Goal: Task Accomplishment & Management: Manage account settings

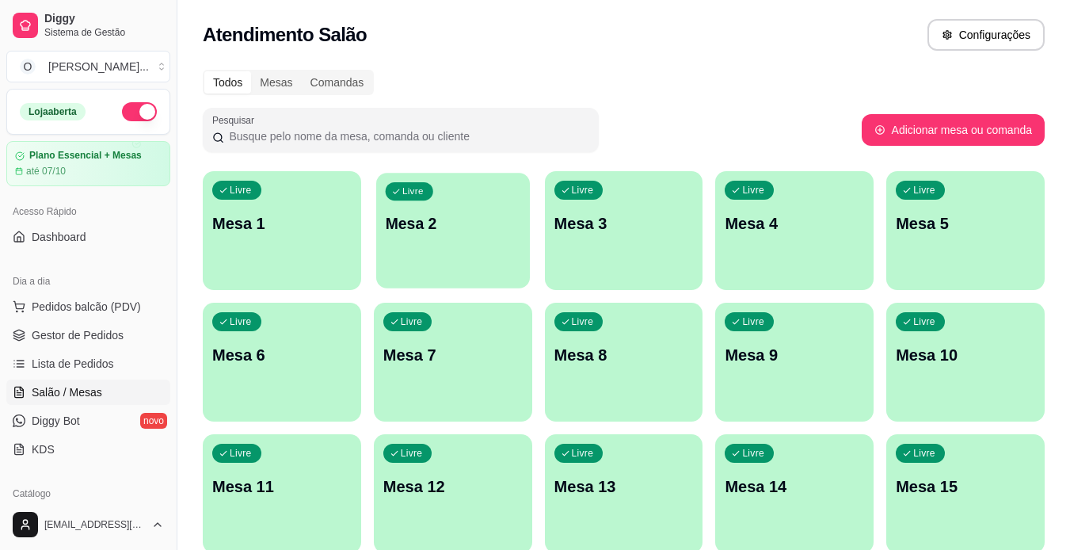
click at [437, 243] on div "Livre Mesa 2" at bounding box center [453, 221] width 154 height 97
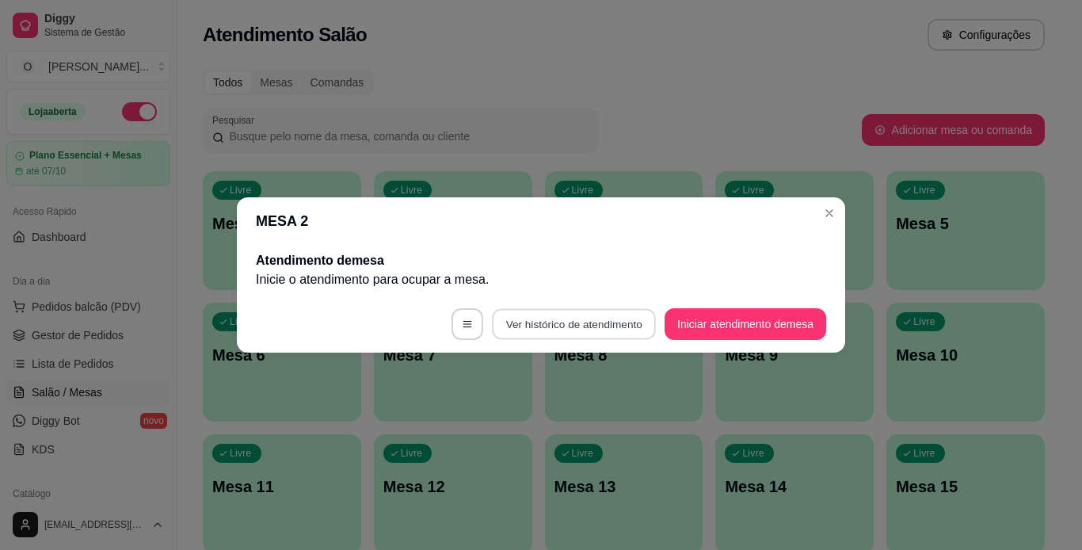
click at [588, 330] on button "Ver histórico de atendimento" at bounding box center [574, 324] width 164 height 31
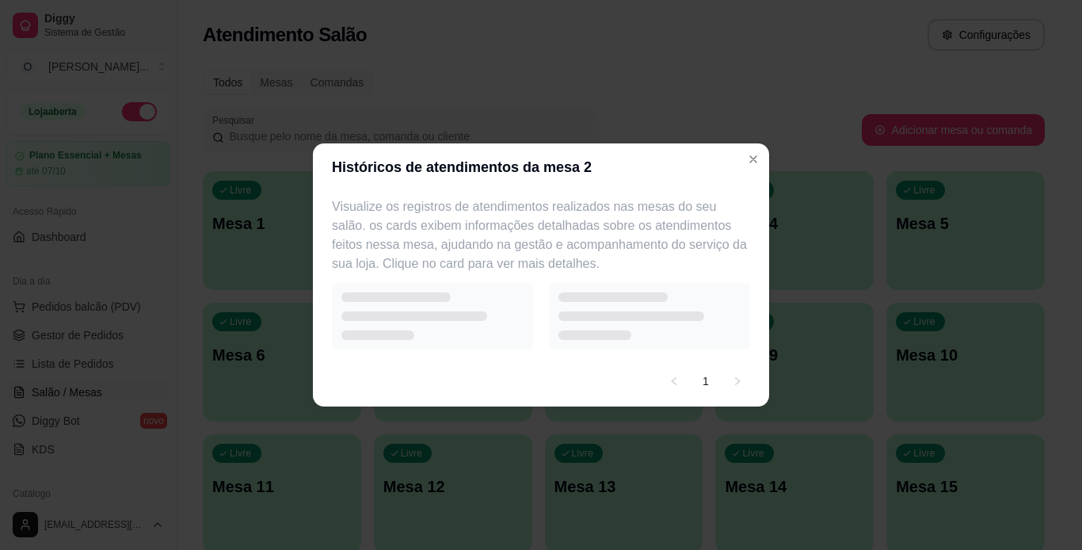
select select "7"
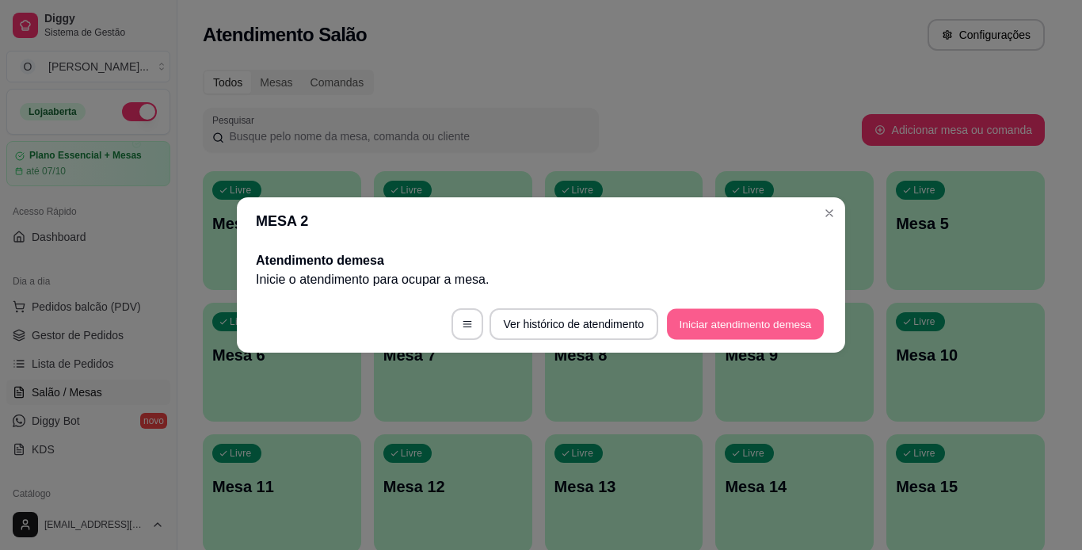
click at [694, 322] on button "Iniciar atendimento de mesa" at bounding box center [745, 324] width 157 height 31
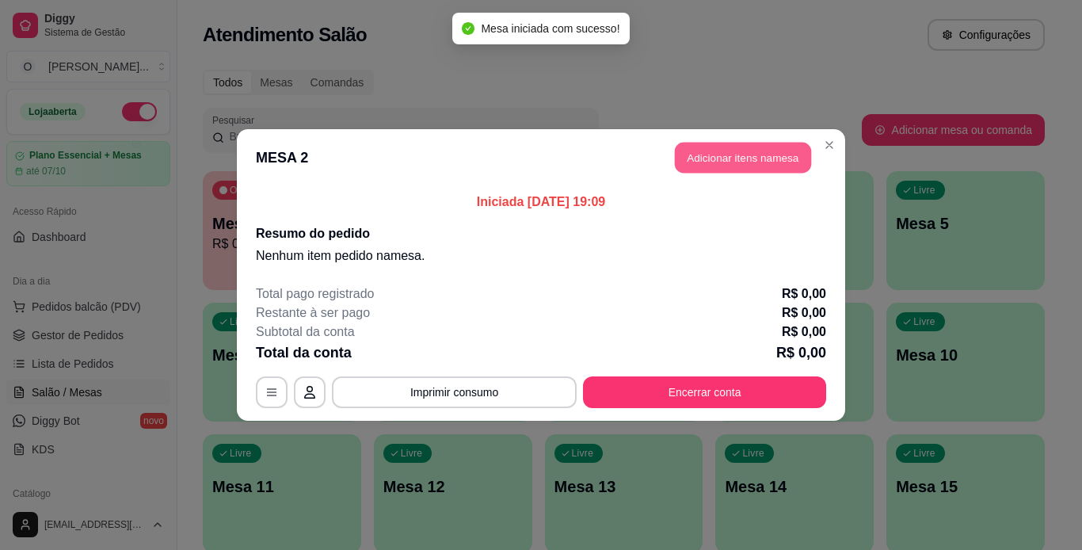
click at [723, 152] on button "Adicionar itens na mesa" at bounding box center [743, 158] width 136 height 31
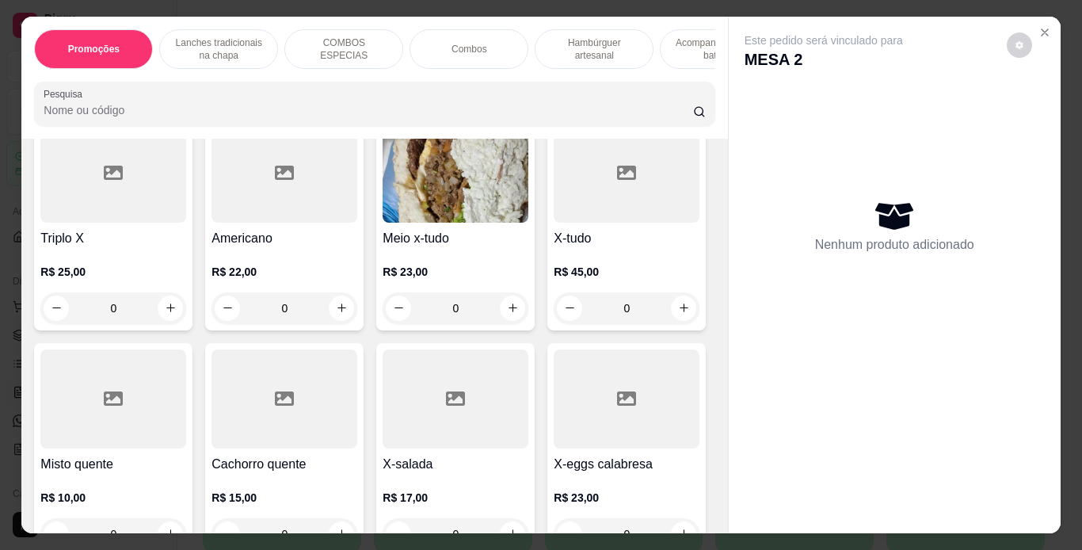
scroll to position [994, 0]
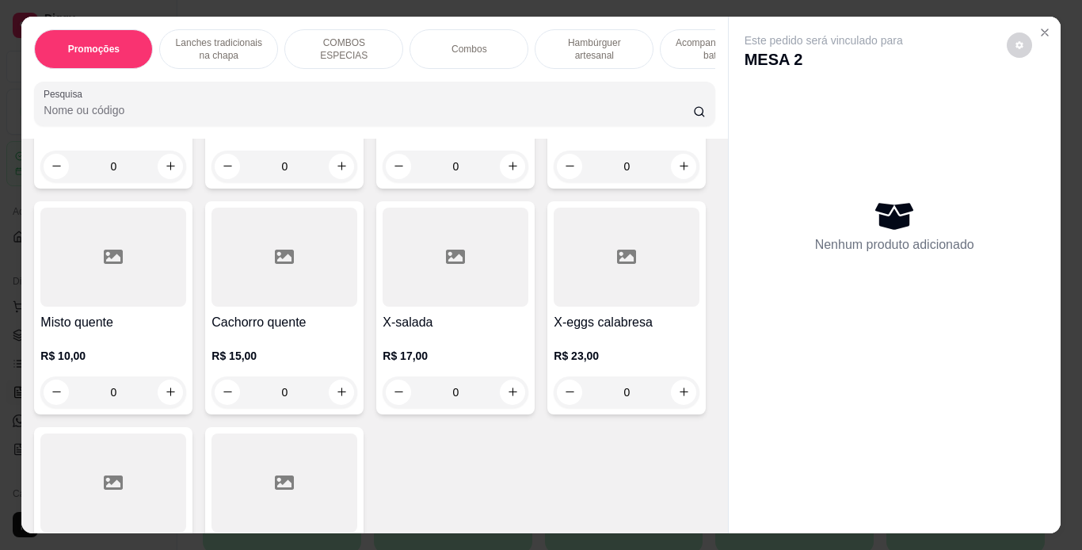
click at [383, 182] on div "0" at bounding box center [456, 167] width 146 height 32
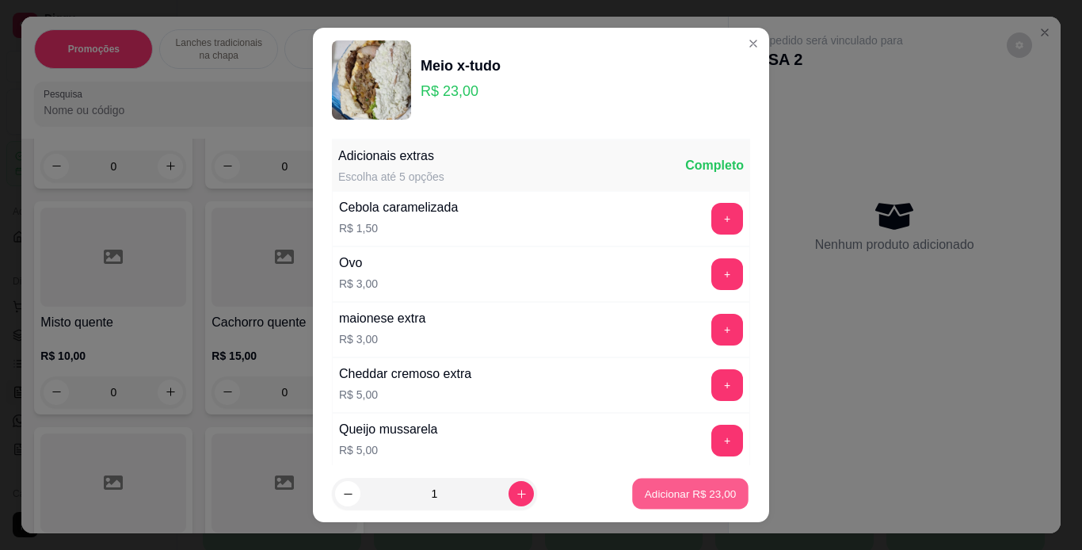
click at [653, 505] on button "Adicionar R$ 23,00" at bounding box center [690, 494] width 116 height 31
type input "1"
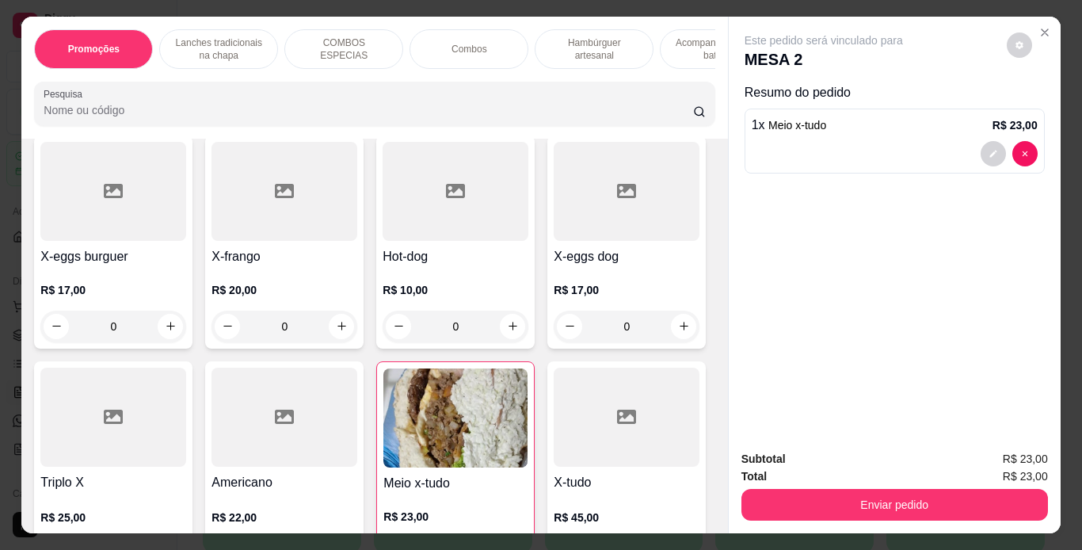
scroll to position [608, 0]
click at [186, 337] on div "0" at bounding box center [113, 327] width 146 height 32
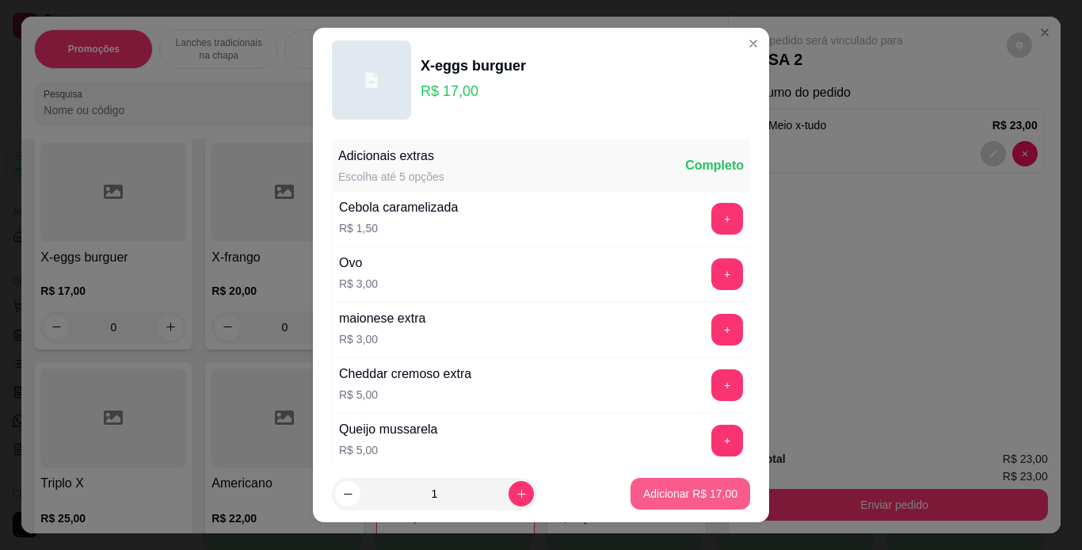
click at [685, 497] on p "Adicionar R$ 17,00" at bounding box center [690, 494] width 94 height 16
type input "1"
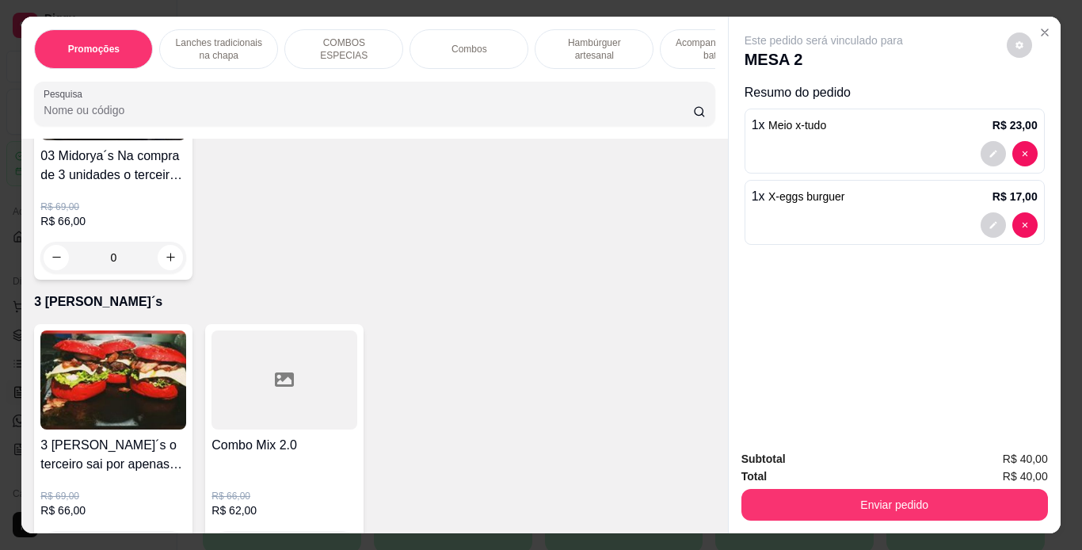
scroll to position [4857, 0]
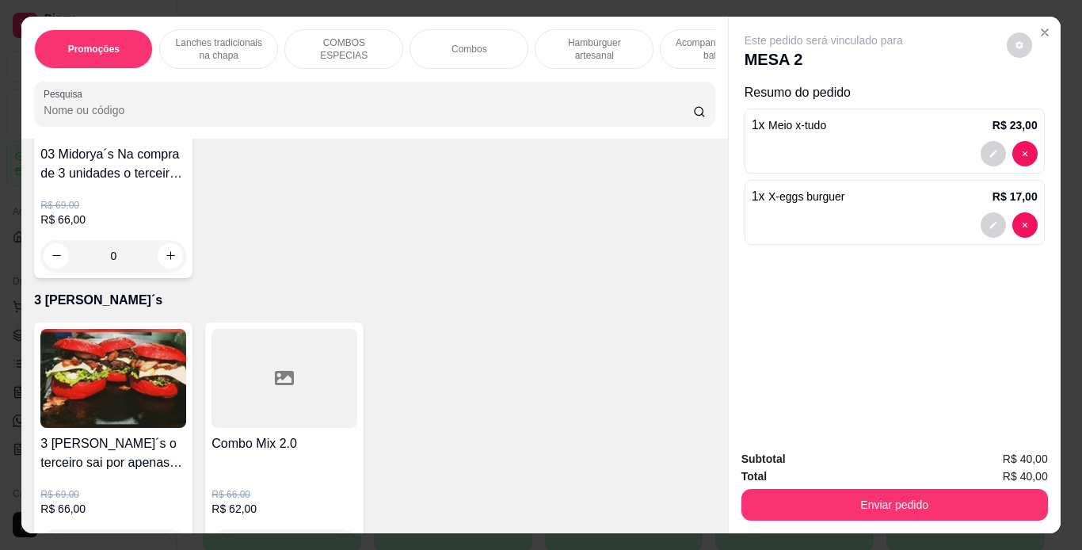
type input "1"
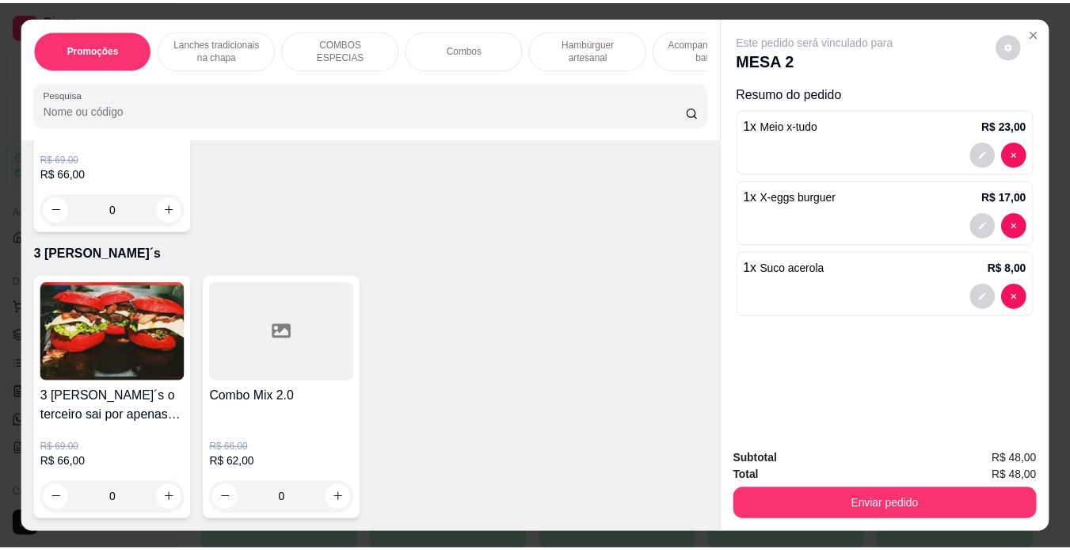
scroll to position [4990, 0]
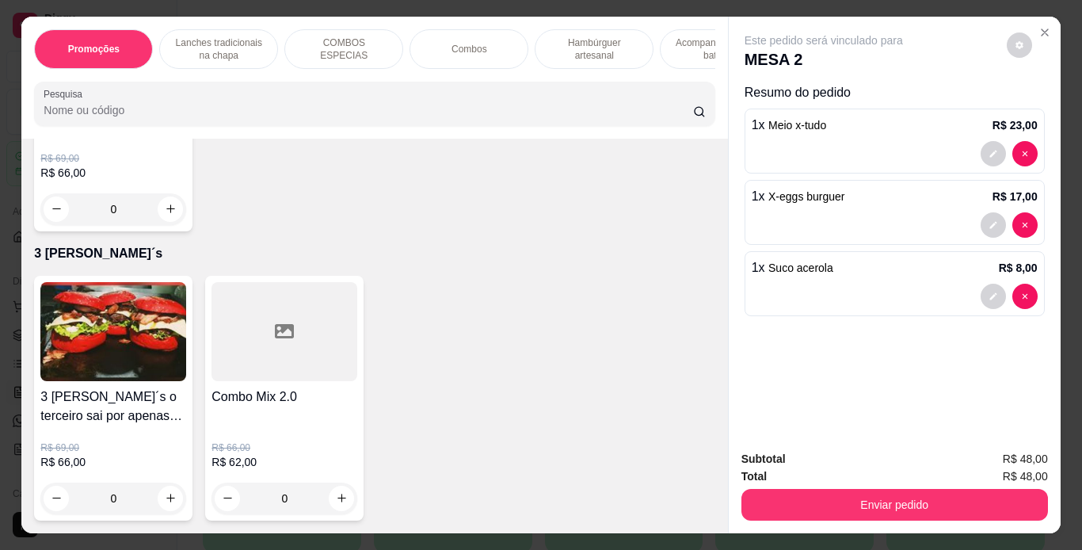
type input "1"
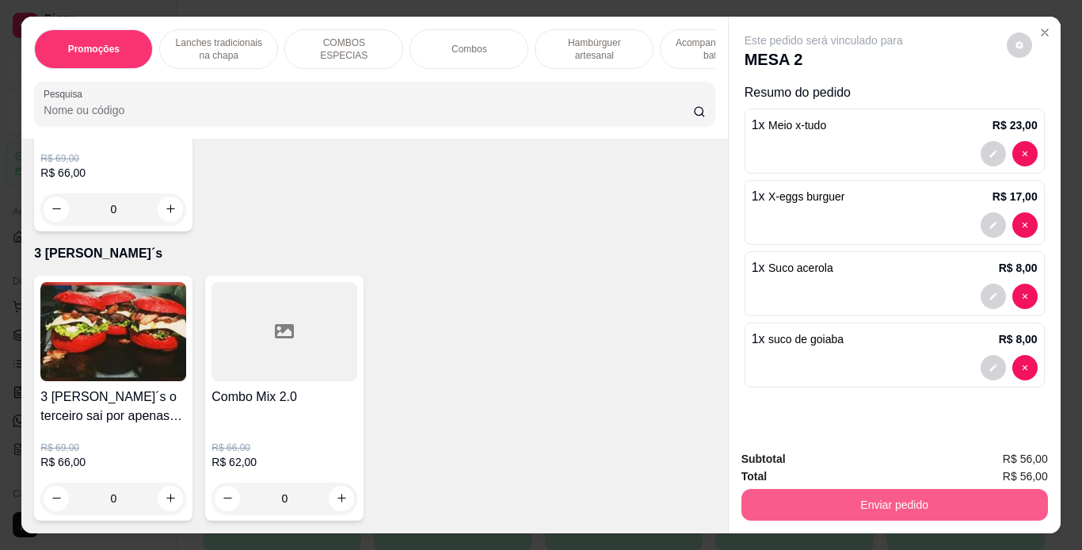
click at [821, 498] on button "Enviar pedido" at bounding box center [895, 505] width 307 height 32
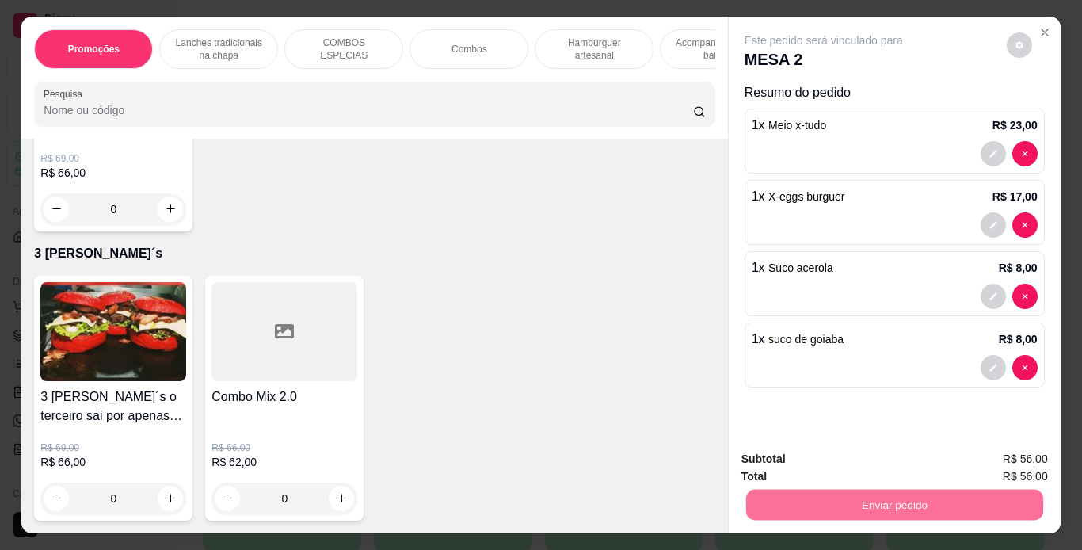
click at [894, 452] on button "Não registrar e enviar pedido" at bounding box center [842, 460] width 165 height 30
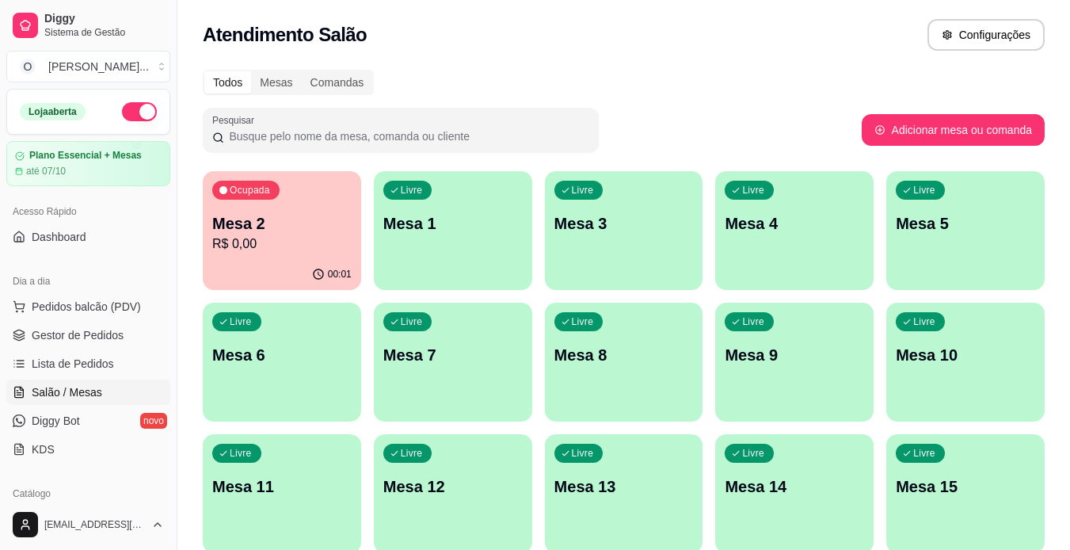
click at [112, 337] on span "Gestor de Pedidos" at bounding box center [78, 335] width 92 height 16
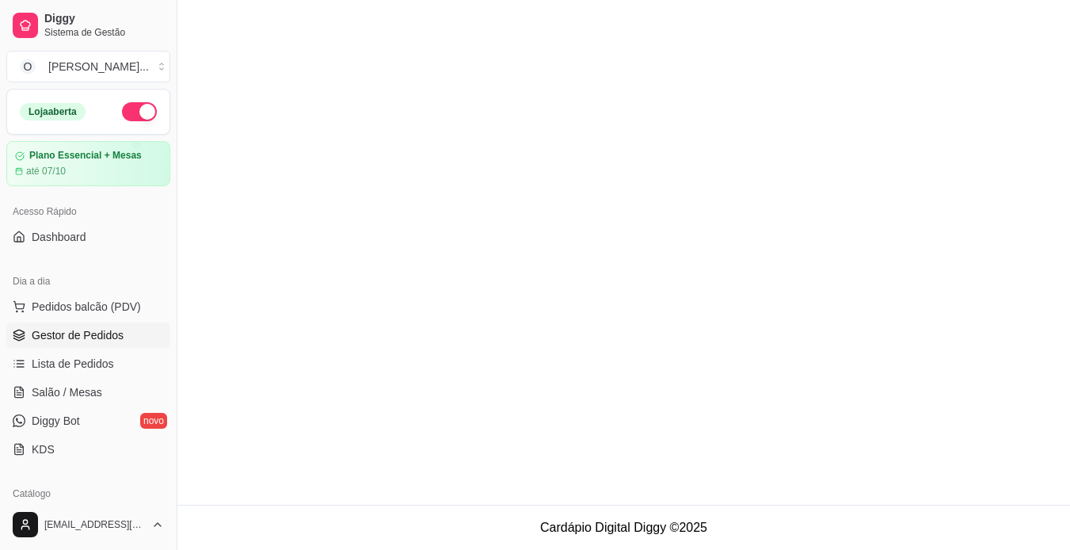
click at [112, 337] on span "Gestor de Pedidos" at bounding box center [78, 335] width 92 height 16
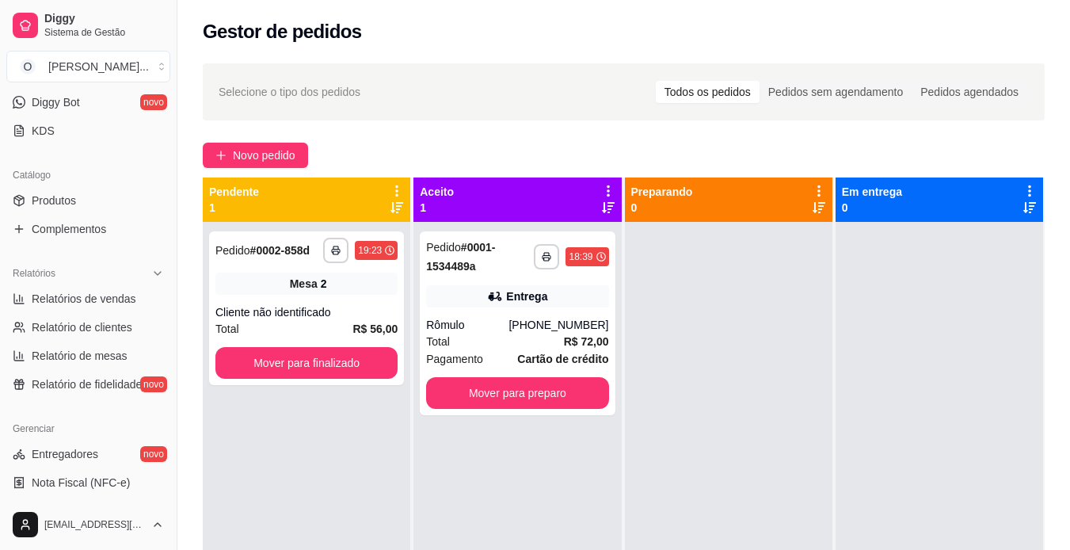
scroll to position [318, 0]
click at [104, 317] on link "Relatório de clientes" at bounding box center [88, 327] width 164 height 25
select select "30"
select select "HIGHEST_TOTAL_SPENT_WITH_ORDERS"
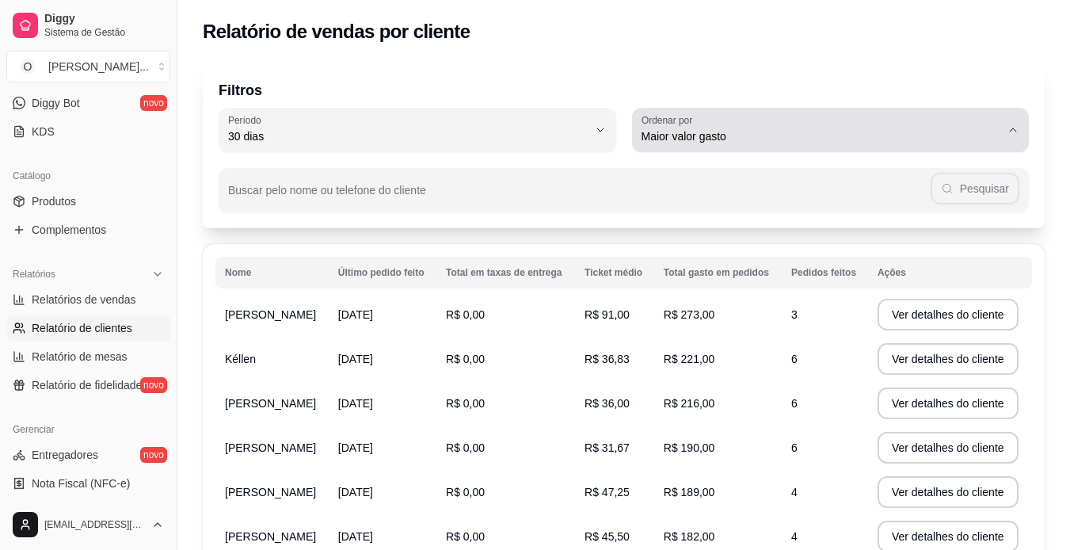
click at [1010, 133] on icon "button" at bounding box center [1013, 130] width 13 height 13
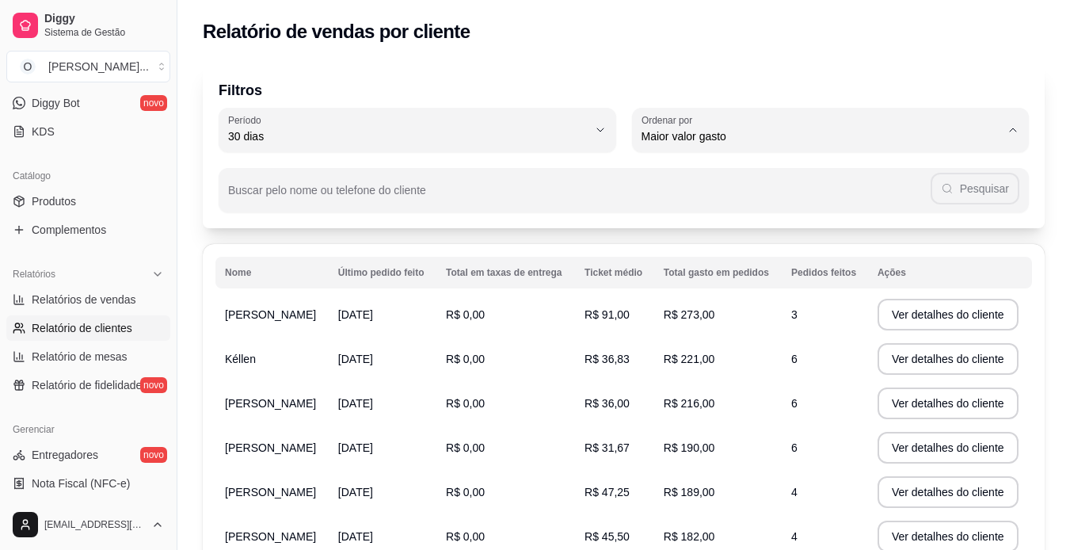
click at [871, 190] on li "Maior ticket médio" at bounding box center [830, 200] width 369 height 25
type input "HIGHEST_AVERAGE_TICKET"
select select "HIGHEST_AVERAGE_TICKET"
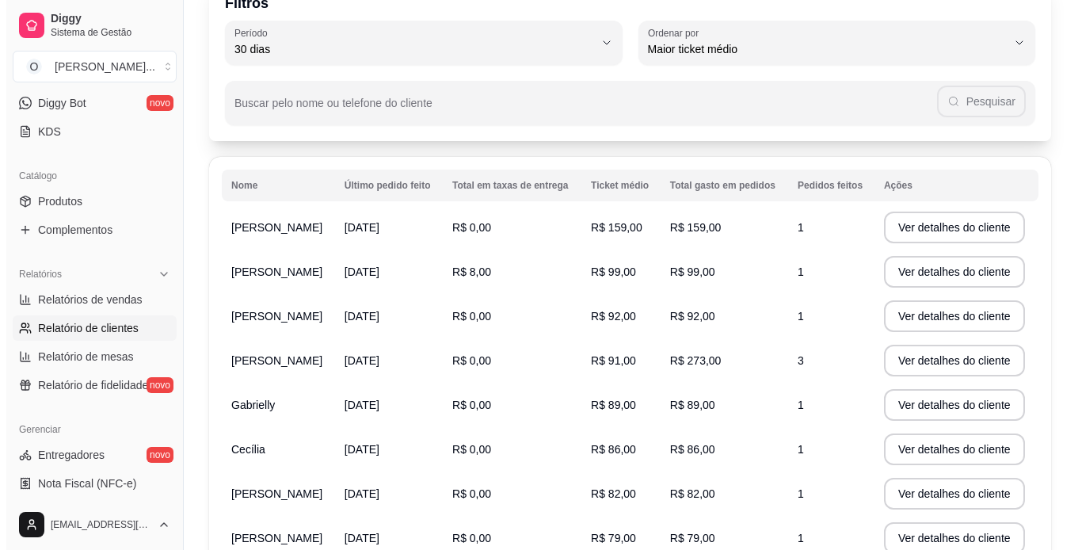
scroll to position [88, 0]
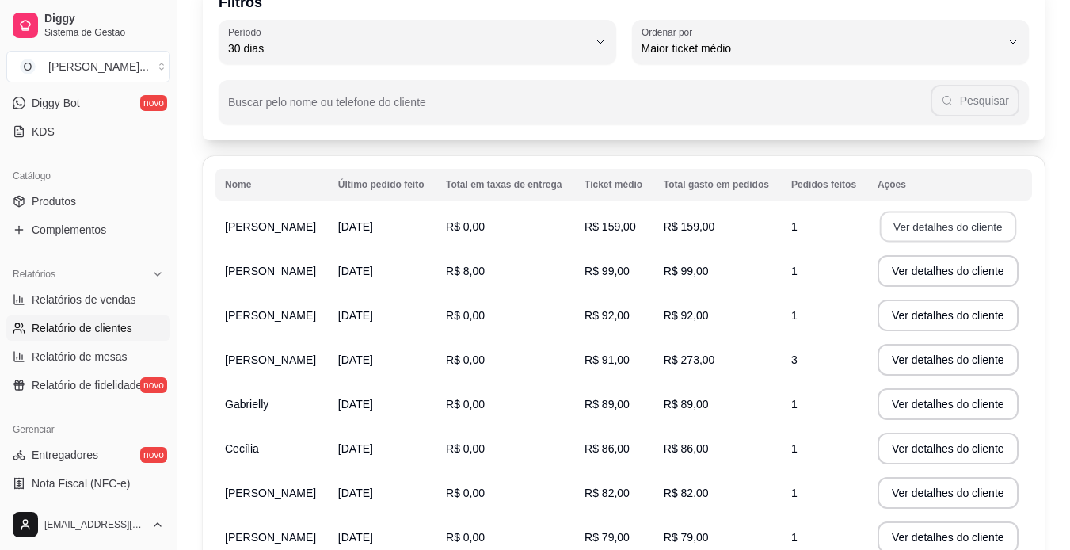
click at [954, 216] on button "Ver detalhes do cliente" at bounding box center [948, 227] width 136 height 31
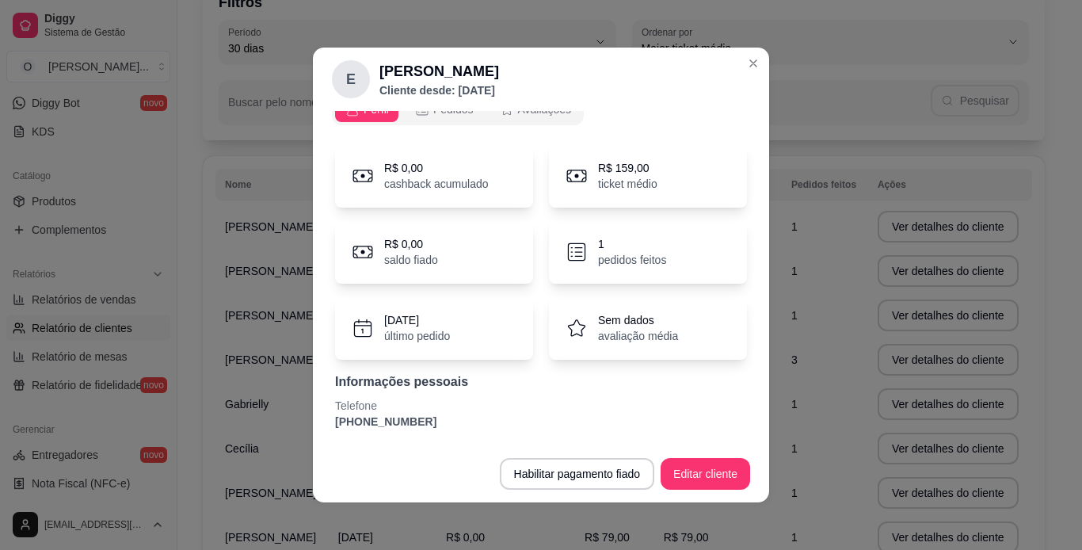
scroll to position [0, 0]
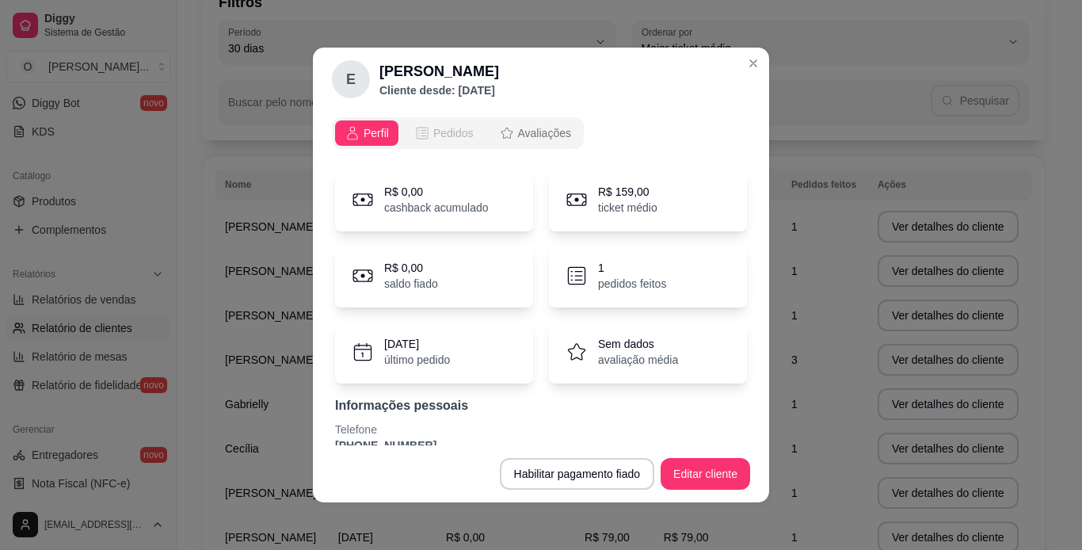
click at [438, 123] on button "Pedidos" at bounding box center [444, 132] width 78 height 25
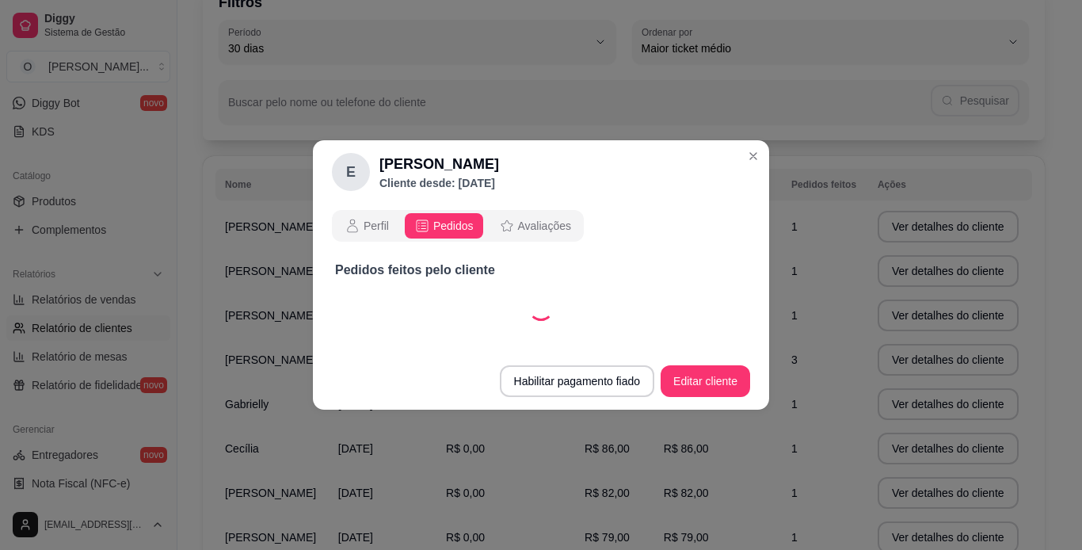
select select "30"
select select "ALL"
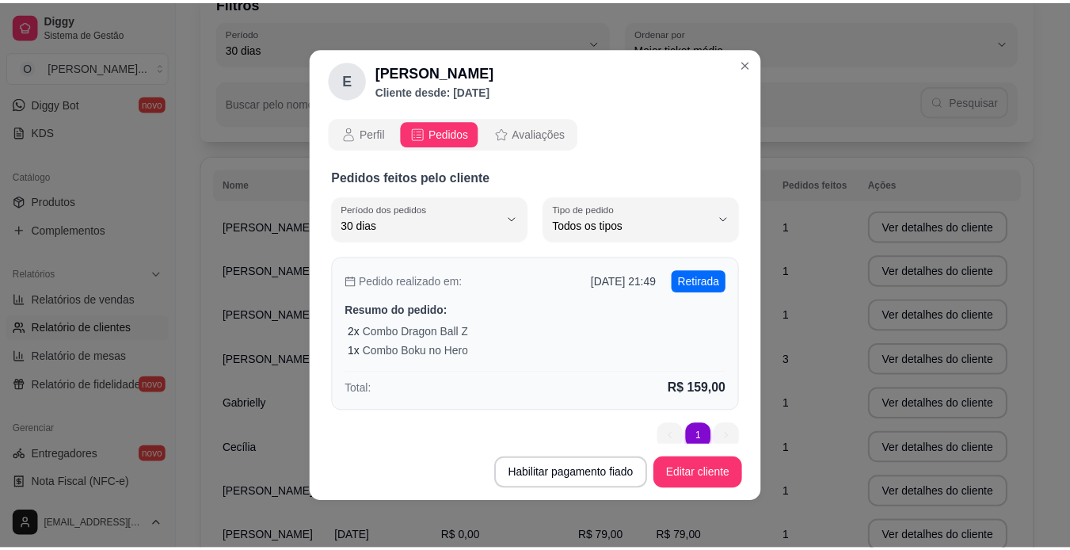
scroll to position [20, 0]
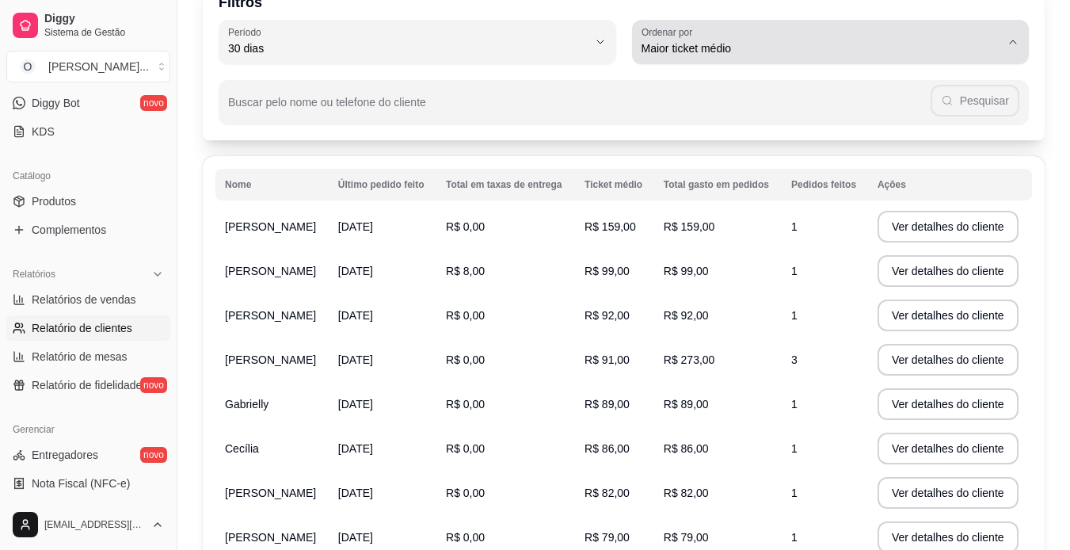
click at [978, 36] on div "Maior ticket médio" at bounding box center [822, 42] width 360 height 32
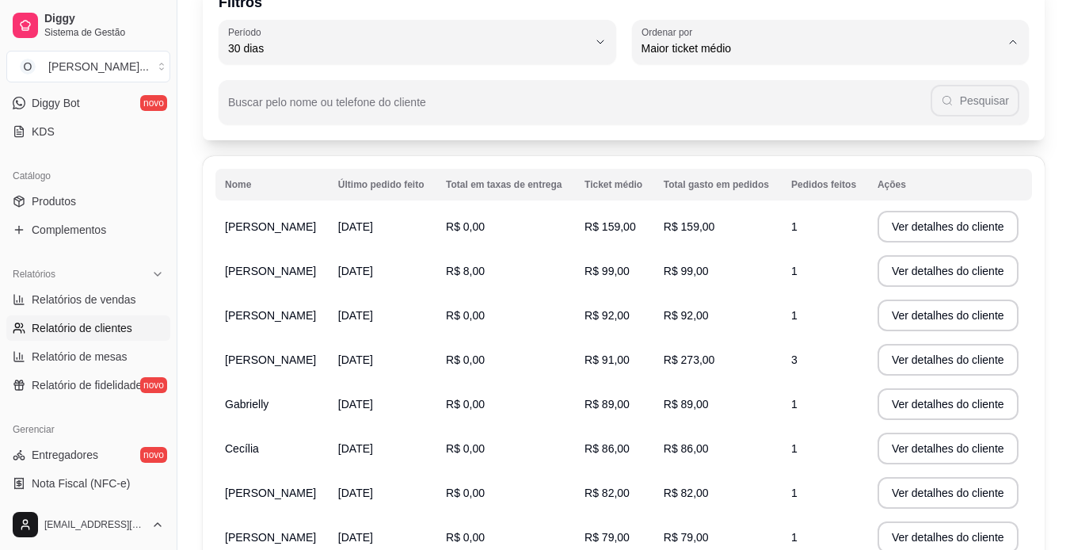
click at [814, 139] on span "Maior valor gasto" at bounding box center [823, 138] width 342 height 15
type input "HIGHEST_TOTAL_SPENT_WITH_ORDERS"
select select "HIGHEST_TOTAL_SPENT_WITH_ORDERS"
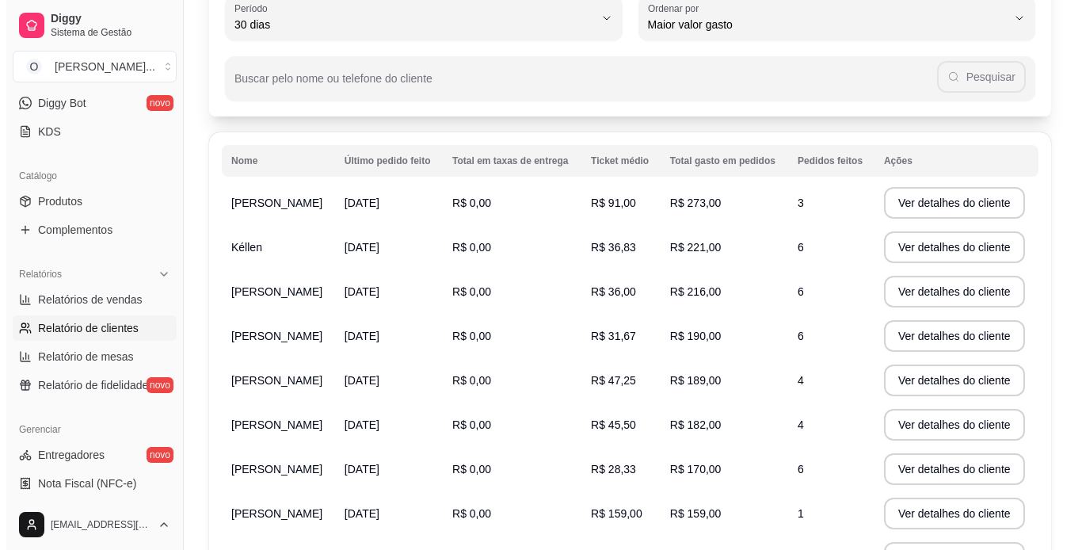
scroll to position [0, 0]
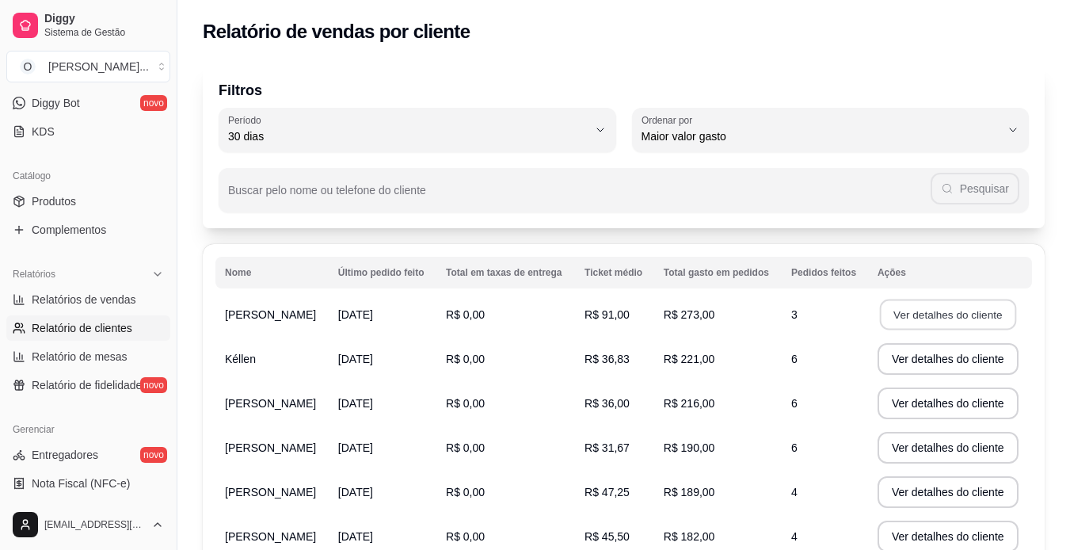
click at [944, 315] on button "Ver detalhes do cliente" at bounding box center [948, 314] width 136 height 31
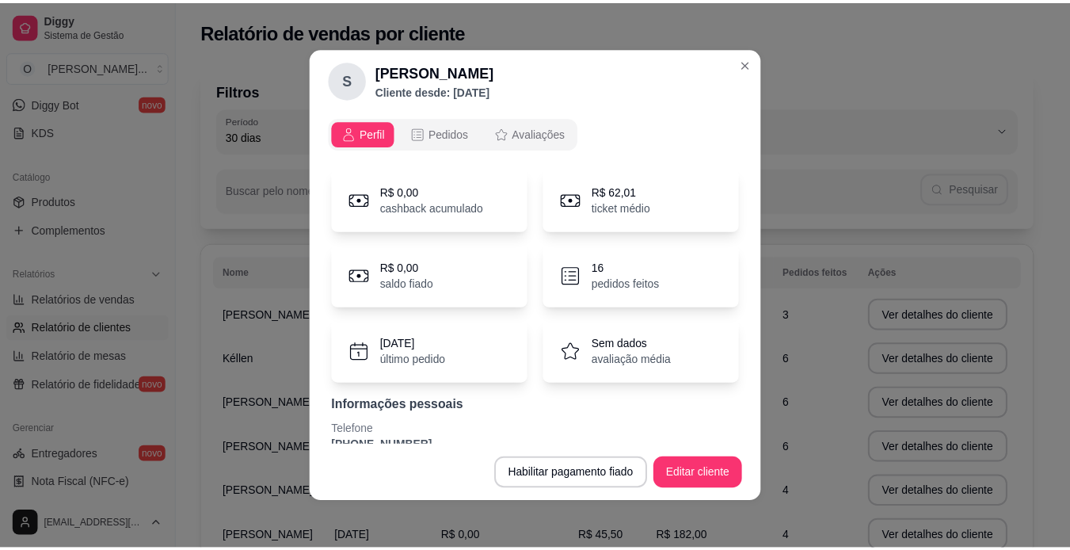
scroll to position [62, 0]
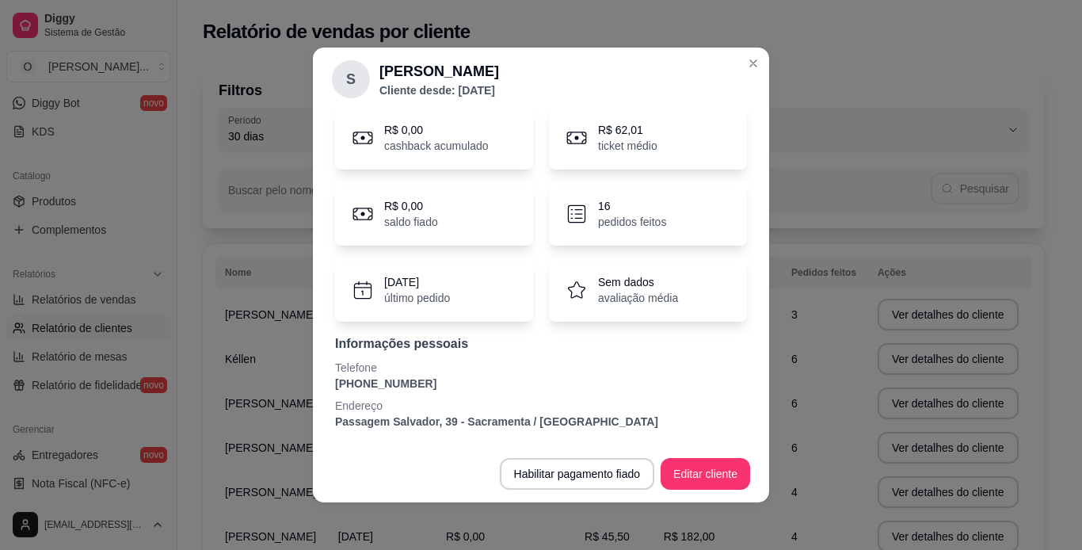
click at [313, 388] on div "Perfil Pedidos Avaliações R$ 0,00 cashback acumulado R$ 62,01 ticket médio R$ 0…" at bounding box center [541, 278] width 456 height 334
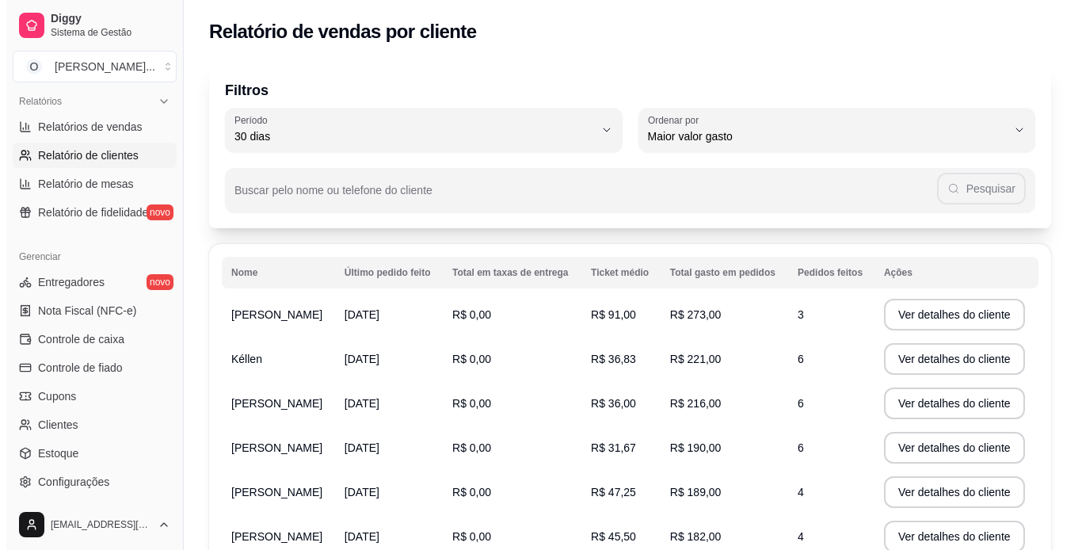
scroll to position [491, 0]
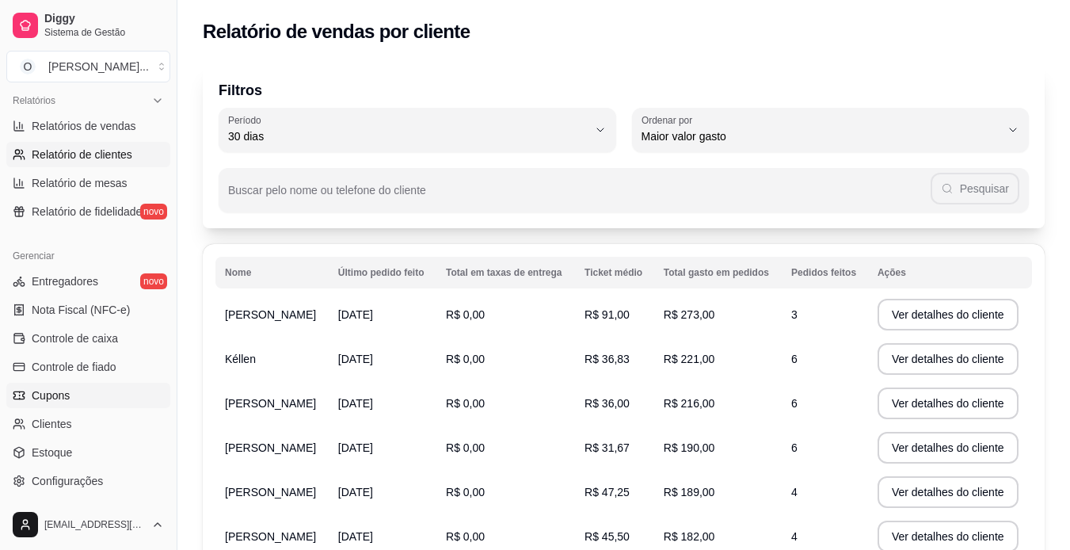
click at [90, 399] on link "Cupons" at bounding box center [88, 395] width 164 height 25
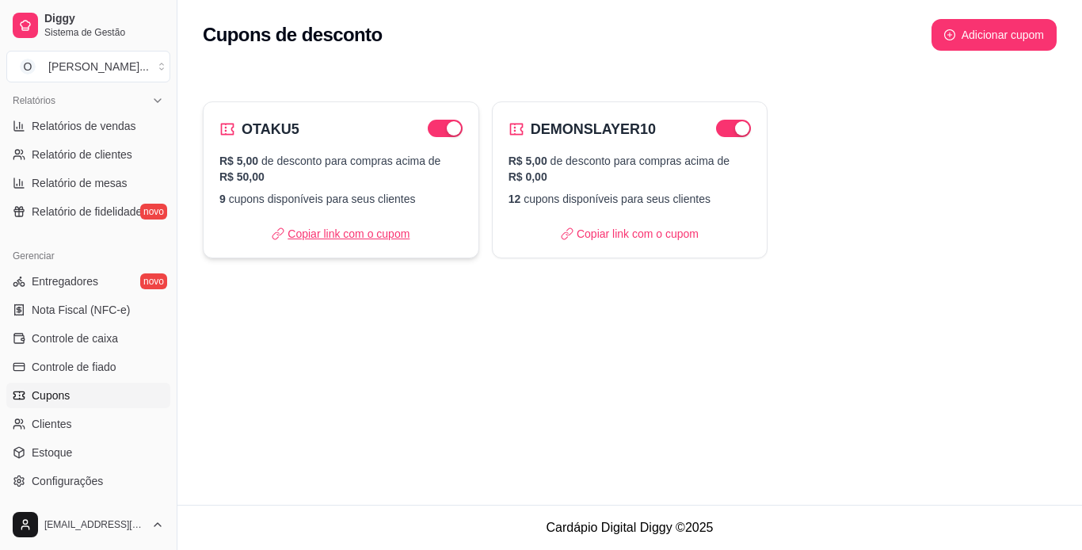
click at [383, 236] on p "Copiar link com o cupom" at bounding box center [341, 234] width 138 height 16
click at [517, 128] on icon at bounding box center [517, 129] width 16 height 16
select select "FIXED_VALUE"
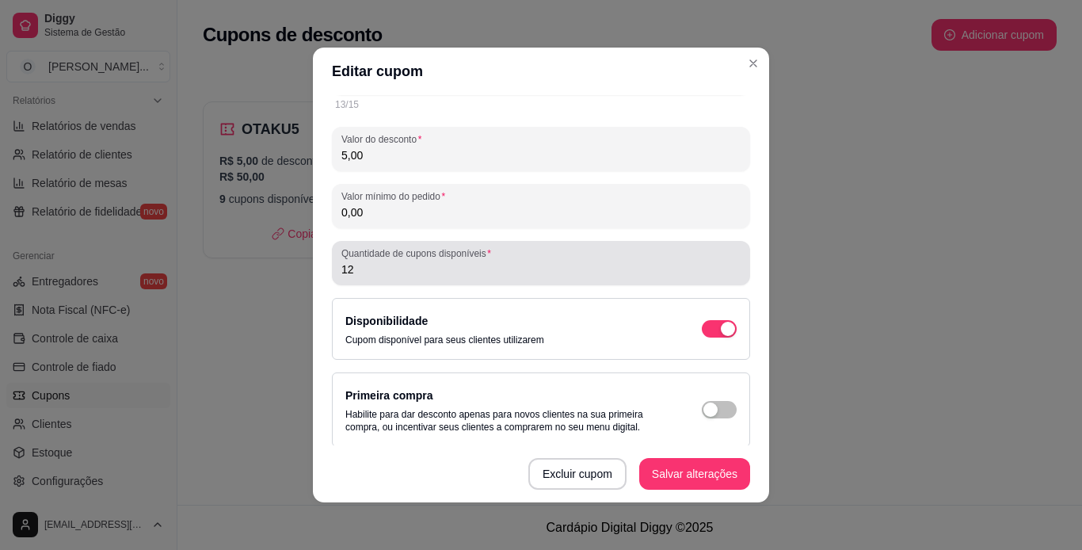
scroll to position [108, 0]
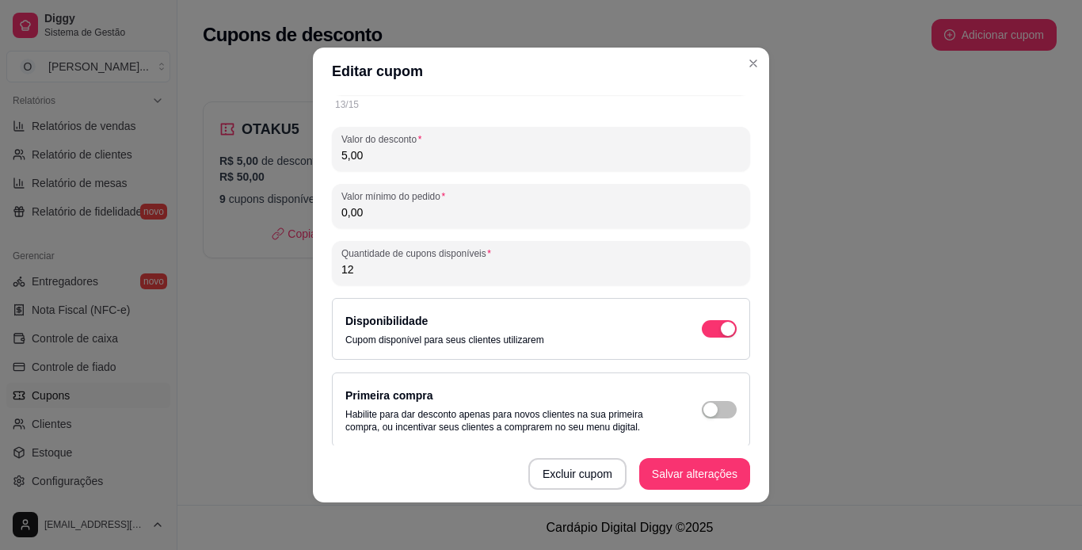
click at [549, 211] on input "0,00" at bounding box center [540, 212] width 399 height 16
type input "40,00"
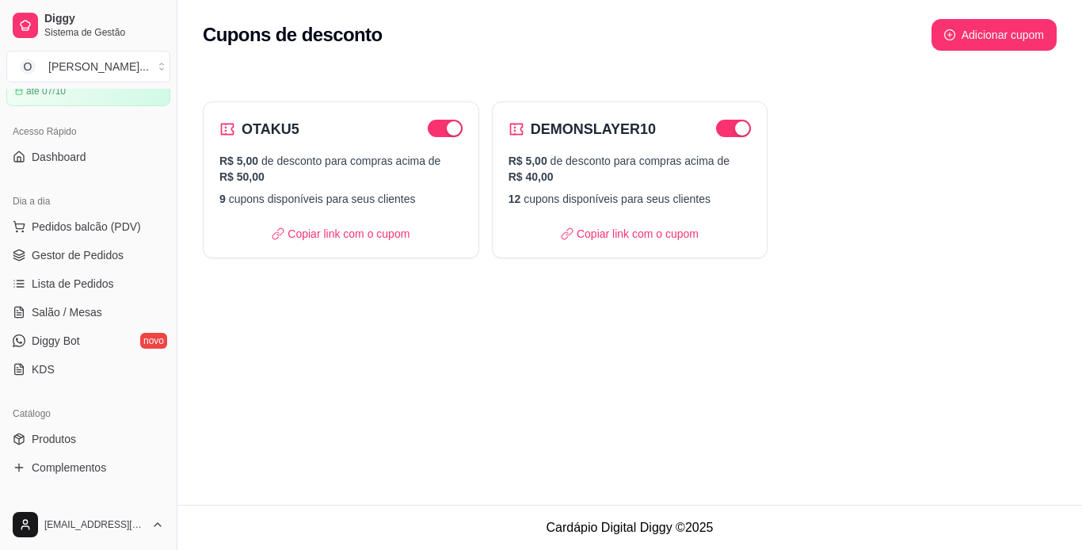
scroll to position [0, 0]
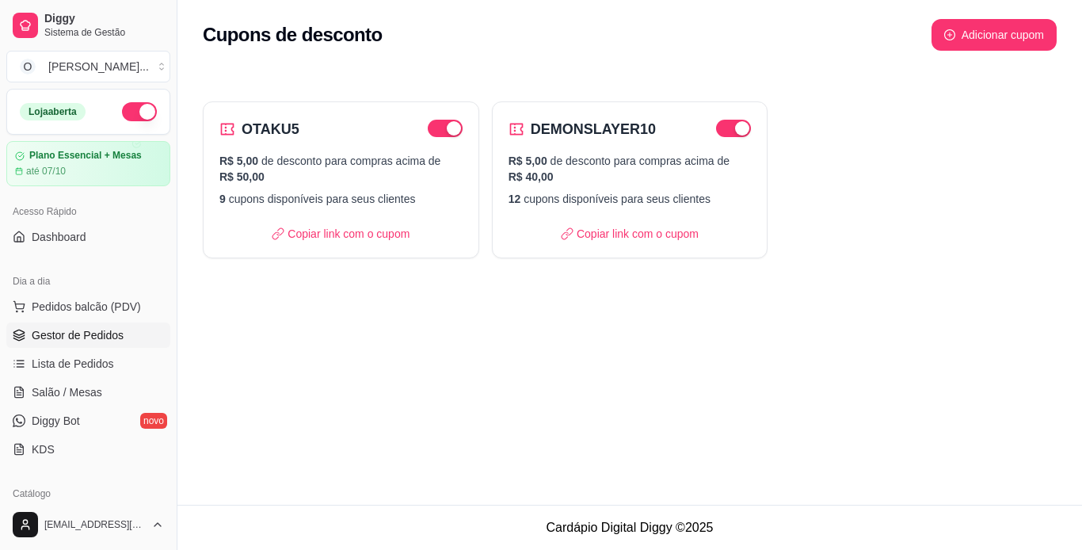
click at [74, 335] on span "Gestor de Pedidos" at bounding box center [78, 335] width 92 height 16
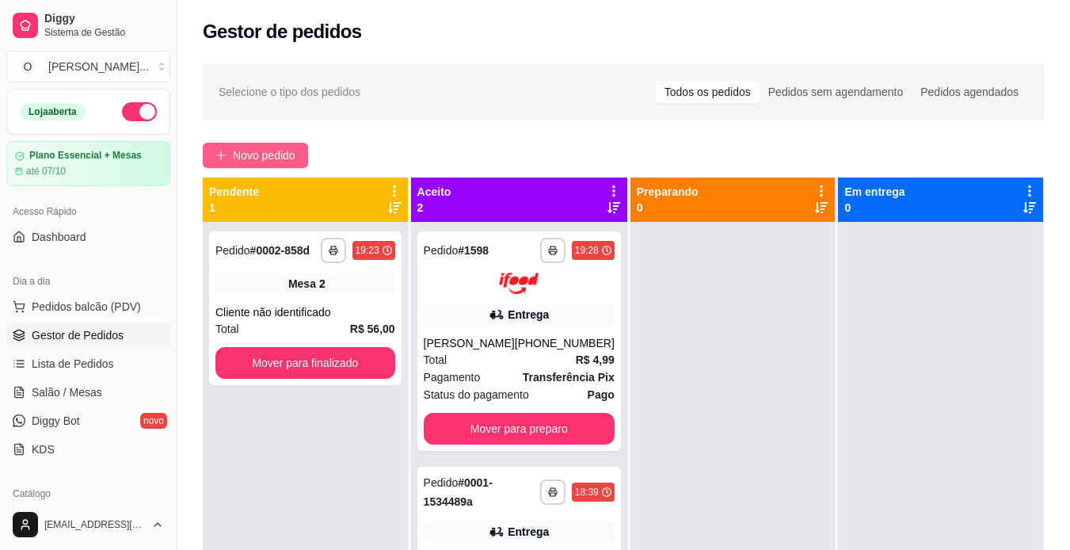
click at [245, 154] on span "Novo pedido" at bounding box center [264, 155] width 63 height 17
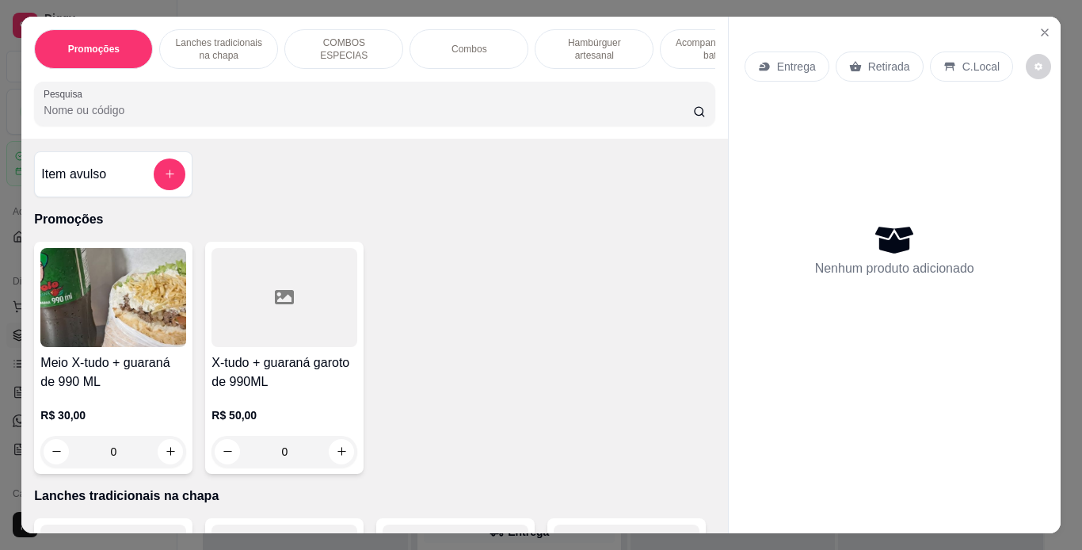
click at [243, 55] on p "Lanches tradicionais na chapa" at bounding box center [219, 48] width 92 height 25
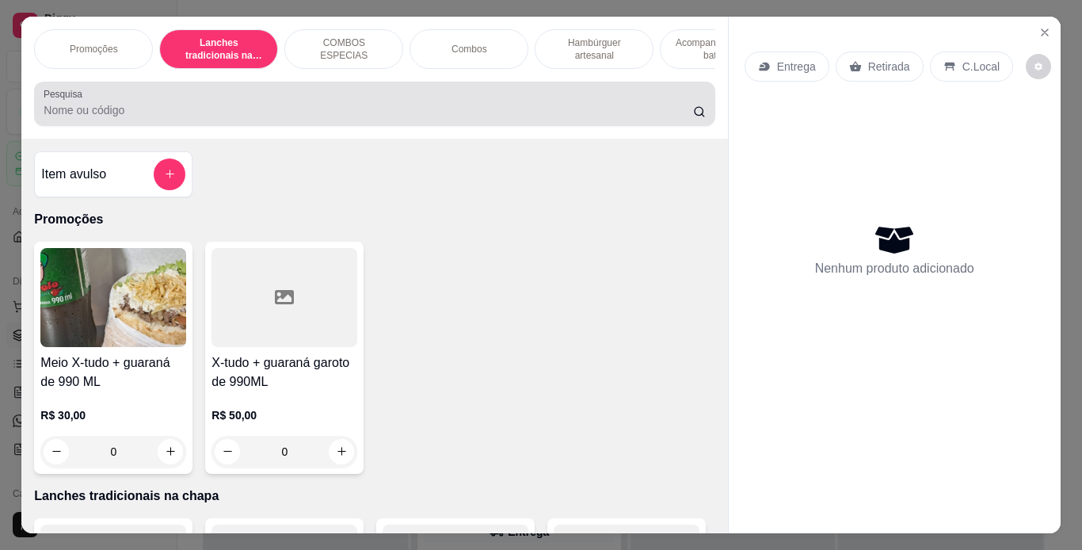
scroll to position [40, 0]
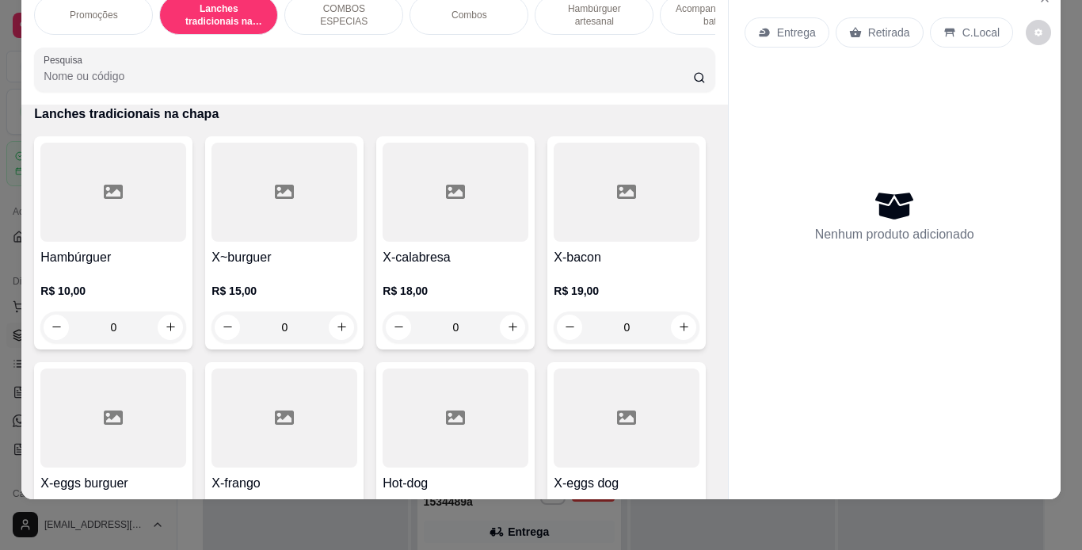
click at [334, 325] on div "0" at bounding box center [285, 327] width 146 height 32
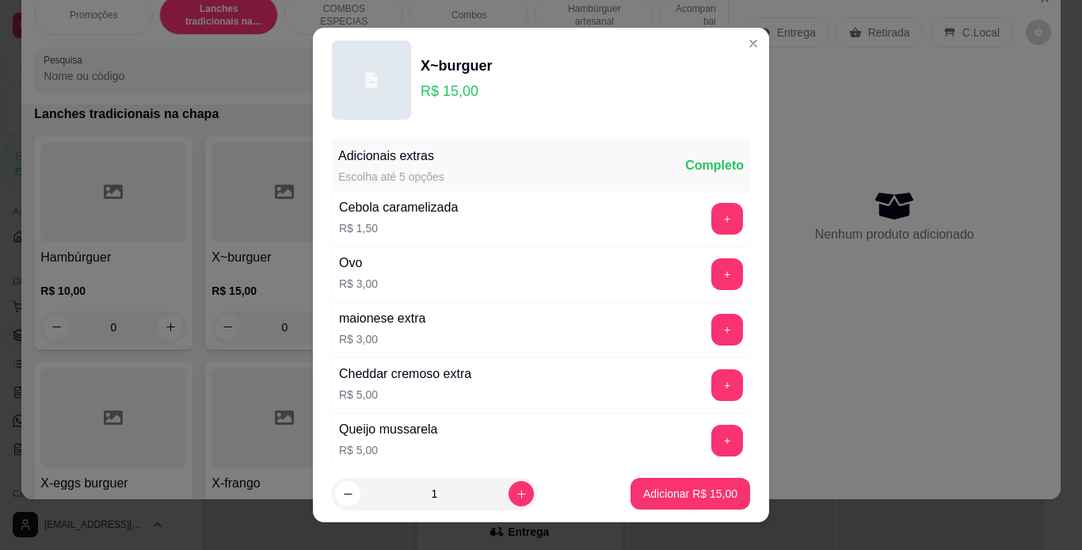
scroll to position [343, 0]
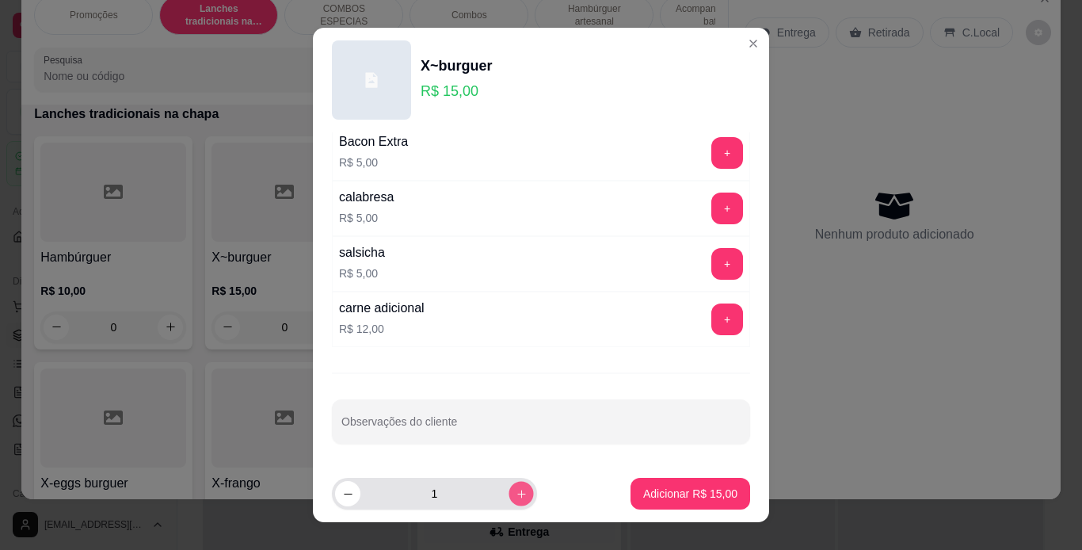
click at [516, 496] on icon "increase-product-quantity" at bounding box center [522, 494] width 12 height 12
type input "2"
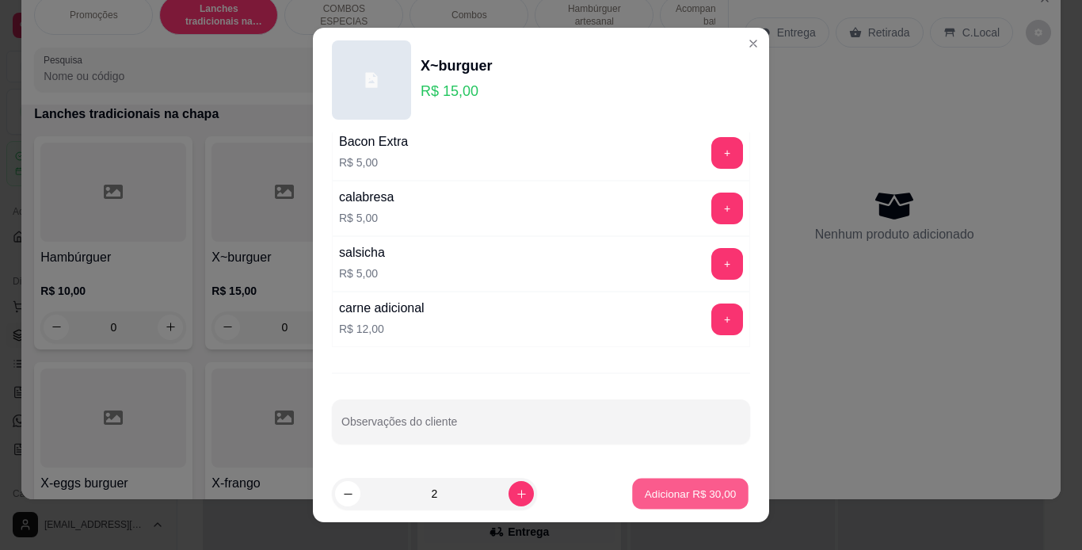
click at [645, 498] on p "Adicionar R$ 30,00" at bounding box center [691, 493] width 92 height 15
type input "2"
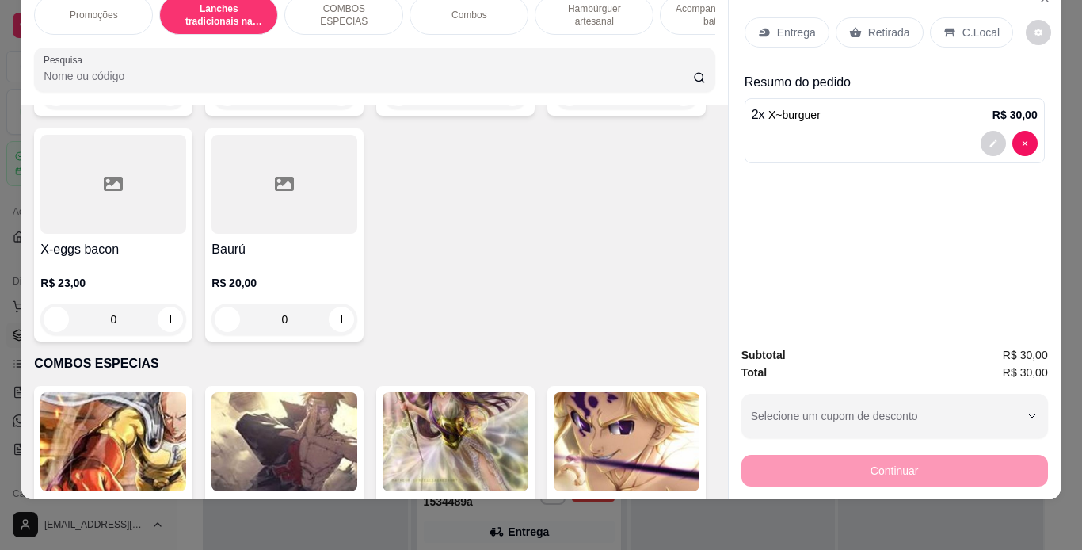
scroll to position [1261, 0]
click at [340, 109] on div "0" at bounding box center [285, 94] width 146 height 32
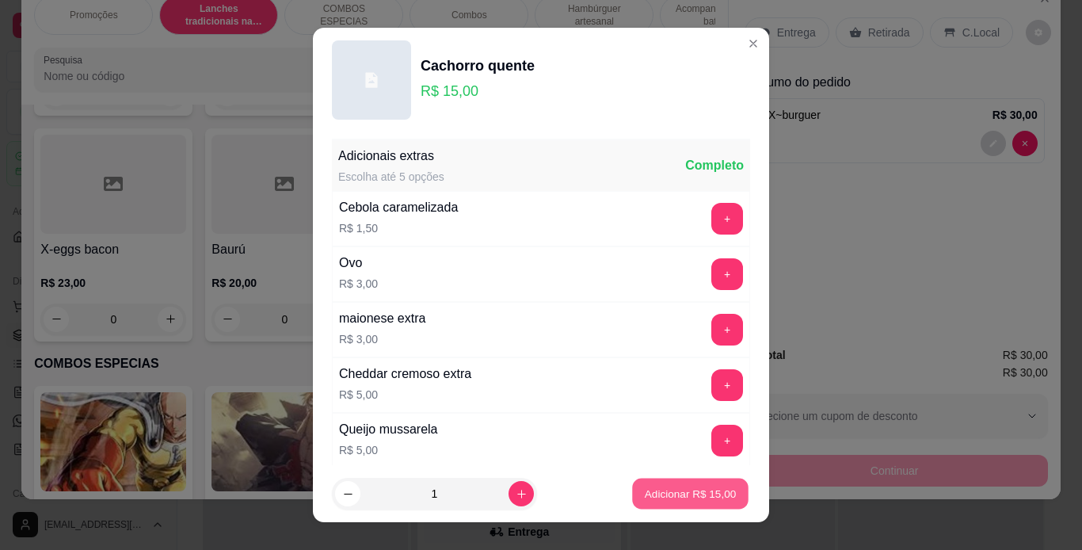
click at [677, 485] on button "Adicionar R$ 15,00" at bounding box center [690, 494] width 116 height 31
type input "1"
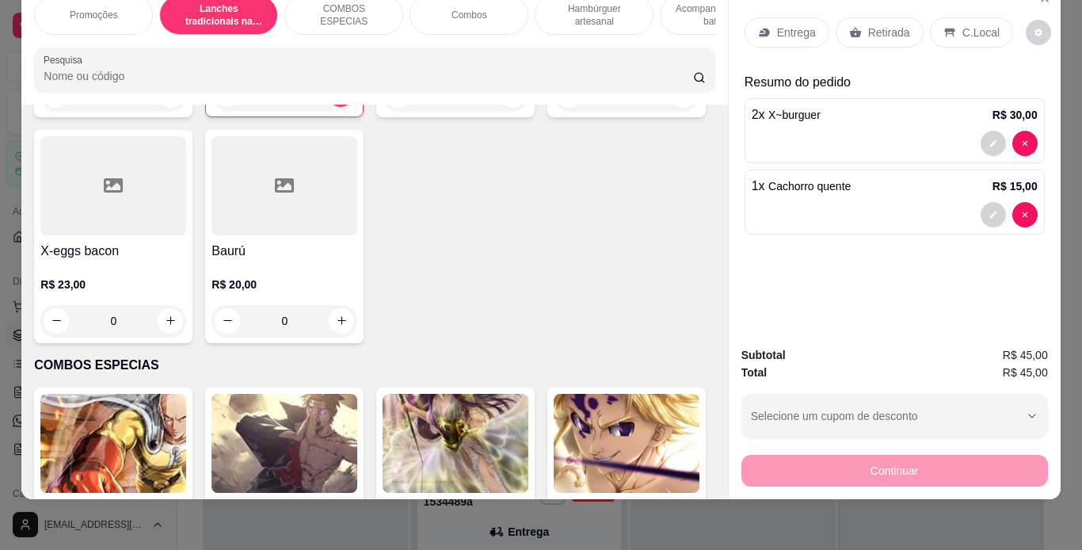
click at [868, 25] on p "Retirada" at bounding box center [889, 33] width 42 height 16
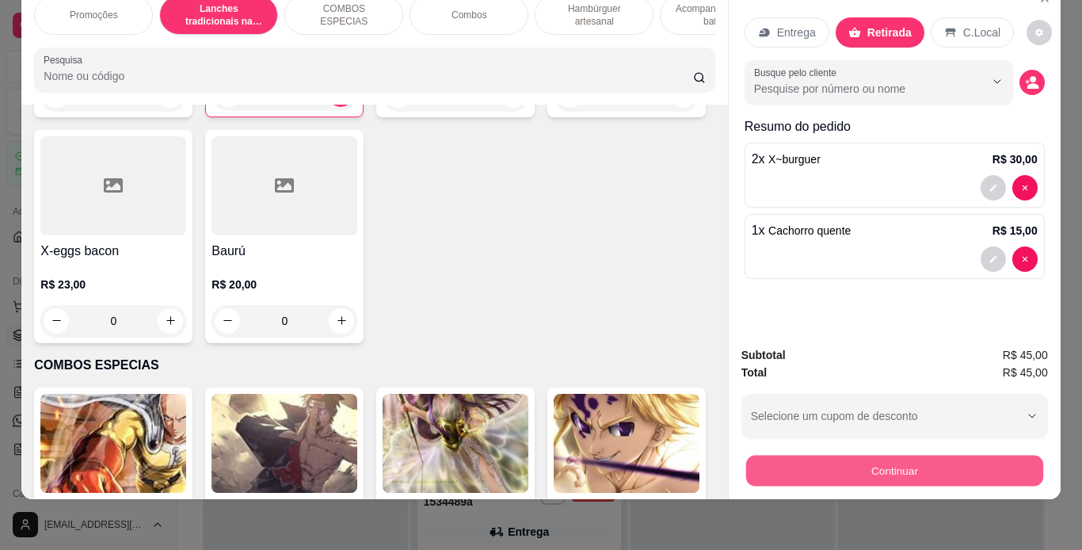
click at [887, 456] on button "Continuar" at bounding box center [894, 471] width 297 height 31
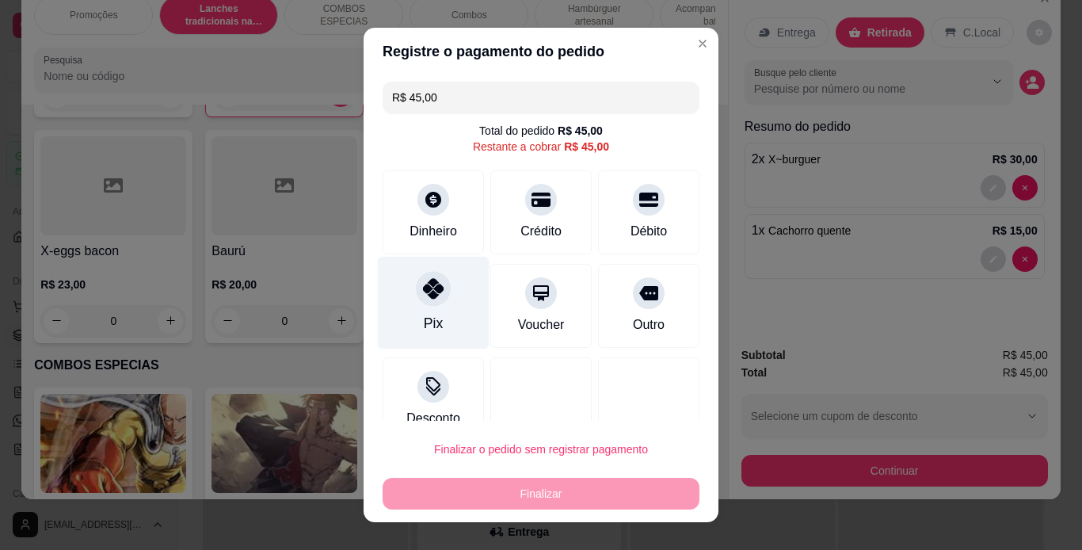
click at [402, 292] on div "Pix" at bounding box center [434, 302] width 112 height 93
type input "R$ 0,00"
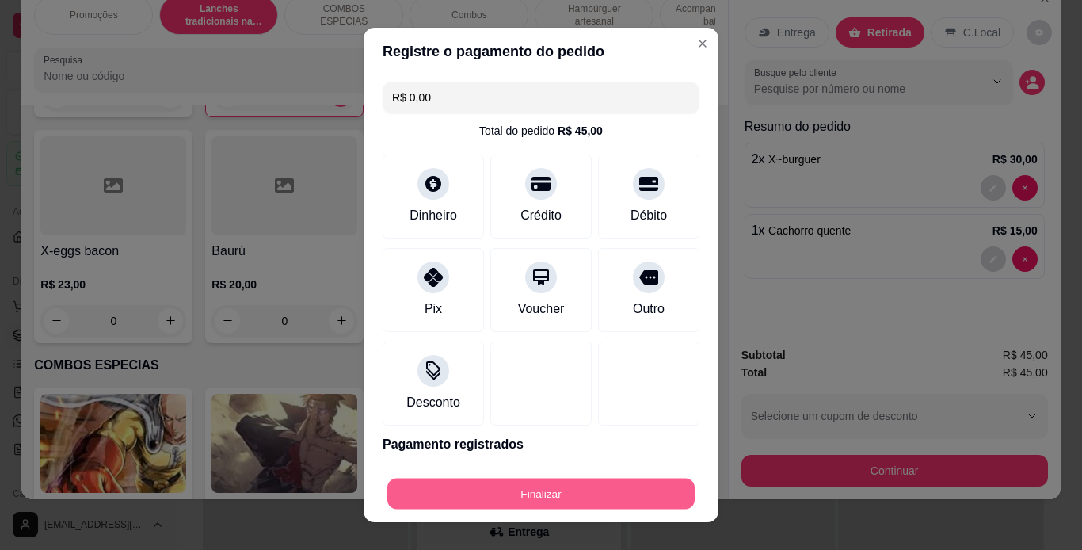
click at [521, 493] on button "Finalizar" at bounding box center [540, 494] width 307 height 31
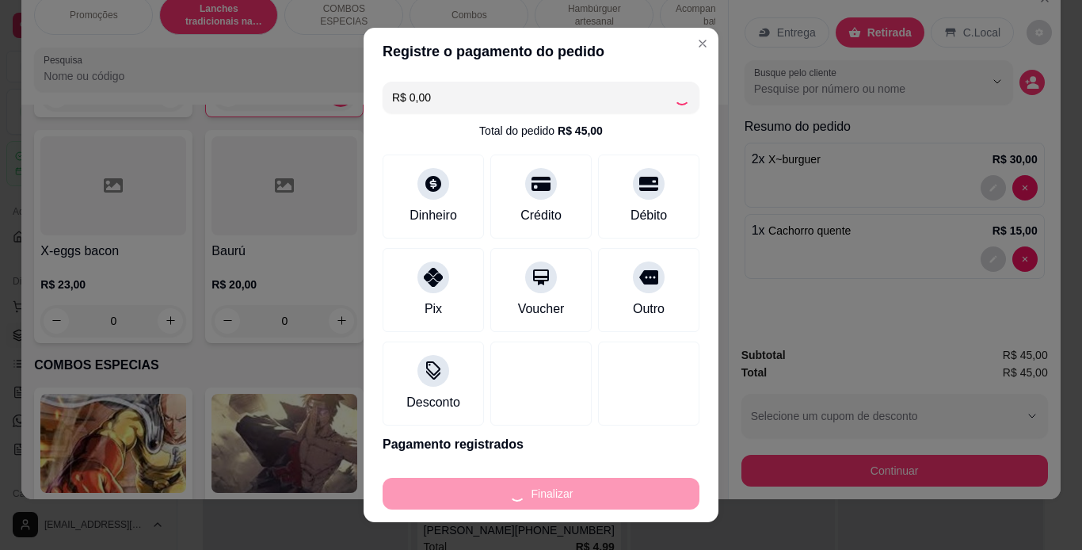
type input "0"
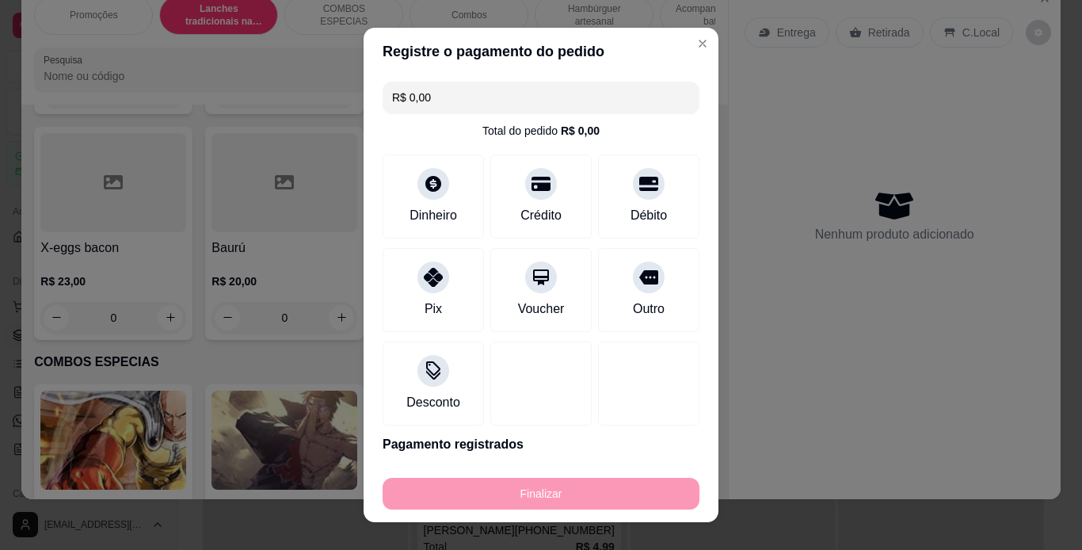
type input "-R$ 45,00"
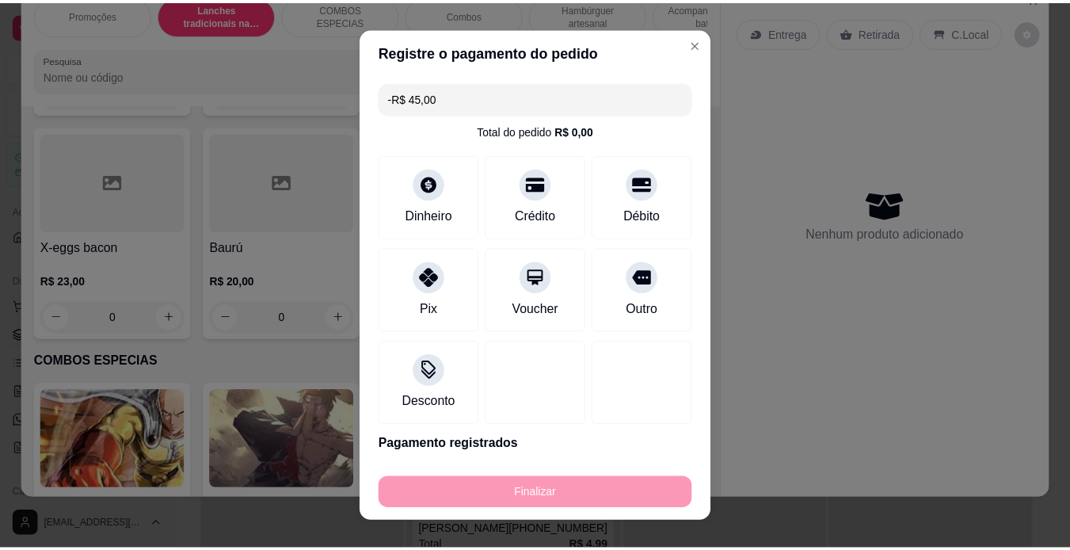
scroll to position [1259, 0]
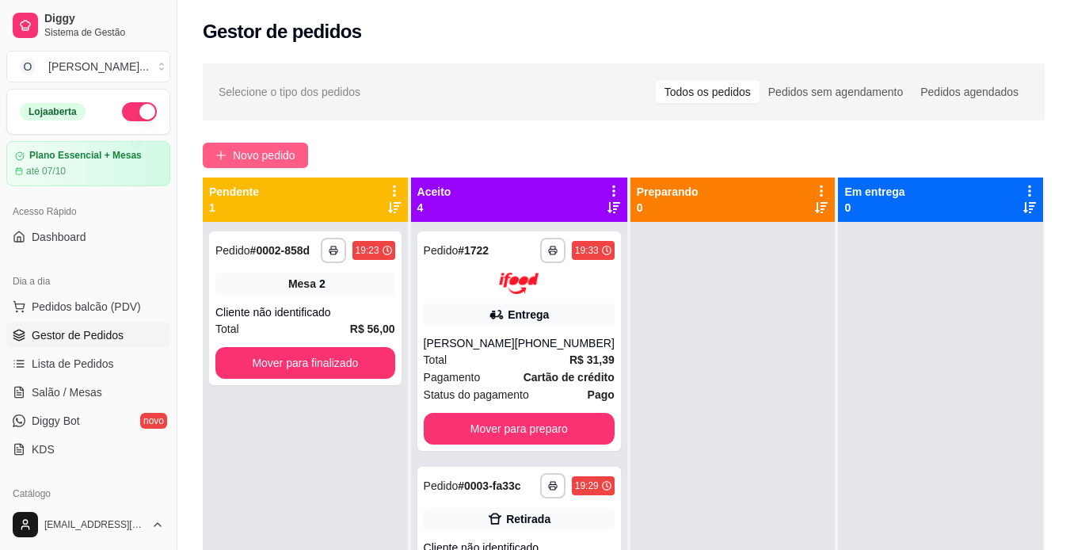
click at [244, 146] on button "Novo pedido" at bounding box center [255, 155] width 105 height 25
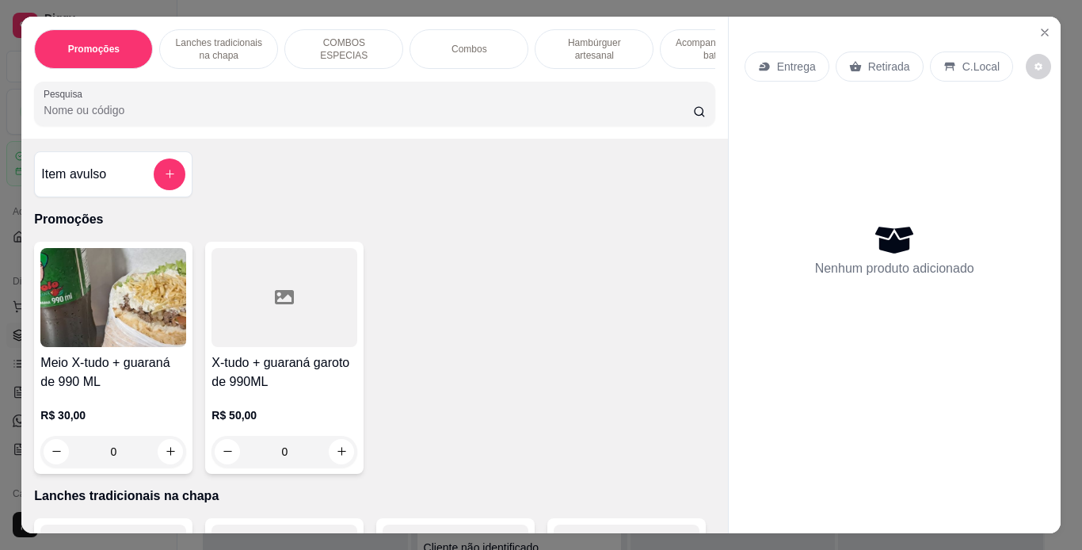
click at [221, 46] on p "Lanches tradicionais na chapa" at bounding box center [219, 48] width 92 height 25
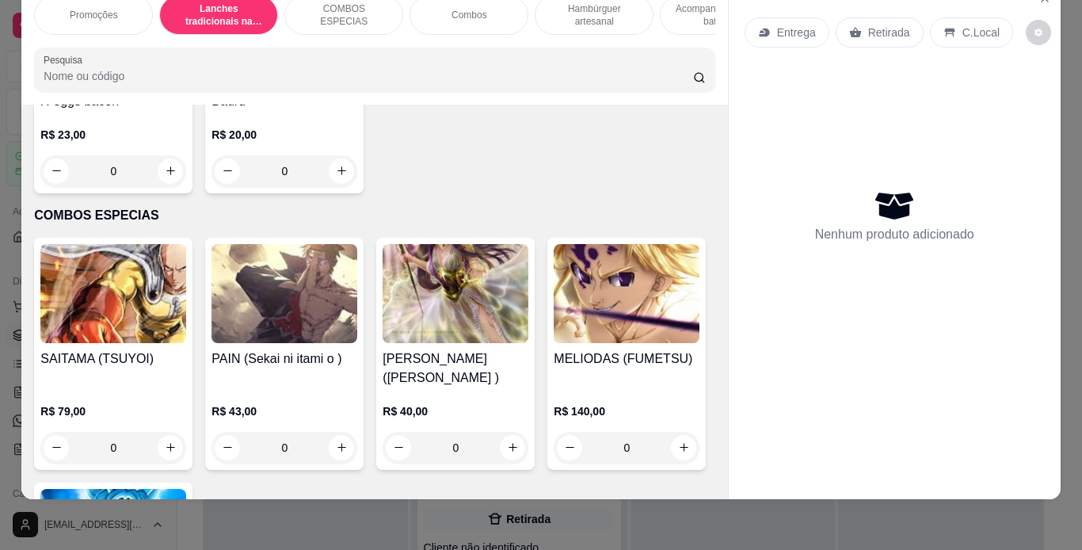
scroll to position [1408, 0]
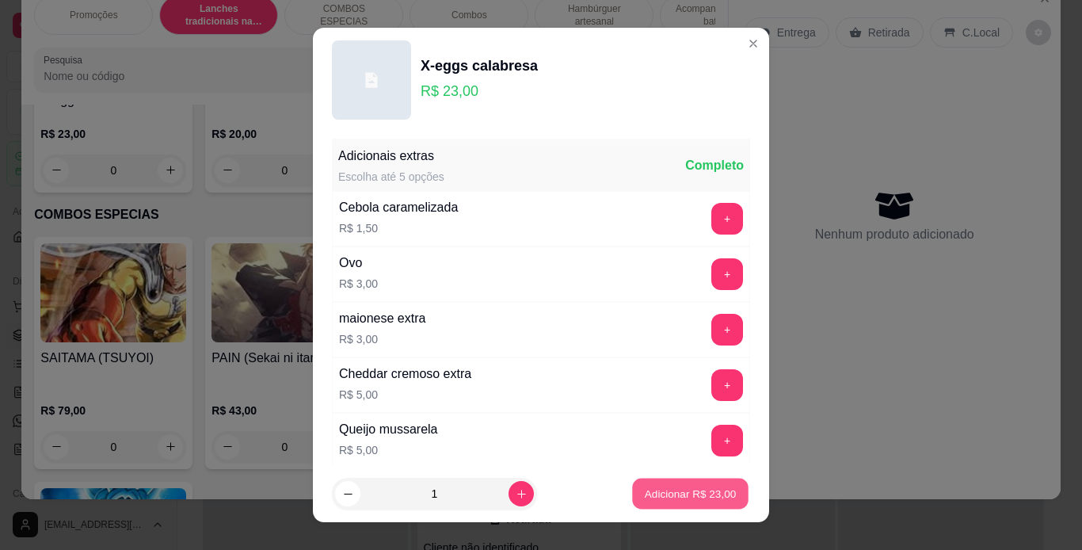
click at [643, 508] on button "Adicionar R$ 23,00" at bounding box center [690, 494] width 116 height 31
type input "1"
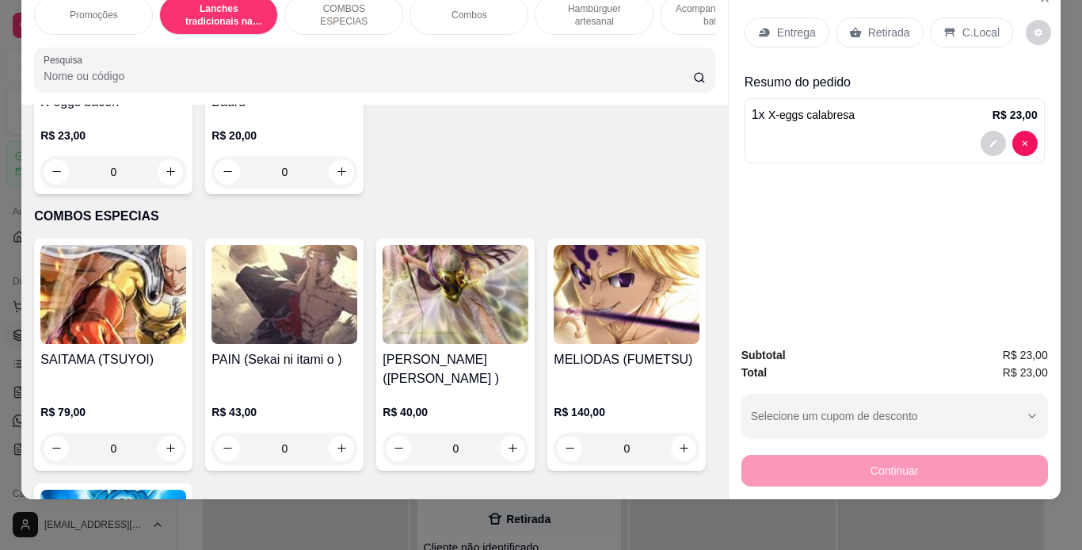
click at [963, 25] on p "C.Local" at bounding box center [981, 33] width 37 height 16
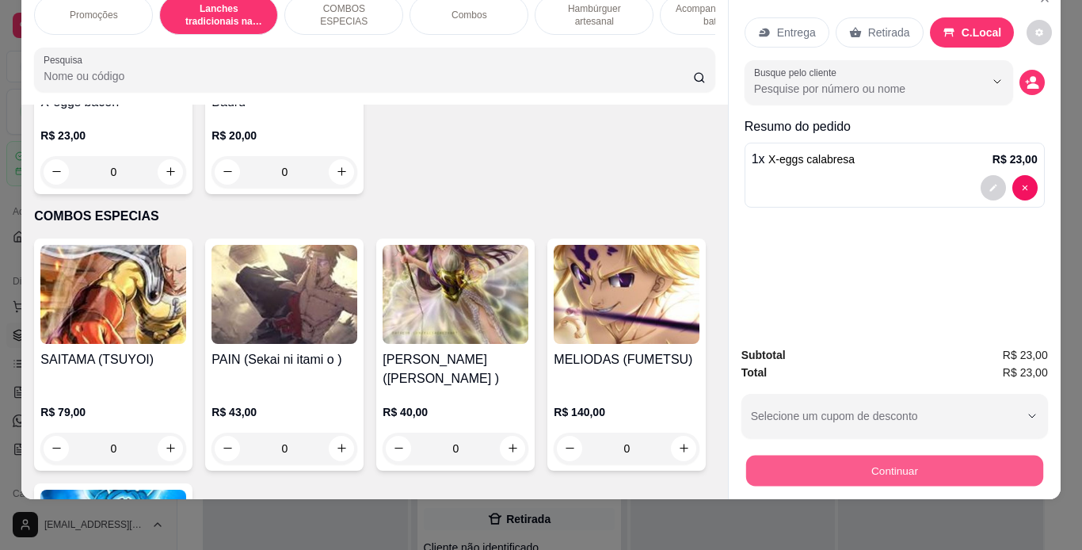
click at [831, 456] on button "Continuar" at bounding box center [894, 471] width 297 height 31
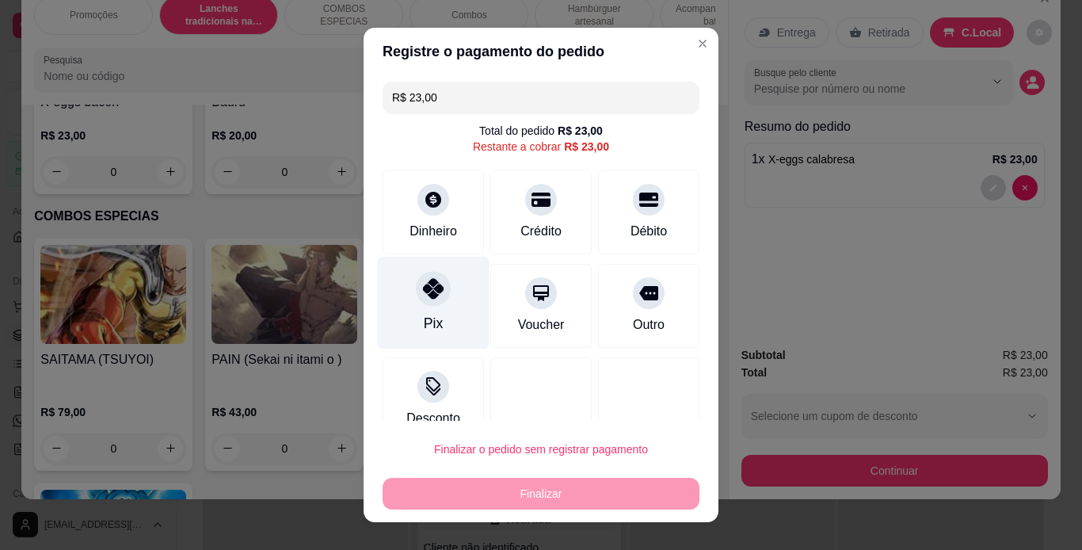
click at [424, 285] on icon at bounding box center [433, 288] width 21 height 21
type input "R$ 0,00"
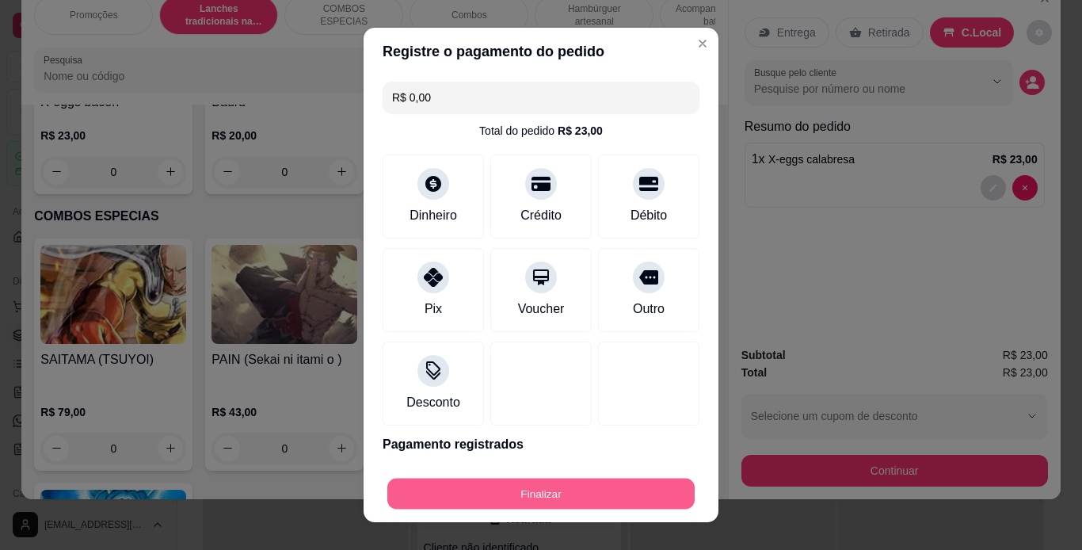
click at [559, 495] on button "Finalizar" at bounding box center [540, 494] width 307 height 31
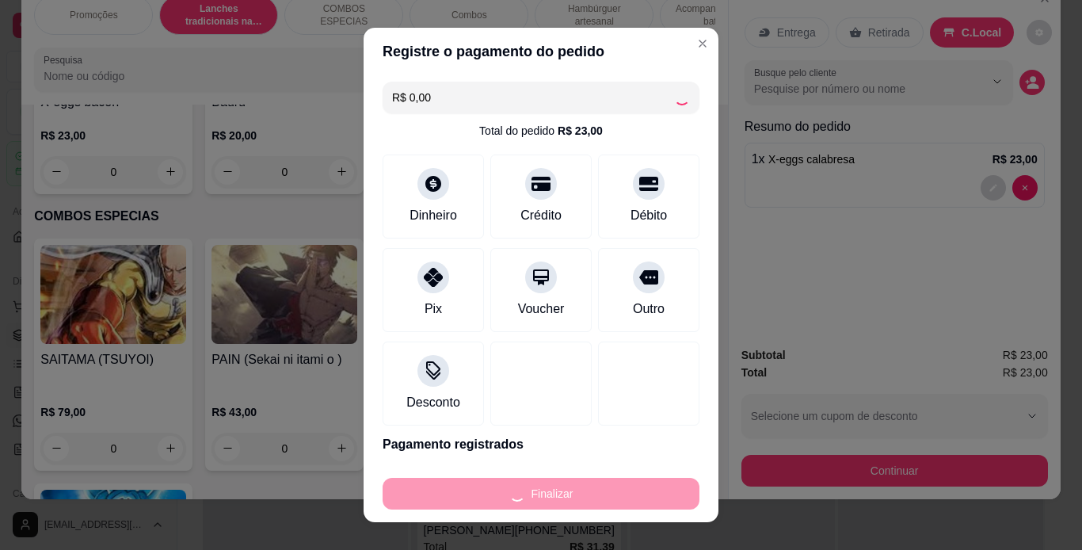
type input "0"
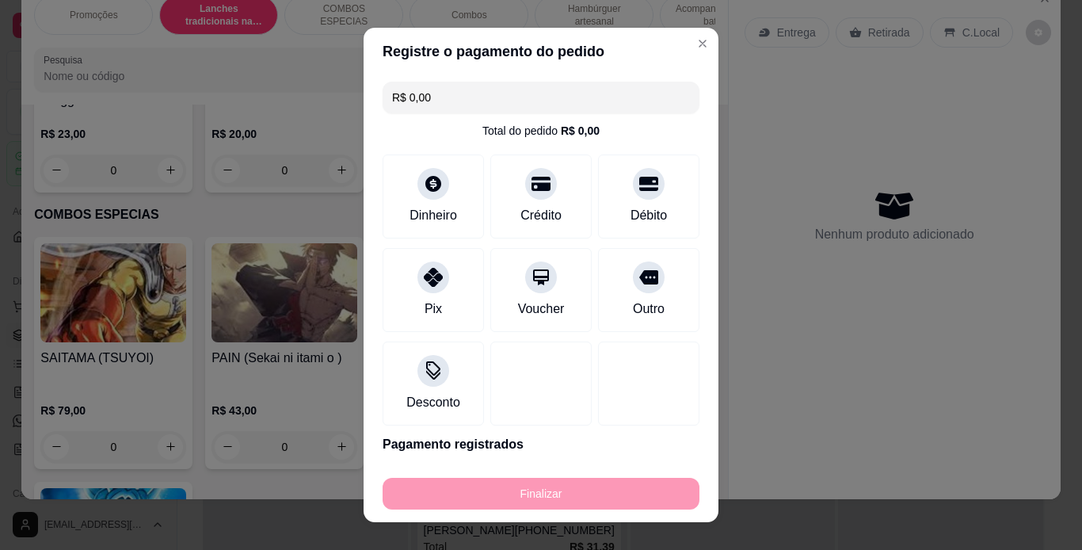
type input "-R$ 23,00"
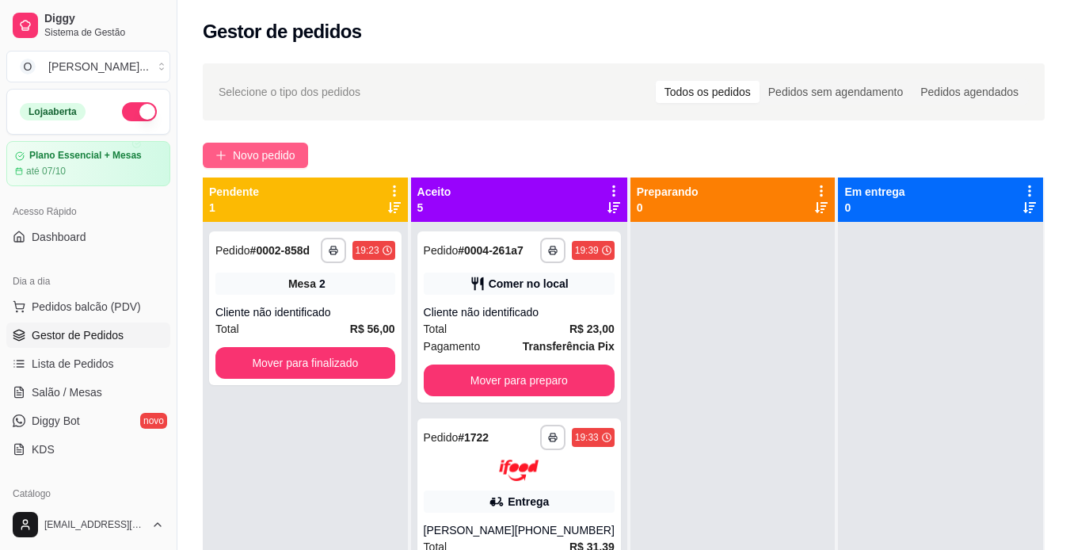
click at [256, 154] on span "Novo pedido" at bounding box center [264, 155] width 63 height 17
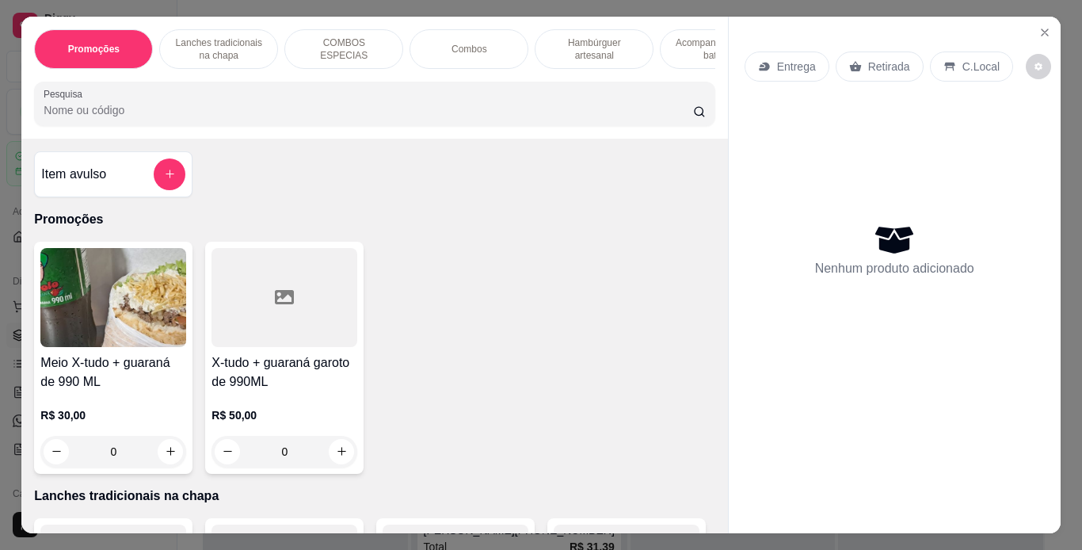
click at [245, 36] on p "Lanches tradicionais na chapa" at bounding box center [219, 48] width 92 height 25
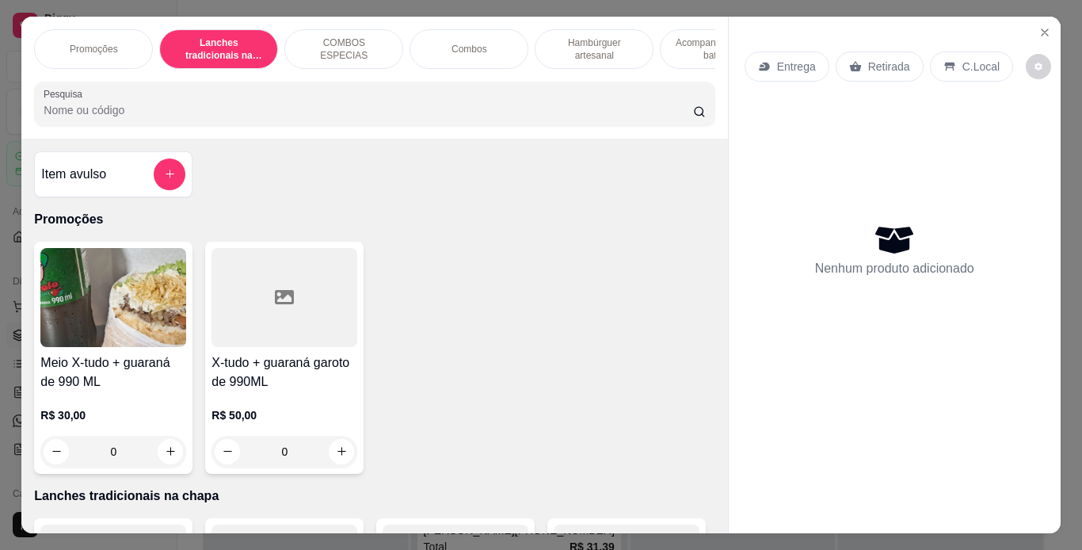
scroll to position [40, 0]
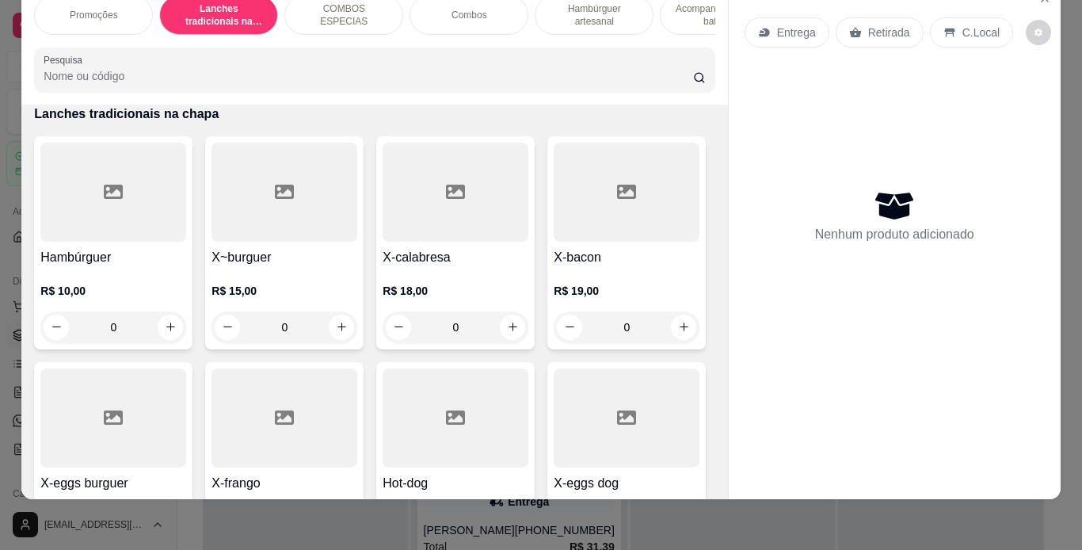
click at [344, 327] on div "0" at bounding box center [285, 327] width 146 height 32
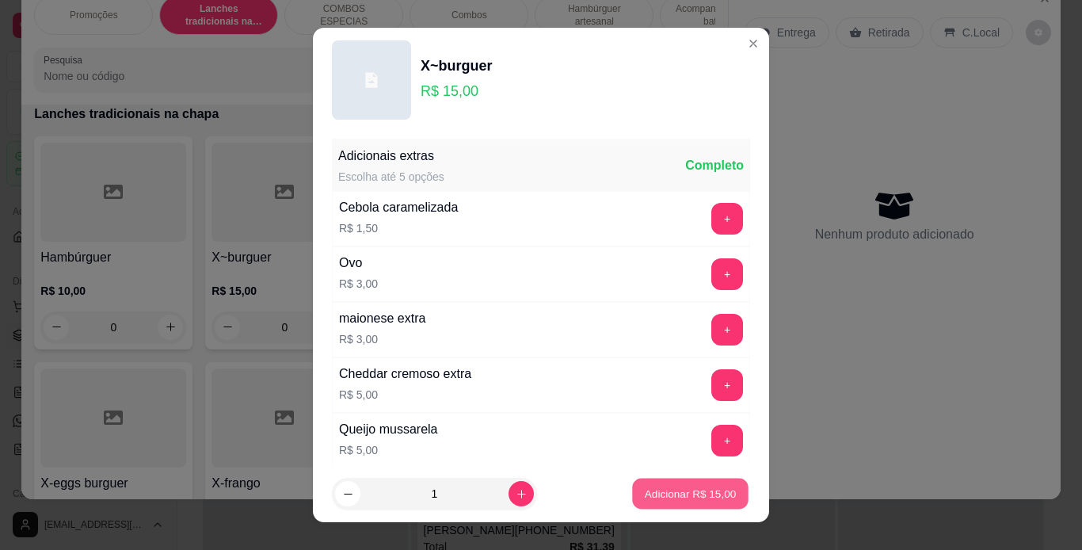
click at [632, 487] on button "Adicionar R$ 15,00" at bounding box center [690, 494] width 116 height 31
type input "1"
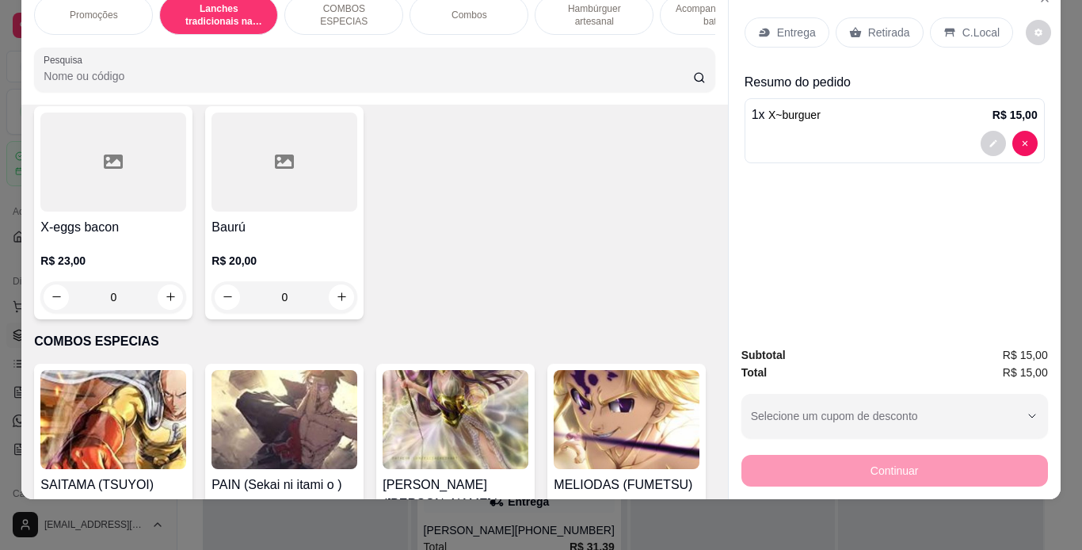
scroll to position [1185, 0]
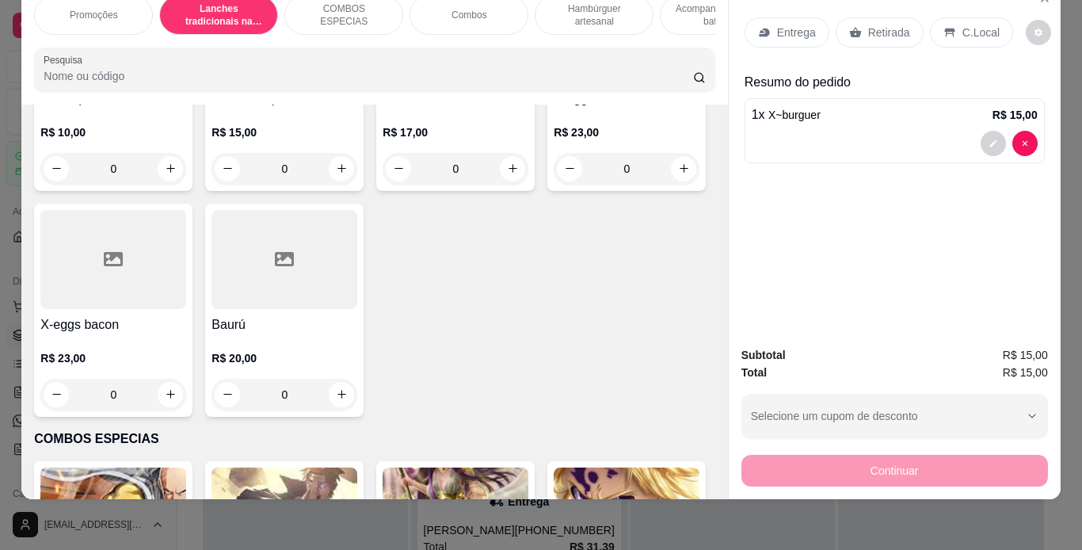
click at [335, 185] on div "0" at bounding box center [285, 169] width 146 height 32
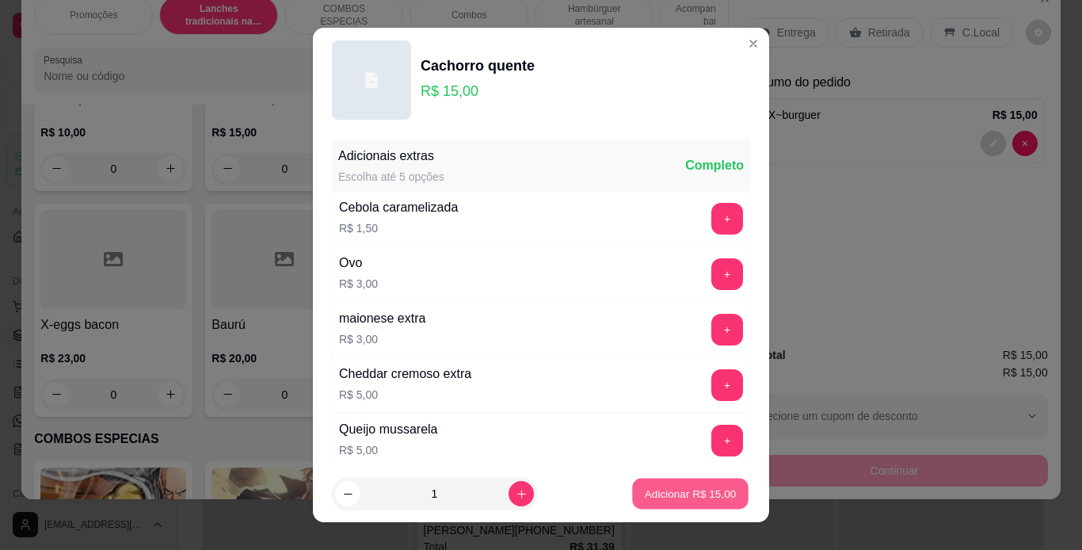
click at [701, 493] on p "Adicionar R$ 15,00" at bounding box center [691, 493] width 92 height 15
type input "1"
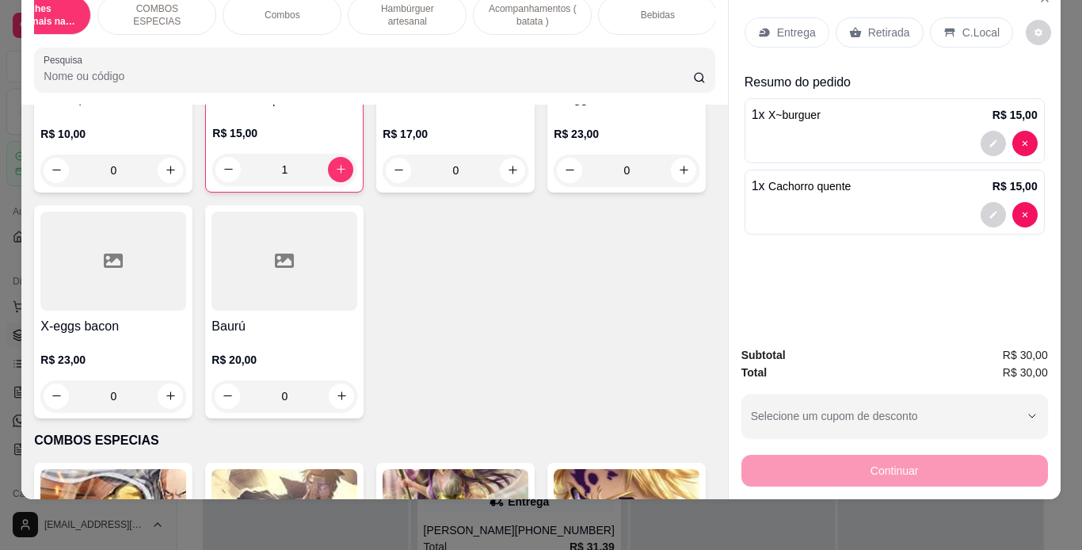
scroll to position [0, 188]
click at [665, 12] on div "Bebidas" at bounding box center [656, 15] width 119 height 40
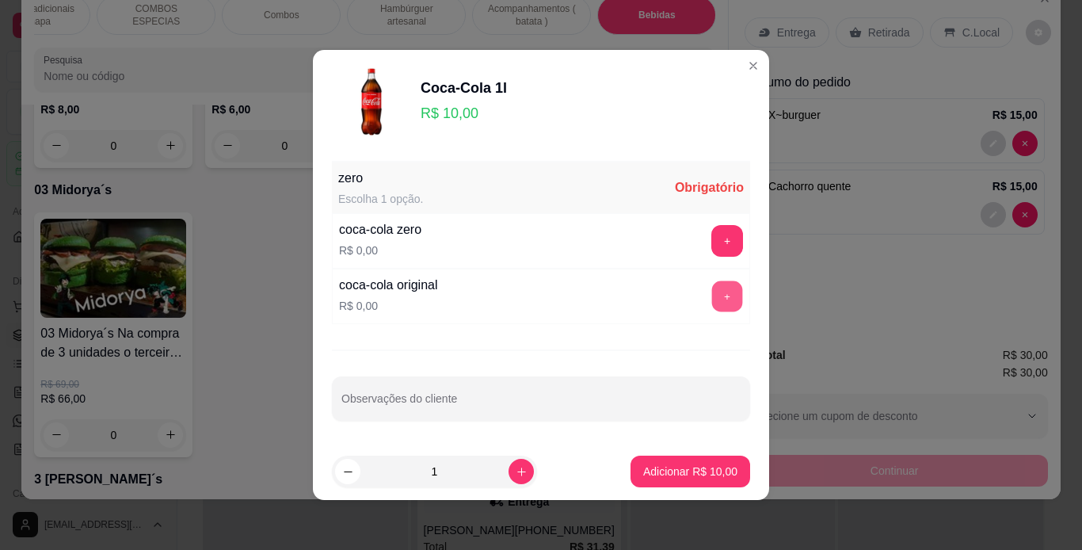
click at [712, 294] on button "+" at bounding box center [727, 296] width 31 height 31
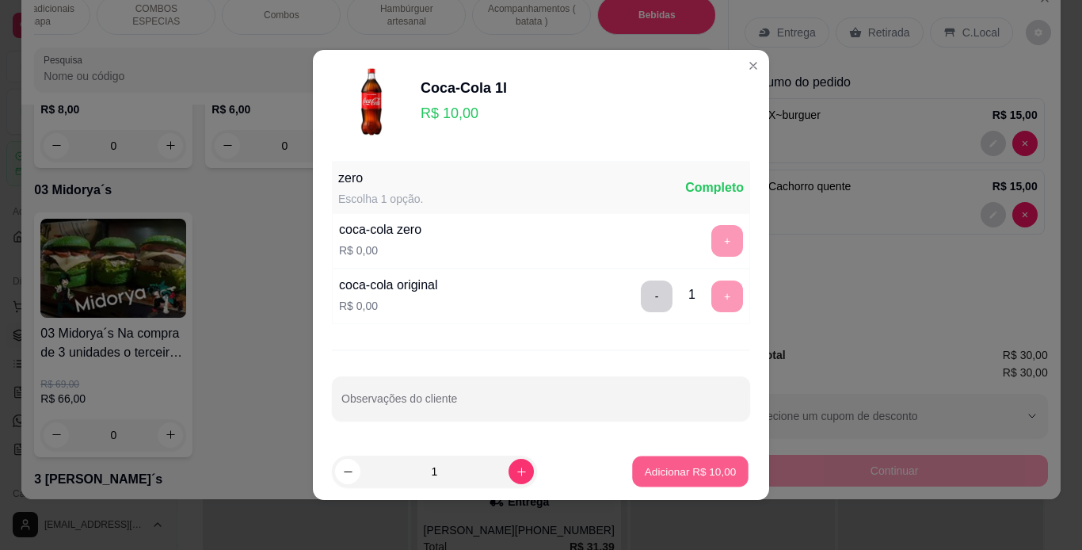
click at [673, 471] on p "Adicionar R$ 10,00" at bounding box center [691, 470] width 92 height 15
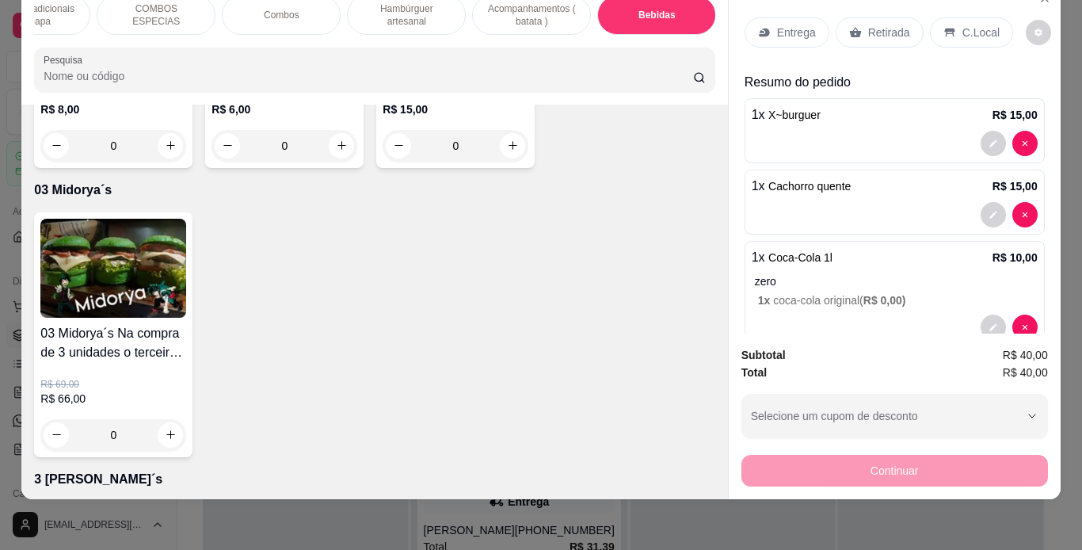
click at [985, 25] on p "C.Local" at bounding box center [981, 33] width 37 height 16
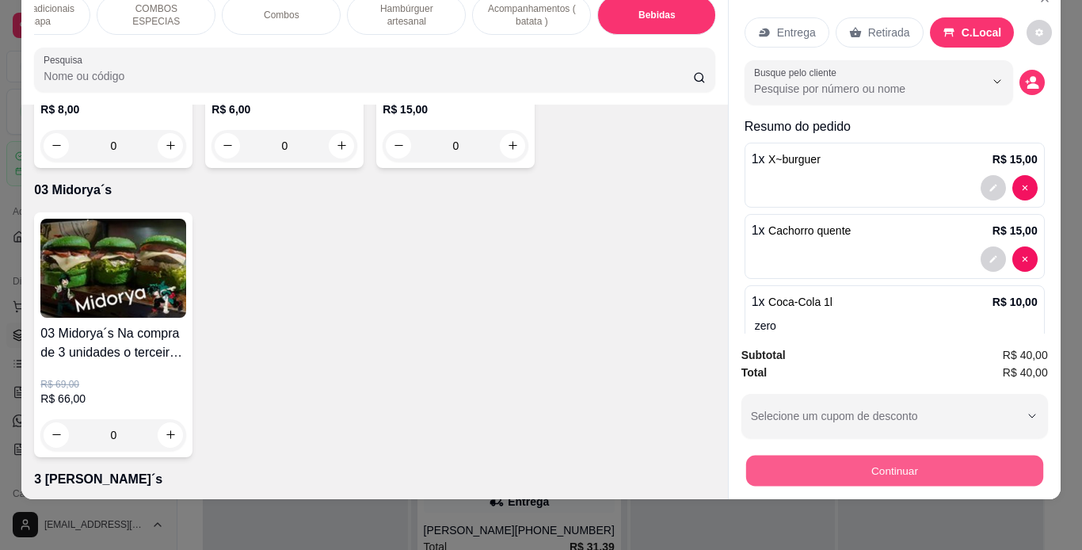
click at [856, 463] on button "Continuar" at bounding box center [894, 471] width 297 height 31
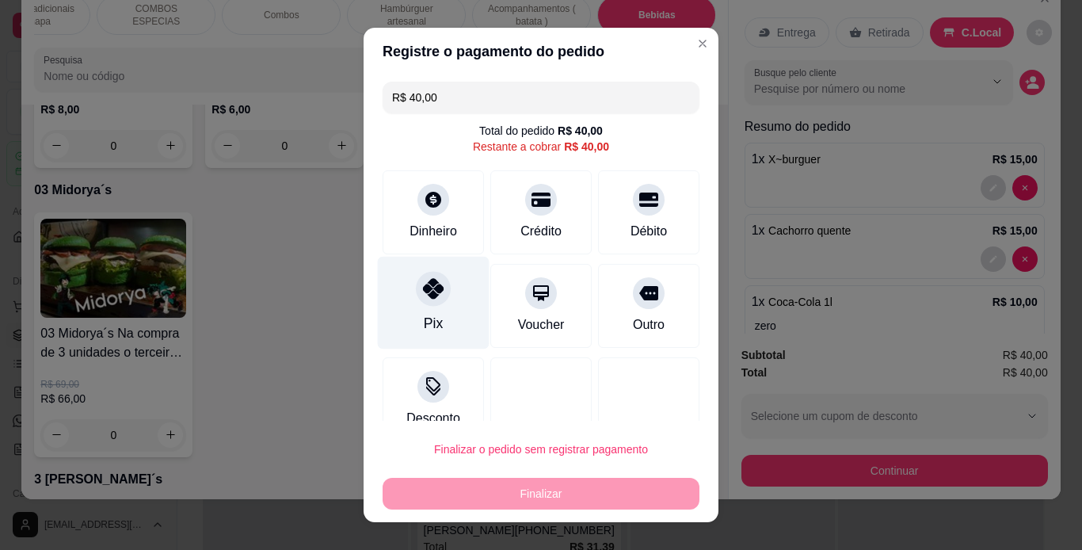
click at [403, 288] on div "Pix" at bounding box center [434, 302] width 112 height 93
type input "R$ 0,00"
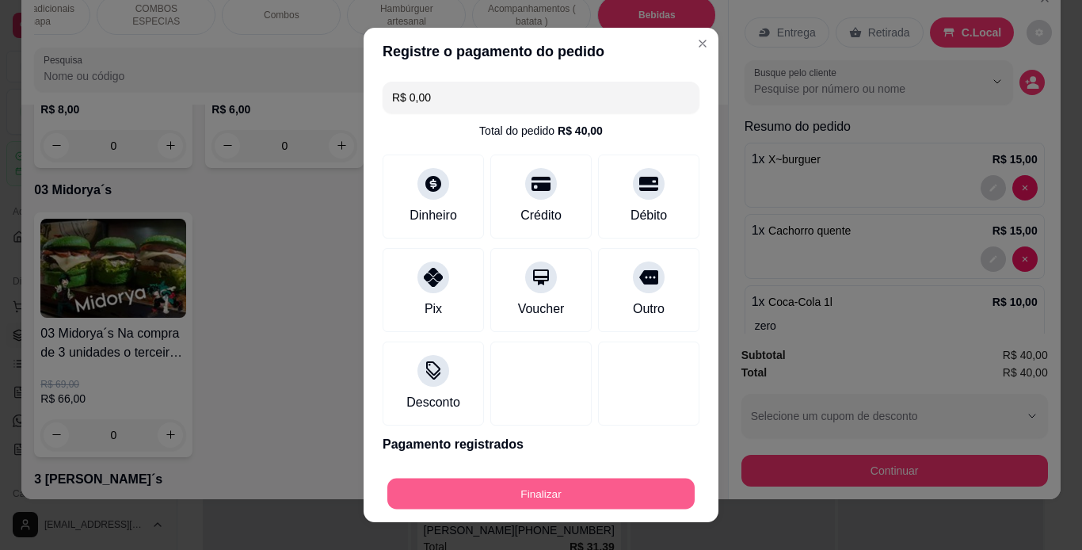
click at [540, 488] on button "Finalizar" at bounding box center [540, 494] width 307 height 31
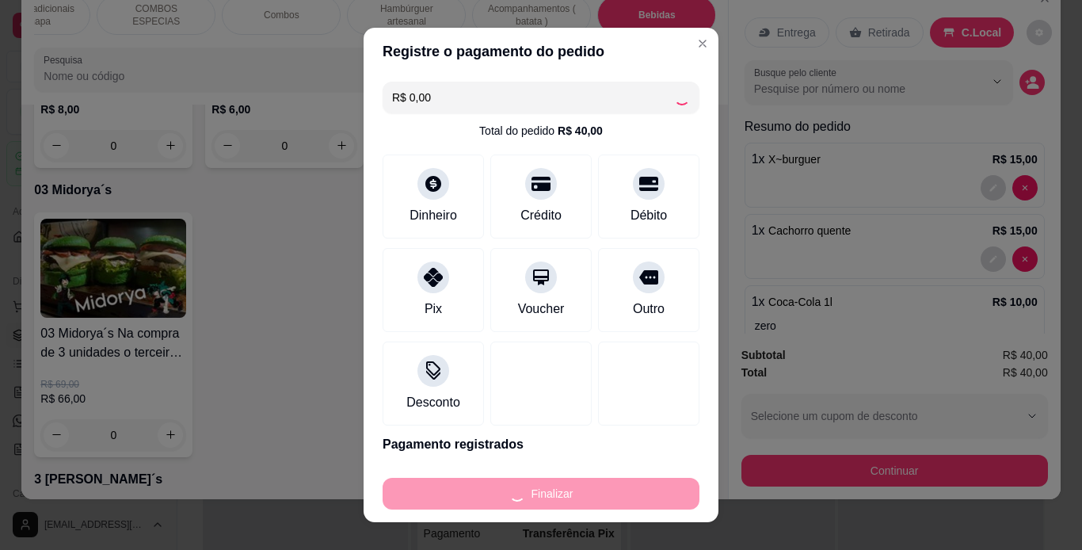
type input "0"
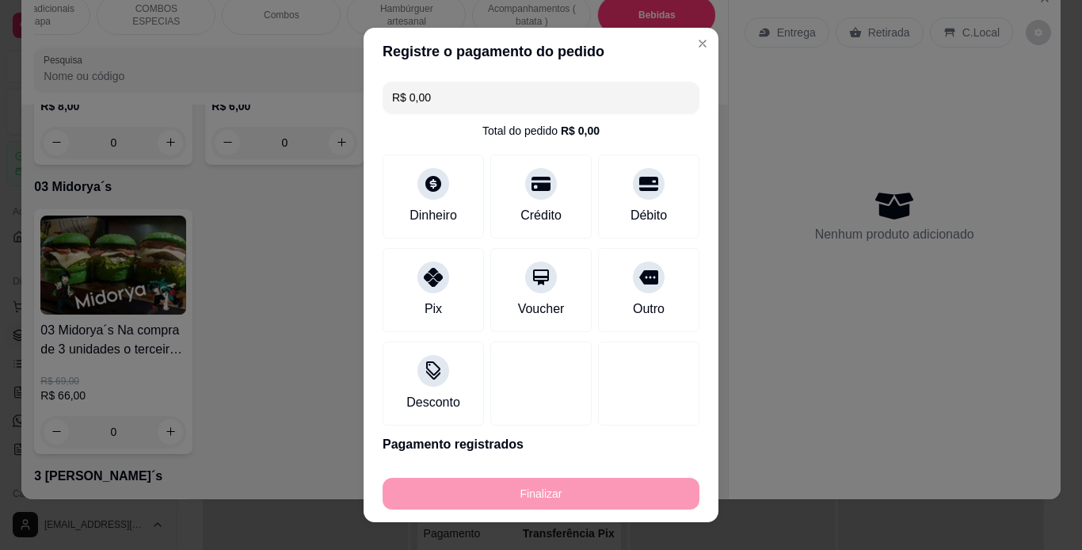
type input "-R$ 40,00"
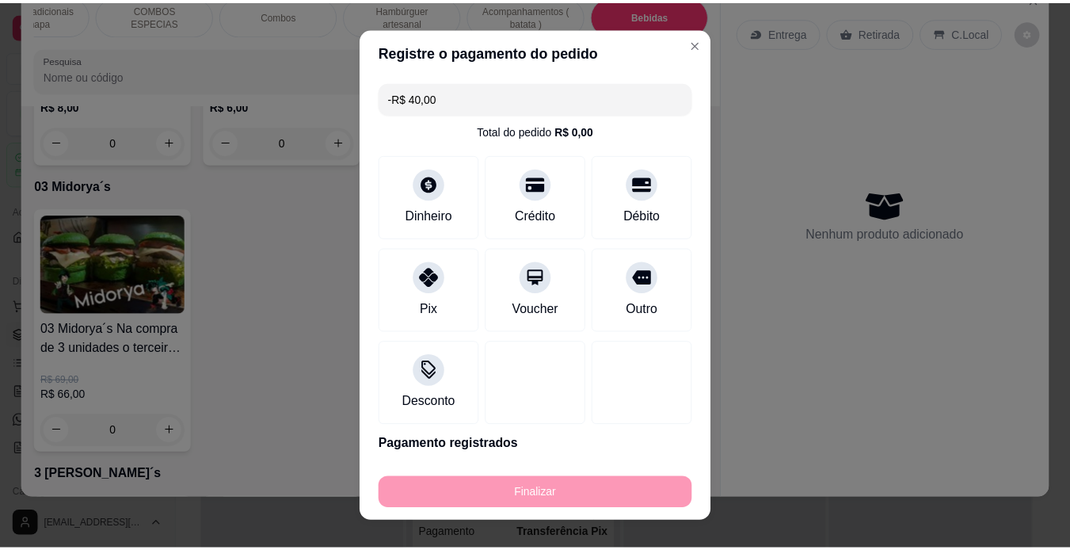
scroll to position [4640, 0]
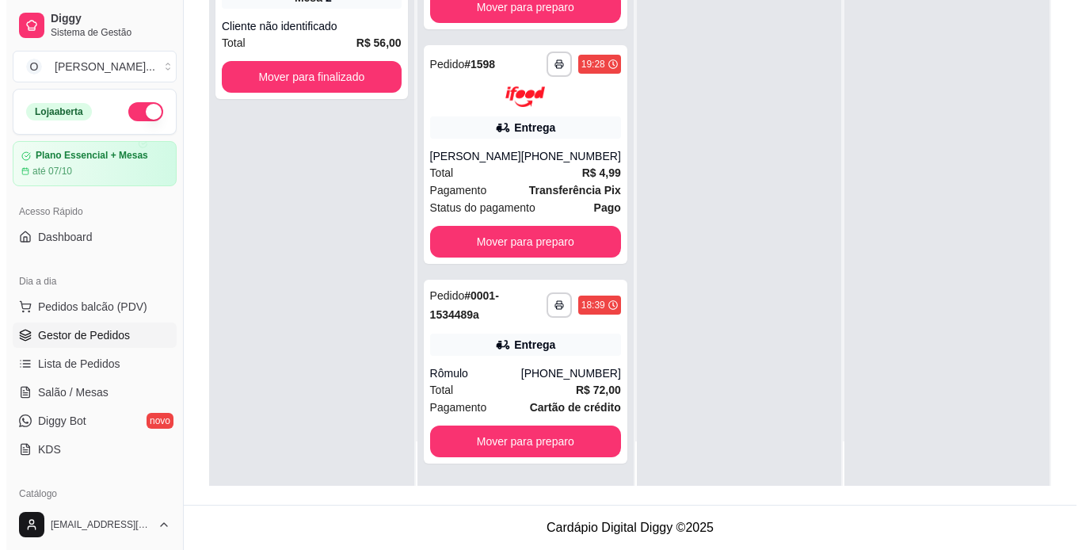
scroll to position [734, 0]
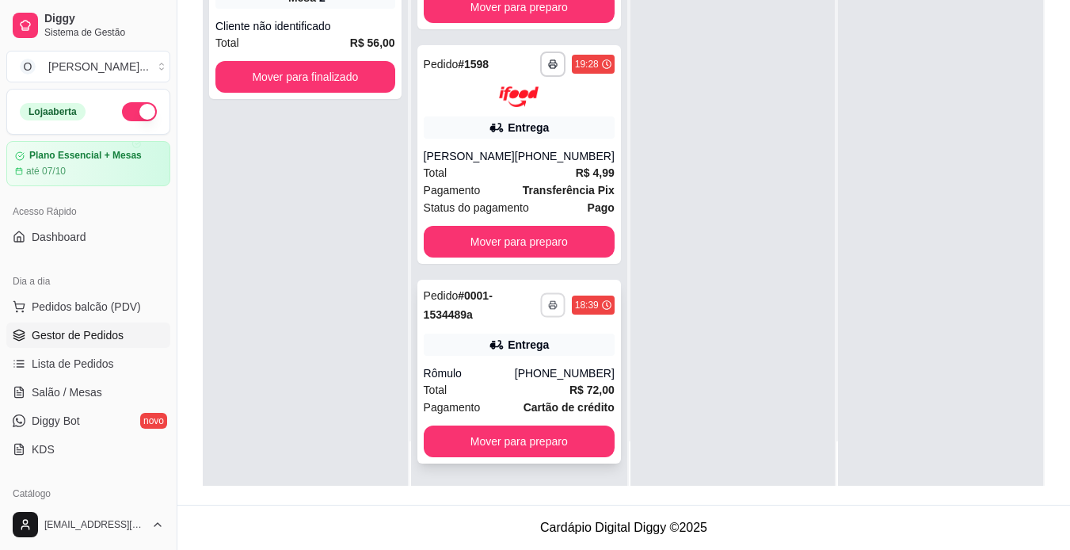
click at [548, 302] on icon "button" at bounding box center [553, 305] width 10 height 10
click at [505, 360] on button "IMPRESSORA" at bounding box center [487, 360] width 111 height 25
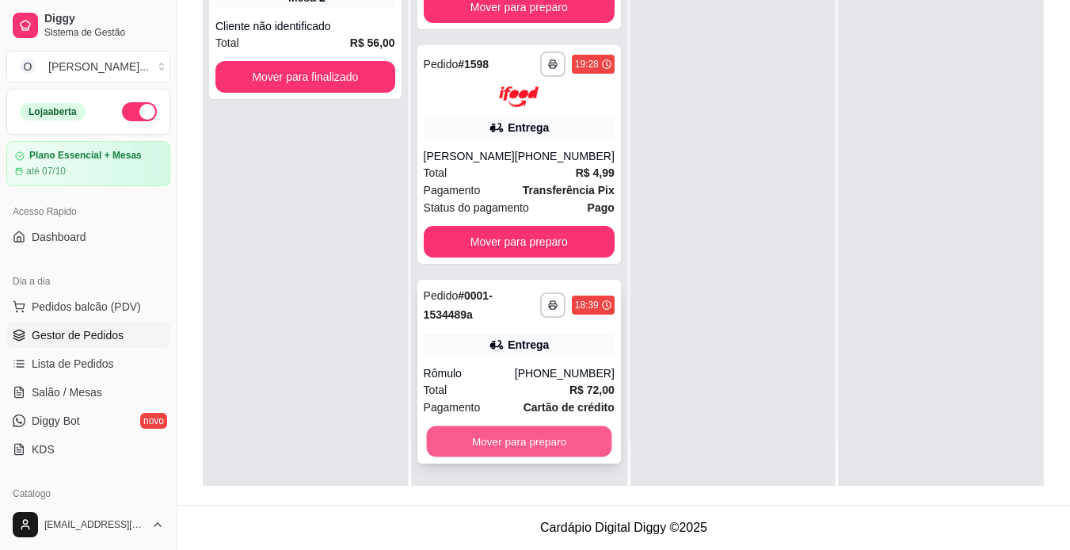
click at [532, 444] on button "Mover para preparo" at bounding box center [518, 441] width 185 height 31
click at [532, 444] on div "Mover para preparo" at bounding box center [519, 441] width 191 height 32
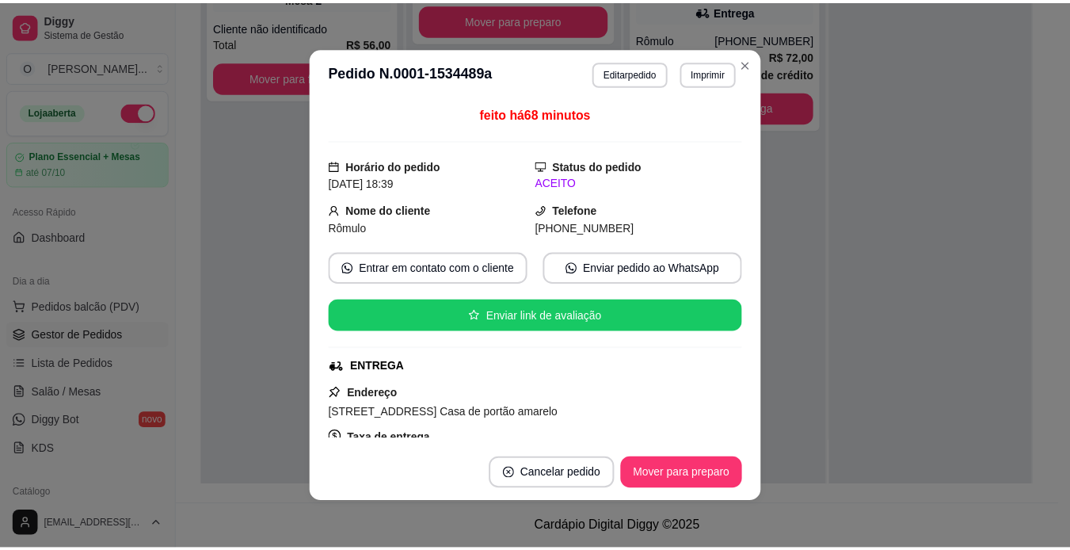
scroll to position [535, 0]
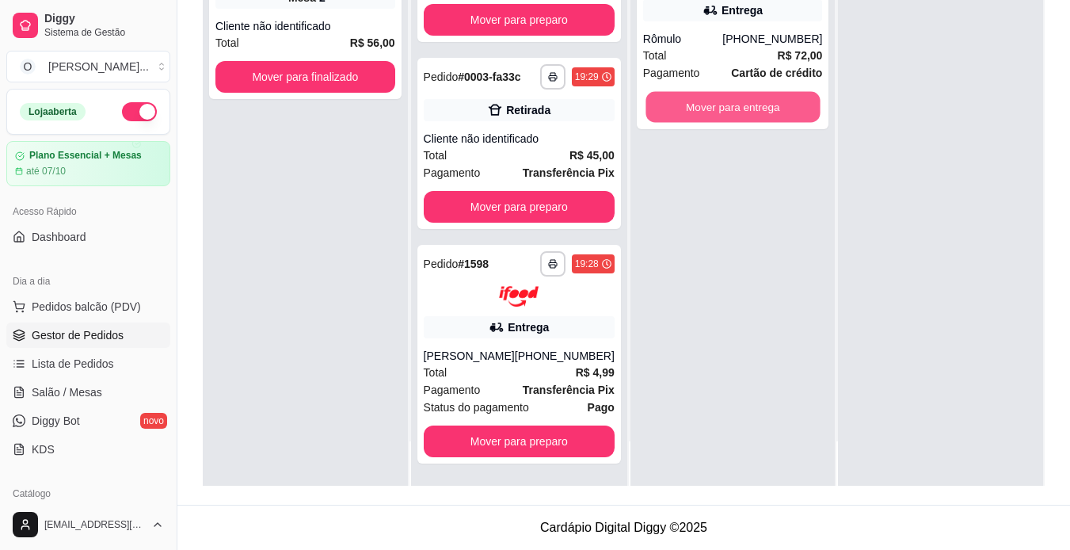
click at [792, 113] on button "Mover para entrega" at bounding box center [733, 107] width 174 height 31
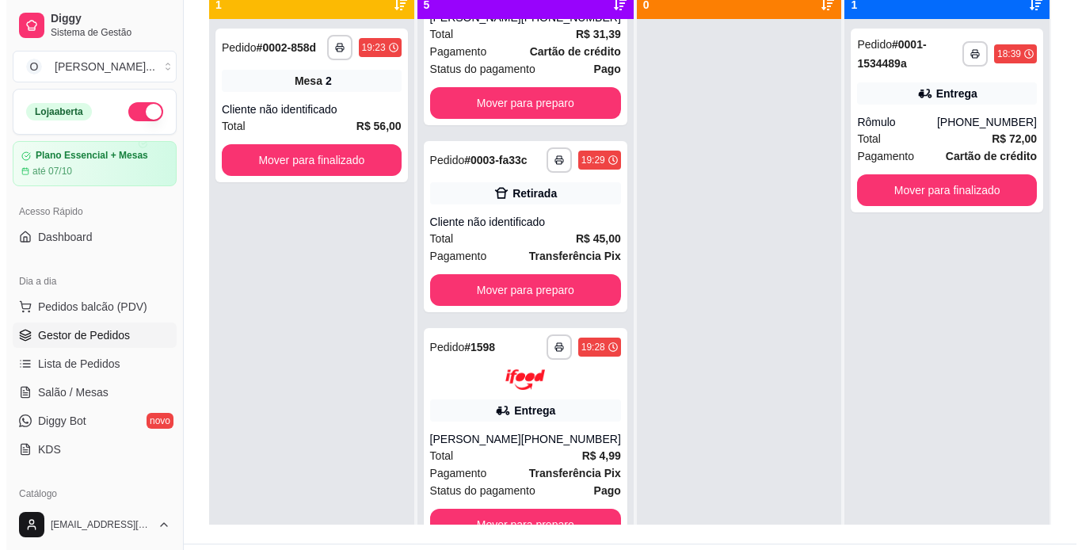
scroll to position [0, 0]
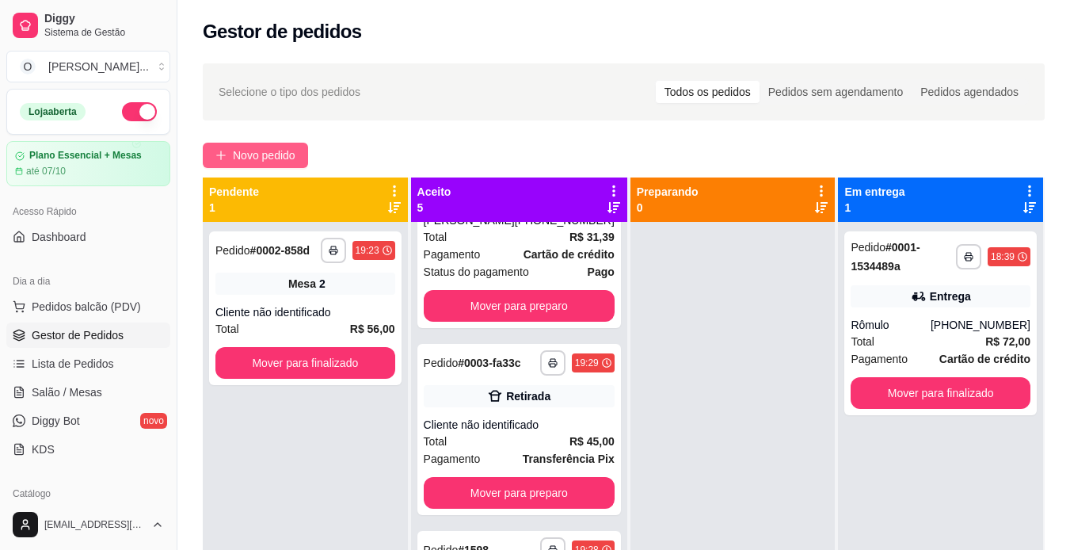
click at [277, 158] on span "Novo pedido" at bounding box center [264, 155] width 63 height 17
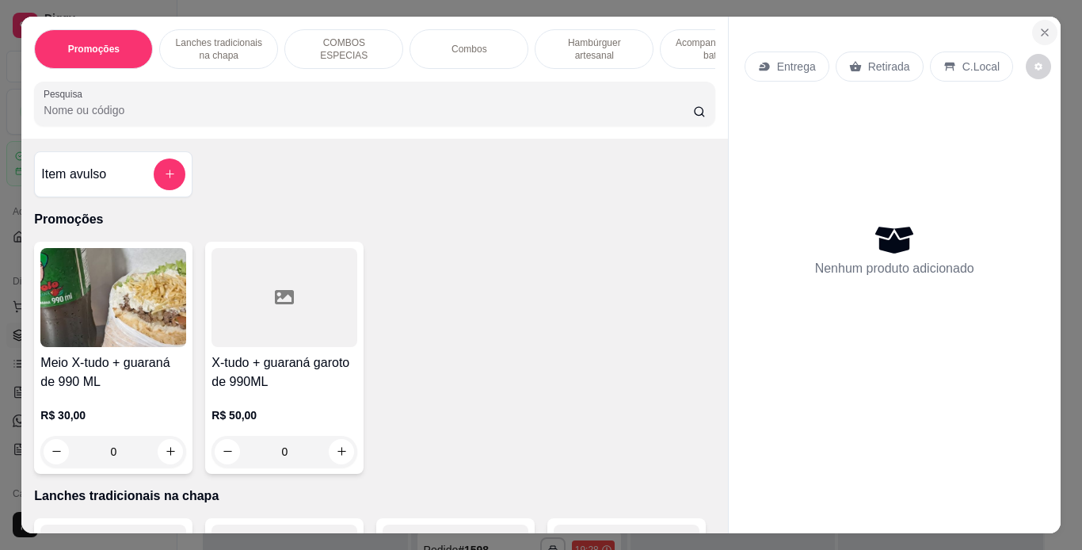
click at [1039, 28] on icon "Close" at bounding box center [1045, 32] width 13 height 13
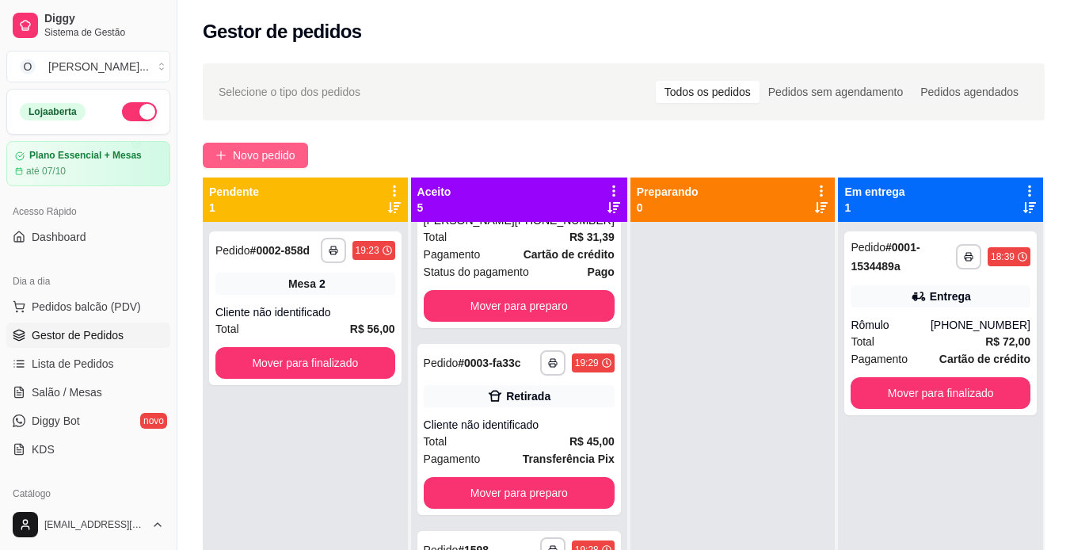
click at [287, 153] on span "Novo pedido" at bounding box center [264, 155] width 63 height 17
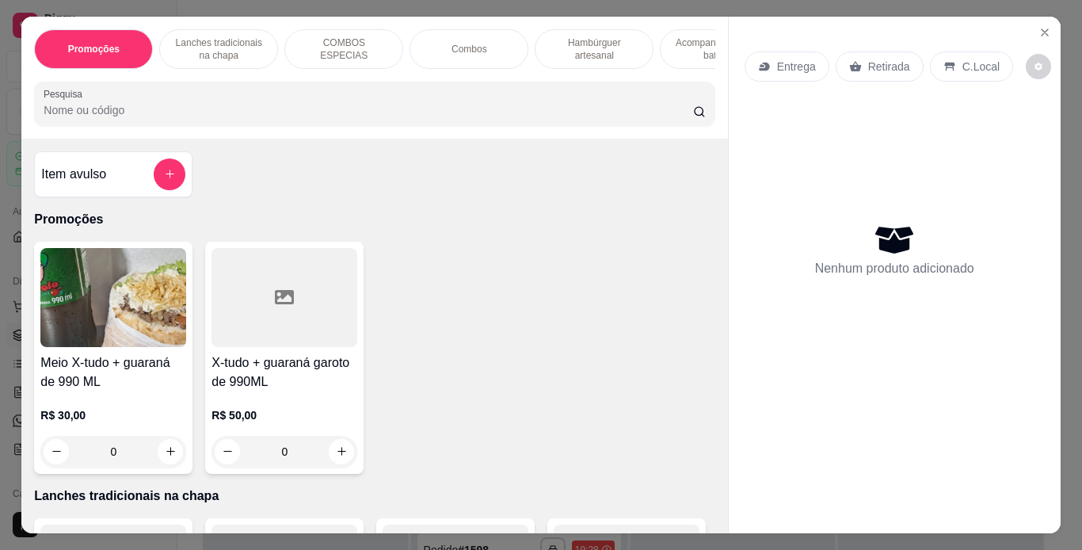
click at [587, 48] on p "Hambúrguer artesanal" at bounding box center [594, 48] width 92 height 25
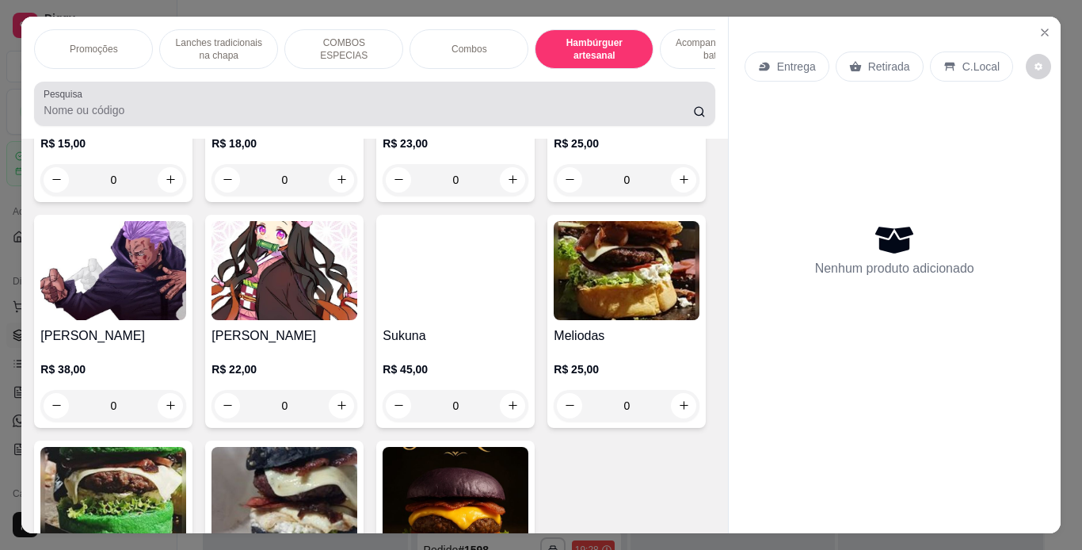
scroll to position [40, 0]
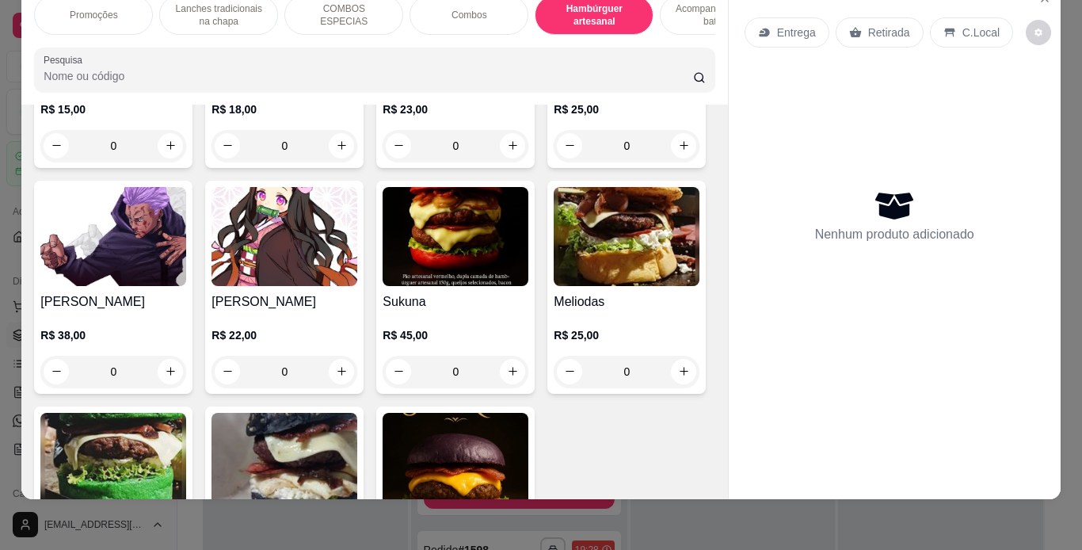
click at [501, 162] on div "0" at bounding box center [456, 146] width 146 height 32
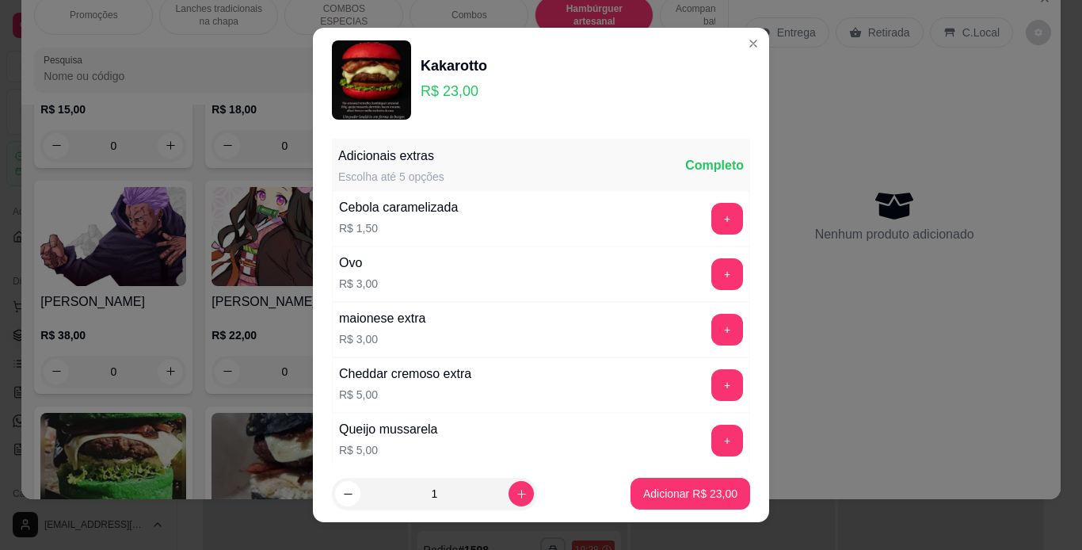
scroll to position [560, 0]
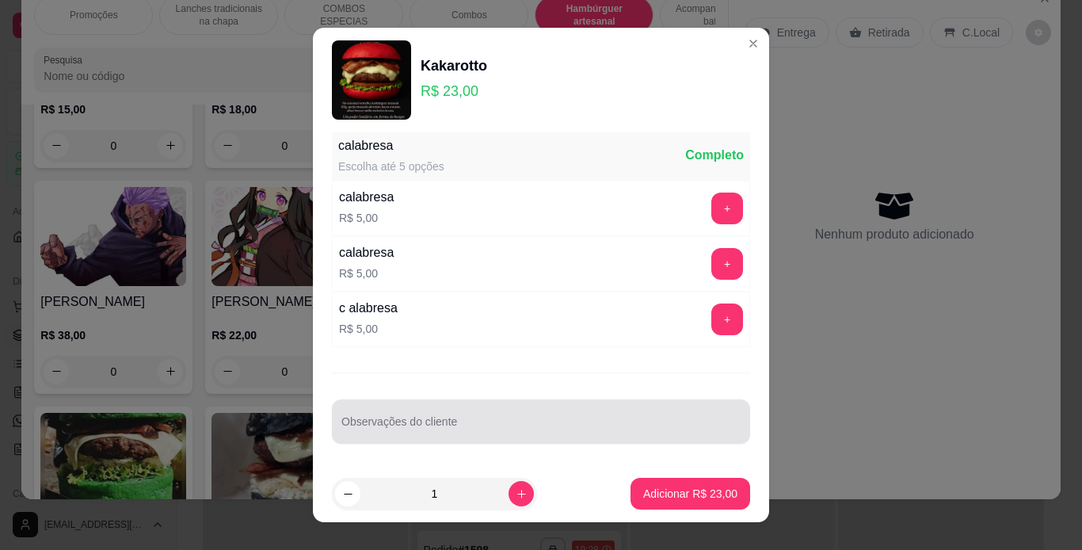
click at [490, 420] on input "Observações do cliente" at bounding box center [540, 428] width 399 height 16
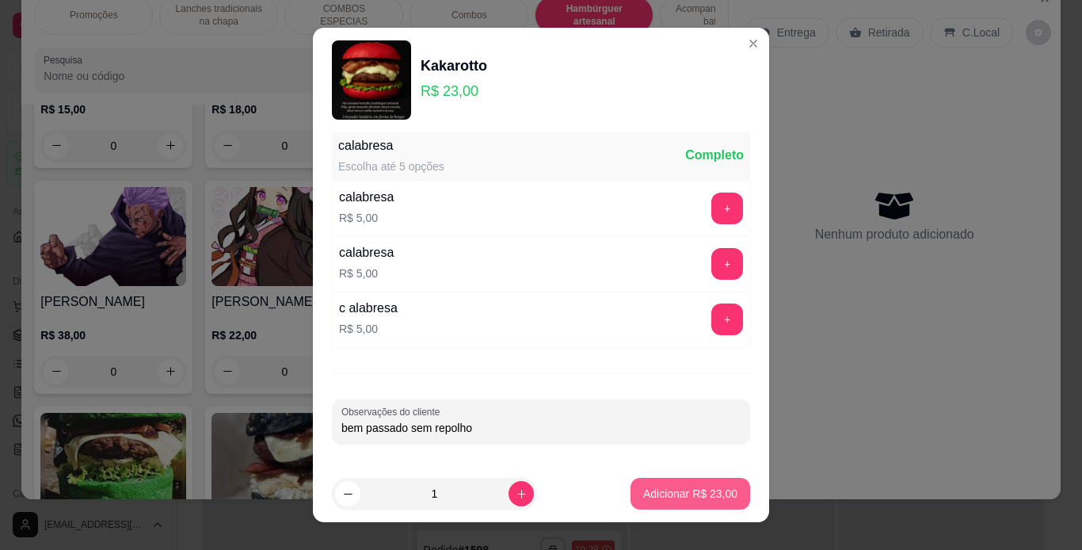
type input "bem passado sem repolho"
click at [657, 494] on p "Adicionar R$ 23,00" at bounding box center [691, 493] width 92 height 15
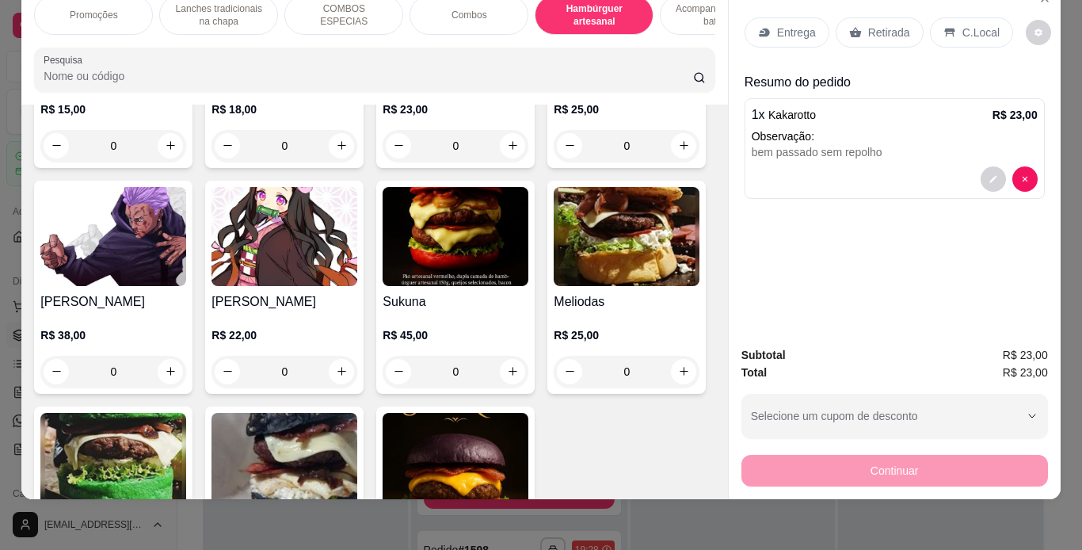
click at [512, 162] on div "0" at bounding box center [456, 146] width 146 height 32
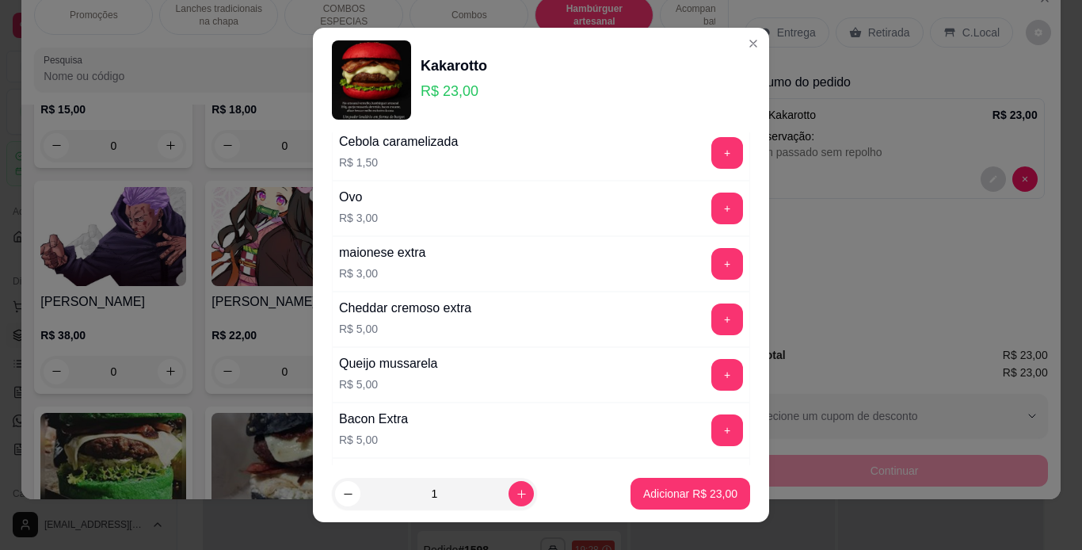
scroll to position [67, 0]
drag, startPoint x: 512, startPoint y: 317, endPoint x: 501, endPoint y: 402, distance: 86.3
click at [501, 402] on div "Bacon Extra R$ 5,00 +" at bounding box center [541, 429] width 418 height 55
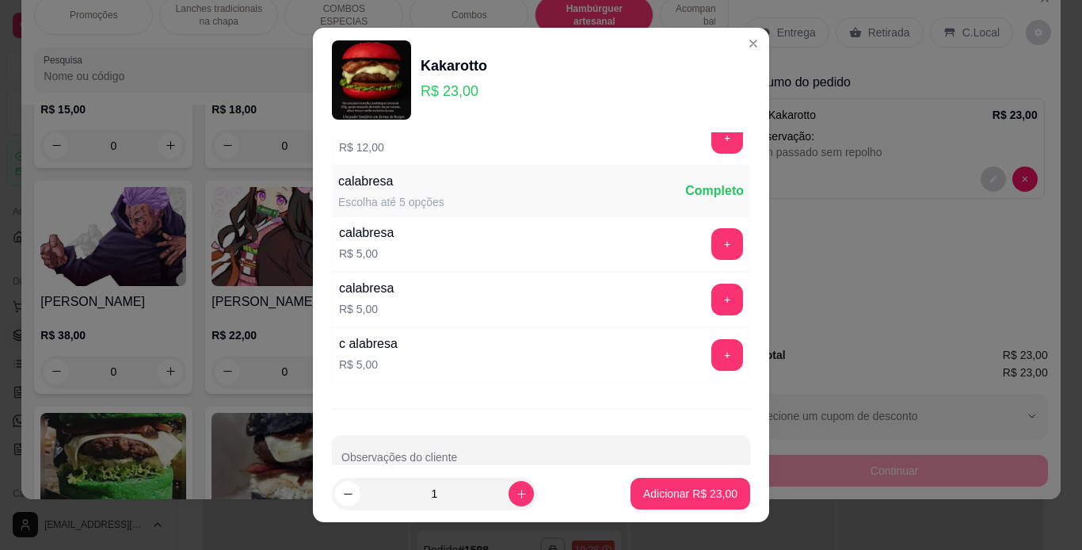
scroll to position [560, 0]
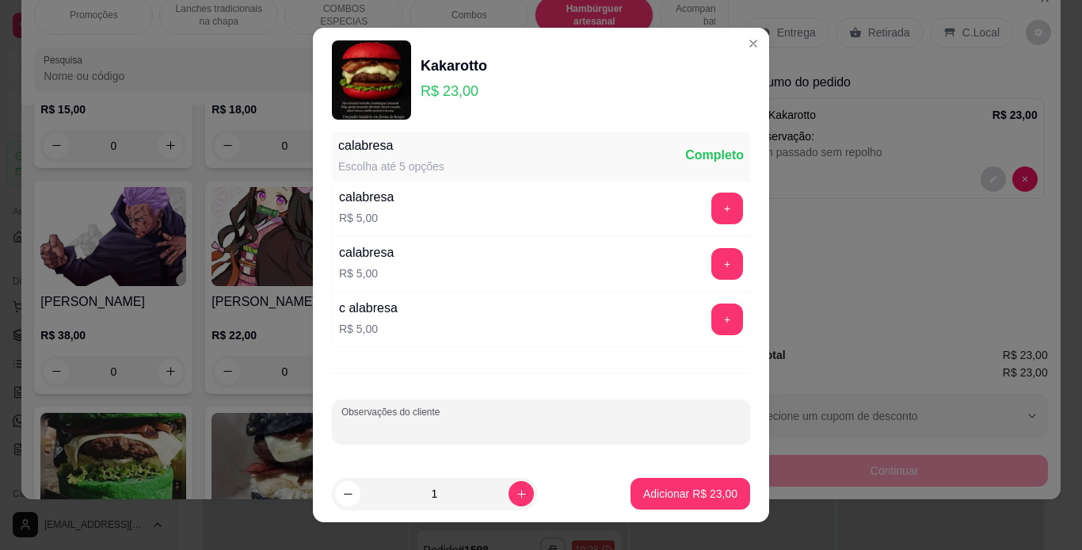
click at [494, 429] on input "Observações do cliente" at bounding box center [540, 428] width 399 height 16
type input "bem passado"
click at [662, 488] on p "Adicionar R$ 23,00" at bounding box center [691, 493] width 92 height 15
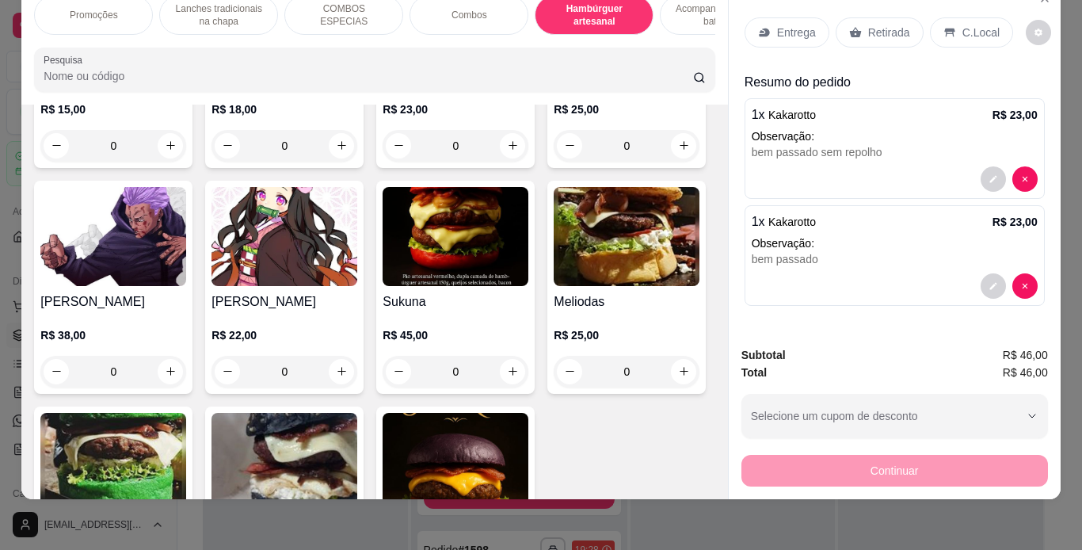
click at [696, 9] on p "Acompanhamentos ( batata )" at bounding box center [719, 14] width 92 height 25
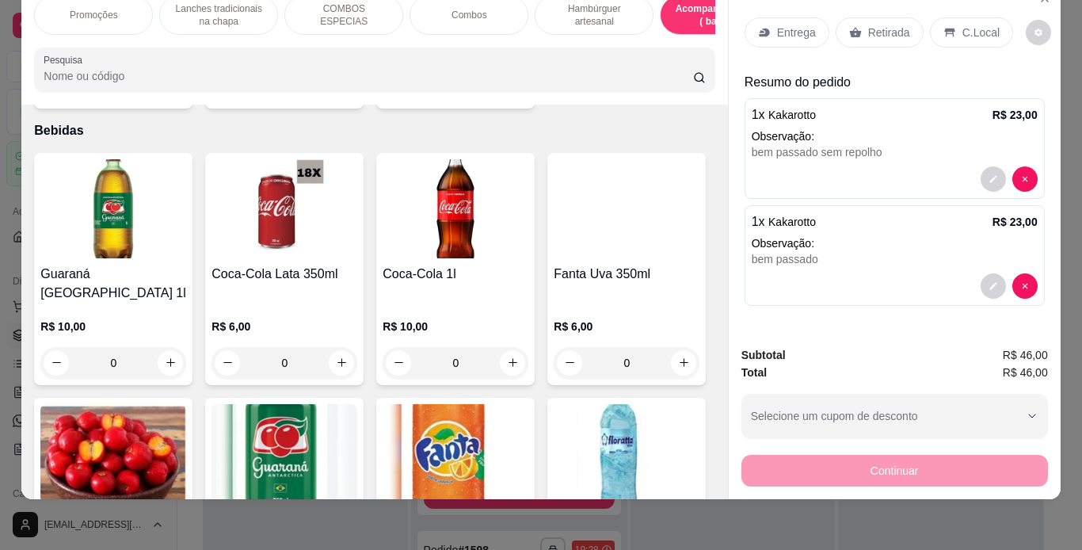
scroll to position [3973, 0]
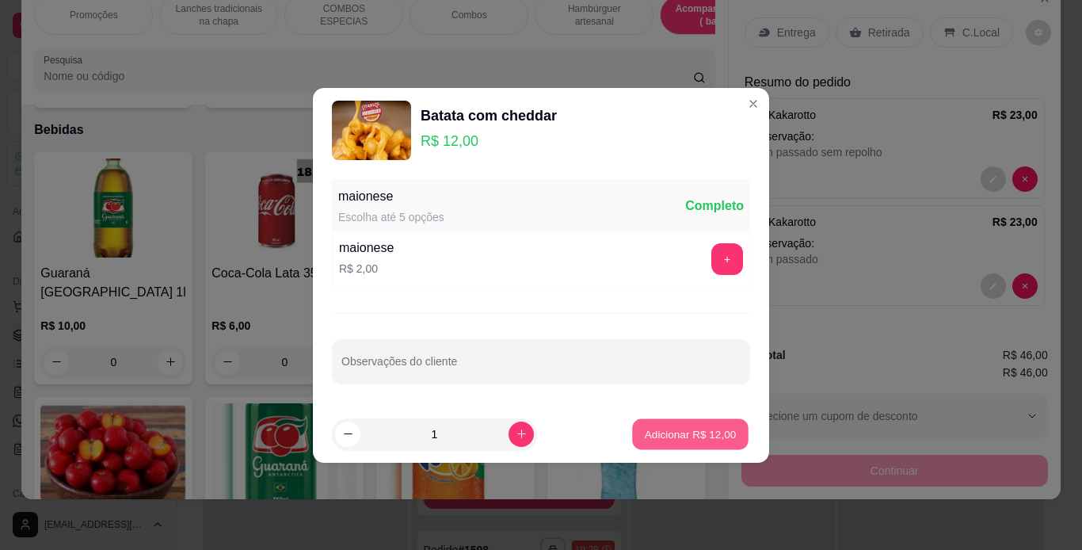
click at [711, 437] on p "Adicionar R$ 12,00" at bounding box center [691, 433] width 92 height 15
type input "1"
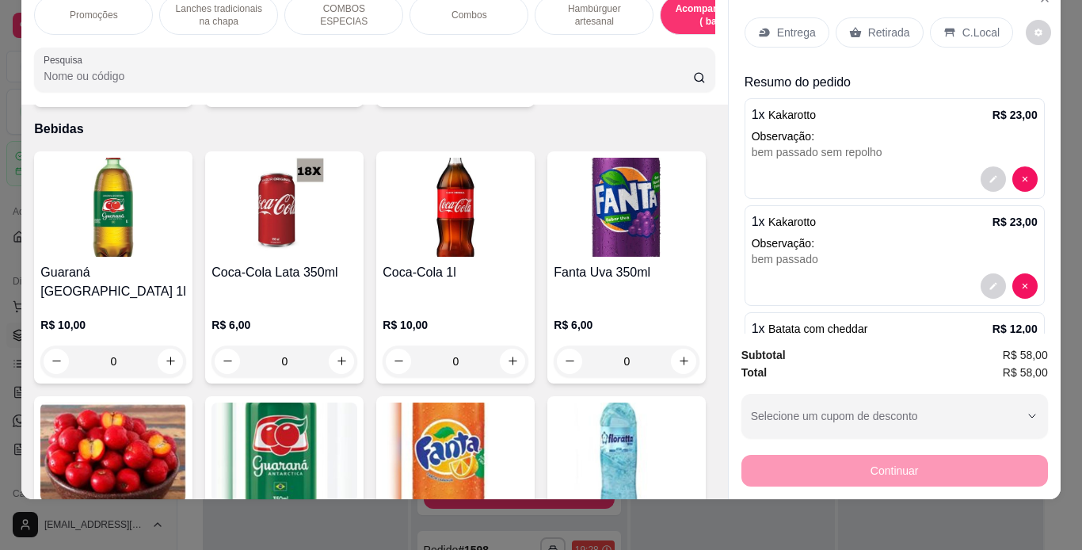
scroll to position [65, 0]
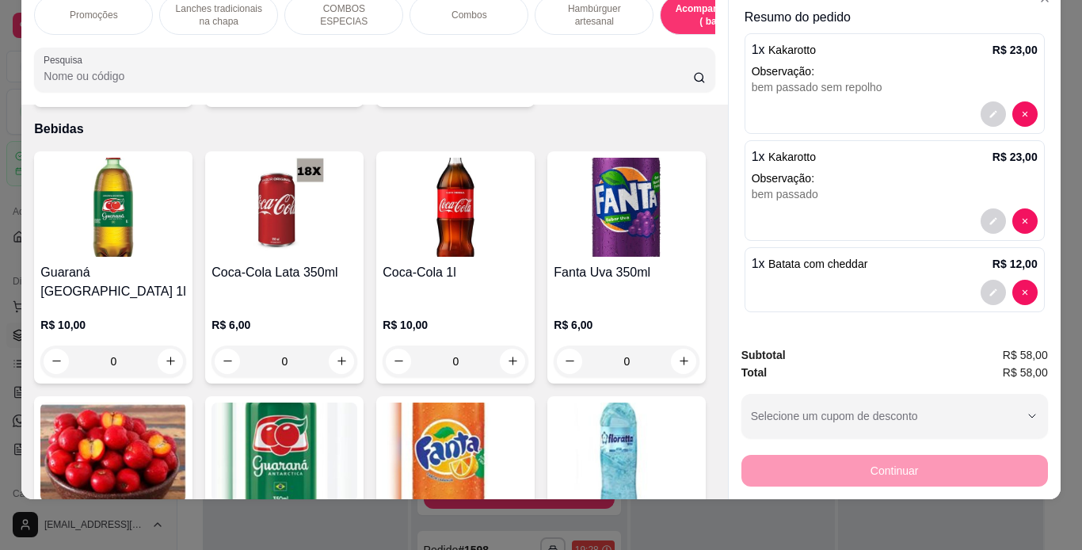
drag, startPoint x: 796, startPoint y: 292, endPoint x: 872, endPoint y: 242, distance: 90.3
click at [872, 254] on div "1 x Batata com cheddar R$ 12,00" at bounding box center [895, 263] width 286 height 19
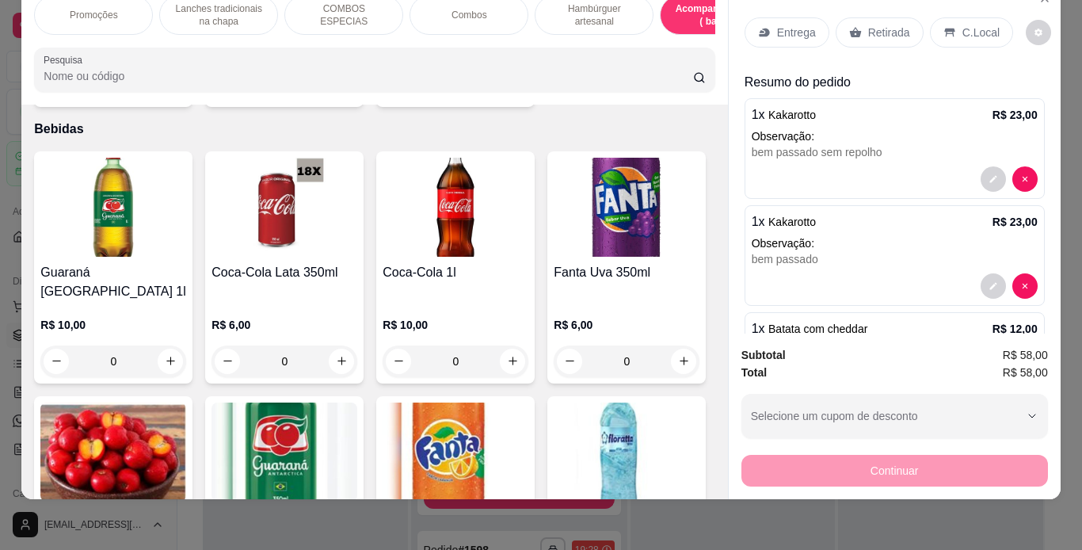
click at [963, 25] on p "C.Local" at bounding box center [981, 33] width 37 height 16
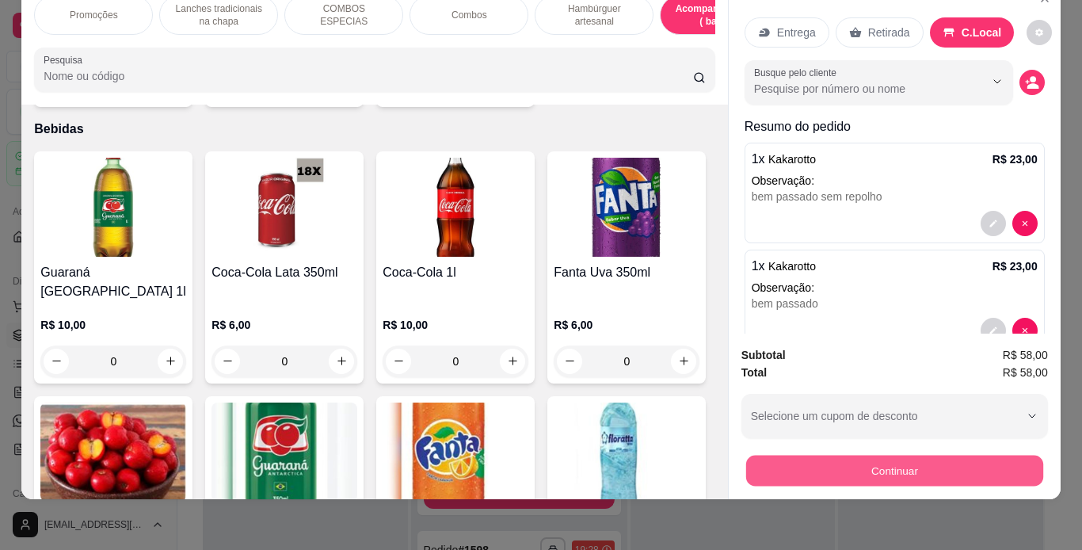
click at [793, 457] on button "Continuar" at bounding box center [894, 471] width 297 height 31
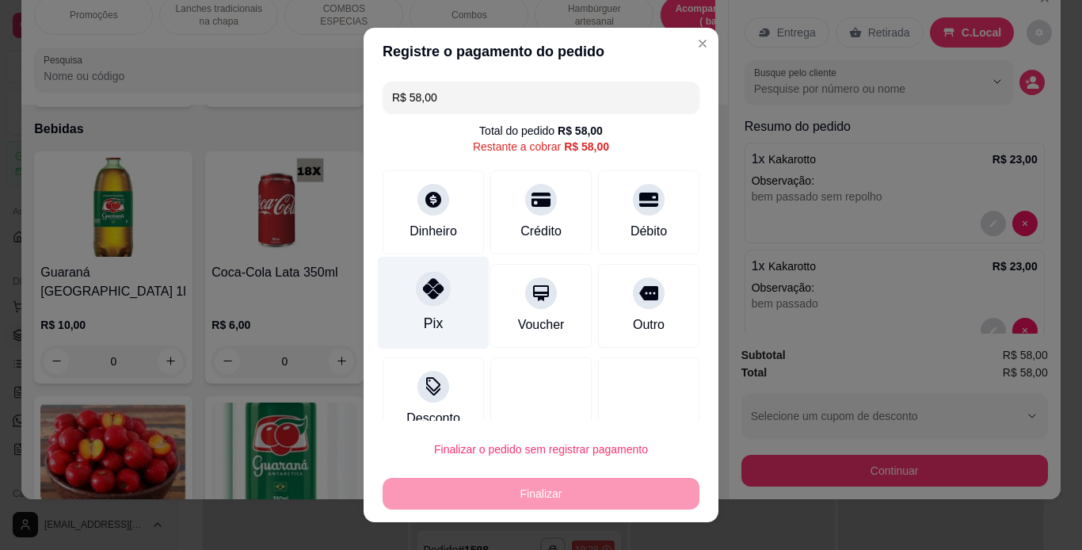
click at [427, 293] on icon at bounding box center [433, 288] width 21 height 21
type input "R$ 0,00"
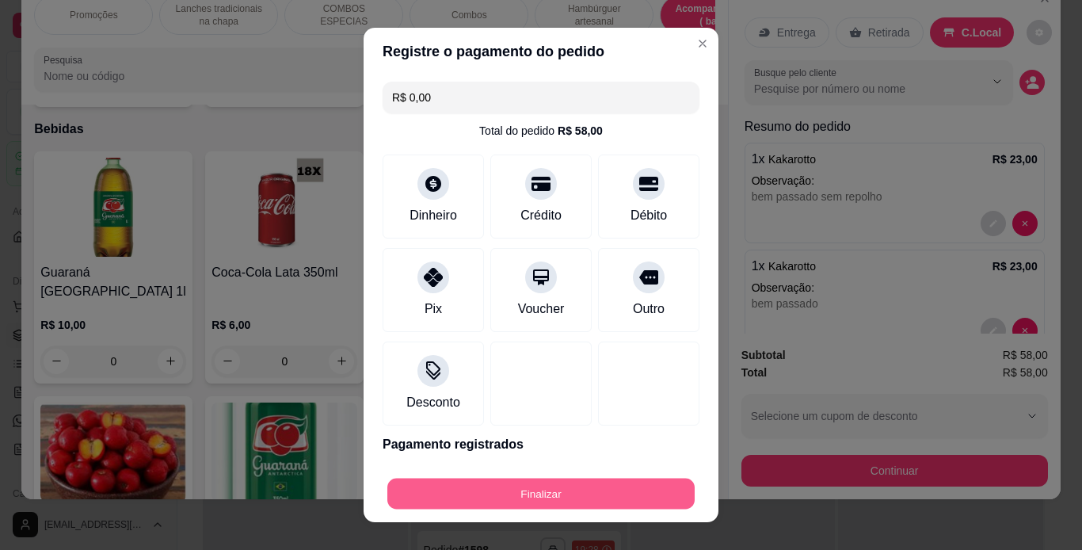
click at [494, 497] on button "Finalizar" at bounding box center [540, 494] width 307 height 31
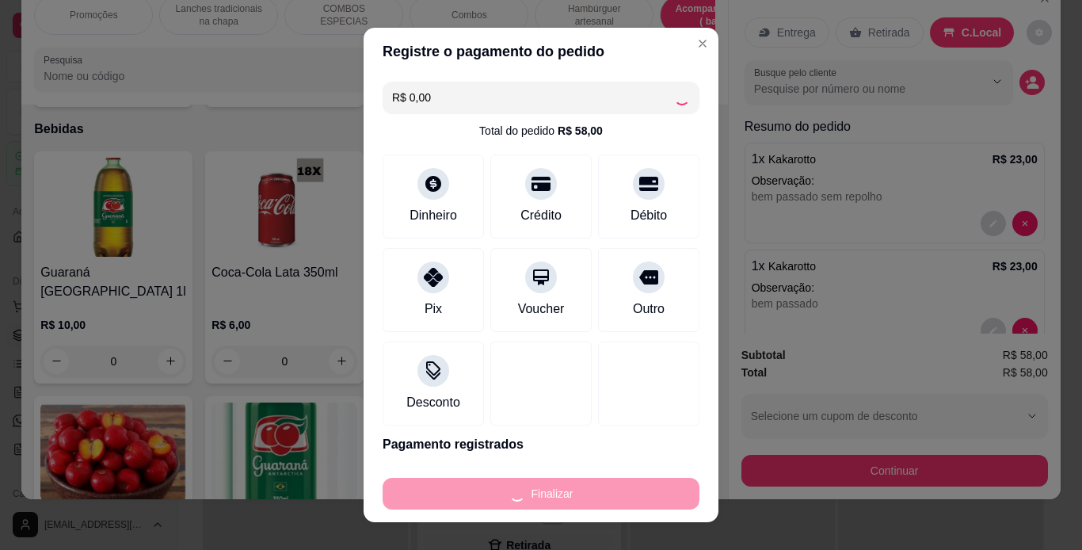
scroll to position [734, 0]
type input "0"
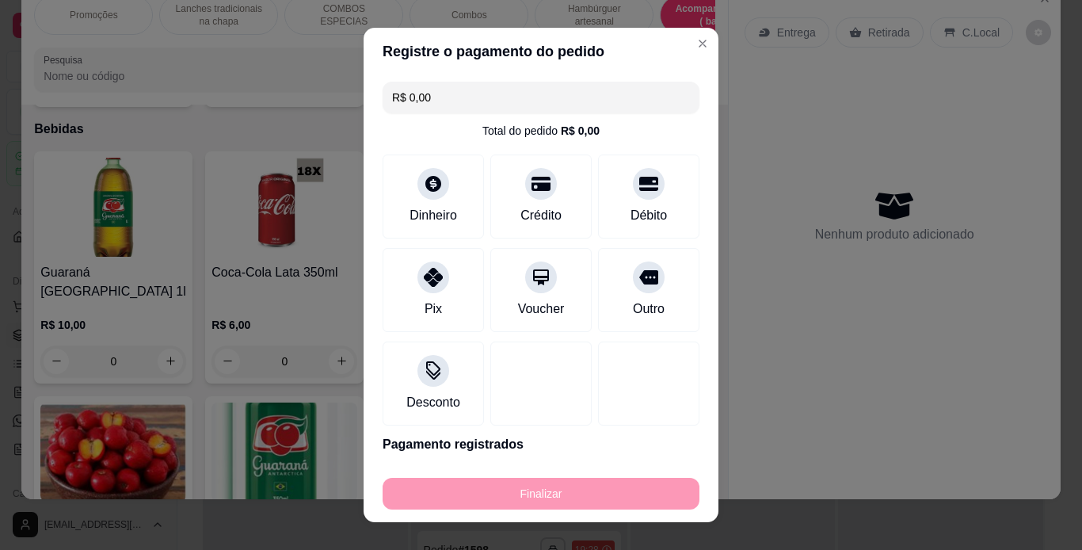
type input "-R$ 58,00"
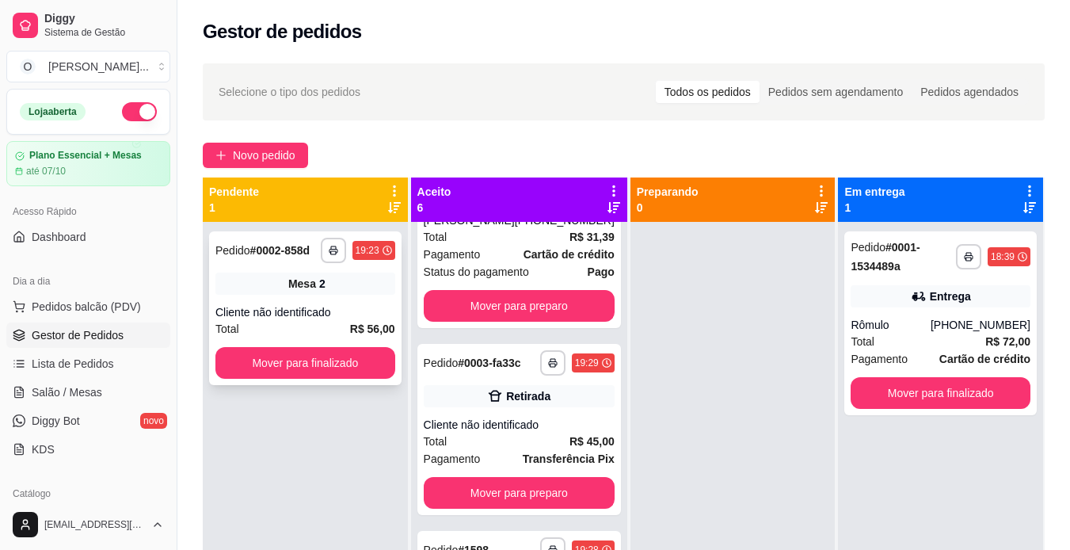
click at [335, 277] on div "Mesa 2" at bounding box center [306, 284] width 180 height 22
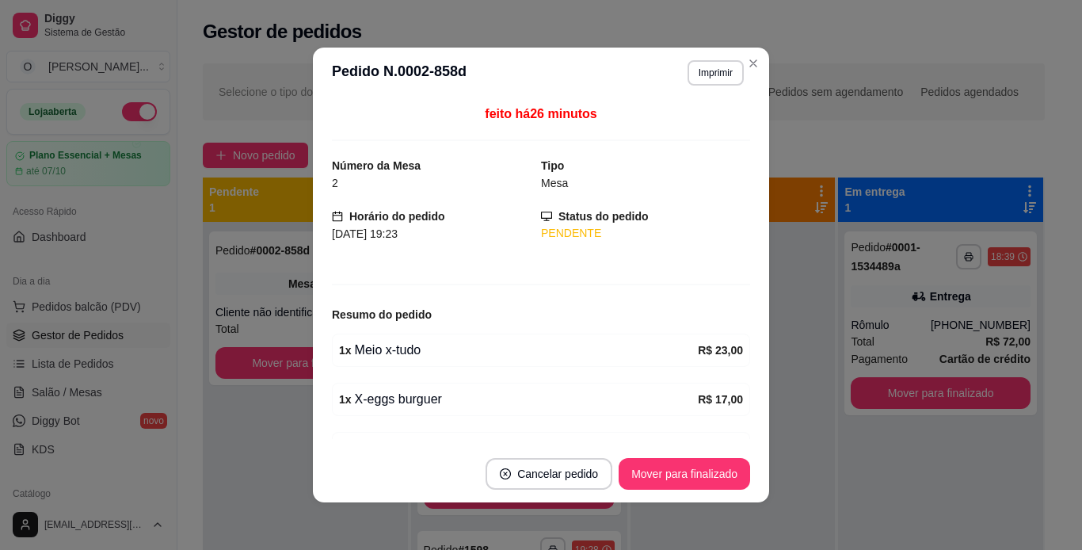
scroll to position [17, 0]
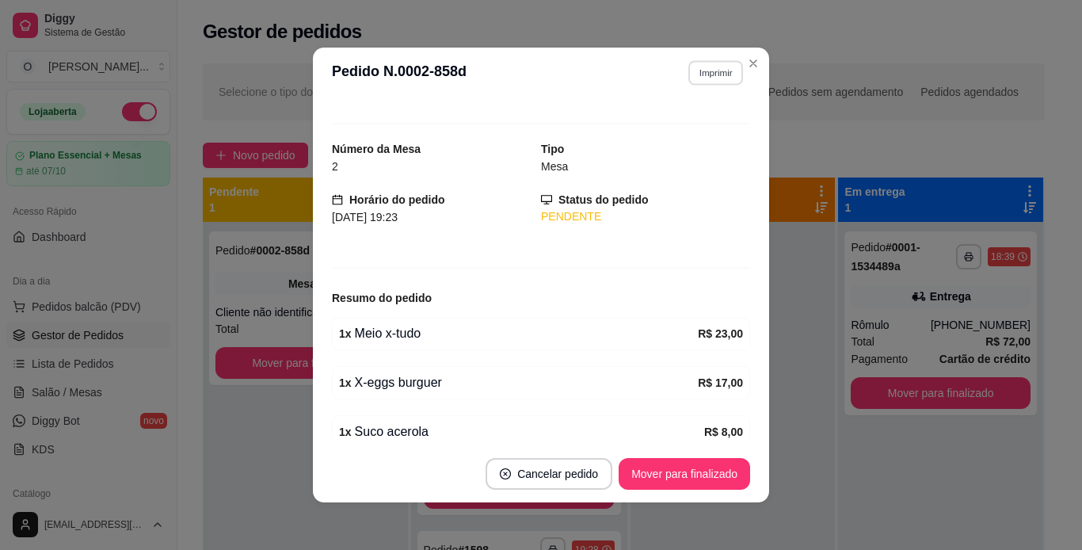
click at [718, 68] on button "Imprimir" at bounding box center [716, 72] width 55 height 25
click at [700, 124] on button "IMPRESSORA" at bounding box center [681, 128] width 111 height 25
click at [674, 482] on button "Mover para finalizado" at bounding box center [685, 474] width 128 height 31
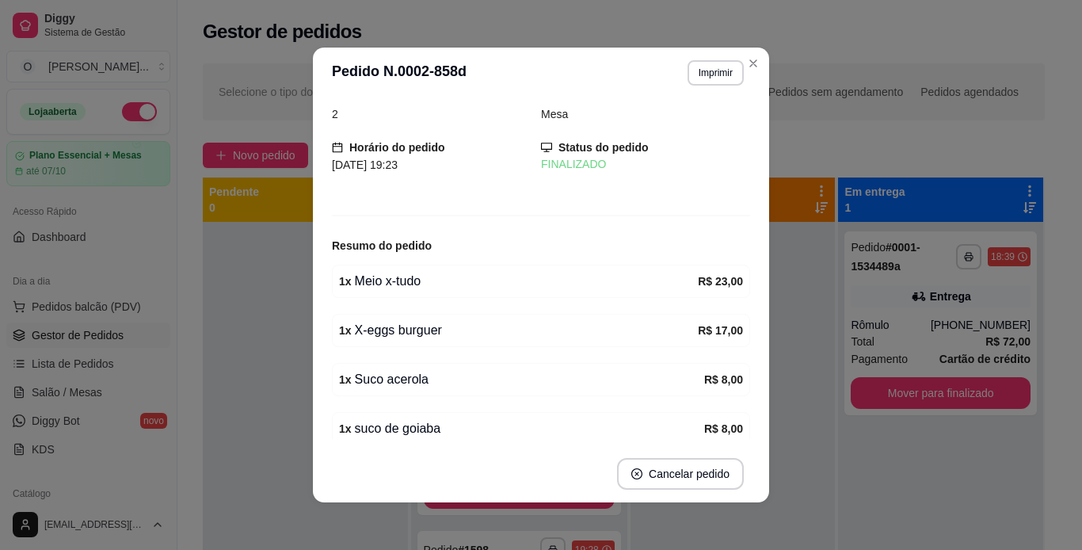
scroll to position [85, 0]
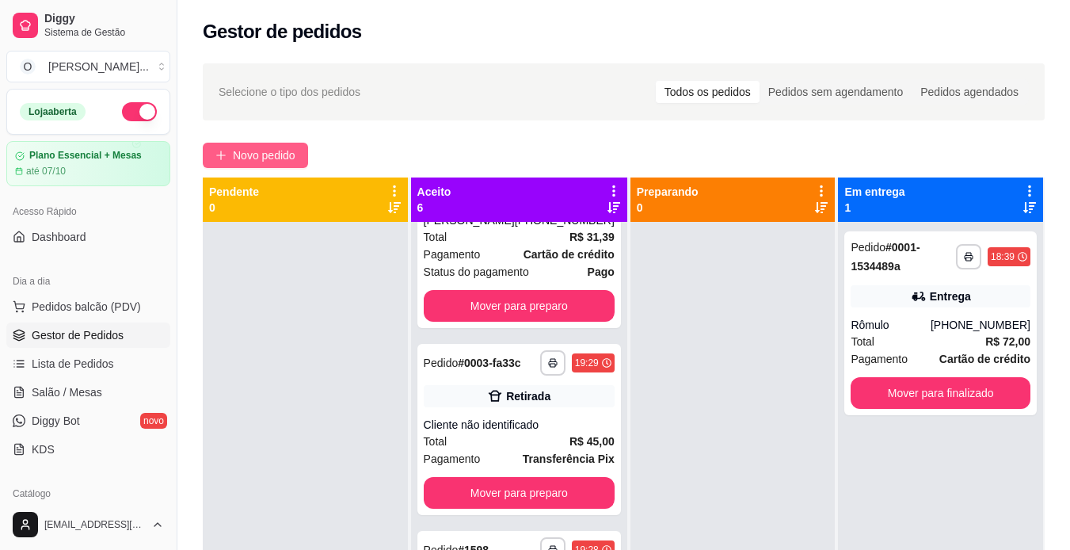
click at [277, 160] on span "Novo pedido" at bounding box center [264, 155] width 63 height 17
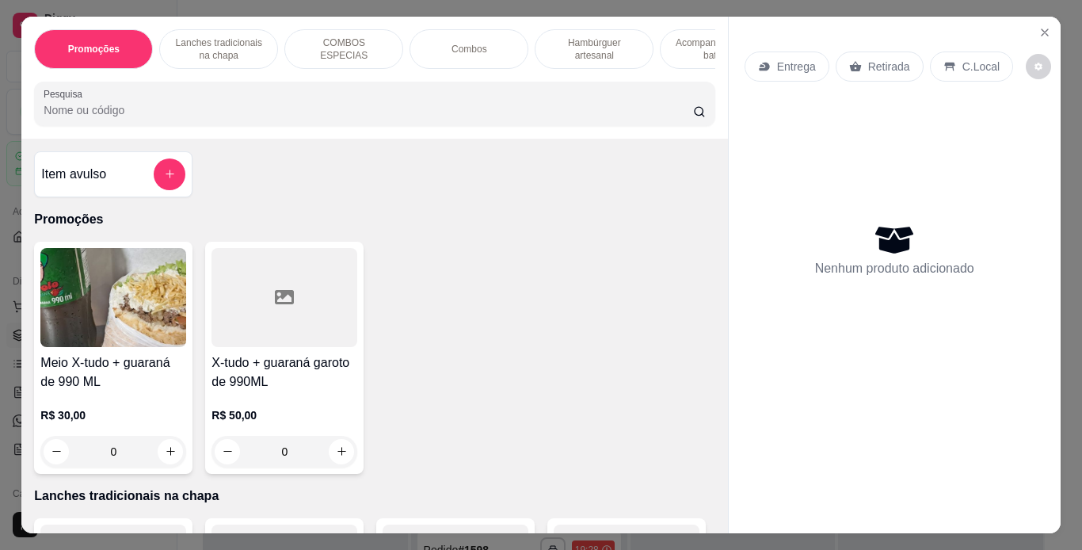
click at [215, 52] on p "Lanches tradicionais na chapa" at bounding box center [219, 48] width 92 height 25
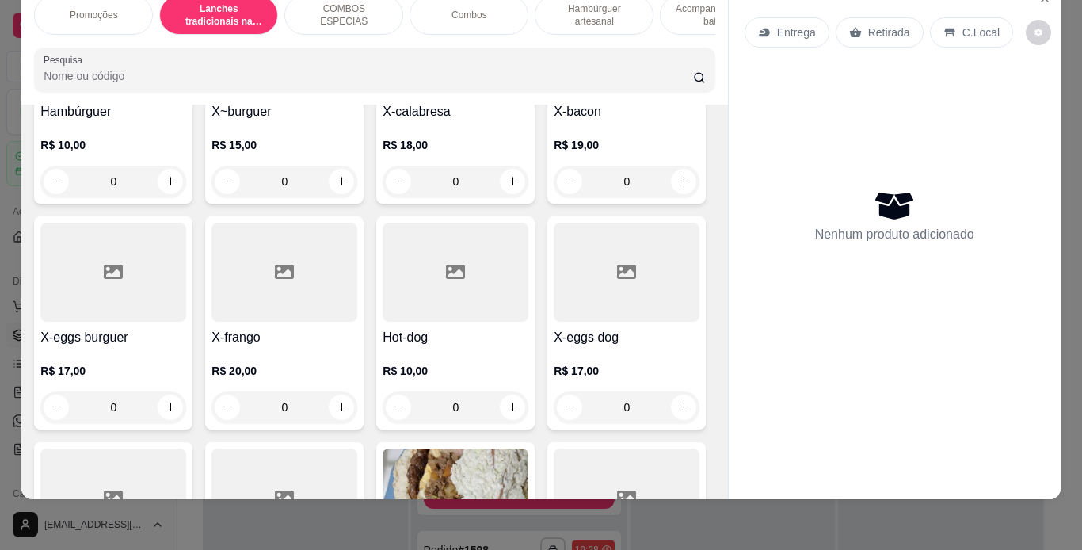
scroll to position [494, 0]
click at [554, 196] on div "0" at bounding box center [627, 181] width 146 height 32
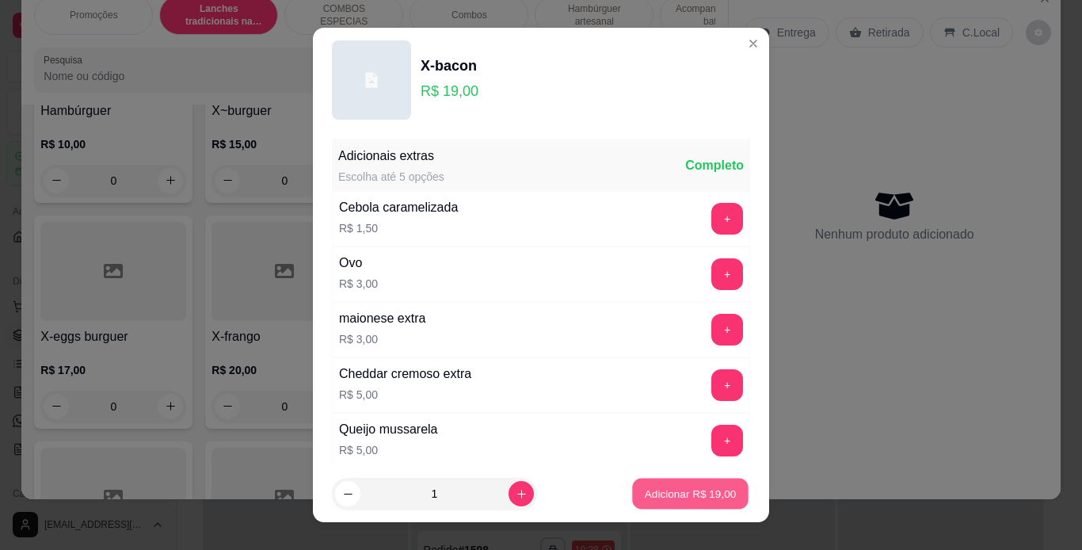
click at [671, 497] on p "Adicionar R$ 19,00" at bounding box center [691, 493] width 92 height 15
type input "1"
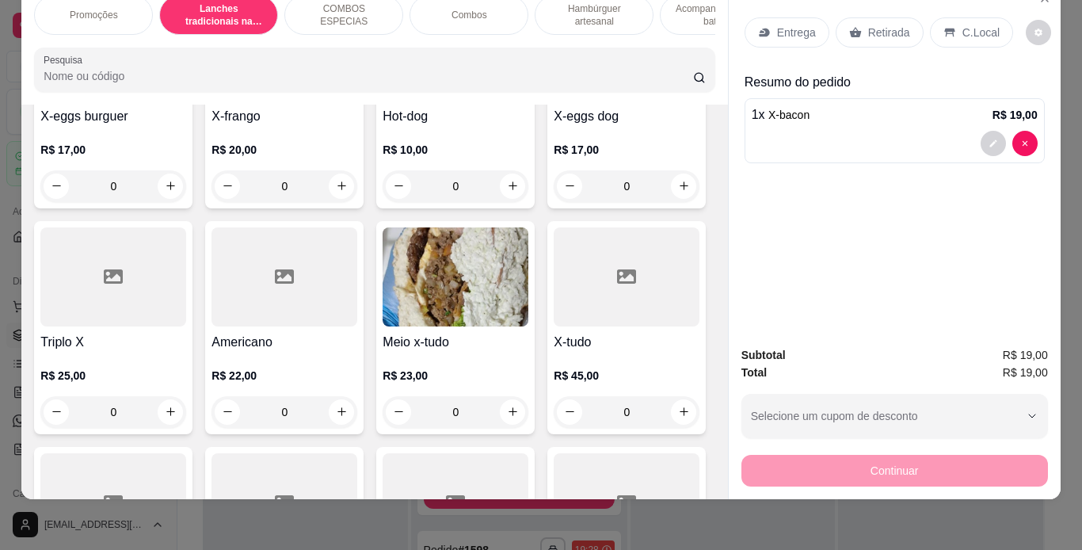
scroll to position [716, 0]
click at [357, 189] on div "0" at bounding box center [285, 186] width 146 height 32
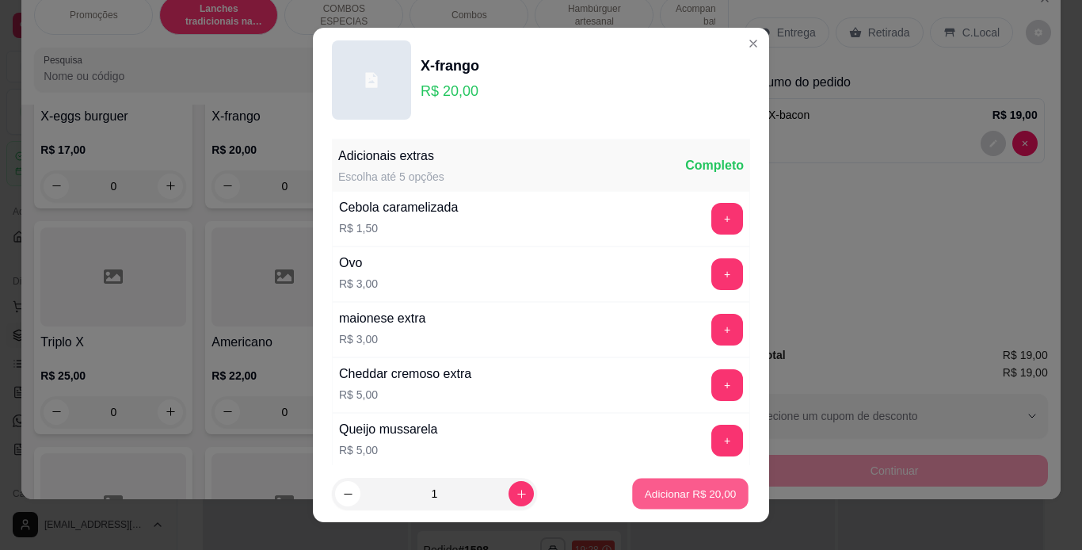
click at [657, 500] on p "Adicionar R$ 20,00" at bounding box center [691, 493] width 92 height 15
type input "1"
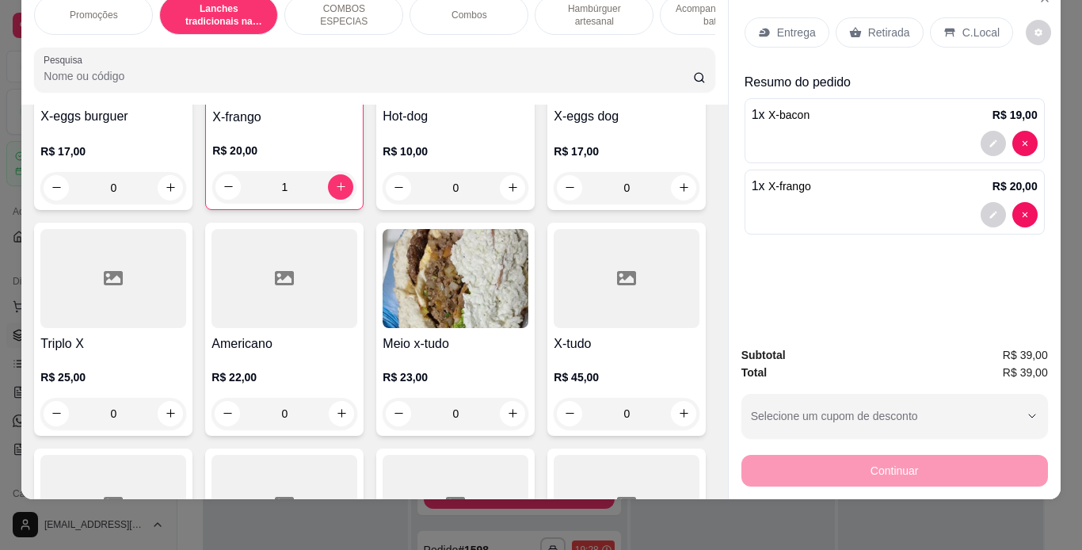
click at [948, 18] on div "C.Local" at bounding box center [971, 32] width 83 height 30
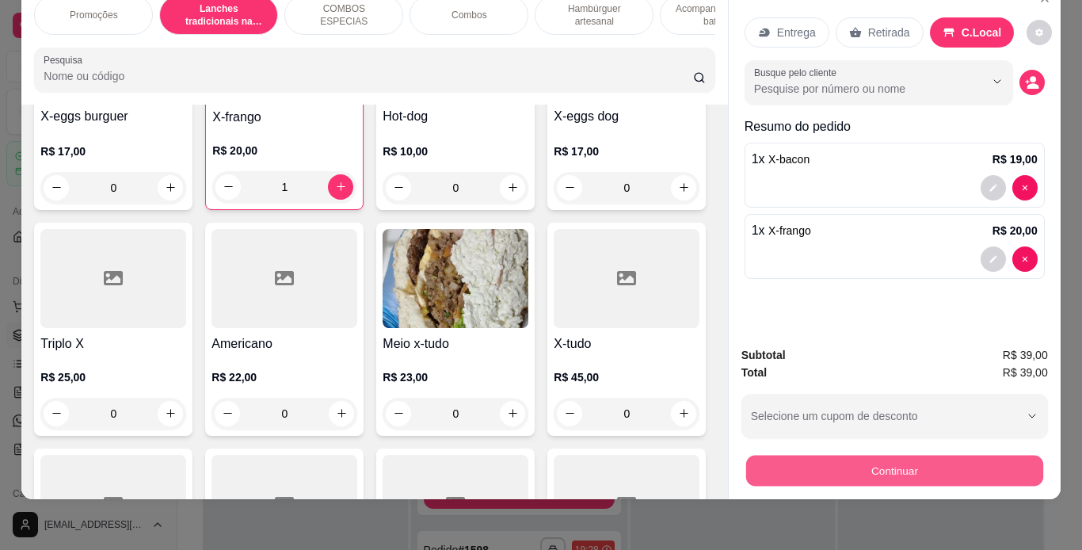
click at [806, 456] on button "Continuar" at bounding box center [894, 471] width 297 height 31
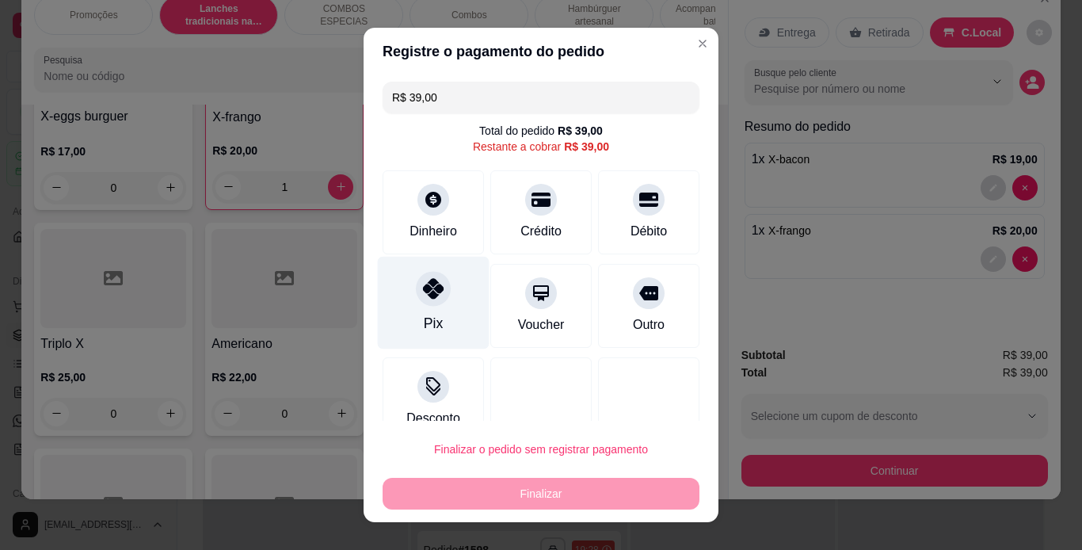
click at [425, 282] on icon at bounding box center [433, 288] width 21 height 21
type input "R$ 0,00"
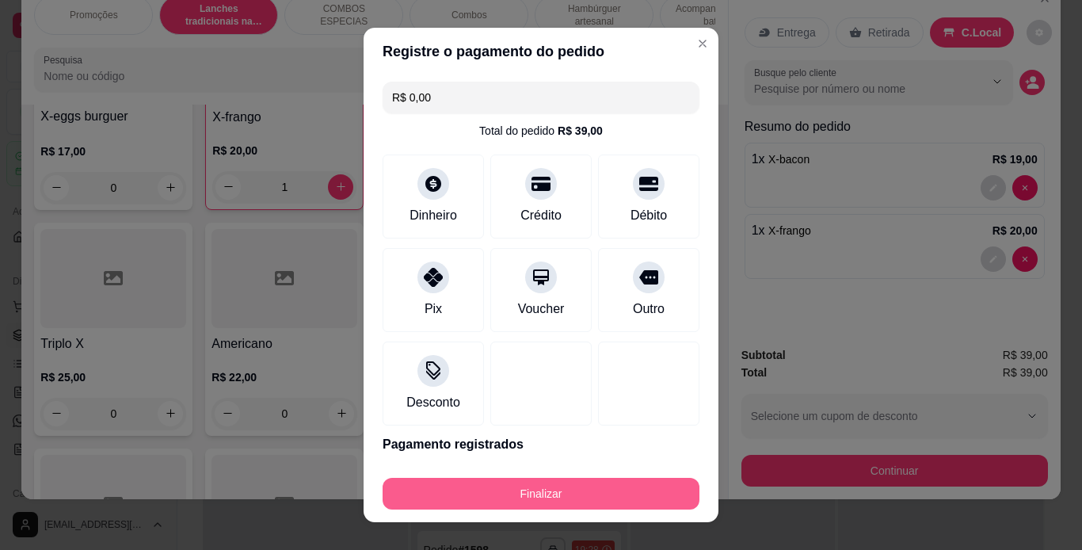
click at [570, 488] on button "Finalizar" at bounding box center [541, 494] width 317 height 32
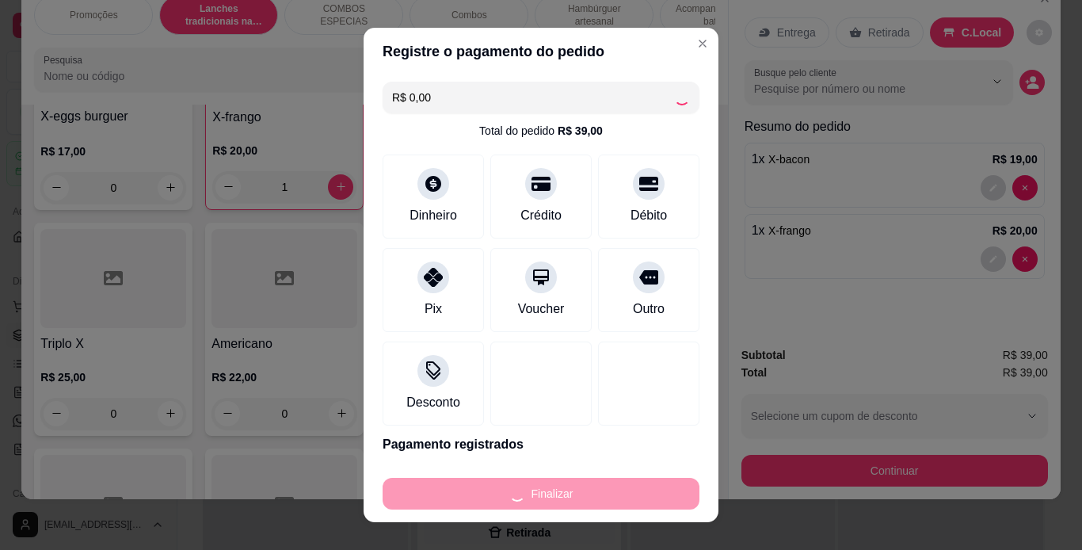
type input "0"
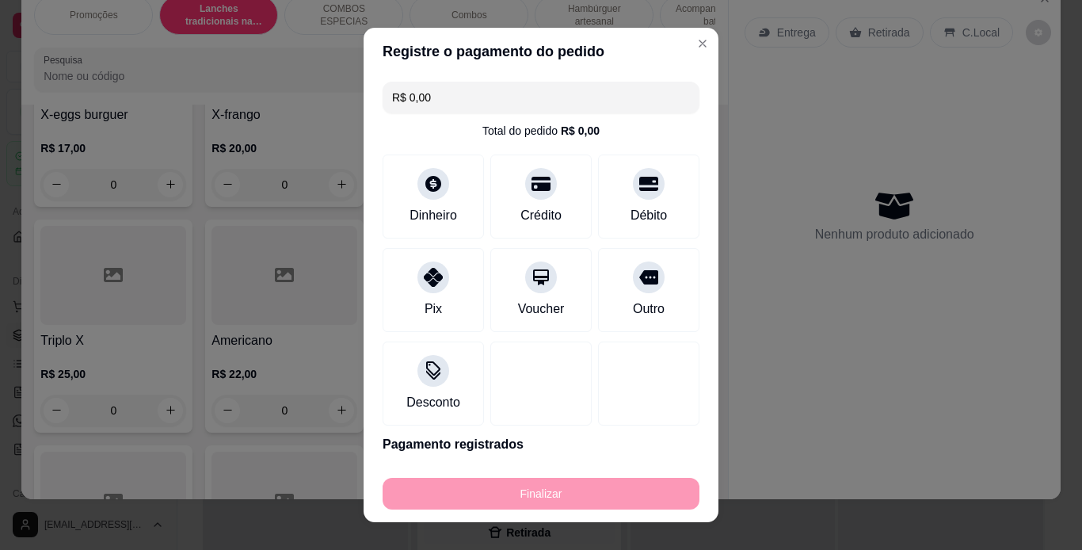
scroll to position [934, 0]
type input "-R$ 39,00"
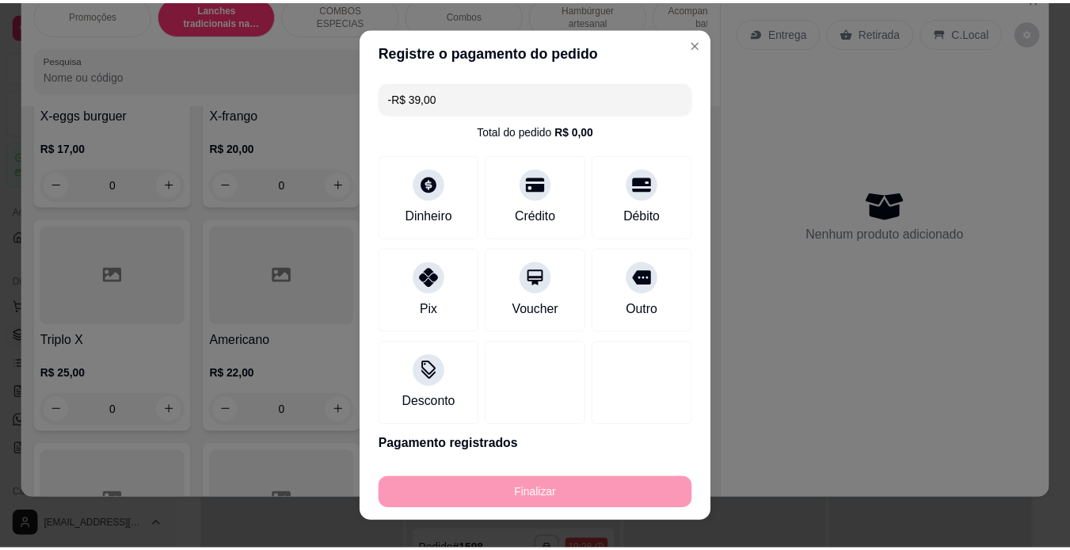
scroll to position [715, 0]
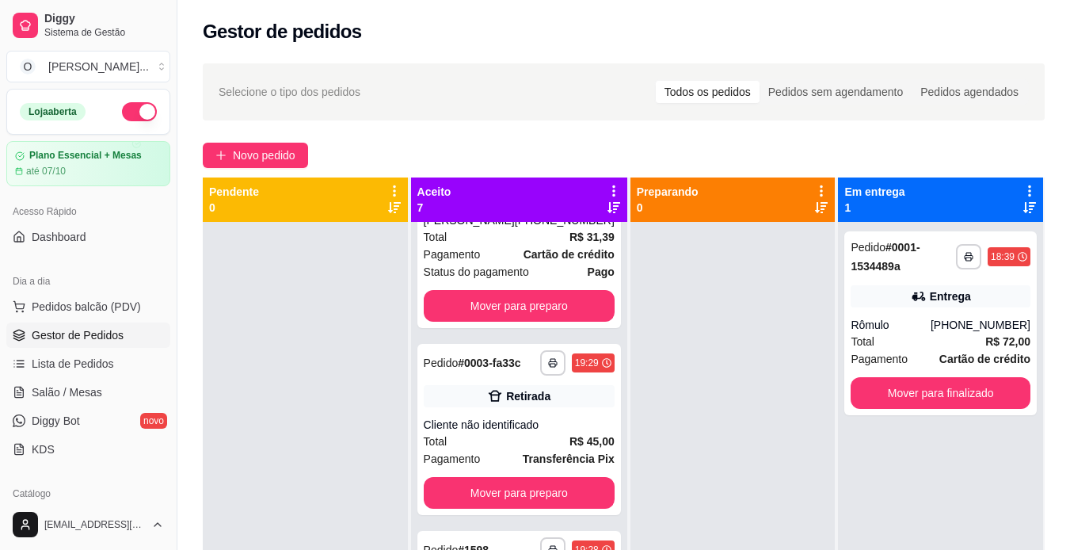
click at [767, 494] on div at bounding box center [733, 497] width 205 height 550
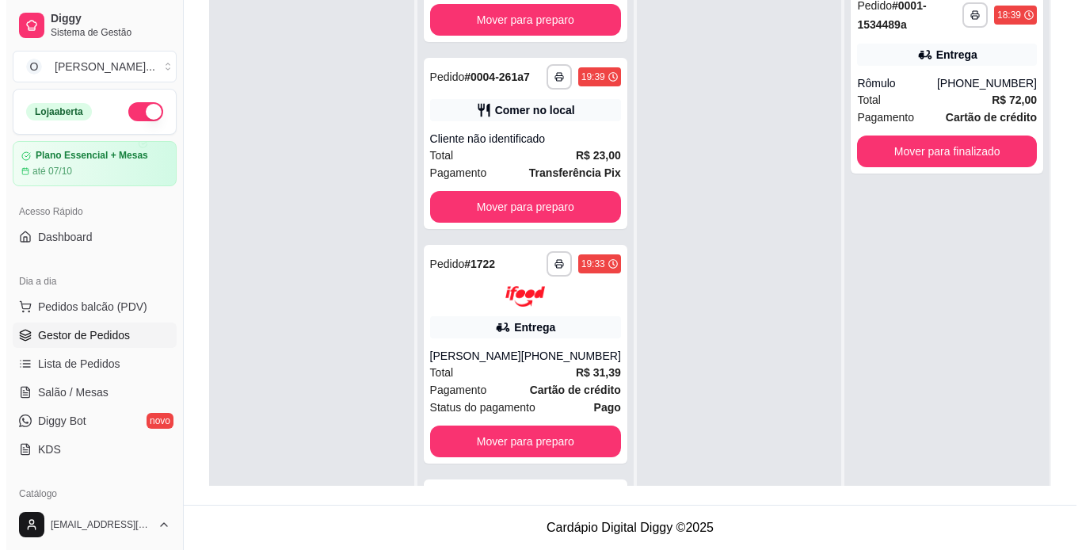
scroll to position [729, 0]
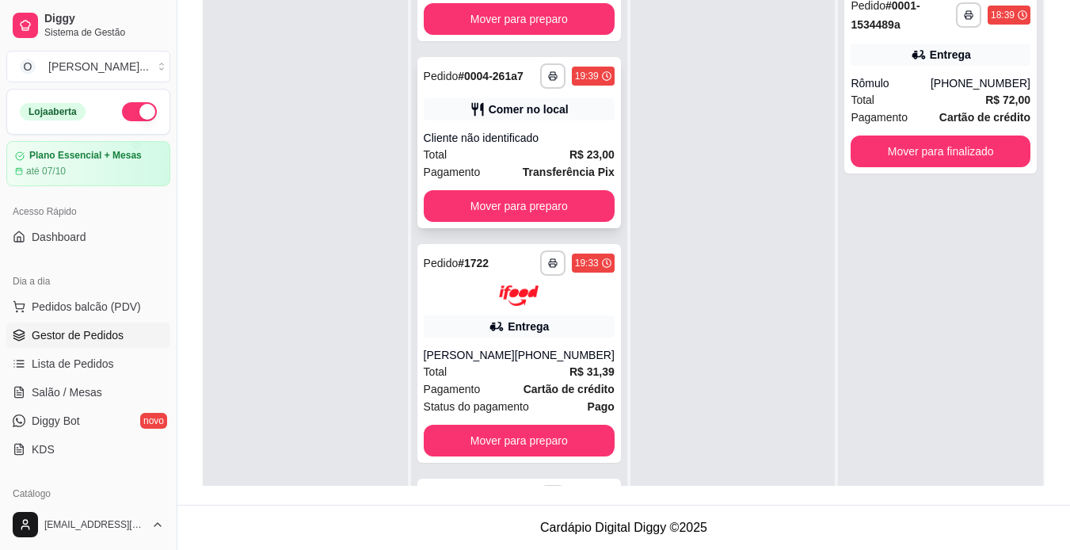
click at [500, 86] on div "Pedido # 0004-261a7" at bounding box center [474, 76] width 100 height 19
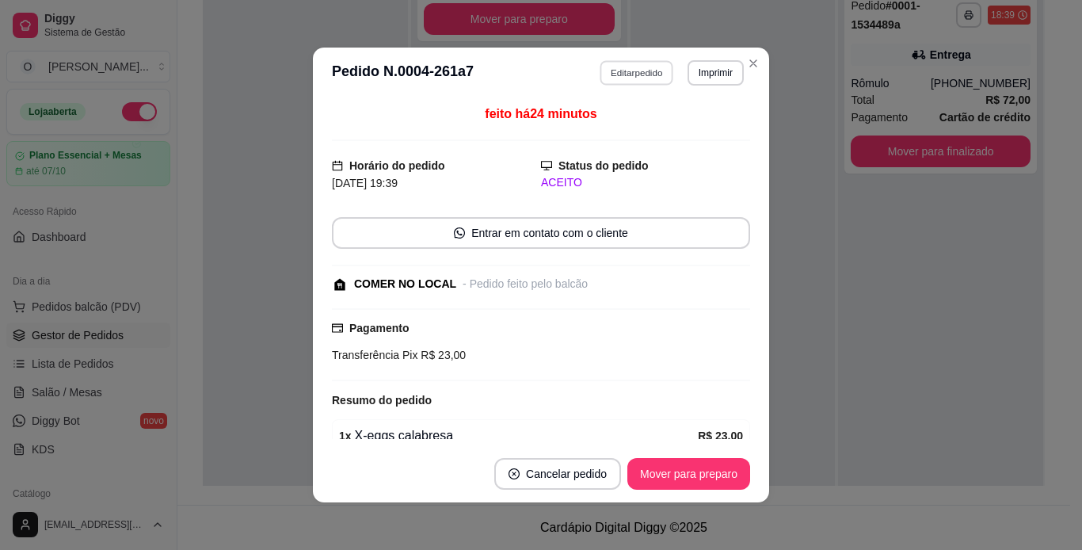
click at [635, 63] on button "Editar pedido" at bounding box center [638, 72] width 74 height 25
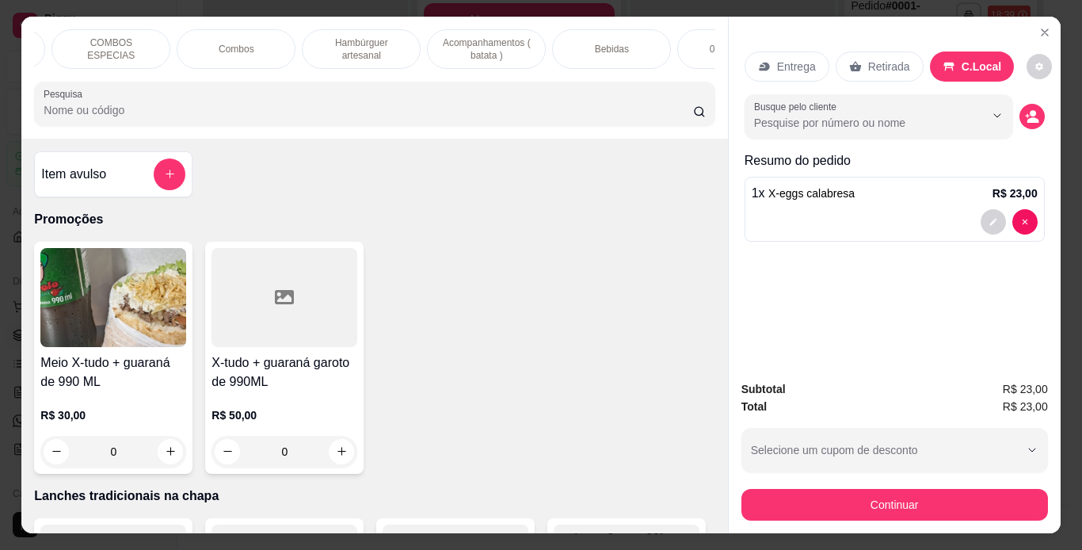
scroll to position [0, 233]
click at [634, 51] on div "Bebidas" at bounding box center [611, 49] width 119 height 40
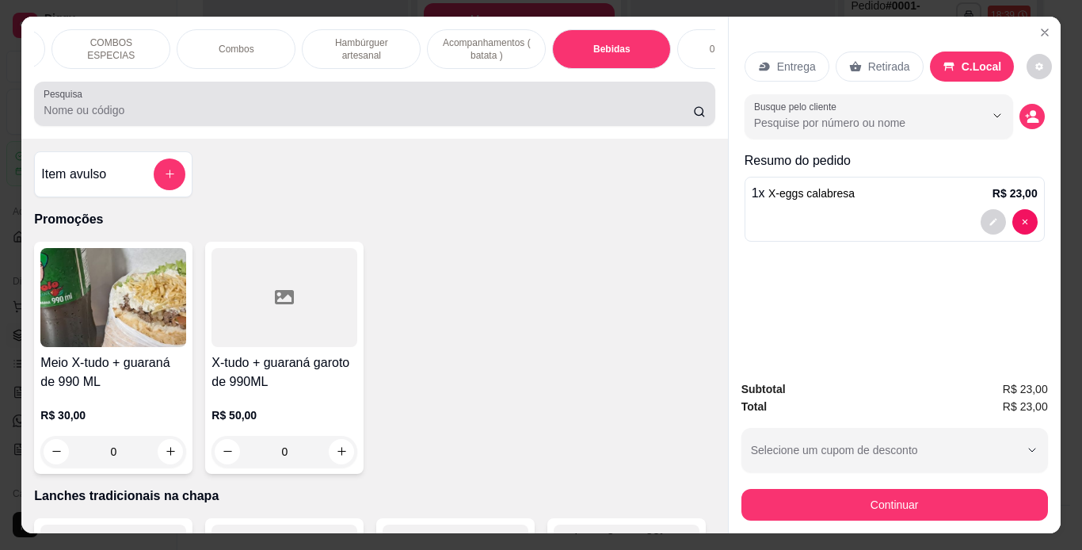
scroll to position [40, 0]
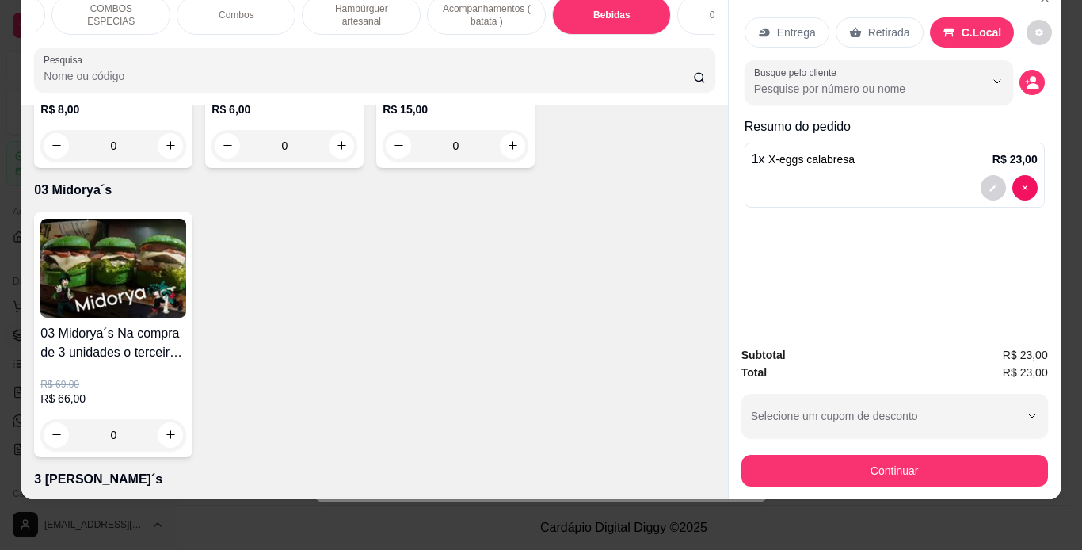
type input "1"
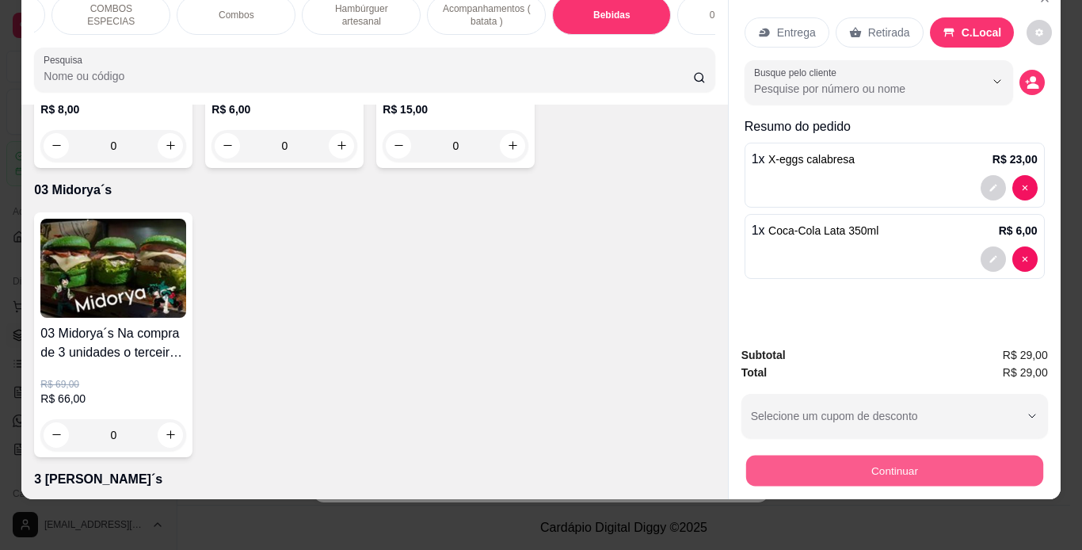
click at [857, 456] on button "Continuar" at bounding box center [894, 471] width 297 height 31
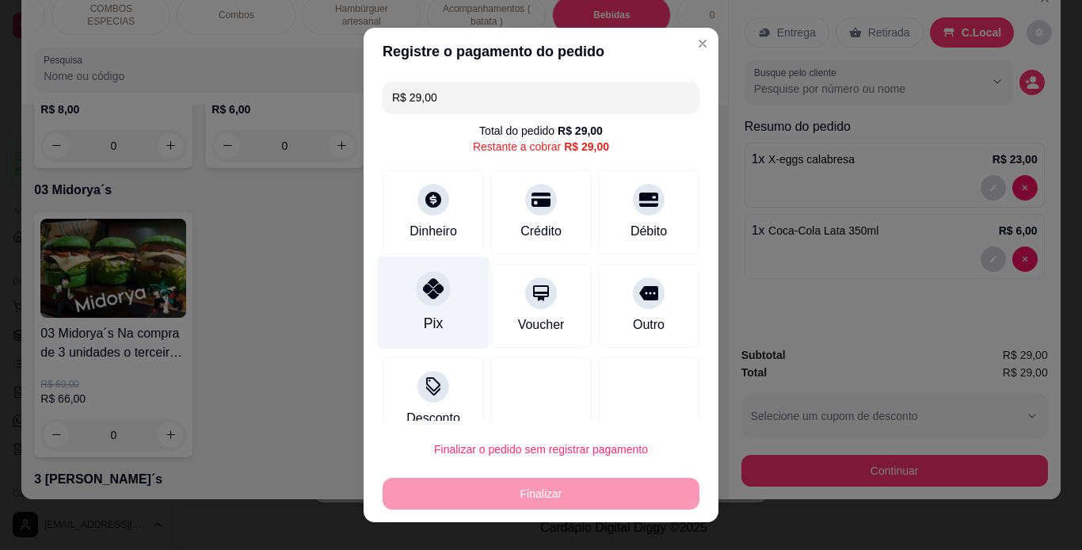
click at [423, 295] on icon at bounding box center [433, 288] width 21 height 21
type input "R$ 0,00"
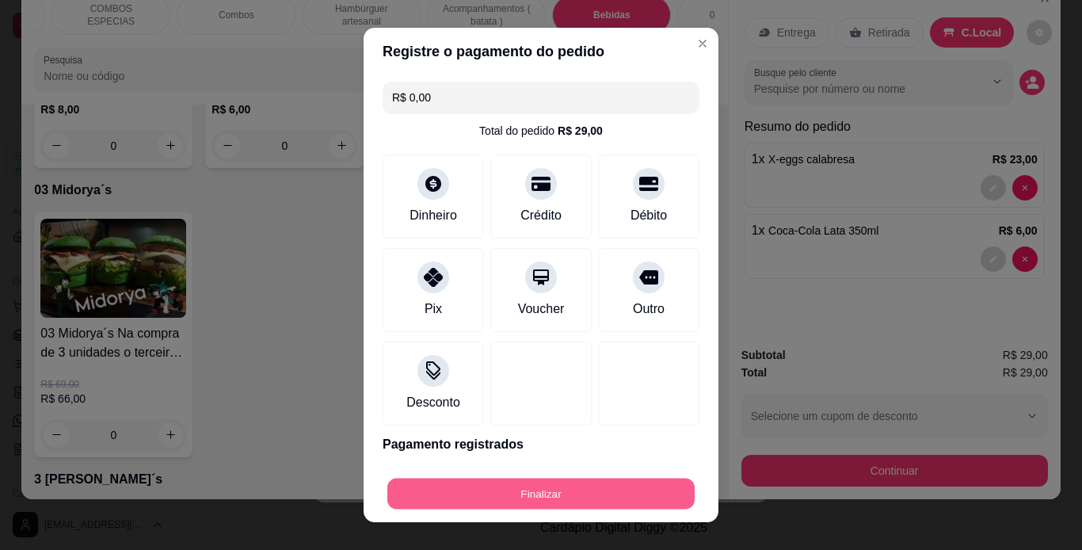
click at [536, 488] on button "Finalizar" at bounding box center [540, 494] width 307 height 31
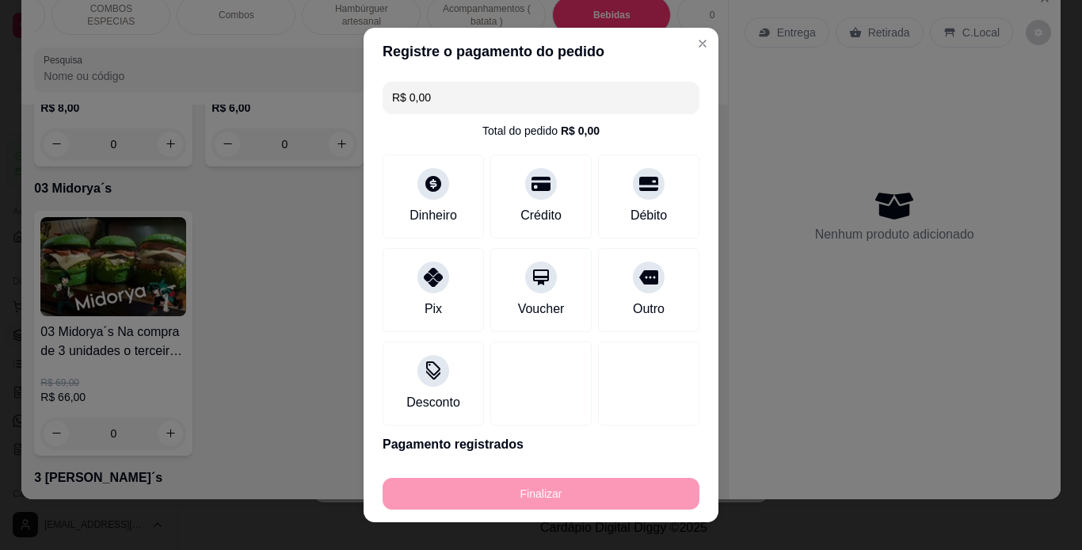
type input "0"
type input "-R$ 29,00"
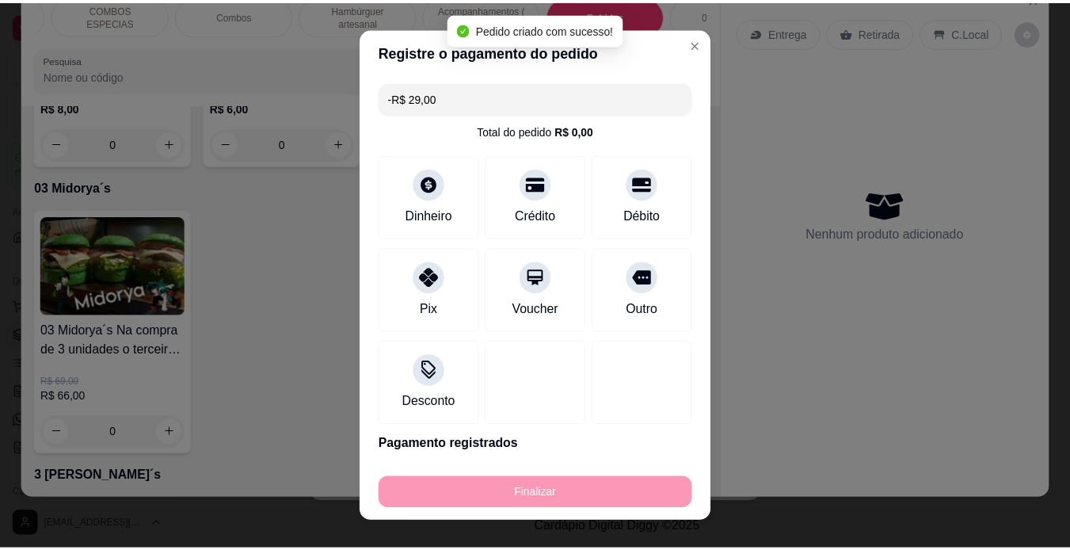
scroll to position [4640, 0]
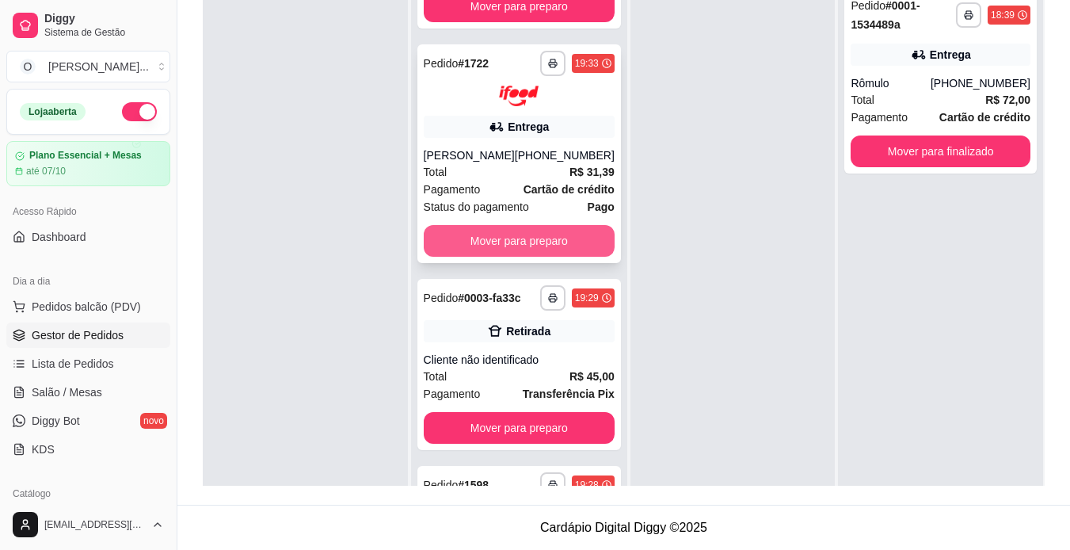
click at [527, 257] on button "Mover para preparo" at bounding box center [519, 241] width 191 height 32
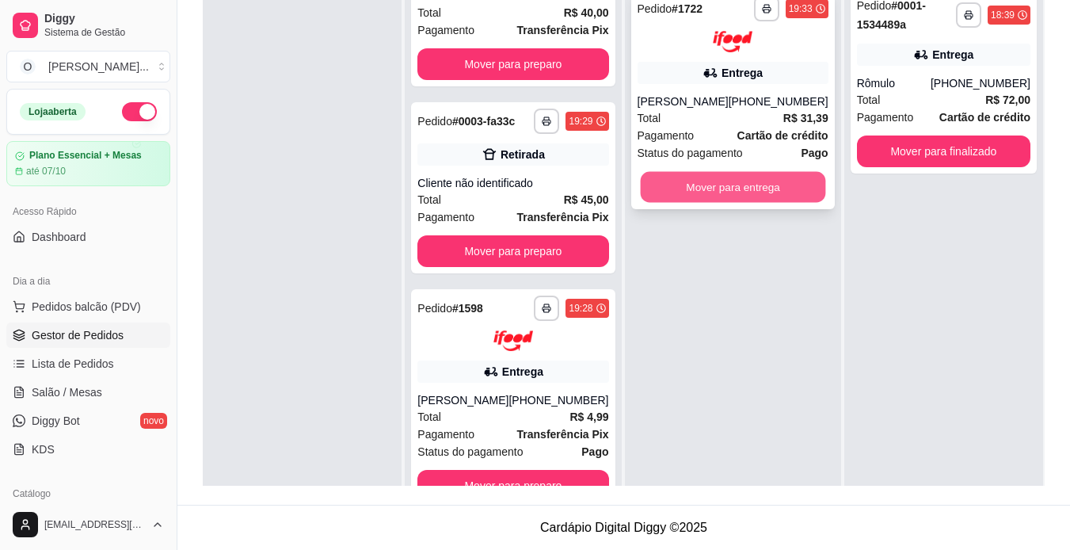
click at [715, 187] on button "Mover para entrega" at bounding box center [732, 186] width 185 height 31
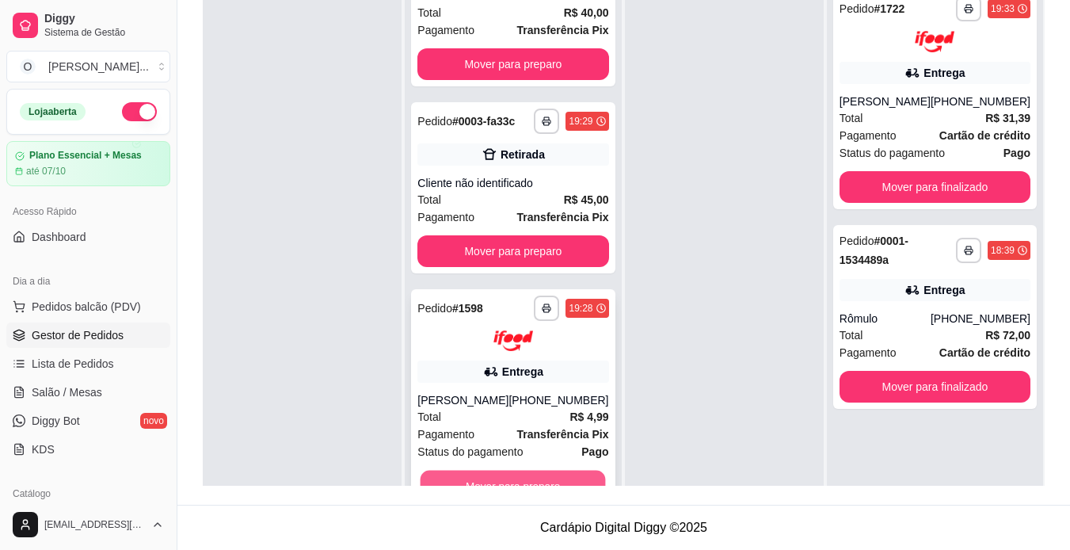
click at [522, 479] on button "Mover para preparo" at bounding box center [513, 486] width 185 height 31
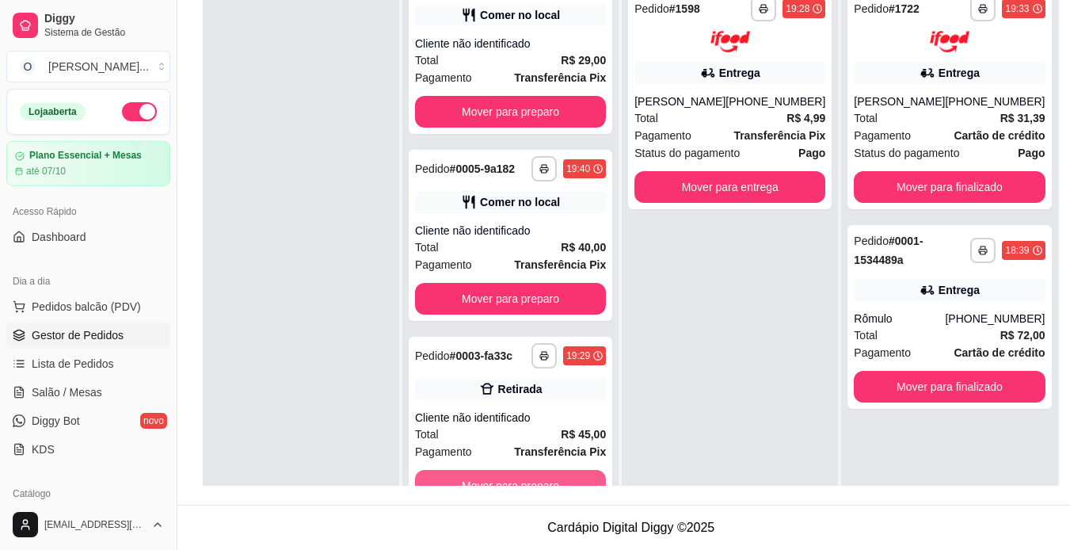
scroll to position [700, 0]
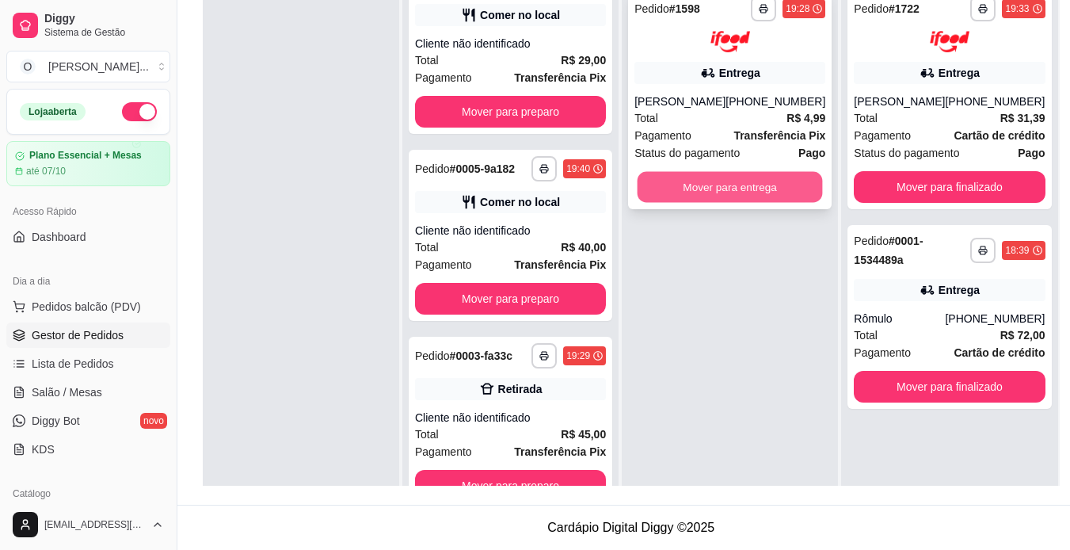
click at [729, 182] on button "Mover para entrega" at bounding box center [730, 186] width 185 height 31
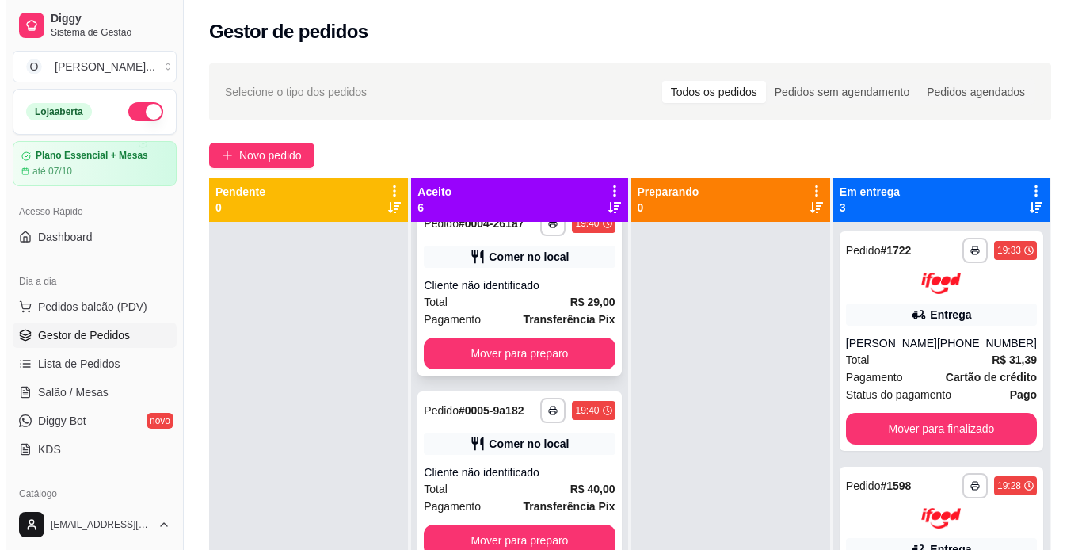
scroll to position [681, 0]
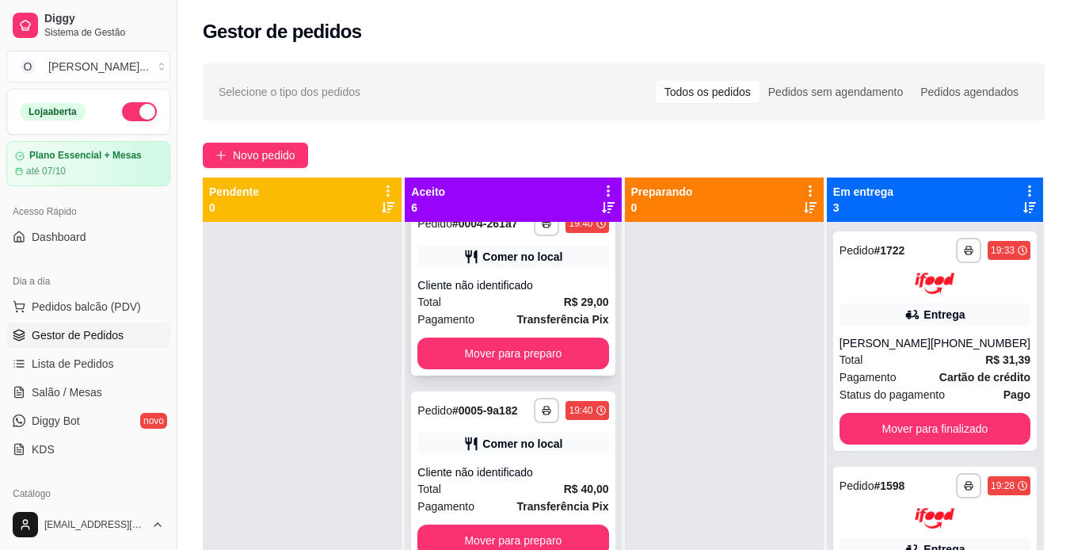
click at [526, 277] on div "Cliente não identificado" at bounding box center [513, 285] width 191 height 16
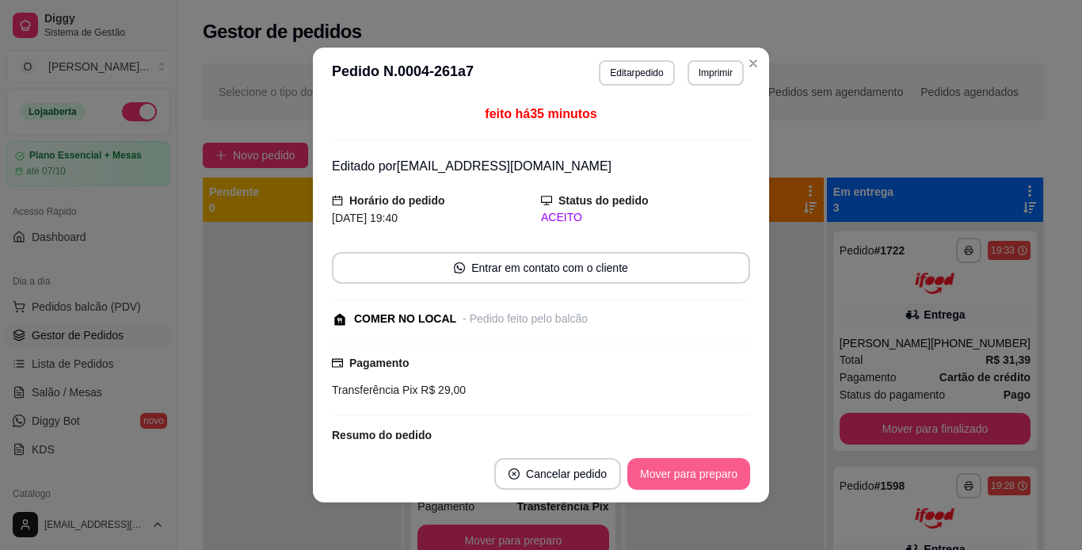
click at [674, 463] on button "Mover para preparo" at bounding box center [688, 474] width 123 height 32
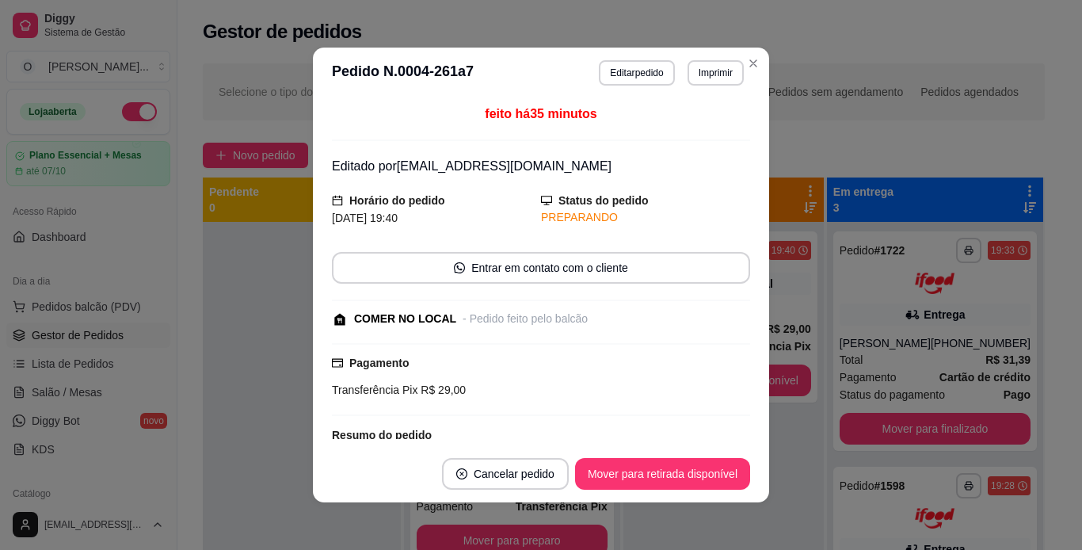
scroll to position [481, 0]
click at [677, 469] on button "Mover para retirada disponível" at bounding box center [663, 474] width 170 height 31
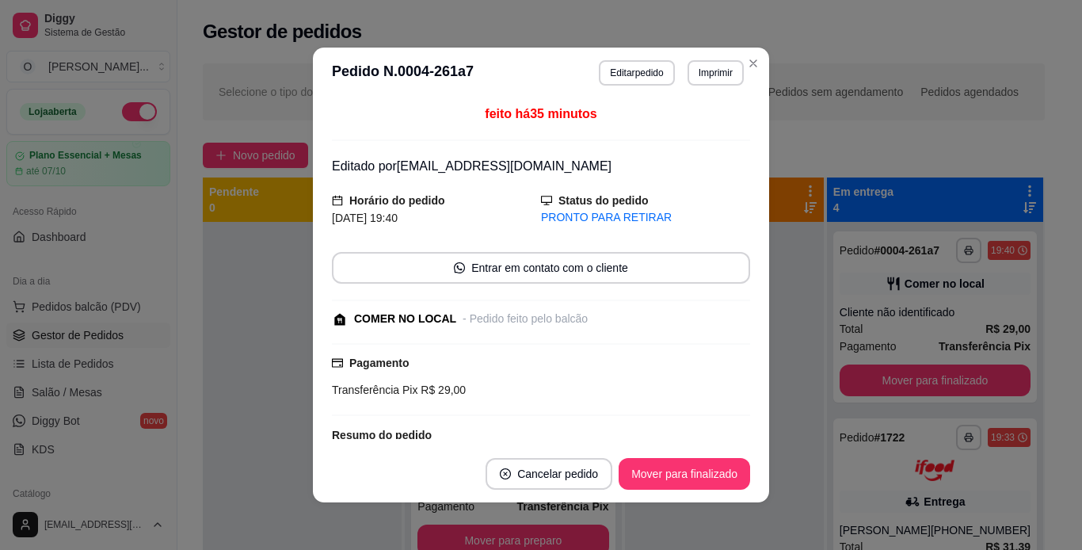
scroll to position [159, 0]
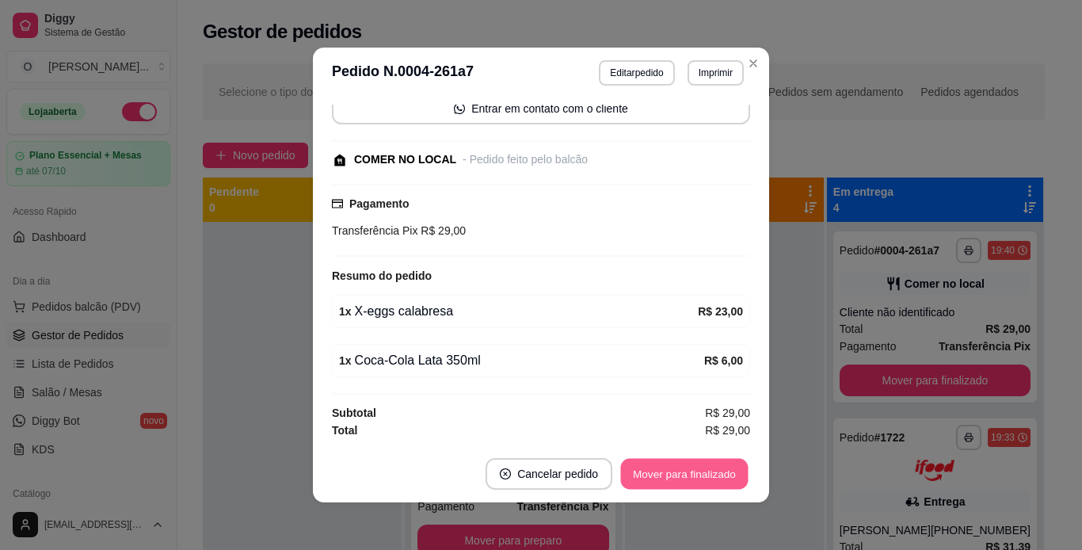
click at [697, 477] on button "Mover para finalizado" at bounding box center [685, 474] width 128 height 31
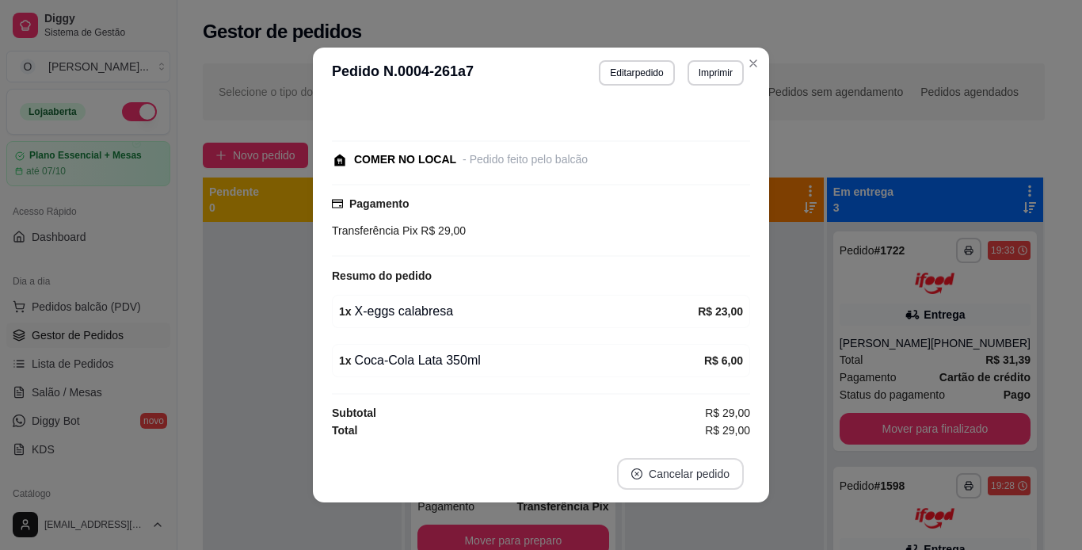
scroll to position [75, 0]
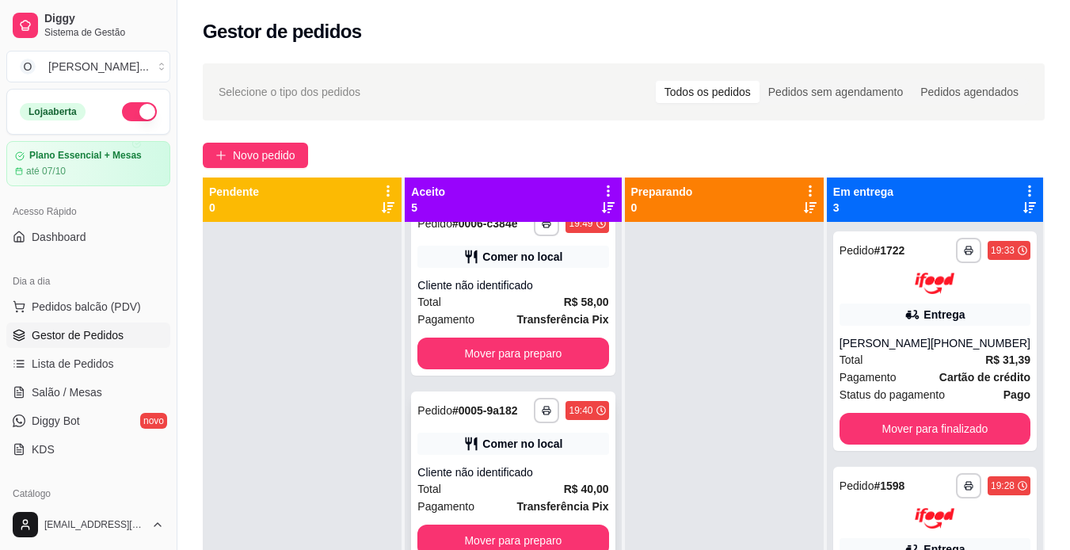
click at [532, 441] on div "Comer no local" at bounding box center [513, 444] width 191 height 22
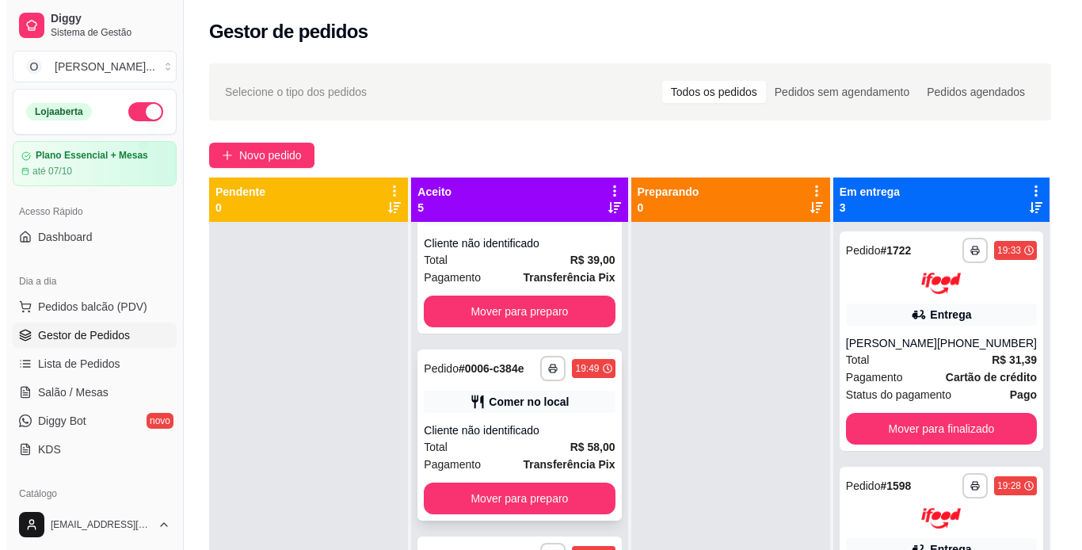
scroll to position [303, 0]
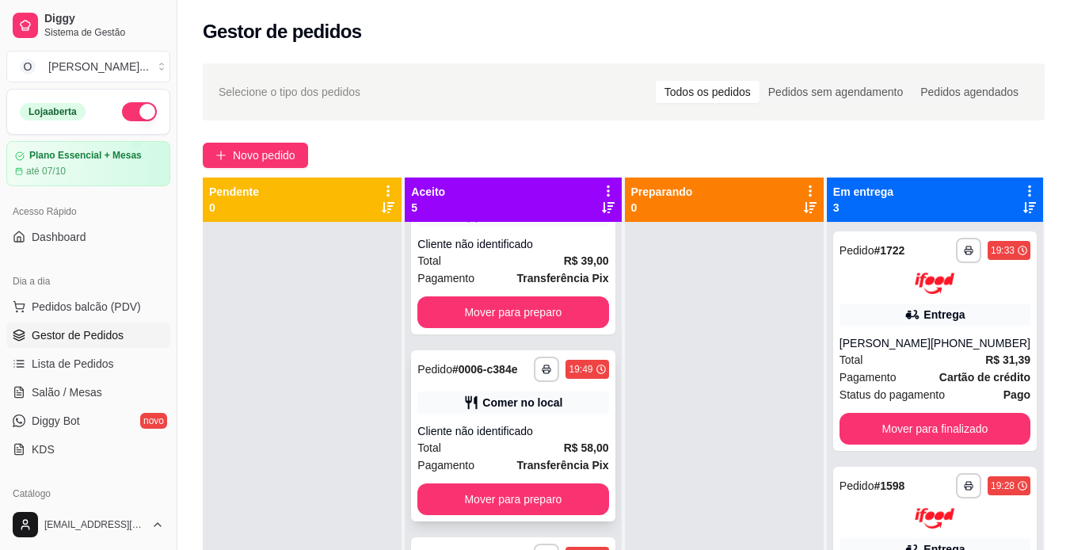
click at [507, 410] on div "Comer no local" at bounding box center [523, 403] width 80 height 16
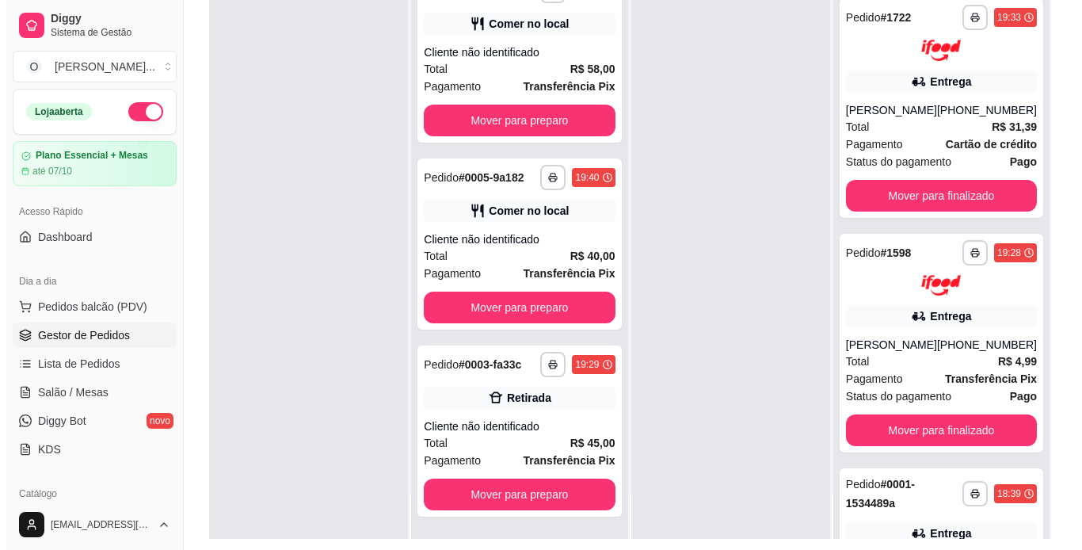
scroll to position [197, 0]
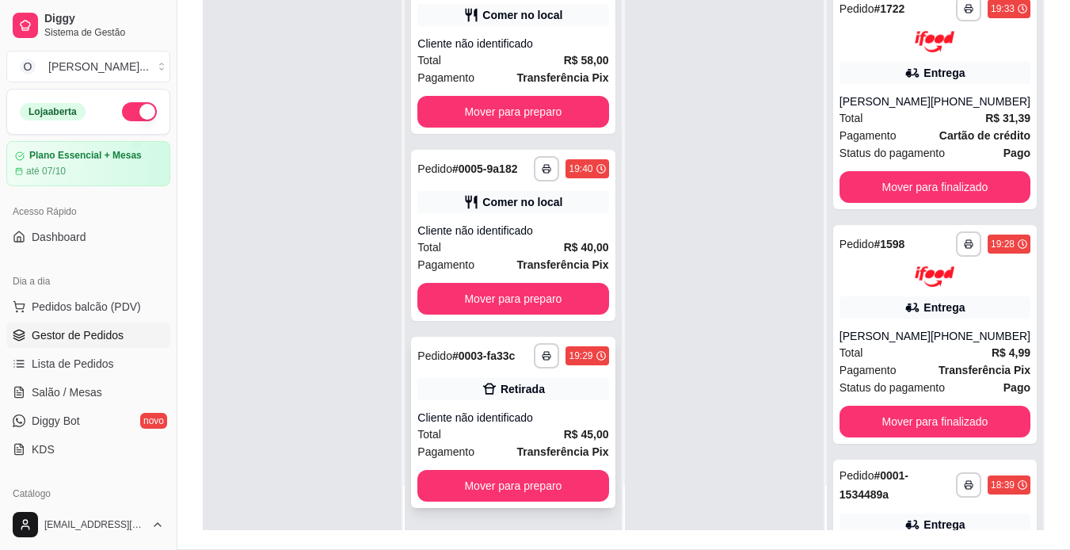
click at [553, 391] on div "Retirada" at bounding box center [513, 389] width 191 height 22
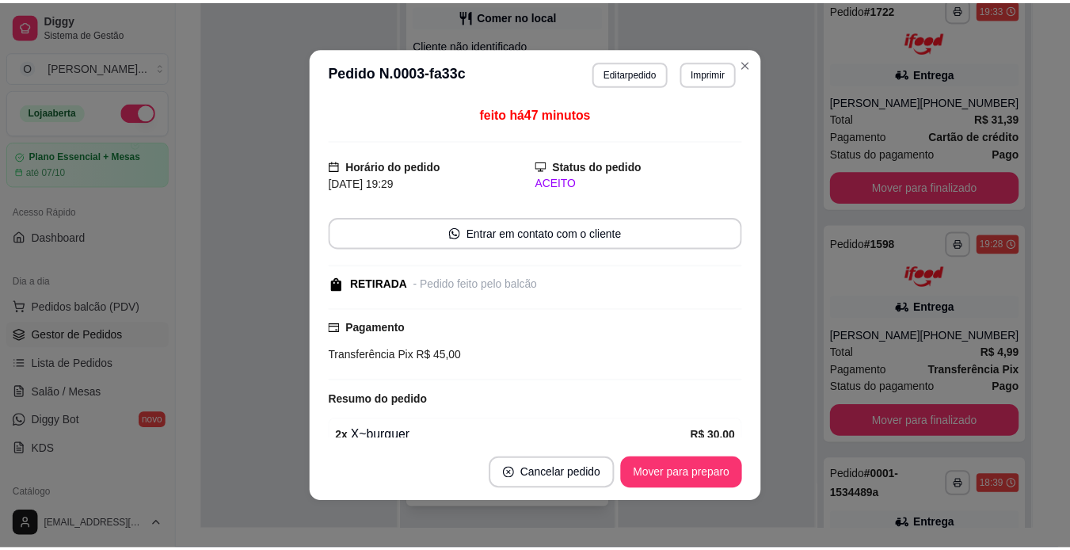
scroll to position [124, 0]
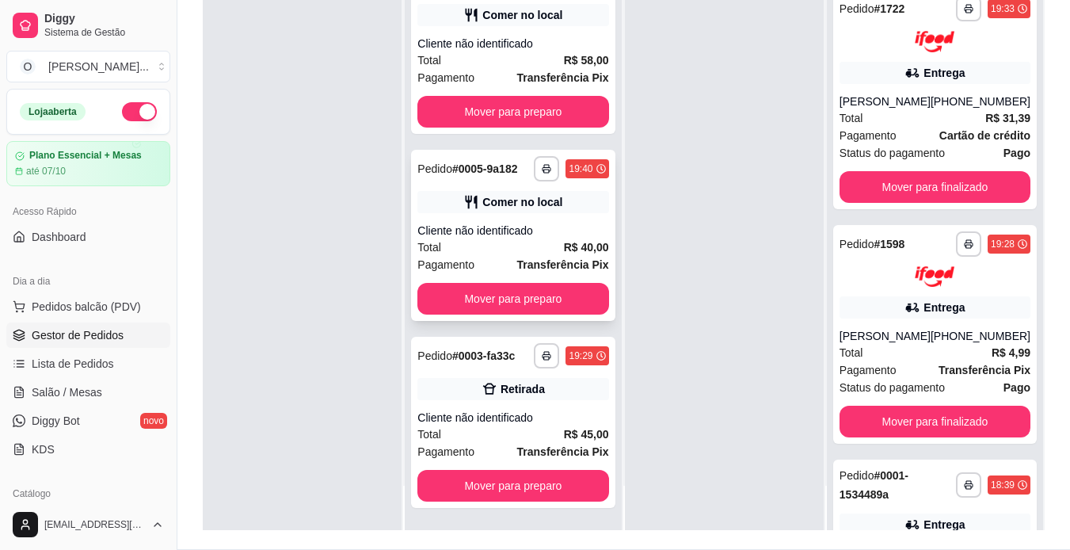
click at [567, 170] on div "**********" at bounding box center [513, 235] width 204 height 171
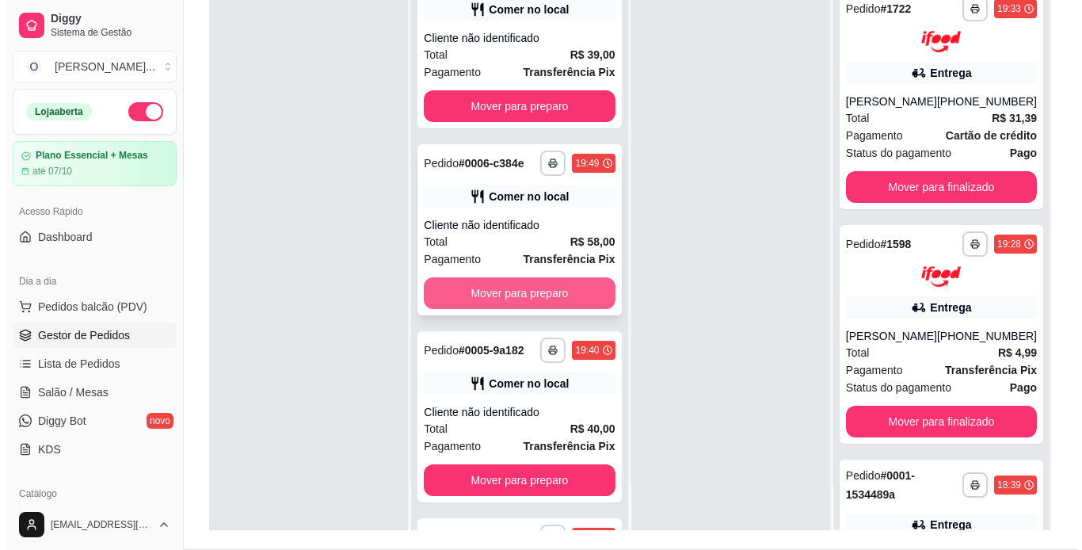
scroll to position [260, 0]
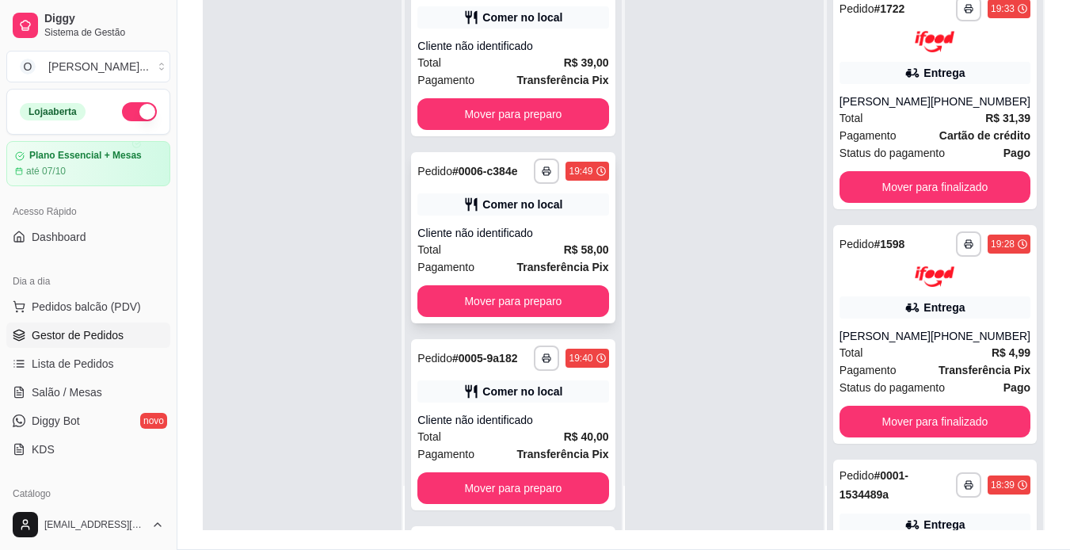
click at [498, 212] on div "**********" at bounding box center [513, 237] width 204 height 171
click at [566, 42] on div "**********" at bounding box center [513, 50] width 204 height 171
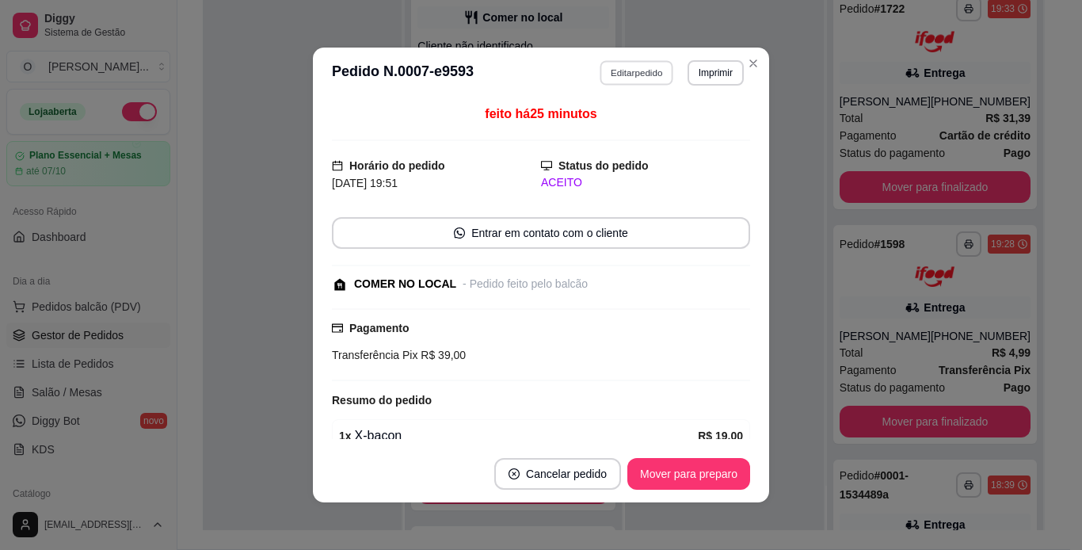
click at [611, 70] on button "Editar pedido" at bounding box center [638, 72] width 74 height 25
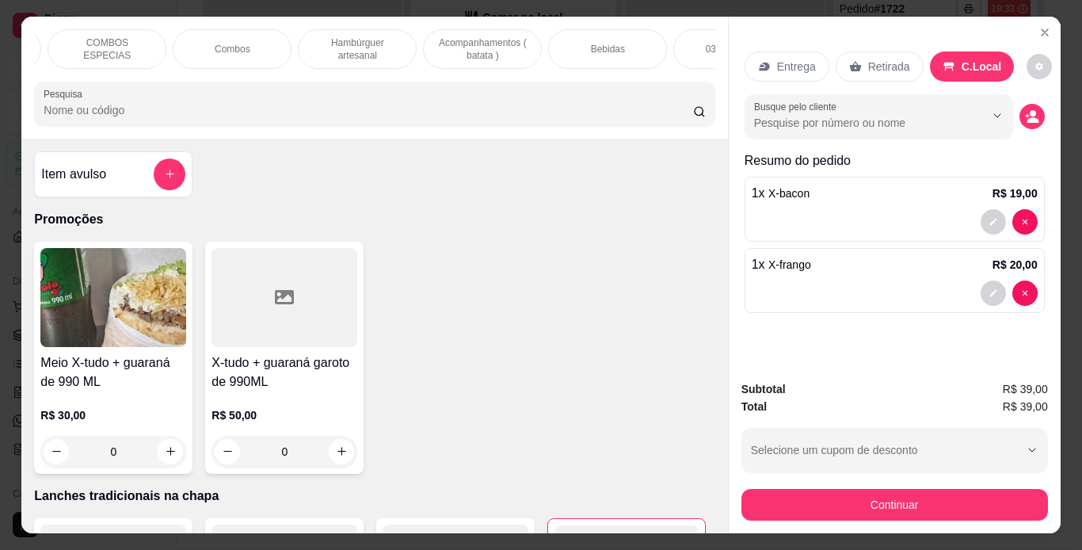
scroll to position [0, 239]
click at [601, 45] on p "Bebidas" at bounding box center [606, 49] width 34 height 13
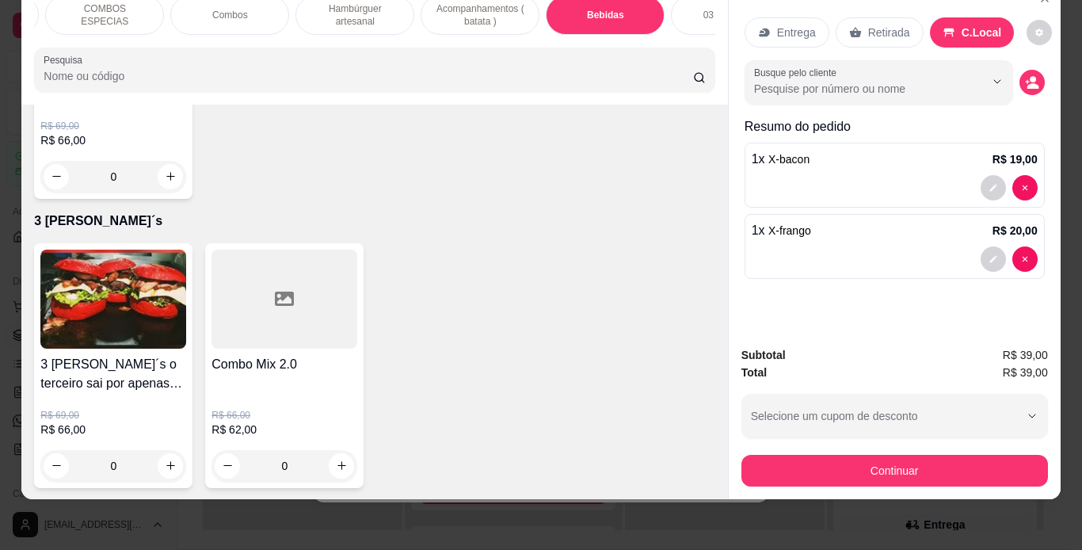
scroll to position [4903, 0]
type input "2"
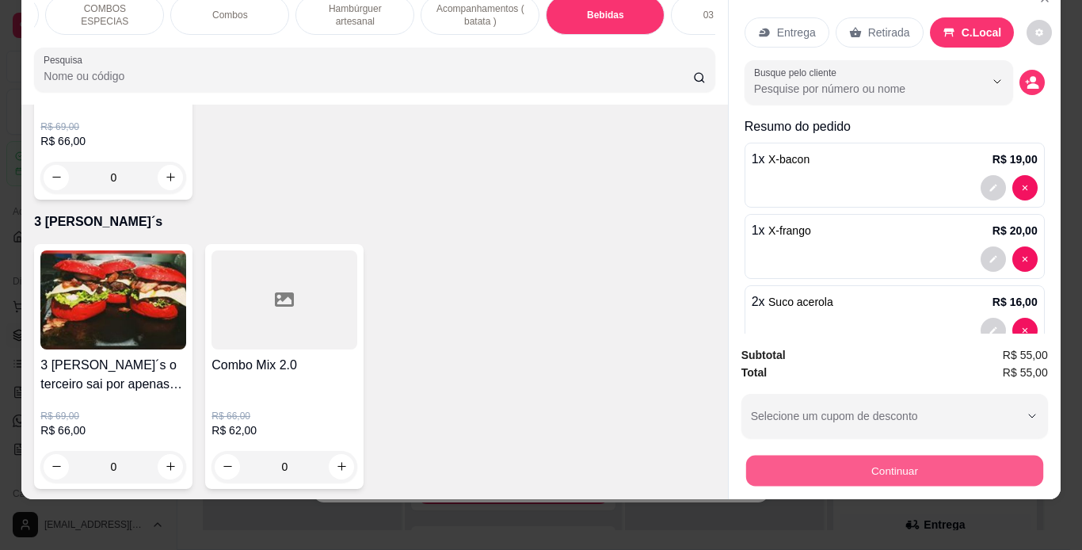
click at [806, 465] on button "Continuar" at bounding box center [894, 471] width 297 height 31
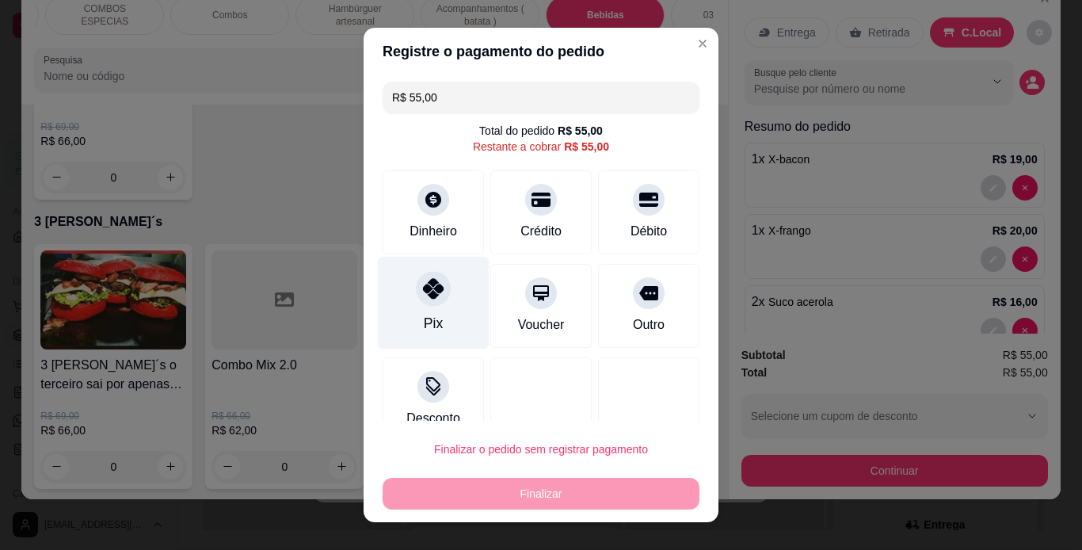
click at [434, 292] on icon at bounding box center [433, 288] width 21 height 21
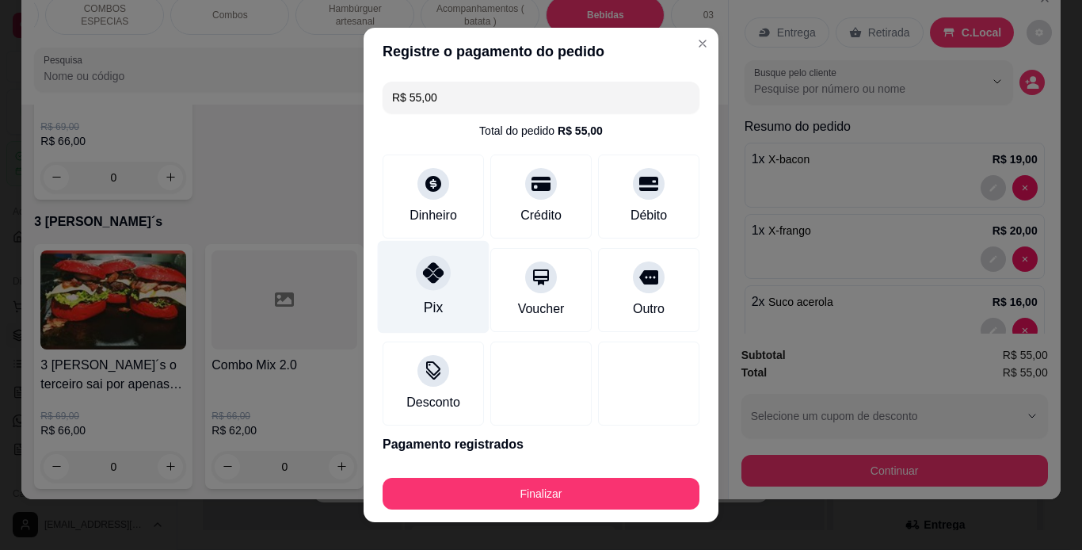
type input "R$ 0,00"
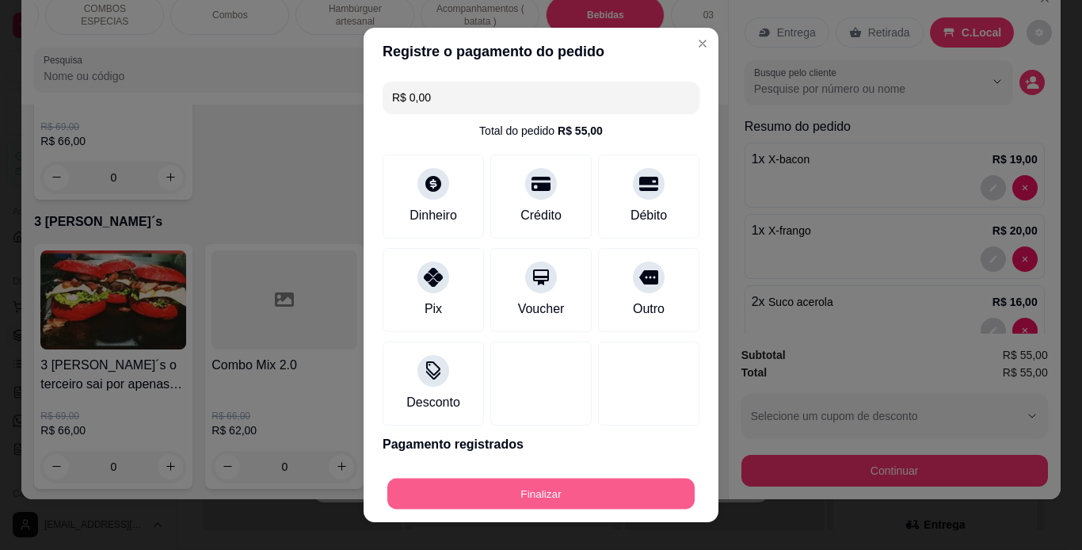
click at [498, 485] on button "Finalizar" at bounding box center [540, 494] width 307 height 31
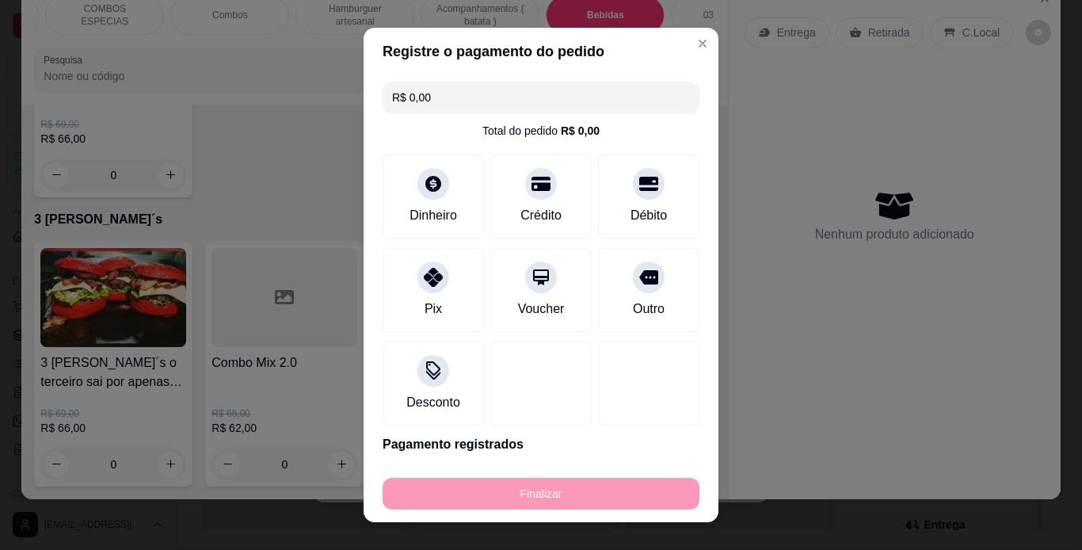
type input "0"
type input "-R$ 55,00"
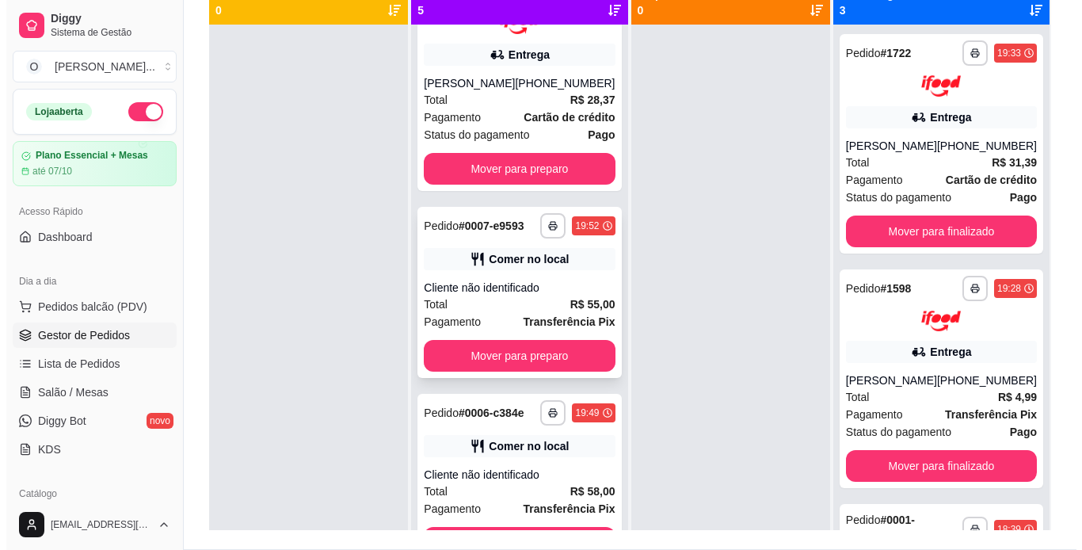
scroll to position [0, 0]
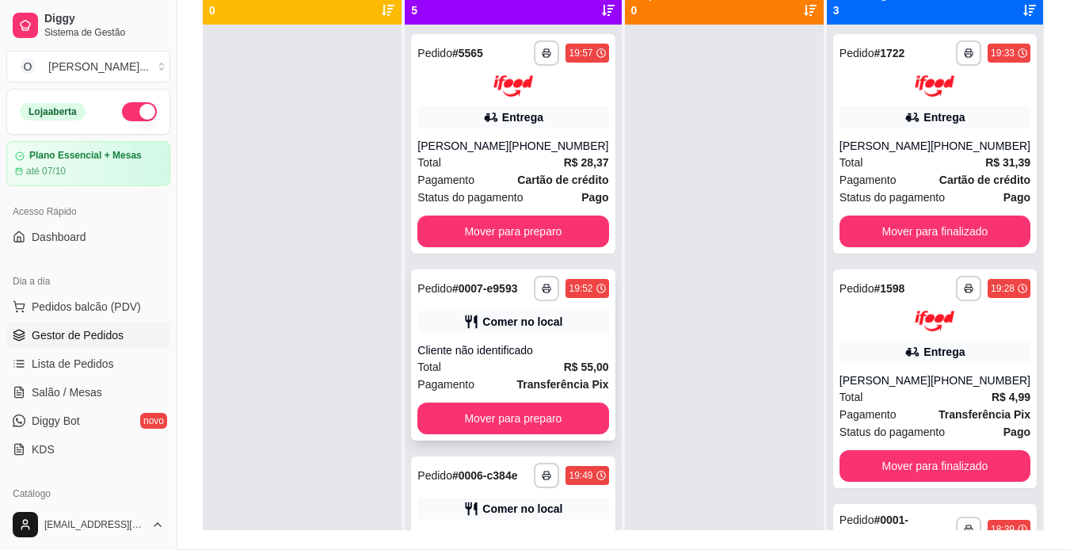
click at [489, 376] on div "Total R$ 55,00" at bounding box center [513, 366] width 191 height 17
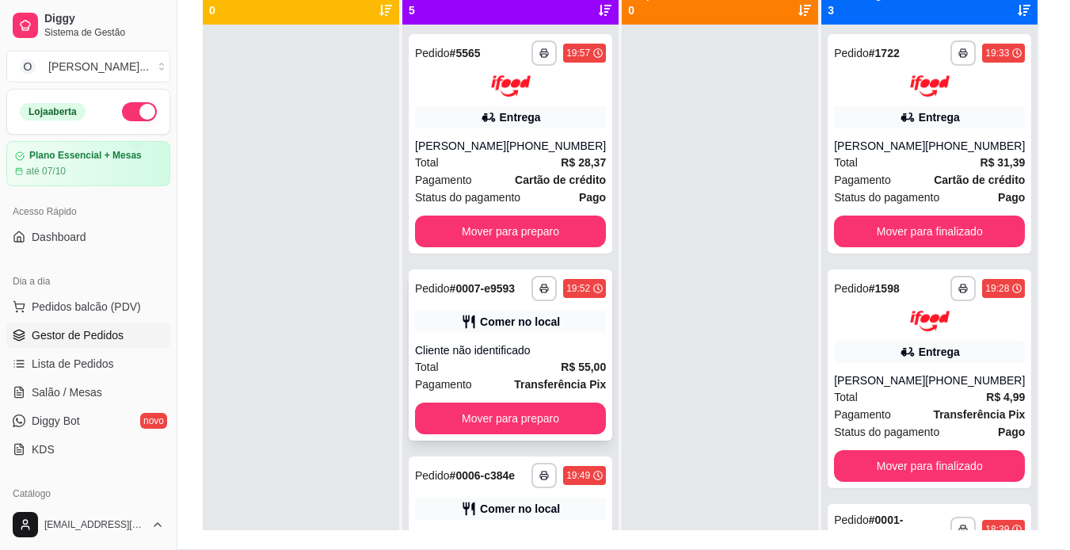
click at [489, 378] on div "Pagamento Transferência Pix R$ 55,00" at bounding box center [535, 378] width 426 height 45
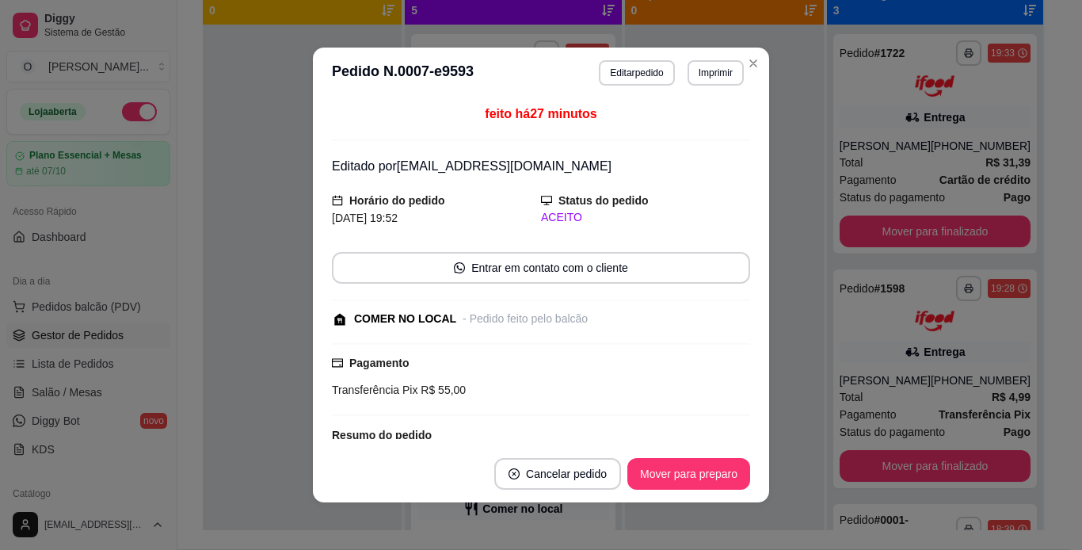
scroll to position [208, 0]
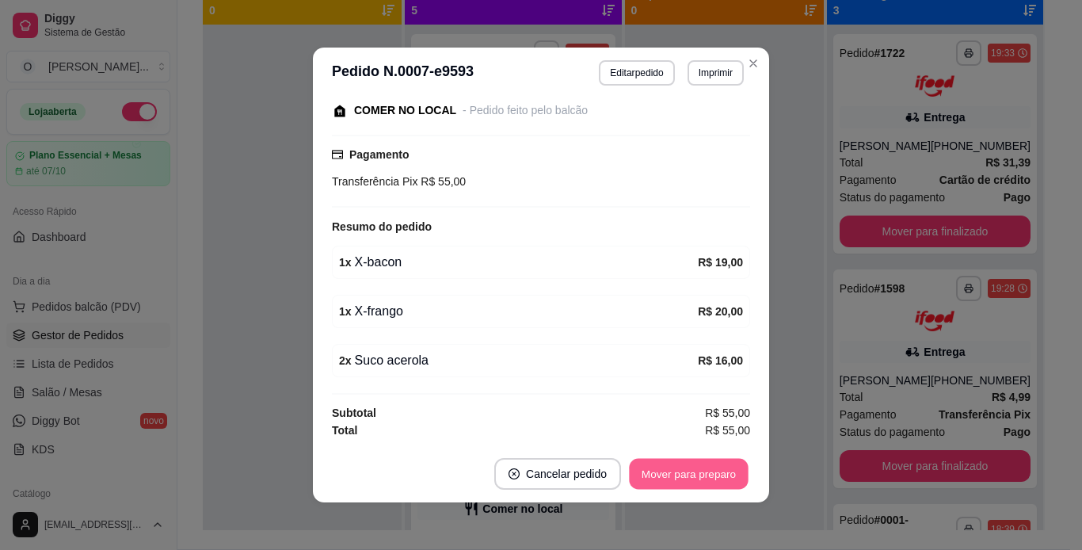
click at [696, 471] on button "Mover para preparo" at bounding box center [688, 474] width 119 height 31
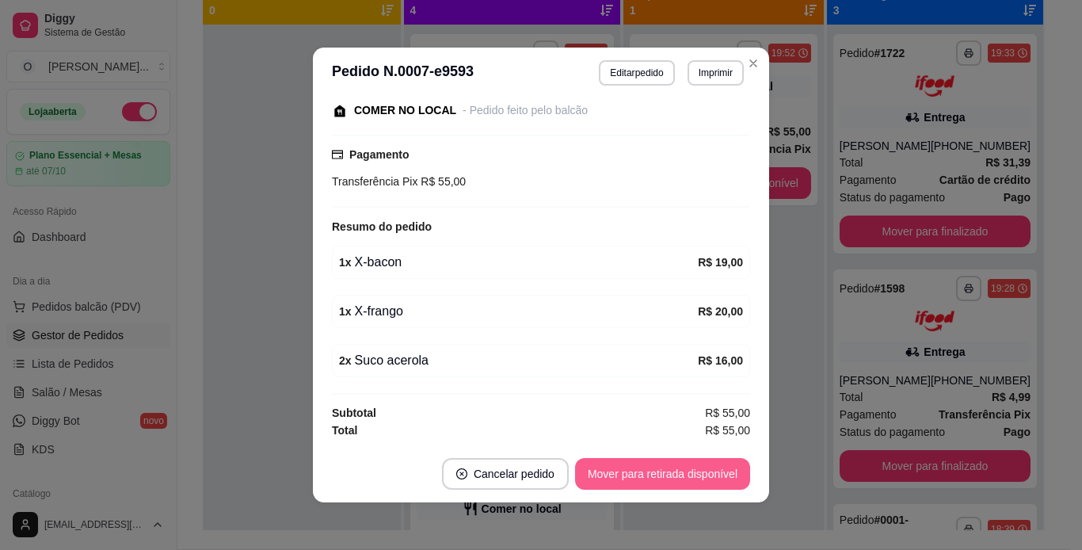
click at [696, 471] on button "Mover para retirada disponível" at bounding box center [662, 474] width 175 height 32
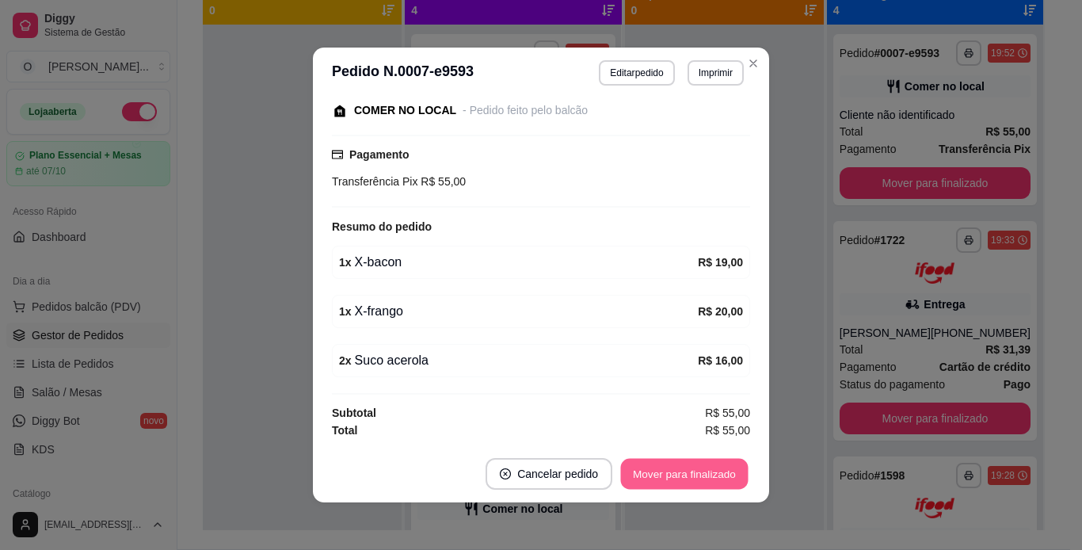
click at [696, 471] on button "Mover para finalizado" at bounding box center [685, 474] width 128 height 31
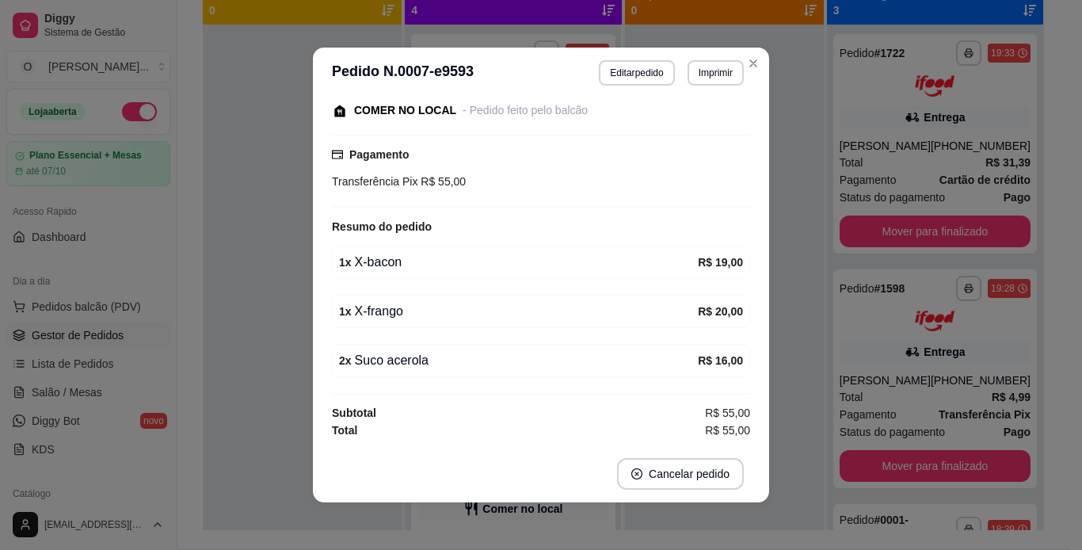
scroll to position [124, 0]
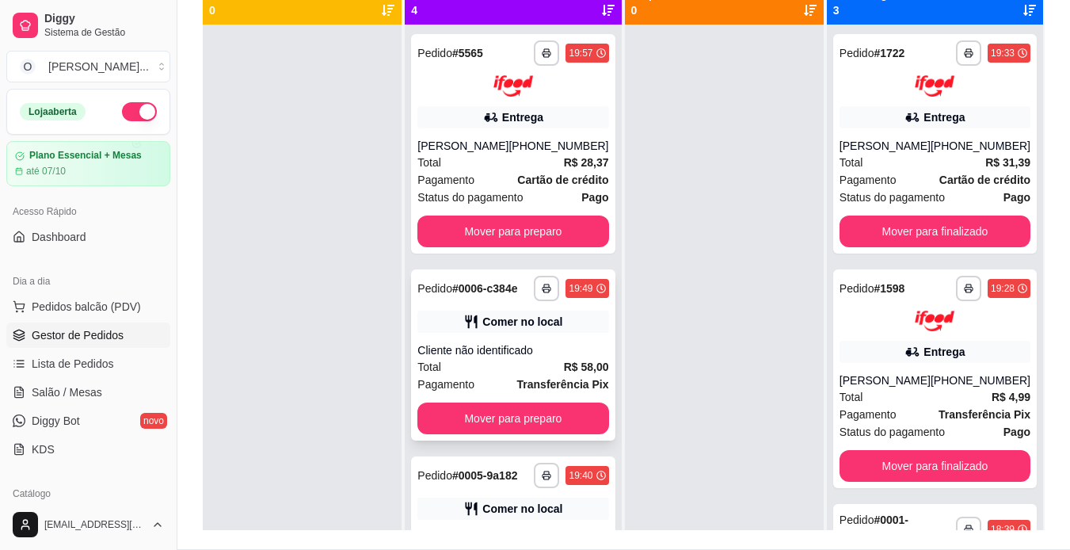
click at [563, 358] on div "Cliente não identificado" at bounding box center [513, 350] width 191 height 16
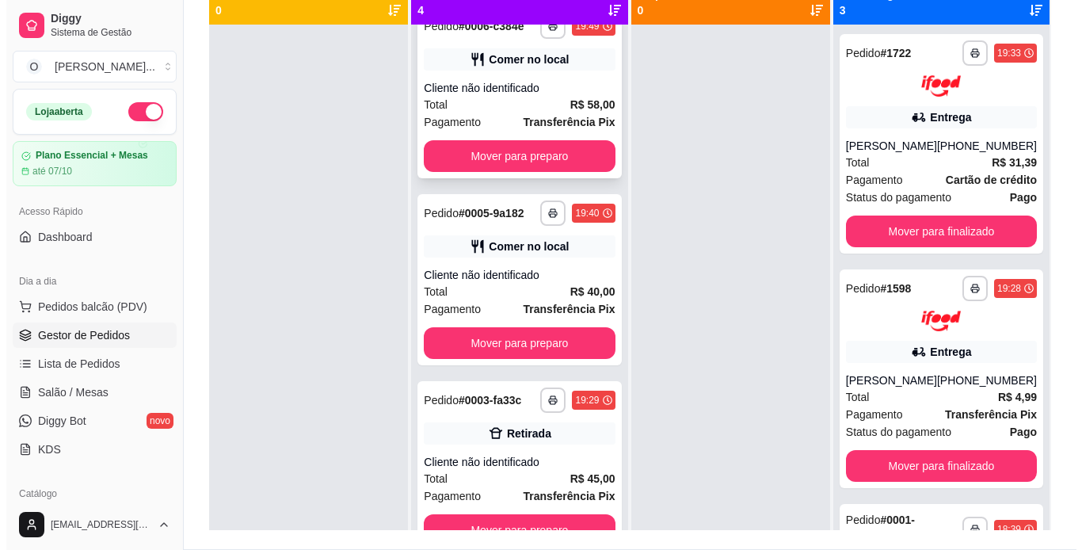
scroll to position [292, 0]
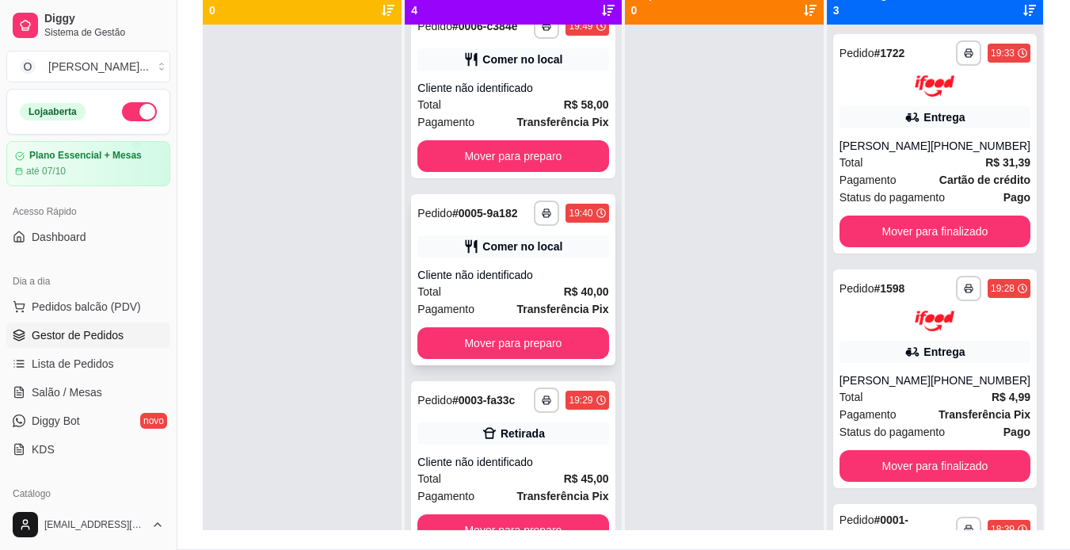
click at [520, 252] on div "Comer no local" at bounding box center [513, 246] width 191 height 22
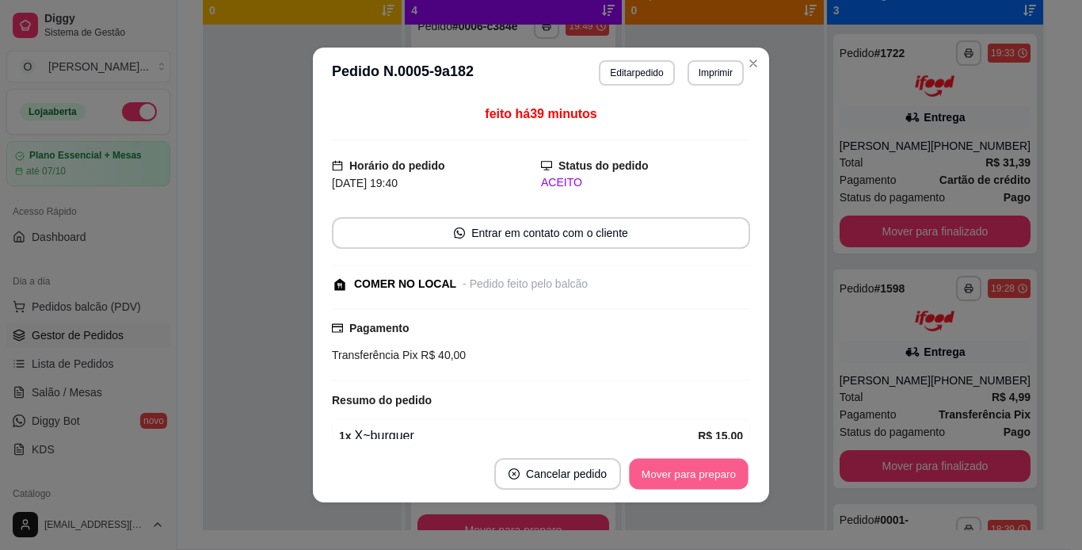
click at [725, 471] on button "Mover para preparo" at bounding box center [688, 474] width 119 height 31
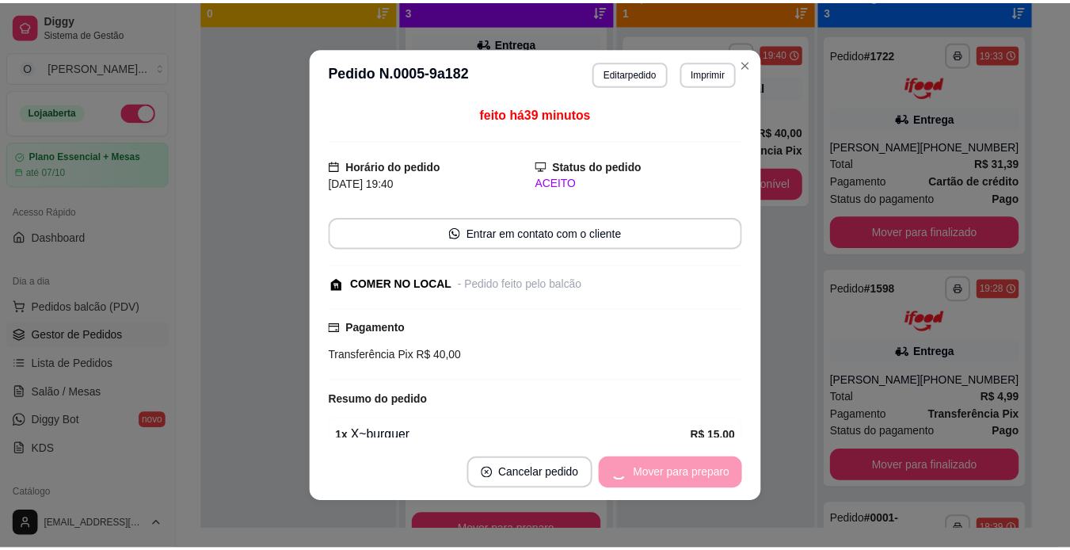
scroll to position [101, 0]
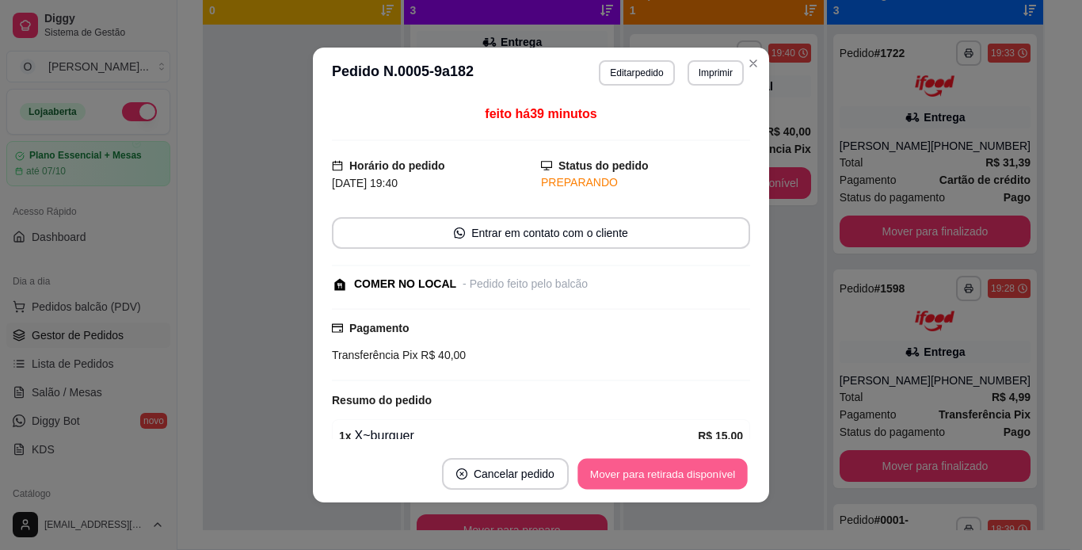
click at [725, 471] on button "Mover para retirada disponível" at bounding box center [663, 474] width 170 height 31
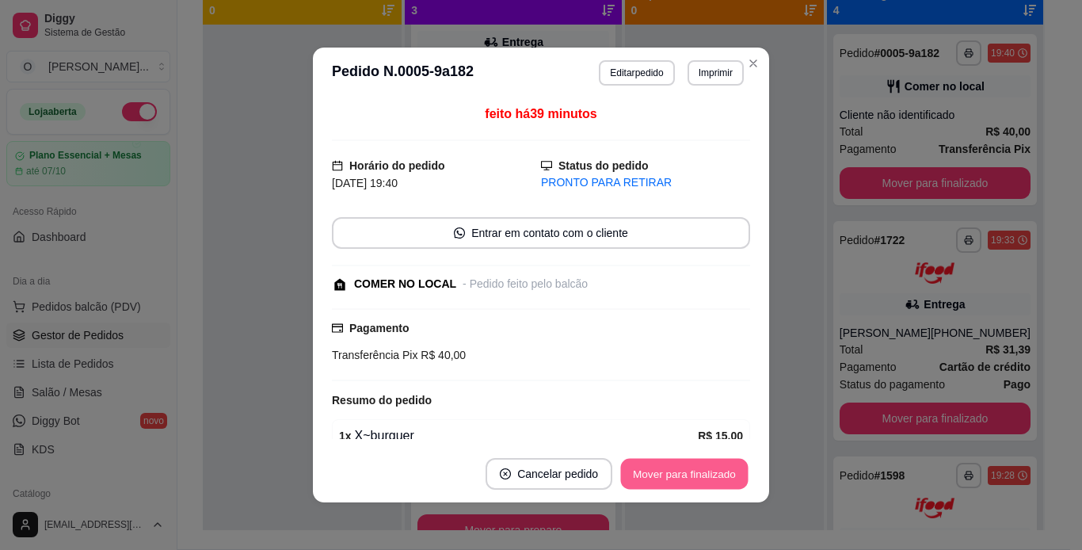
click at [725, 471] on button "Mover para finalizado" at bounding box center [685, 474] width 128 height 31
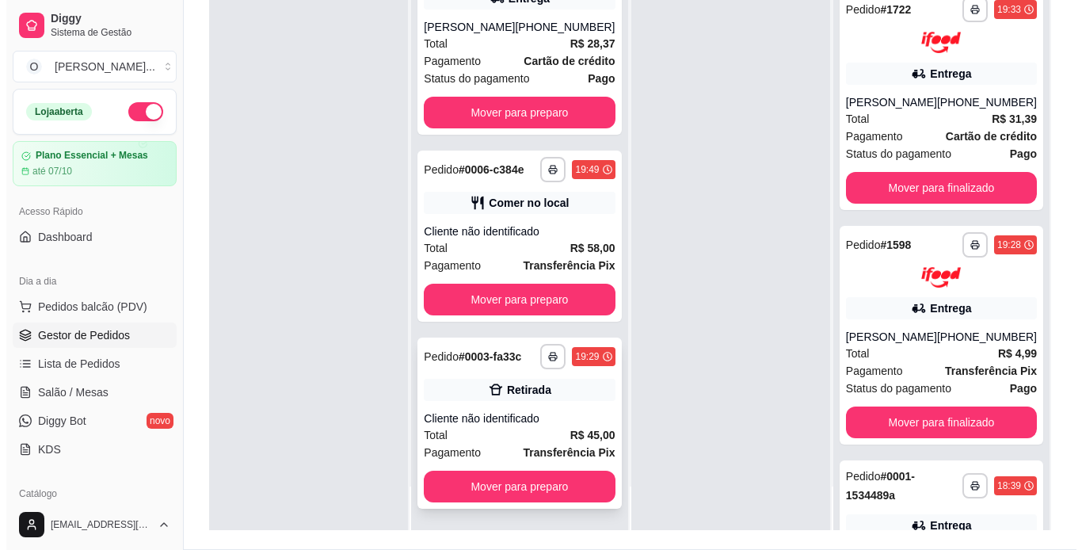
scroll to position [44, 0]
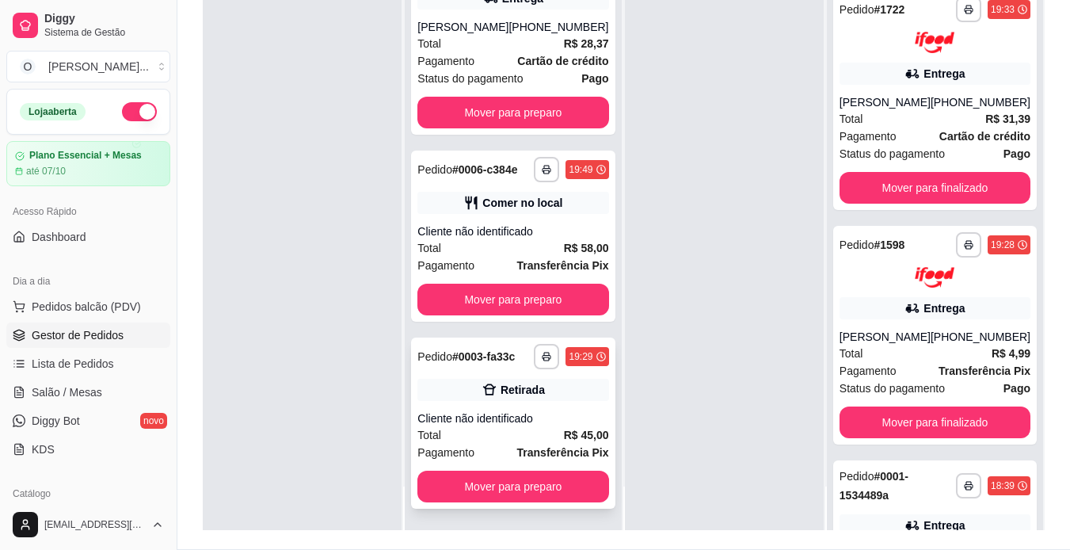
click at [544, 429] on div "Total R$ 45,00" at bounding box center [513, 434] width 191 height 17
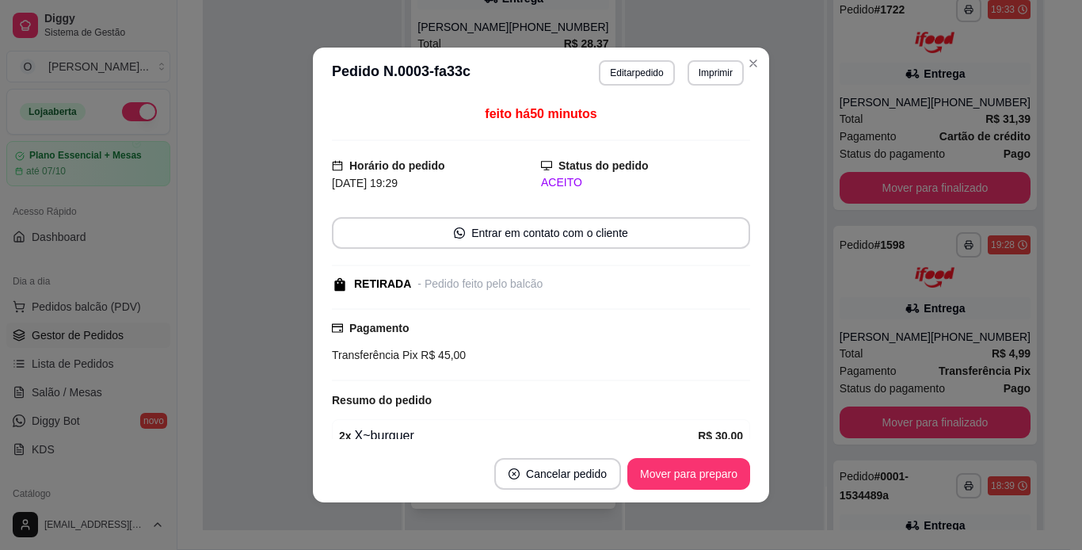
scroll to position [124, 0]
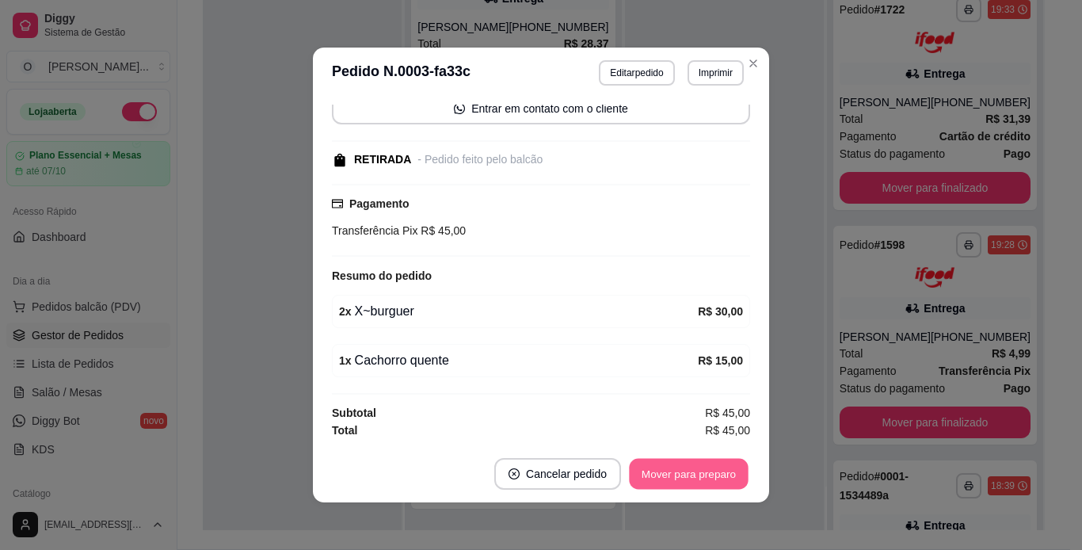
click at [683, 471] on button "Mover para preparo" at bounding box center [688, 474] width 119 height 31
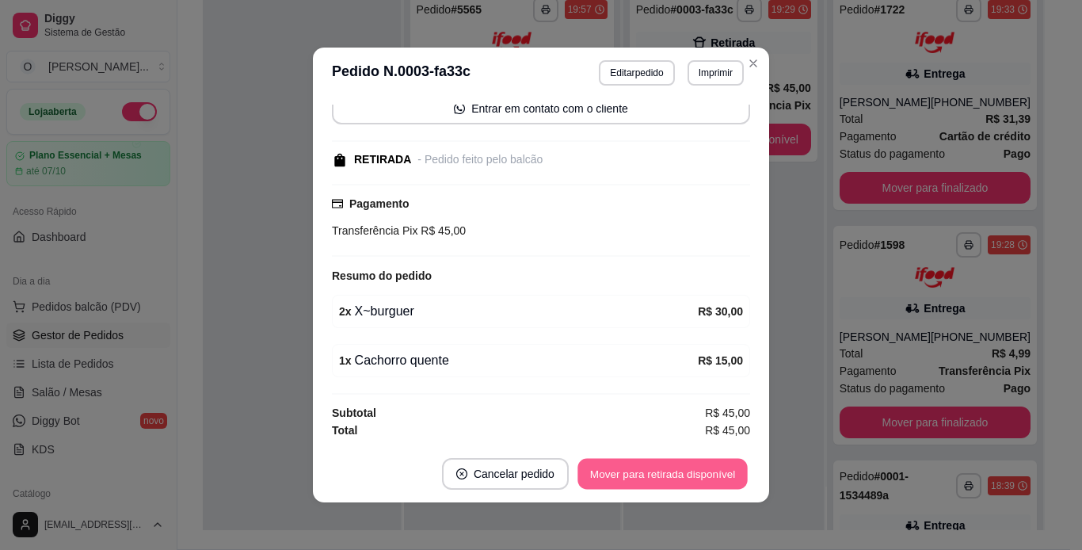
click at [683, 471] on button "Mover para retirada disponível" at bounding box center [663, 474] width 170 height 31
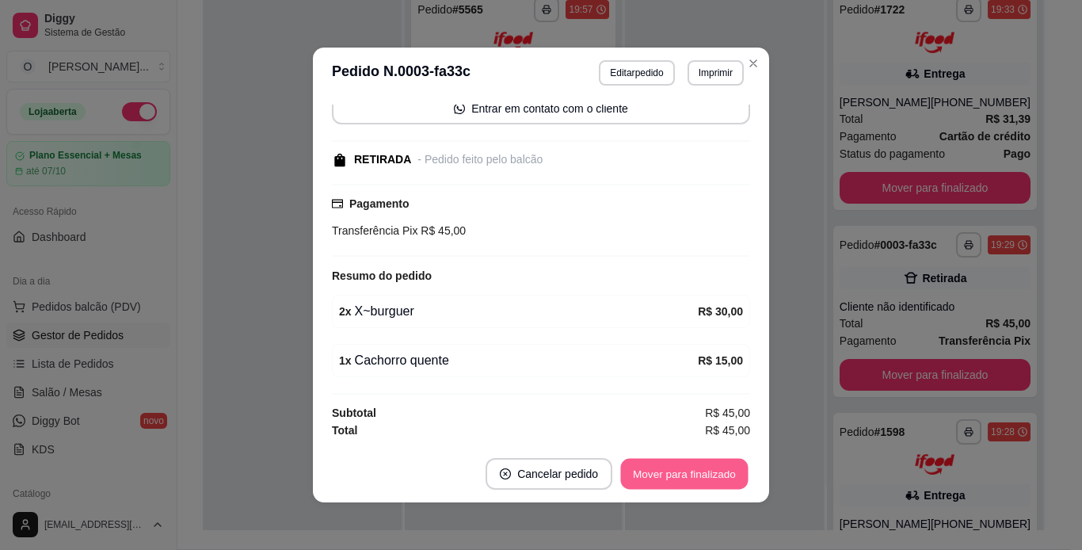
click at [683, 471] on button "Mover para finalizado" at bounding box center [685, 474] width 128 height 31
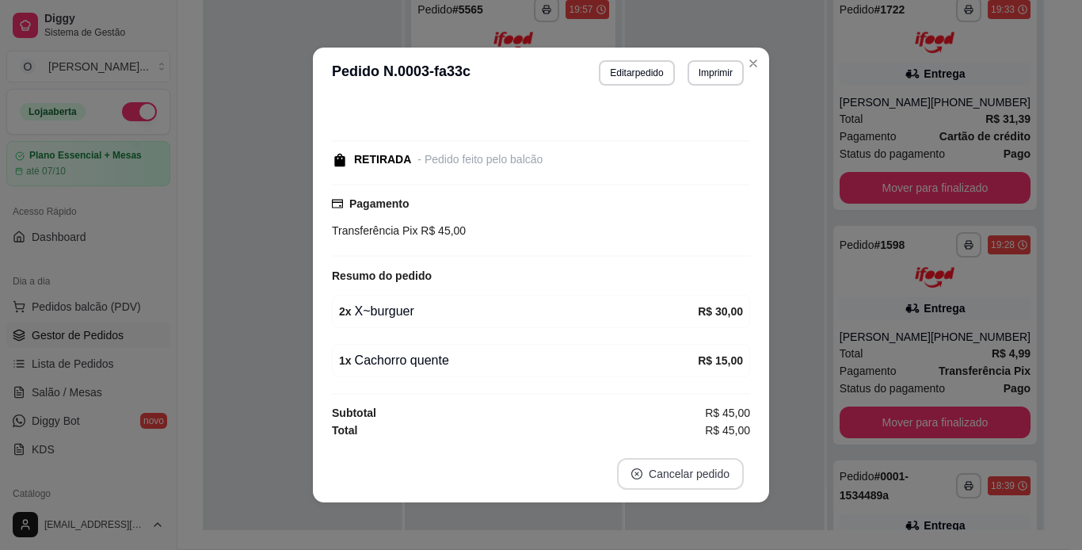
scroll to position [56, 0]
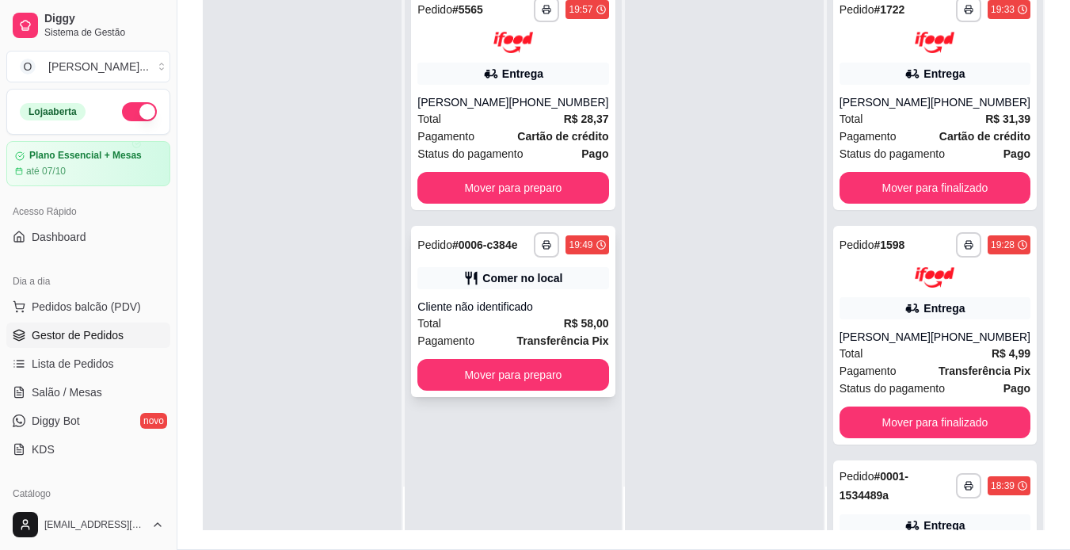
click at [544, 306] on div "Cliente não identificado" at bounding box center [513, 307] width 191 height 16
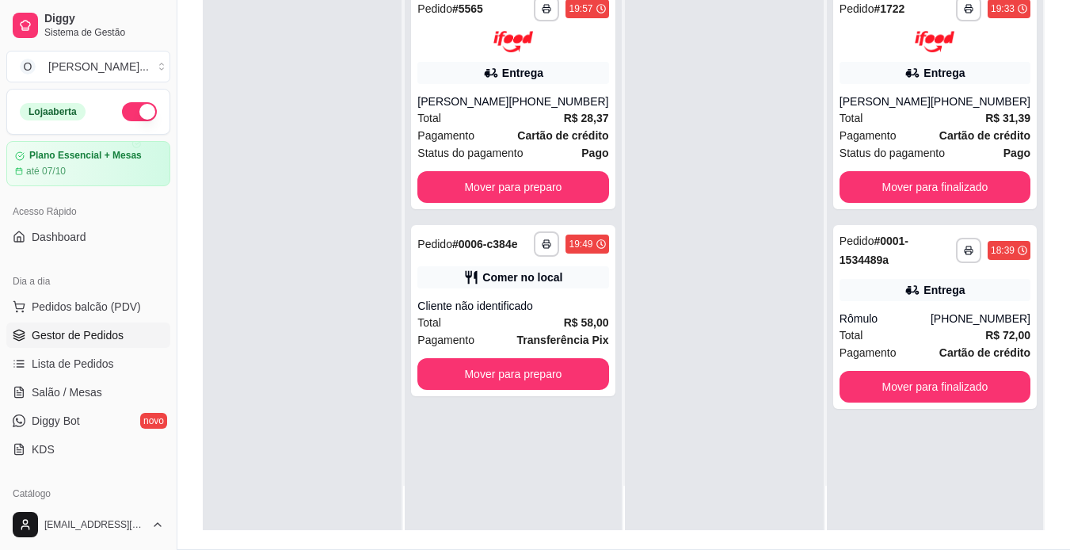
scroll to position [0, 0]
click at [973, 383] on button "Mover para finalizado" at bounding box center [934, 386] width 185 height 31
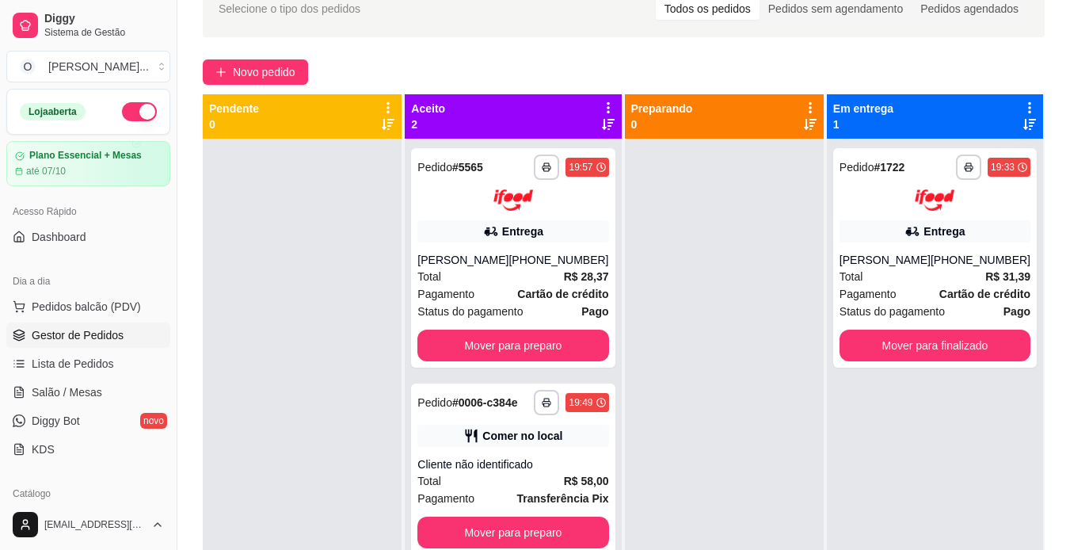
scroll to position [80, 0]
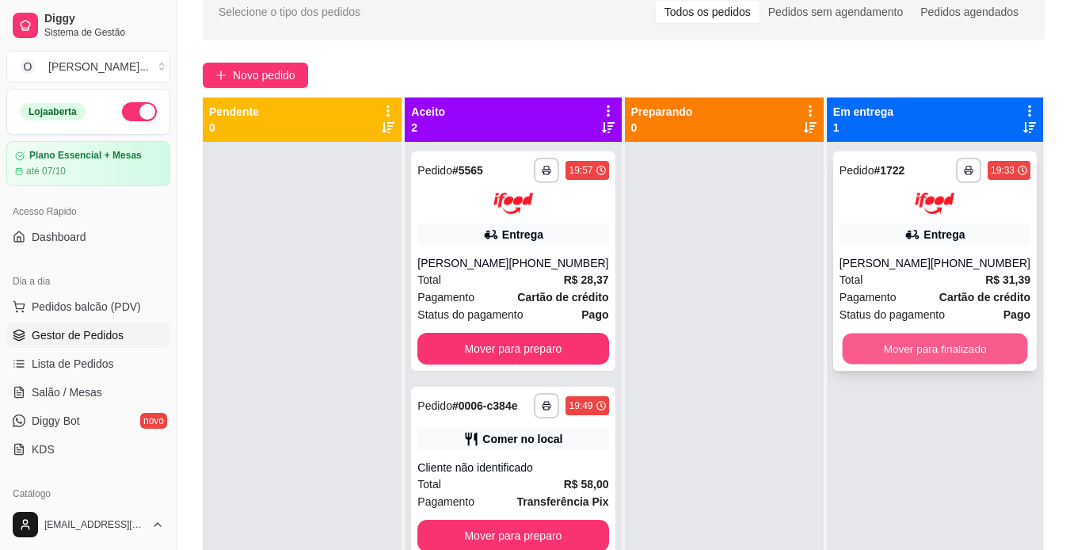
click at [980, 344] on button "Mover para finalizado" at bounding box center [934, 348] width 185 height 31
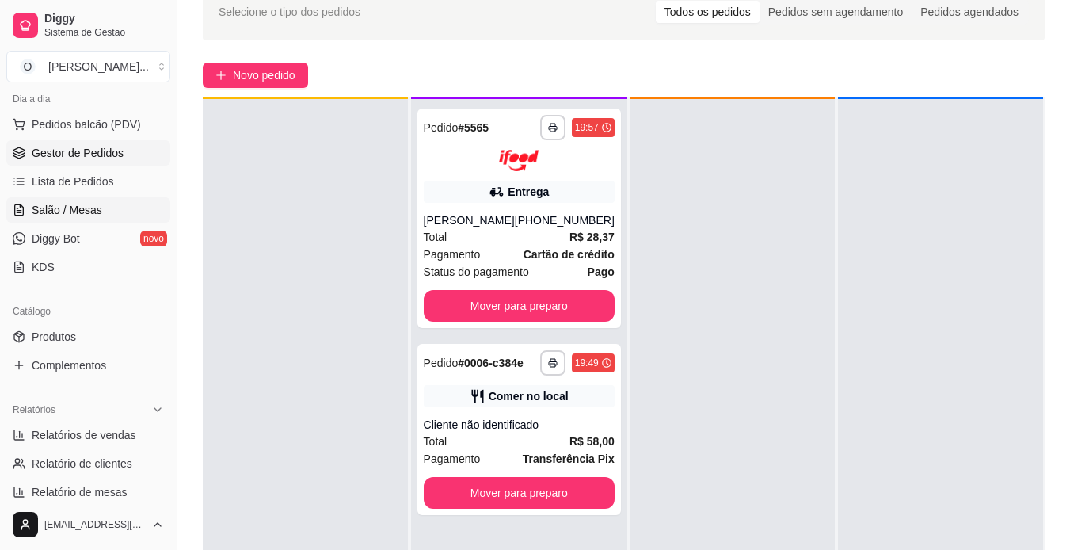
scroll to position [187, 0]
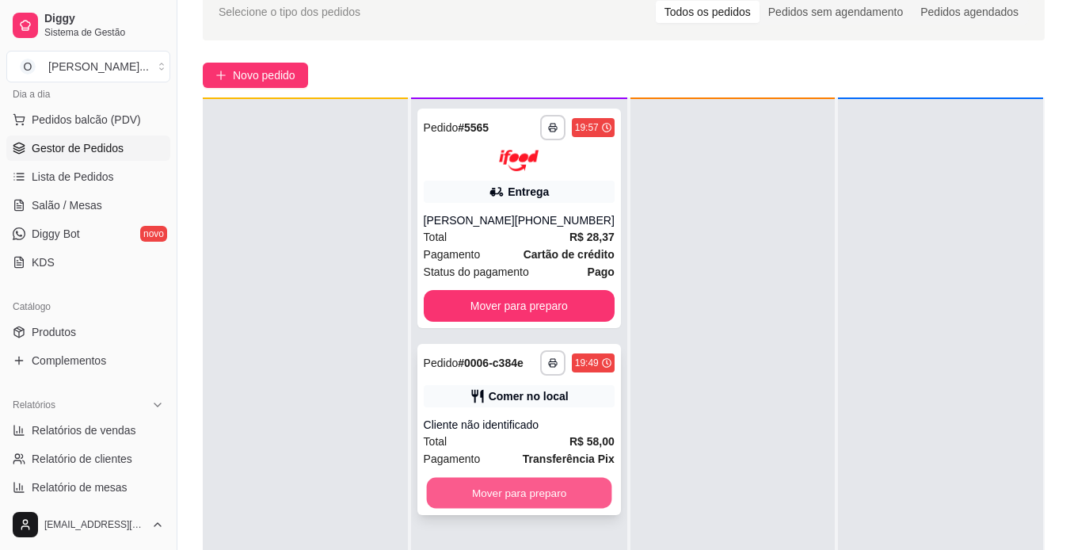
click at [437, 493] on button "Mover para preparo" at bounding box center [518, 492] width 185 height 31
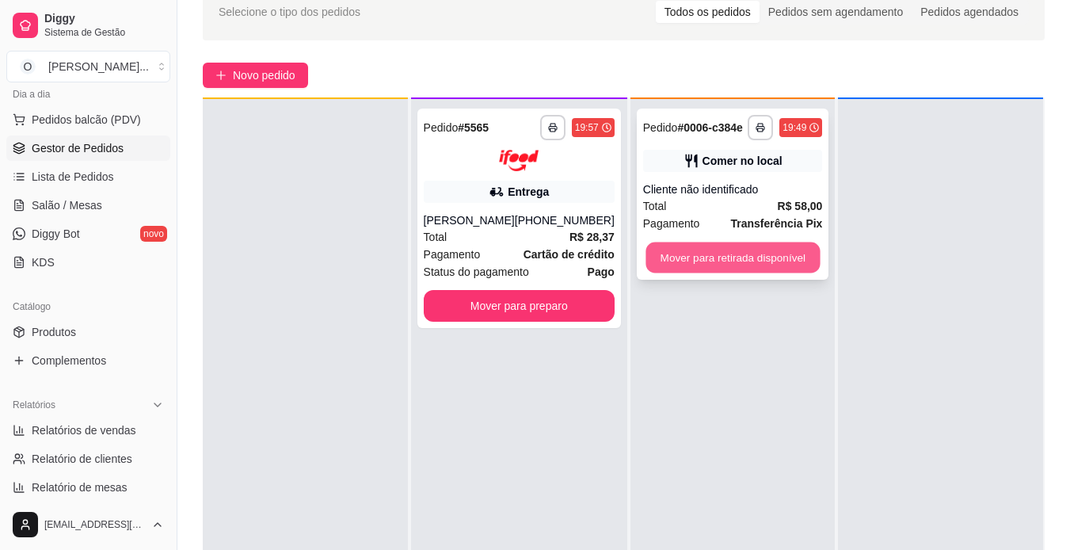
click at [712, 266] on button "Mover para retirada disponível" at bounding box center [733, 257] width 174 height 31
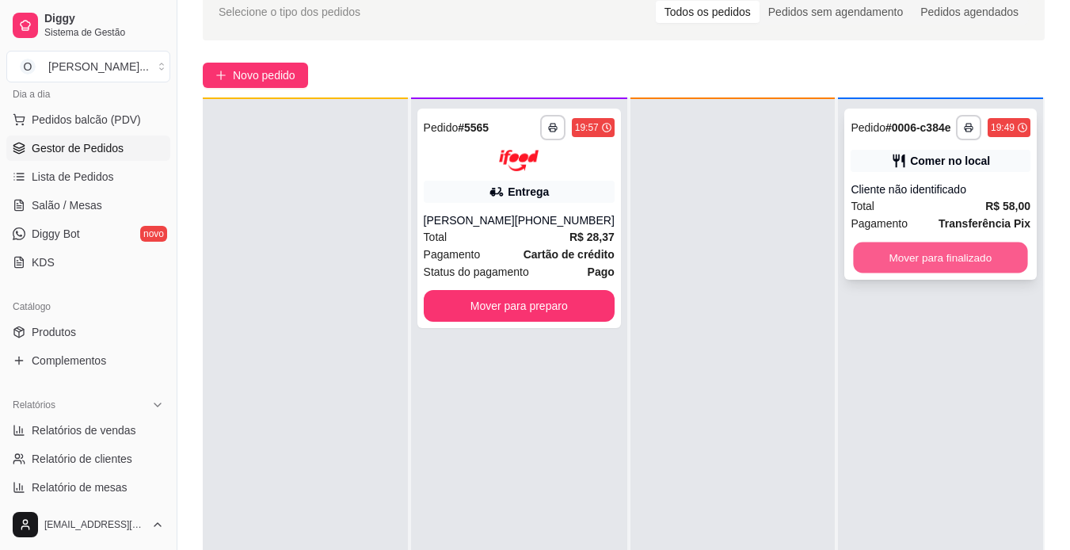
click at [899, 248] on button "Mover para finalizado" at bounding box center [941, 257] width 174 height 31
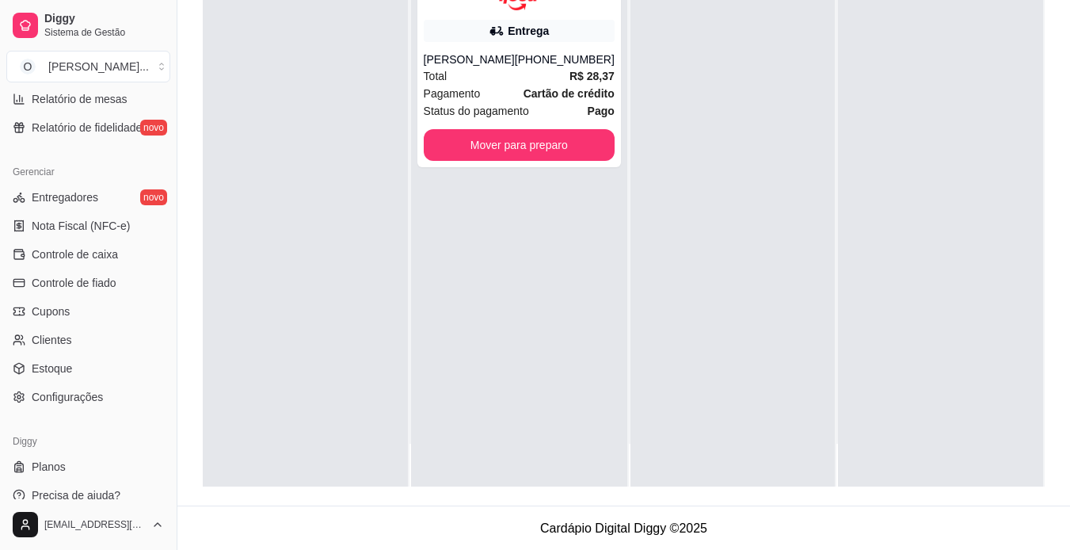
scroll to position [590, 0]
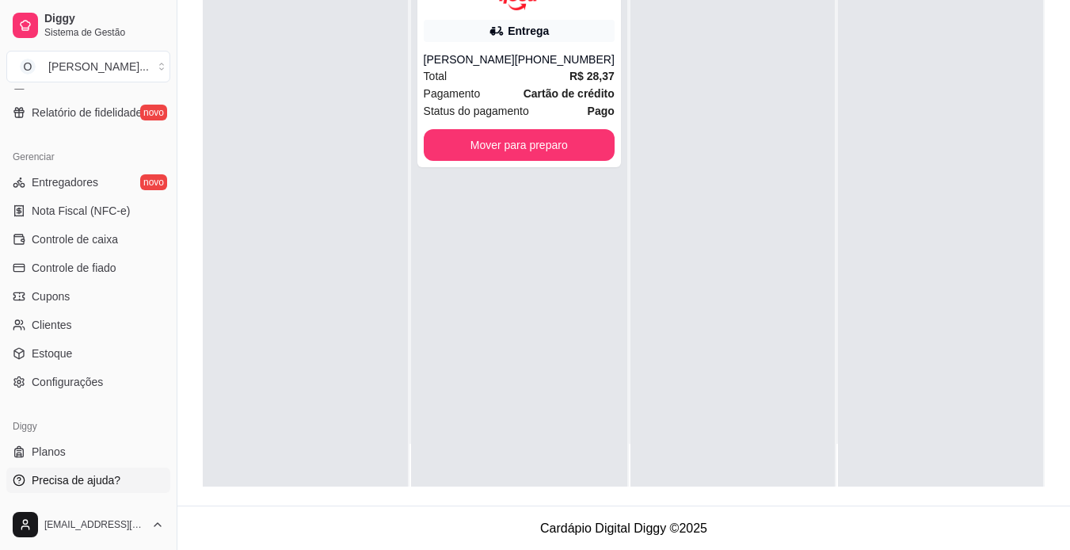
click at [92, 479] on span "Precisa de ajuda?" at bounding box center [76, 480] width 89 height 16
click at [113, 326] on link "Clientes" at bounding box center [88, 324] width 164 height 25
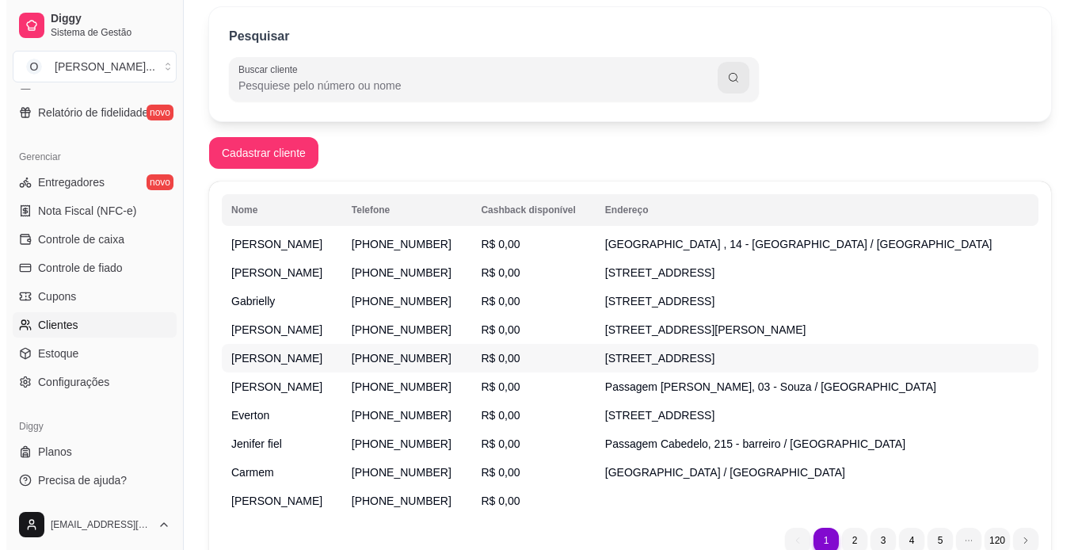
scroll to position [219, 0]
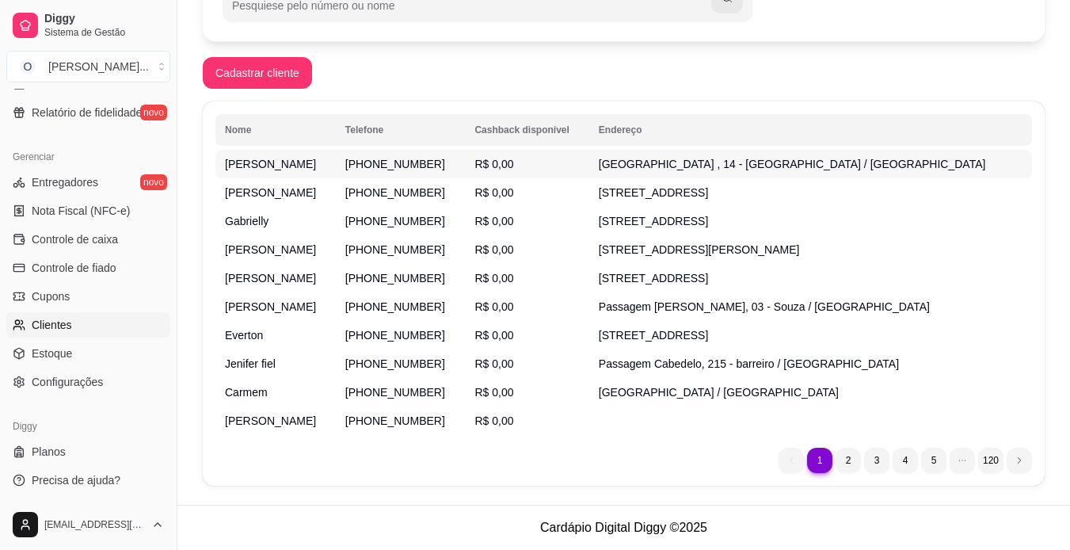
click at [589, 151] on td "R$ 0,00" at bounding box center [527, 164] width 124 height 29
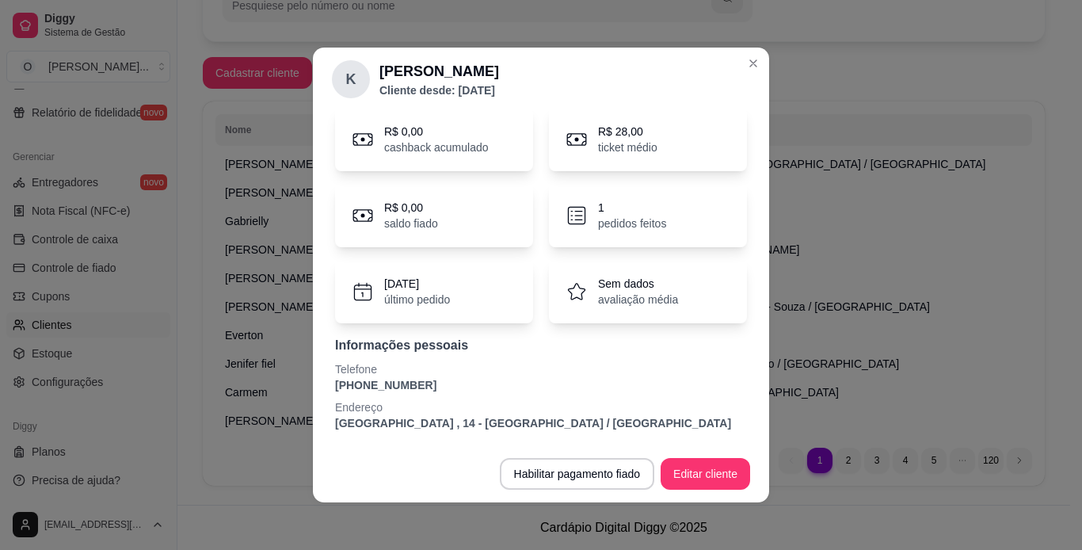
scroll to position [61, 0]
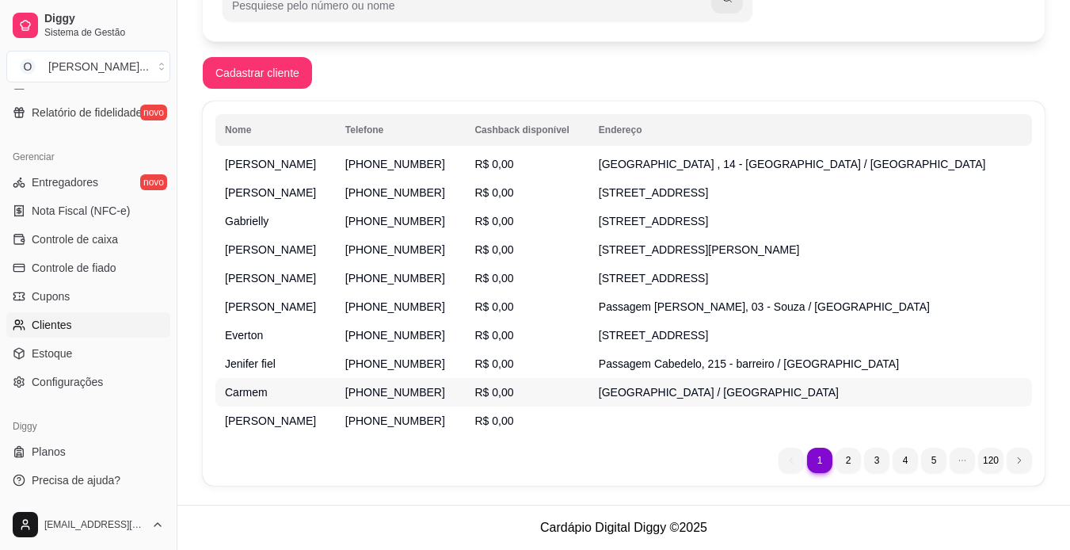
click at [668, 380] on td "[GEOGRAPHIC_DATA] / [GEOGRAPHIC_DATA]" at bounding box center [810, 392] width 443 height 29
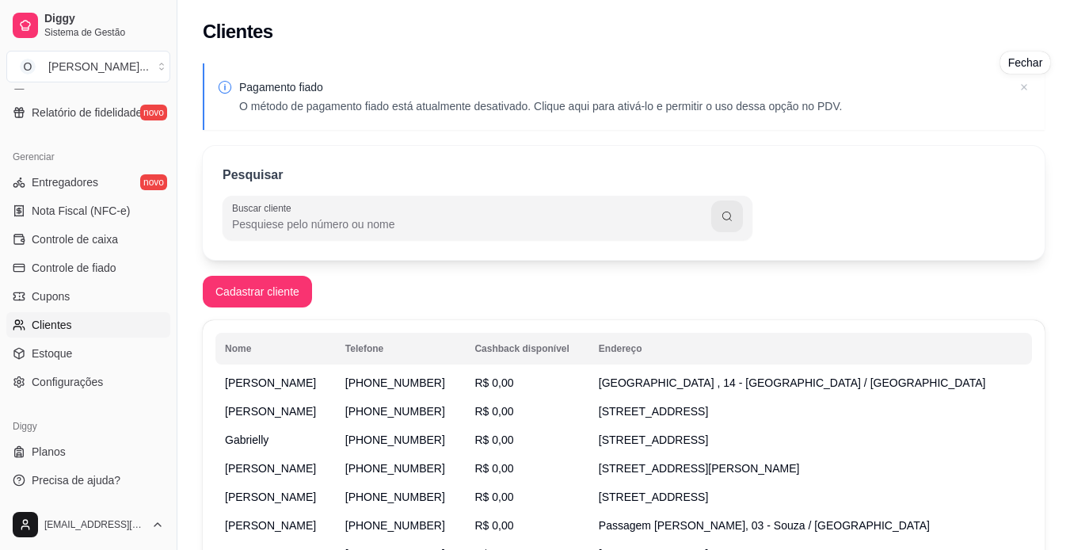
click at [1026, 88] on icon at bounding box center [1025, 87] width 16 height 16
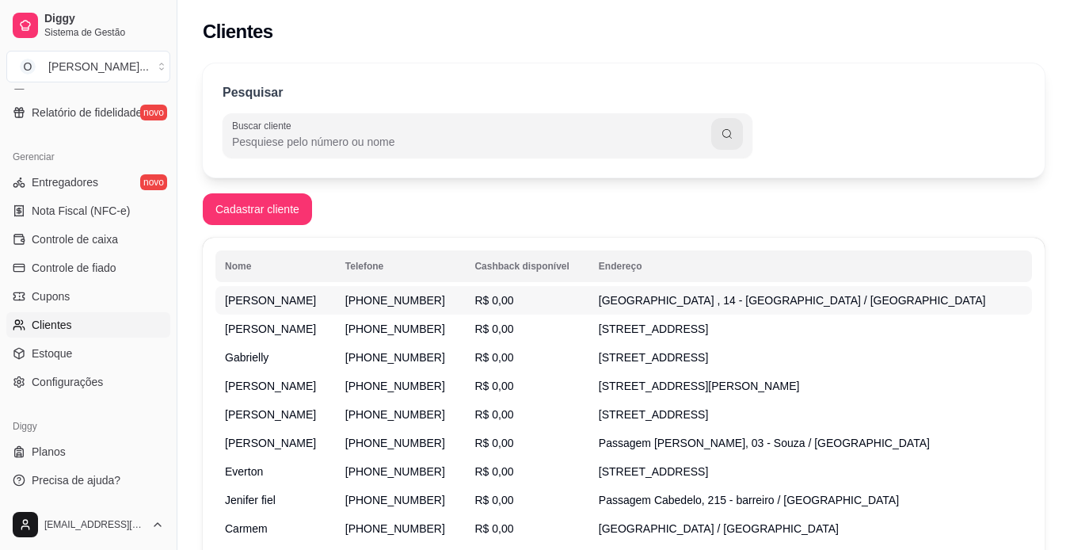
scroll to position [136, 0]
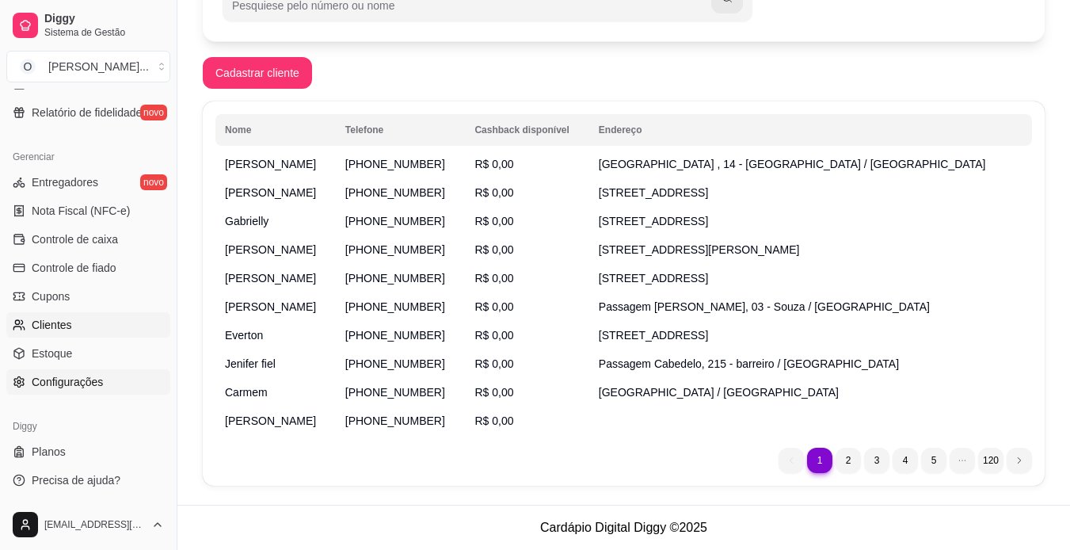
click at [103, 380] on link "Configurações" at bounding box center [88, 381] width 164 height 25
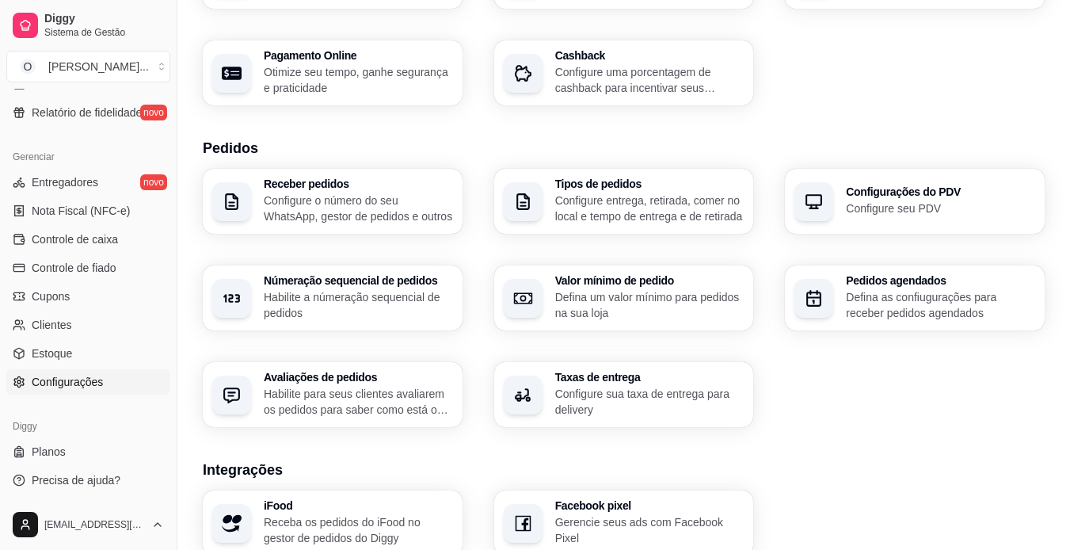
scroll to position [247, 0]
click at [879, 212] on p "Configure seu PDV" at bounding box center [940, 208] width 183 height 15
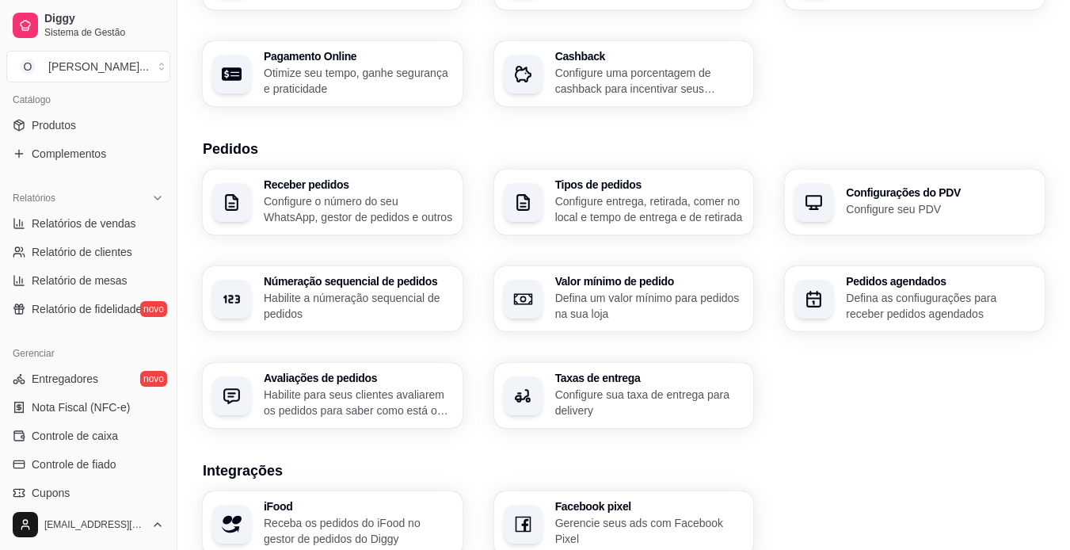
scroll to position [393, 0]
click at [108, 309] on span "Relatório de fidelidade" at bounding box center [87, 310] width 110 height 16
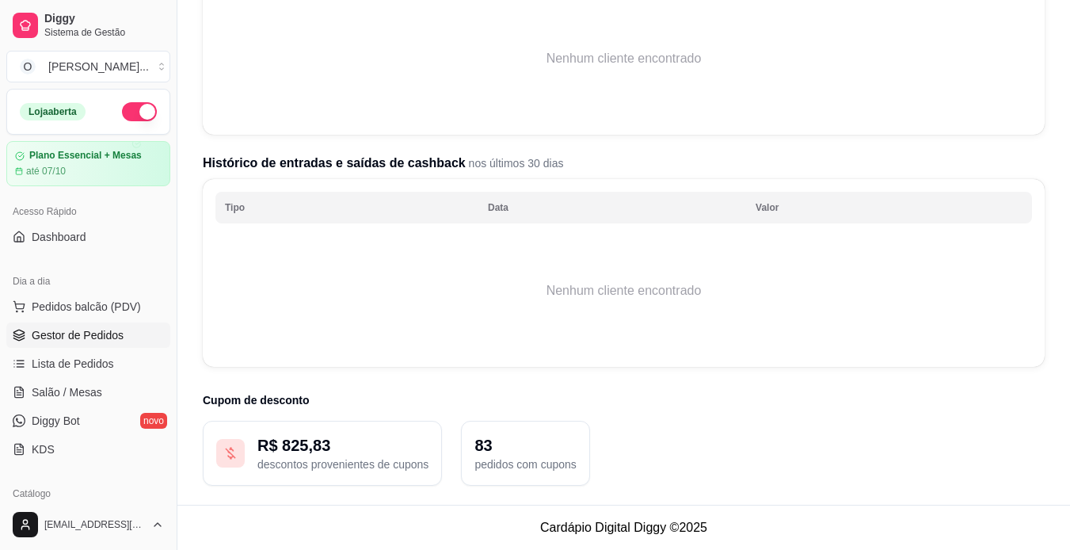
click at [96, 330] on span "Gestor de Pedidos" at bounding box center [78, 335] width 92 height 16
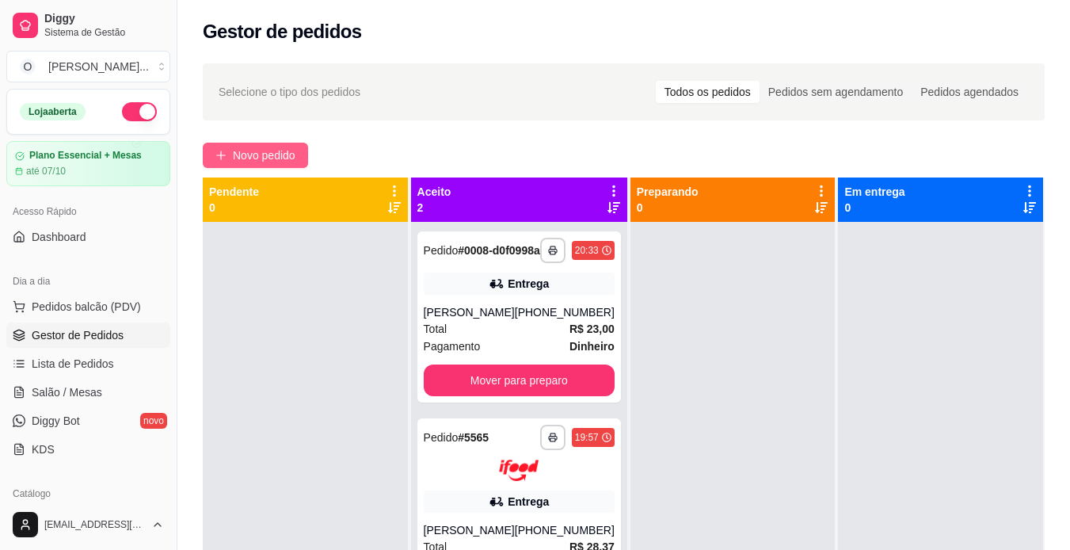
click at [266, 152] on span "Novo pedido" at bounding box center [264, 155] width 63 height 17
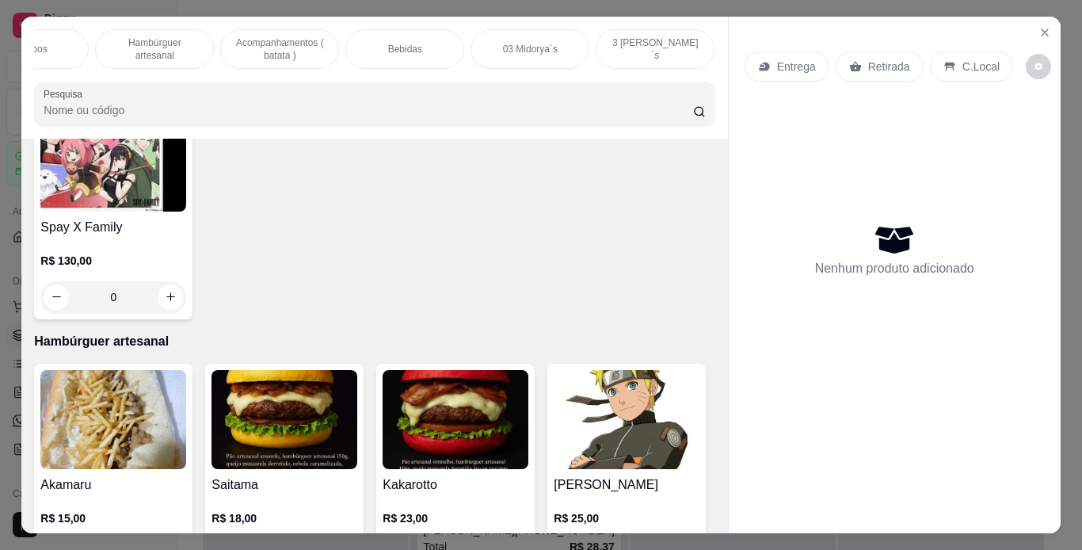
scroll to position [2565, 0]
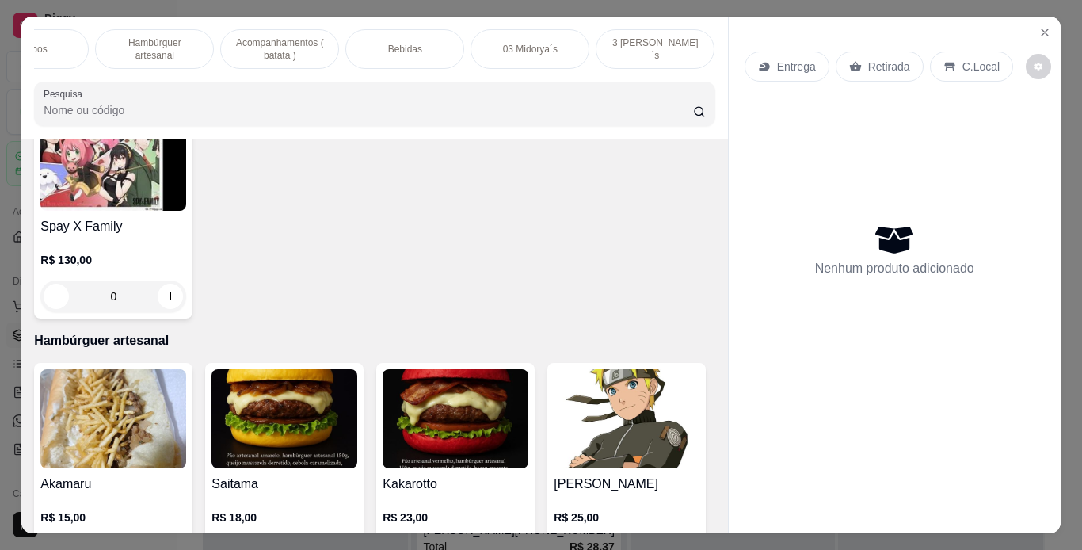
click at [554, 86] on div "0" at bounding box center [627, 71] width 146 height 32
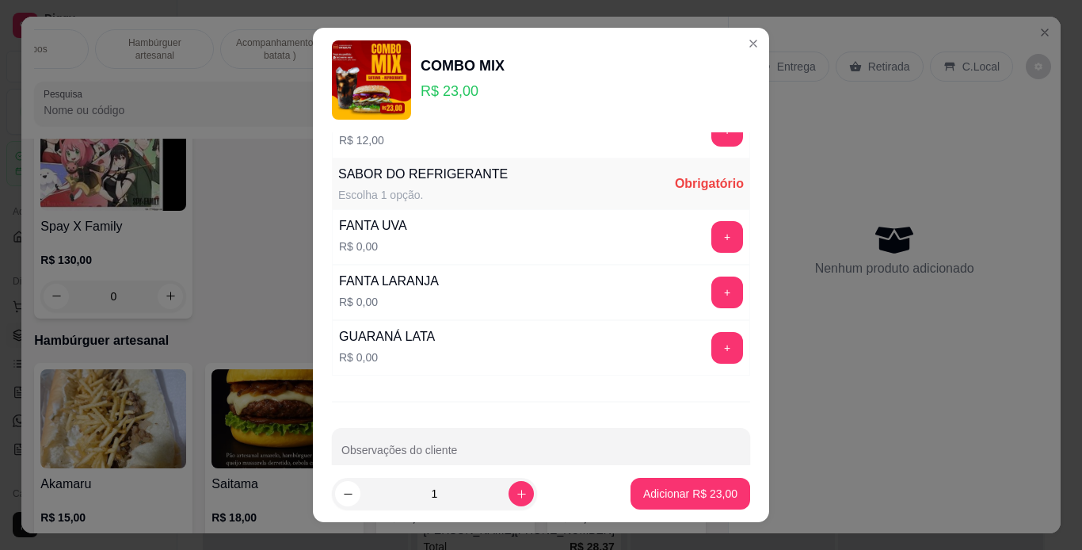
scroll to position [560, 0]
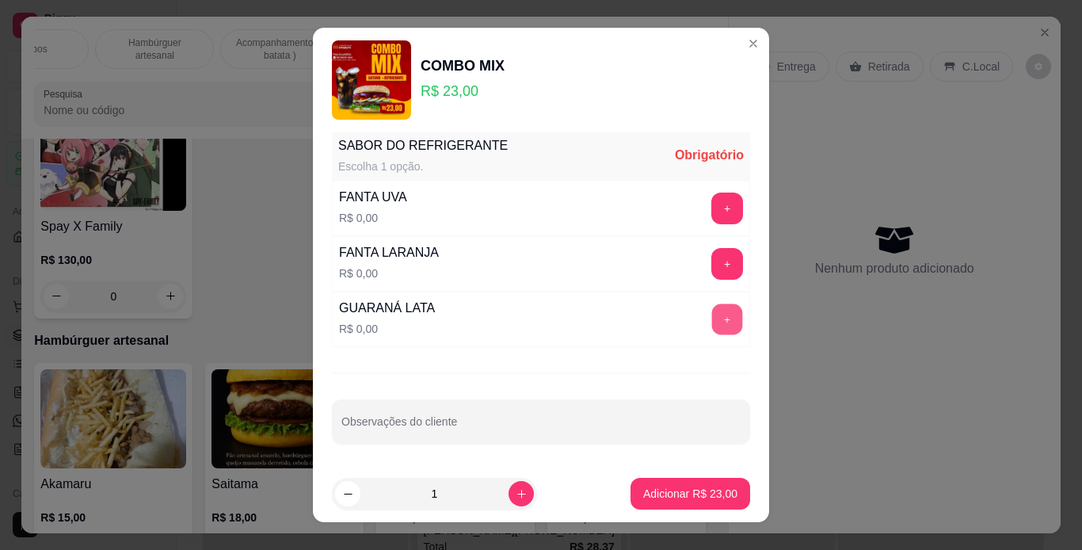
click at [712, 311] on button "+" at bounding box center [727, 318] width 31 height 31
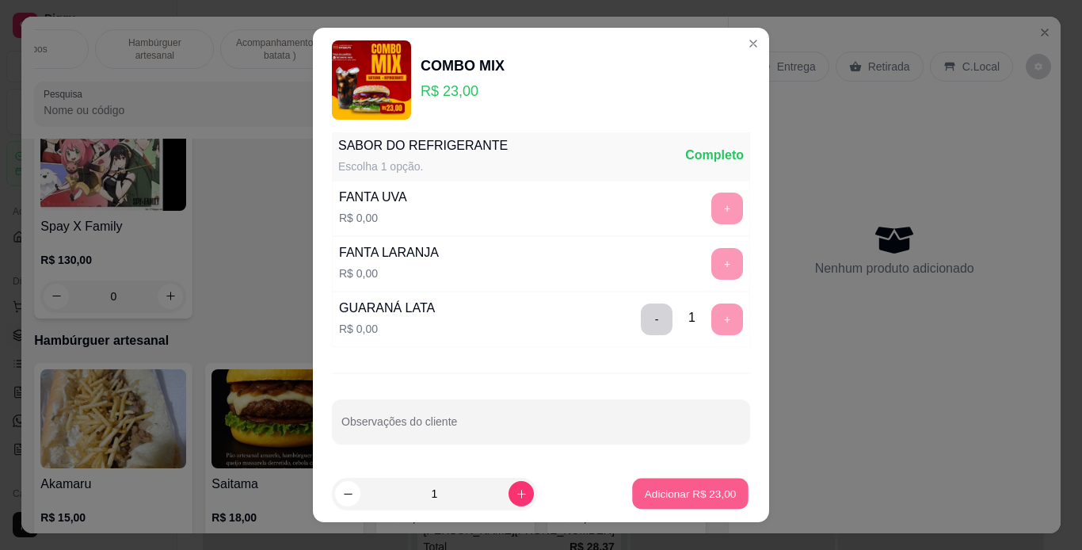
click at [691, 487] on p "Adicionar R$ 23,00" at bounding box center [691, 493] width 92 height 15
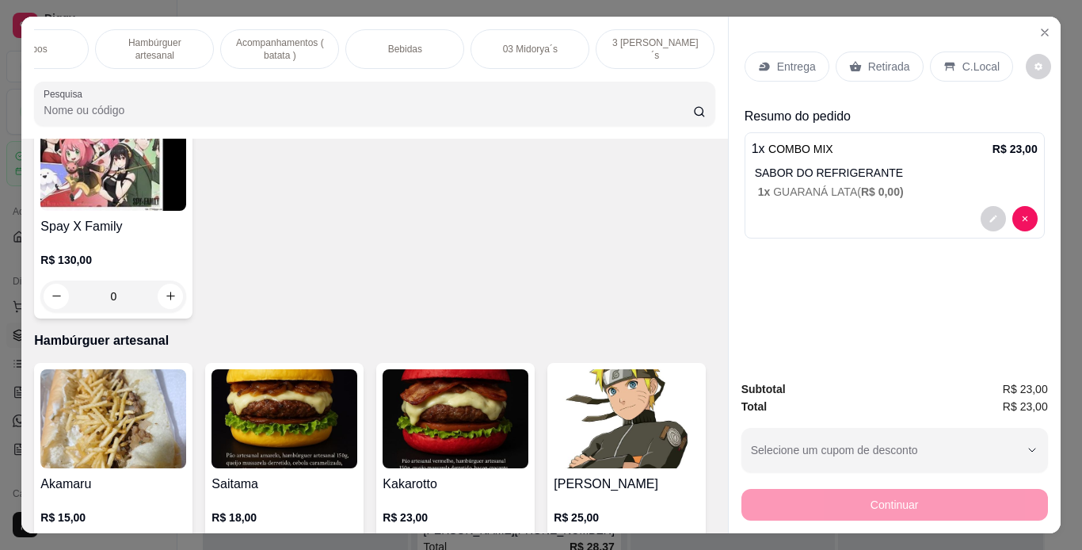
click at [779, 63] on p "Entrega" at bounding box center [796, 67] width 39 height 16
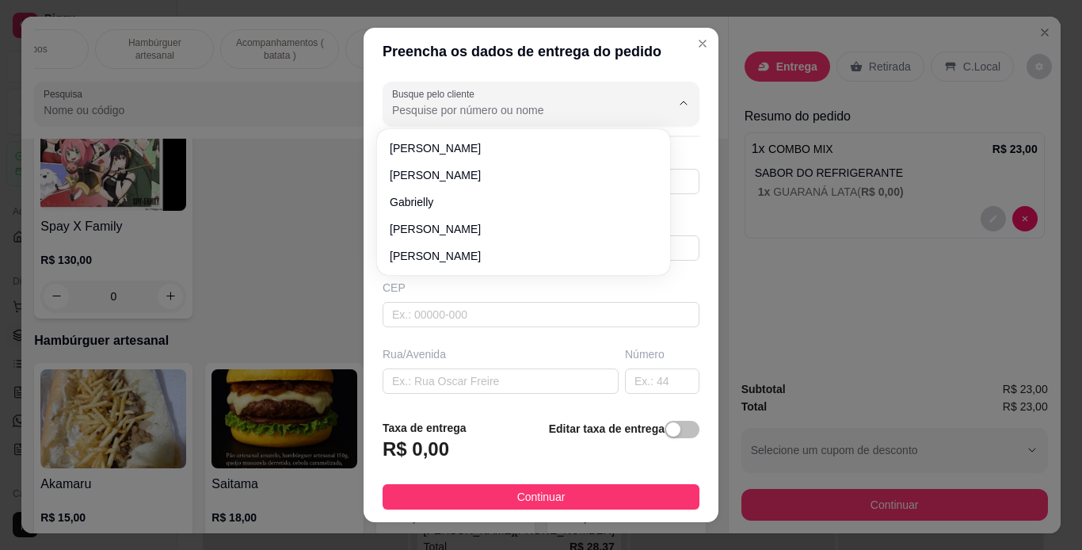
click at [551, 115] on input "Busque pelo cliente" at bounding box center [519, 110] width 254 height 16
type input "s"
type input "9"
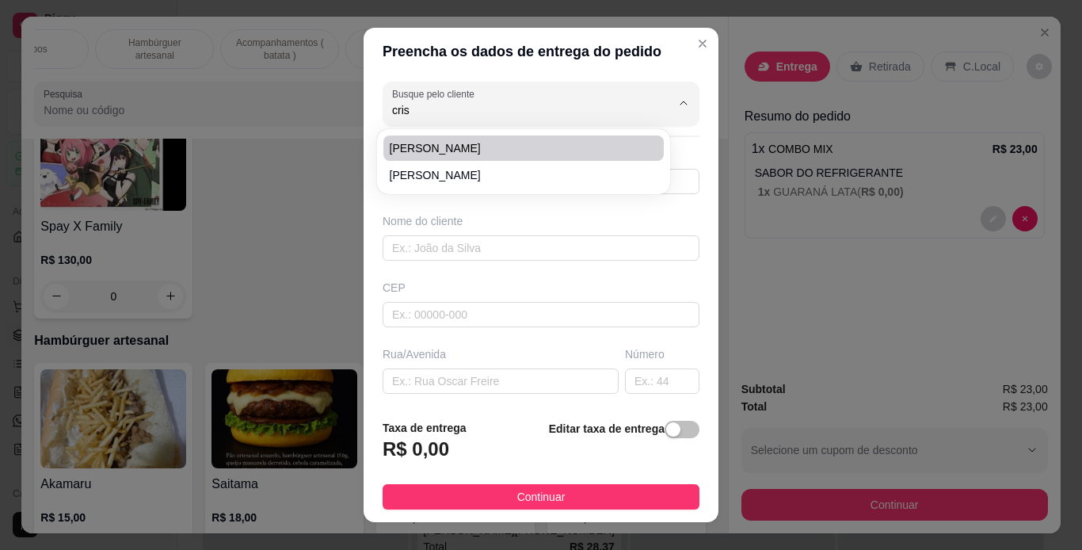
click at [537, 152] on span "[PERSON_NAME]" at bounding box center [516, 148] width 252 height 16
type input "[PERSON_NAME]"
type input "91982111722"
type input "[PERSON_NAME]"
type input "Rua dezesseis"
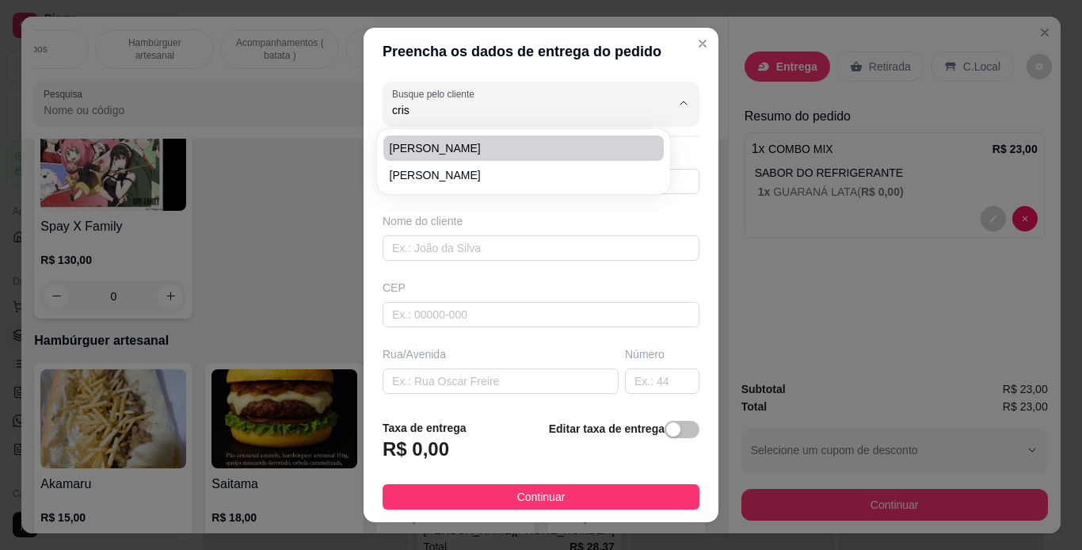
type input "212B"
type input "[GEOGRAPHIC_DATA]"
type input "Entre sul e oeste, quadra 32"
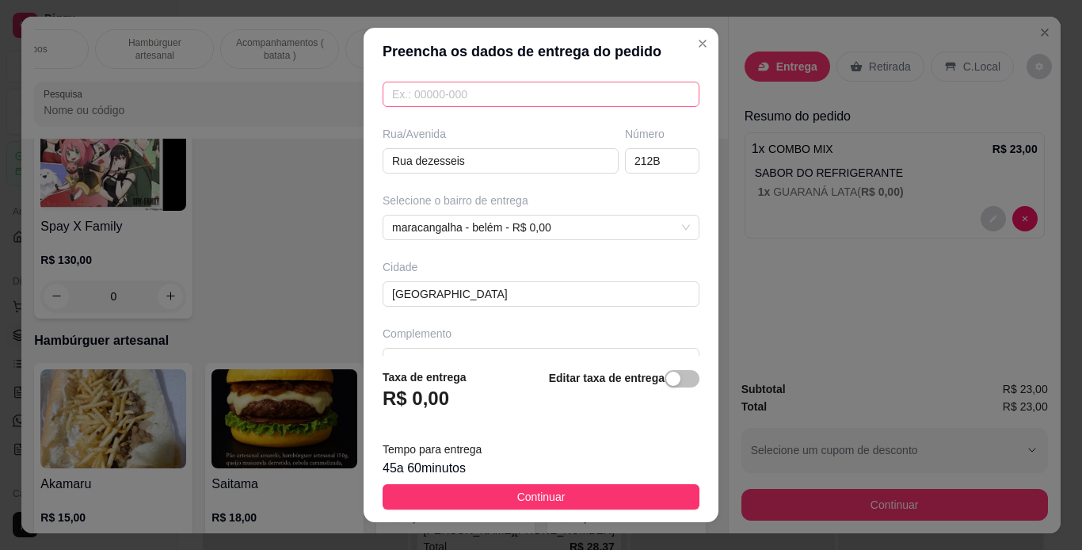
scroll to position [253, 0]
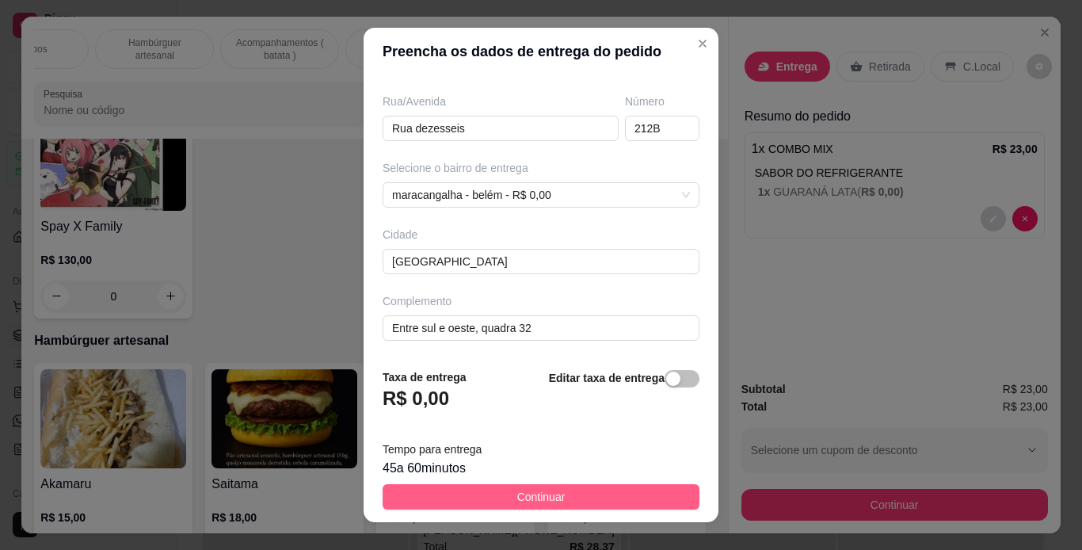
type input "[PERSON_NAME]"
click at [586, 492] on button "Continuar" at bounding box center [541, 496] width 317 height 25
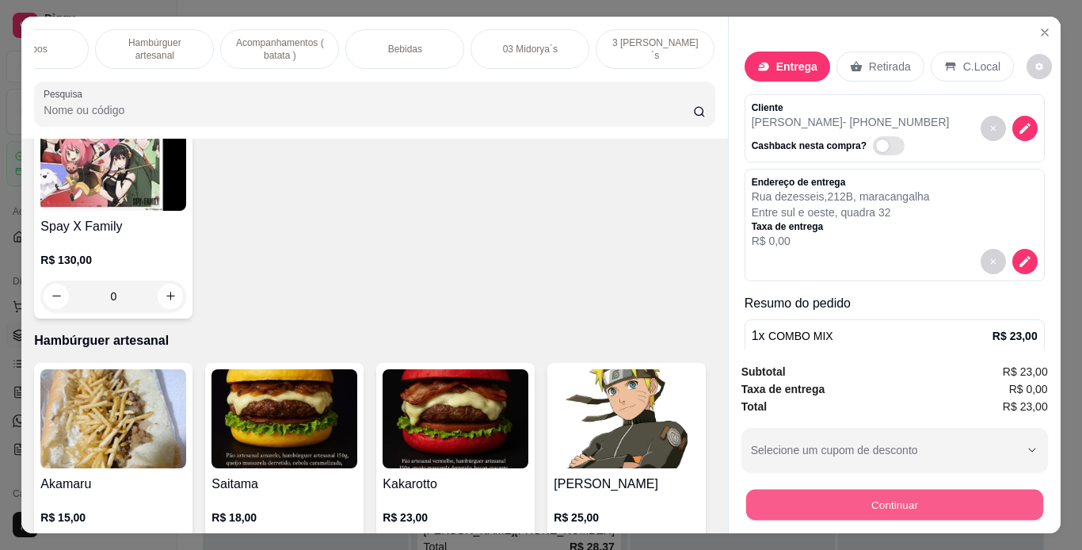
click at [761, 498] on button "Continuar" at bounding box center [894, 505] width 297 height 31
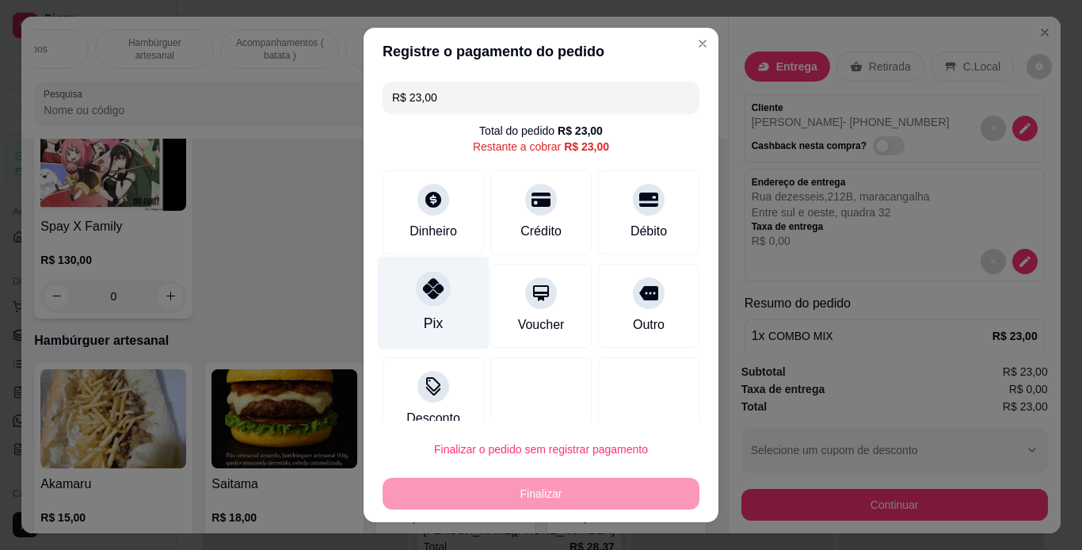
click at [431, 306] on div "Pix" at bounding box center [434, 302] width 112 height 93
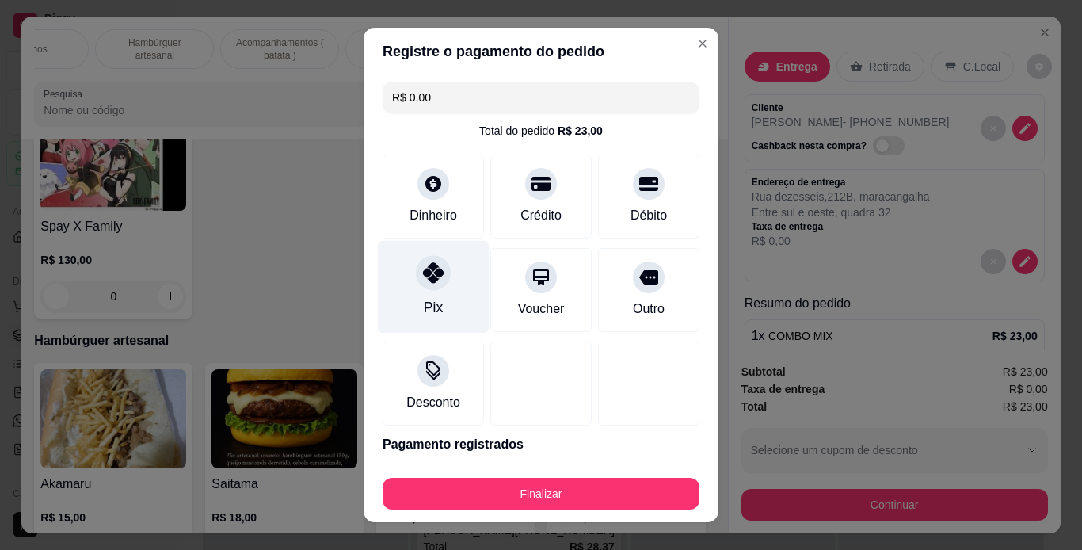
click at [435, 284] on div at bounding box center [433, 272] width 35 height 35
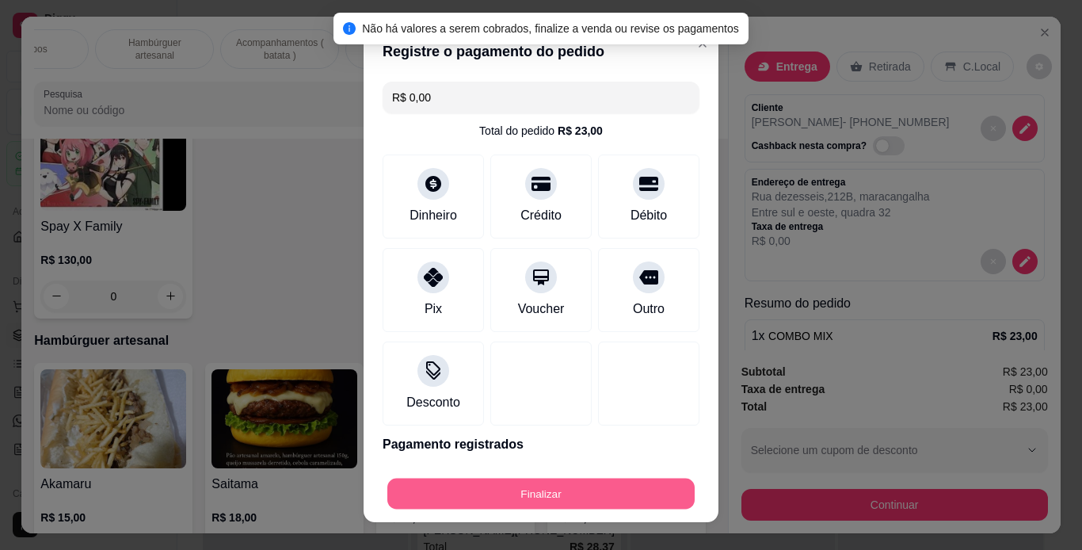
click at [566, 494] on button "Finalizar" at bounding box center [540, 494] width 307 height 31
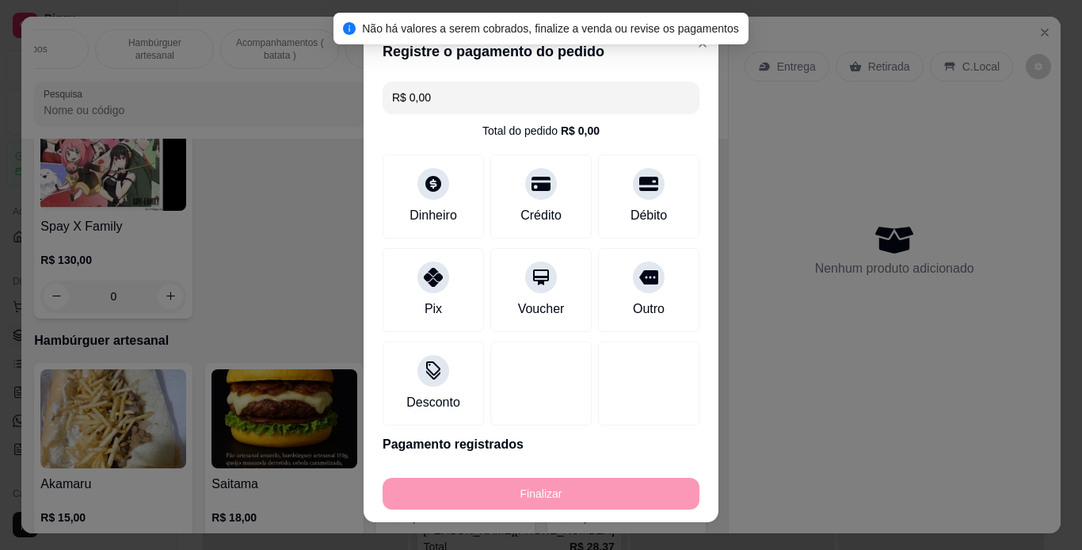
type input "-R$ 23,00"
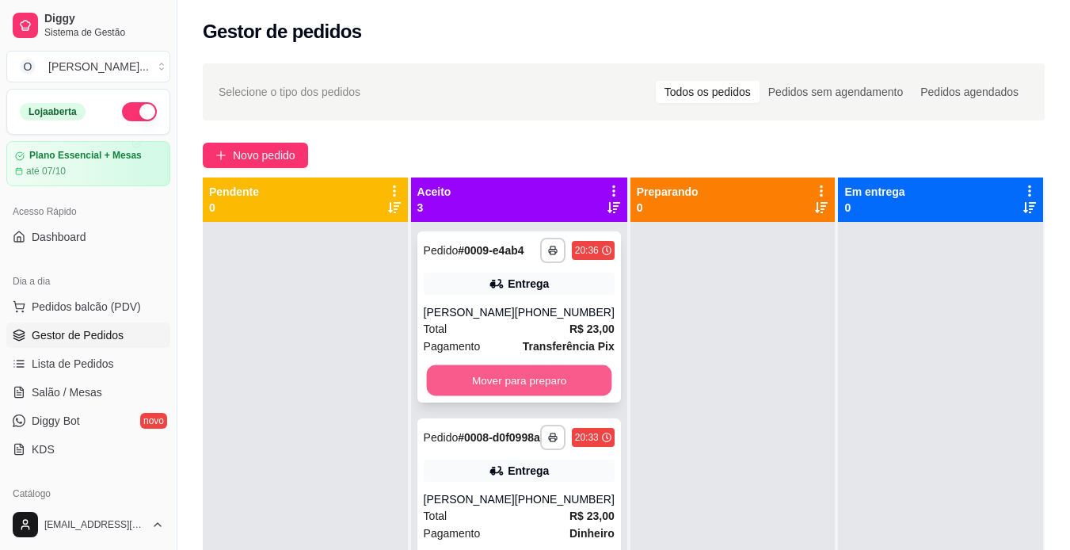
click at [575, 394] on button "Mover para preparo" at bounding box center [518, 380] width 185 height 31
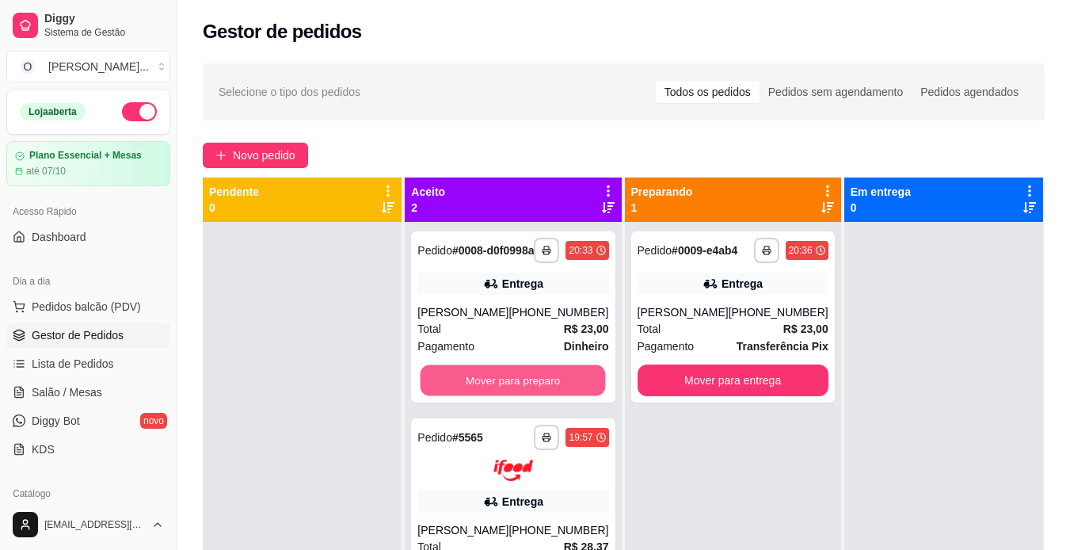
click at [575, 394] on button "Mover para preparo" at bounding box center [513, 380] width 185 height 31
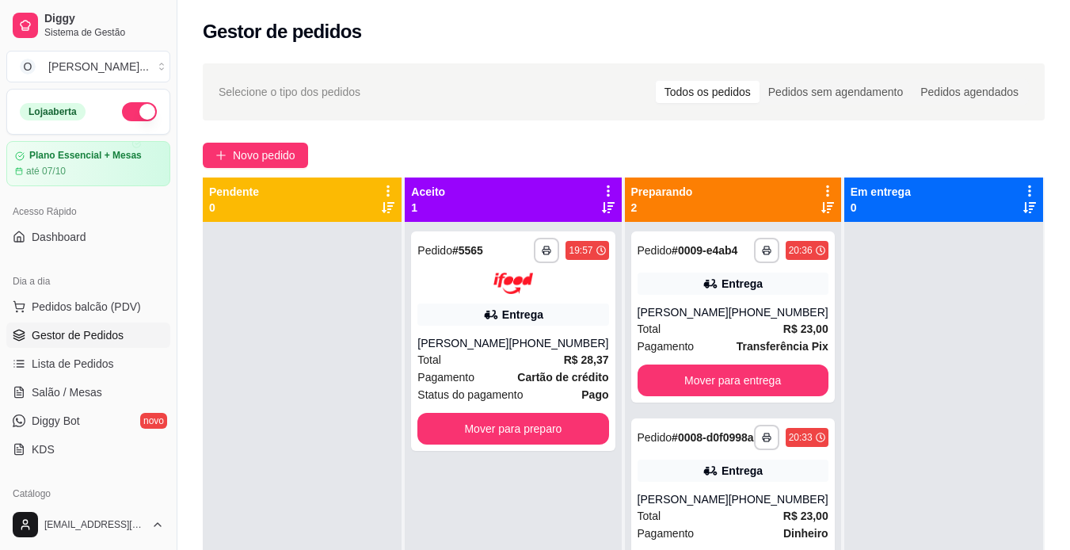
click at [575, 394] on div "Status do pagamento Pago" at bounding box center [513, 394] width 191 height 17
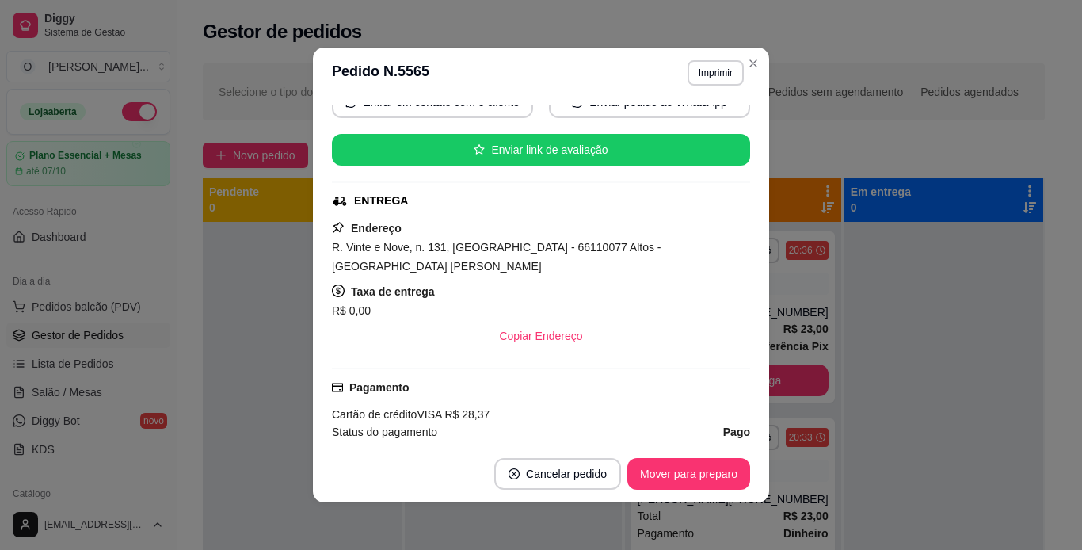
scroll to position [209, 0]
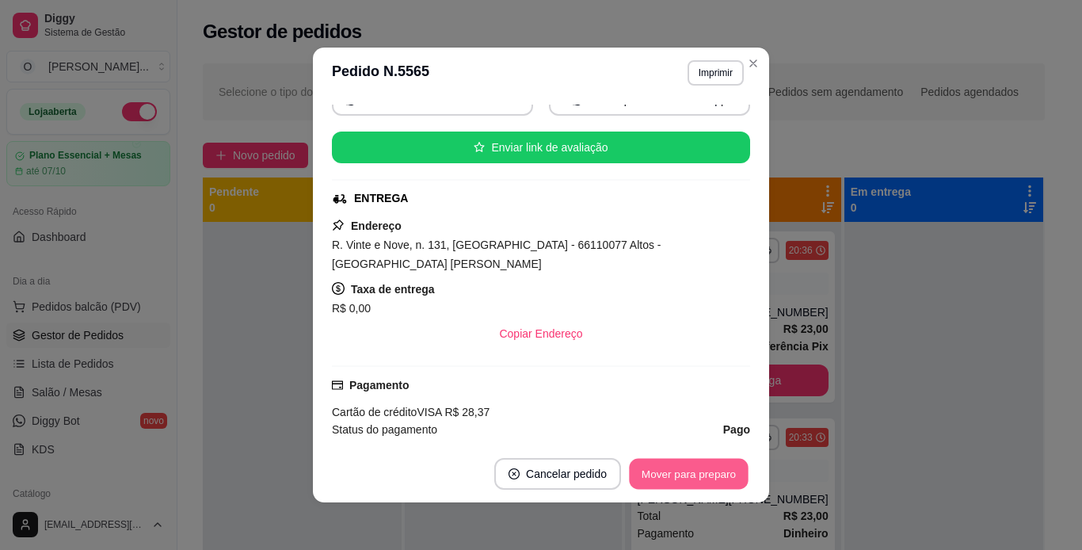
click at [670, 467] on button "Mover para preparo" at bounding box center [688, 474] width 119 height 31
click at [670, 467] on button "Mover para entrega" at bounding box center [689, 474] width 119 height 31
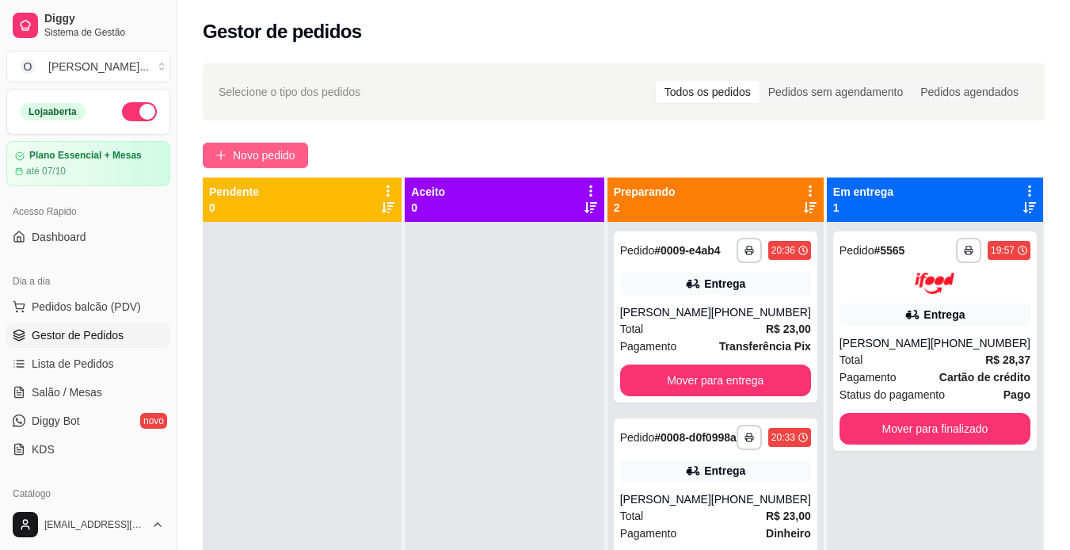
click at [255, 167] on button "Novo pedido" at bounding box center [255, 155] width 105 height 25
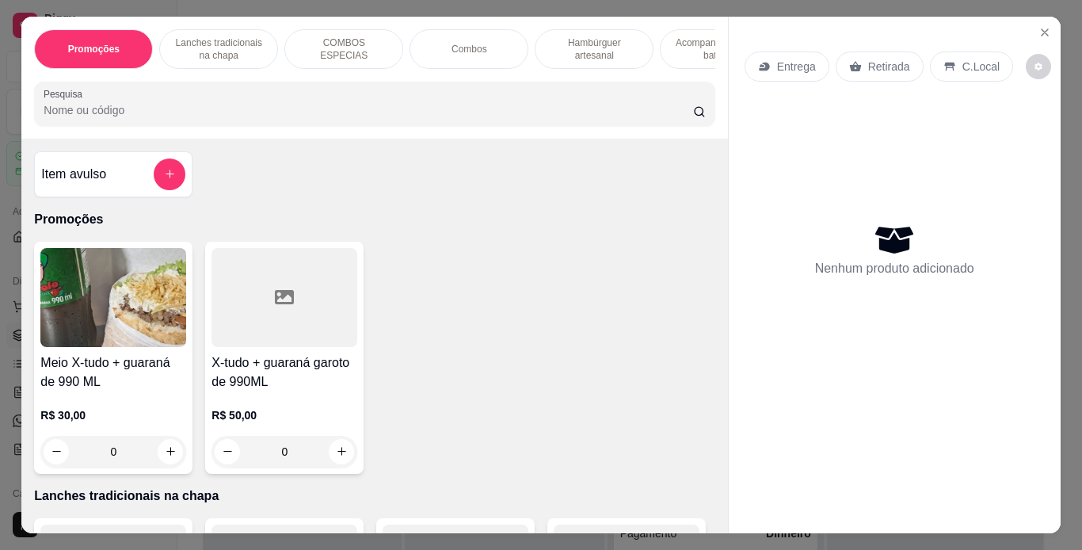
click at [220, 44] on p "Lanches tradicionais na chapa" at bounding box center [219, 48] width 92 height 25
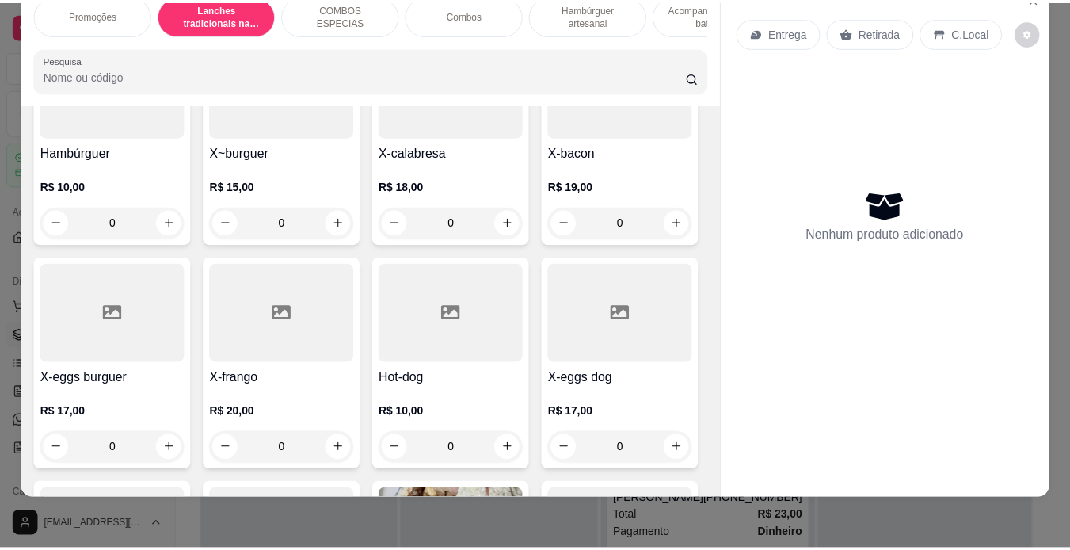
scroll to position [572, 0]
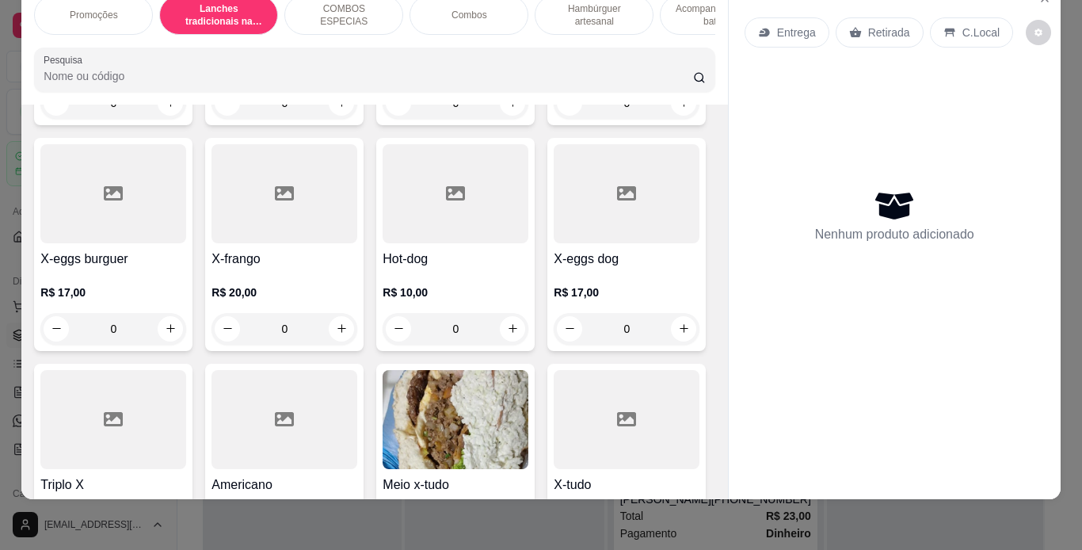
click at [554, 119] on div "0" at bounding box center [627, 103] width 146 height 32
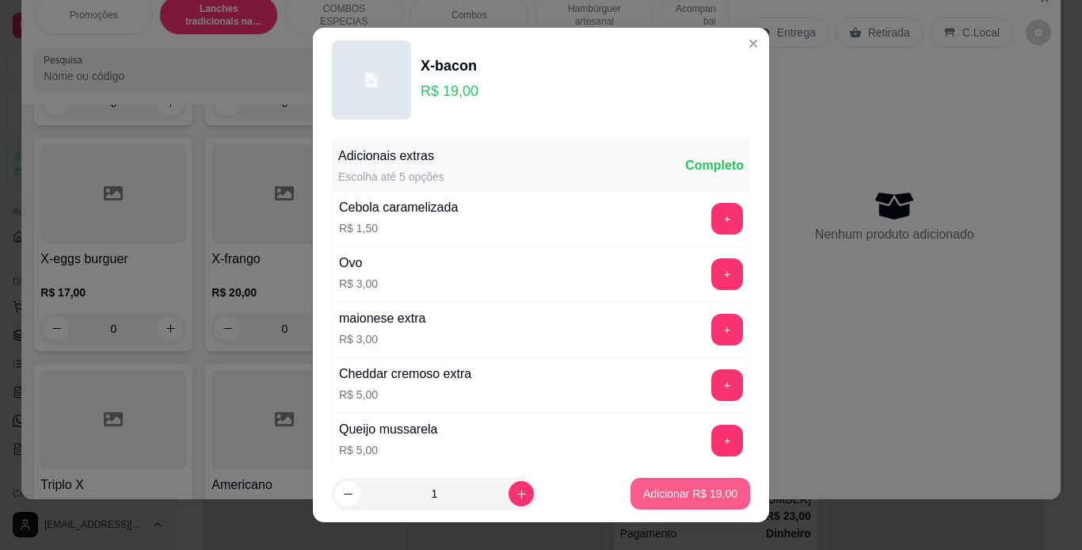
click at [654, 498] on p "Adicionar R$ 19,00" at bounding box center [690, 494] width 94 height 16
type input "1"
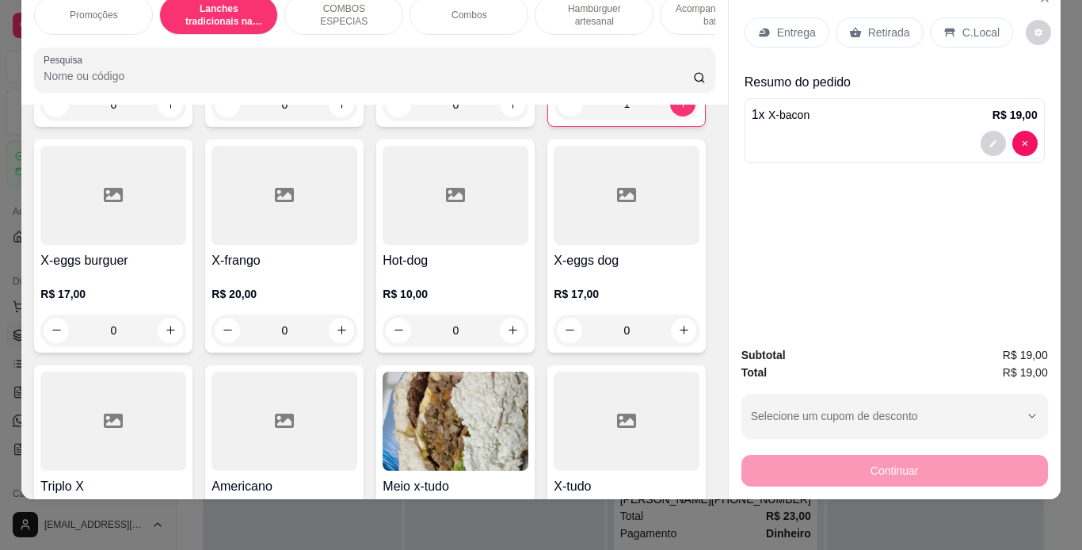
click at [186, 325] on div "0" at bounding box center [113, 331] width 146 height 32
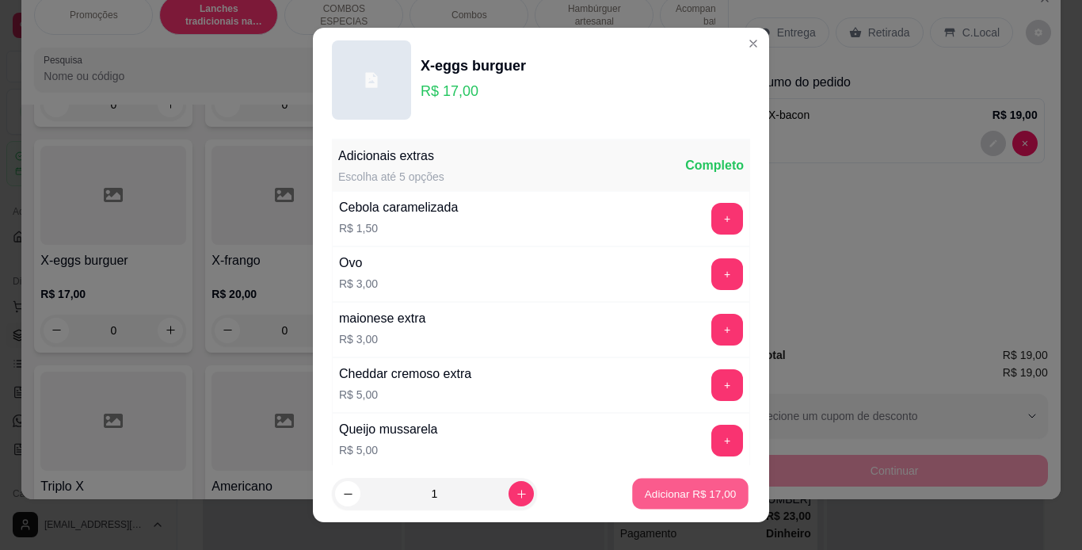
click at [662, 493] on p "Adicionar R$ 17,00" at bounding box center [691, 493] width 92 height 15
type input "1"
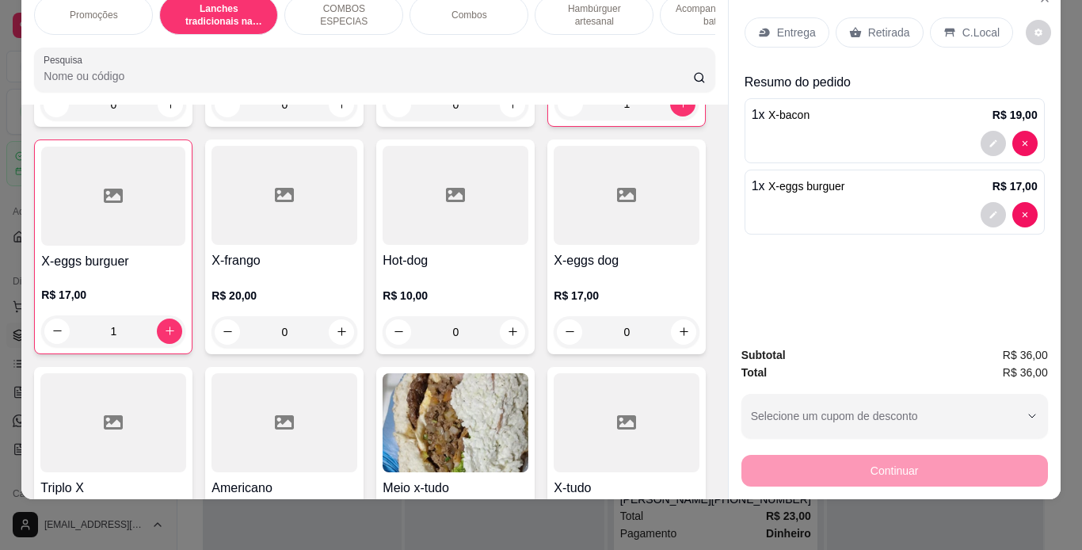
click at [963, 25] on p "C.Local" at bounding box center [981, 33] width 37 height 16
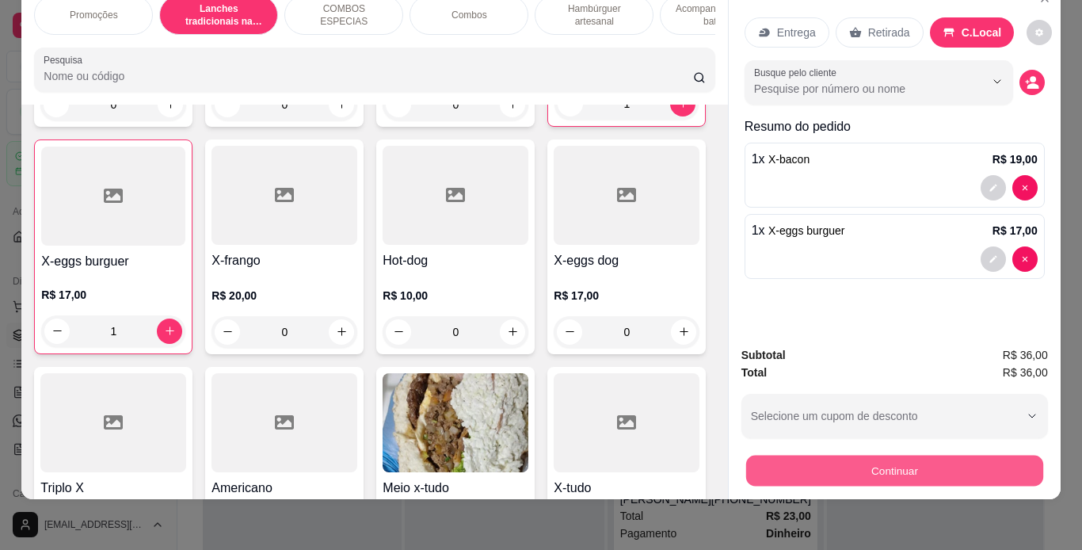
click at [849, 456] on button "Continuar" at bounding box center [894, 471] width 297 height 31
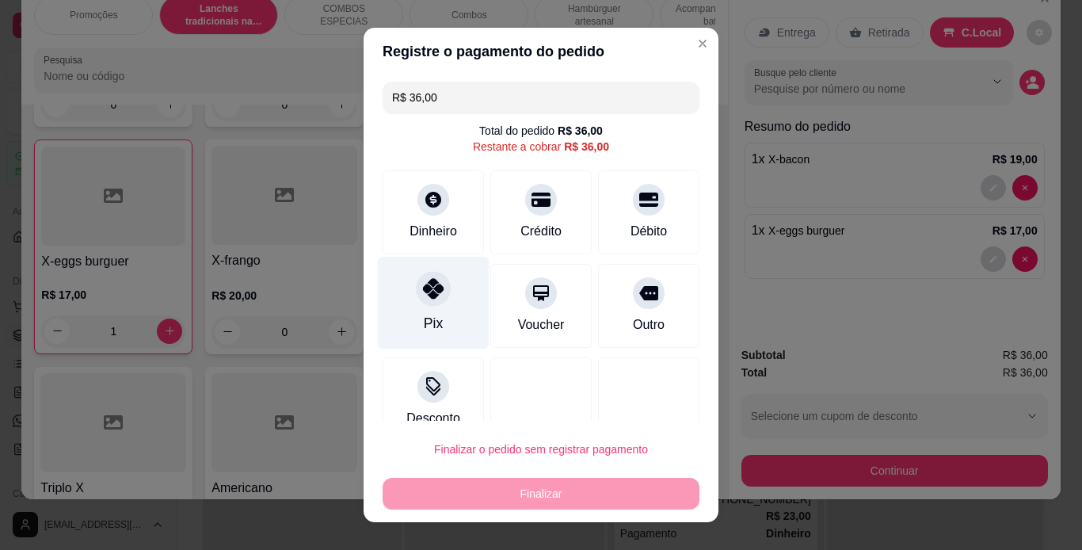
click at [435, 300] on div at bounding box center [433, 288] width 35 height 35
type input "R$ 0,00"
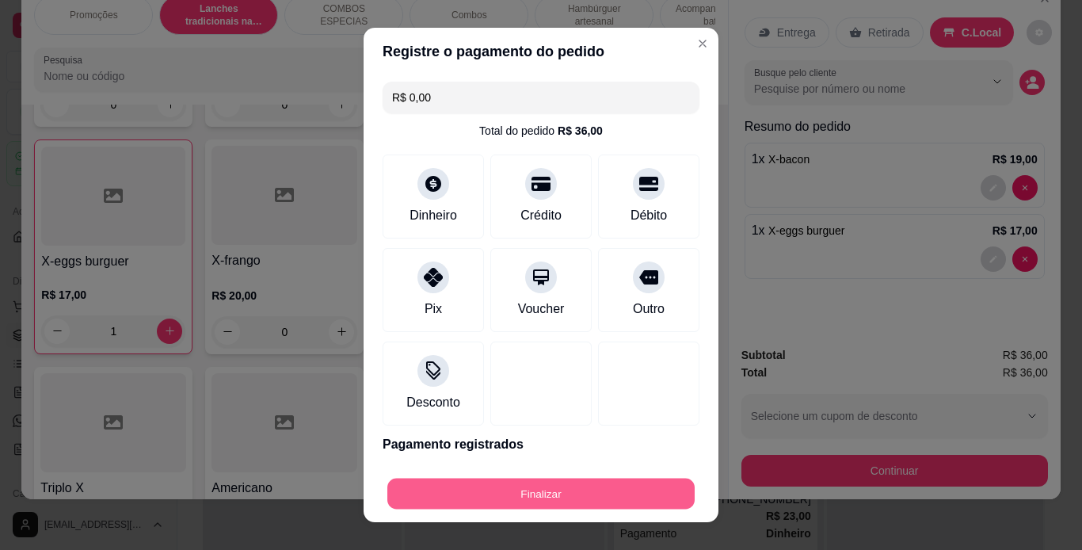
click at [585, 490] on button "Finalizar" at bounding box center [540, 494] width 307 height 31
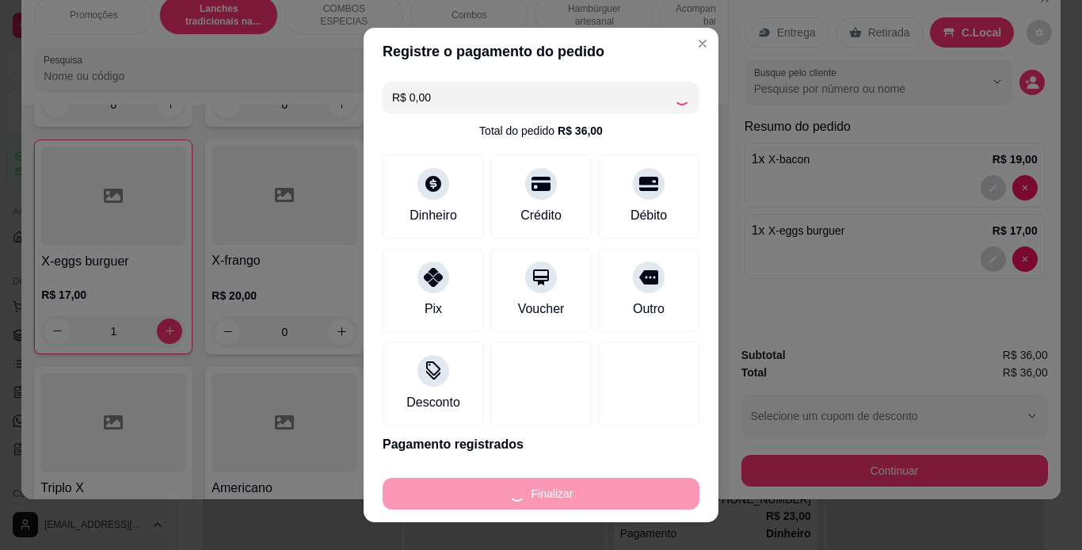
type input "0"
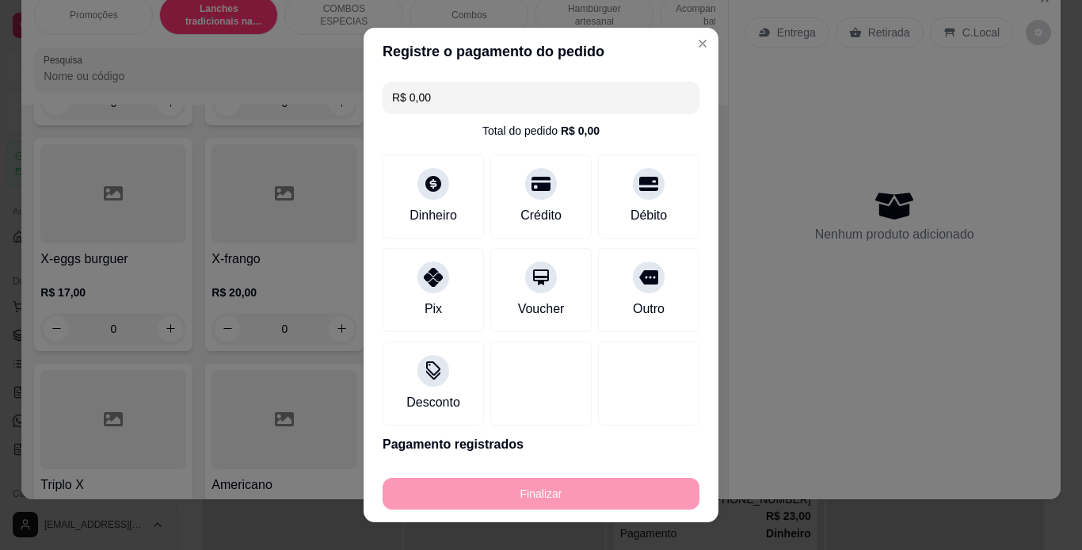
type input "-R$ 36,00"
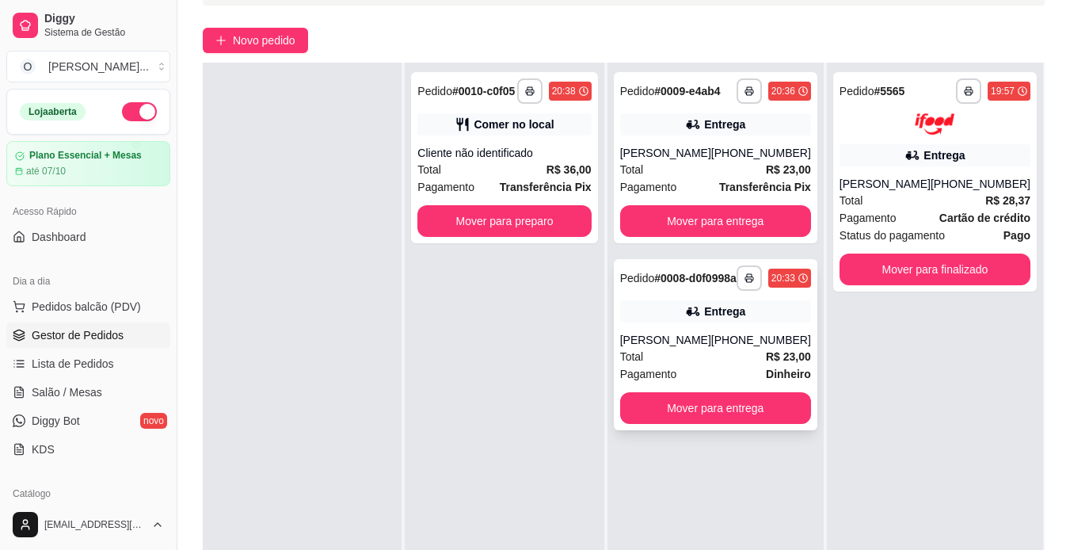
scroll to position [118, 0]
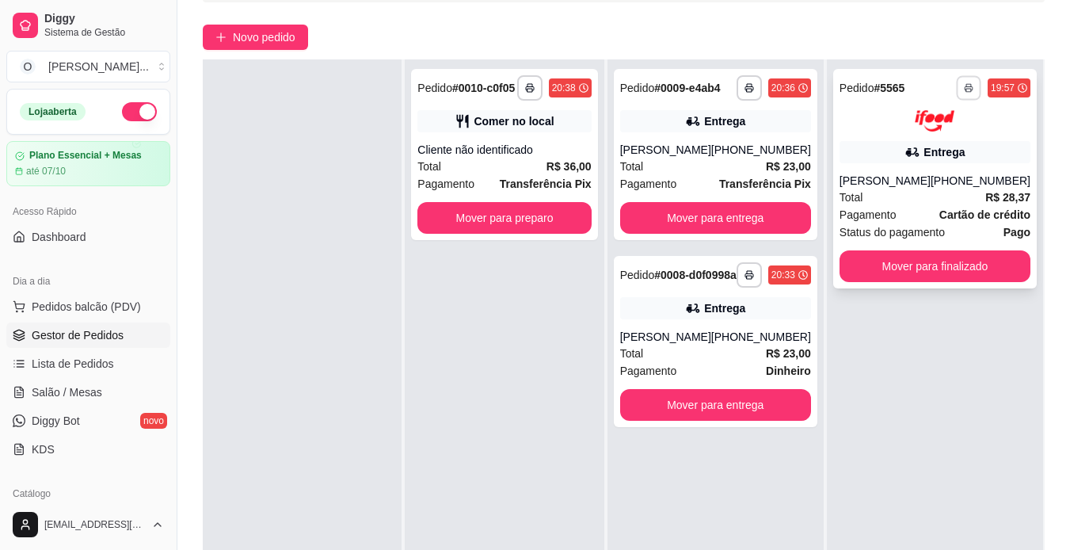
click at [964, 92] on icon "button" at bounding box center [969, 88] width 10 height 10
click at [945, 143] on button "IMPRESSORA" at bounding box center [915, 143] width 111 height 25
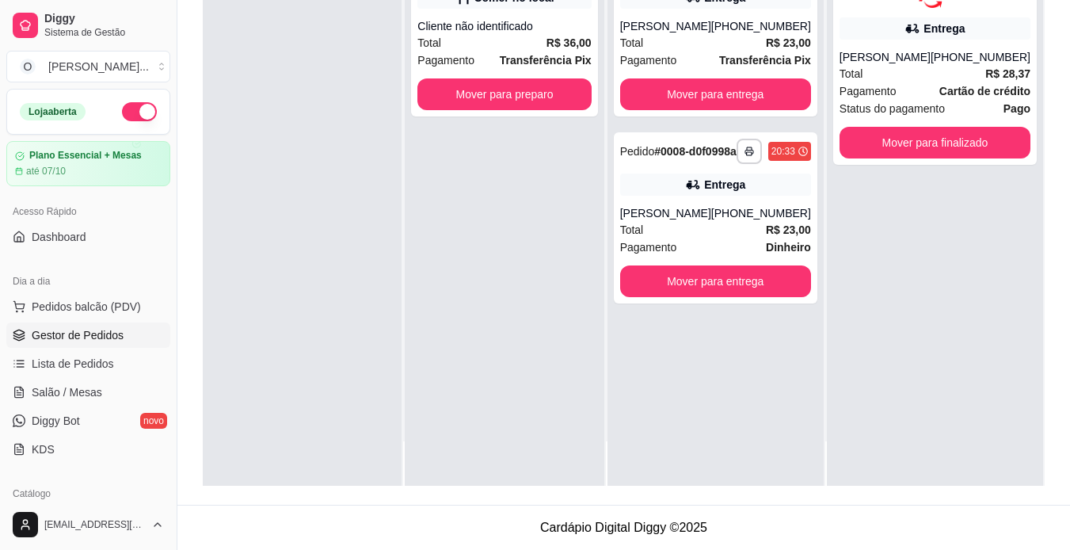
click at [309, 357] on div at bounding box center [302, 211] width 199 height 550
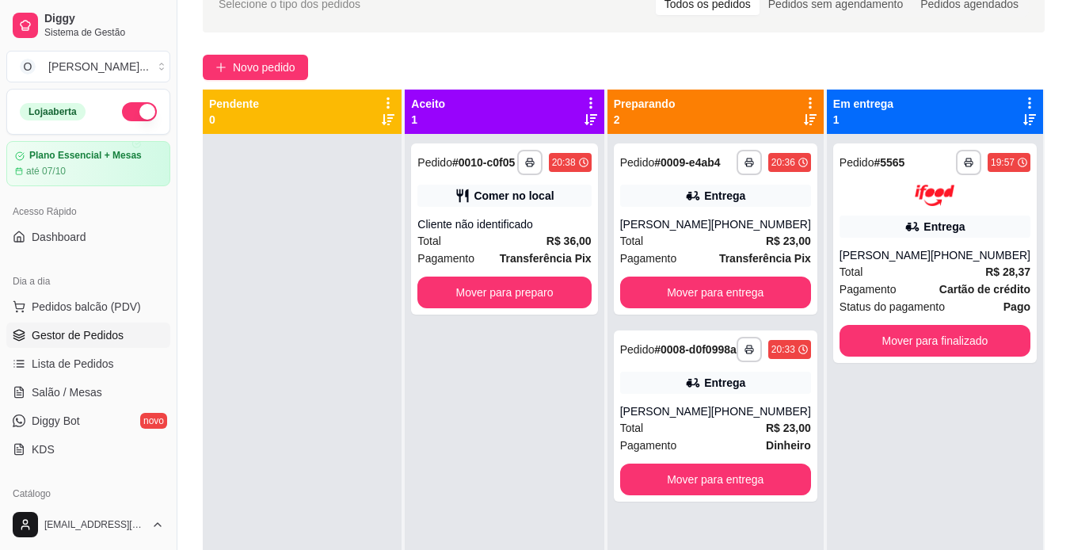
scroll to position [77, 0]
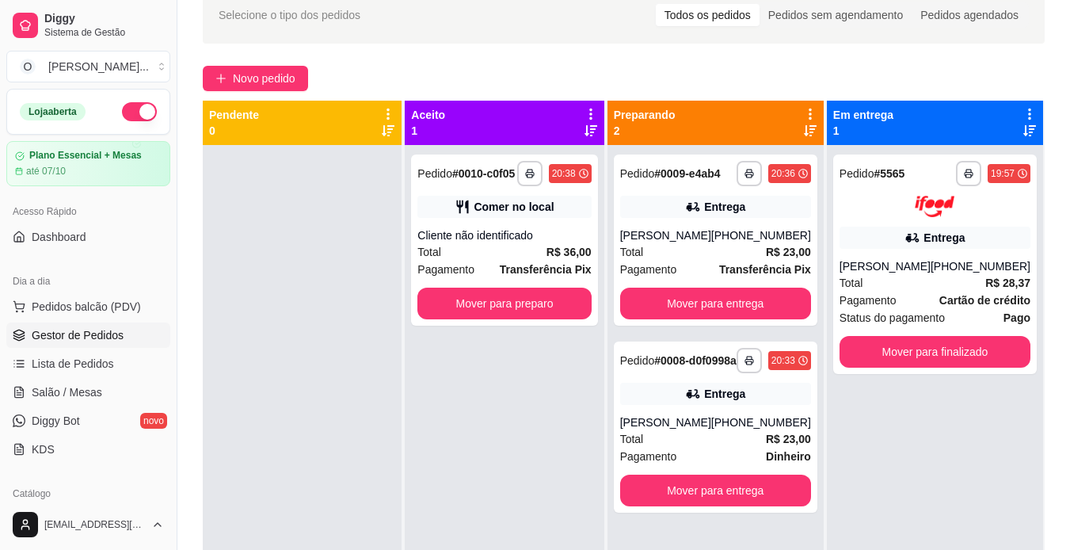
click at [498, 421] on div "**********" at bounding box center [504, 420] width 199 height 550
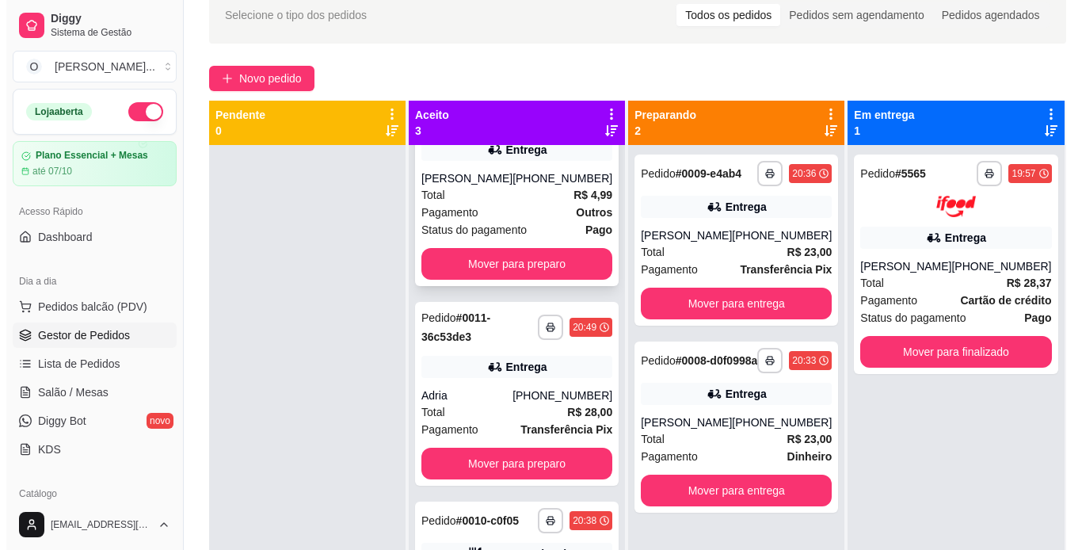
scroll to position [0, 0]
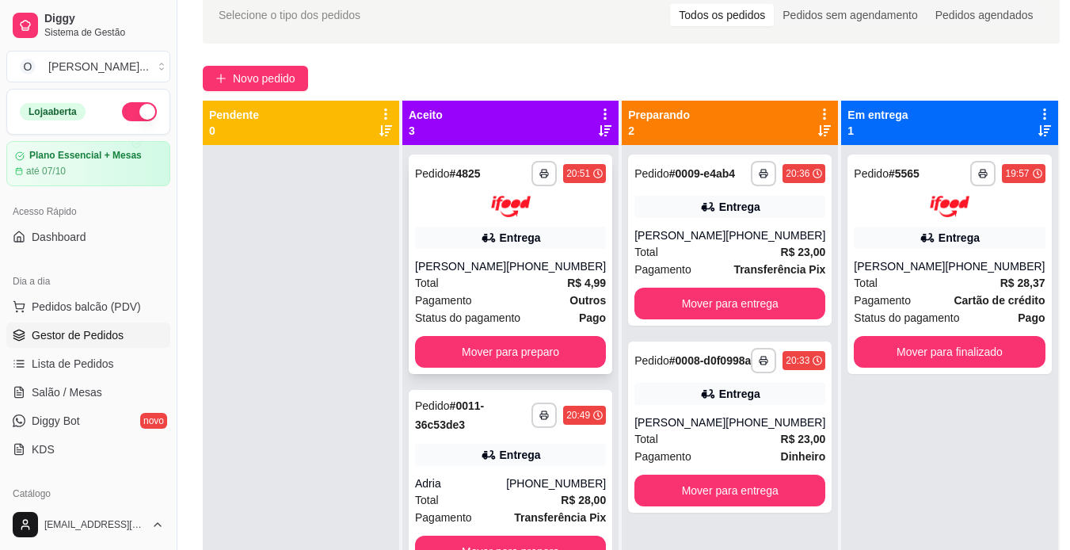
click at [497, 221] on div "**********" at bounding box center [511, 263] width 204 height 219
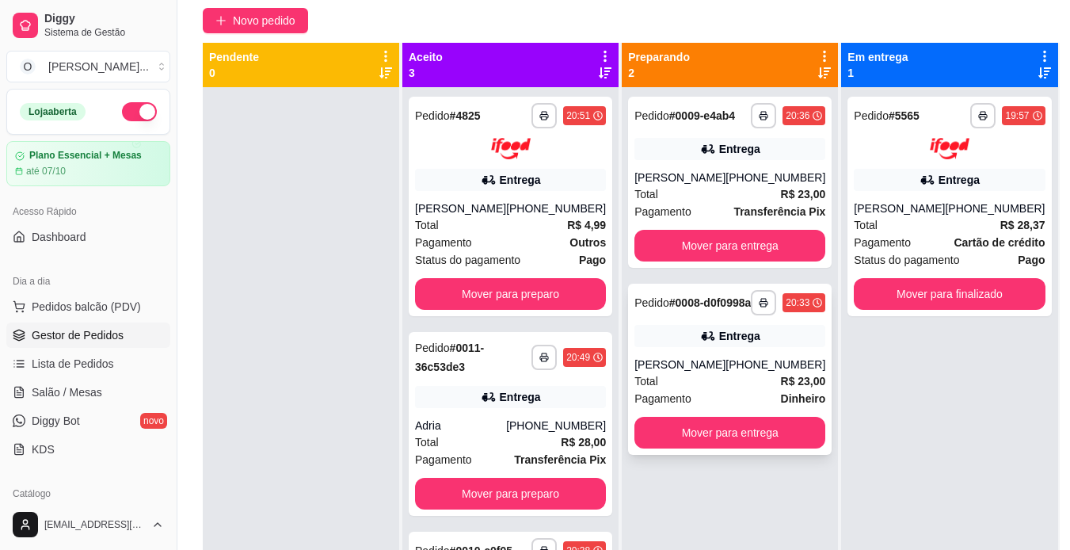
scroll to position [122, 0]
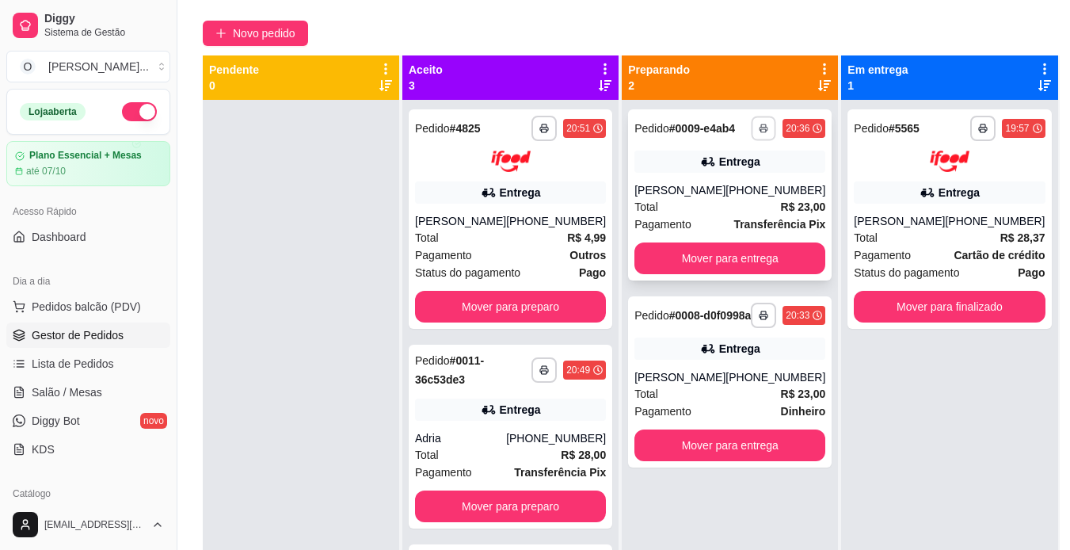
click at [752, 122] on button "button" at bounding box center [764, 128] width 25 height 25
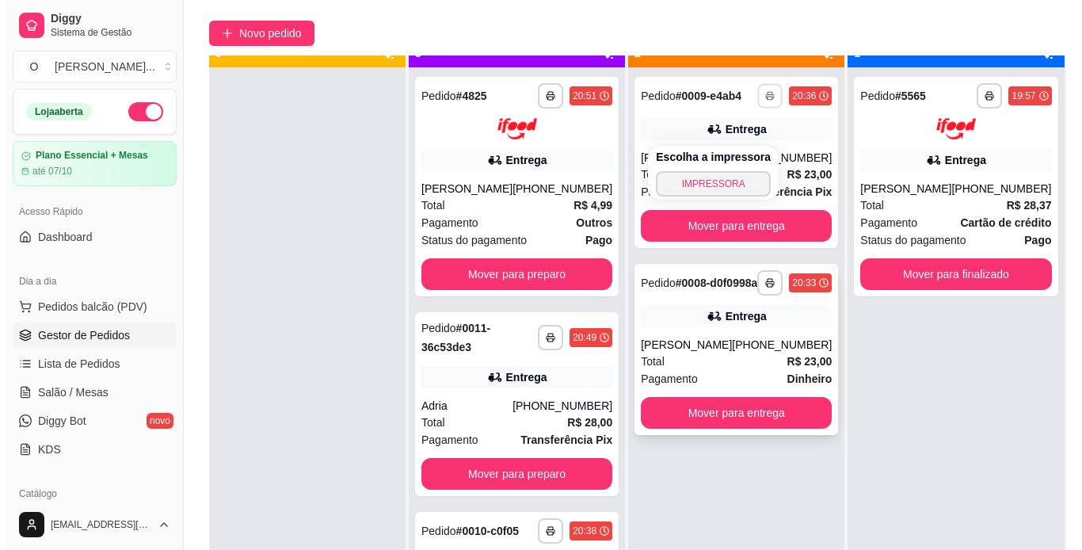
scroll to position [44, 0]
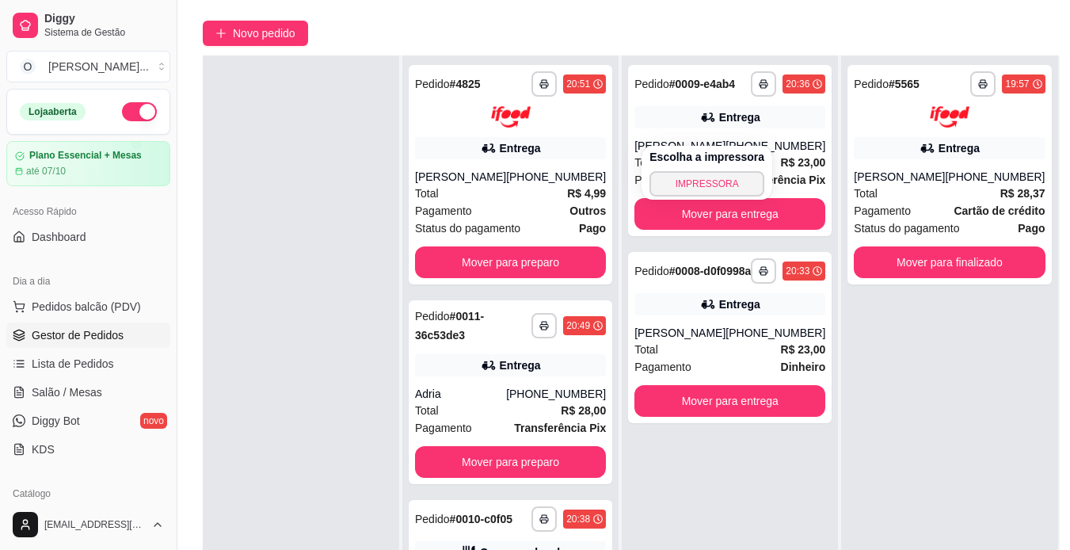
click at [869, 402] on div "**********" at bounding box center [949, 330] width 216 height 550
click at [752, 278] on button "button" at bounding box center [764, 270] width 25 height 25
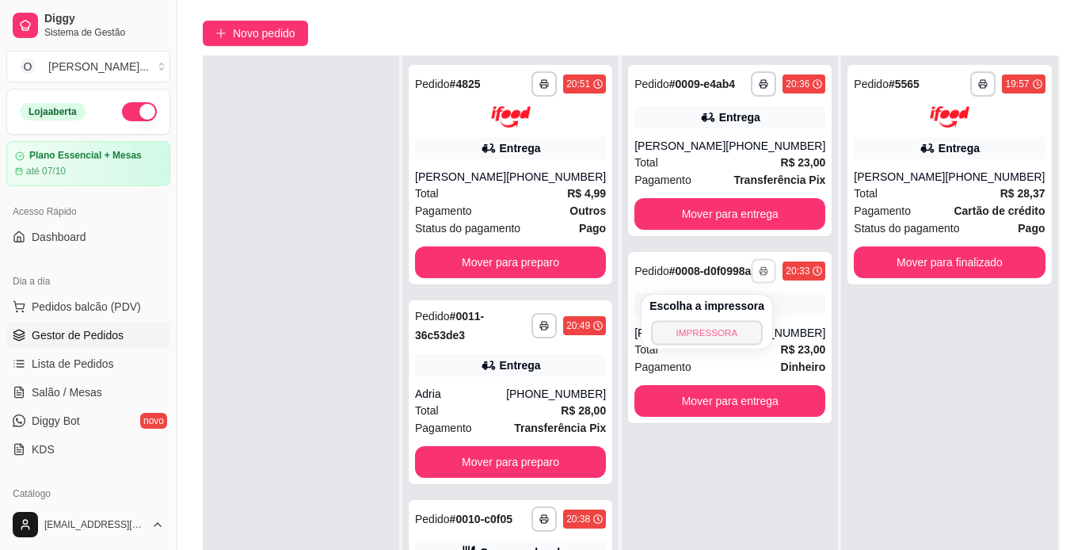
click at [714, 330] on button "IMPRESSORA" at bounding box center [706, 332] width 111 height 25
click at [719, 311] on div "Entrega" at bounding box center [739, 304] width 41 height 16
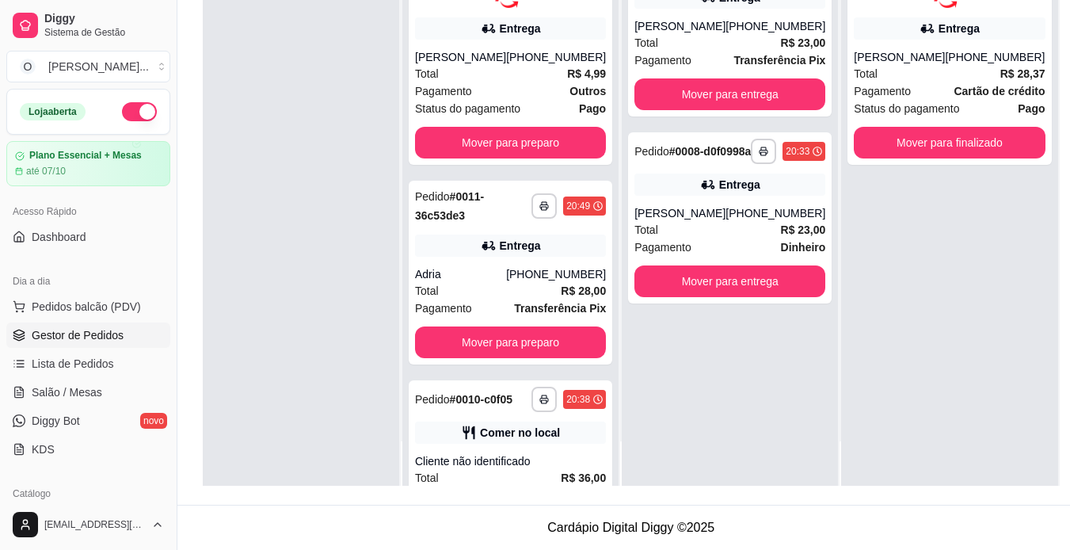
click at [365, 386] on div at bounding box center [301, 211] width 196 height 550
click at [675, 368] on div "**********" at bounding box center [730, 211] width 216 height 550
click at [509, 34] on div "Entrega" at bounding box center [520, 29] width 41 height 16
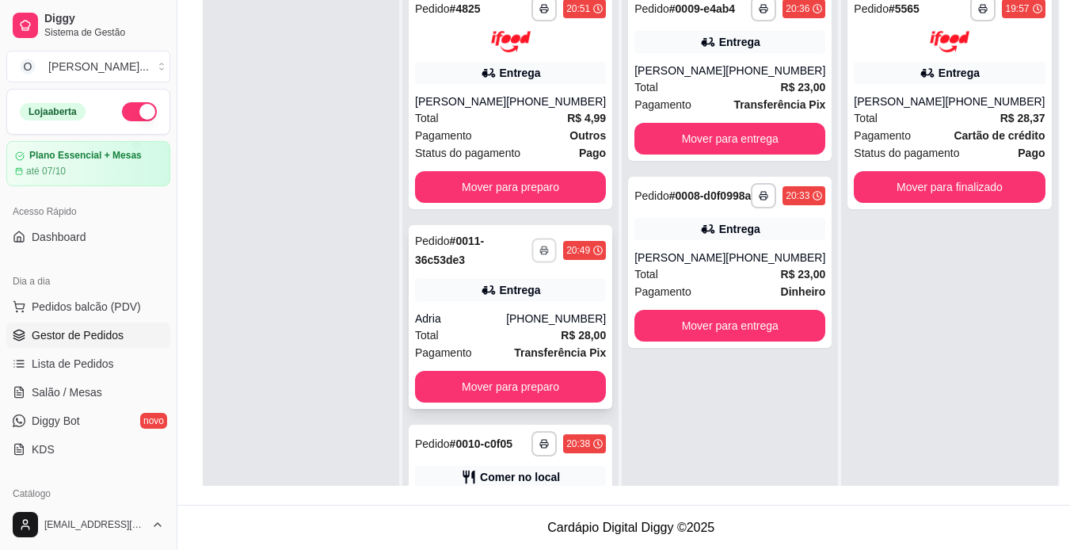
click at [540, 247] on icon "button" at bounding box center [545, 251] width 10 height 10
click at [508, 309] on button "IMPRESSORA" at bounding box center [487, 305] width 111 height 25
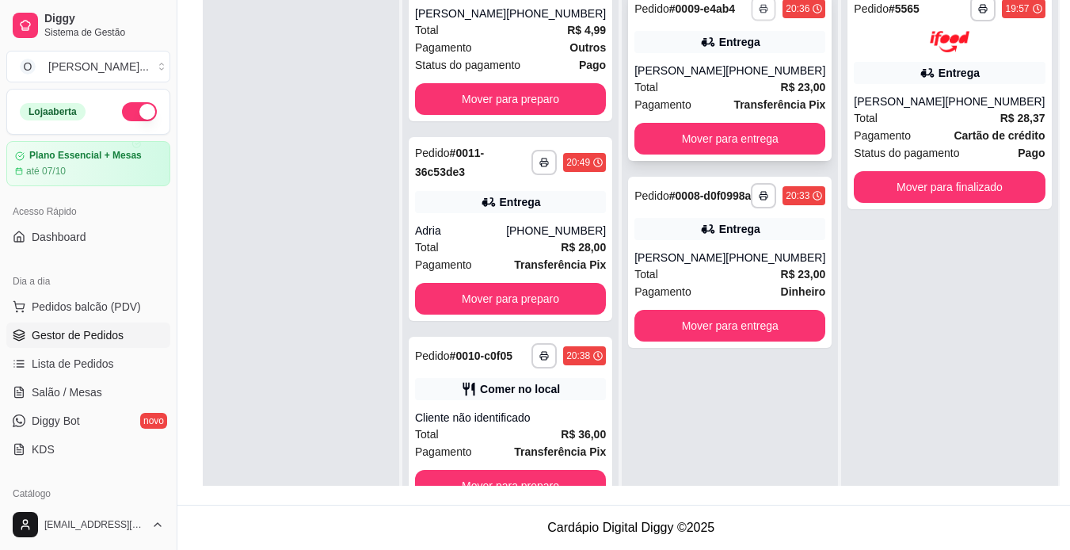
click at [752, 15] on button "button" at bounding box center [764, 8] width 25 height 25
click at [735, 59] on button "IMPRESSORA" at bounding box center [706, 63] width 111 height 25
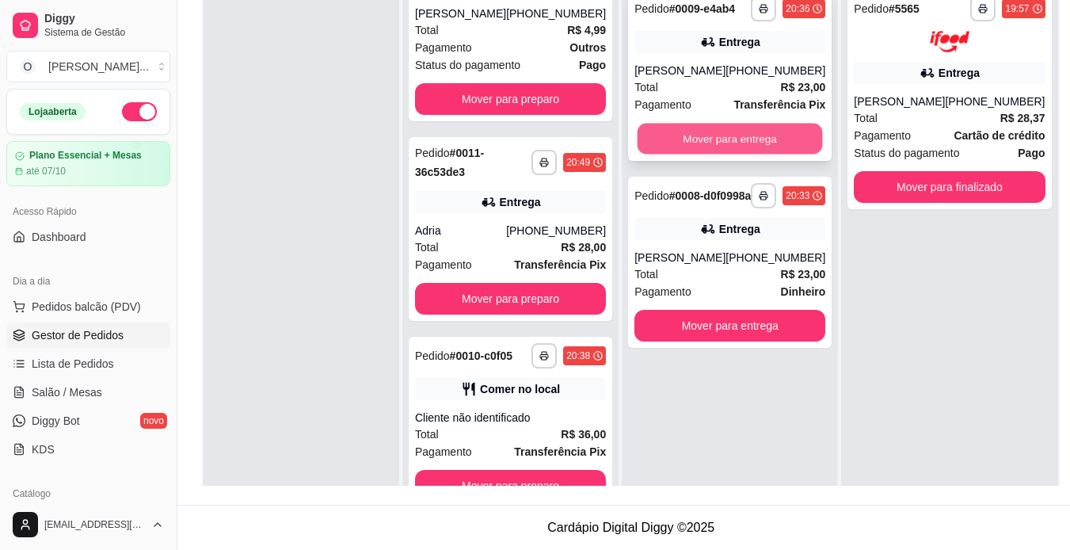
click at [757, 135] on button "Mover para entrega" at bounding box center [730, 139] width 185 height 31
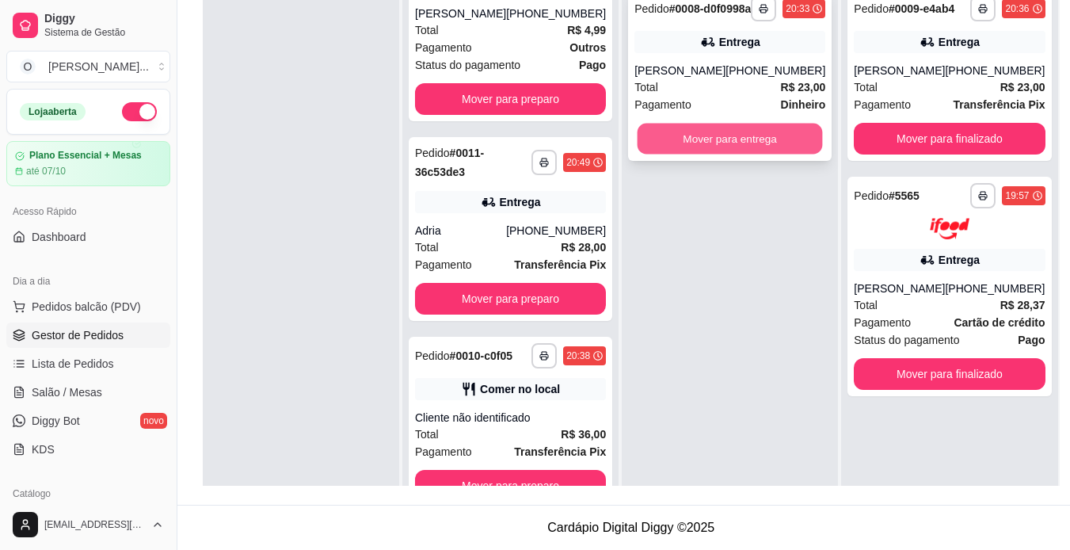
click at [751, 153] on button "Mover para entrega" at bounding box center [730, 139] width 185 height 31
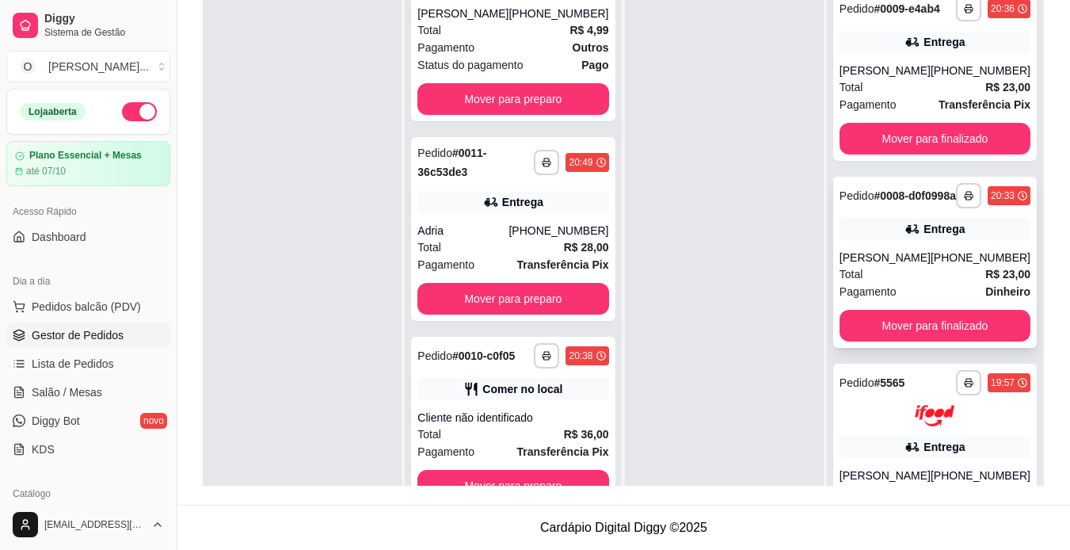
click at [931, 265] on div "[PHONE_NUMBER]" at bounding box center [981, 258] width 100 height 16
click at [574, 283] on button "Mover para preparo" at bounding box center [513, 298] width 185 height 31
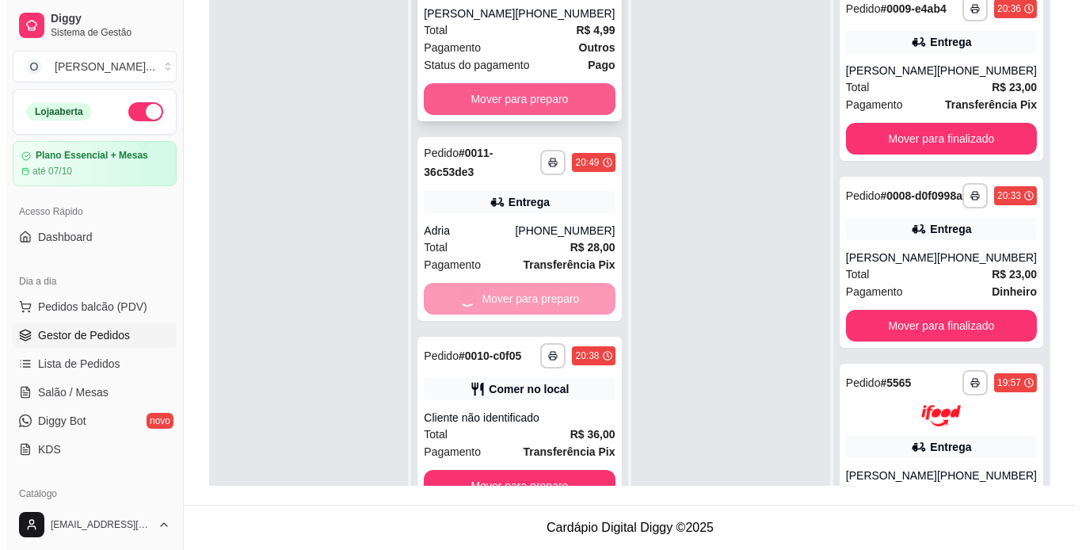
scroll to position [0, 0]
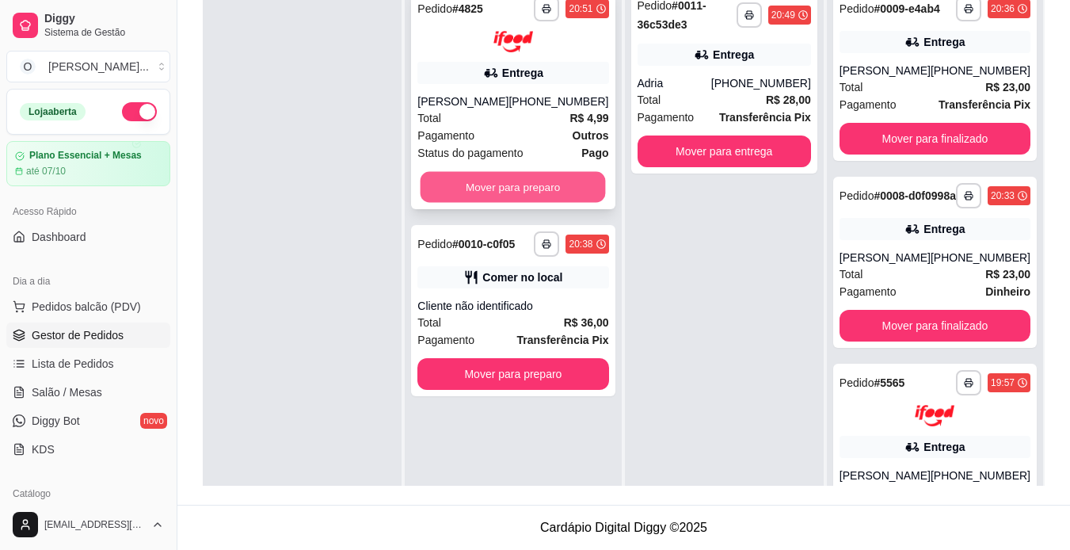
click at [563, 182] on button "Mover para preparo" at bounding box center [513, 186] width 185 height 31
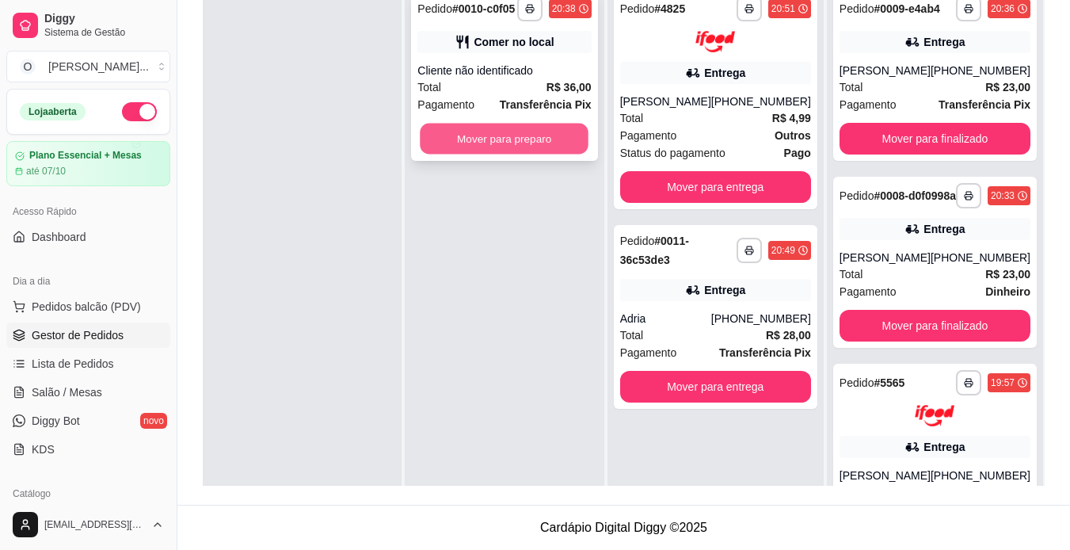
click at [537, 132] on button "Mover para preparo" at bounding box center [505, 139] width 169 height 31
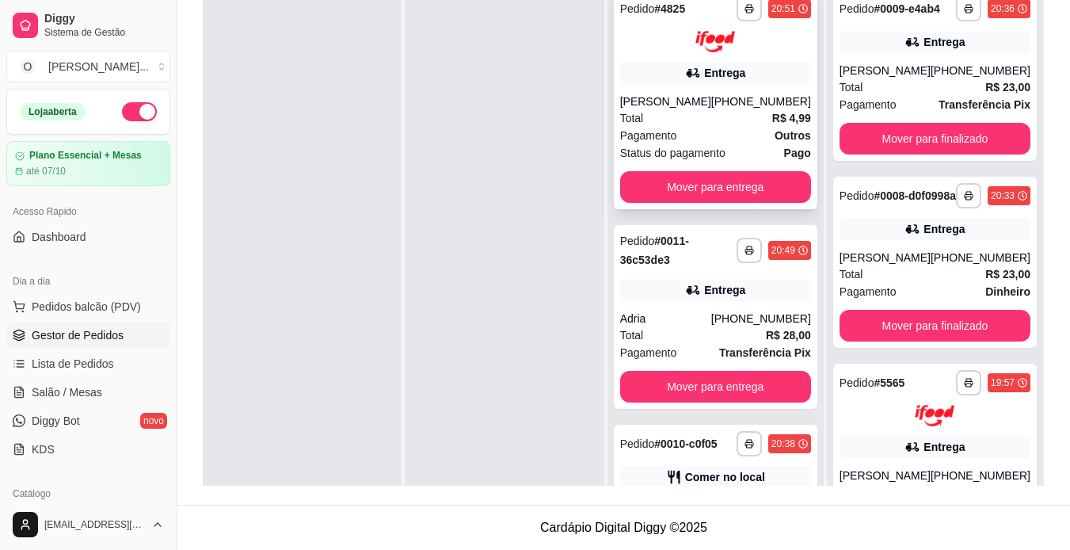
click at [701, 107] on div "[PERSON_NAME]" at bounding box center [665, 101] width 91 height 16
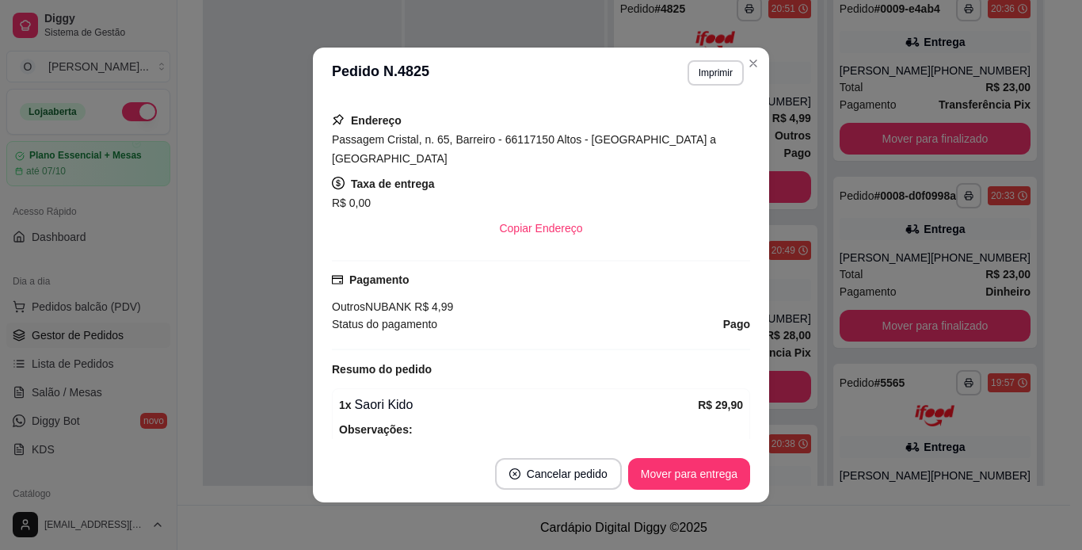
scroll to position [334, 0]
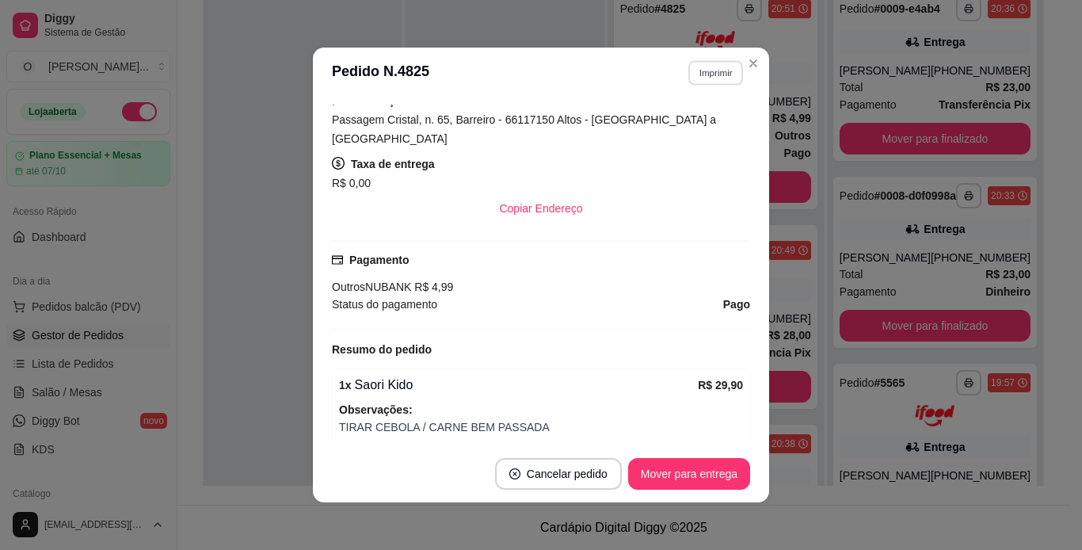
click at [711, 73] on button "Imprimir" at bounding box center [716, 72] width 55 height 25
click at [712, 130] on button "IMPRESSORA" at bounding box center [681, 128] width 111 height 25
click at [711, 475] on button "Mover para entrega" at bounding box center [689, 474] width 119 height 31
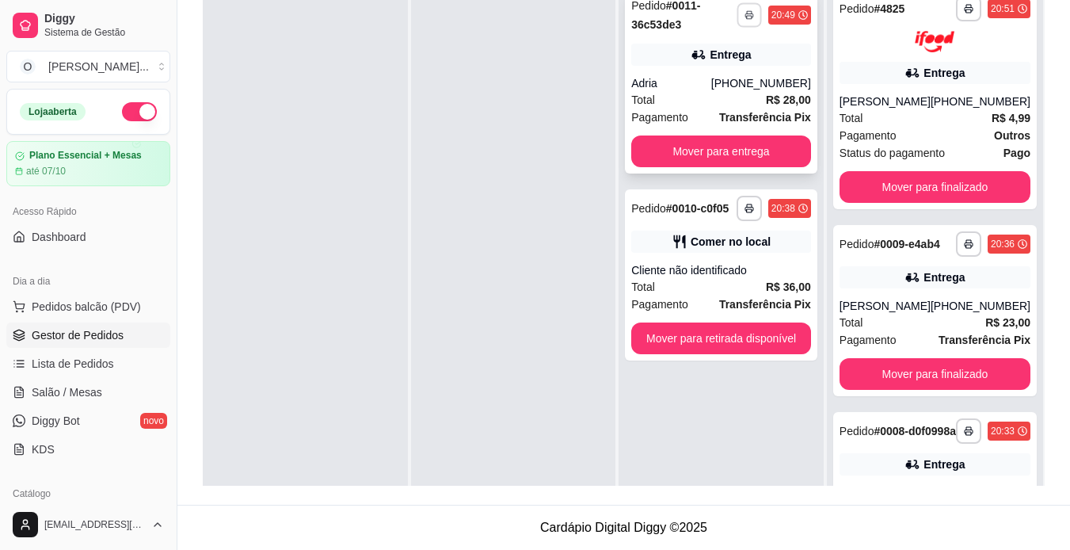
click at [753, 11] on icon "button" at bounding box center [750, 15] width 10 height 10
click at [716, 67] on button "IMPRESSORA" at bounding box center [706, 70] width 111 height 25
click at [750, 215] on button "button" at bounding box center [749, 208] width 25 height 25
click at [714, 257] on button "IMPRESSORA" at bounding box center [706, 263] width 111 height 25
click at [727, 255] on div "**********" at bounding box center [721, 274] width 193 height 171
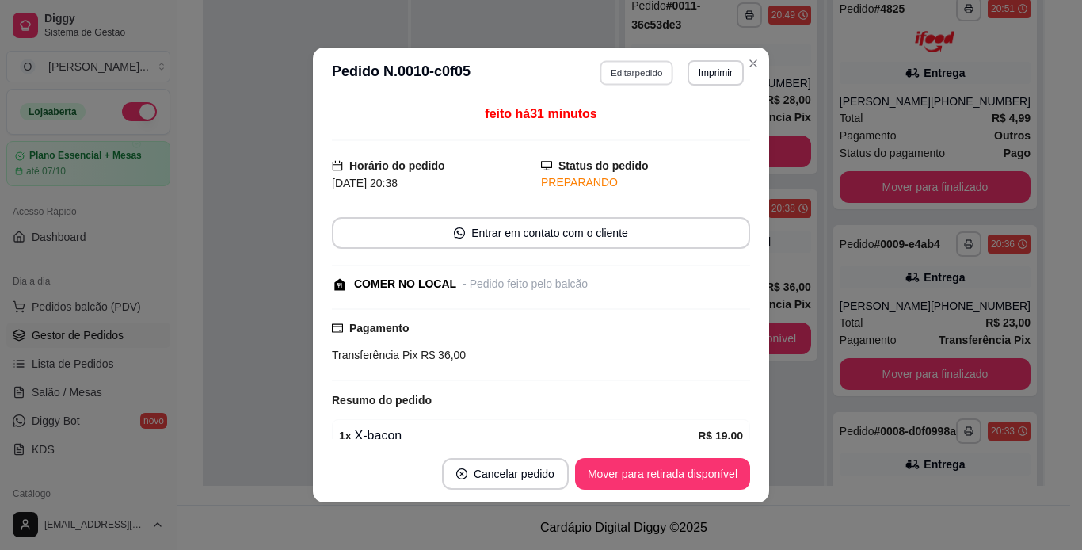
click at [632, 68] on button "Editar pedido" at bounding box center [638, 72] width 74 height 25
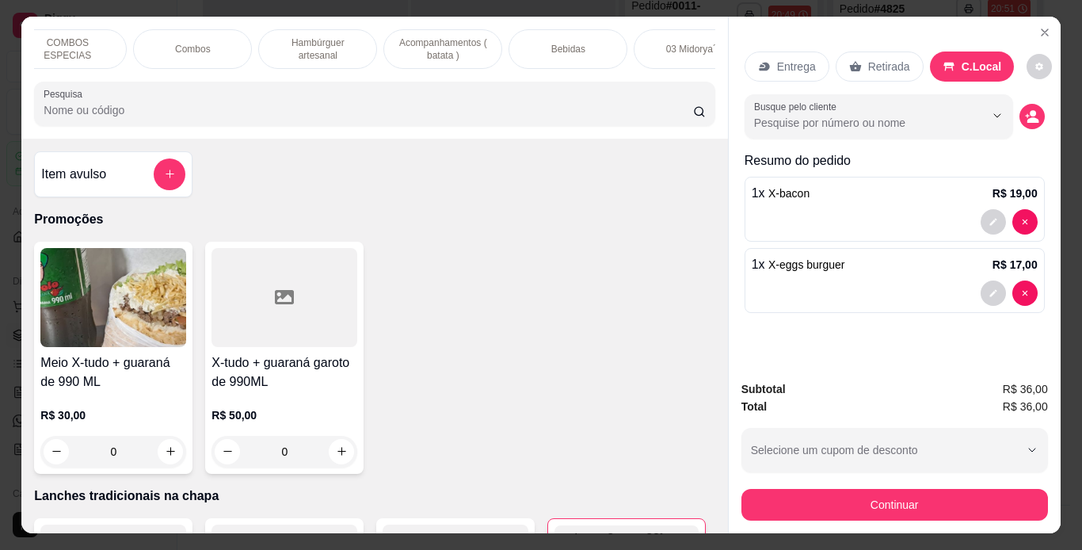
scroll to position [0, 276]
click at [570, 43] on p "Bebidas" at bounding box center [569, 49] width 34 height 13
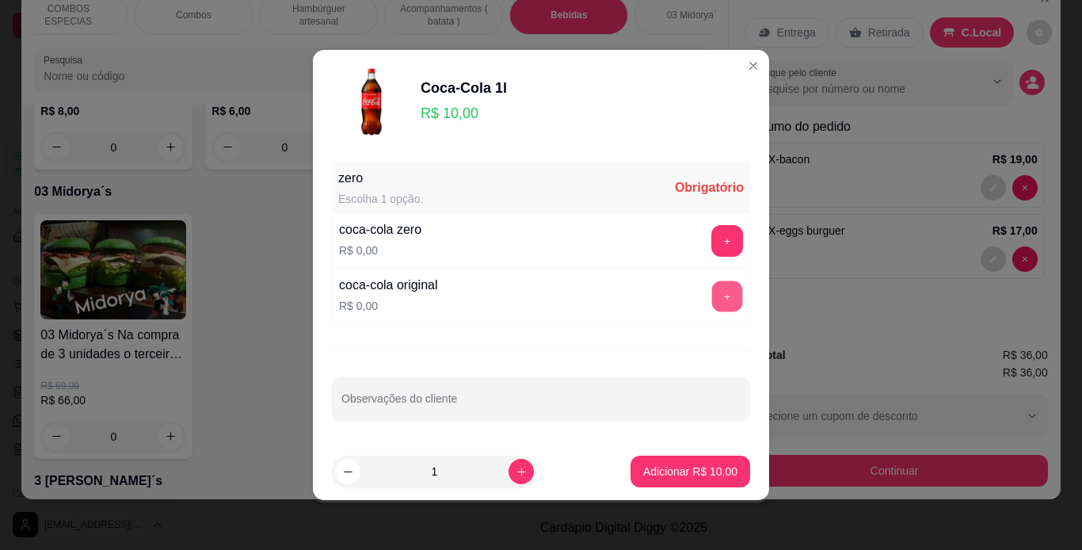
click at [712, 299] on button "+" at bounding box center [727, 296] width 31 height 31
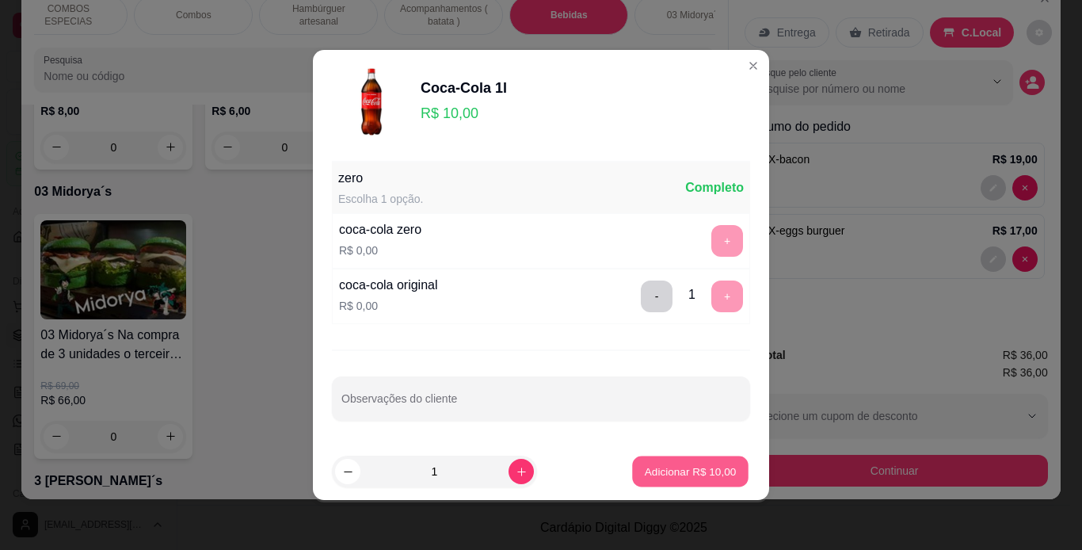
click at [693, 477] on p "Adicionar R$ 10,00" at bounding box center [691, 470] width 92 height 15
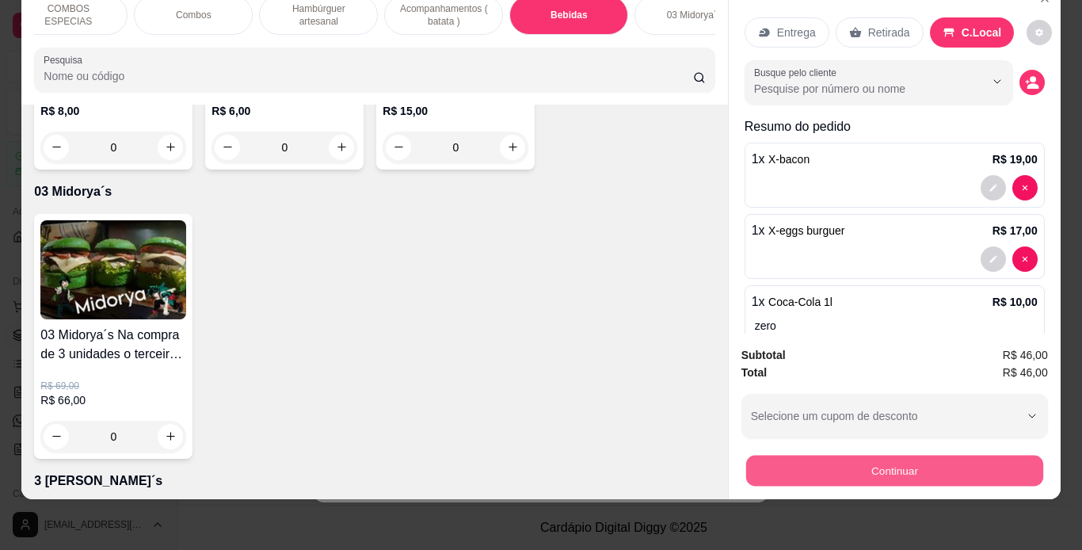
click at [775, 456] on button "Continuar" at bounding box center [894, 471] width 297 height 31
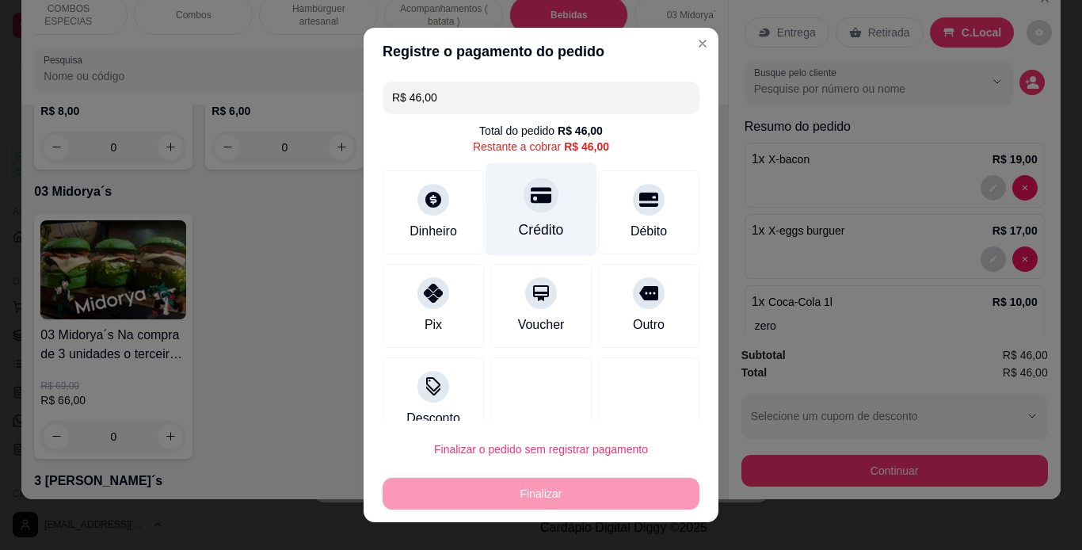
click at [528, 211] on div at bounding box center [541, 194] width 35 height 35
type input "R$ 0,00"
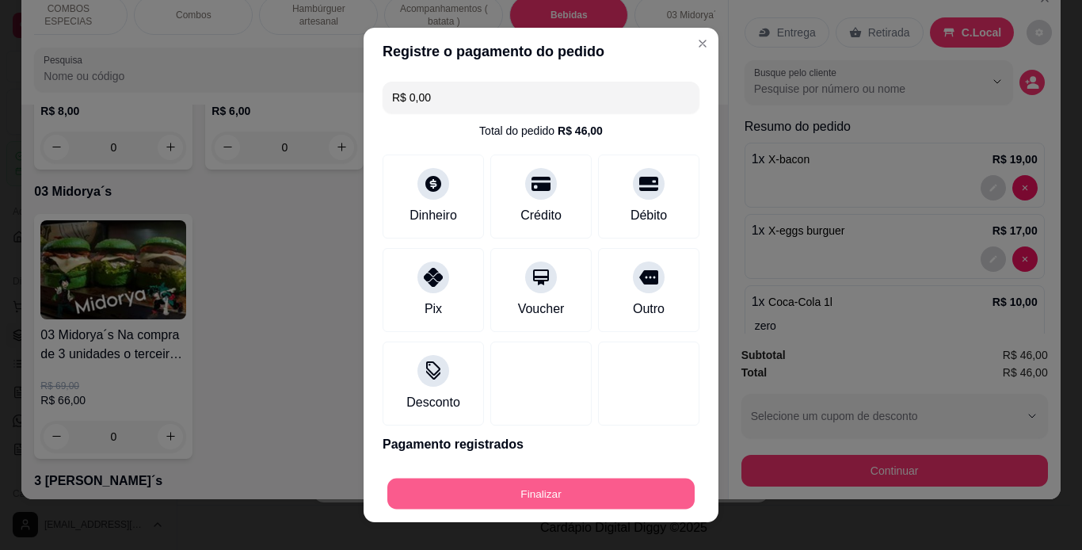
click at [504, 482] on button "Finalizar" at bounding box center [540, 494] width 307 height 31
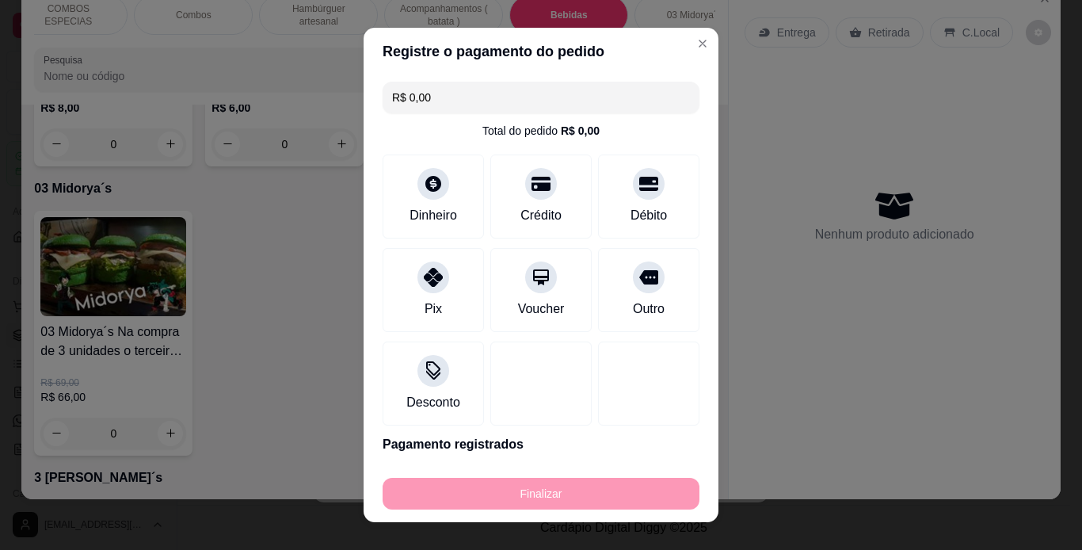
type input "0"
type input "-R$ 46,00"
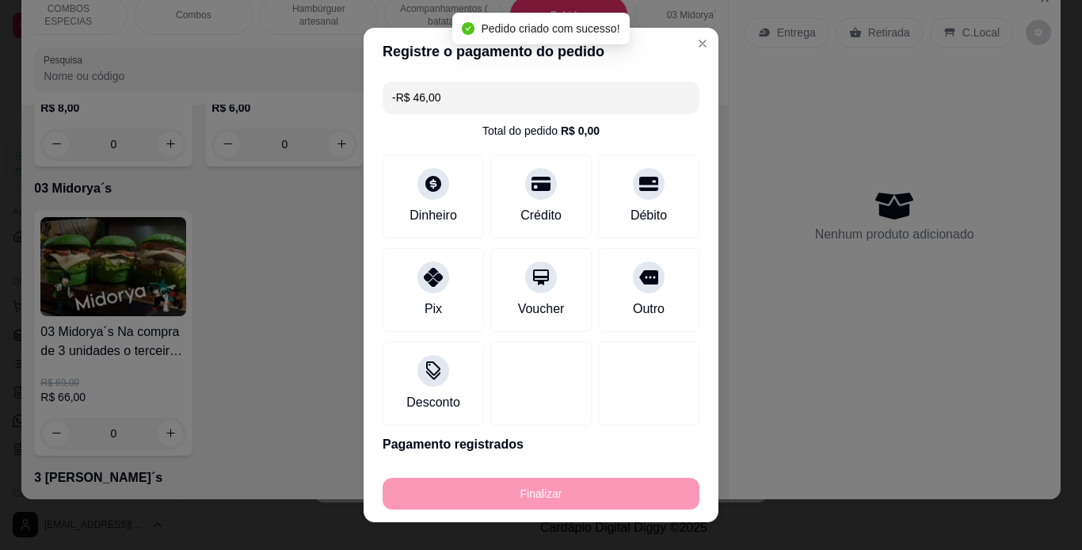
scroll to position [4640, 0]
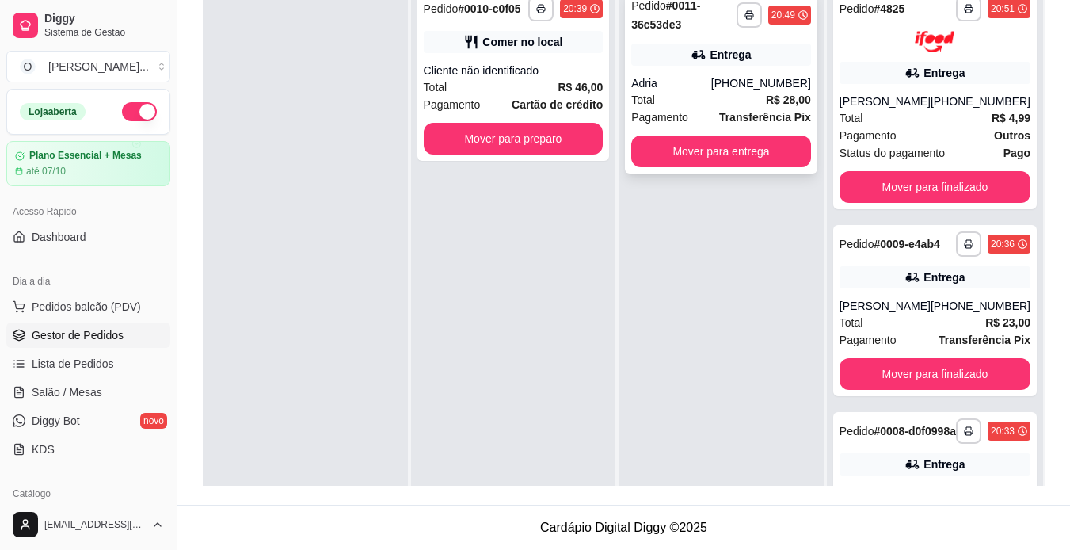
click at [701, 97] on div "Total R$ 28,00" at bounding box center [721, 99] width 180 height 17
click at [773, 78] on div "[PHONE_NUMBER]" at bounding box center [761, 83] width 100 height 16
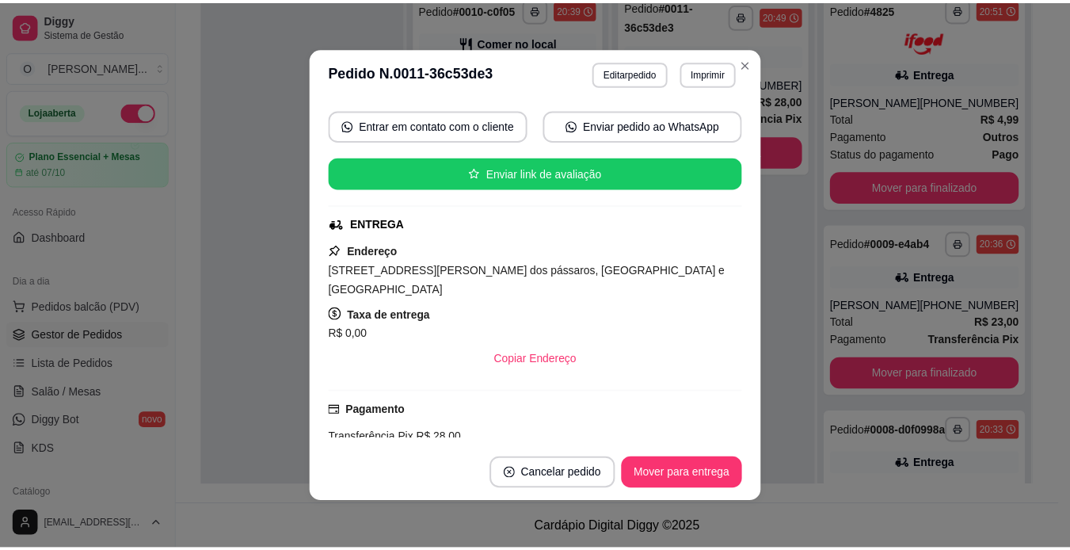
scroll to position [221, 0]
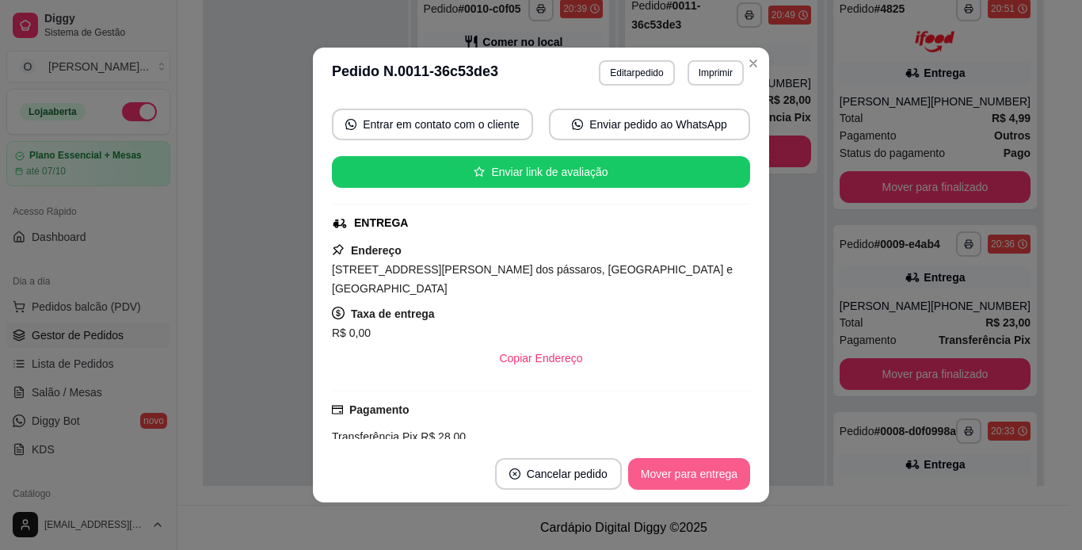
click at [705, 478] on button "Mover para entrega" at bounding box center [689, 474] width 122 height 32
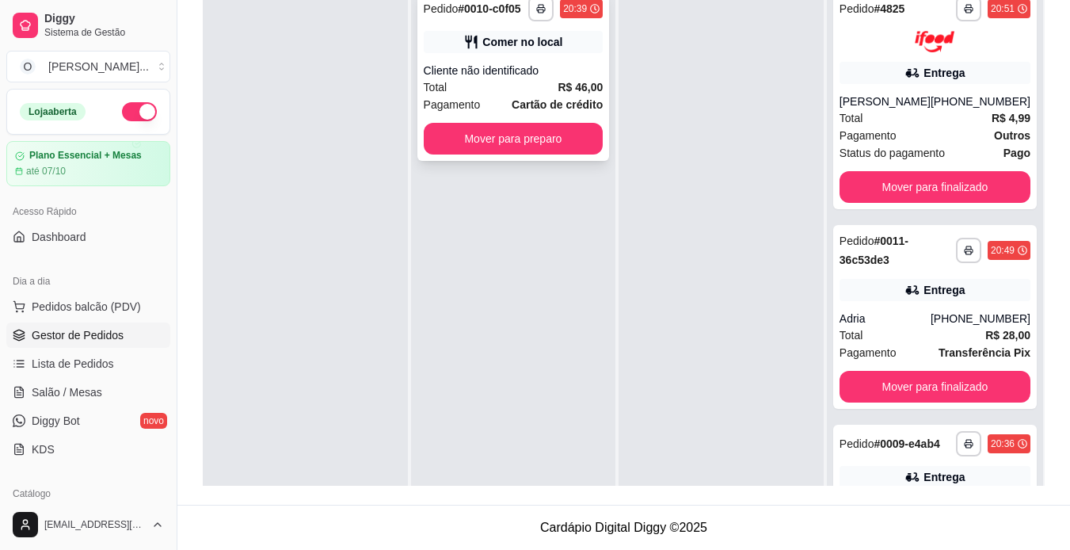
click at [555, 78] on div "Cliente não identificado" at bounding box center [514, 71] width 180 height 16
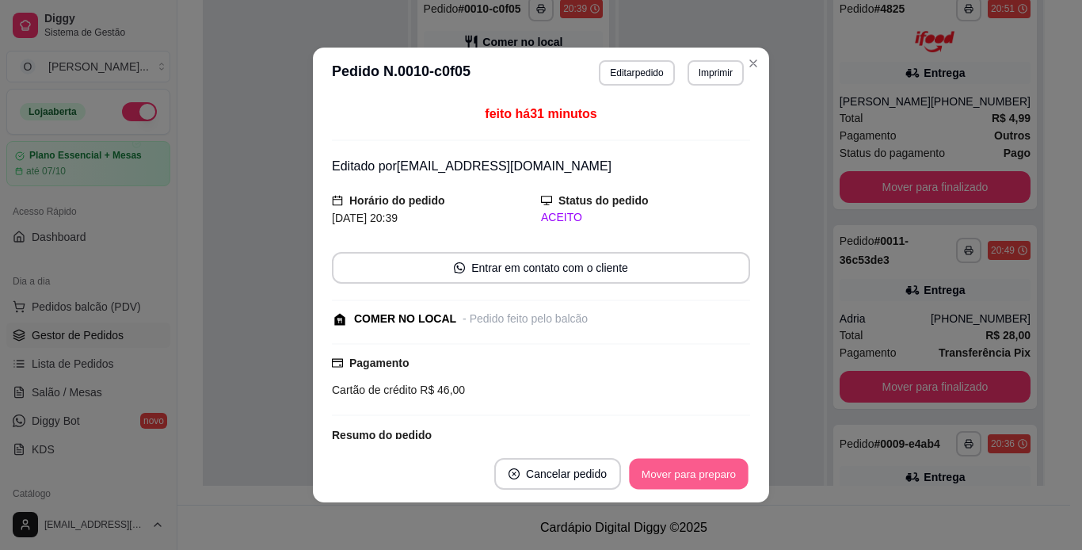
click at [684, 471] on button "Mover para preparo" at bounding box center [688, 474] width 119 height 31
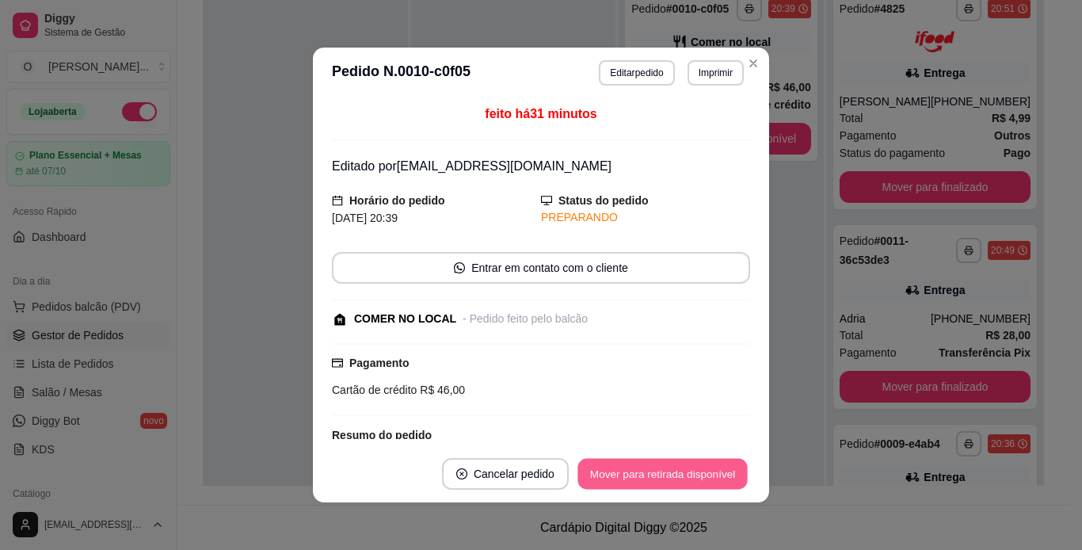
click at [684, 471] on button "Mover para retirada disponível" at bounding box center [663, 474] width 170 height 31
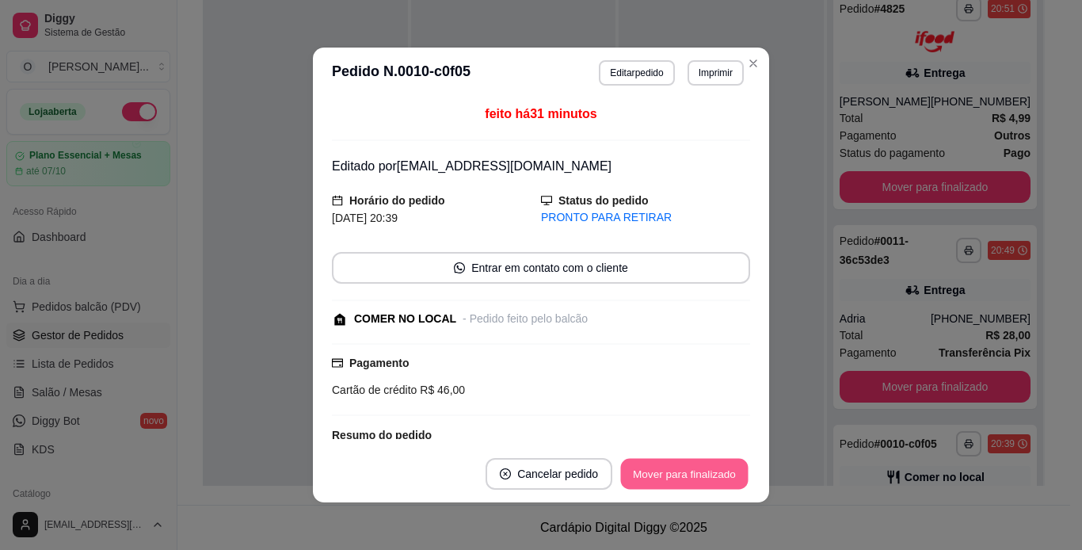
click at [684, 471] on button "Mover para finalizado" at bounding box center [685, 474] width 128 height 31
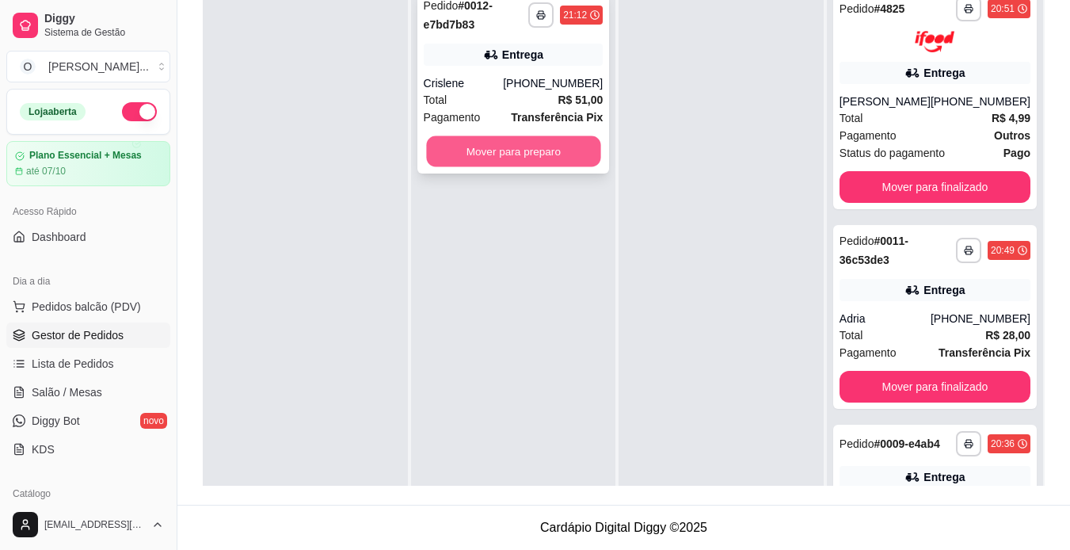
click at [557, 158] on button "Mover para preparo" at bounding box center [513, 151] width 174 height 31
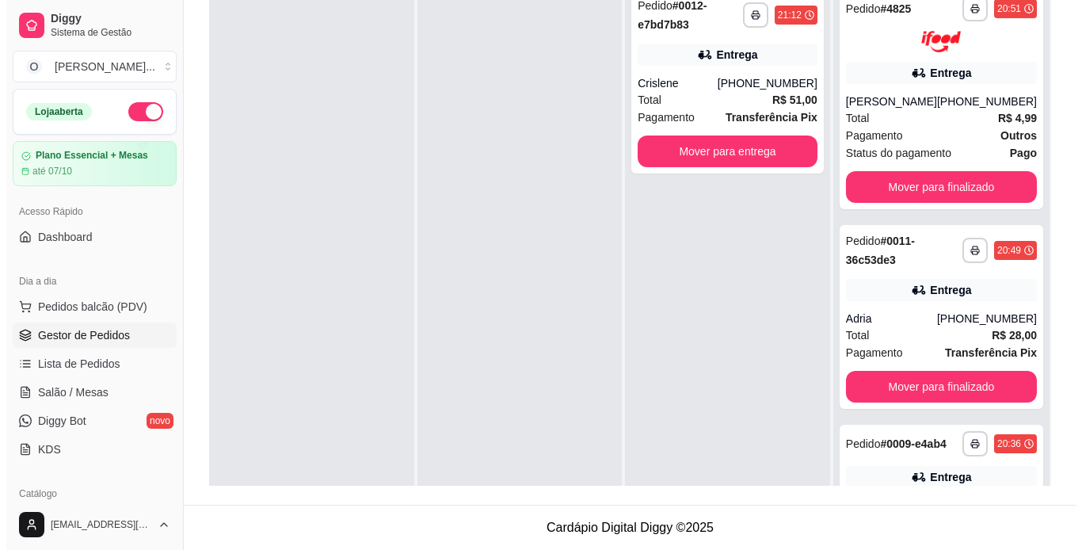
scroll to position [0, 0]
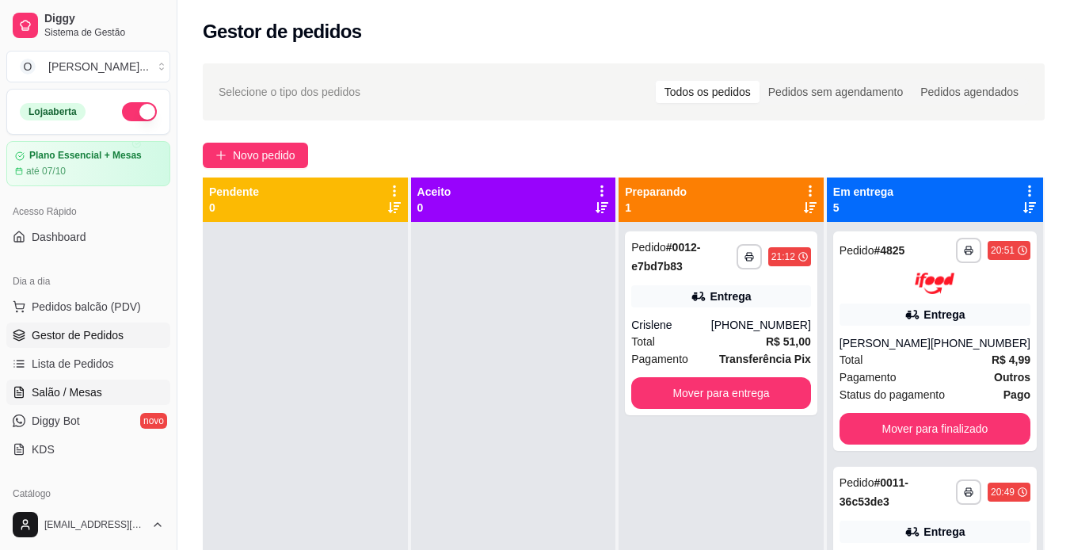
click at [100, 384] on link "Salão / Mesas" at bounding box center [88, 392] width 164 height 25
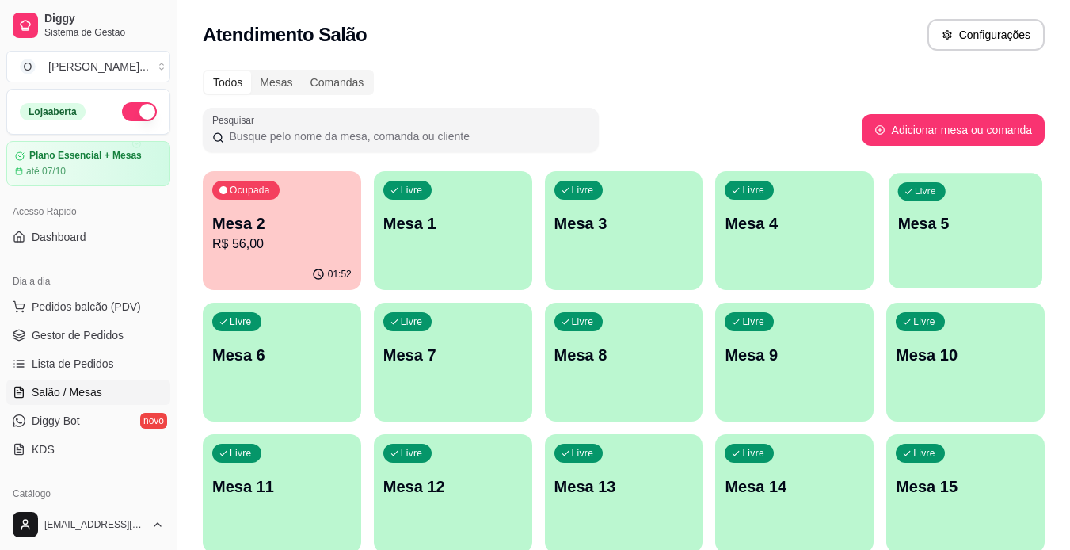
click at [915, 231] on p "Mesa 5" at bounding box center [965, 223] width 135 height 21
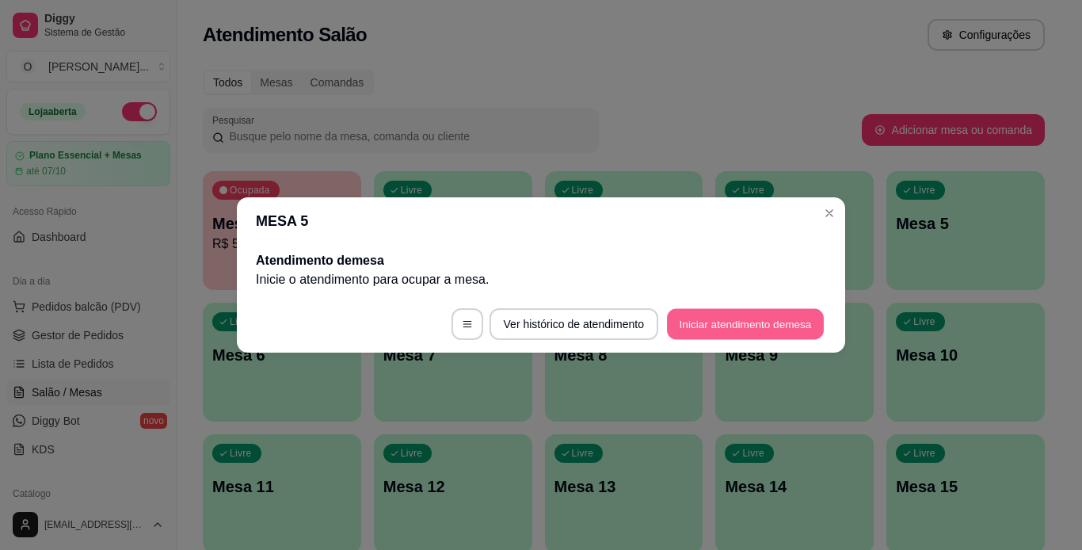
click at [806, 326] on button "Iniciar atendimento de mesa" at bounding box center [745, 324] width 157 height 31
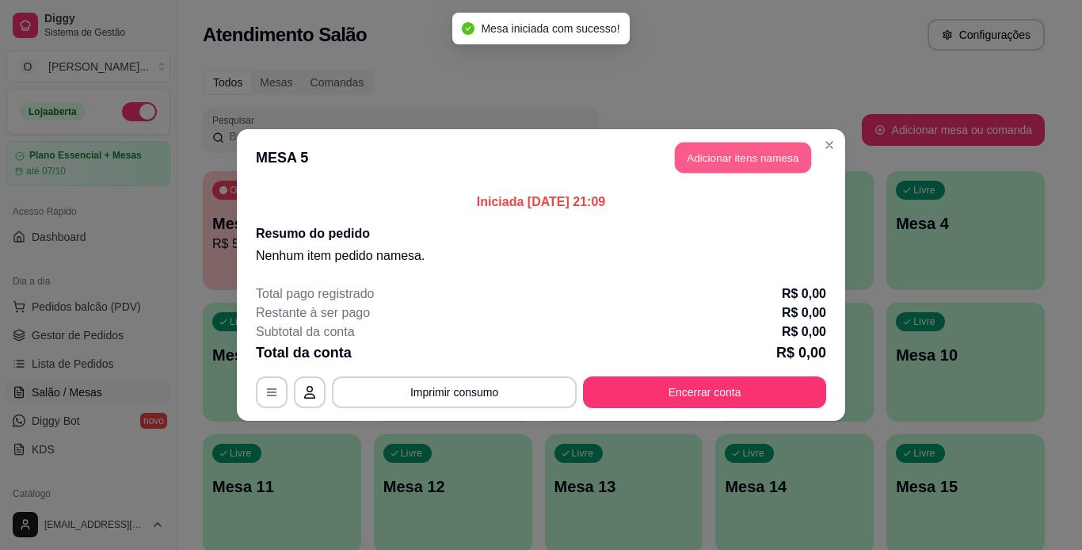
click at [757, 162] on button "Adicionar itens na mesa" at bounding box center [743, 158] width 136 height 31
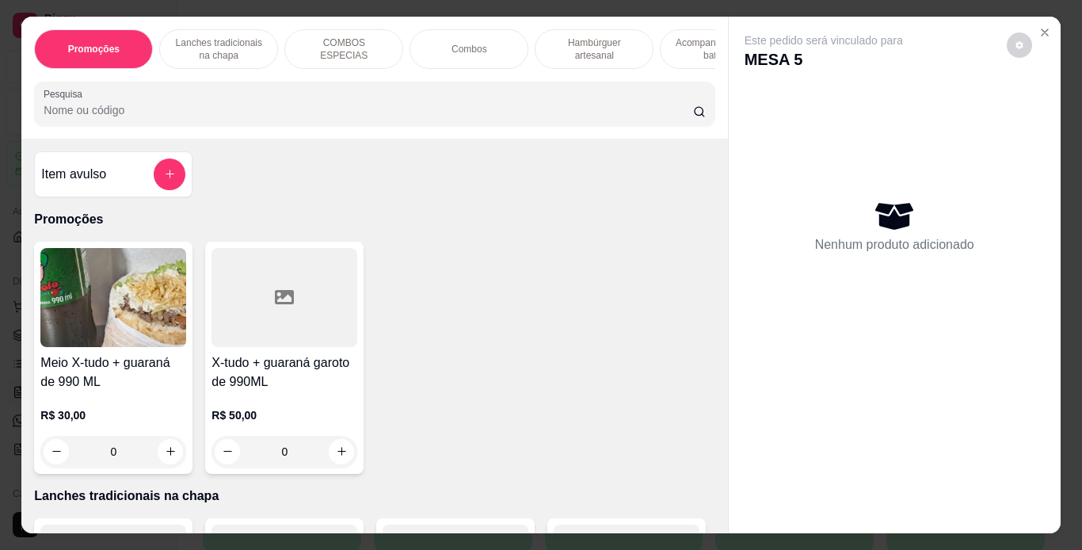
click at [266, 36] on div "Lanches tradicionais na chapa" at bounding box center [218, 49] width 119 height 40
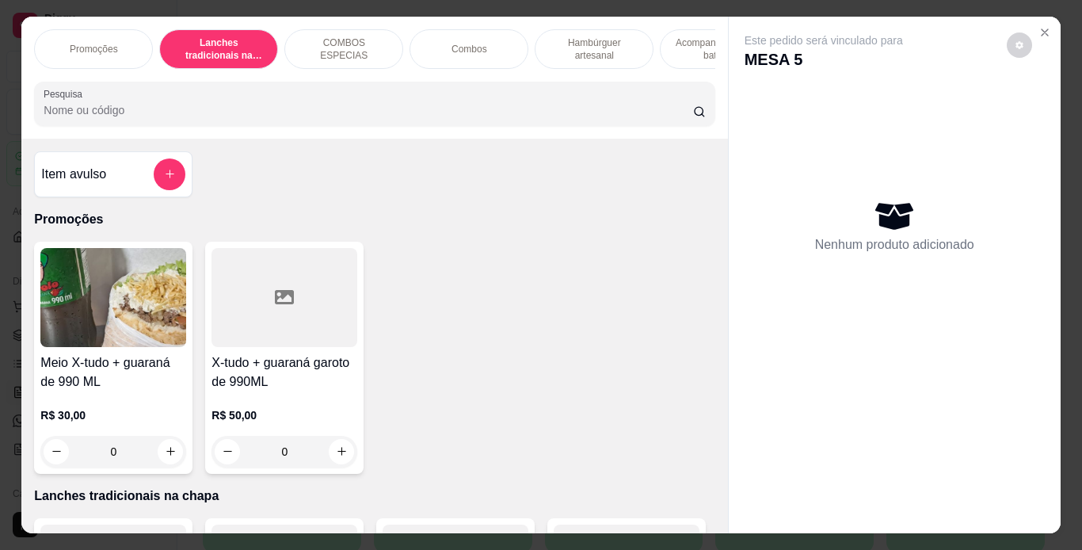
scroll to position [40, 0]
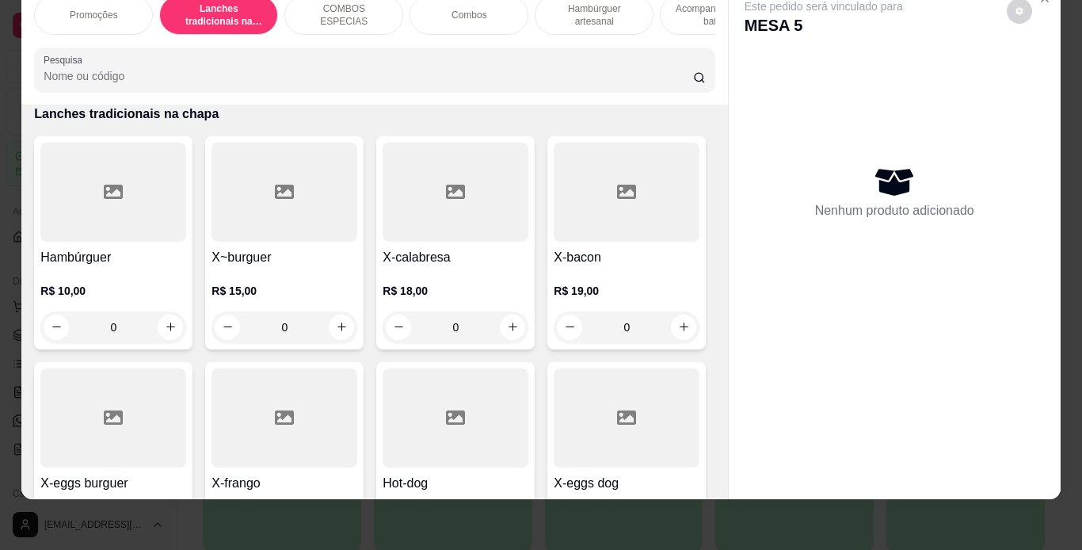
click at [509, 326] on div "0" at bounding box center [456, 327] width 146 height 32
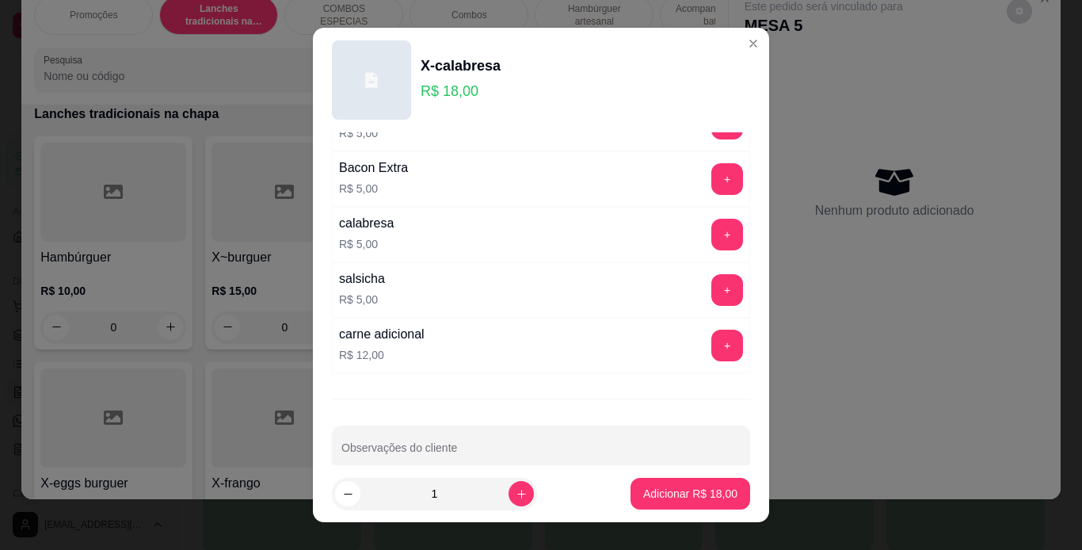
scroll to position [343, 0]
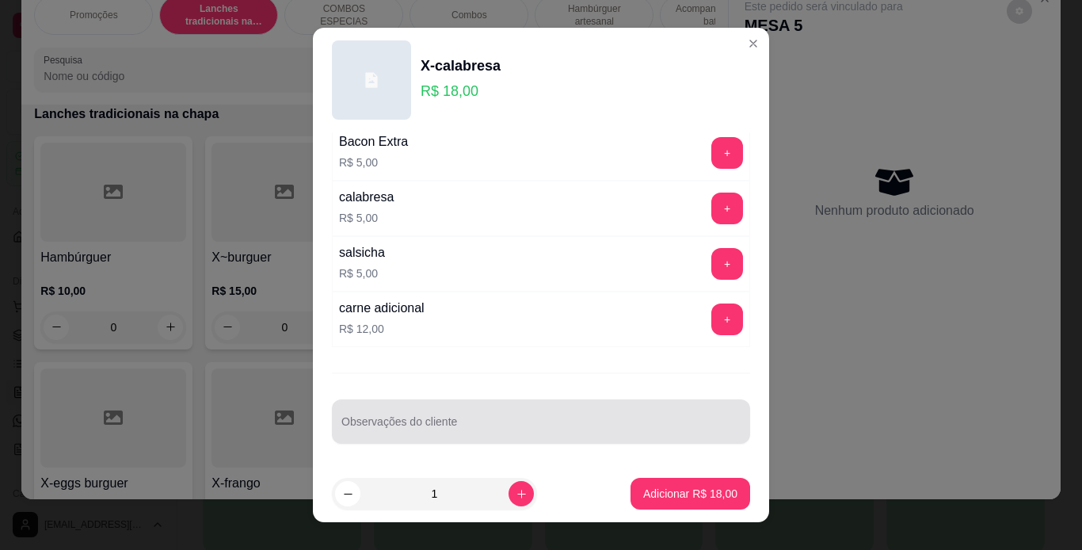
drag, startPoint x: 509, startPoint y: 326, endPoint x: 509, endPoint y: 412, distance: 86.4
click at [509, 412] on div at bounding box center [540, 422] width 399 height 32
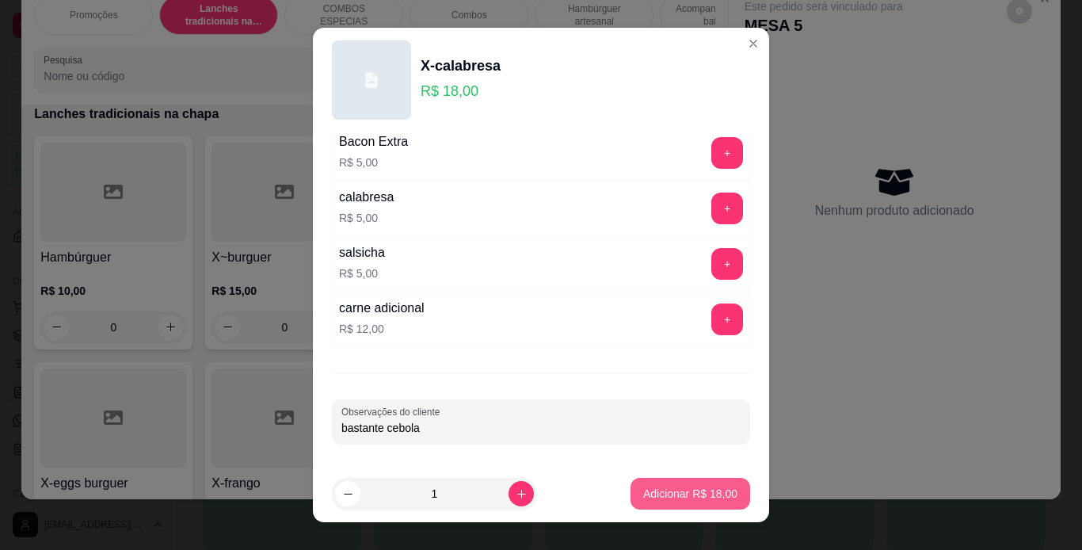
type input "bastante cebola"
click at [652, 484] on button "Adicionar R$ 18,00" at bounding box center [690, 494] width 116 height 31
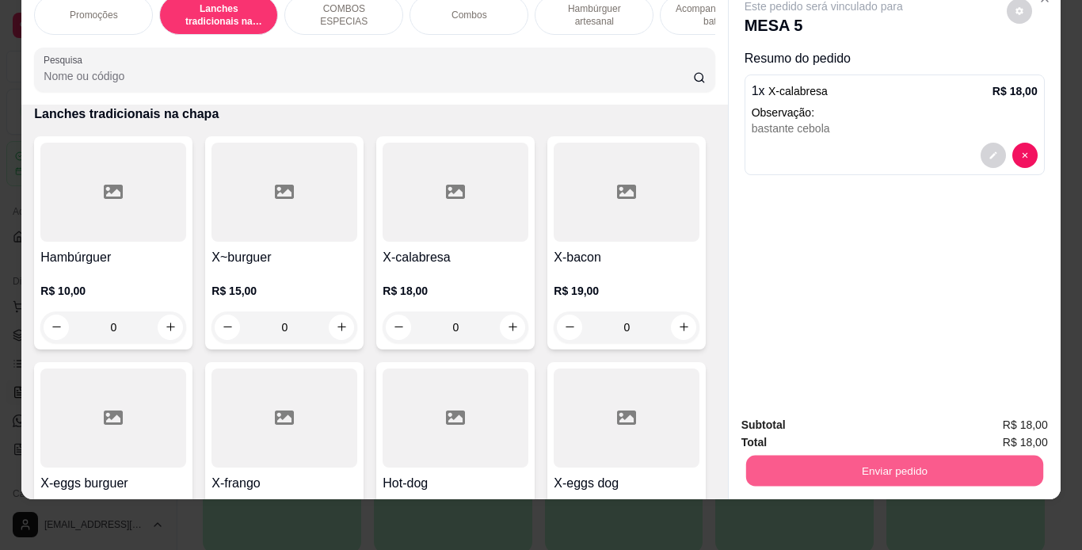
click at [749, 456] on button "Enviar pedido" at bounding box center [894, 471] width 297 height 31
click at [806, 413] on button "Não registrar e enviar pedido" at bounding box center [842, 419] width 160 height 29
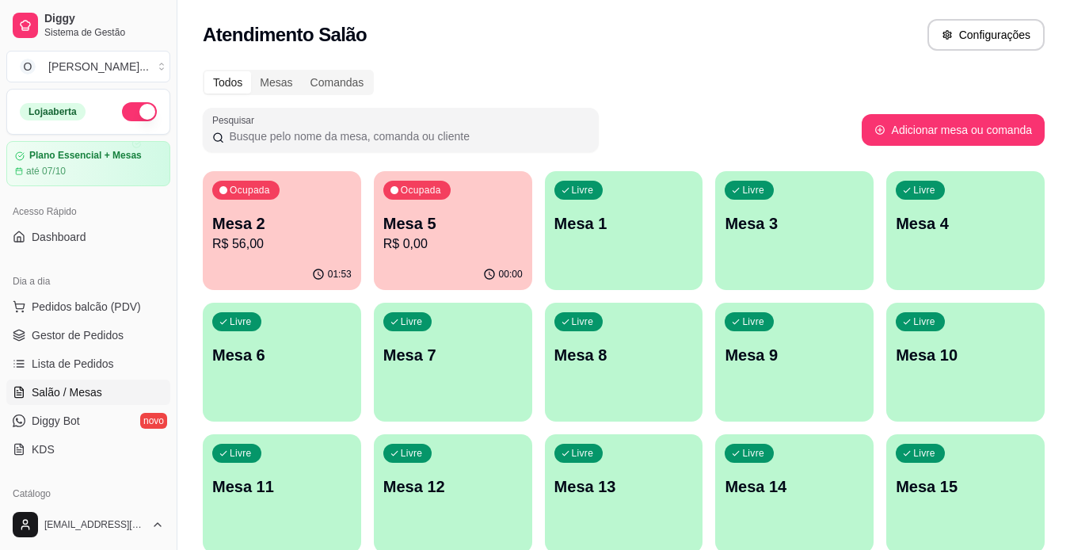
click at [66, 338] on span "Gestor de Pedidos" at bounding box center [78, 335] width 92 height 16
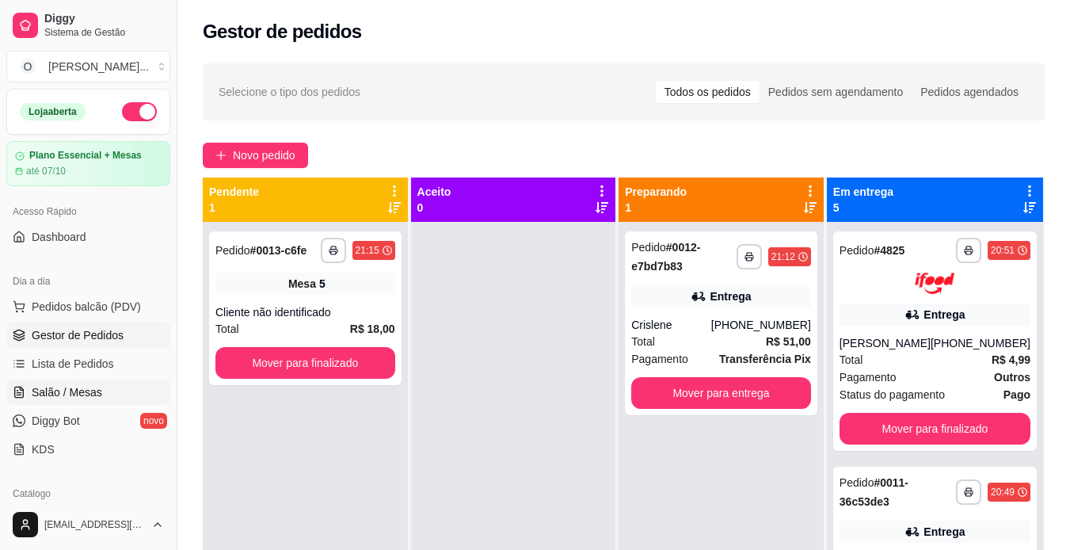
click at [60, 393] on span "Salão / Mesas" at bounding box center [67, 392] width 71 height 16
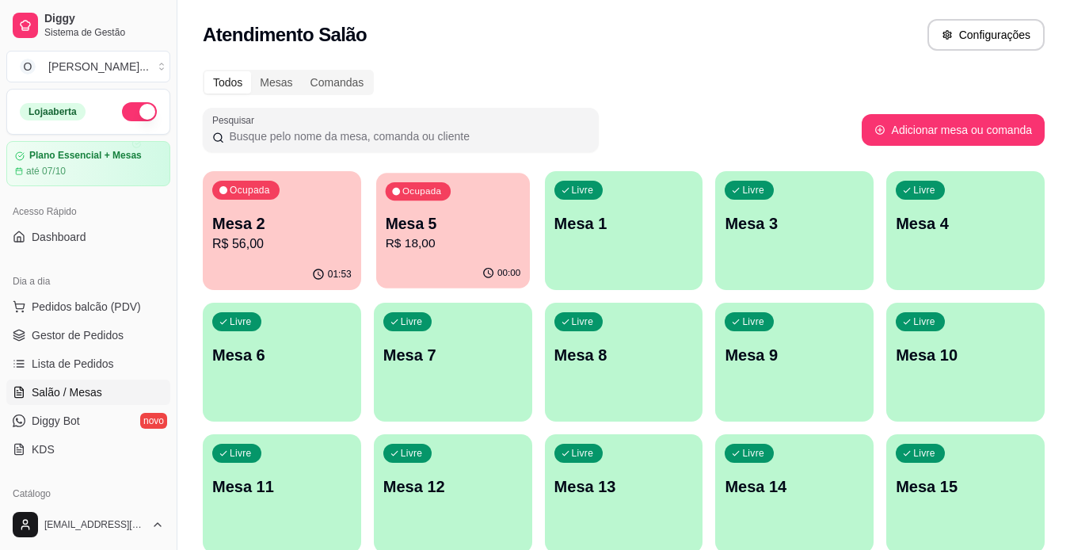
click at [435, 243] on p "R$ 18,00" at bounding box center [452, 244] width 135 height 18
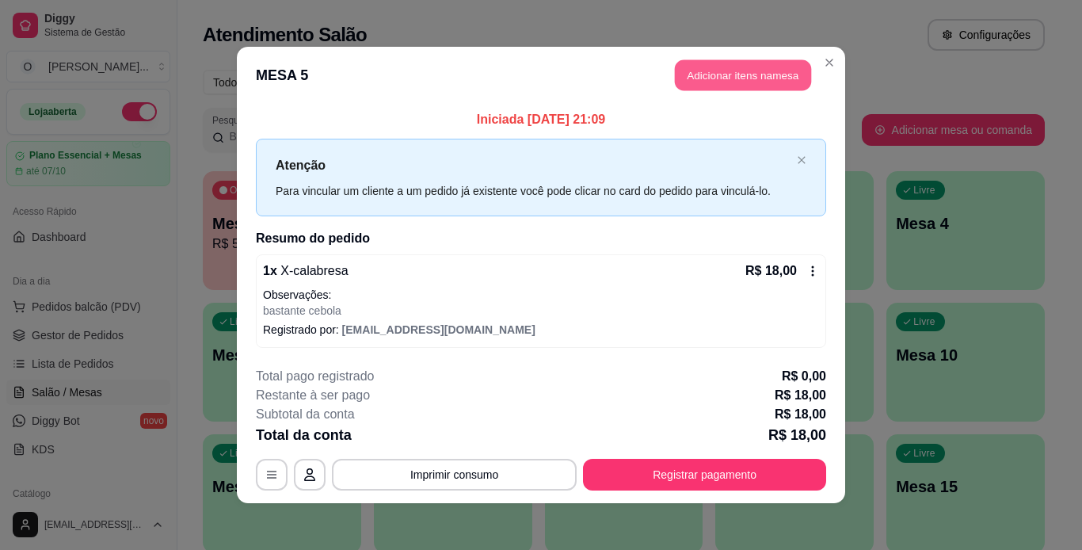
click at [731, 69] on button "Adicionar itens na mesa" at bounding box center [743, 75] width 136 height 31
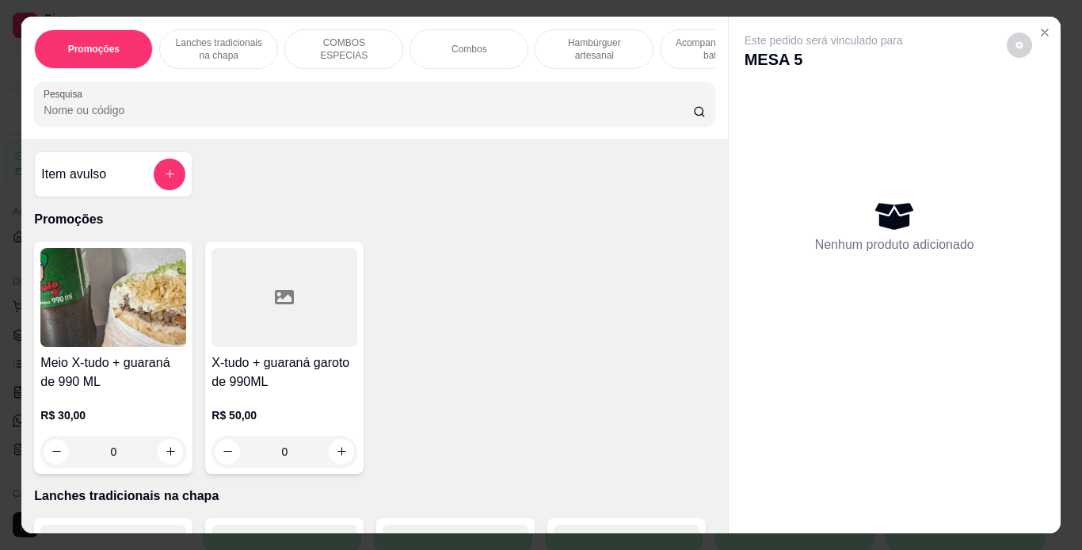
click at [572, 40] on p "Hambúrguer artesanal" at bounding box center [594, 48] width 92 height 25
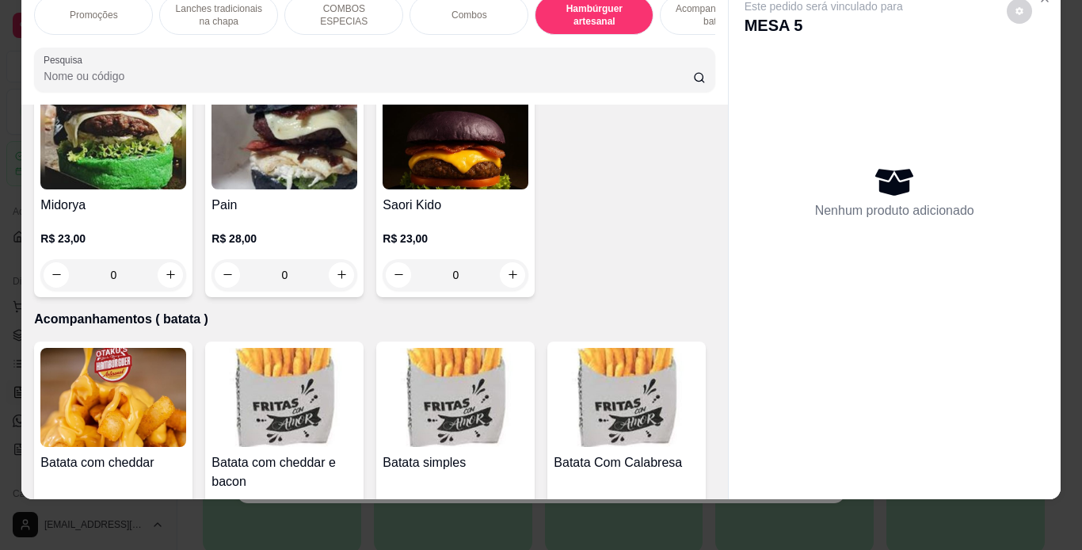
scroll to position [3263, 0]
click at [186, 290] on div "0" at bounding box center [113, 274] width 146 height 32
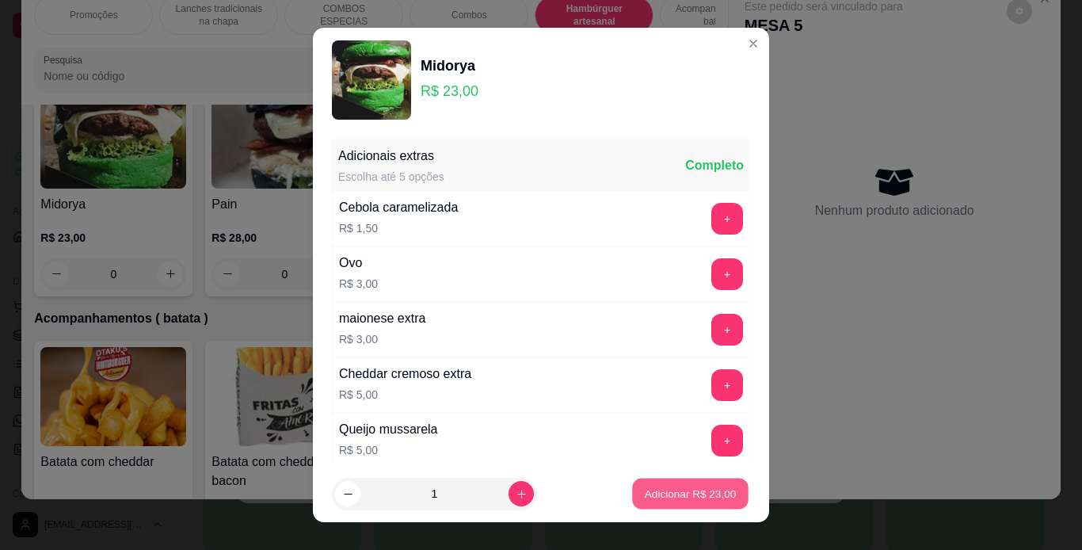
click at [645, 486] on p "Adicionar R$ 23,00" at bounding box center [691, 493] width 92 height 15
type input "1"
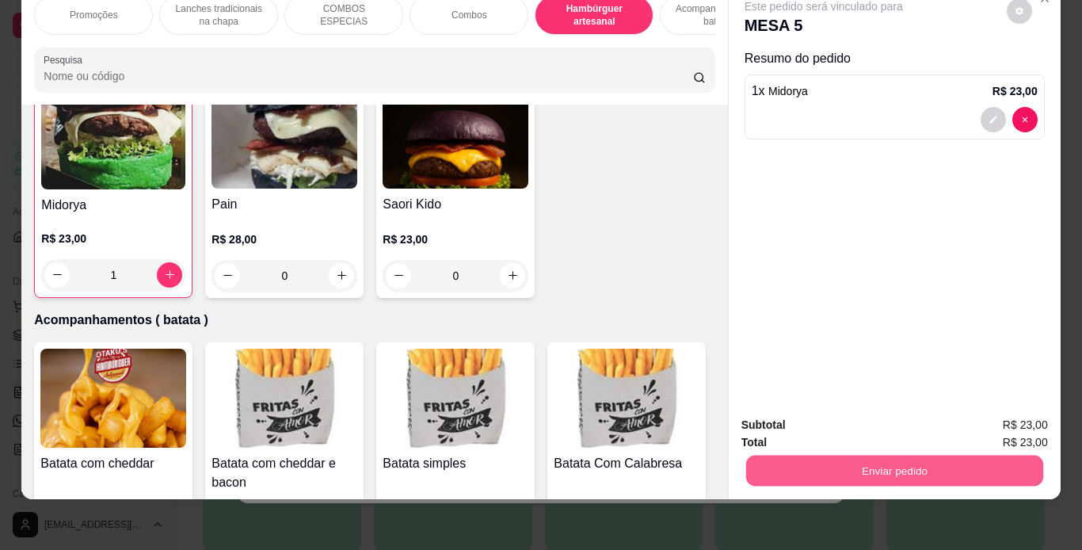
click at [751, 456] on button "Enviar pedido" at bounding box center [894, 471] width 297 height 31
click at [783, 422] on button "Não registrar e enviar pedido" at bounding box center [842, 419] width 160 height 29
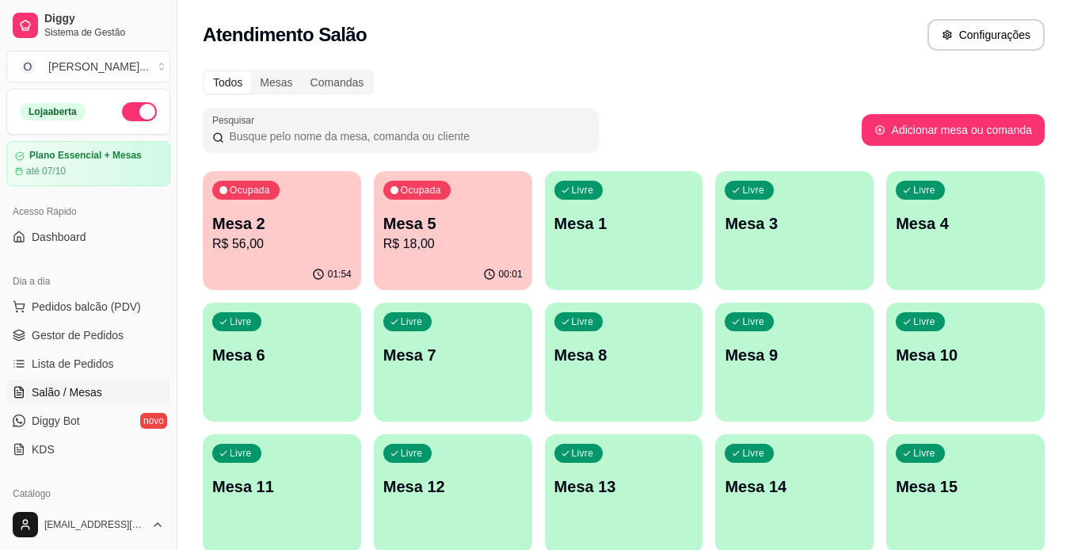
click at [79, 334] on span "Gestor de Pedidos" at bounding box center [78, 335] width 92 height 16
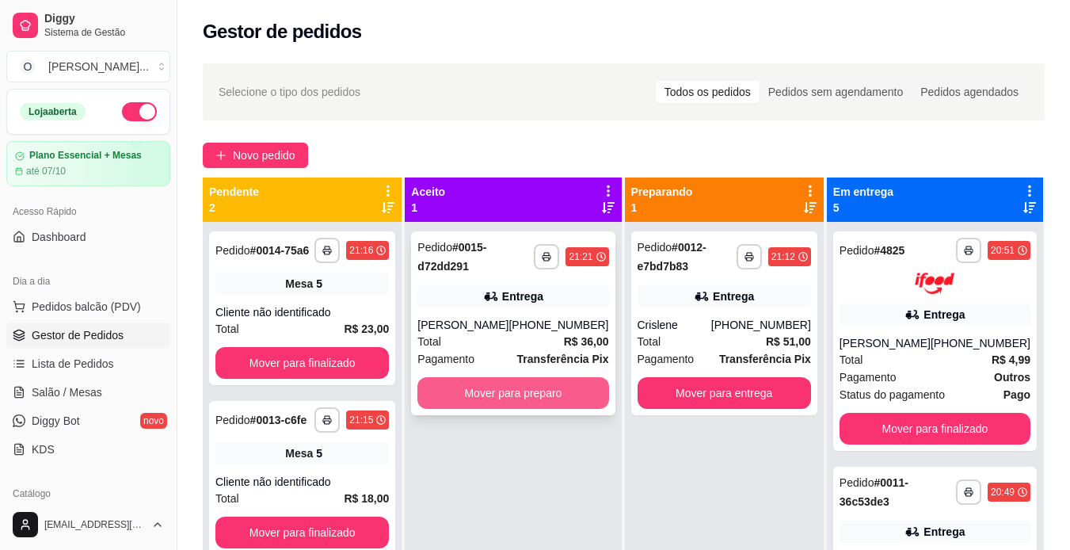
click at [516, 389] on button "Mover para preparo" at bounding box center [513, 393] width 191 height 32
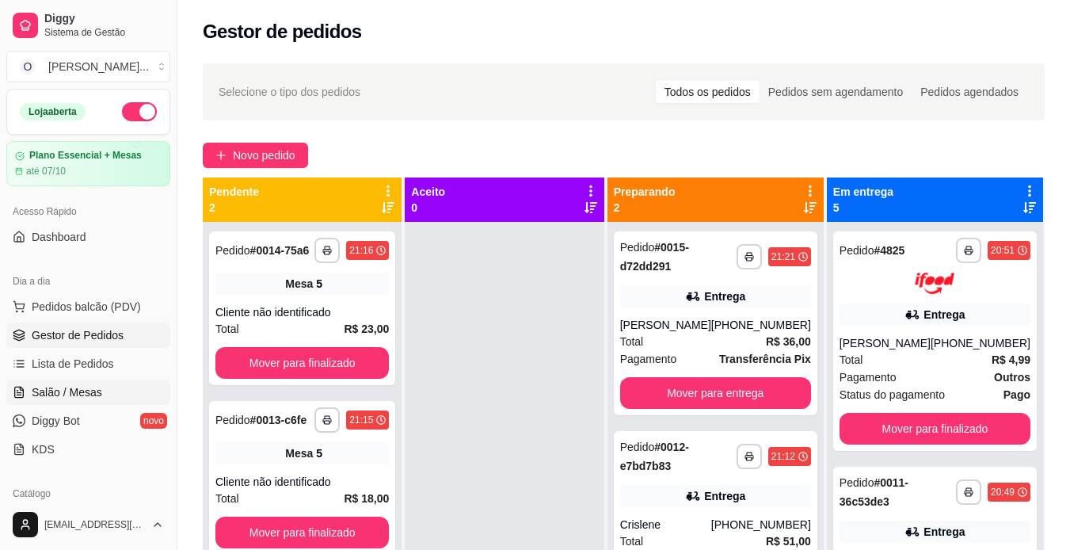
click at [83, 390] on span "Salão / Mesas" at bounding box center [67, 392] width 71 height 16
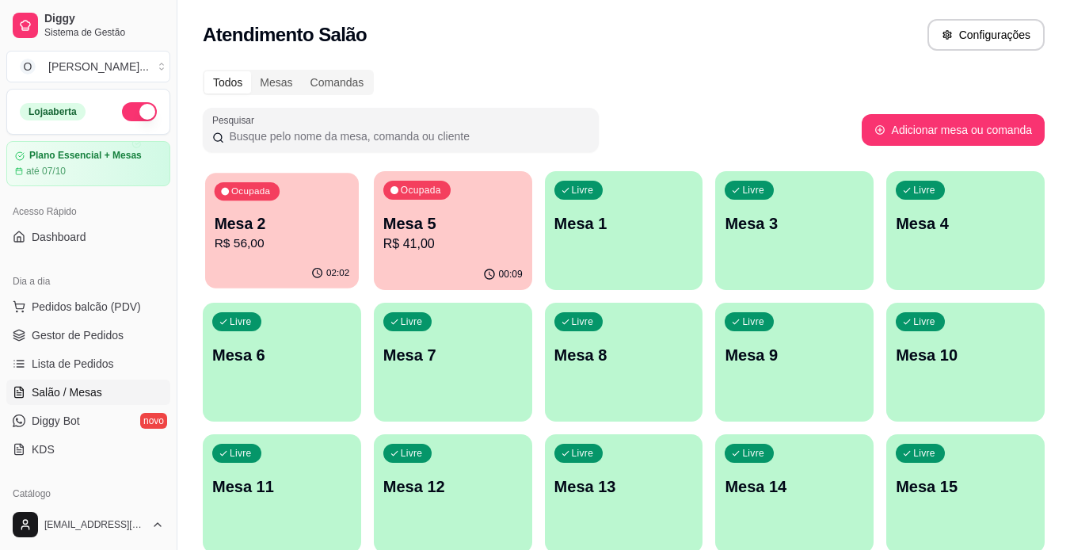
click at [299, 241] on p "R$ 56,00" at bounding box center [282, 244] width 135 height 18
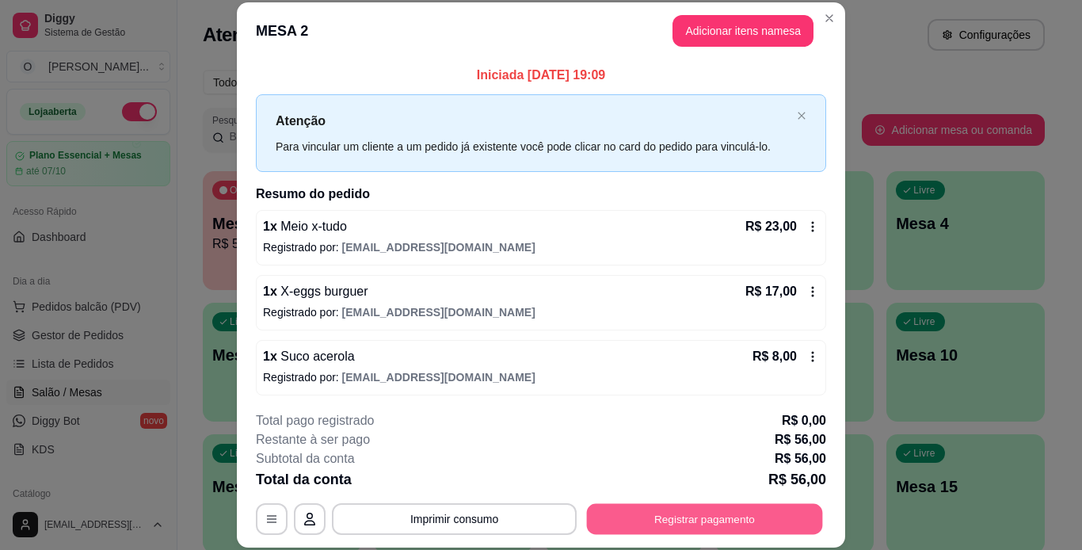
click at [730, 520] on button "Registrar pagamento" at bounding box center [705, 518] width 236 height 31
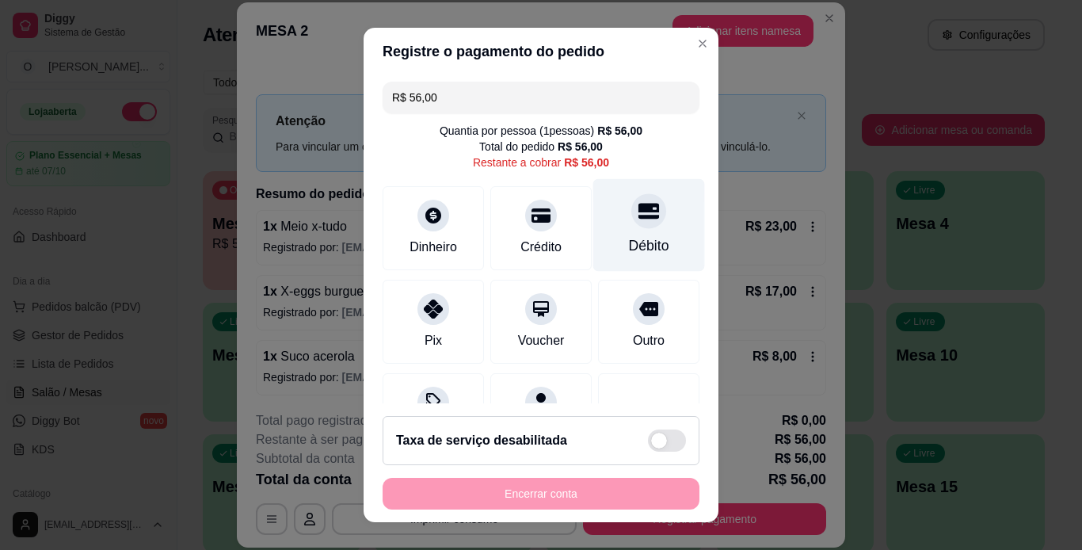
click at [631, 227] on div "Débito" at bounding box center [649, 224] width 112 height 93
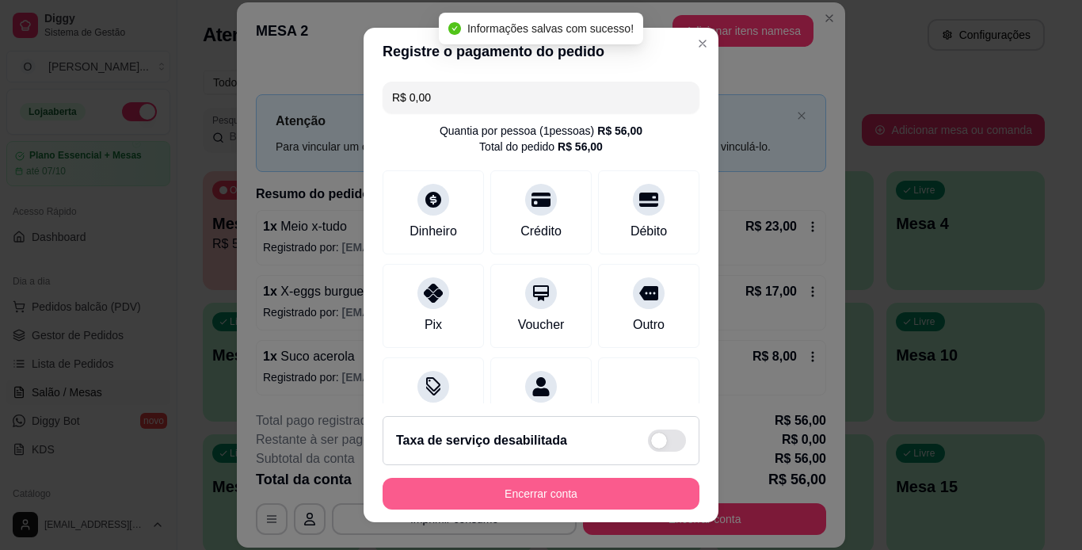
type input "R$ 0,00"
click at [545, 503] on button "Encerrar conta" at bounding box center [540, 494] width 307 height 31
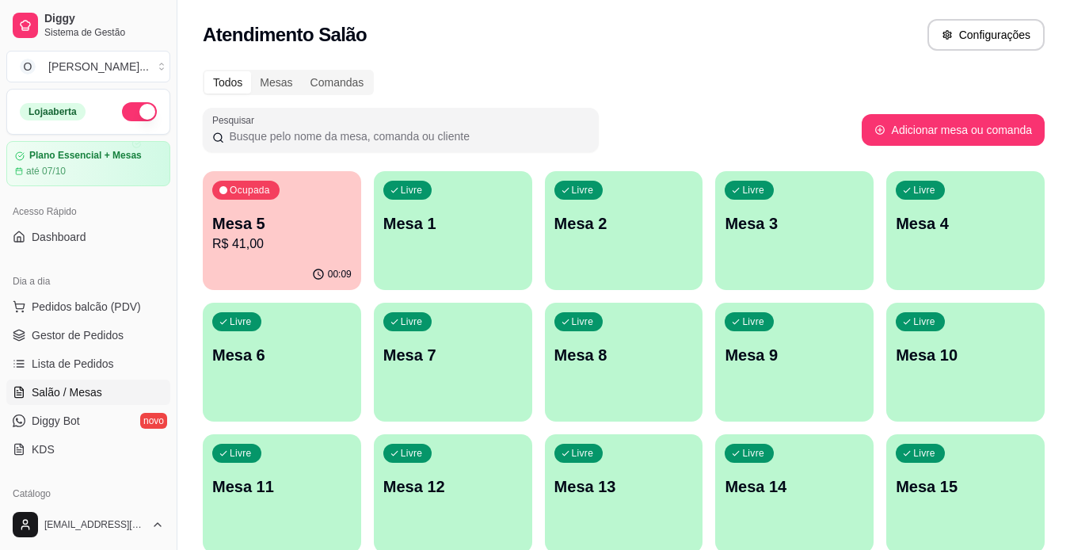
click at [488, 287] on div "button" at bounding box center [453, 280] width 158 height 19
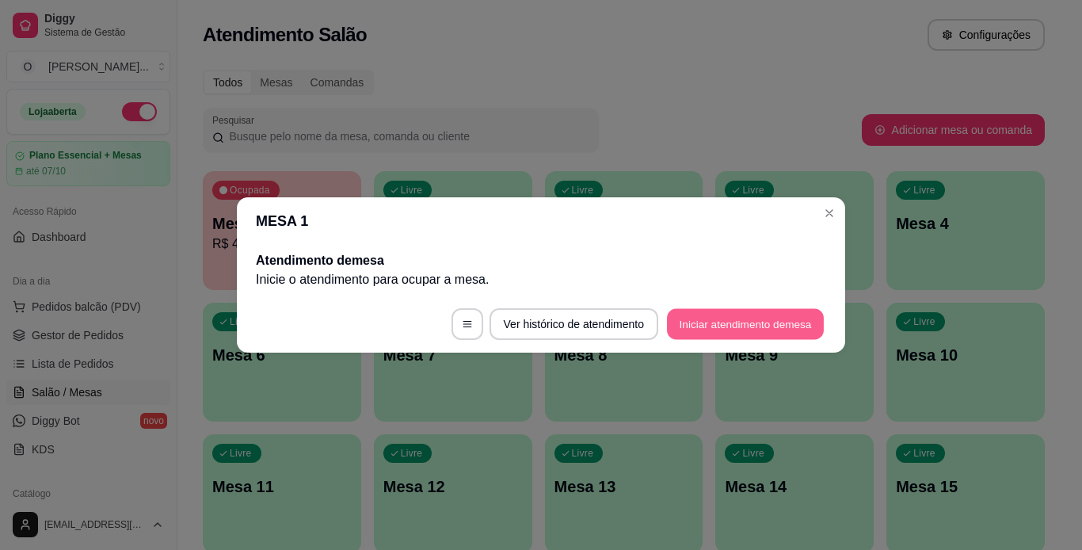
click at [755, 321] on button "Iniciar atendimento de mesa" at bounding box center [745, 324] width 157 height 31
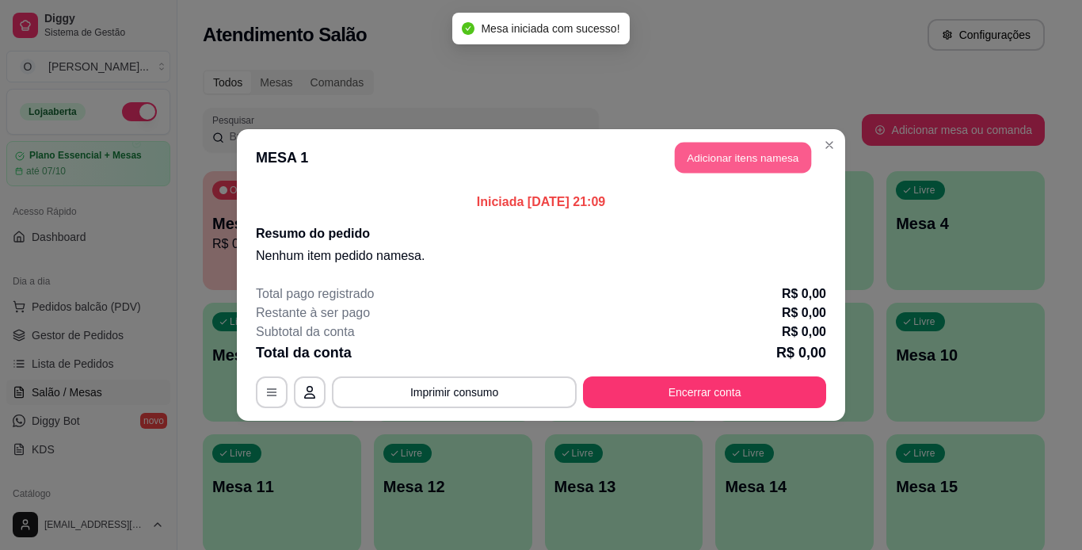
click at [741, 152] on button "Adicionar itens na mesa" at bounding box center [743, 158] width 136 height 31
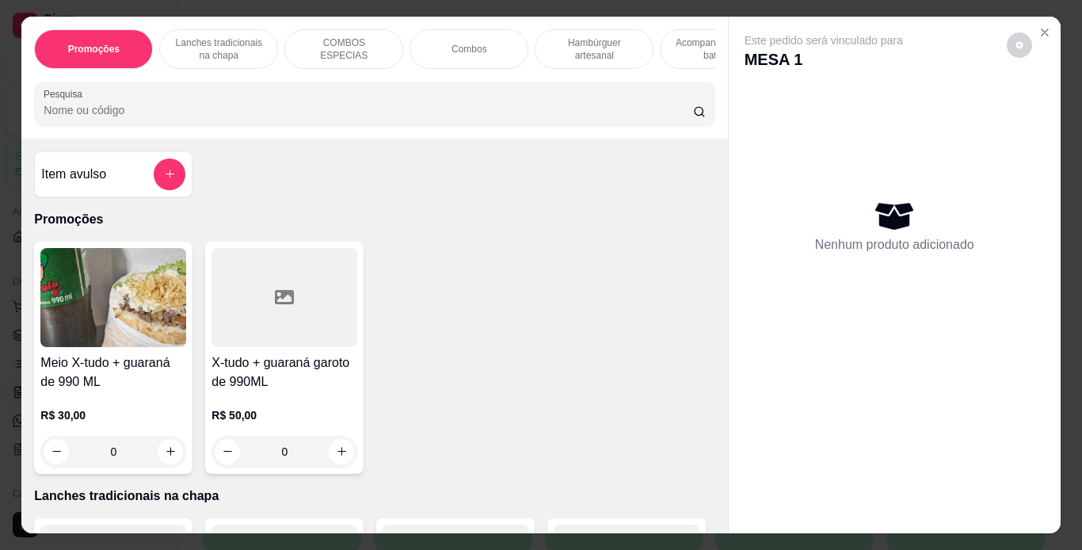
click at [453, 43] on p "Combos" at bounding box center [470, 49] width 36 height 13
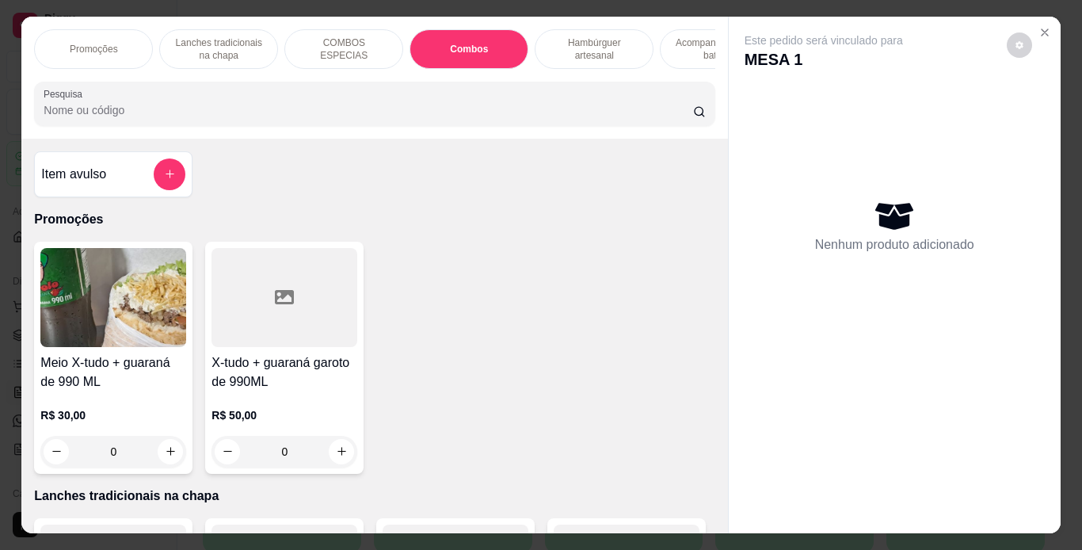
scroll to position [40, 0]
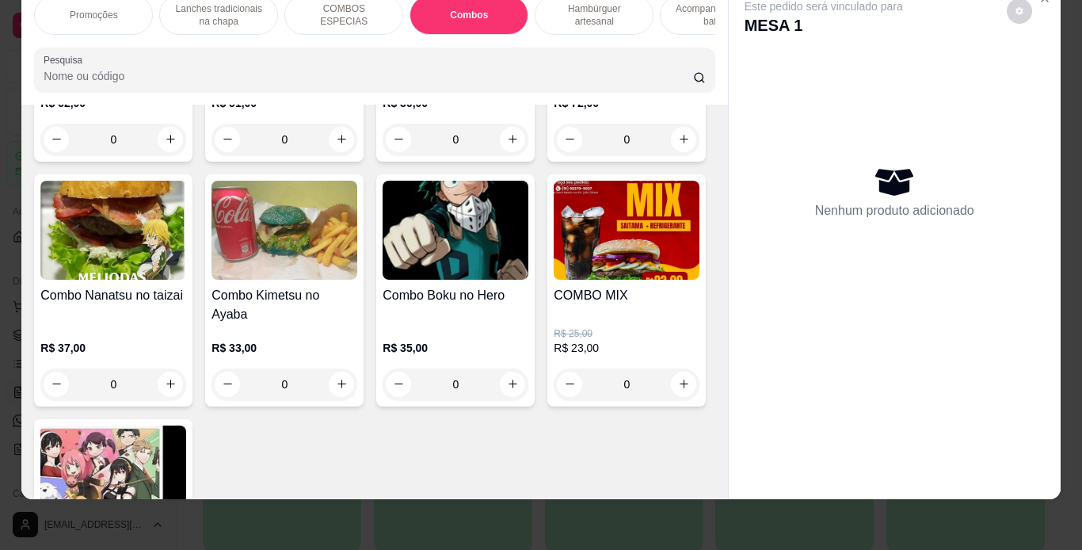
click at [232, 155] on div "R$ 51,00 0" at bounding box center [285, 117] width 146 height 76
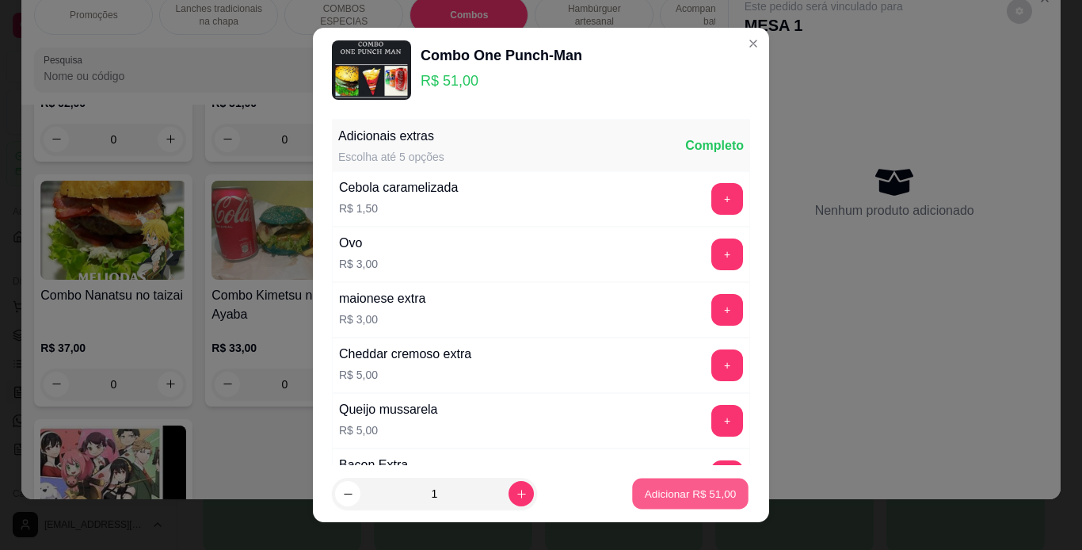
click at [632, 490] on button "Adicionar R$ 51,00" at bounding box center [690, 494] width 116 height 31
type input "1"
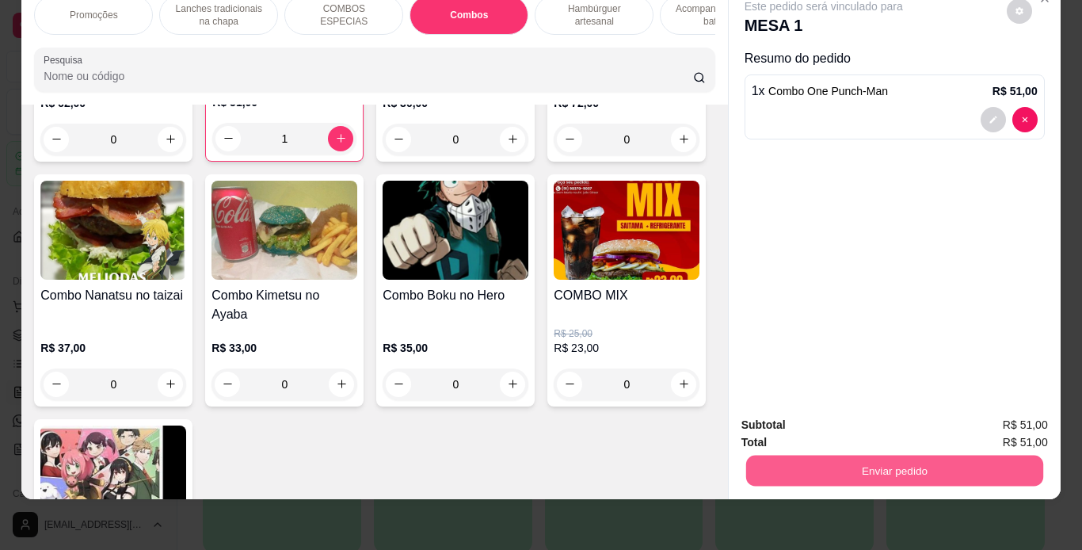
click at [776, 456] on button "Enviar pedido" at bounding box center [894, 471] width 297 height 31
click at [804, 417] on button "Não registrar e enviar pedido" at bounding box center [842, 419] width 160 height 29
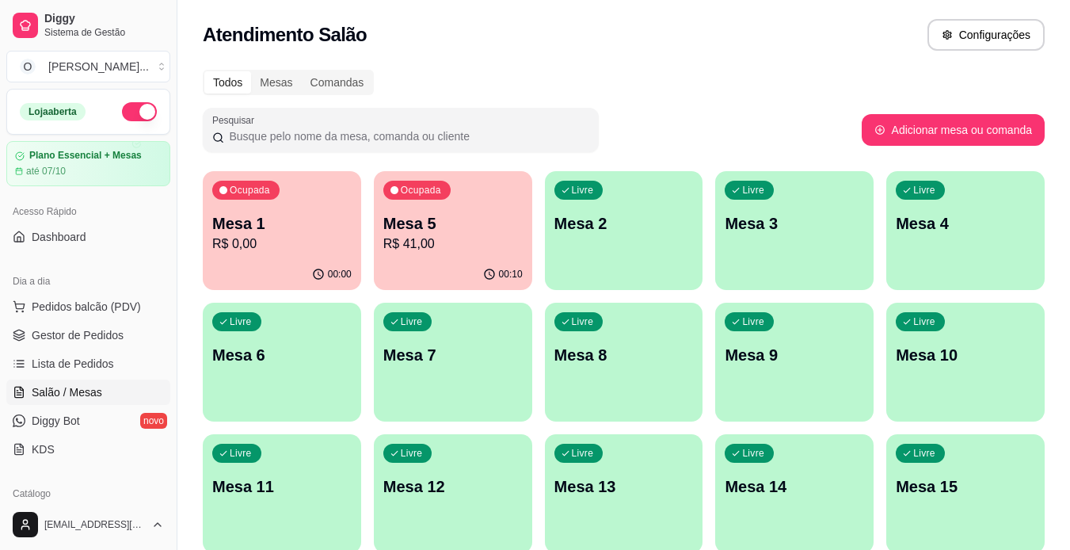
click at [97, 334] on span "Gestor de Pedidos" at bounding box center [78, 335] width 92 height 16
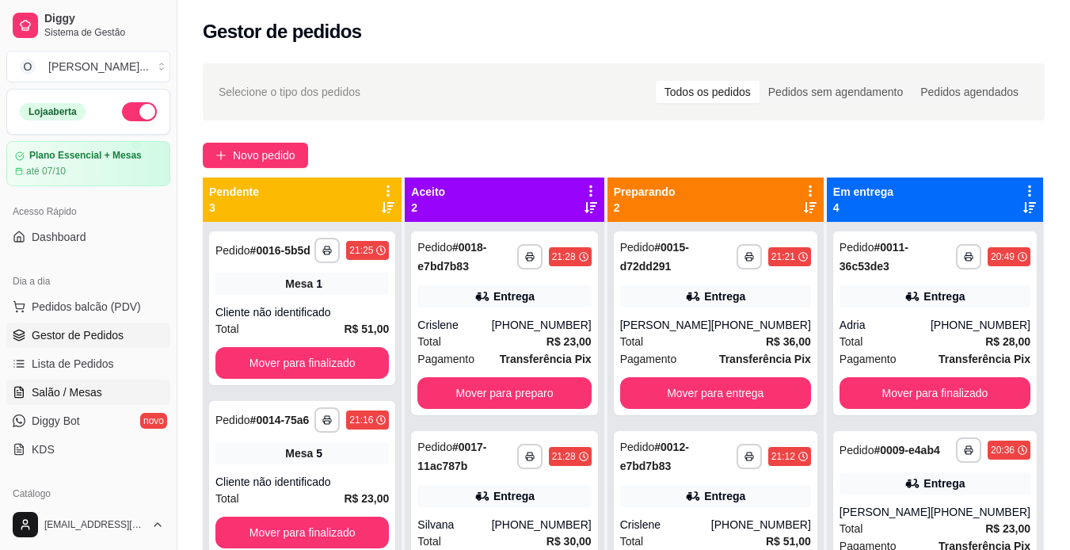
click at [94, 391] on span "Salão / Mesas" at bounding box center [67, 392] width 71 height 16
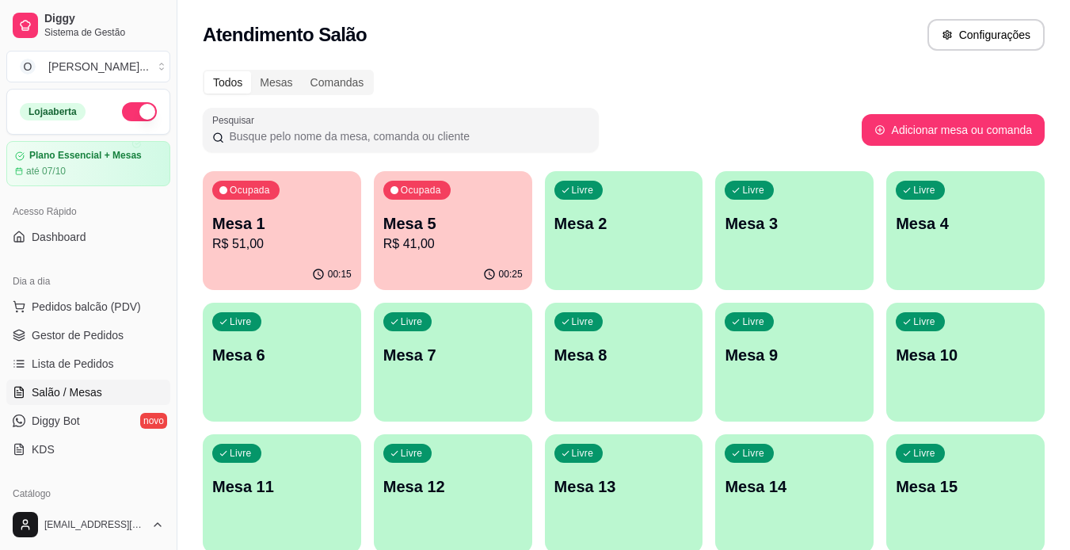
click at [441, 384] on div "Livre Mesa 7" at bounding box center [453, 353] width 158 height 100
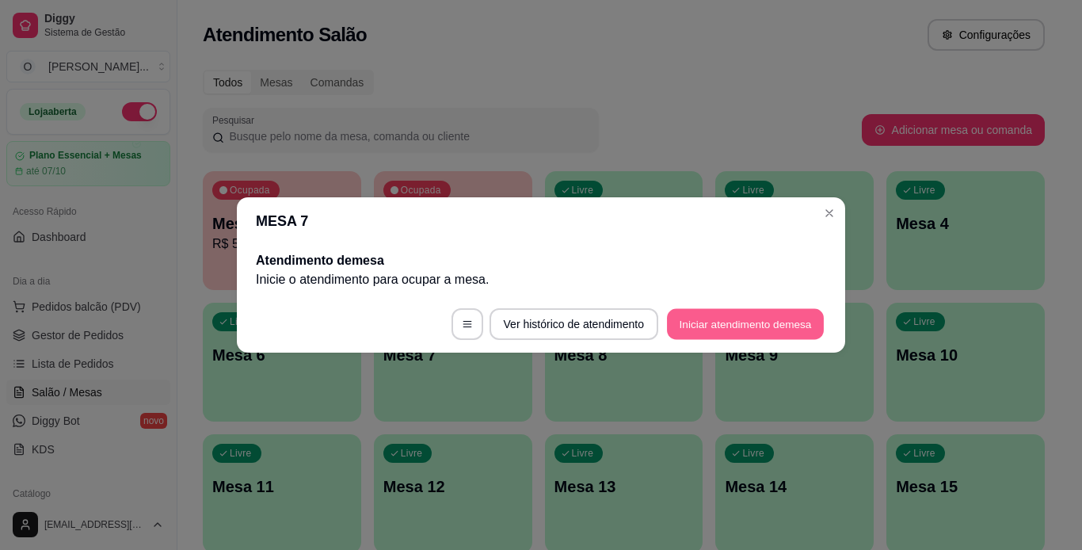
click at [712, 315] on button "Iniciar atendimento de mesa" at bounding box center [745, 324] width 157 height 31
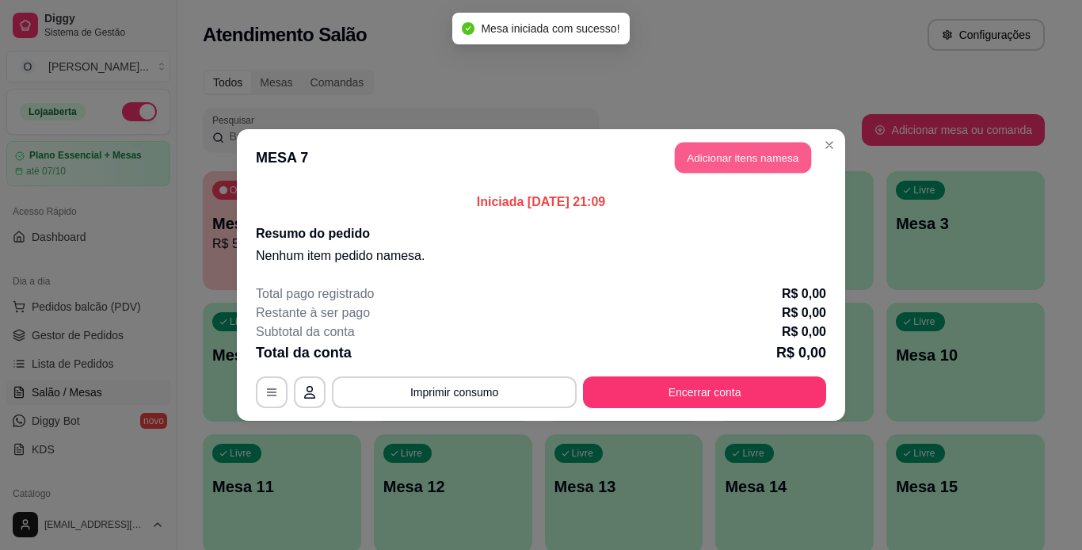
click at [739, 150] on button "Adicionar itens na mesa" at bounding box center [743, 158] width 136 height 31
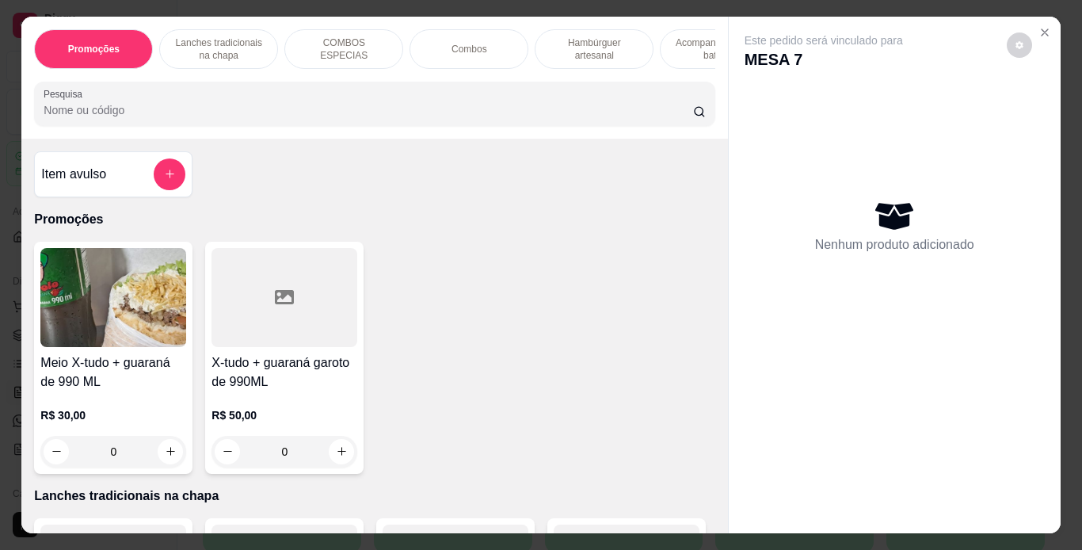
click at [586, 55] on p "Hambúrguer artesanal" at bounding box center [594, 48] width 92 height 25
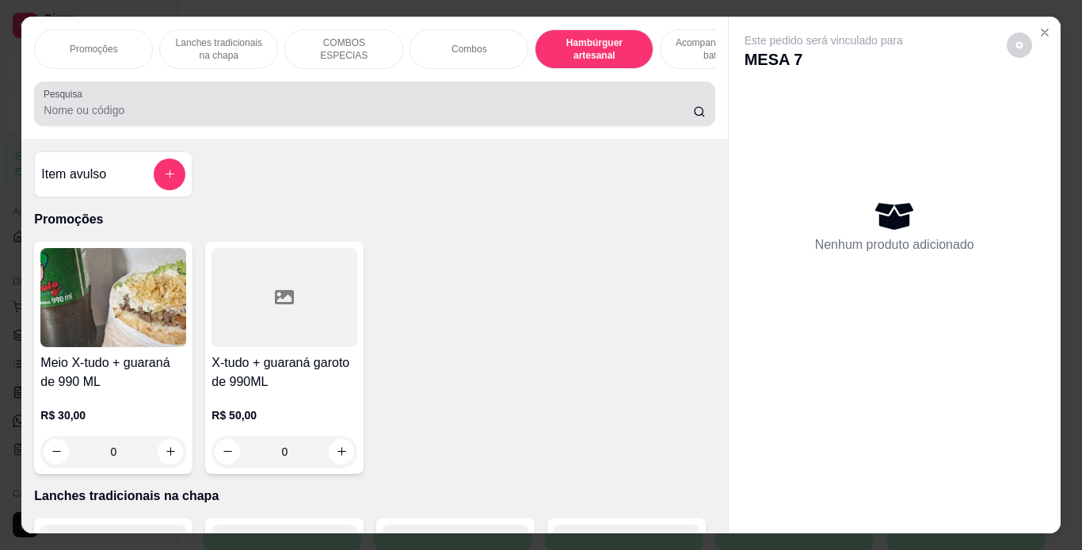
scroll to position [40, 0]
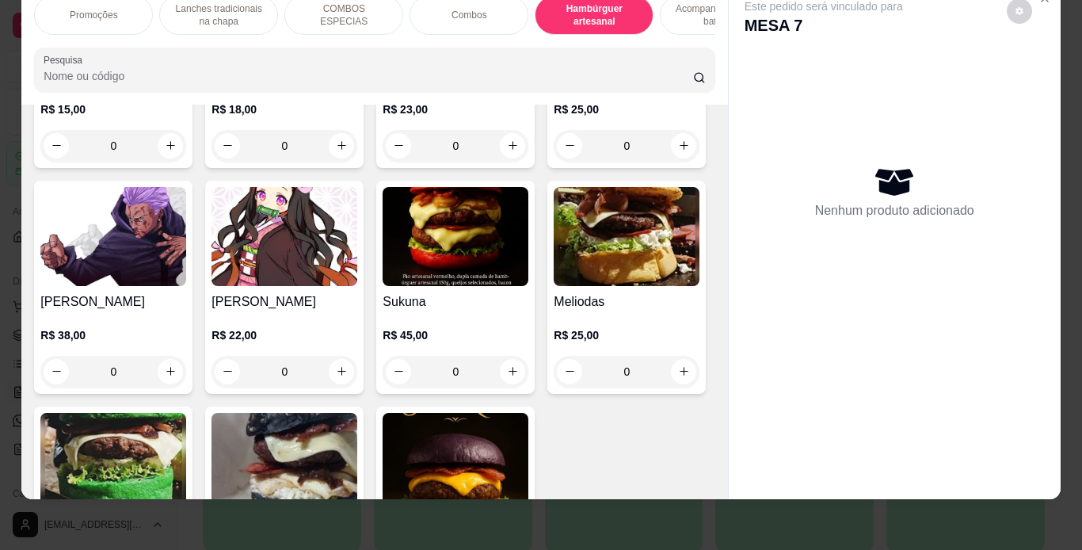
click at [334, 162] on div "0" at bounding box center [285, 146] width 146 height 32
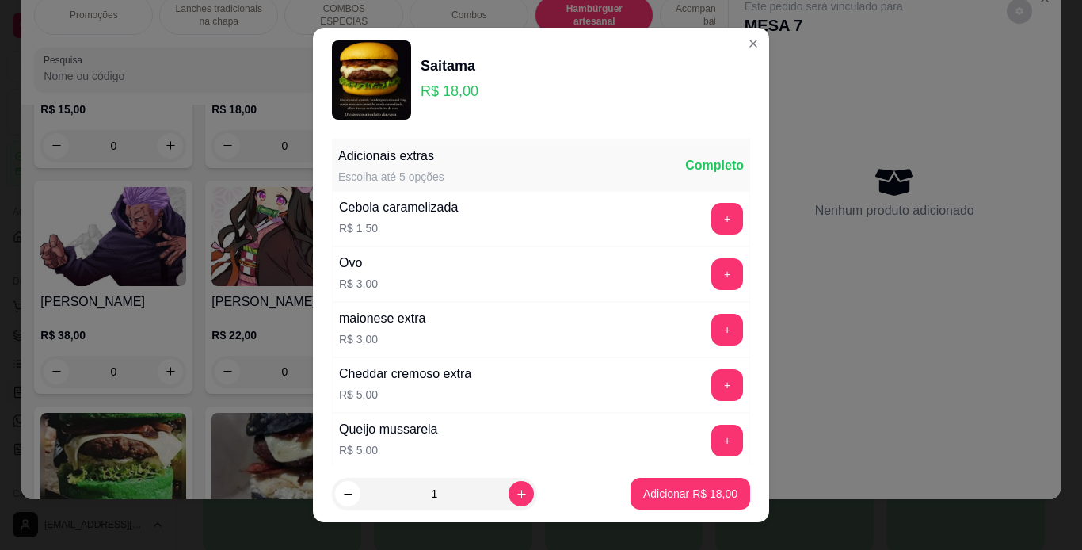
scroll to position [343, 0]
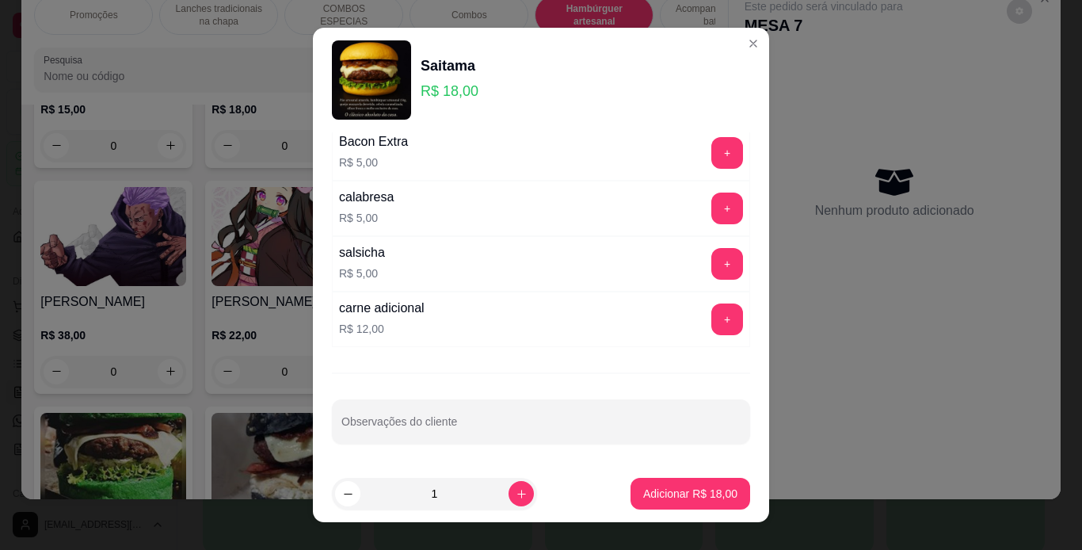
drag, startPoint x: 334, startPoint y: 322, endPoint x: 420, endPoint y: 421, distance: 130.8
click at [420, 421] on input "Observações do cliente" at bounding box center [540, 428] width 399 height 16
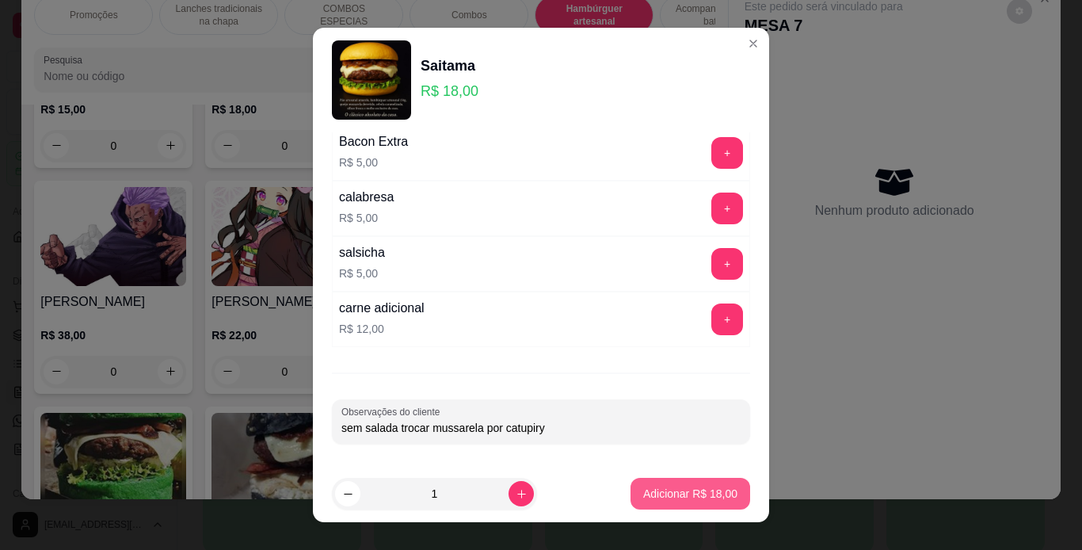
type input "sem salada trocar mussarela por catupiry"
click at [645, 494] on p "Adicionar R$ 18,00" at bounding box center [691, 493] width 92 height 15
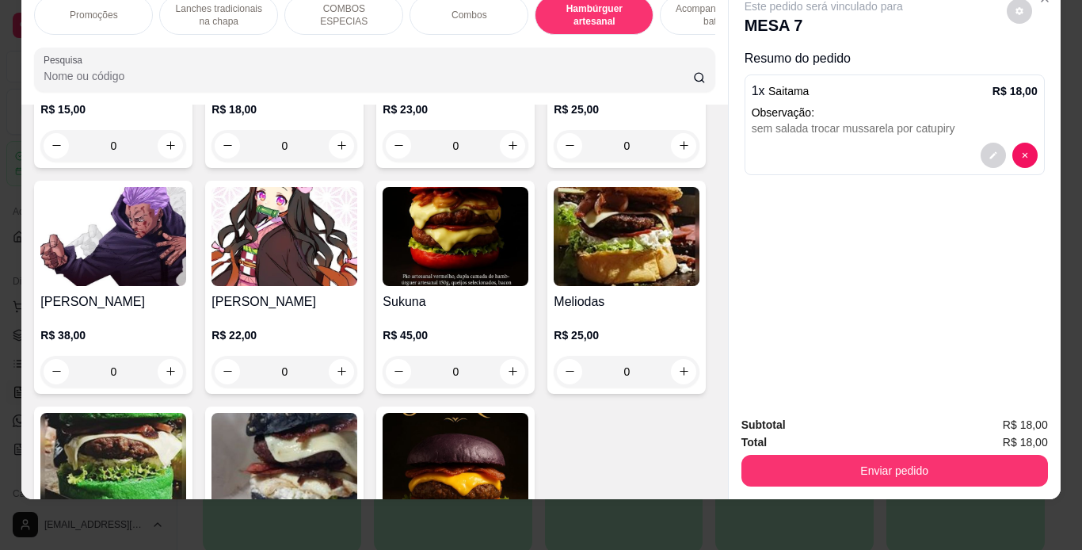
click at [330, 162] on div "0" at bounding box center [285, 146] width 146 height 32
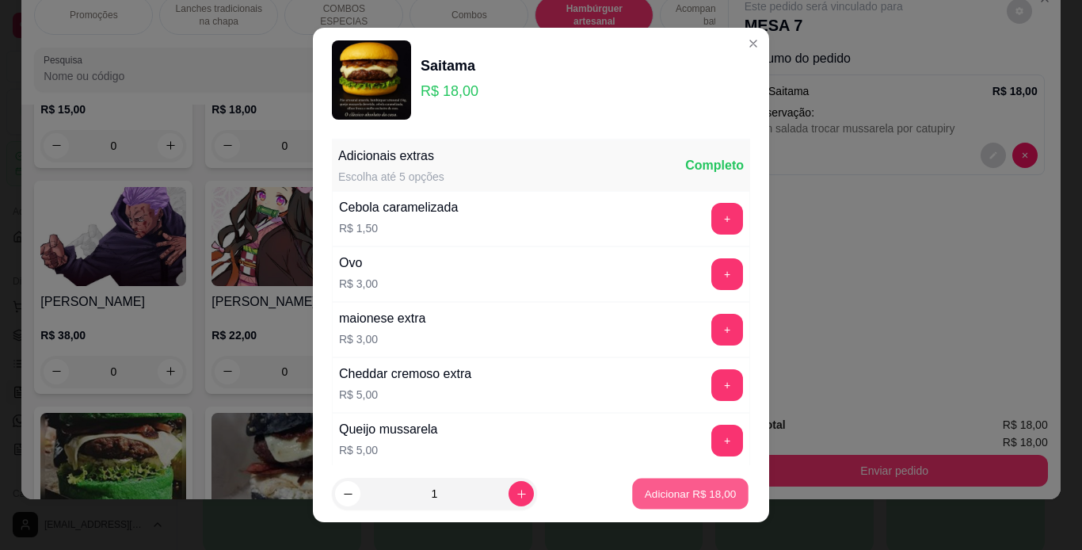
click at [681, 483] on button "Adicionar R$ 18,00" at bounding box center [690, 494] width 116 height 31
type input "1"
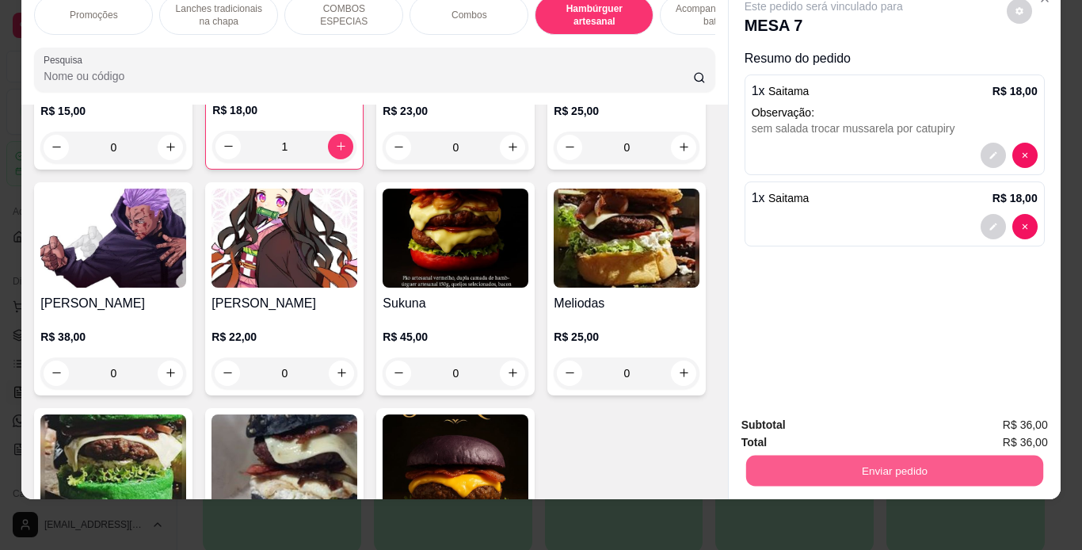
click at [784, 460] on button "Enviar pedido" at bounding box center [894, 471] width 297 height 31
click at [814, 420] on button "Não registrar e enviar pedido" at bounding box center [842, 419] width 160 height 29
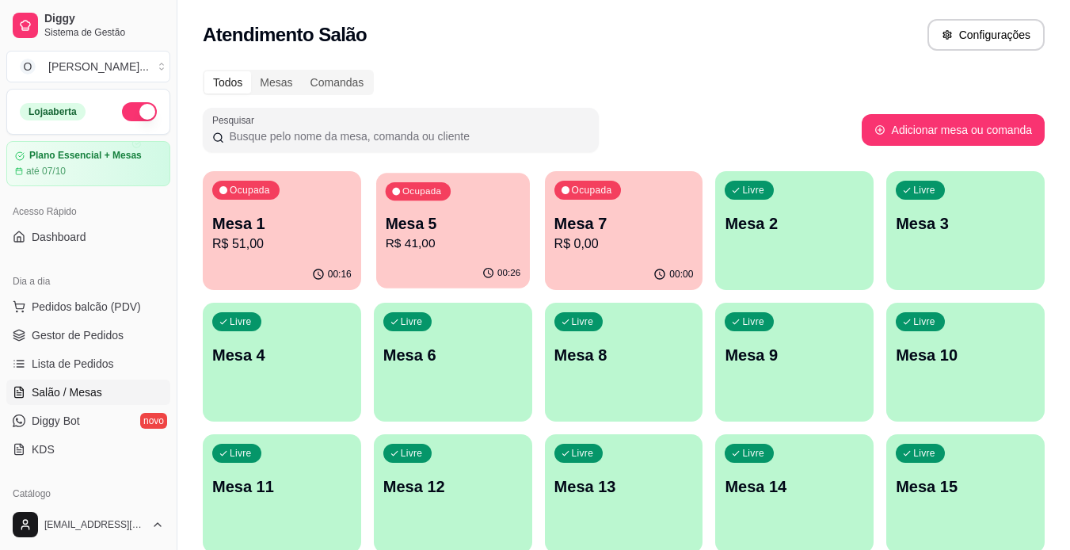
click at [482, 226] on p "Mesa 5" at bounding box center [452, 223] width 135 height 21
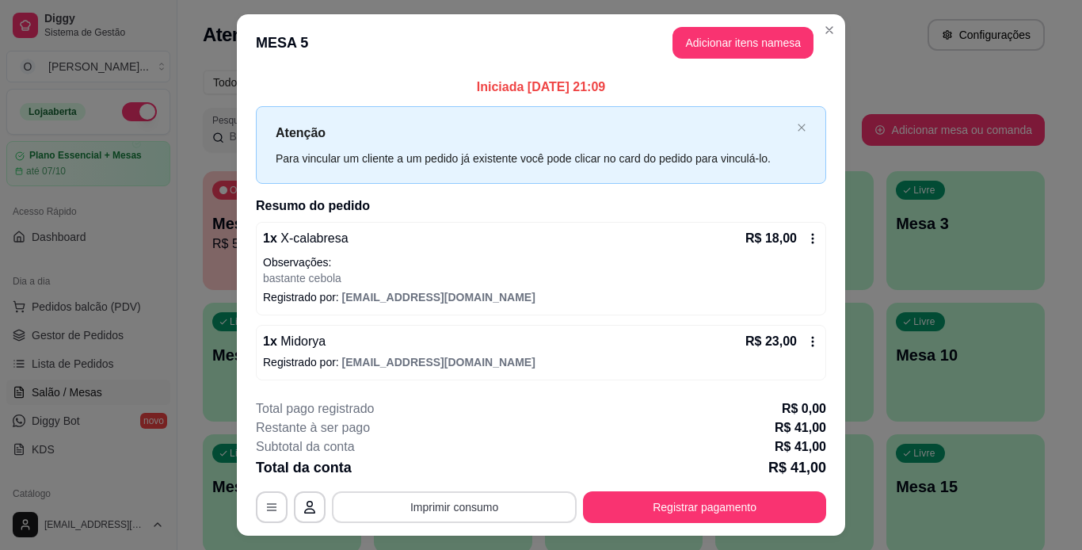
click at [456, 505] on button "Imprimir consumo" at bounding box center [454, 507] width 245 height 32
click at [528, 376] on div "1 x Midorya R$ 23,00 Registrado por: [EMAIL_ADDRESS][DOMAIN_NAME]" at bounding box center [541, 352] width 570 height 55
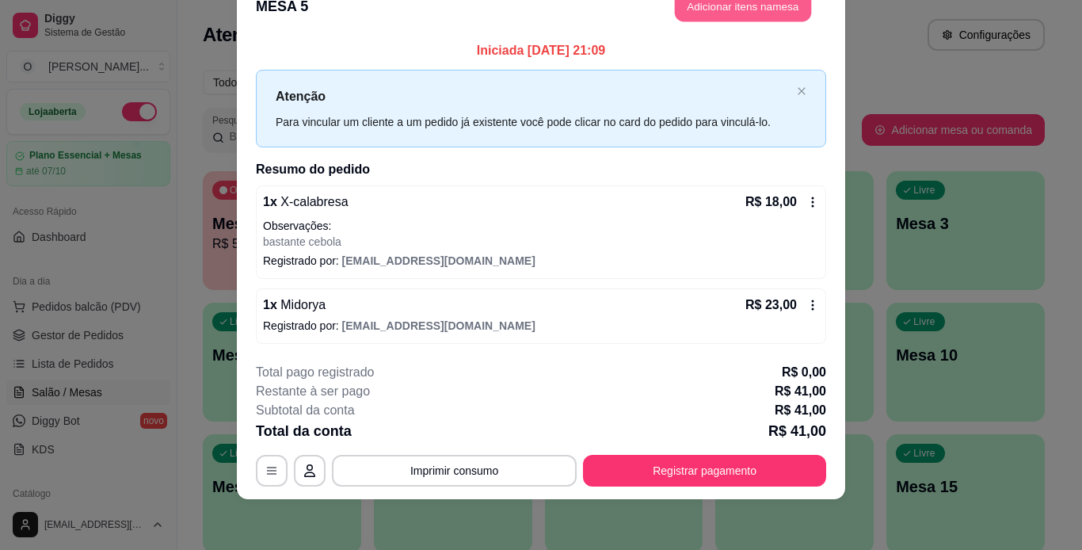
click at [731, 0] on button "Adicionar itens na mesa" at bounding box center [743, 6] width 136 height 31
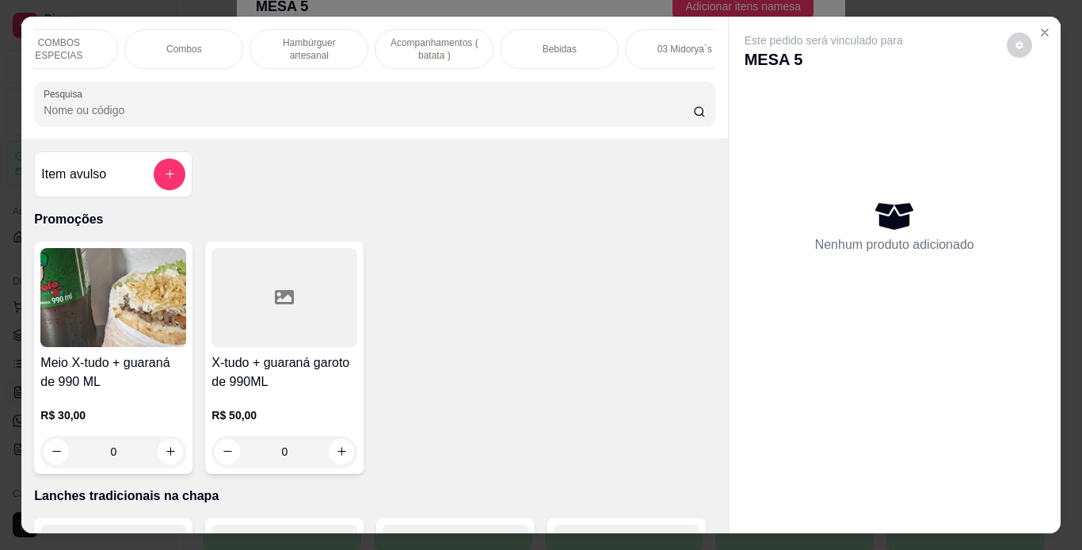
scroll to position [0, 285]
click at [559, 44] on p "Bebidas" at bounding box center [560, 49] width 34 height 13
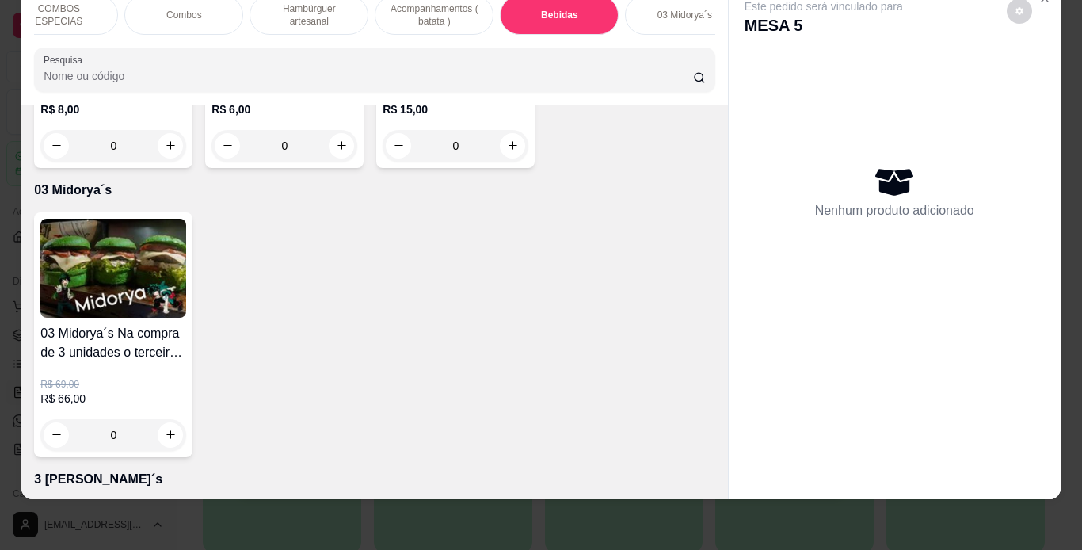
type input "1"
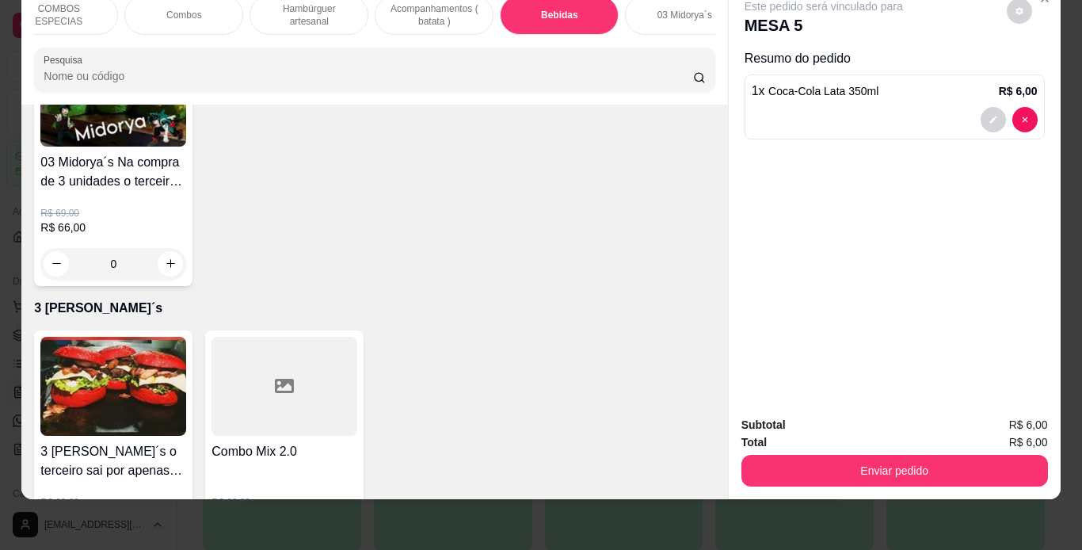
scroll to position [4812, 0]
type input "1"
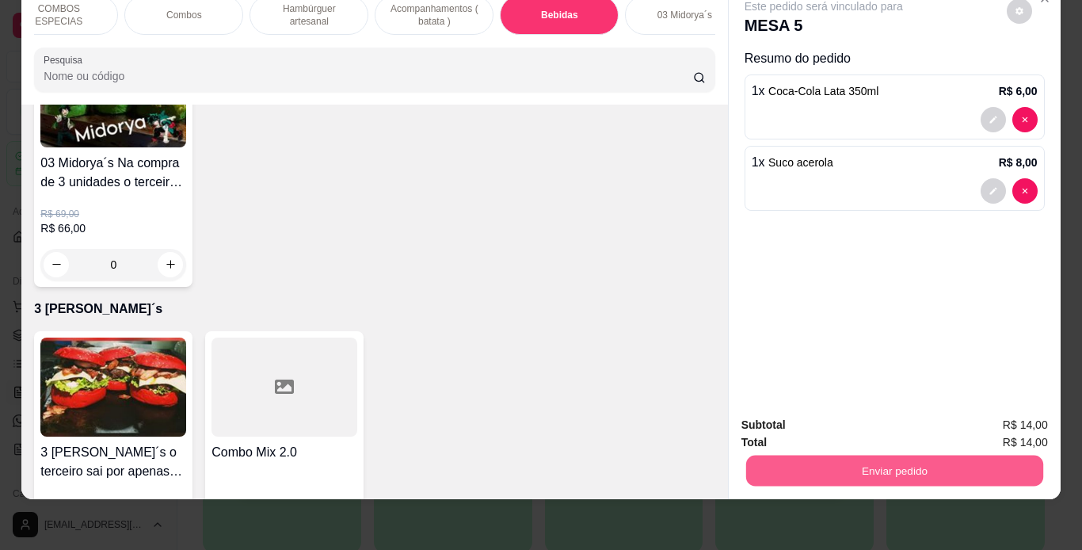
click at [825, 456] on button "Enviar pedido" at bounding box center [894, 471] width 297 height 31
click at [810, 416] on button "Não registrar e enviar pedido" at bounding box center [842, 419] width 160 height 29
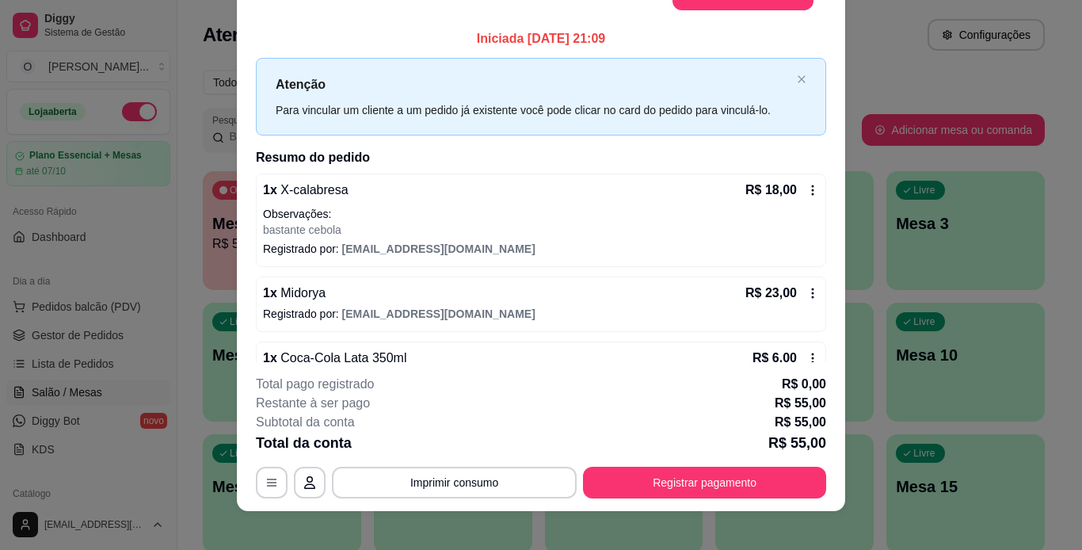
scroll to position [25, 0]
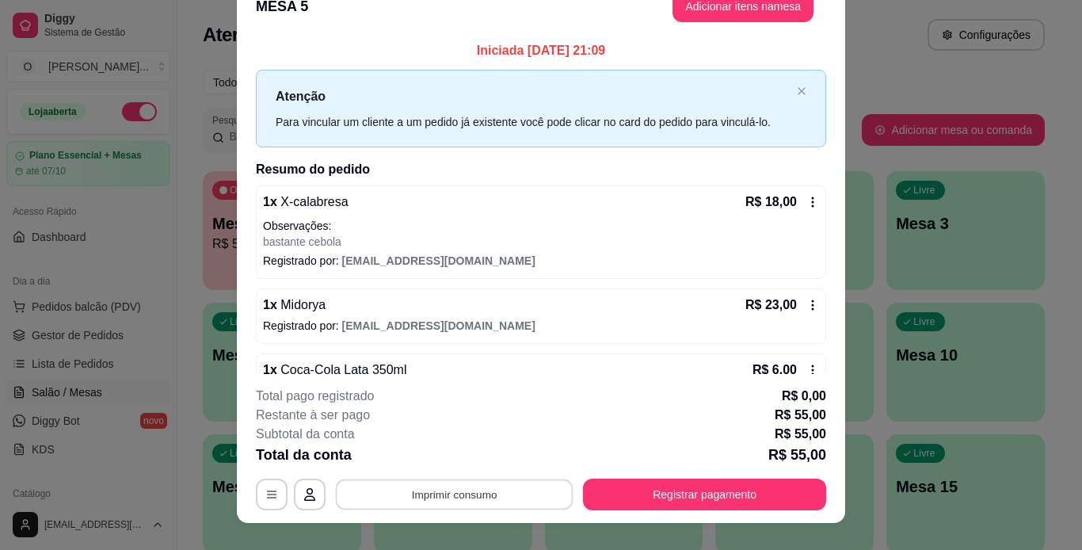
click at [540, 497] on button "Imprimir consumo" at bounding box center [455, 494] width 238 height 31
click at [486, 456] on button "IMPRESSORA" at bounding box center [453, 457] width 111 height 25
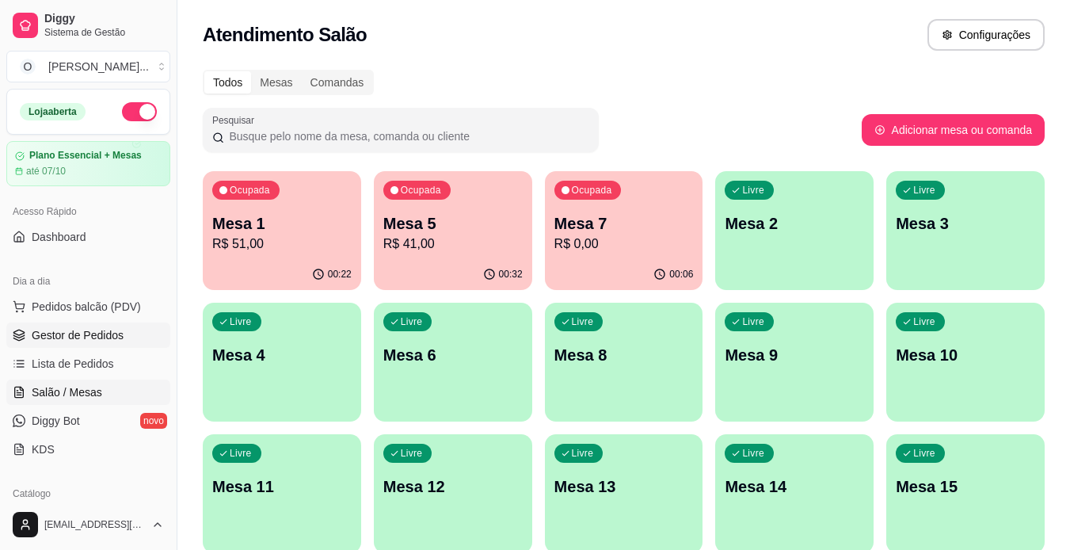
click at [61, 333] on span "Gestor de Pedidos" at bounding box center [78, 335] width 92 height 16
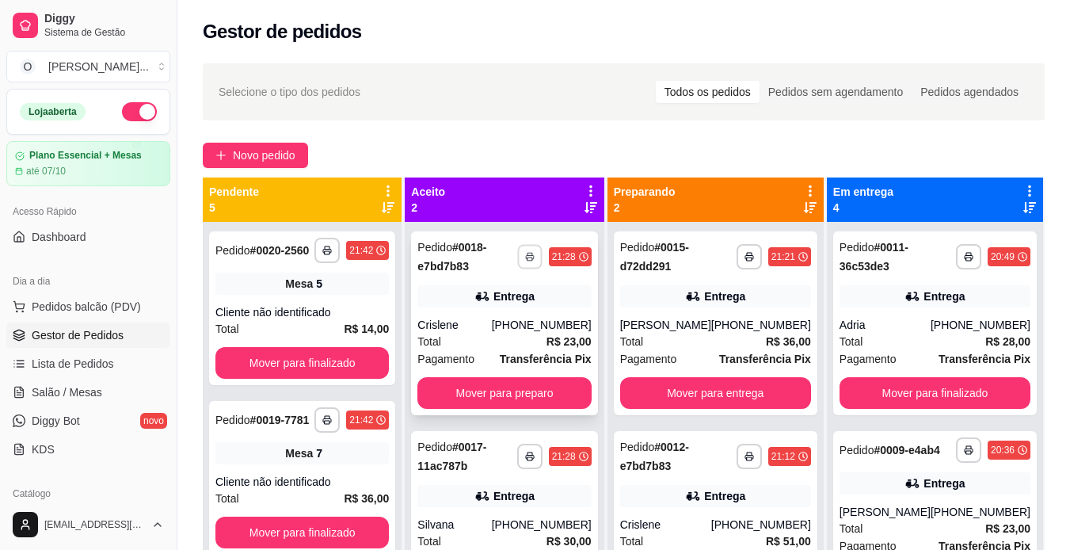
click at [535, 259] on icon "button" at bounding box center [530, 257] width 10 height 10
click at [490, 312] on button "IMPRESSORA" at bounding box center [499, 311] width 111 height 25
click at [494, 388] on button "Mover para preparo" at bounding box center [505, 393] width 169 height 31
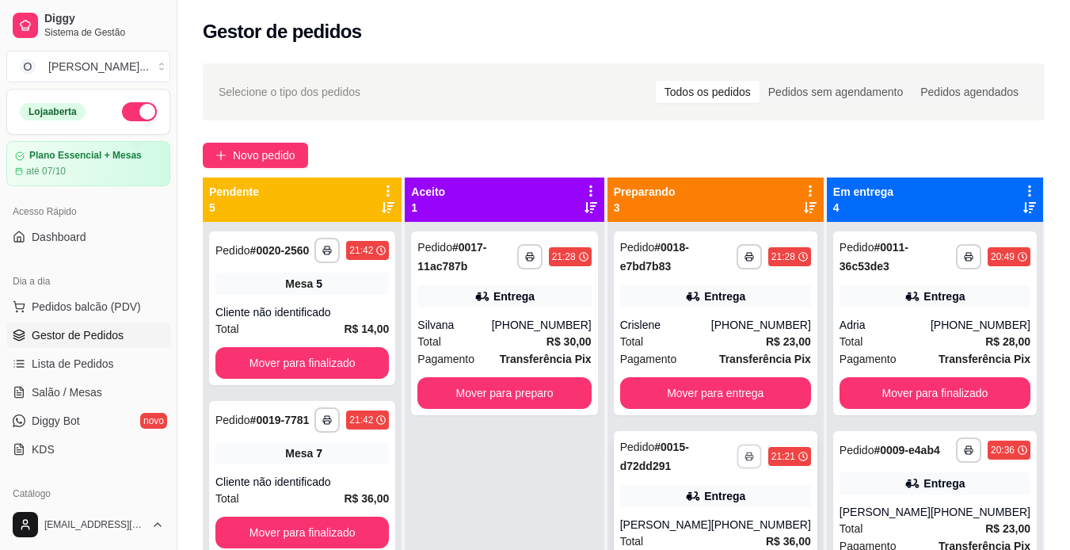
click at [737, 464] on button "button" at bounding box center [749, 456] width 25 height 25
click at [746, 456] on icon "button" at bounding box center [750, 457] width 8 height 3
click at [695, 518] on button "IMPRESSORA" at bounding box center [694, 511] width 111 height 25
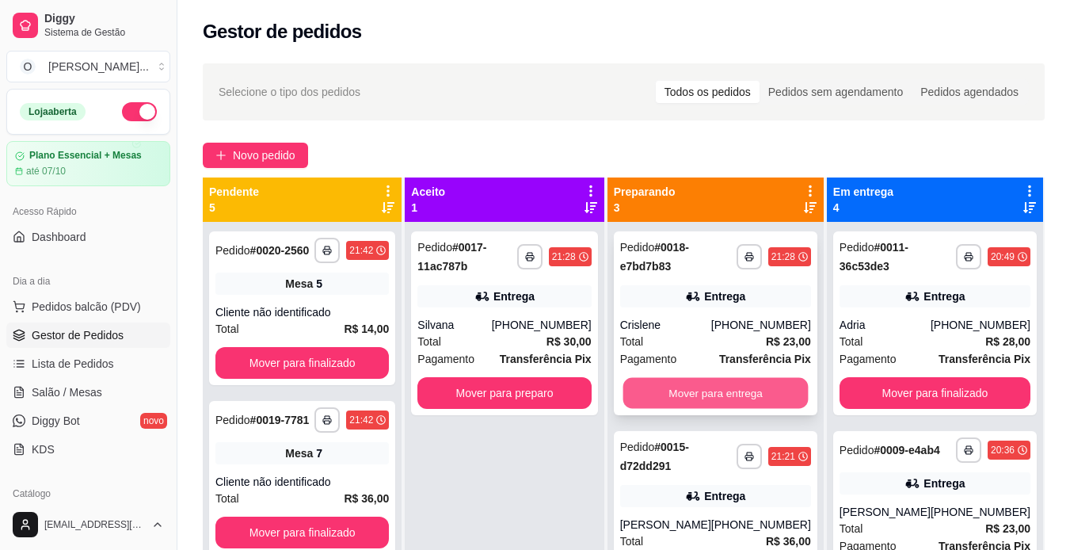
click at [734, 385] on button "Mover para entrega" at bounding box center [715, 393] width 185 height 31
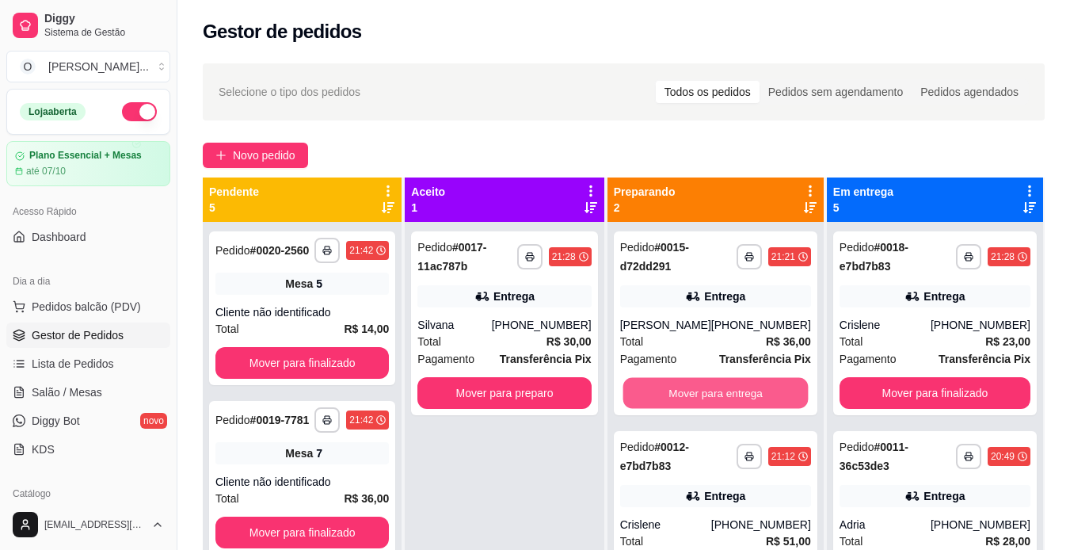
click at [734, 385] on button "Mover para entrega" at bounding box center [715, 393] width 185 height 31
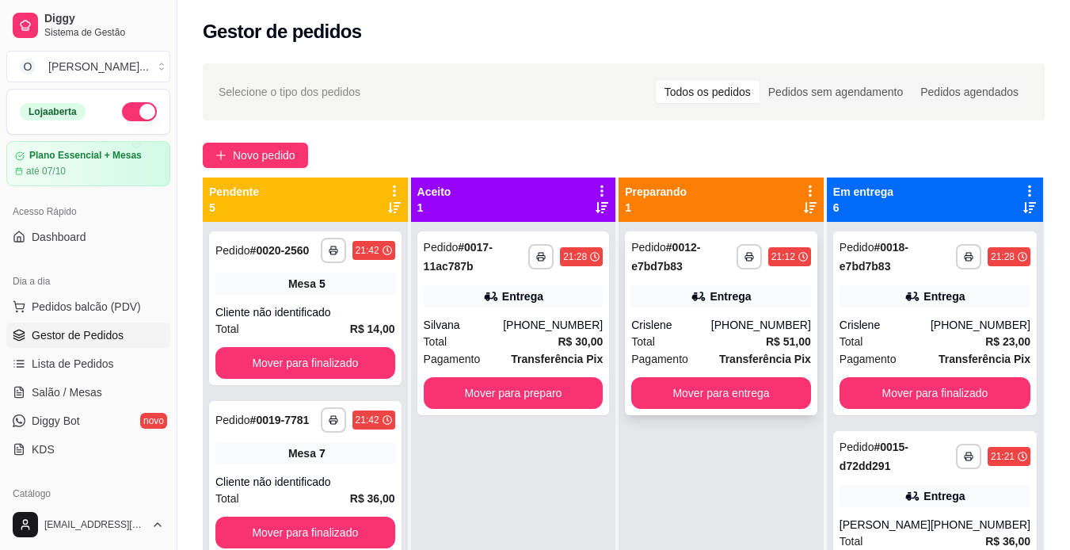
click at [735, 256] on div "Pedido # 0012-e7bd7b83" at bounding box center [683, 257] width 105 height 38
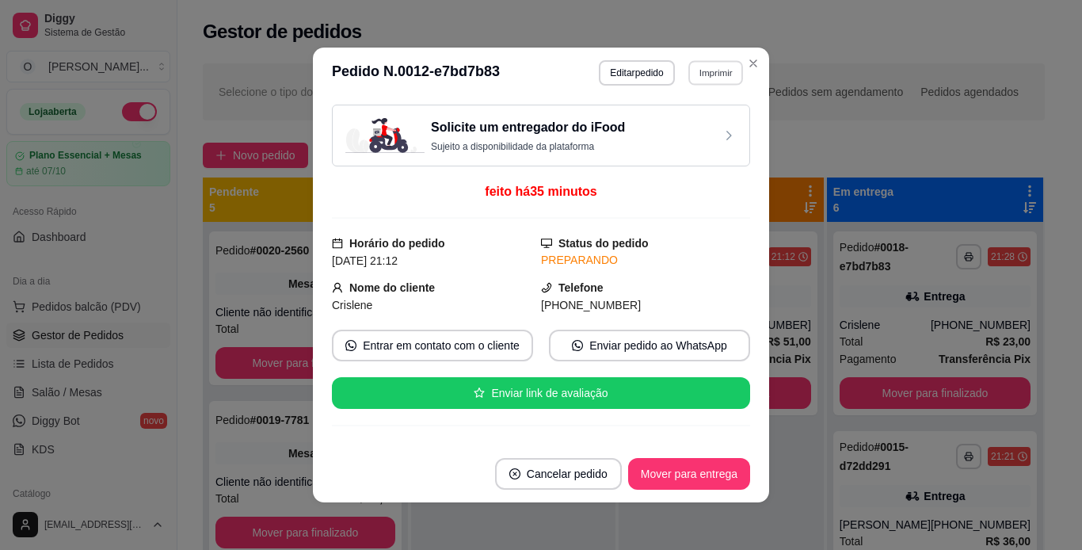
click at [727, 78] on button "Imprimir" at bounding box center [716, 72] width 55 height 25
click at [699, 124] on button "IMPRESSORA" at bounding box center [681, 128] width 111 height 25
click at [656, 467] on button "Mover para entrega" at bounding box center [689, 474] width 119 height 31
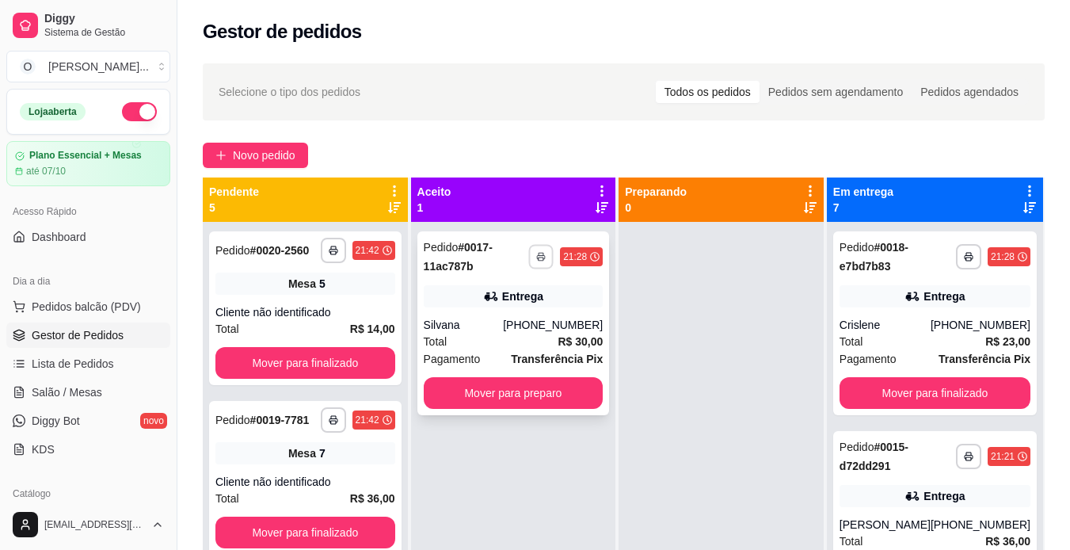
click at [541, 254] on icon "button" at bounding box center [541, 257] width 10 height 10
click at [490, 314] on button "IMPRESSORA" at bounding box center [499, 311] width 111 height 25
click at [496, 390] on button "Mover para preparo" at bounding box center [513, 393] width 174 height 31
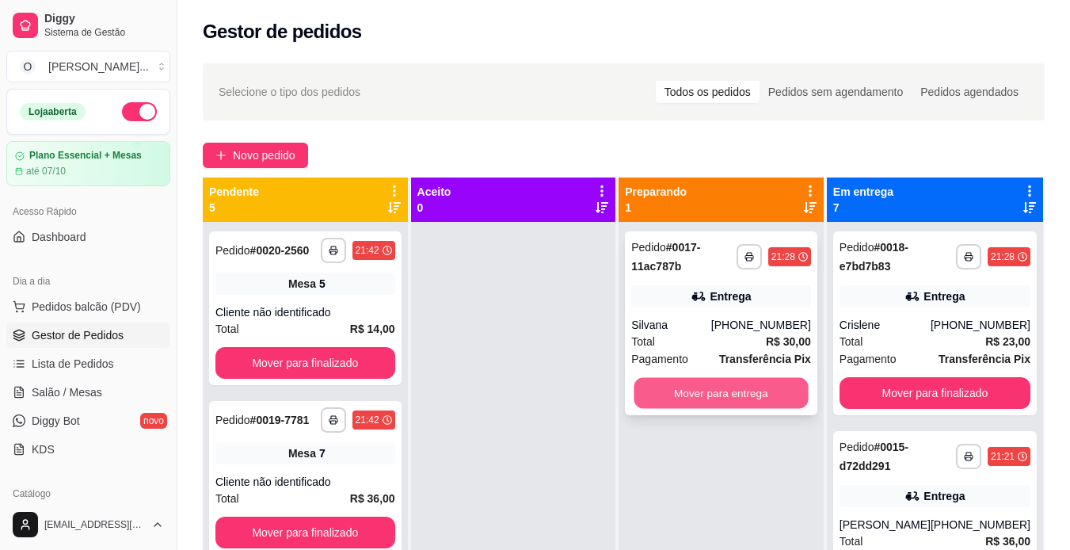
click at [654, 384] on button "Mover para entrega" at bounding box center [722, 393] width 174 height 31
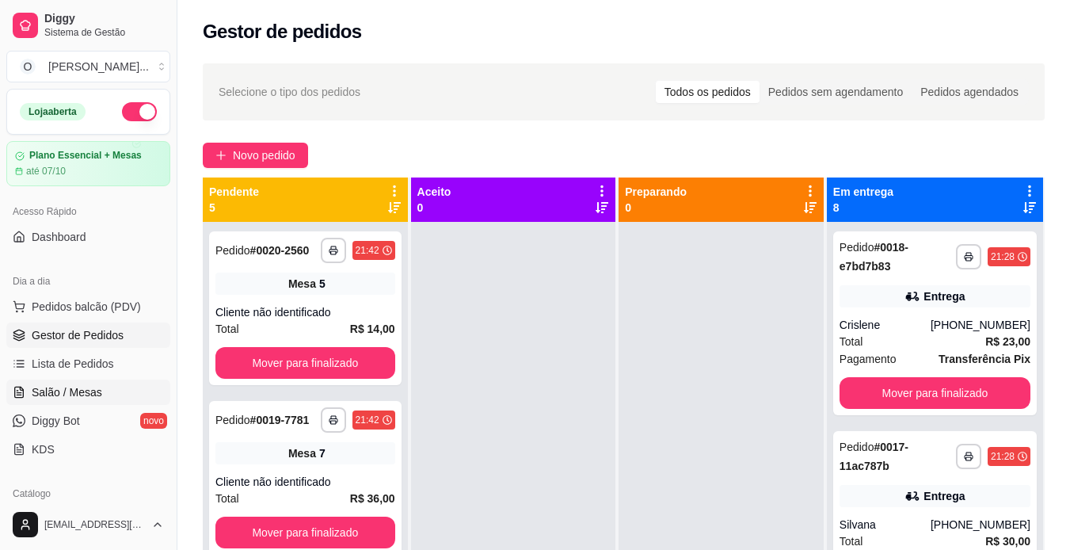
click at [89, 391] on span "Salão / Mesas" at bounding box center [67, 392] width 71 height 16
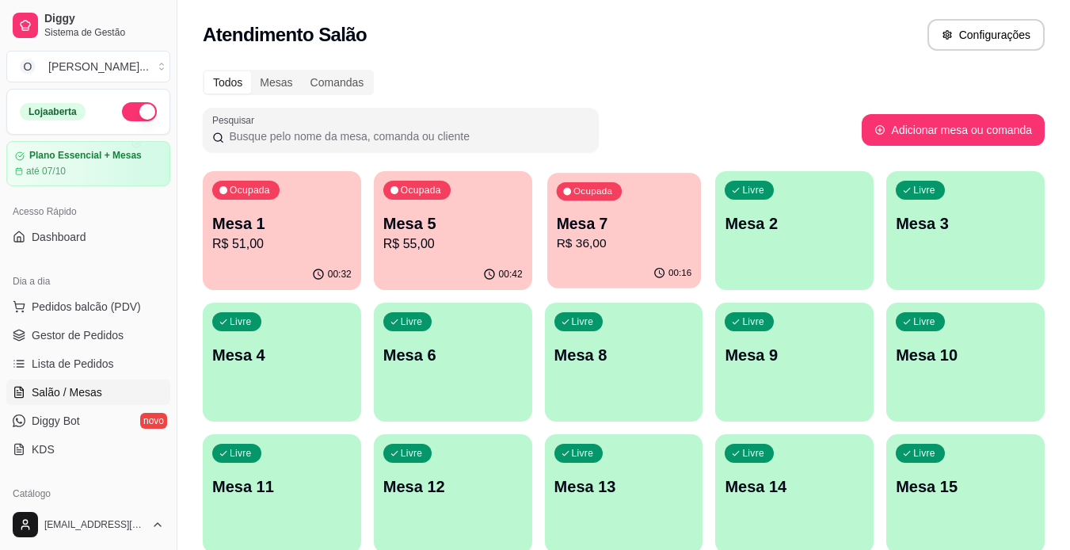
click at [606, 245] on p "R$ 36,00" at bounding box center [623, 244] width 135 height 18
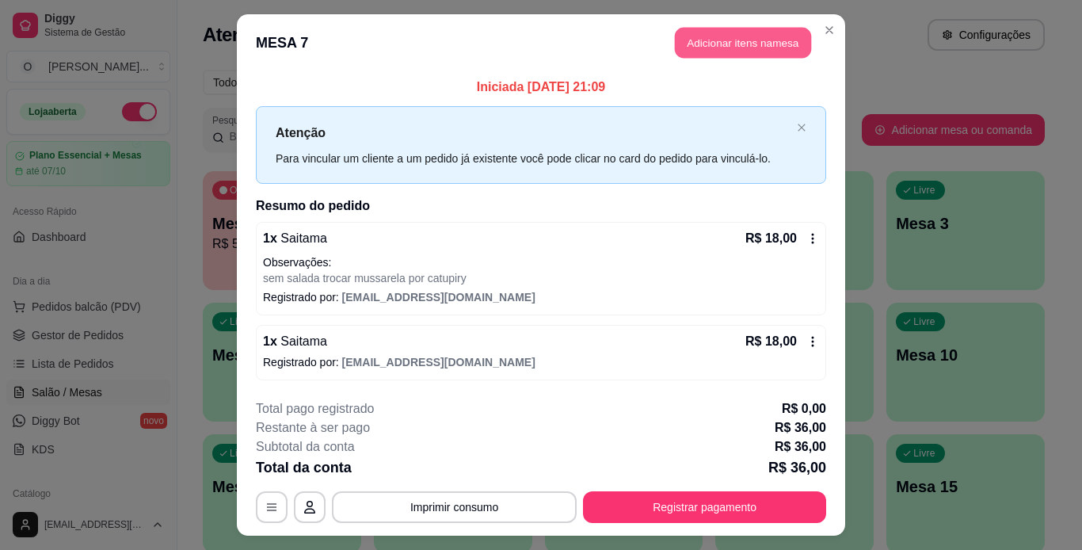
click at [780, 46] on button "Adicionar itens na mesa" at bounding box center [743, 43] width 136 height 31
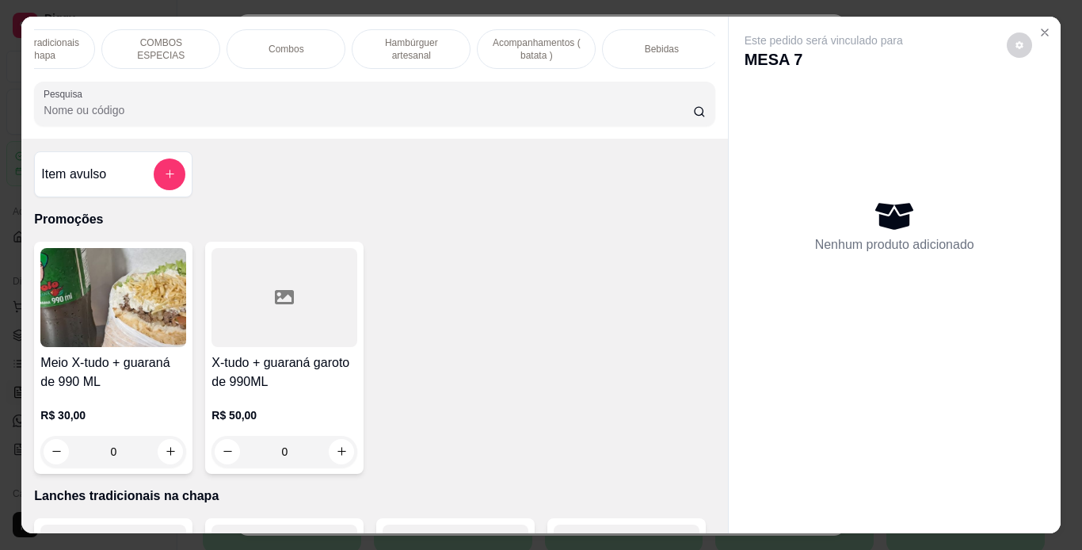
scroll to position [0, 183]
click at [637, 55] on div "Bebidas" at bounding box center [661, 49] width 119 height 40
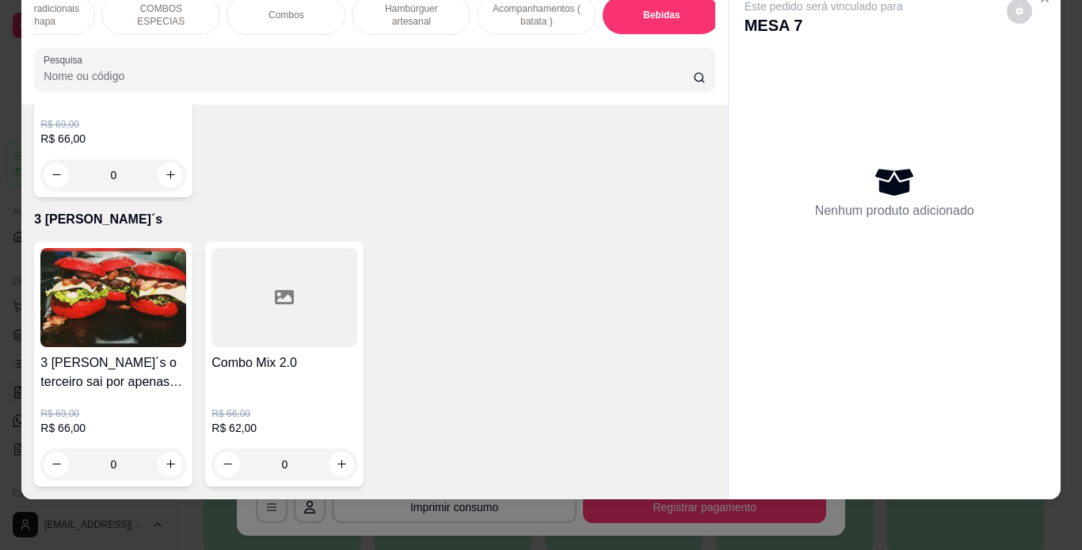
scroll to position [5201, 0]
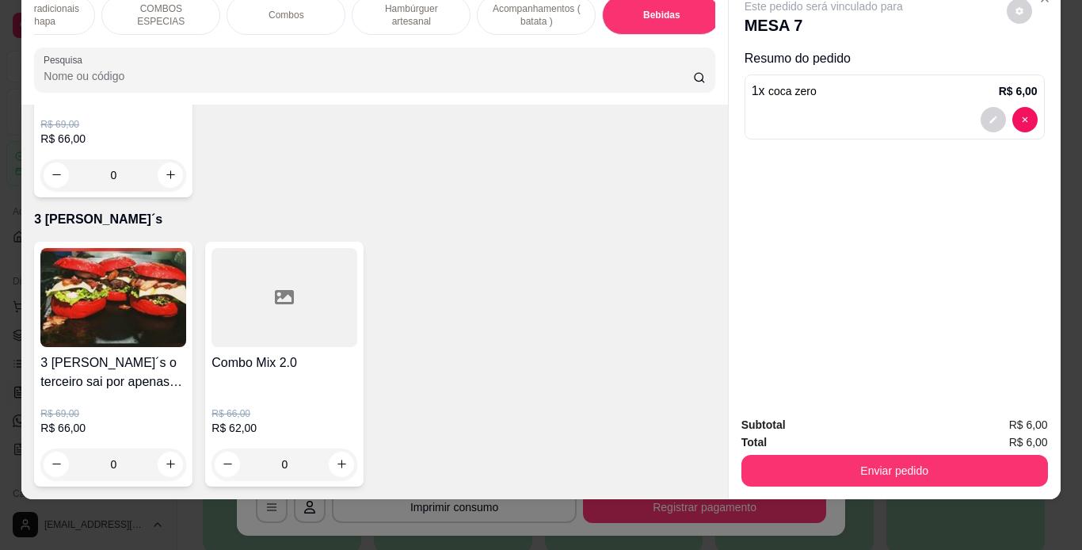
type input "2"
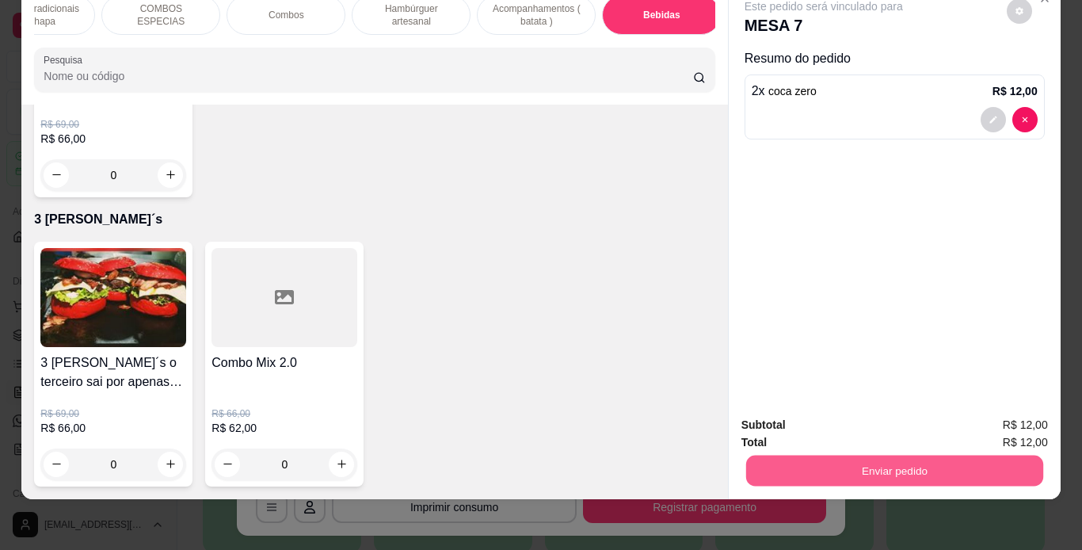
click at [847, 461] on button "Enviar pedido" at bounding box center [894, 471] width 297 height 31
click at [809, 415] on button "Não registrar e enviar pedido" at bounding box center [842, 419] width 160 height 29
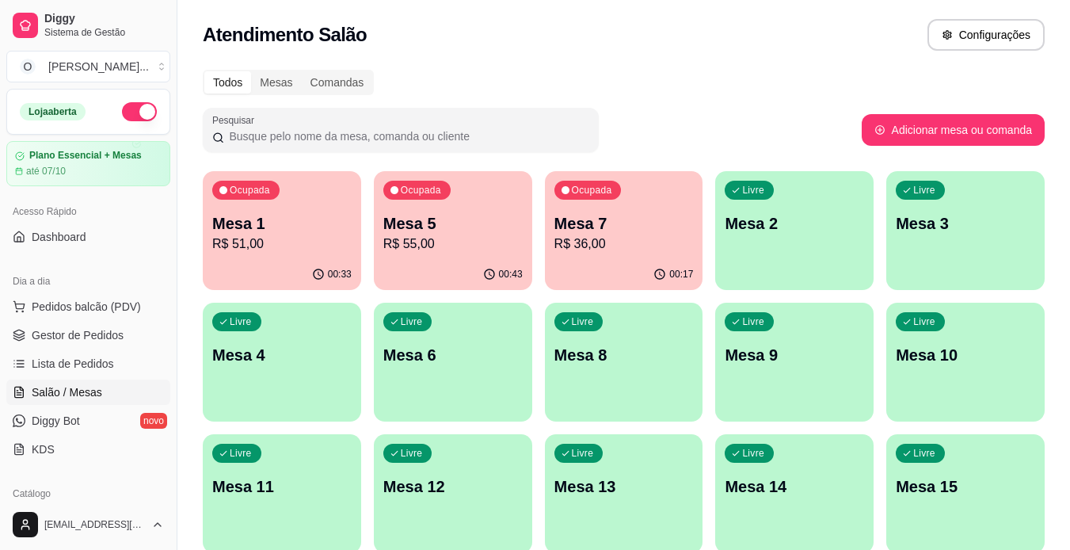
click at [245, 261] on div "00:33" at bounding box center [282, 274] width 158 height 31
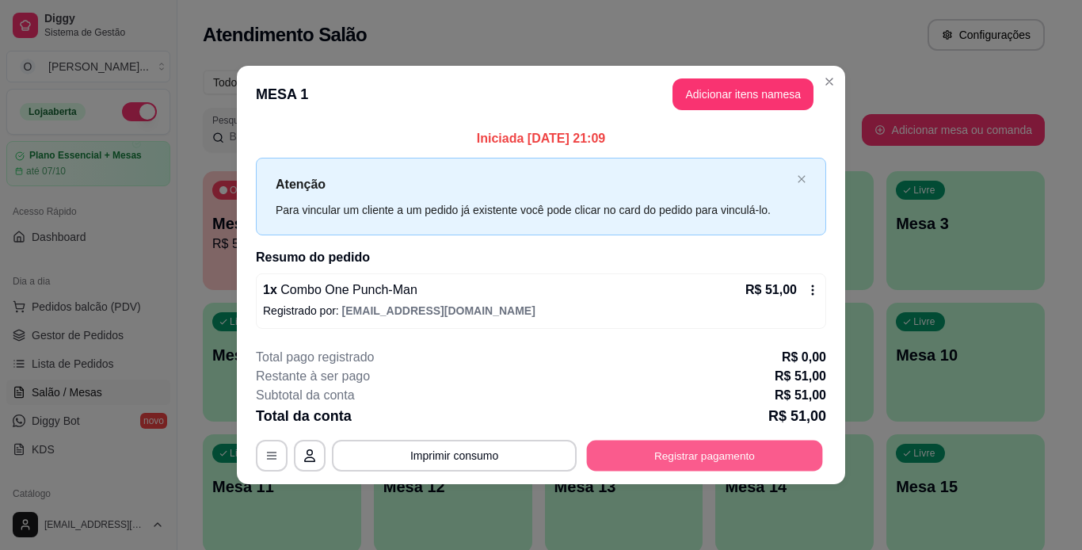
click at [658, 445] on button "Registrar pagamento" at bounding box center [705, 455] width 236 height 31
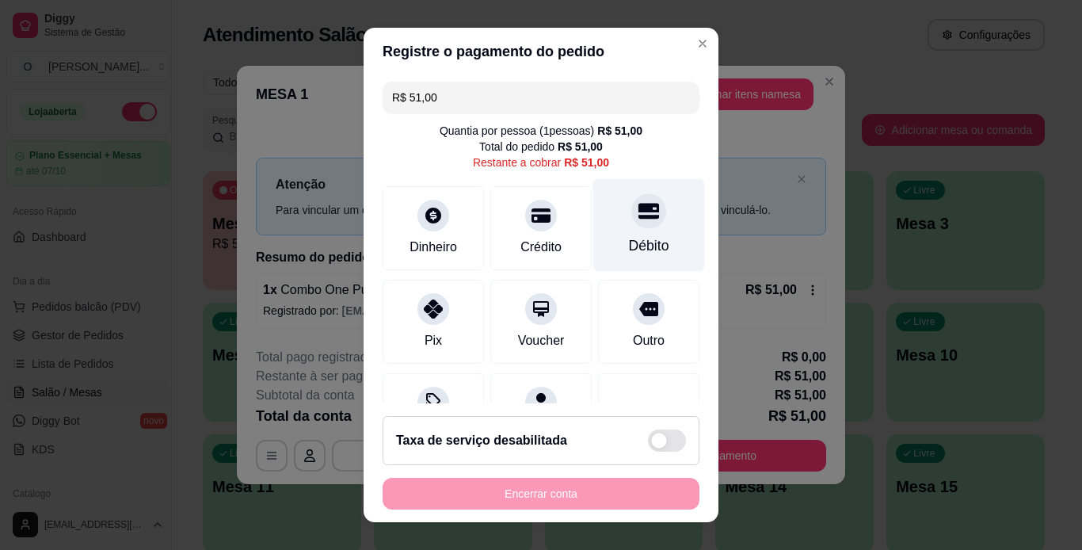
click at [640, 226] on div "Débito" at bounding box center [649, 224] width 112 height 93
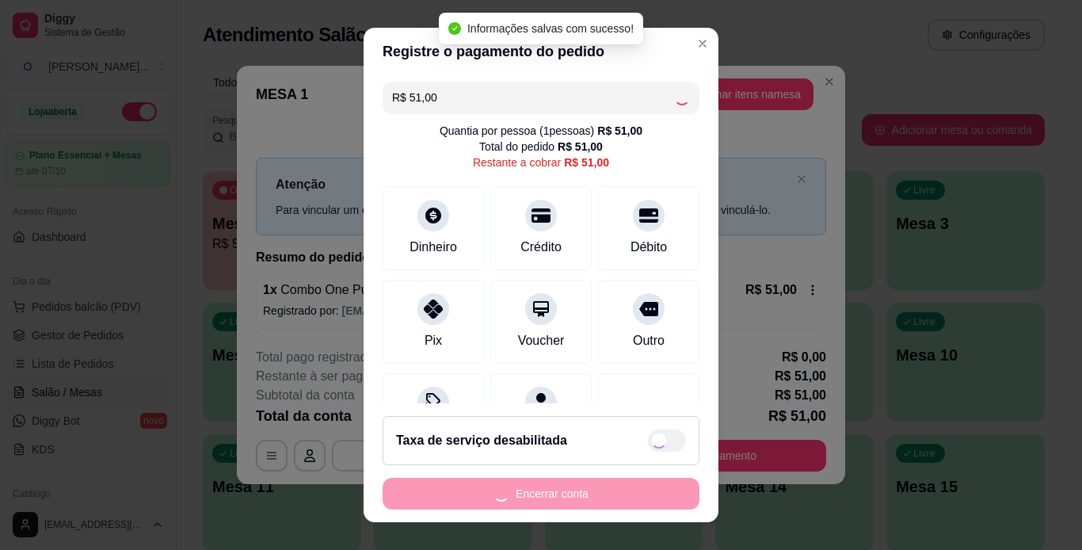
type input "R$ 0,00"
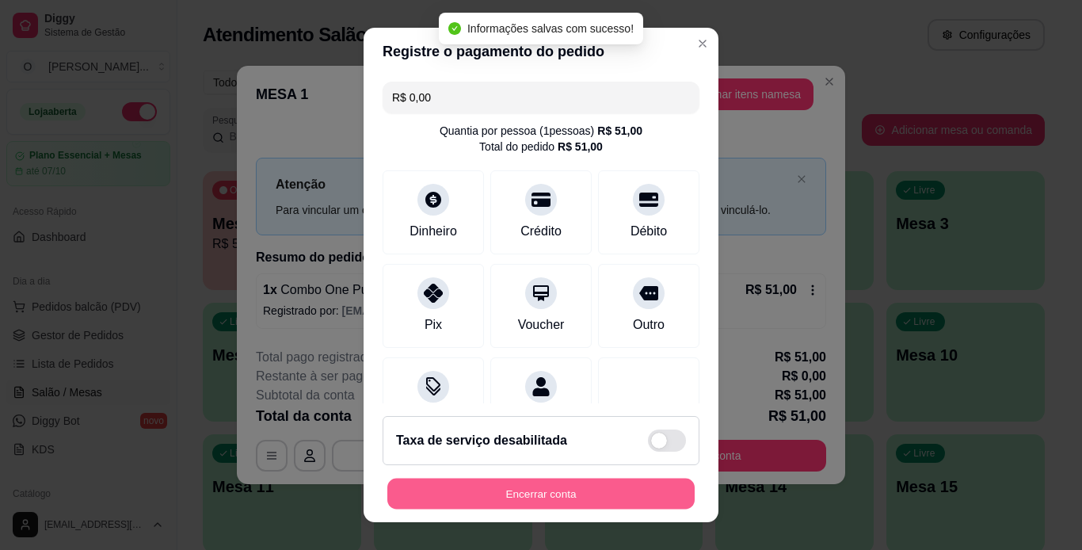
click at [555, 502] on button "Encerrar conta" at bounding box center [540, 494] width 307 height 31
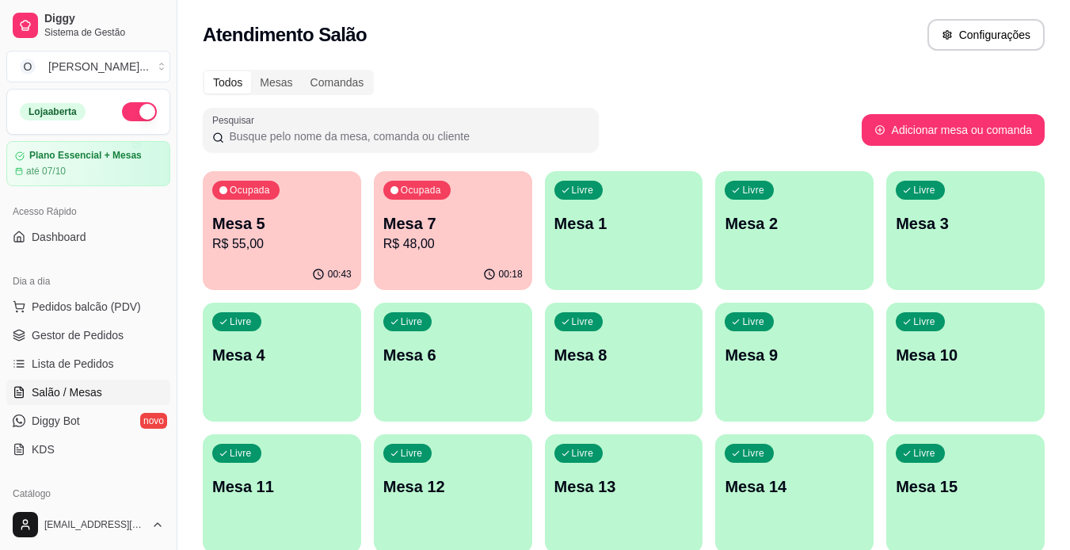
click at [303, 218] on p "Mesa 5" at bounding box center [281, 223] width 139 height 22
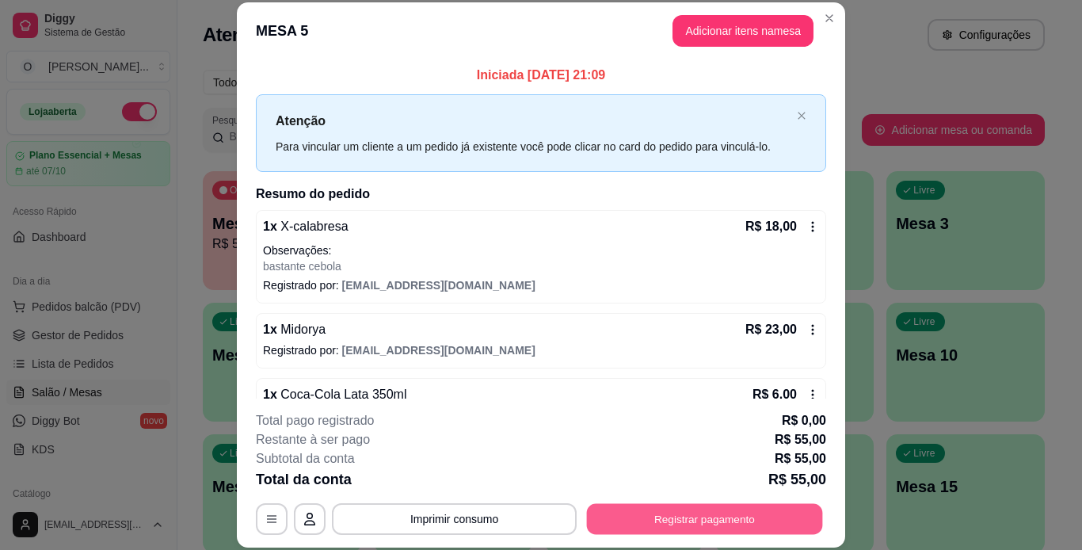
click at [663, 528] on button "Registrar pagamento" at bounding box center [705, 518] width 236 height 31
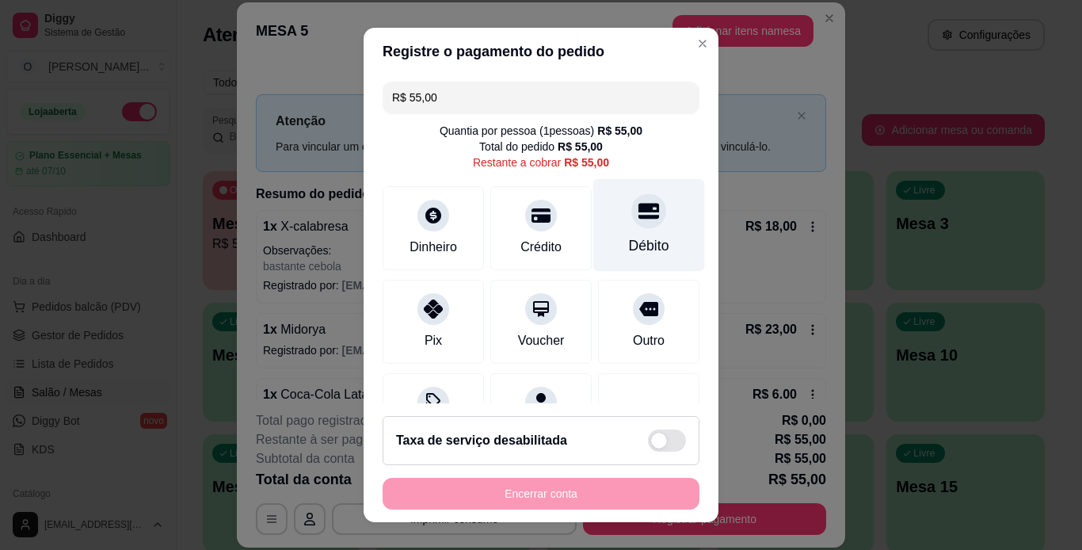
click at [639, 214] on icon at bounding box center [649, 210] width 21 height 21
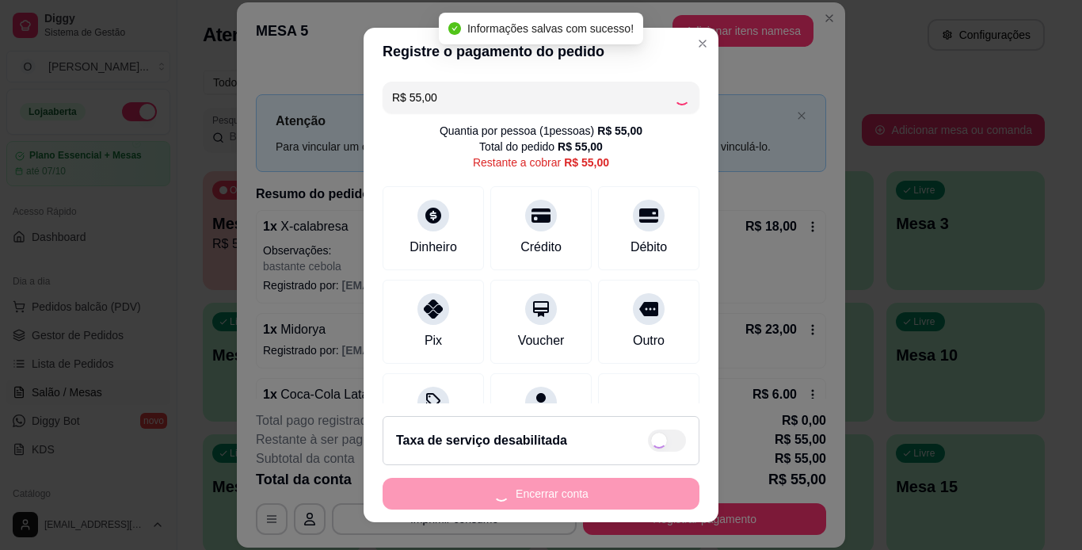
type input "R$ 0,00"
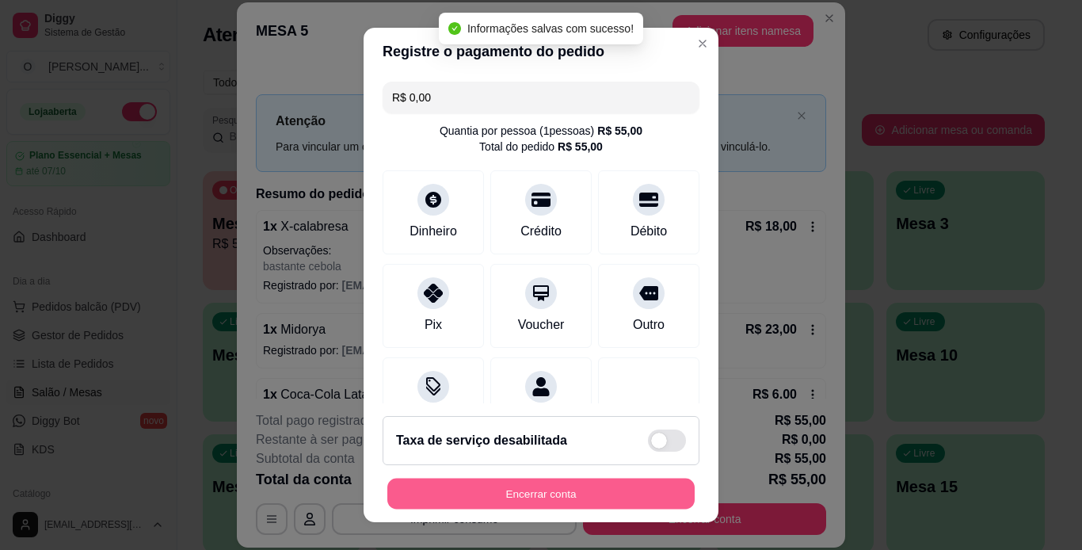
click at [615, 499] on button "Encerrar conta" at bounding box center [540, 494] width 307 height 31
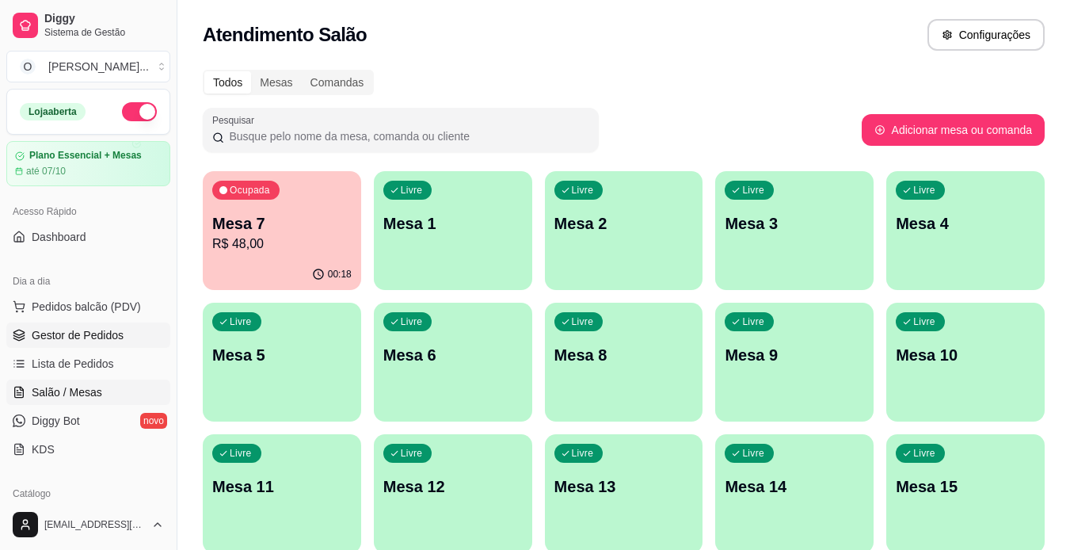
click at [107, 341] on span "Gestor de Pedidos" at bounding box center [78, 335] width 92 height 16
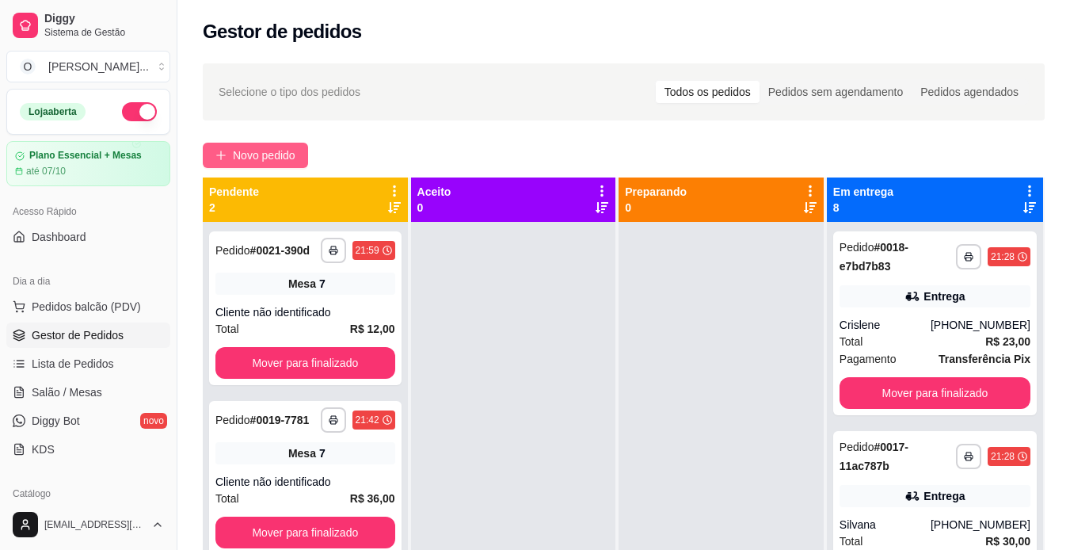
click at [227, 151] on button "Novo pedido" at bounding box center [255, 155] width 105 height 25
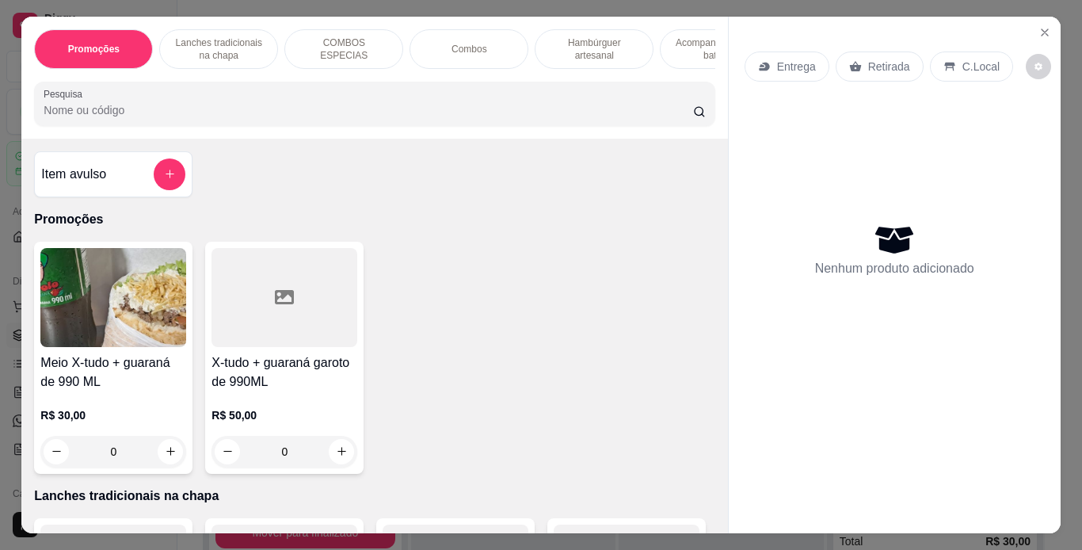
click at [573, 51] on p "Hambúrguer artesanal" at bounding box center [594, 48] width 92 height 25
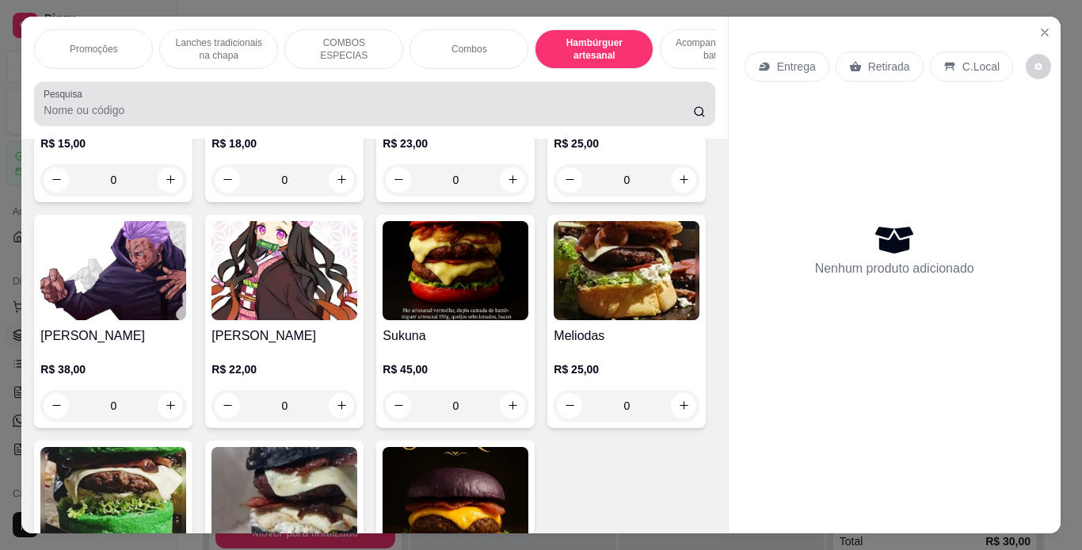
scroll to position [40, 0]
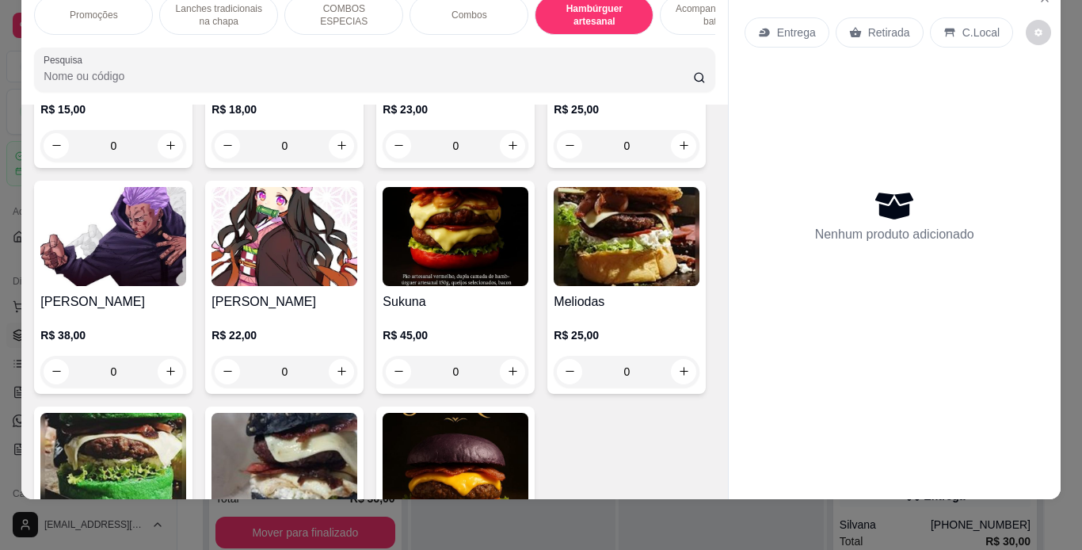
click at [503, 162] on div "0" at bounding box center [456, 146] width 146 height 32
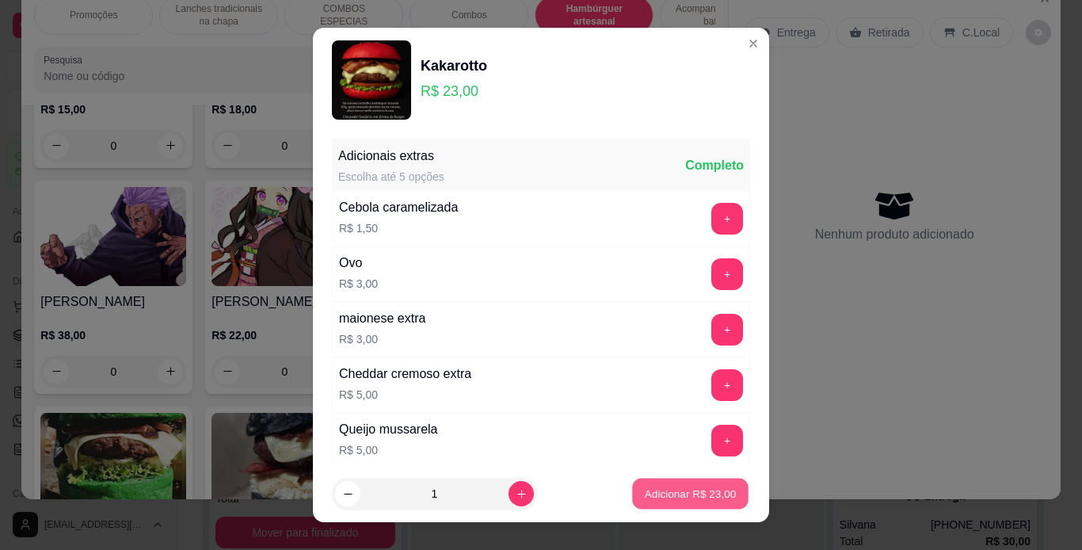
click at [664, 505] on button "Adicionar R$ 23,00" at bounding box center [690, 494] width 116 height 31
type input "1"
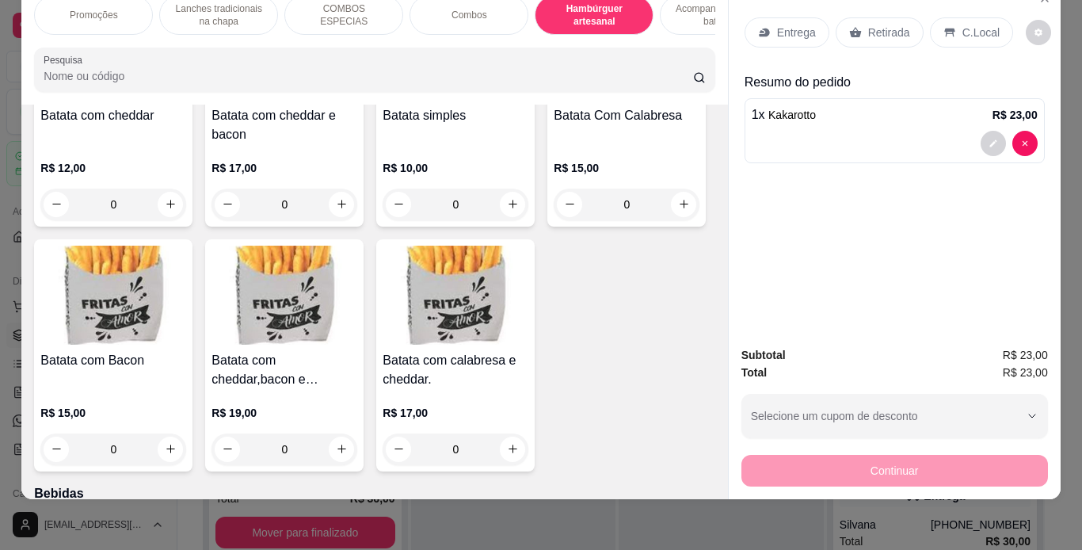
scroll to position [3638, 0]
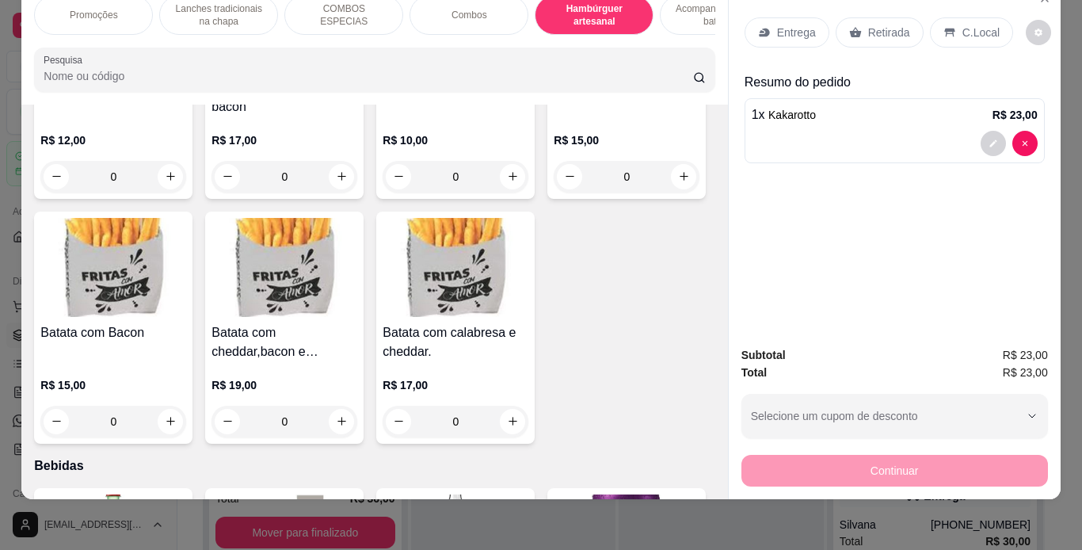
click at [336, 316] on div "maionese extra" at bounding box center [379, 319] width 89 height 19
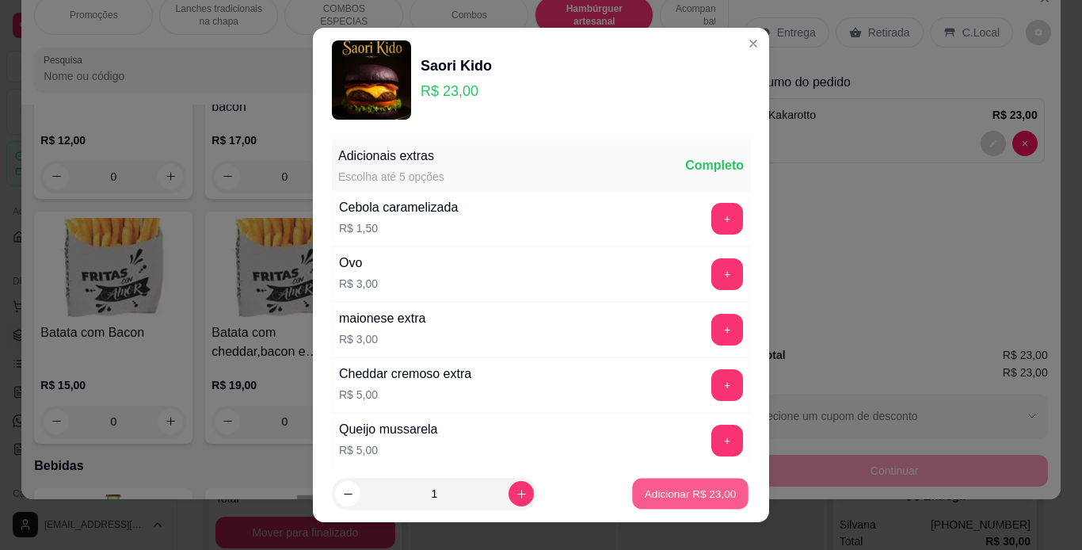
click at [645, 498] on p "Adicionar R$ 23,00" at bounding box center [691, 493] width 92 height 15
type input "1"
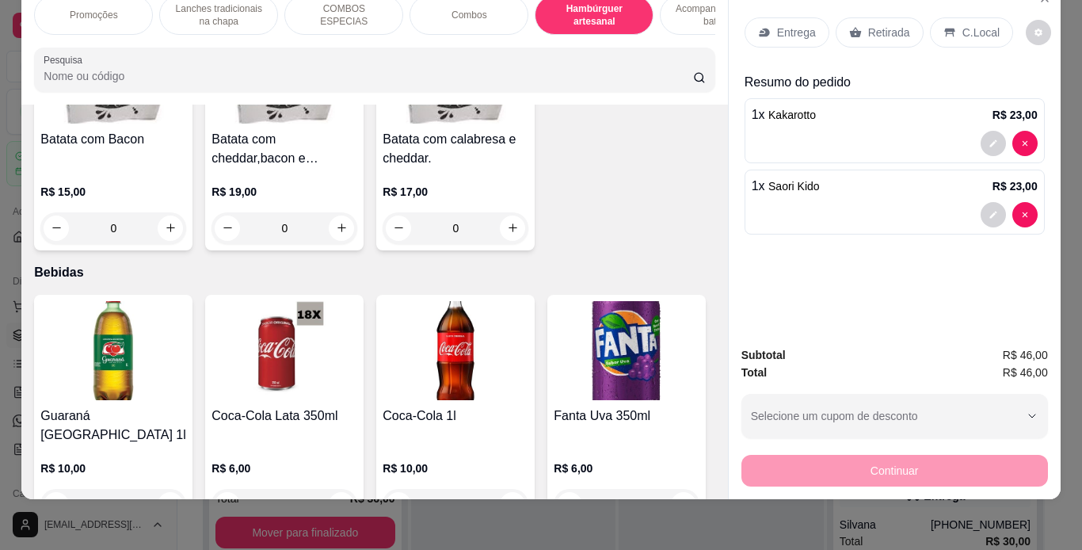
scroll to position [3832, 0]
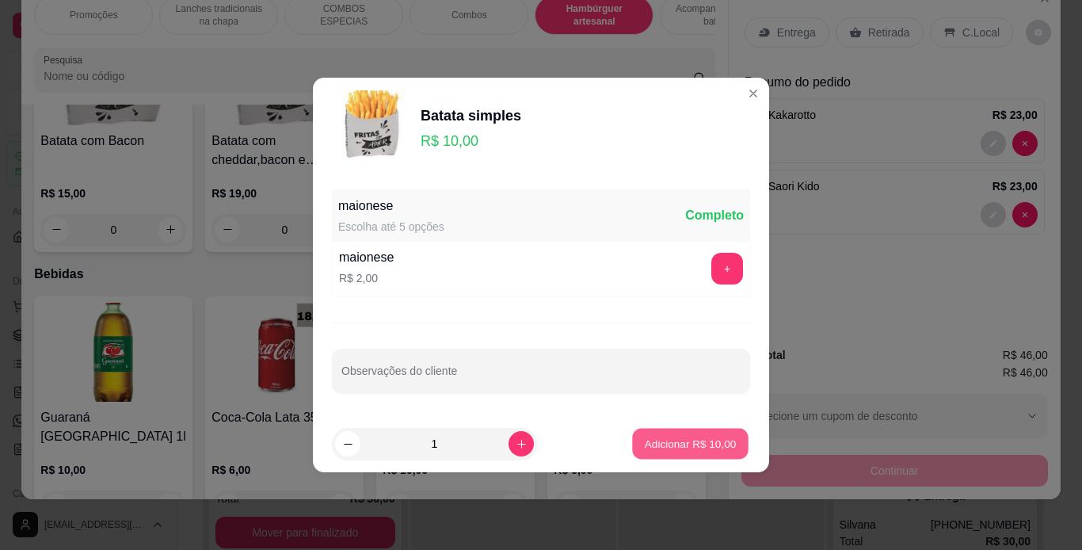
click at [654, 456] on button "Adicionar R$ 10,00" at bounding box center [690, 444] width 116 height 31
type input "1"
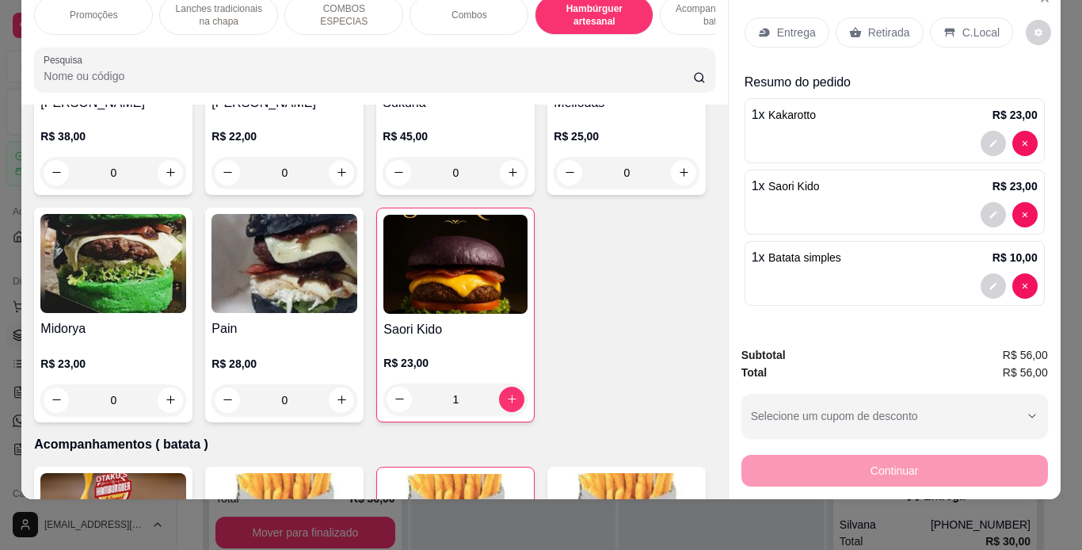
scroll to position [3139, 0]
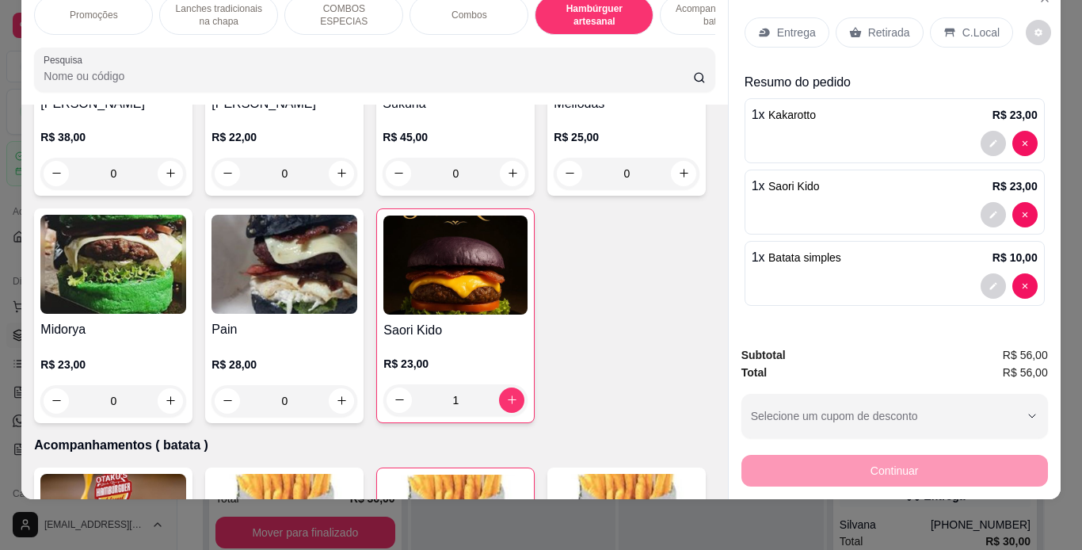
click at [186, 189] on div "0" at bounding box center [113, 174] width 146 height 32
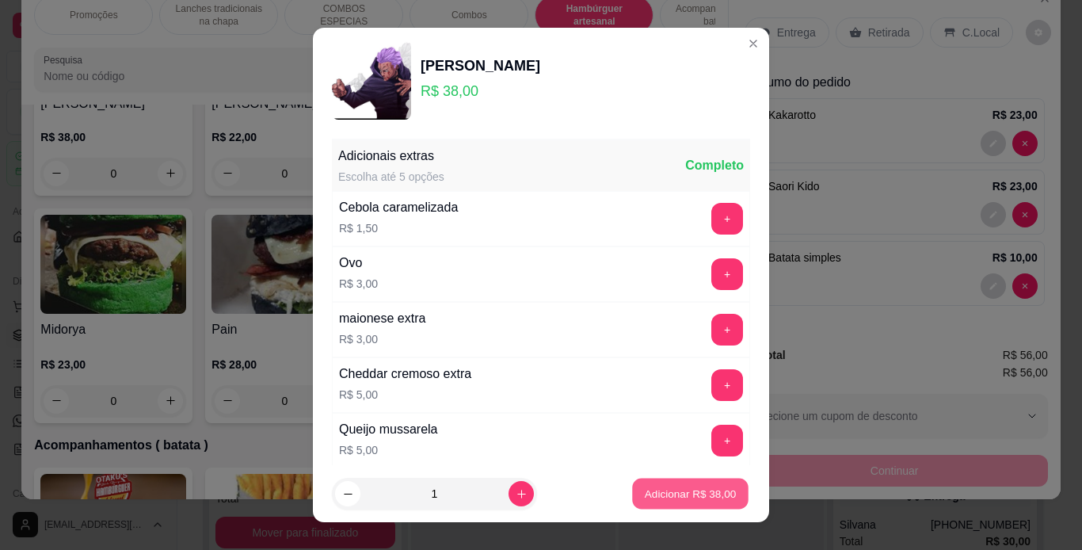
click at [650, 491] on p "Adicionar R$ 38,00" at bounding box center [691, 493] width 92 height 15
type input "1"
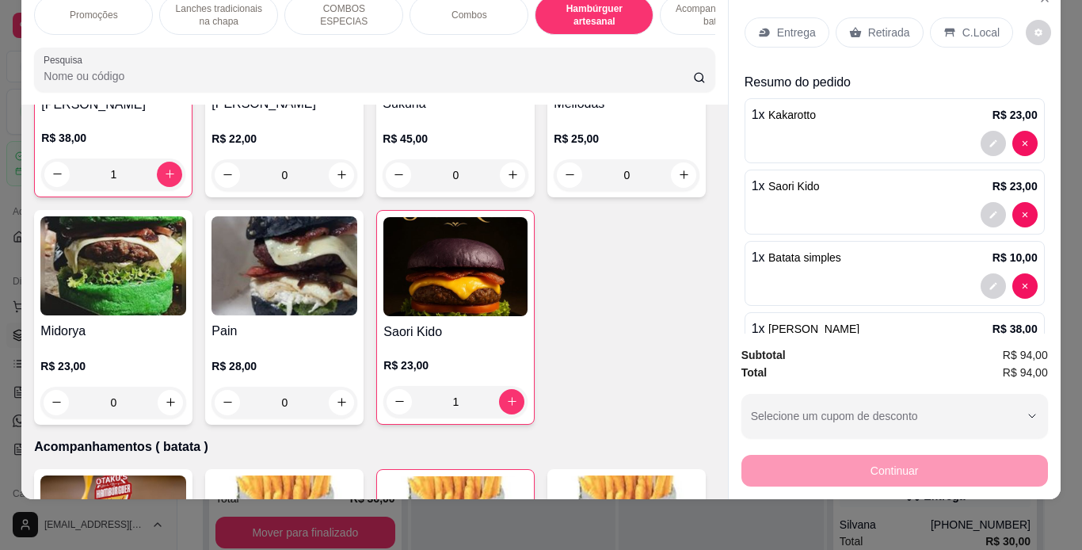
click at [946, 26] on icon at bounding box center [950, 32] width 13 height 13
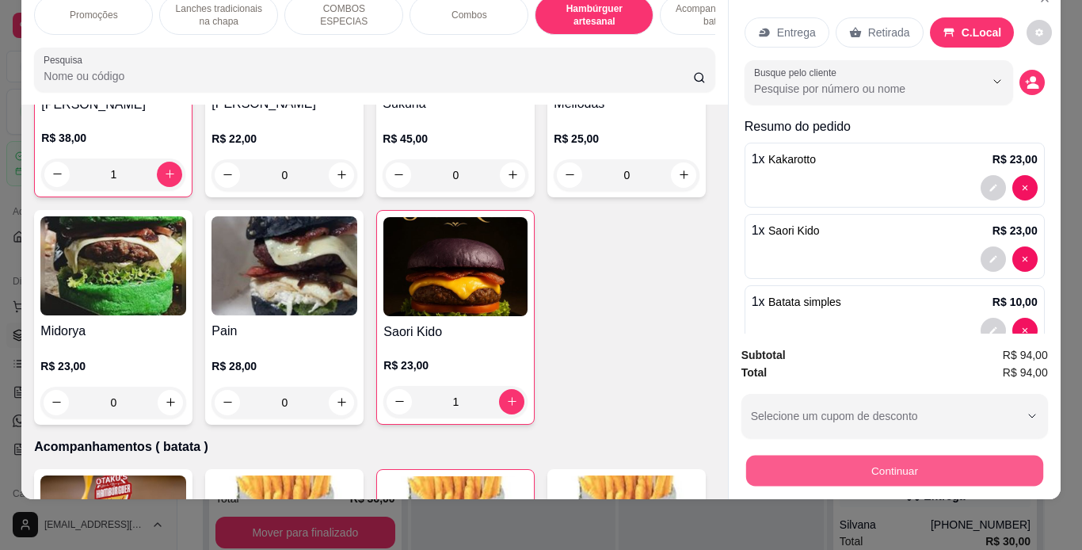
click at [852, 456] on button "Continuar" at bounding box center [894, 471] width 297 height 31
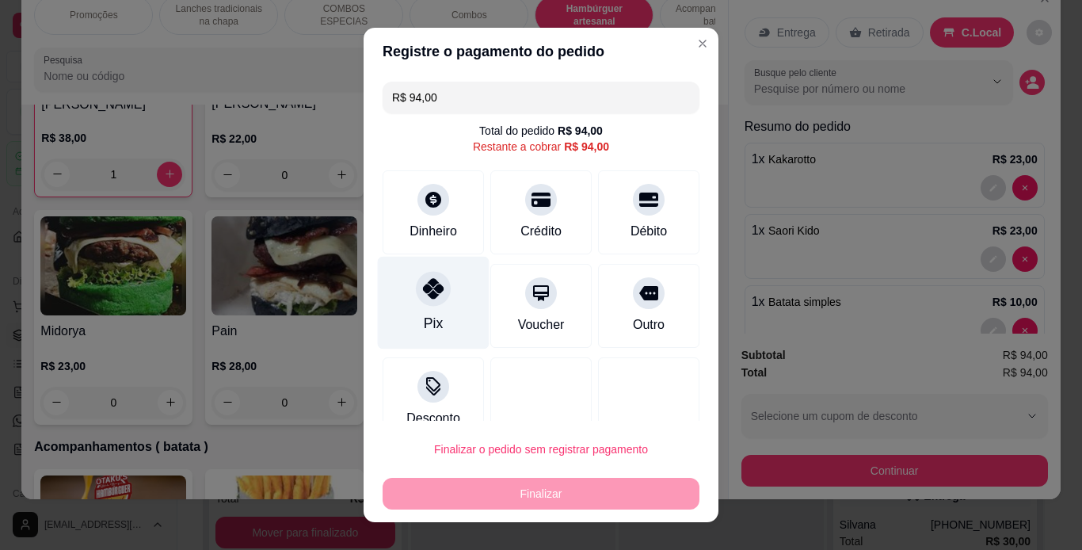
click at [423, 283] on icon at bounding box center [433, 288] width 21 height 21
type input "R$ 0,00"
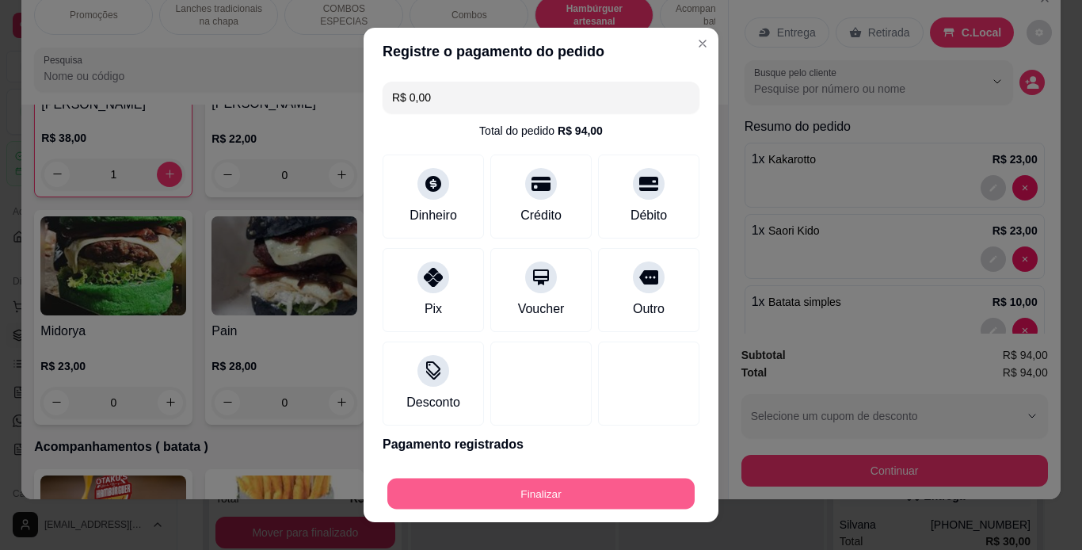
click at [582, 499] on button "Finalizar" at bounding box center [540, 494] width 307 height 31
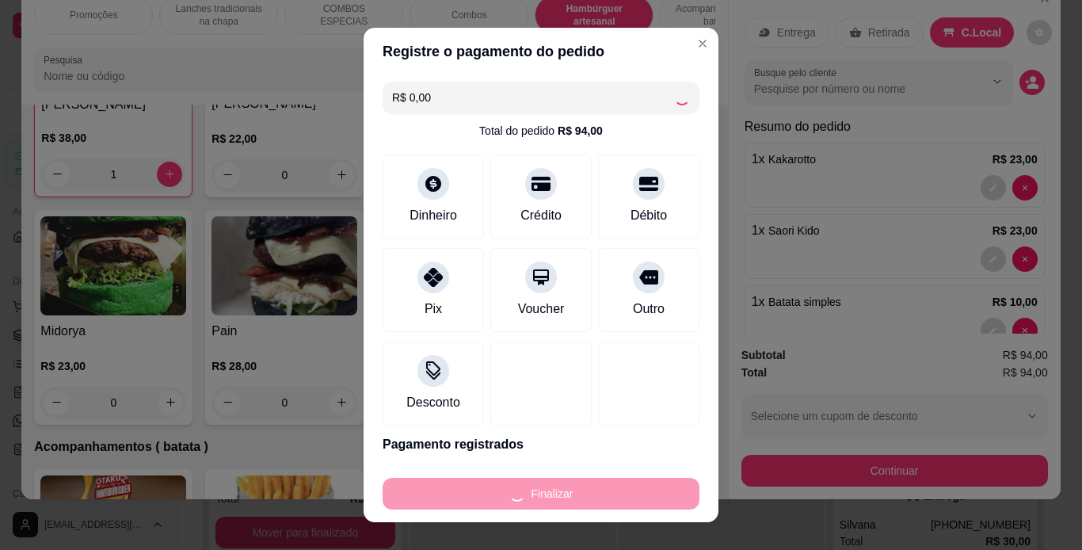
type input "0"
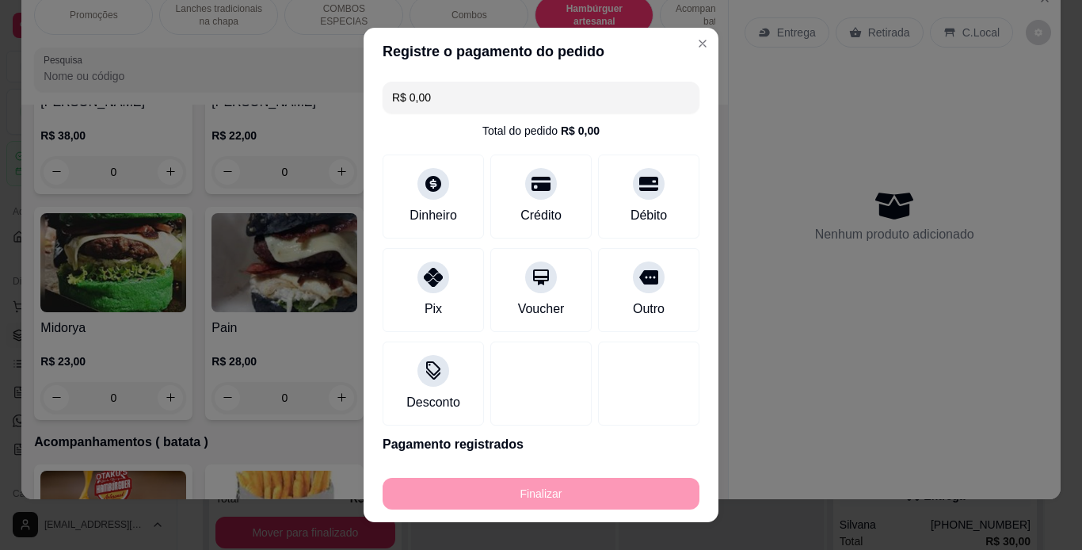
type input "-R$ 94,00"
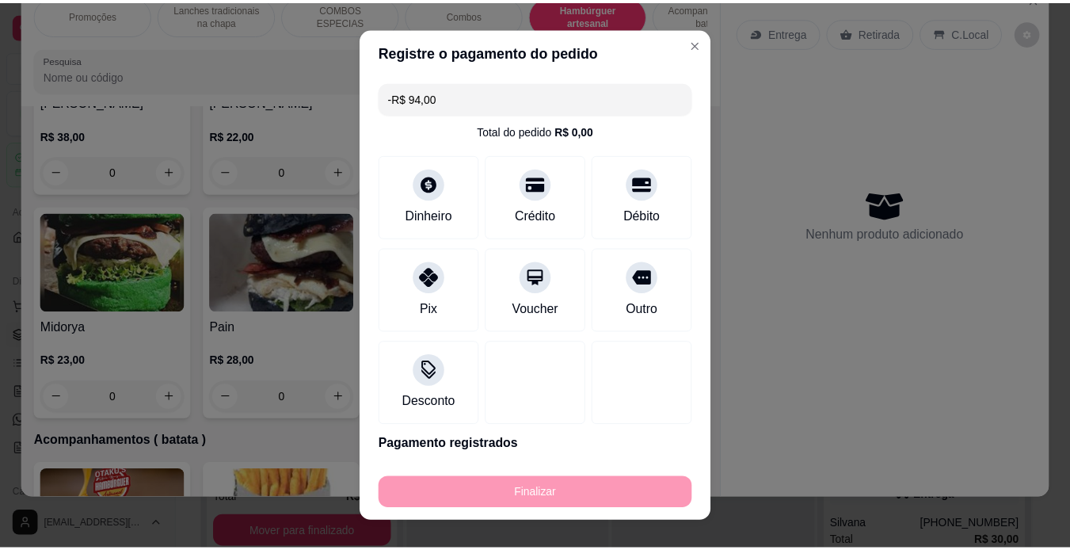
scroll to position [3137, 0]
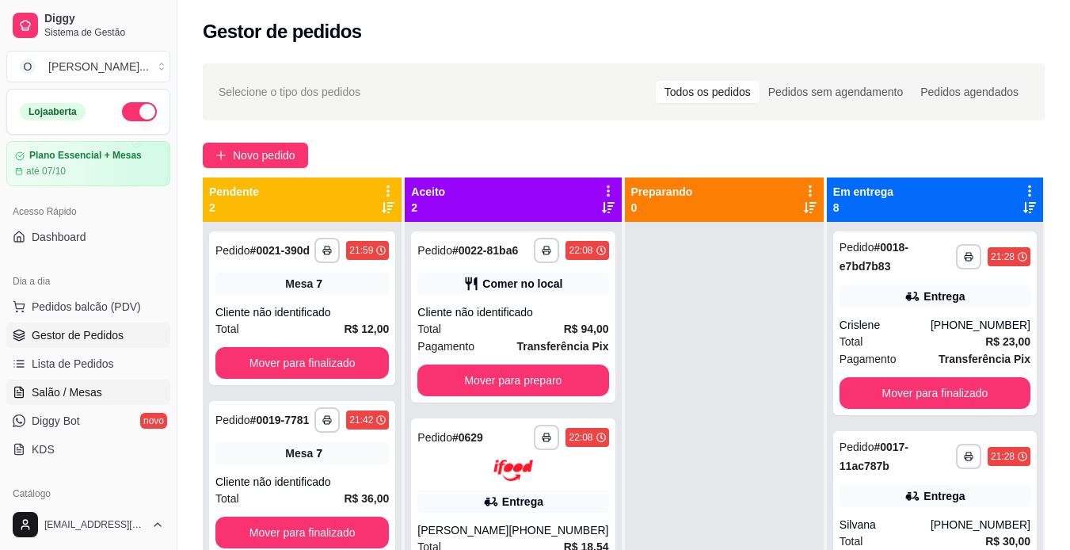
click at [97, 391] on span "Salão / Mesas" at bounding box center [67, 392] width 71 height 16
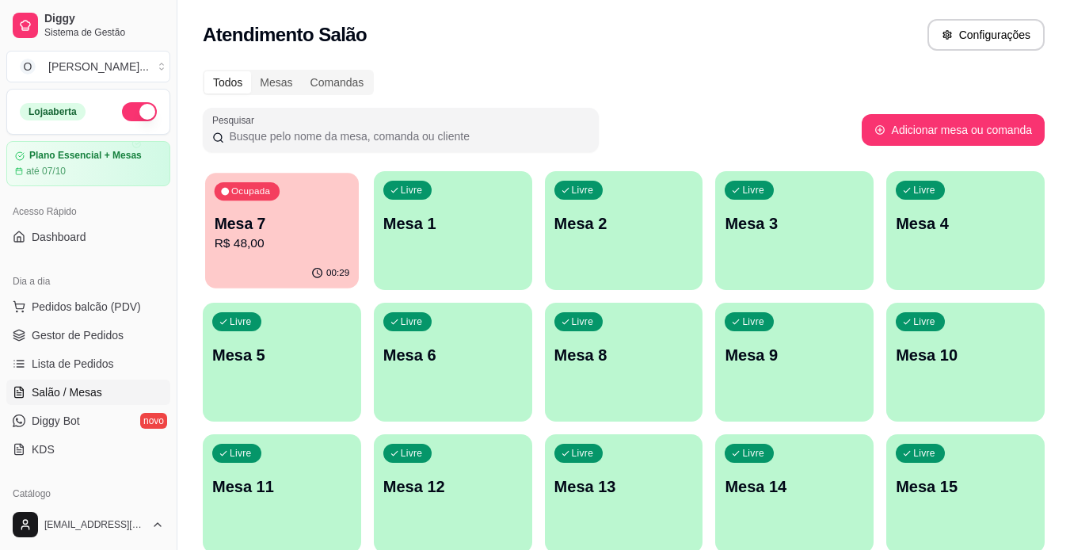
click at [238, 241] on p "R$ 48,00" at bounding box center [282, 244] width 135 height 18
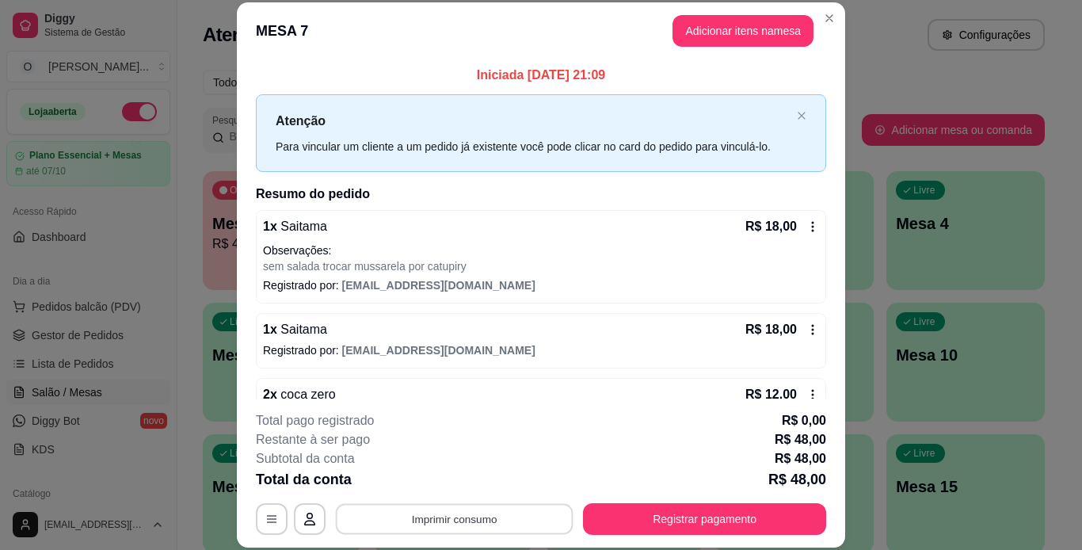
click at [482, 525] on button "Imprimir consumo" at bounding box center [455, 518] width 238 height 31
click at [479, 486] on button "IMPRESSORA" at bounding box center [453, 482] width 111 height 25
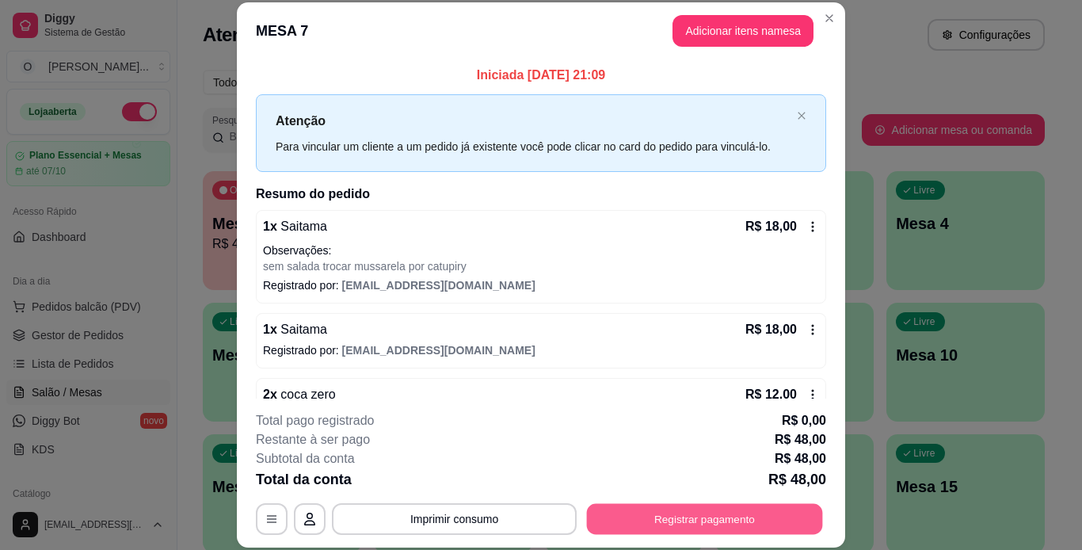
click at [627, 516] on button "Registrar pagamento" at bounding box center [705, 518] width 236 height 31
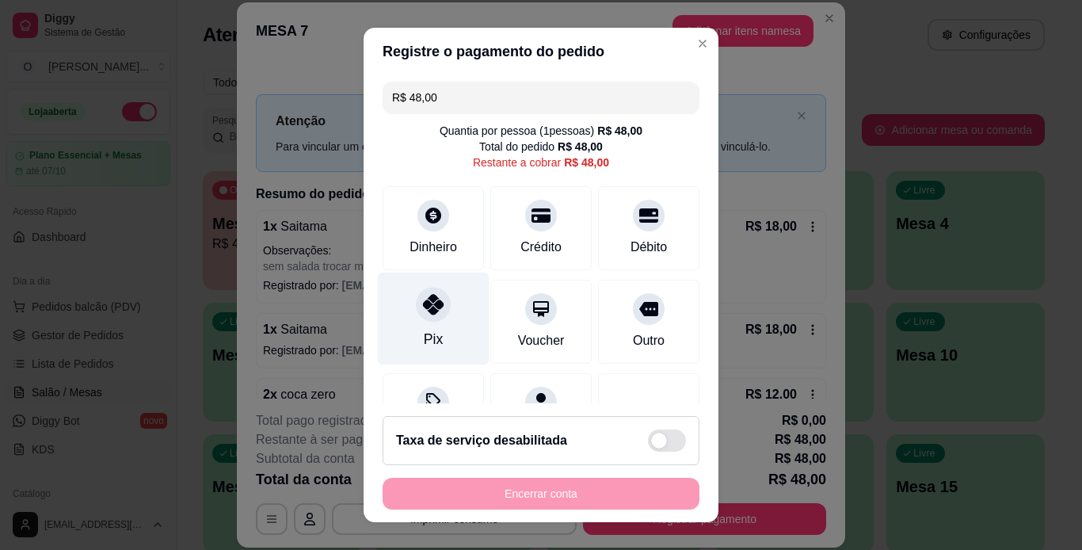
click at [416, 310] on div at bounding box center [433, 304] width 35 height 35
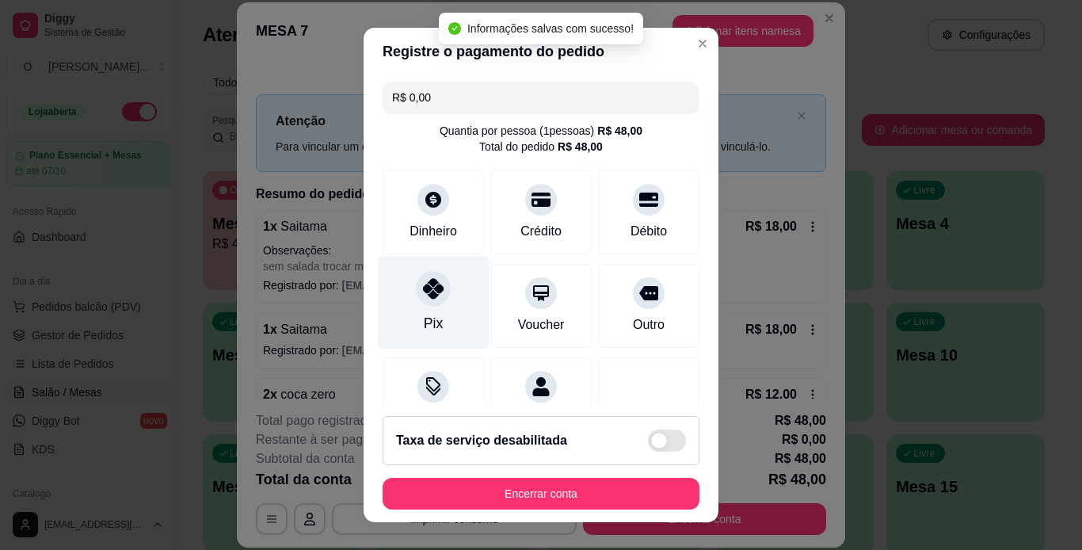
type input "R$ 0,00"
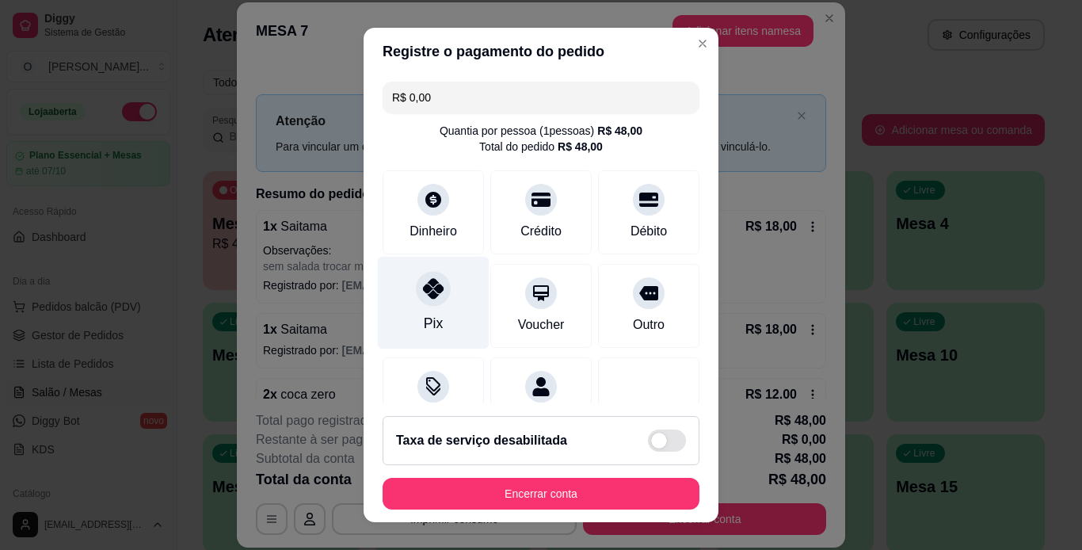
click at [438, 285] on div at bounding box center [433, 288] width 35 height 35
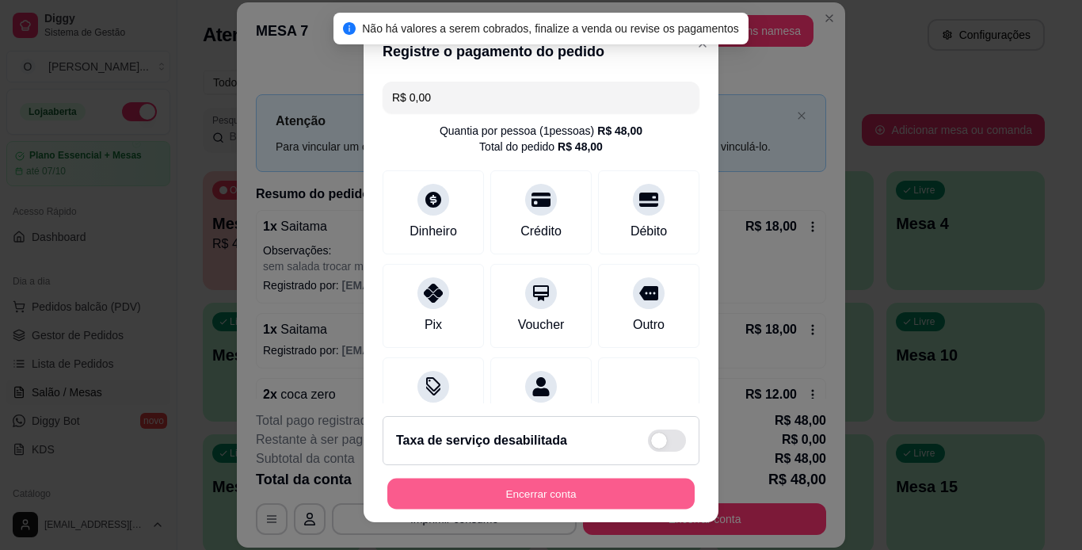
click at [581, 483] on button "Encerrar conta" at bounding box center [540, 494] width 307 height 31
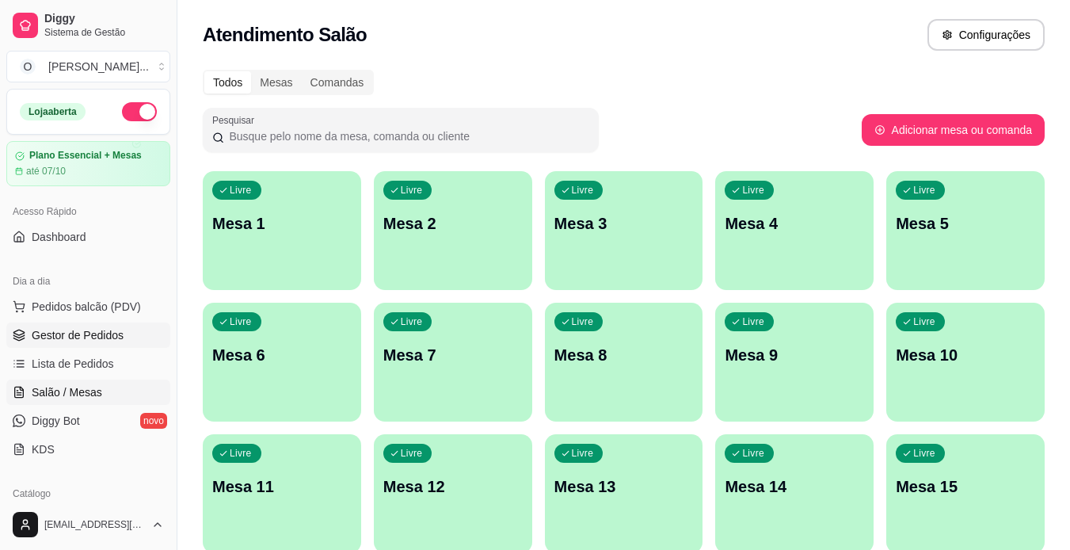
click at [97, 332] on span "Gestor de Pedidos" at bounding box center [78, 335] width 92 height 16
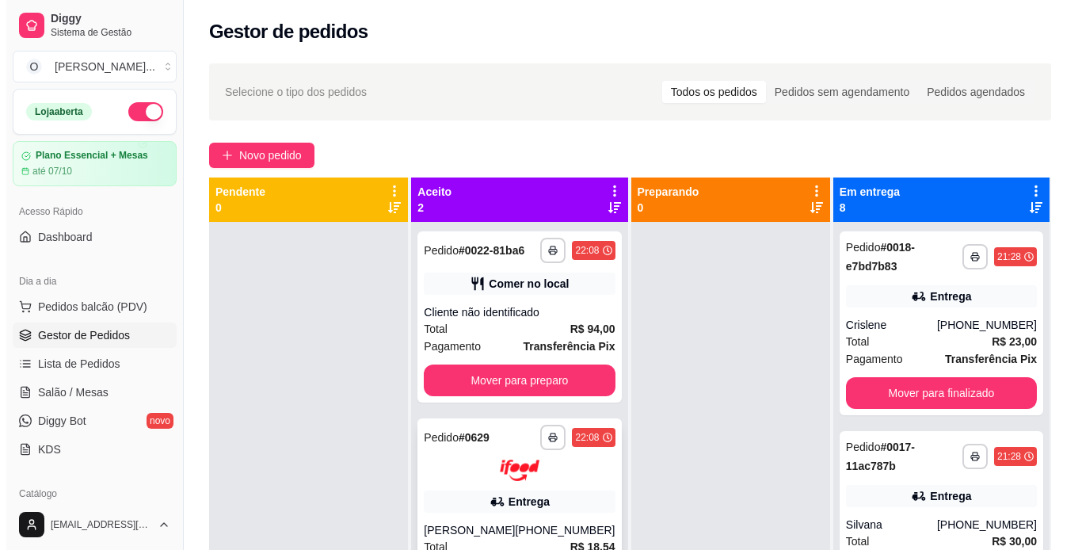
scroll to position [44, 0]
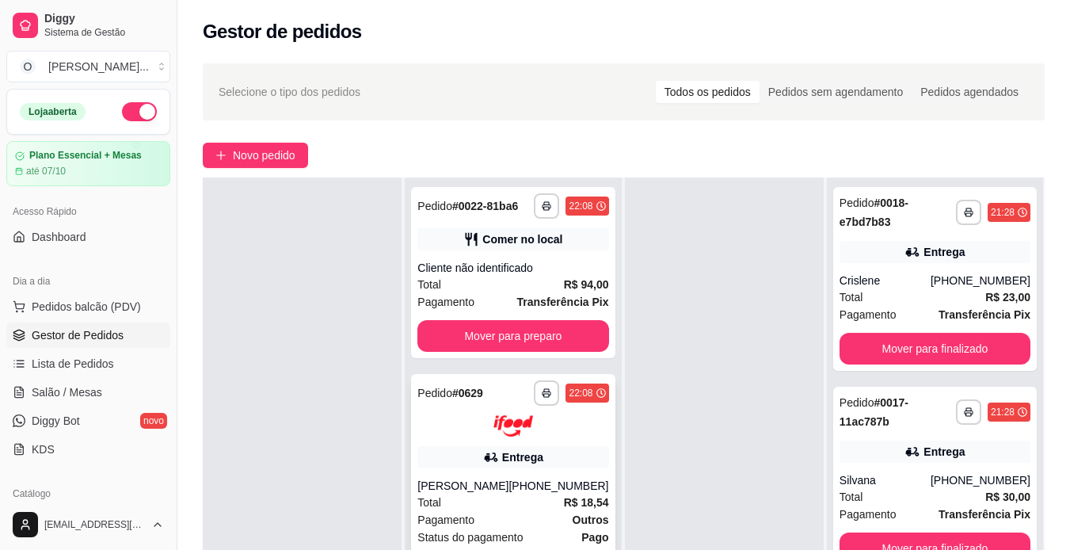
click at [488, 453] on icon at bounding box center [491, 457] width 11 height 9
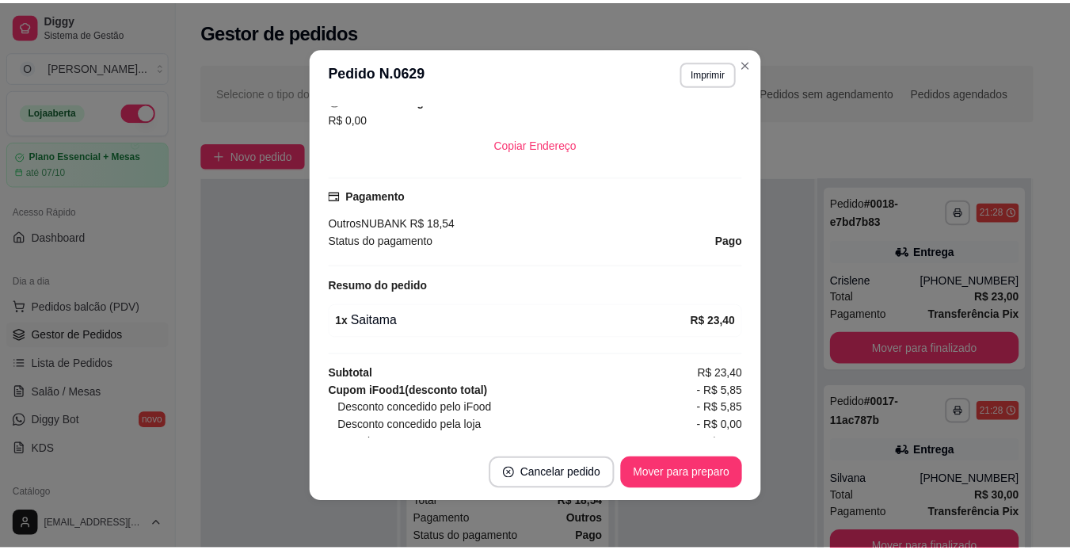
scroll to position [463, 0]
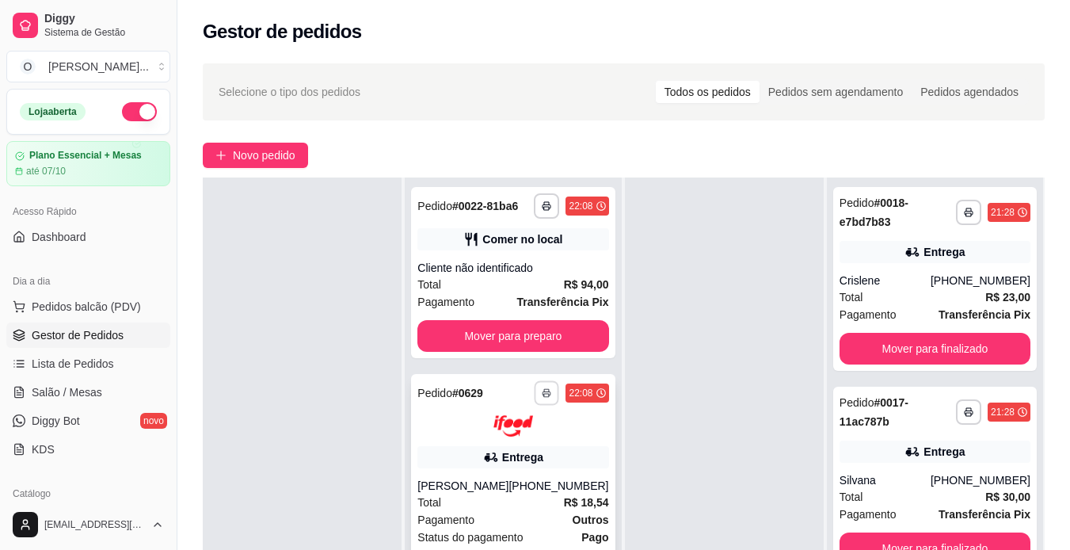
click at [544, 392] on icon "button" at bounding box center [548, 393] width 8 height 3
click at [534, 446] on button "IMPRESSORA" at bounding box center [499, 448] width 111 height 25
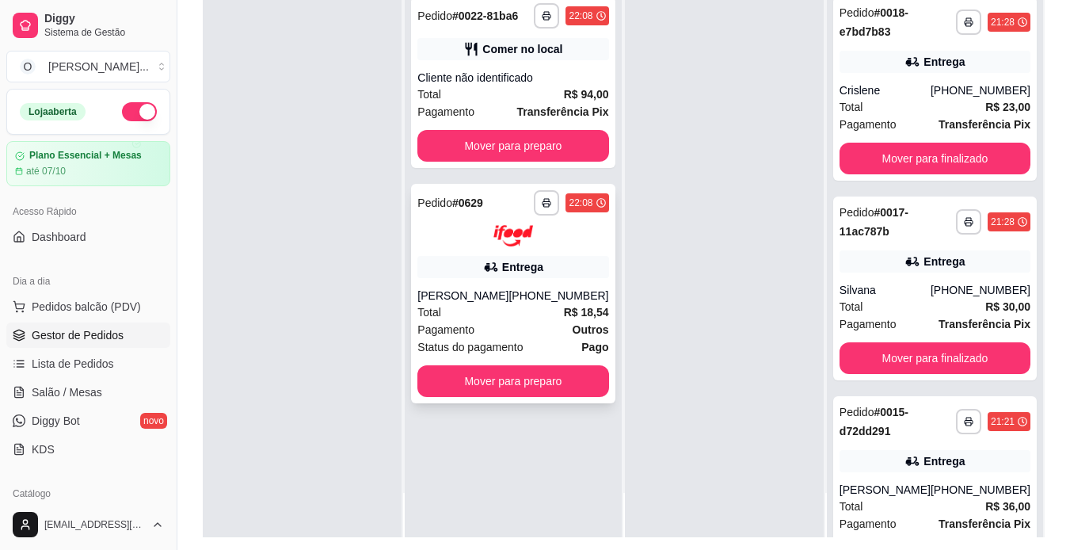
scroll to position [191, 0]
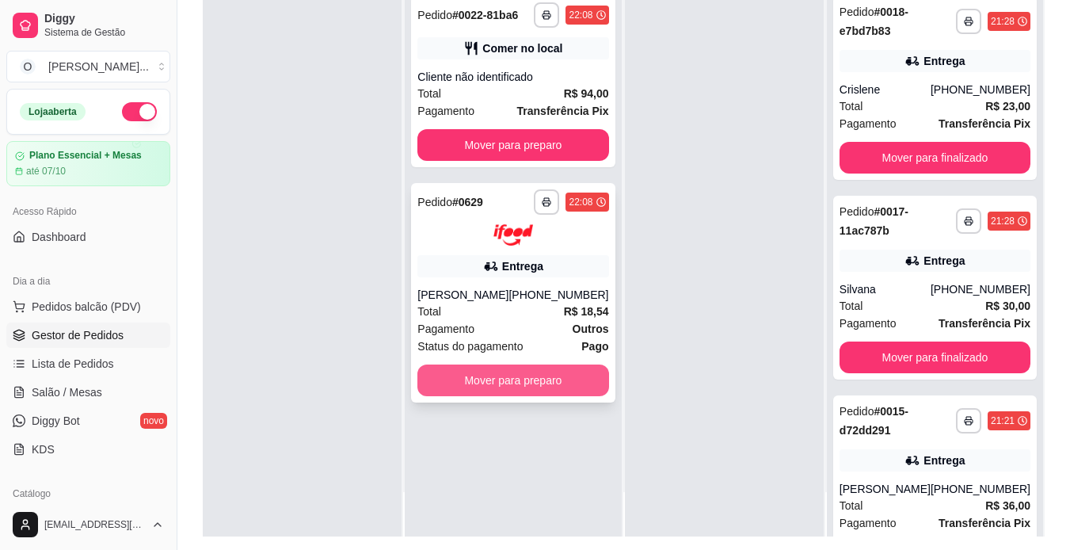
click at [587, 381] on button "Mover para preparo" at bounding box center [513, 380] width 191 height 32
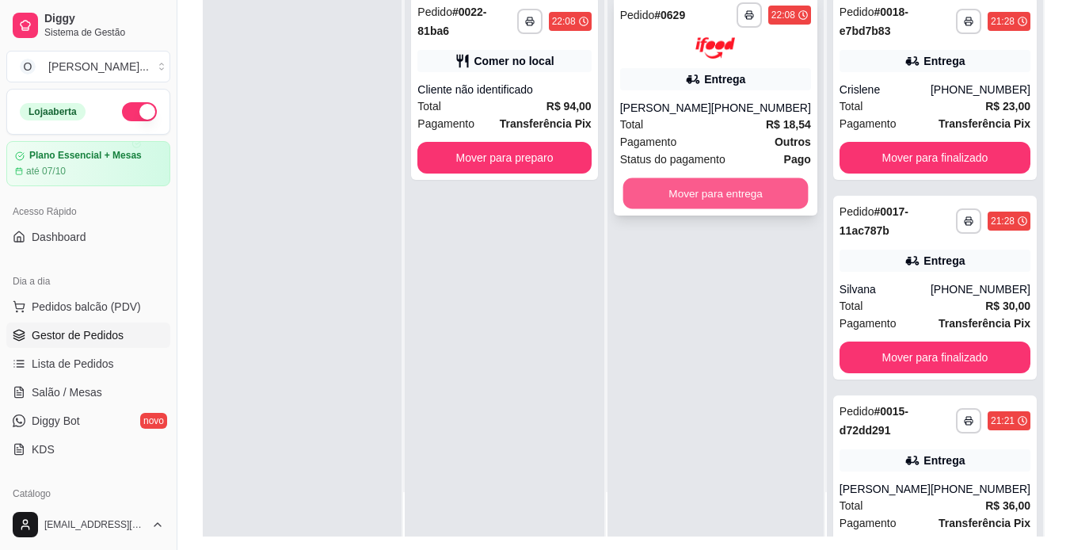
click at [711, 206] on button "Mover para entrega" at bounding box center [715, 192] width 185 height 31
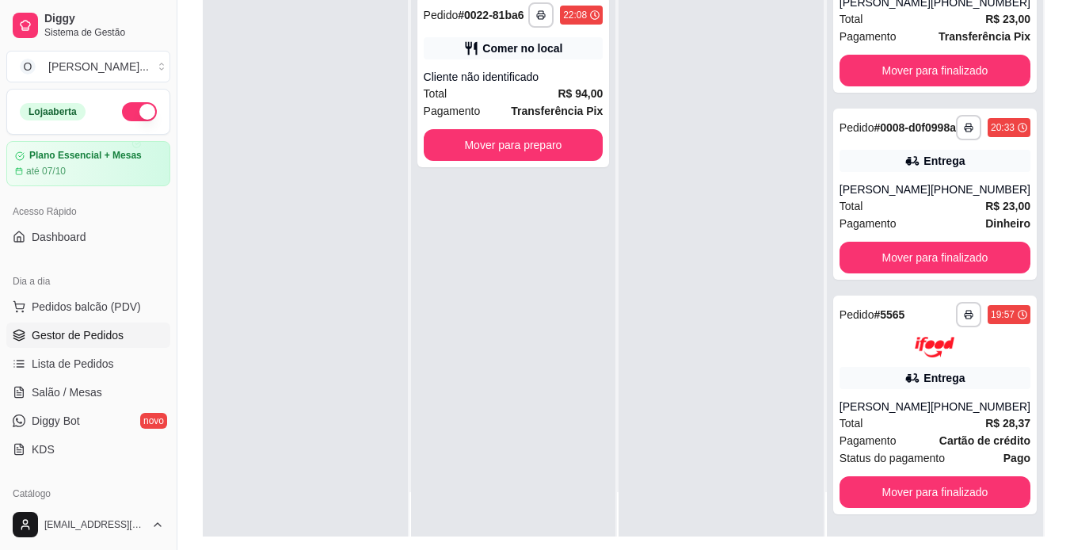
scroll to position [242, 0]
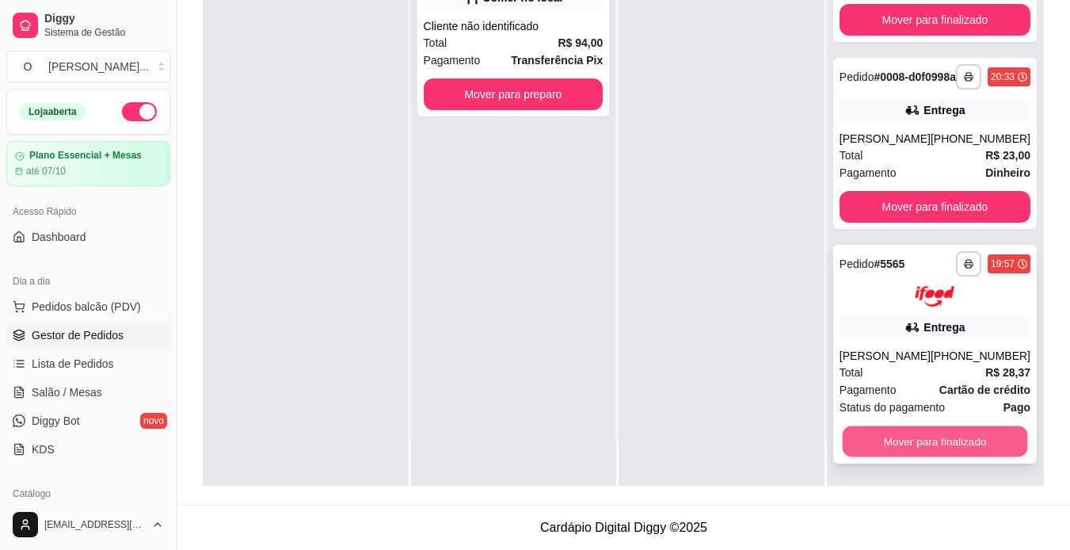
click at [887, 442] on button "Mover para finalizado" at bounding box center [934, 441] width 185 height 31
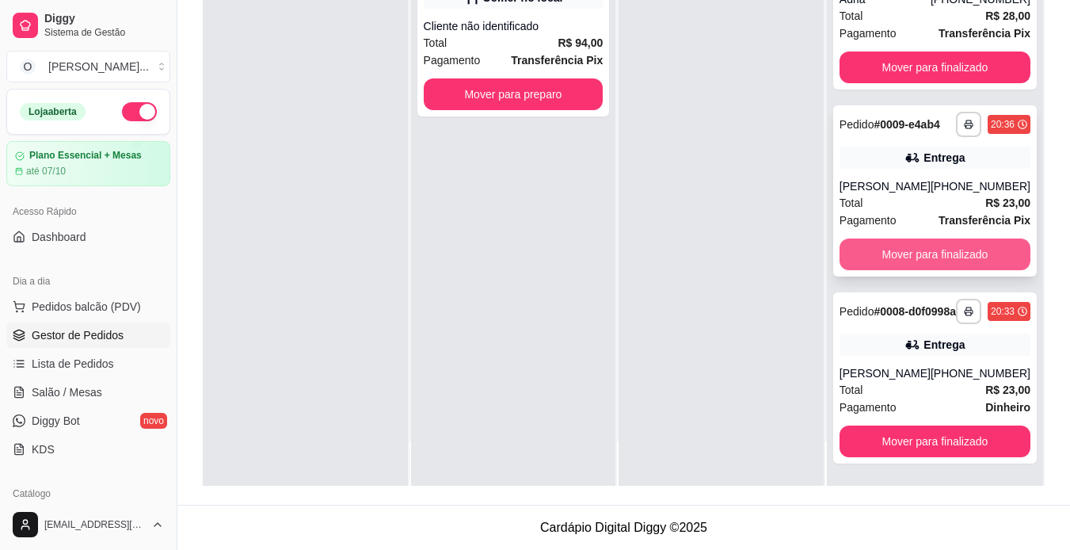
click at [992, 238] on button "Mover para finalizado" at bounding box center [935, 254] width 191 height 32
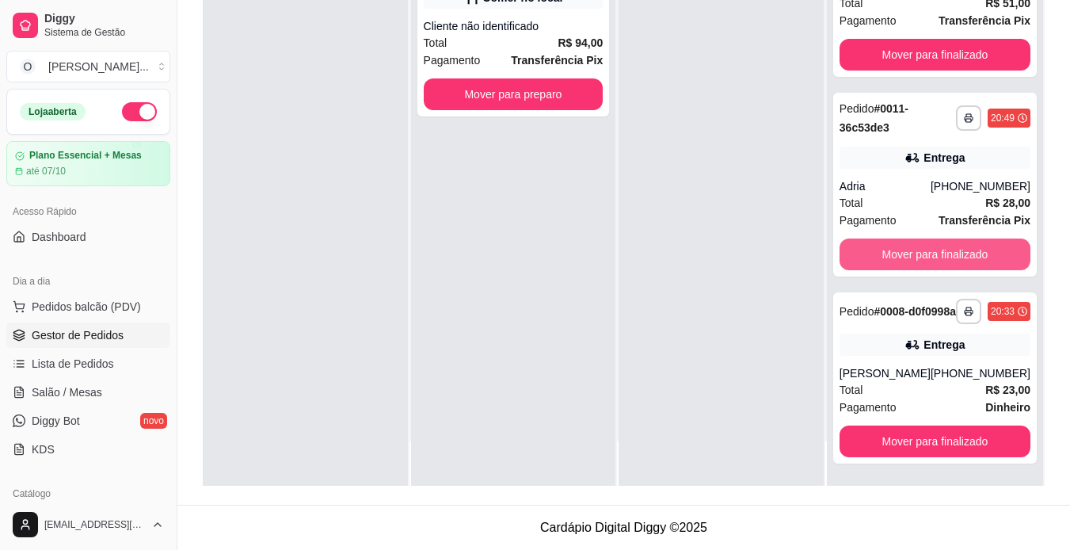
scroll to position [915, 0]
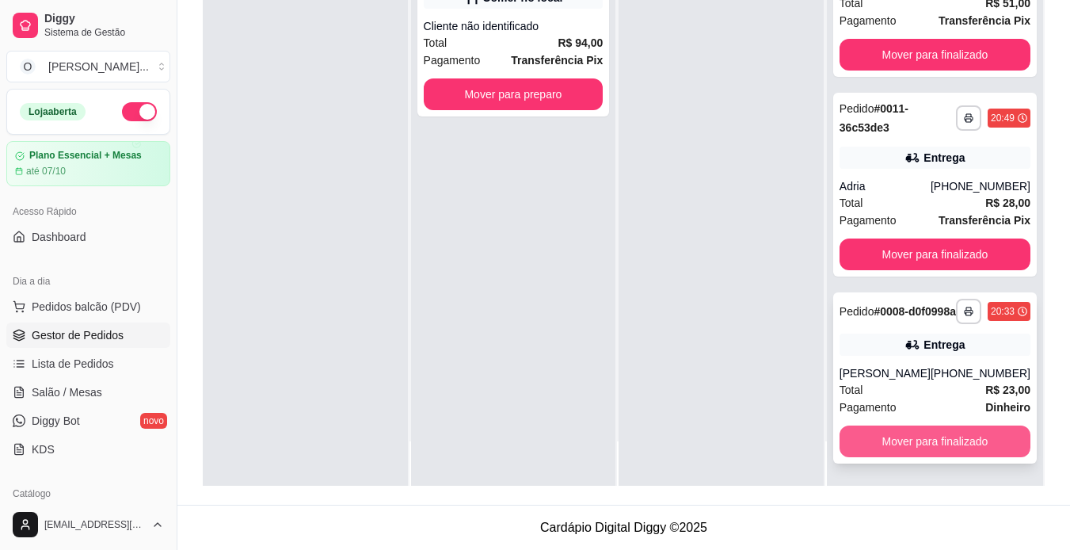
click at [944, 441] on button "Mover para finalizado" at bounding box center [935, 441] width 191 height 32
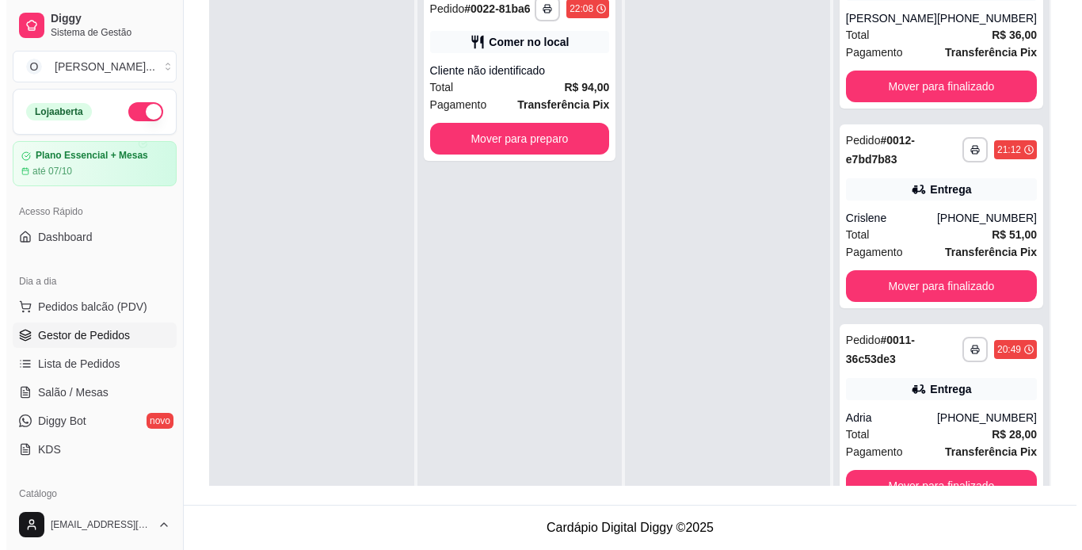
scroll to position [0, 0]
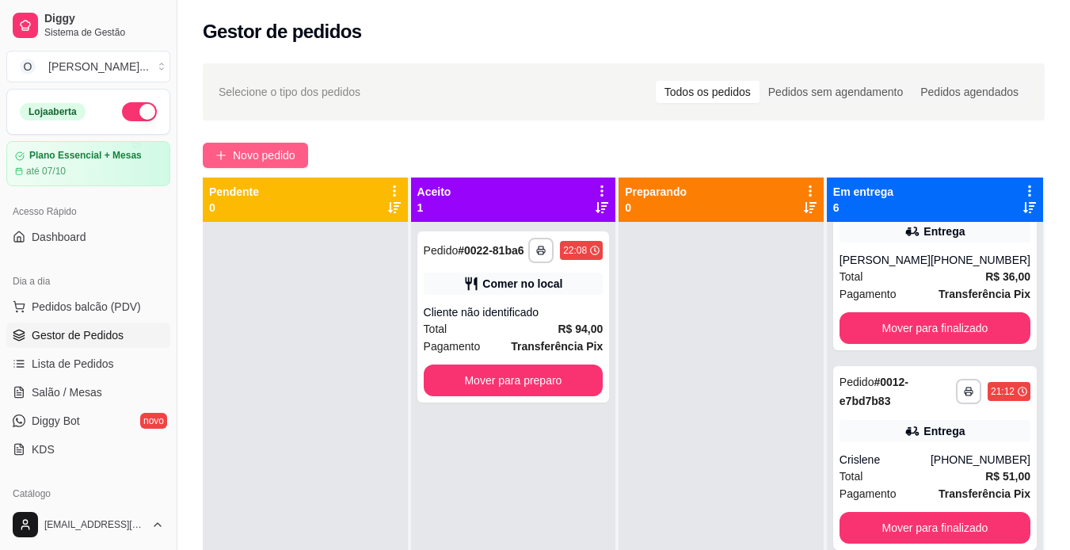
click at [273, 149] on span "Novo pedido" at bounding box center [264, 155] width 63 height 17
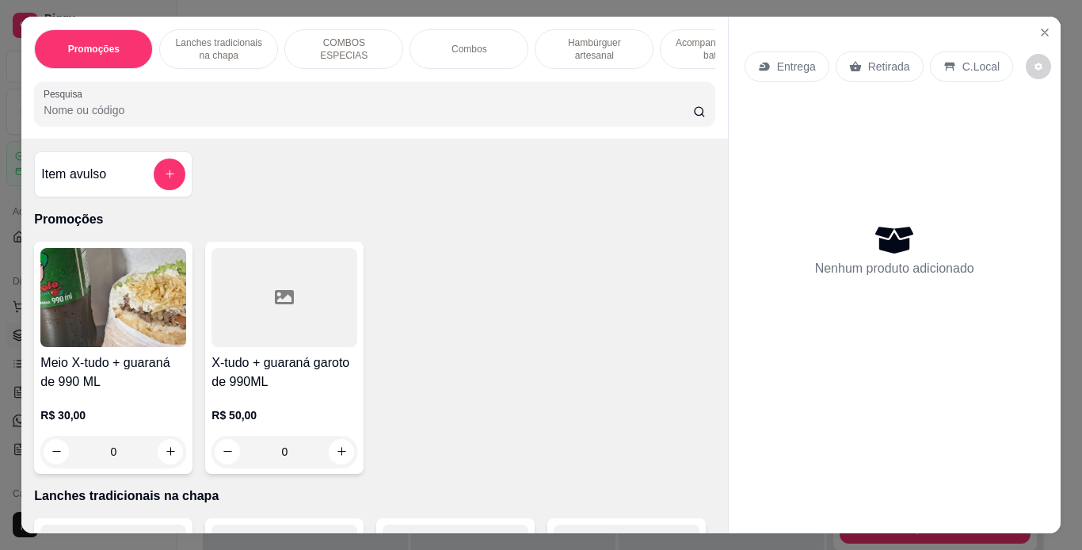
click at [254, 44] on p "Lanches tradicionais na chapa" at bounding box center [219, 48] width 92 height 25
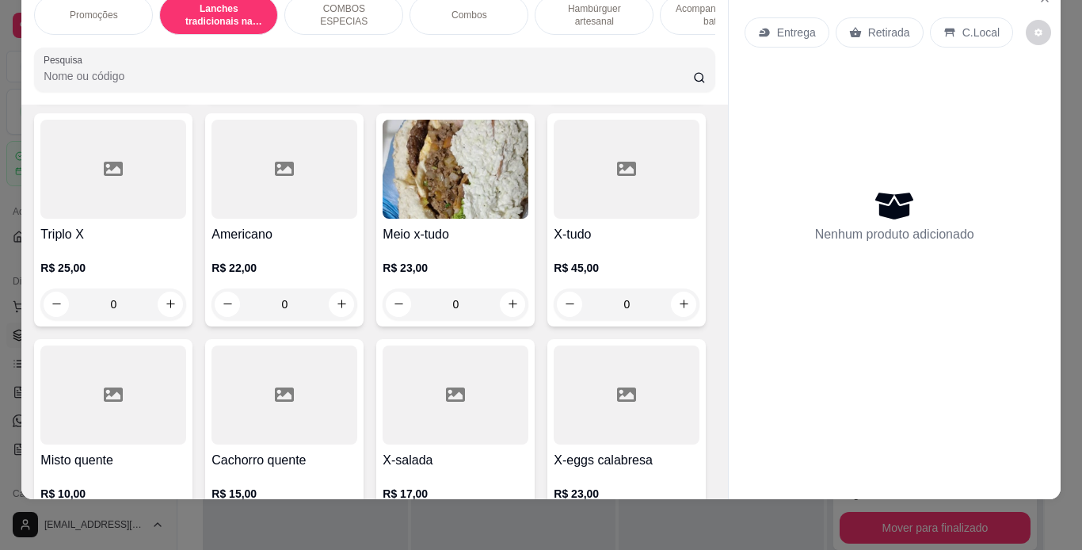
scroll to position [1014, 0]
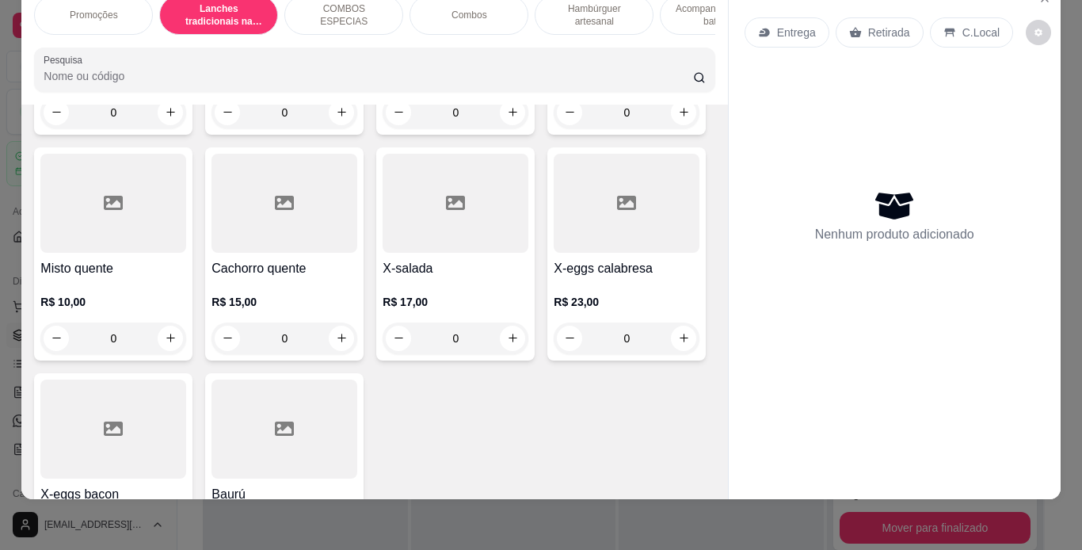
click at [554, 128] on div "0" at bounding box center [627, 113] width 146 height 32
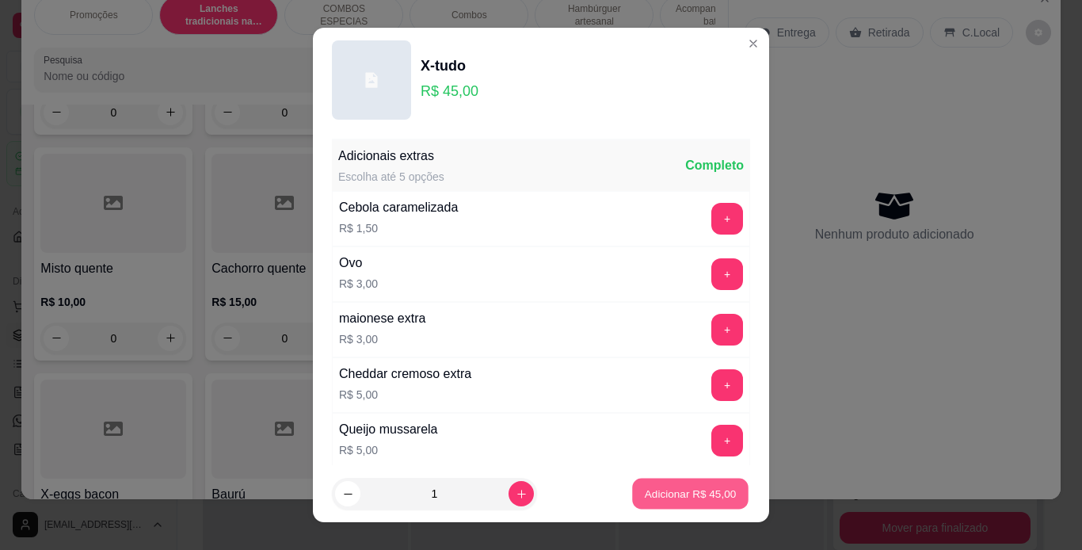
click at [657, 484] on button "Adicionar R$ 45,00" at bounding box center [690, 494] width 116 height 31
type input "1"
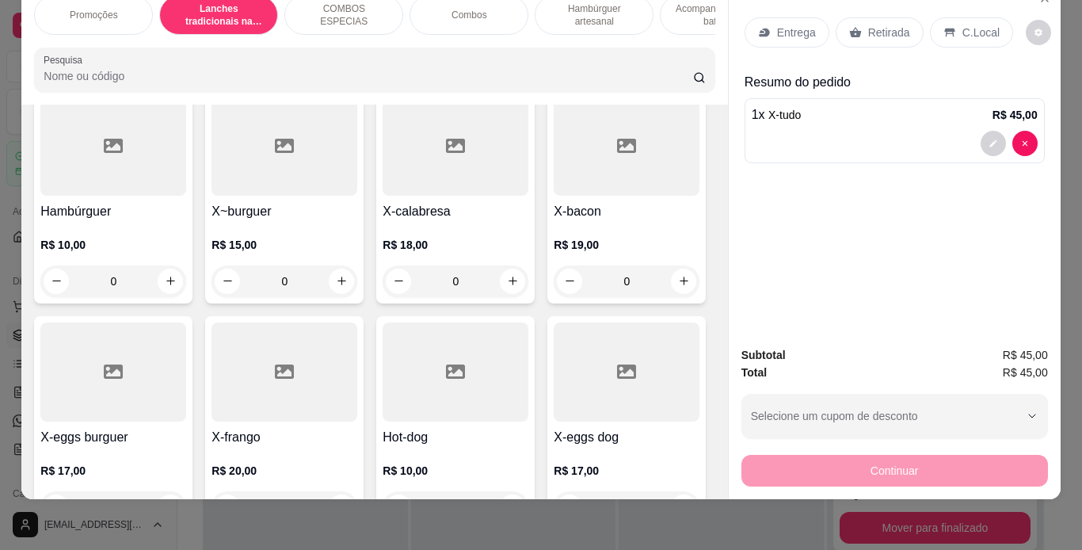
scroll to position [315, 0]
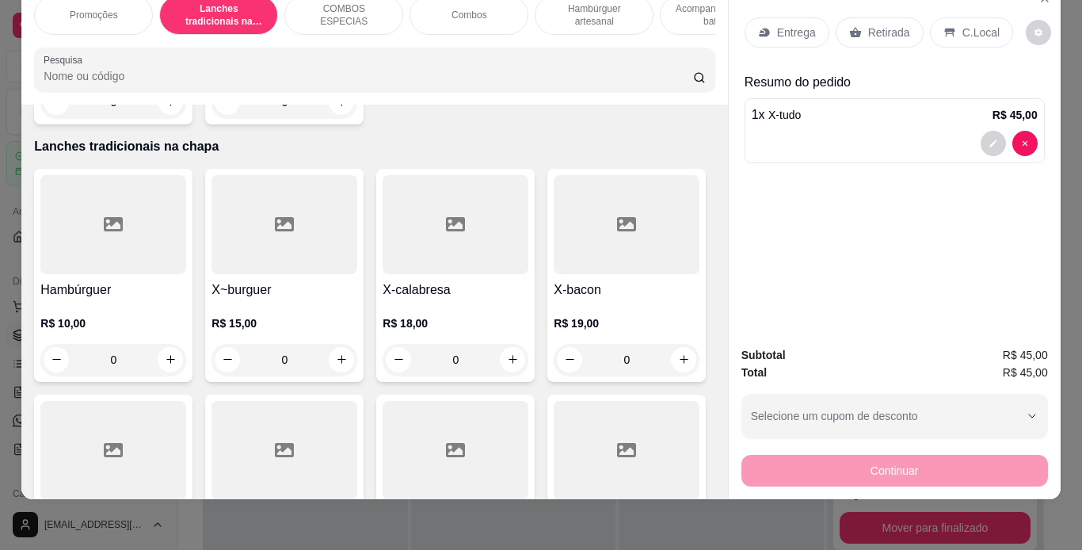
click at [341, 353] on div "0" at bounding box center [285, 360] width 146 height 32
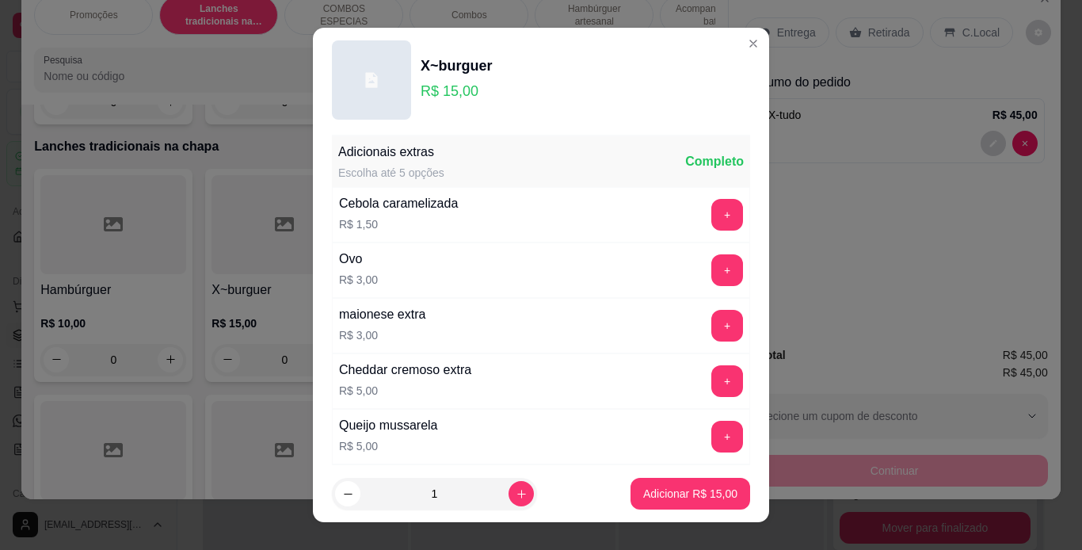
scroll to position [343, 0]
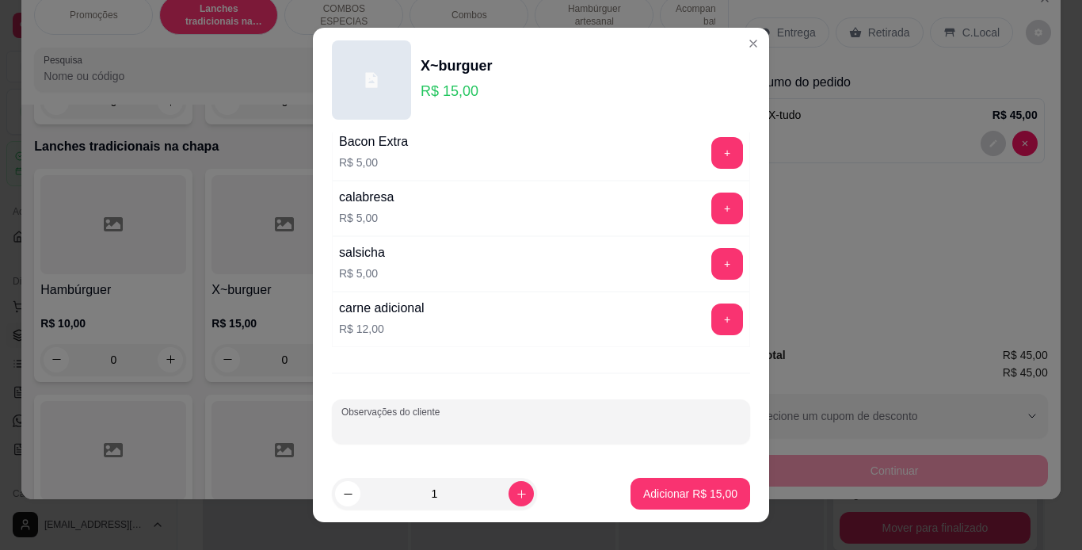
click at [498, 432] on input "Observações do cliente" at bounding box center [540, 428] width 399 height 16
type input "pra levar"
click at [696, 498] on p "Adicionar R$ 15,00" at bounding box center [691, 493] width 92 height 15
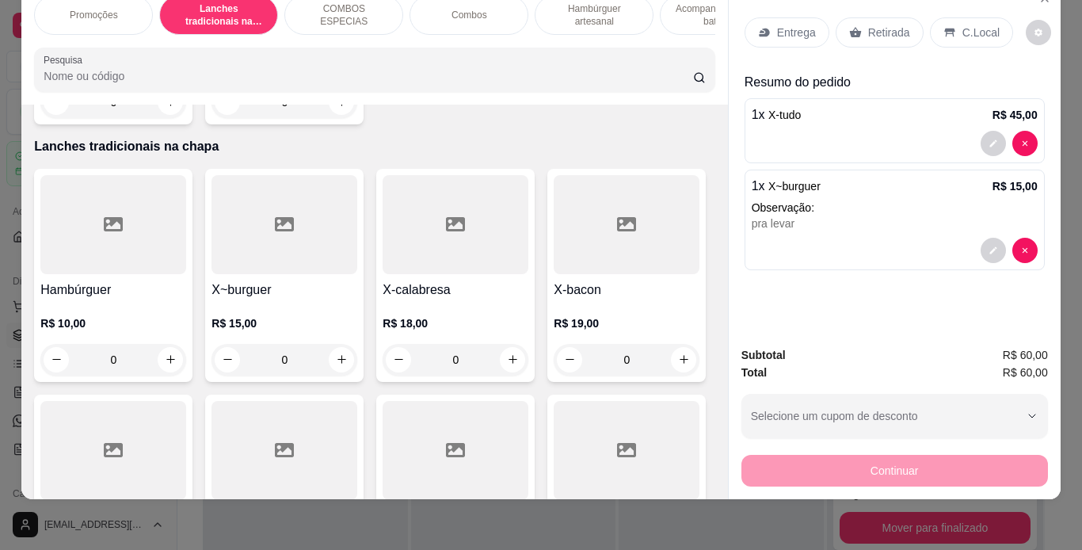
click at [902, 19] on div "Retirada" at bounding box center [880, 32] width 88 height 30
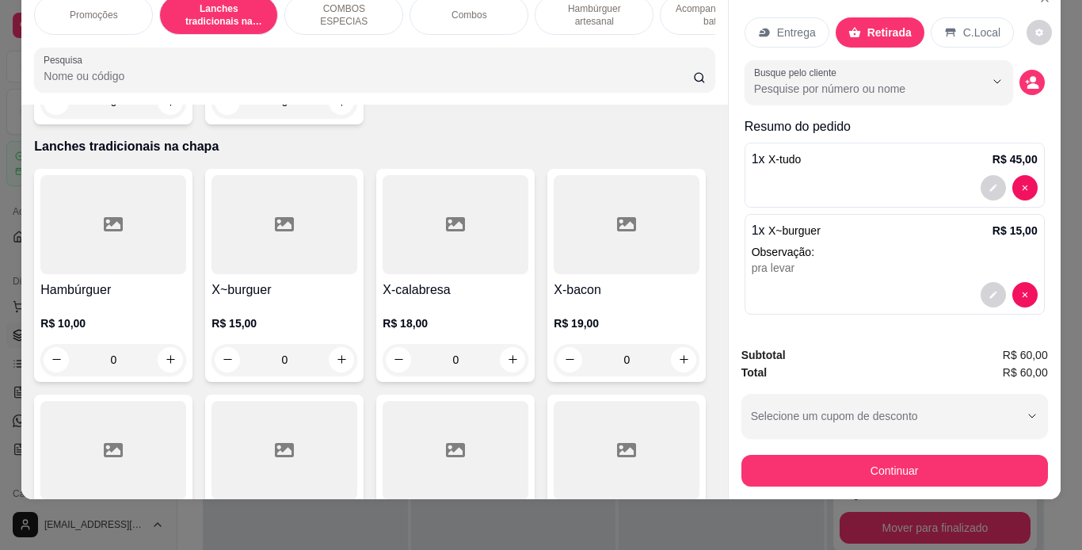
click at [963, 25] on p "C.Local" at bounding box center [981, 33] width 37 height 16
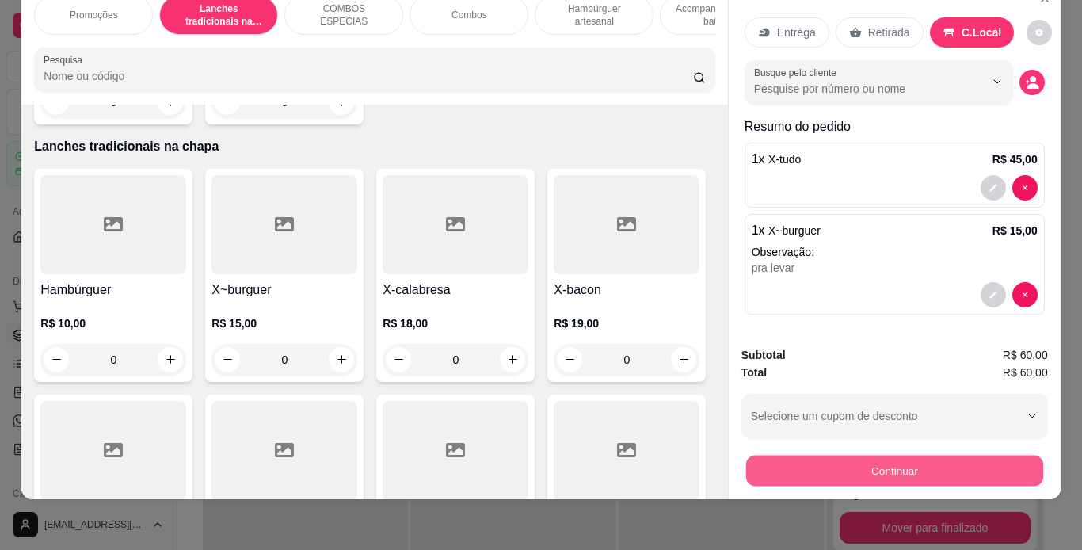
click at [877, 474] on button "Continuar" at bounding box center [894, 471] width 297 height 31
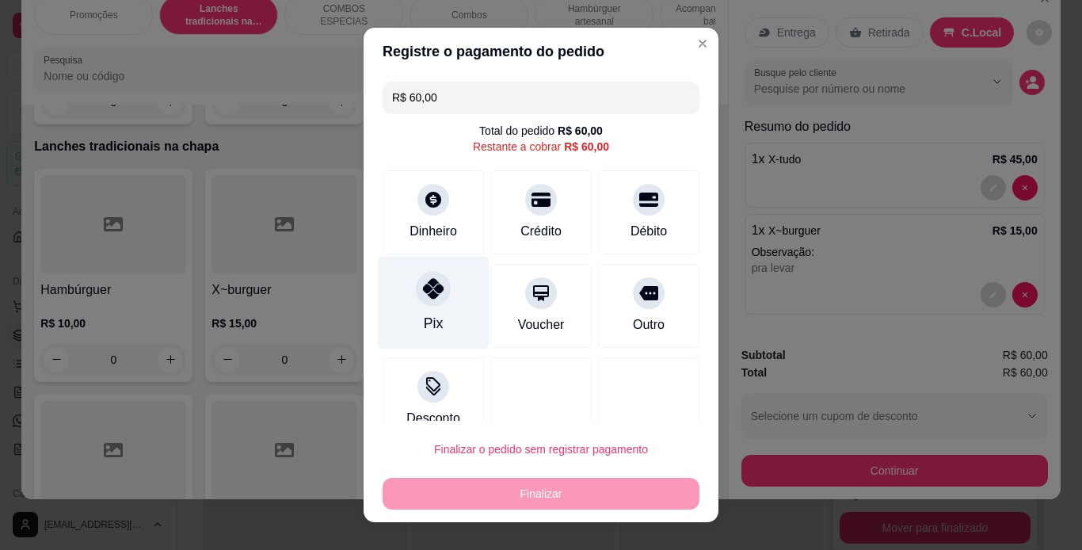
click at [416, 284] on div at bounding box center [433, 288] width 35 height 35
type input "R$ 0,00"
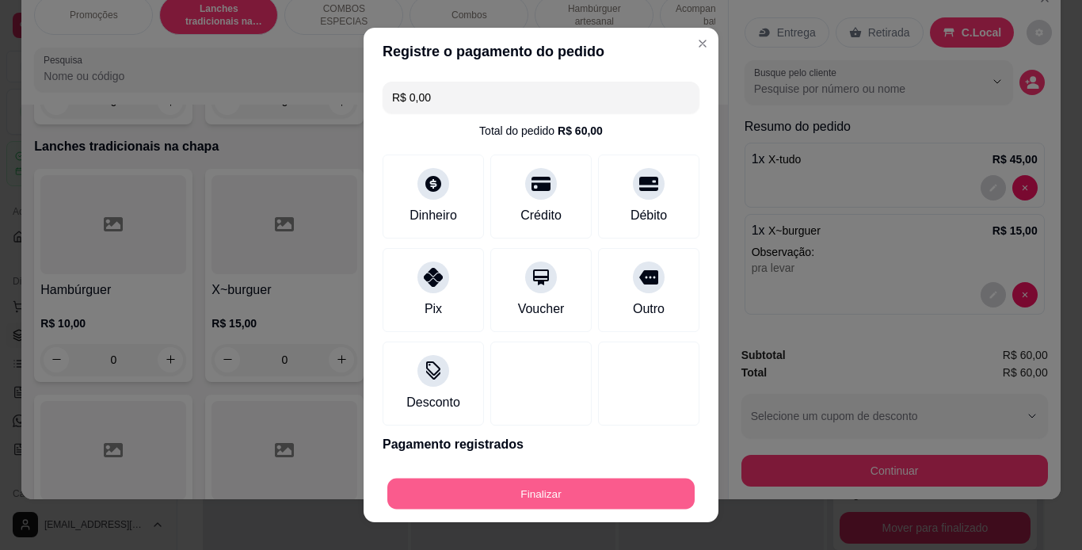
click at [567, 499] on button "Finalizar" at bounding box center [540, 494] width 307 height 31
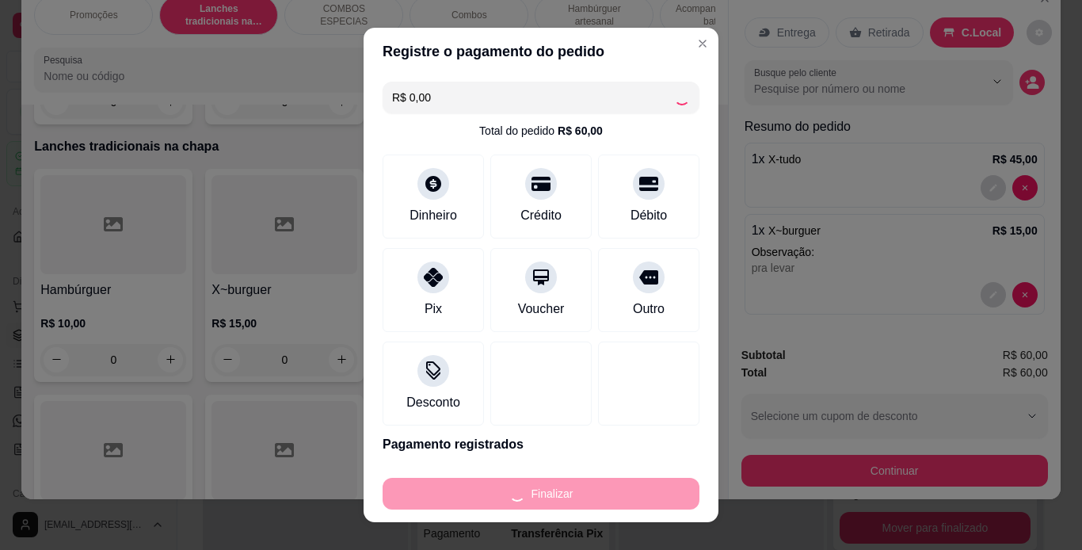
type input "0"
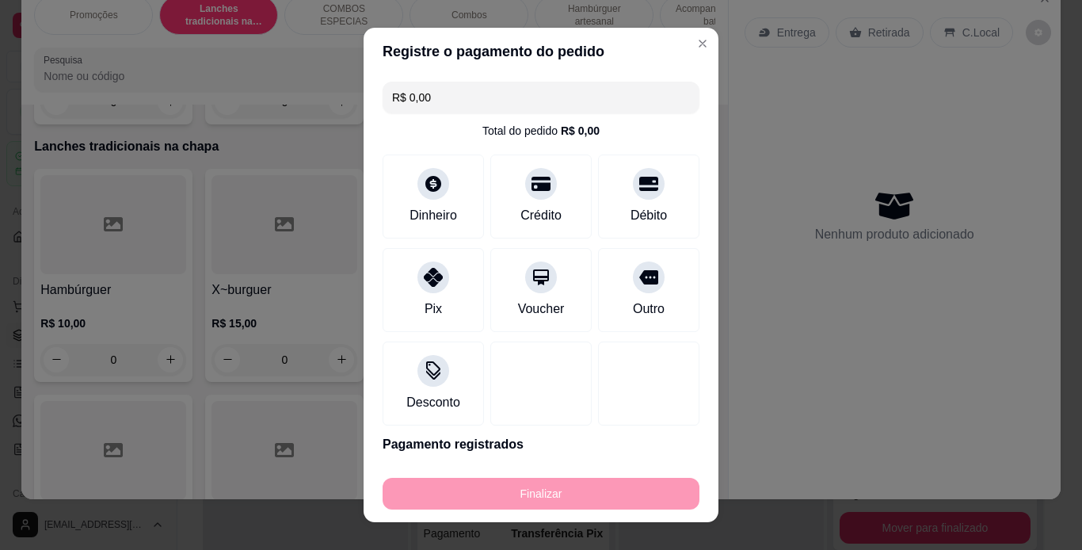
type input "-R$ 60,00"
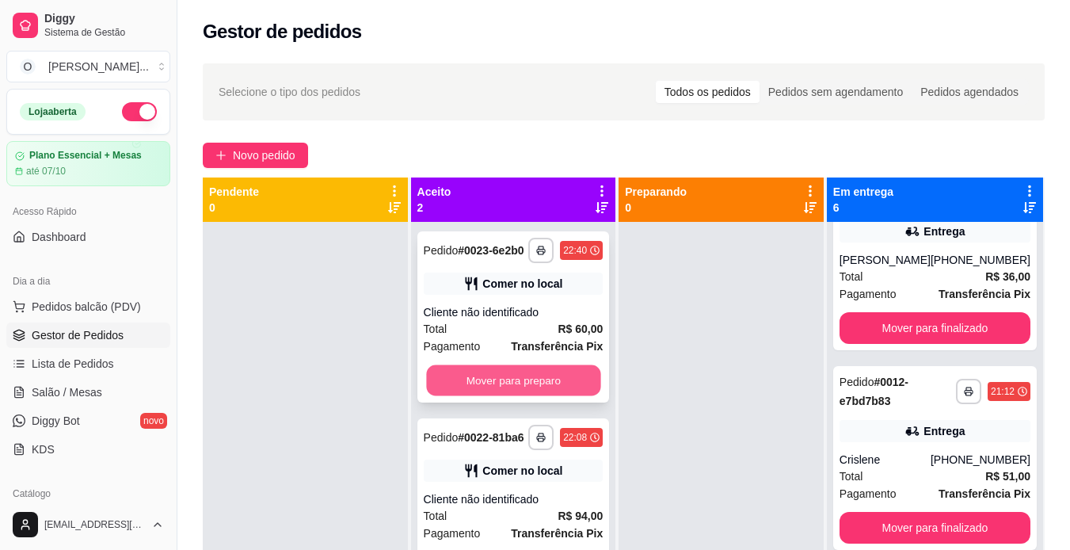
click at [566, 385] on button "Mover para preparo" at bounding box center [513, 380] width 174 height 31
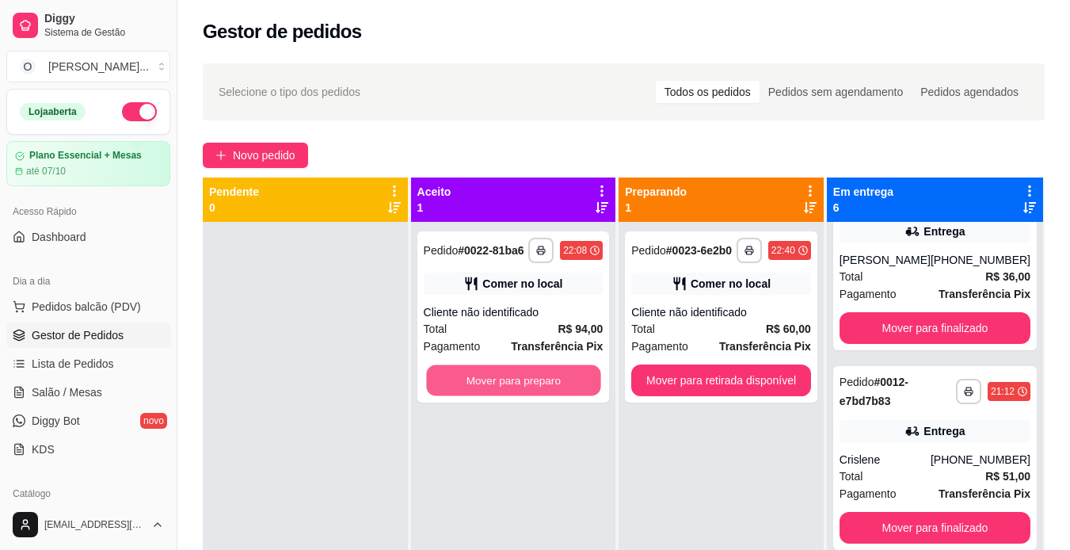
click at [566, 385] on button "Mover para preparo" at bounding box center [513, 380] width 174 height 31
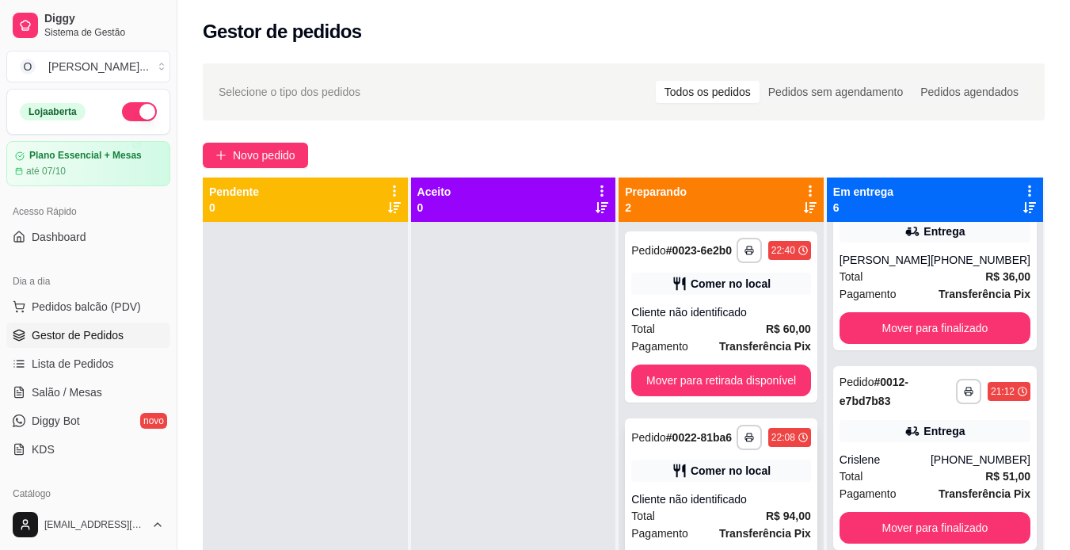
click at [726, 502] on div "Cliente não identificado" at bounding box center [721, 499] width 180 height 16
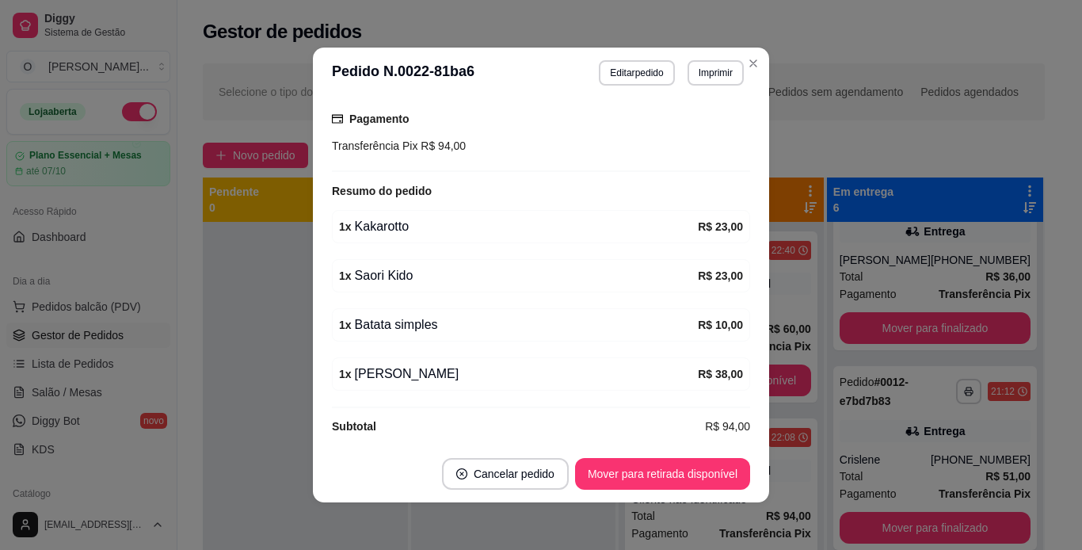
scroll to position [223, 0]
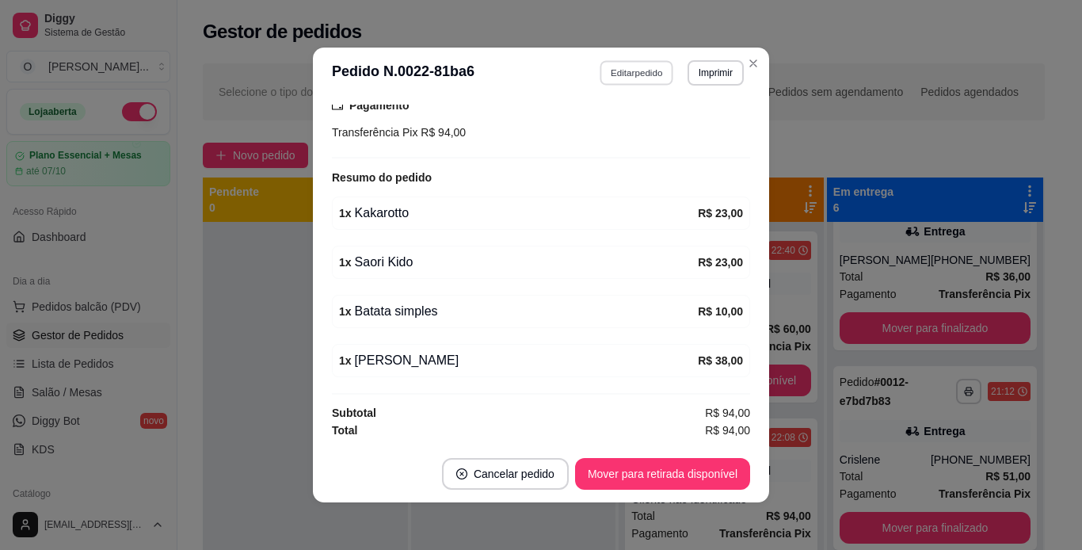
click at [644, 81] on button "Editar pedido" at bounding box center [638, 72] width 74 height 25
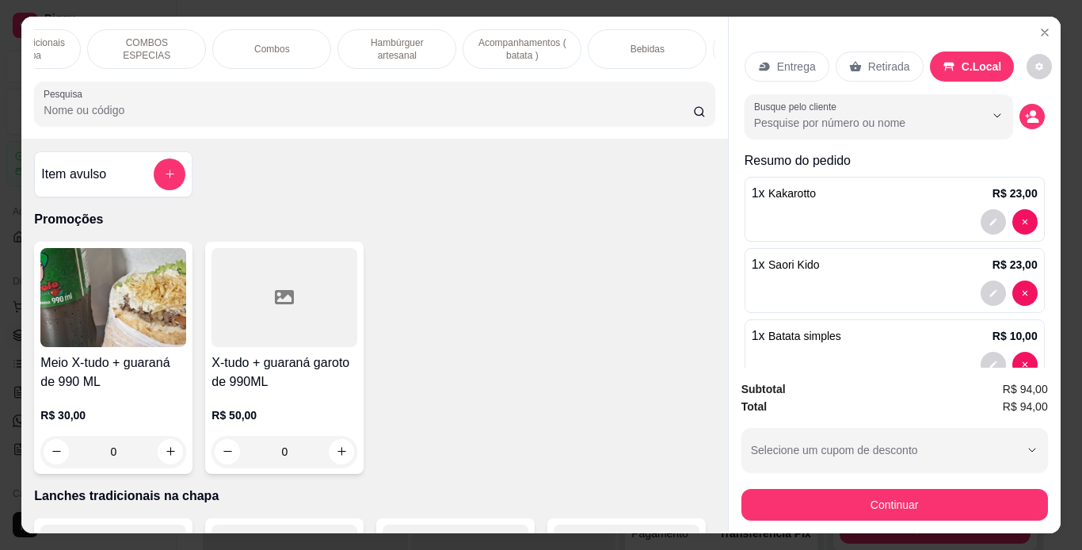
scroll to position [0, 196]
click at [620, 33] on div "Bebidas" at bounding box center [648, 49] width 119 height 40
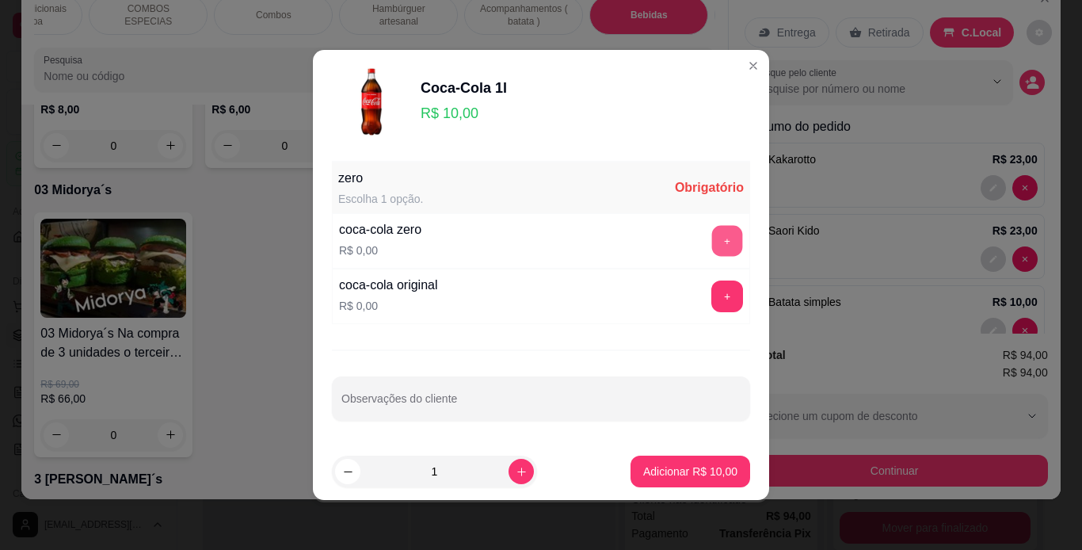
click at [712, 231] on button "+" at bounding box center [727, 241] width 31 height 31
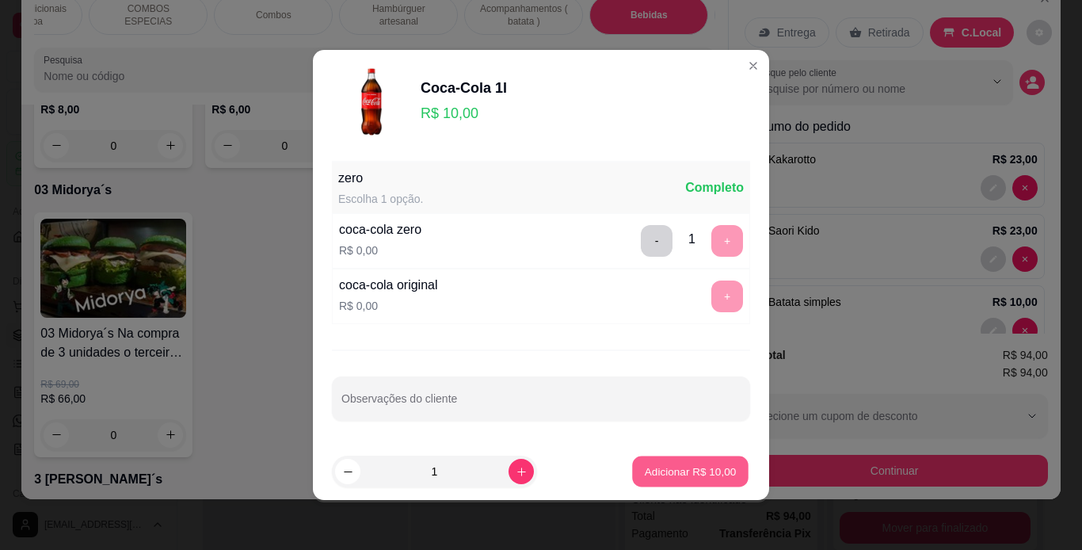
click at [711, 480] on button "Adicionar R$ 10,00" at bounding box center [690, 471] width 116 height 31
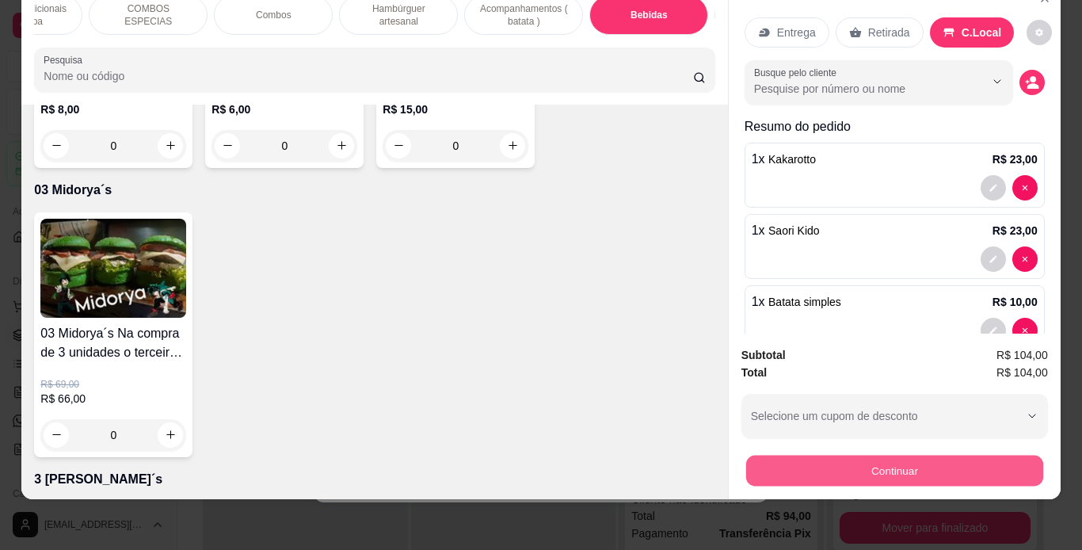
click at [762, 463] on button "Continuar" at bounding box center [894, 471] width 297 height 31
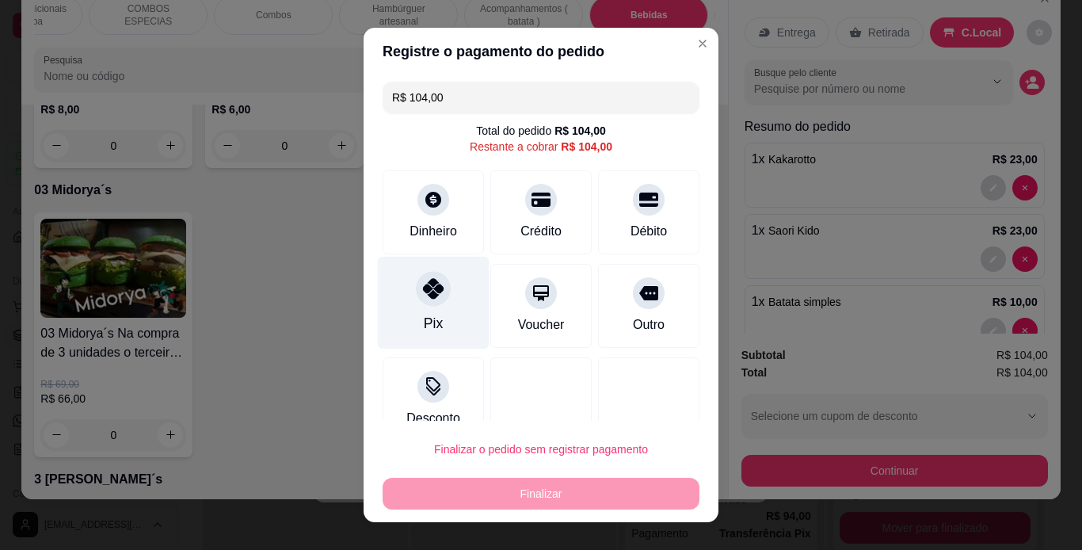
click at [430, 292] on icon at bounding box center [433, 288] width 21 height 21
type input "R$ 0,00"
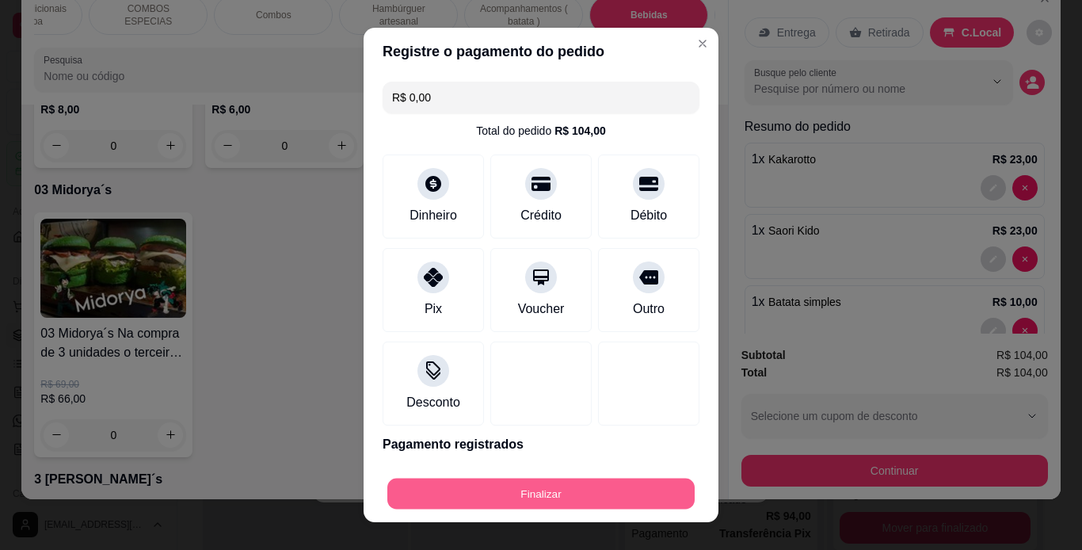
click at [620, 484] on button "Finalizar" at bounding box center [540, 494] width 307 height 31
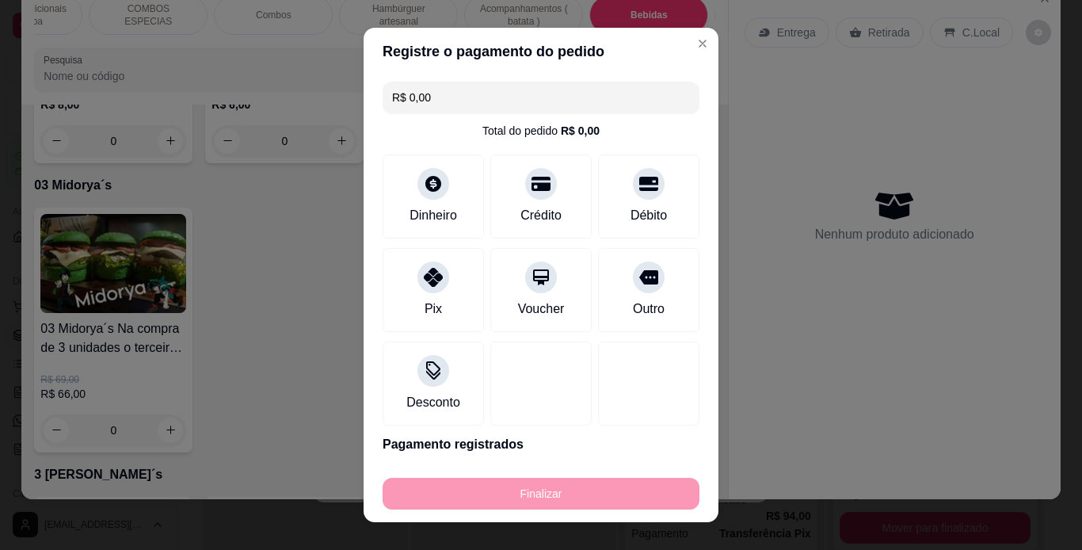
type input "0"
type input "-R$ 104,00"
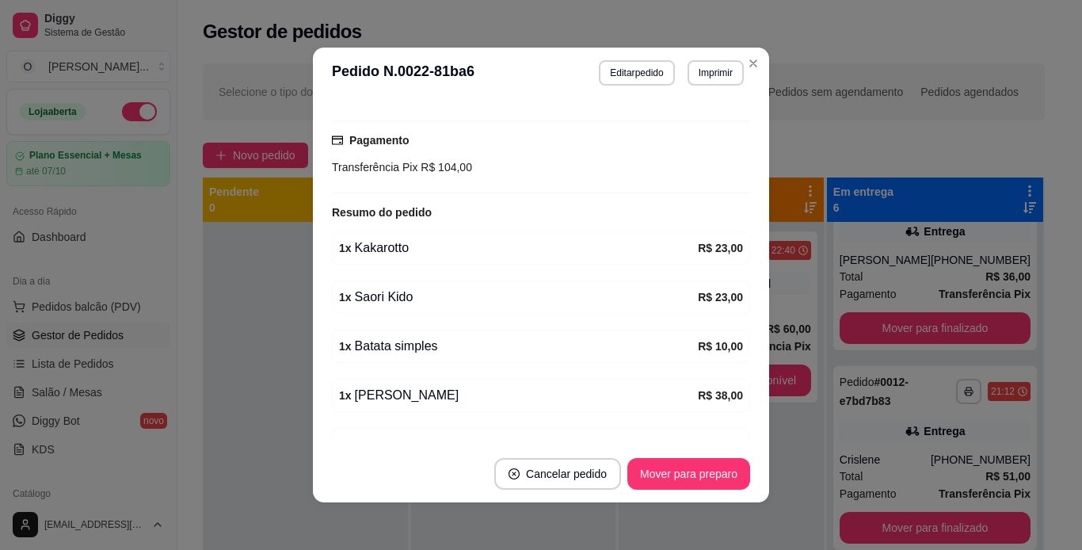
scroll to position [257, 0]
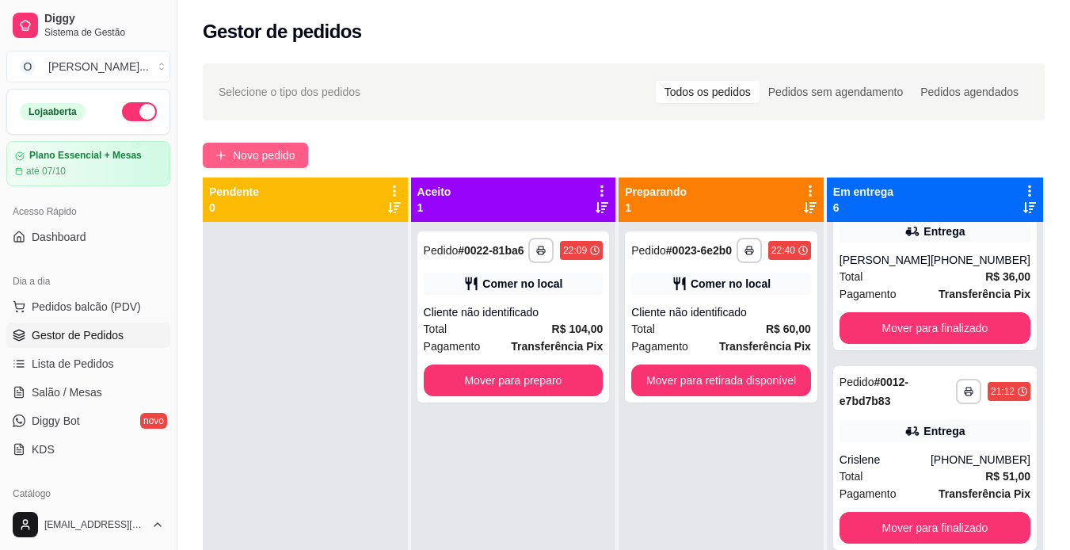
click at [280, 153] on span "Novo pedido" at bounding box center [264, 155] width 63 height 17
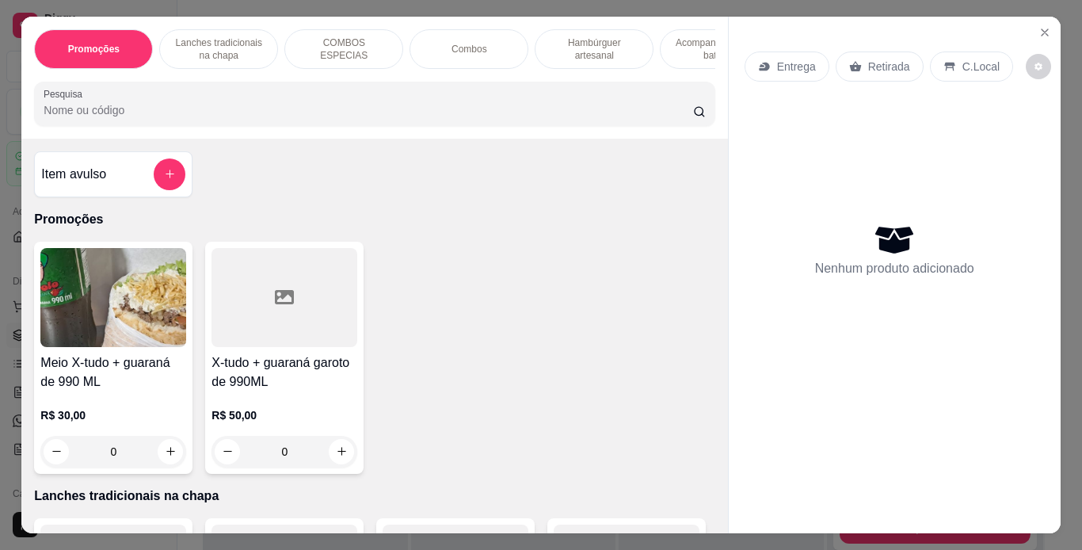
click at [243, 50] on p "Lanches tradicionais na chapa" at bounding box center [219, 48] width 92 height 25
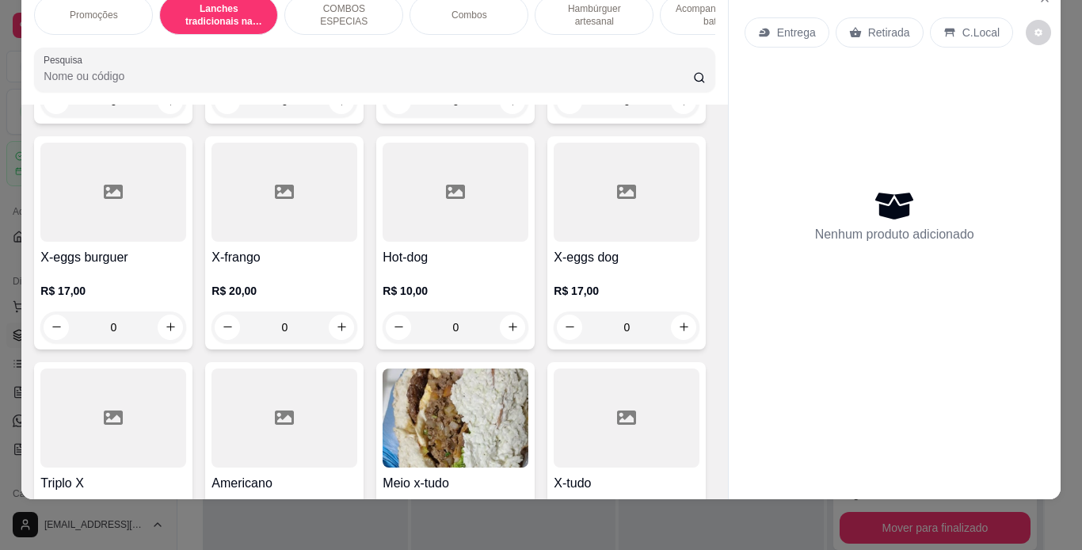
scroll to position [572, 0]
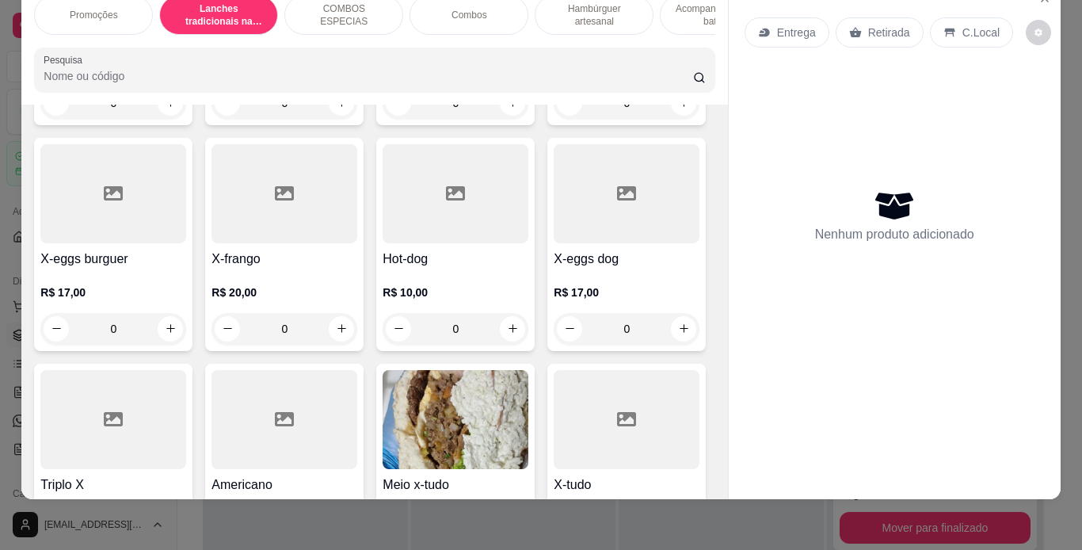
click at [186, 326] on div "0" at bounding box center [113, 329] width 146 height 32
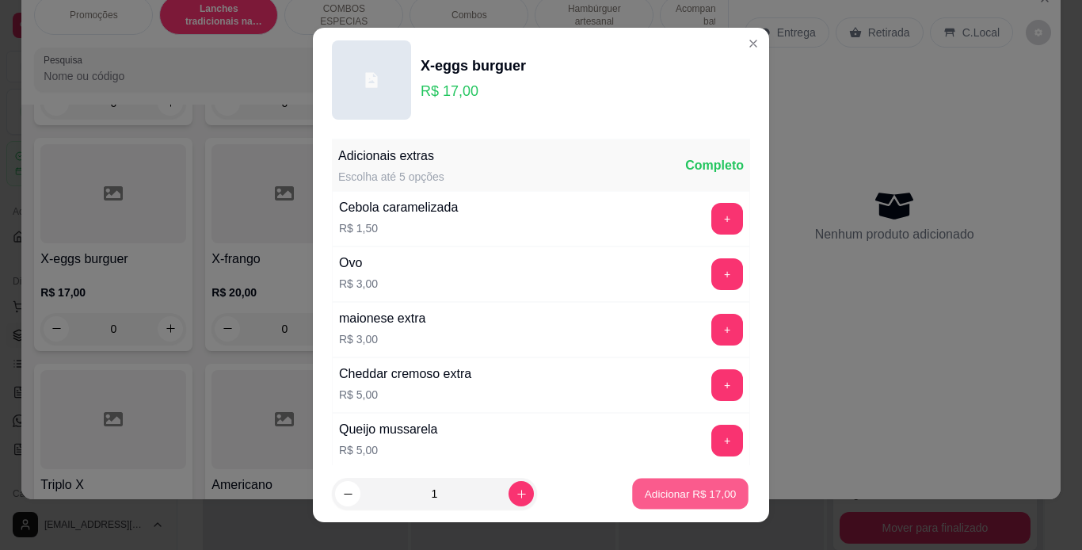
click at [670, 484] on button "Adicionar R$ 17,00" at bounding box center [690, 494] width 116 height 31
type input "1"
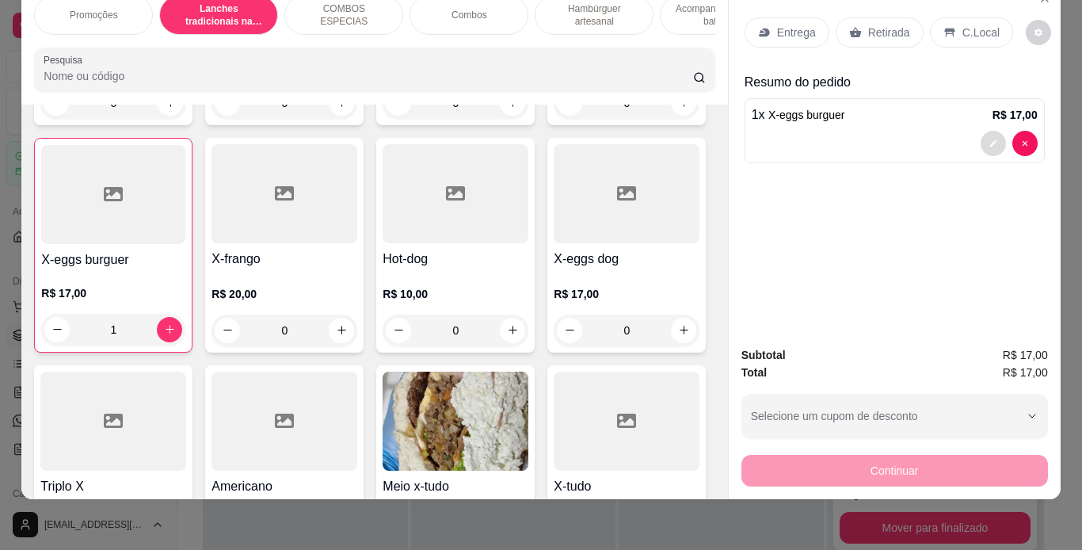
click at [990, 139] on icon "decrease-product-quantity" at bounding box center [993, 142] width 7 height 7
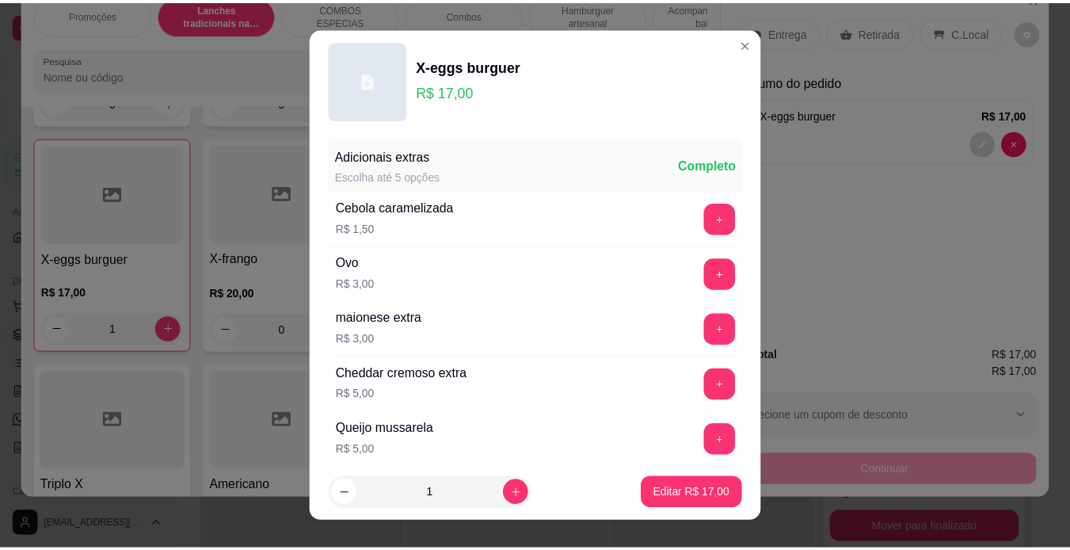
scroll to position [343, 0]
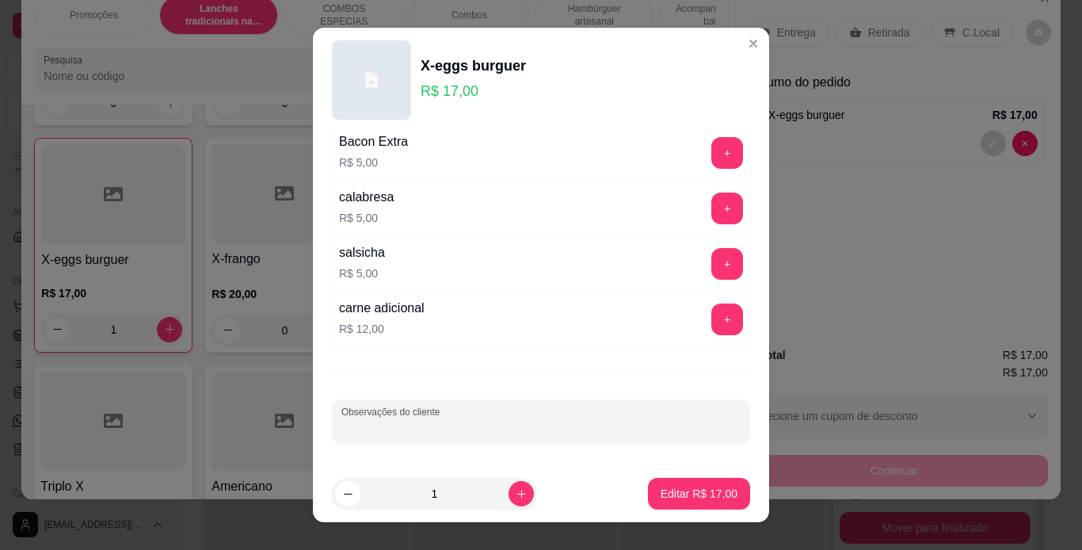
click at [569, 420] on input "Observações do cliente" at bounding box center [540, 428] width 399 height 16
type input "só batata palha"
click at [662, 487] on p "Editar R$ 17,00" at bounding box center [699, 493] width 74 height 15
type input "0"
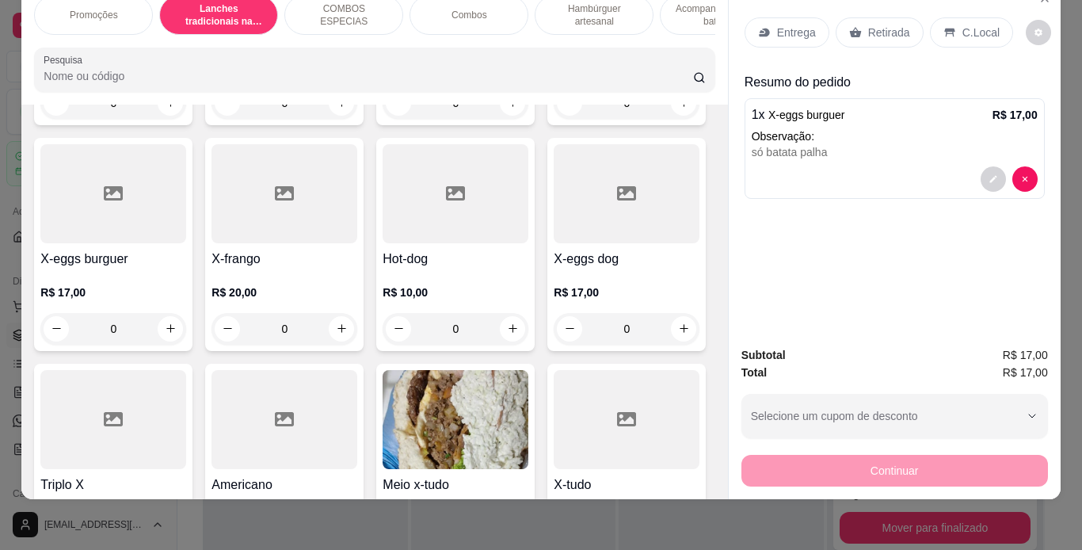
click at [978, 25] on p "C.Local" at bounding box center [981, 33] width 37 height 16
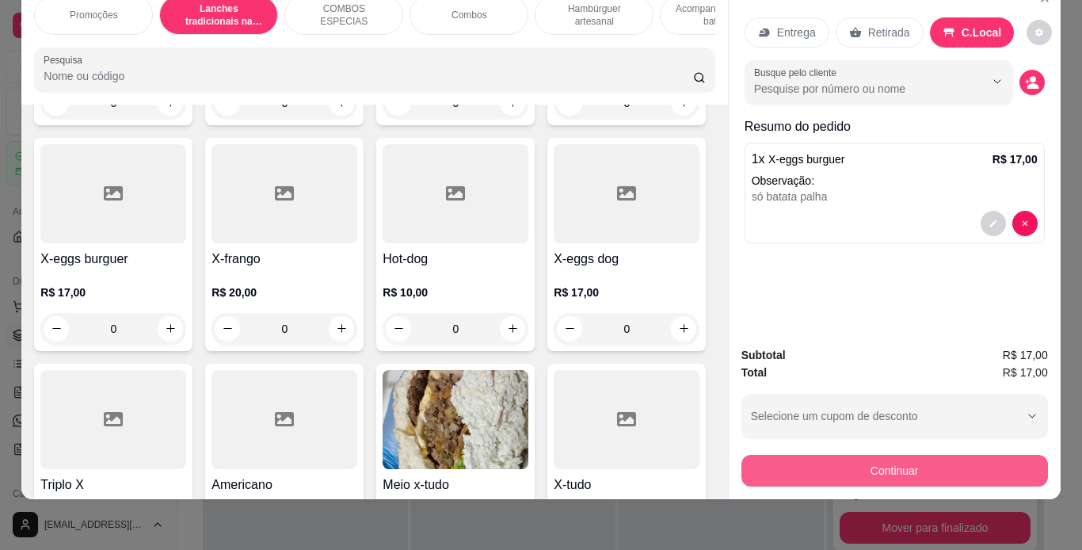
click at [880, 455] on button "Continuar" at bounding box center [895, 471] width 307 height 32
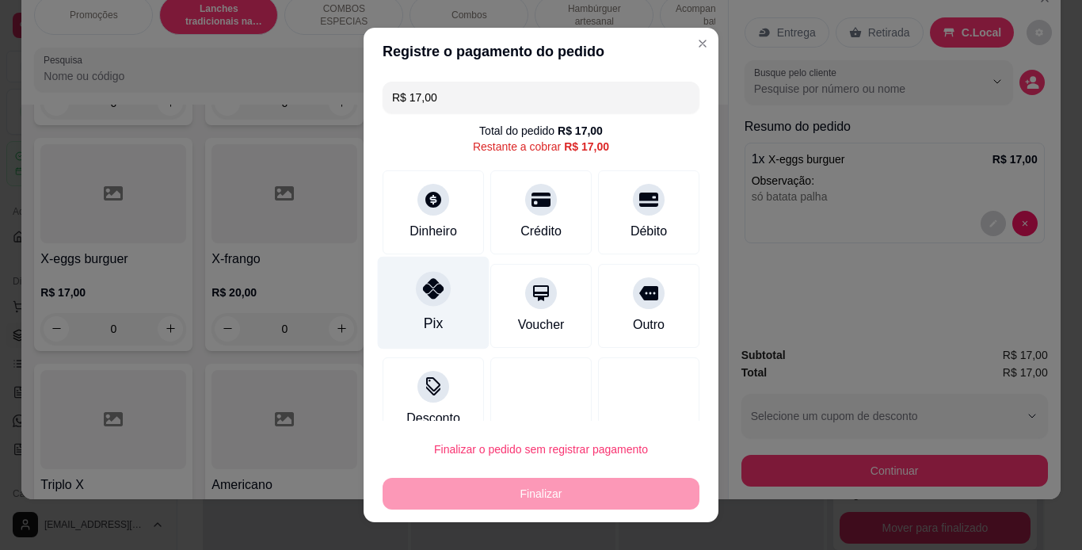
click at [425, 316] on div "Pix" at bounding box center [433, 323] width 19 height 21
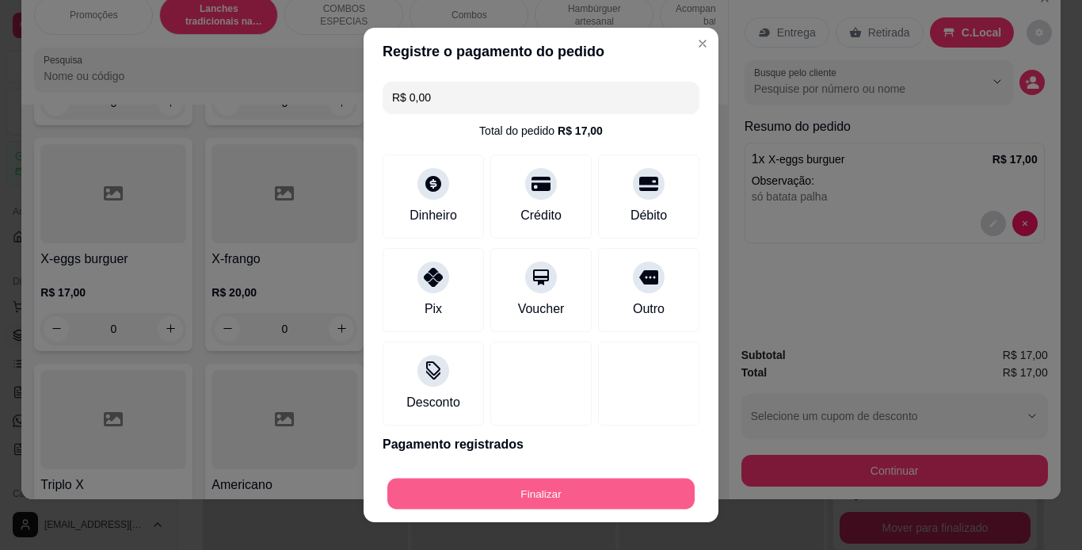
click at [583, 494] on button "Finalizar" at bounding box center [540, 494] width 307 height 31
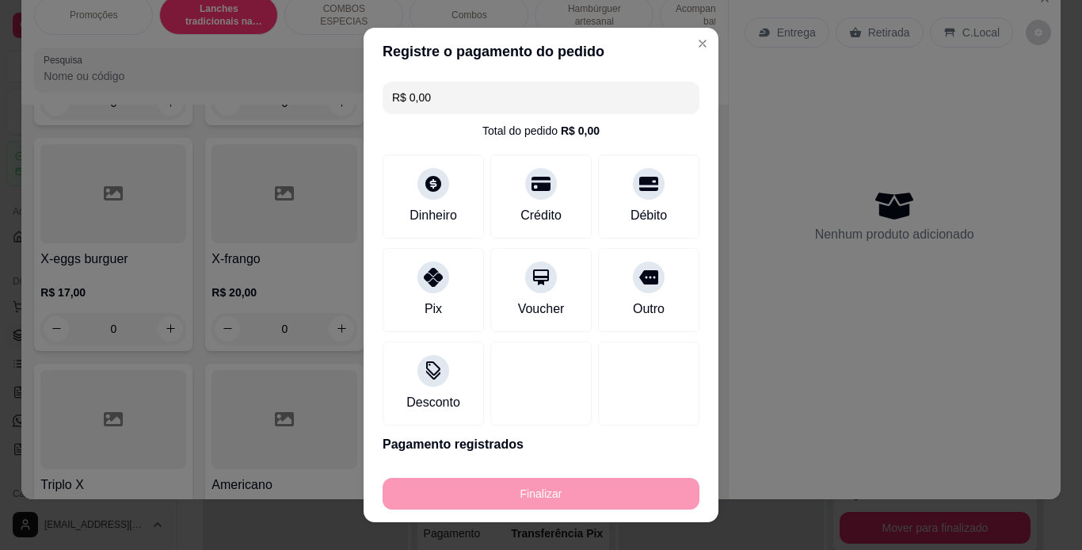
type input "-R$ 17,00"
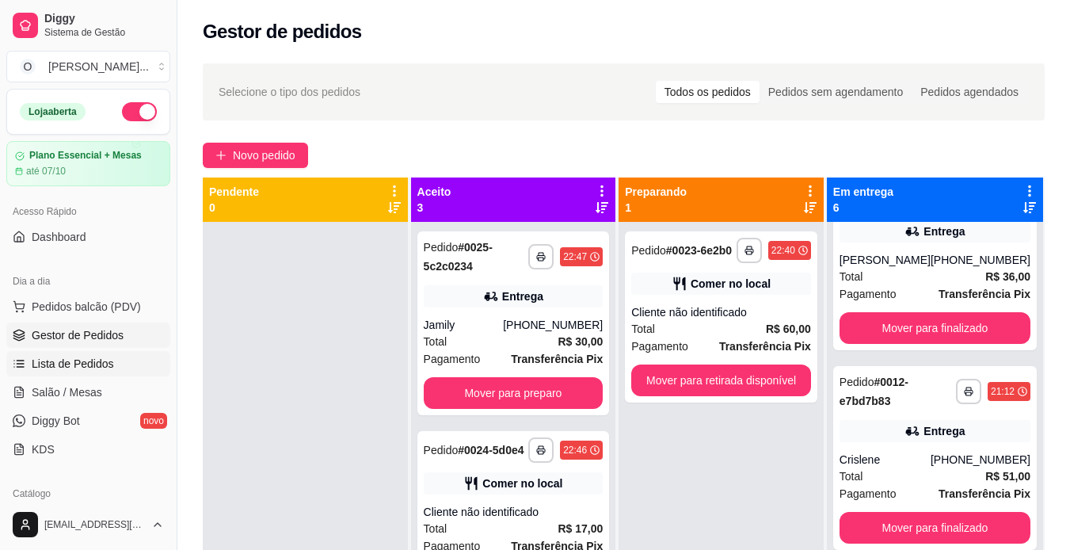
click at [42, 369] on span "Lista de Pedidos" at bounding box center [73, 364] width 82 height 16
click at [55, 399] on span "Salão / Mesas" at bounding box center [67, 392] width 71 height 16
click at [113, 394] on link "Salão / Mesas" at bounding box center [88, 392] width 164 height 25
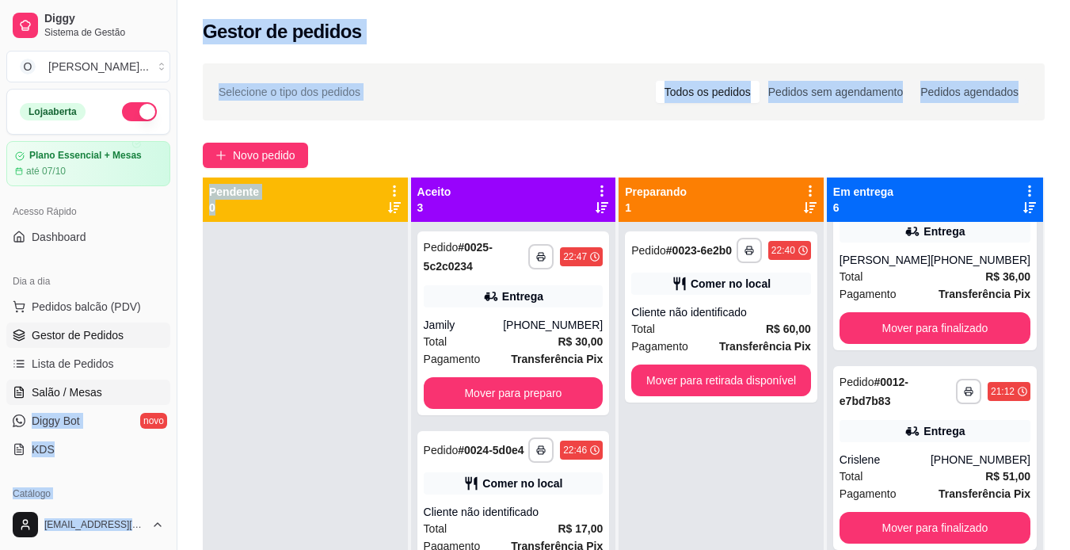
drag, startPoint x: 353, startPoint y: 369, endPoint x: 127, endPoint y: 391, distance: 226.9
click at [127, 391] on div "**********" at bounding box center [535, 396] width 1070 height 792
click at [127, 391] on link "Salão / Mesas" at bounding box center [88, 392] width 164 height 25
click at [265, 372] on div at bounding box center [305, 497] width 205 height 550
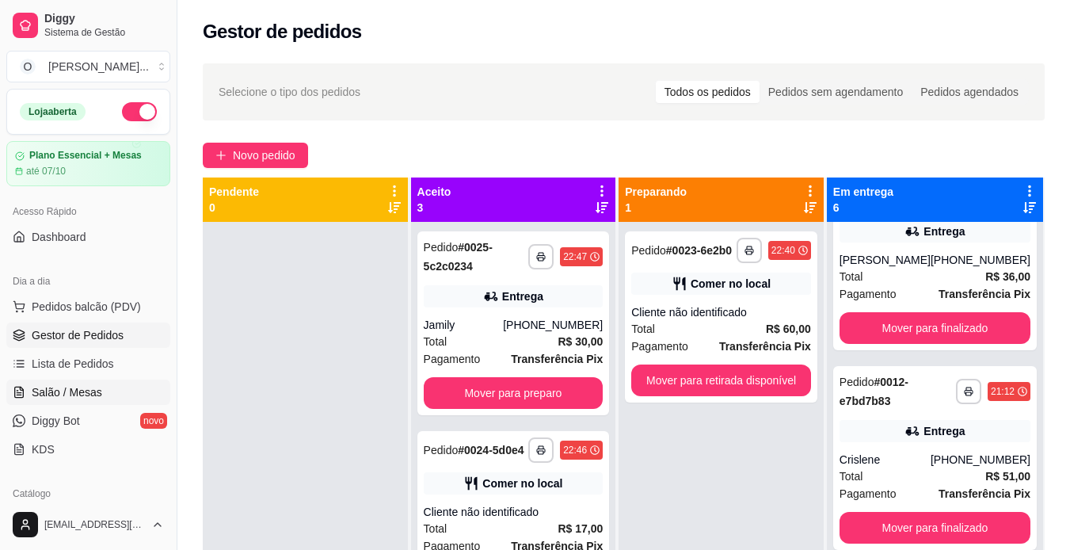
click at [114, 387] on link "Salão / Mesas" at bounding box center [88, 392] width 164 height 25
click at [84, 392] on span "Salão / Mesas" at bounding box center [67, 392] width 71 height 16
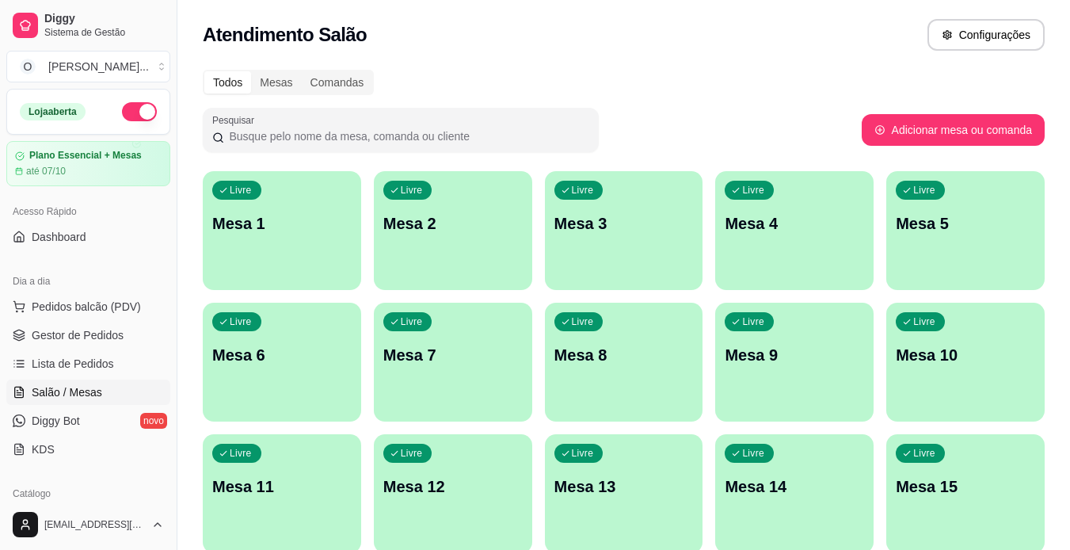
click at [753, 89] on div "Todos Mesas Comandas" at bounding box center [624, 82] width 842 height 25
click at [99, 387] on span "Salão / Mesas" at bounding box center [67, 392] width 71 height 16
click at [102, 336] on span "Gestor de Pedidos" at bounding box center [78, 335] width 92 height 16
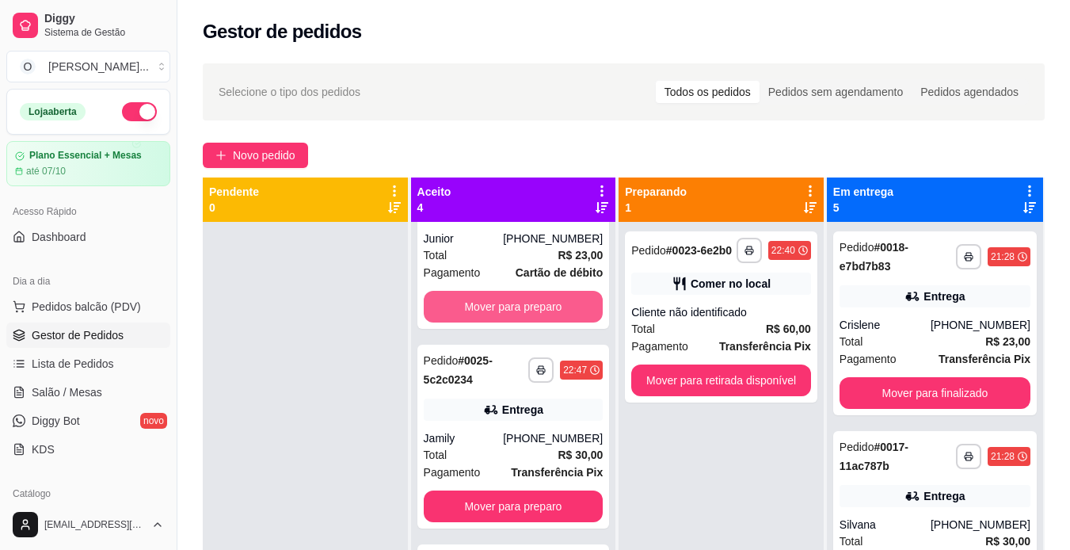
scroll to position [87, 0]
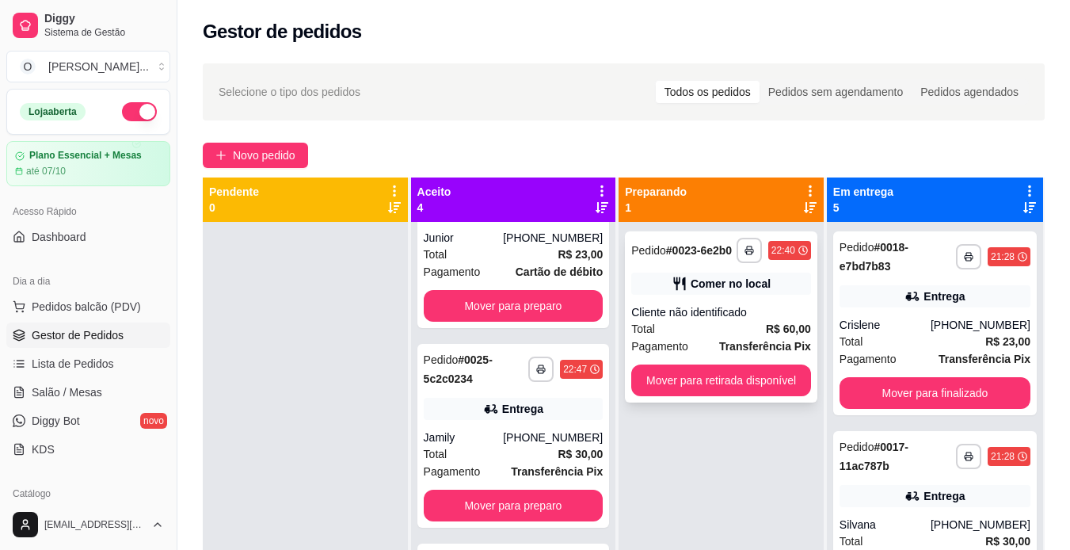
click at [730, 285] on div "Comer no local" at bounding box center [731, 284] width 80 height 16
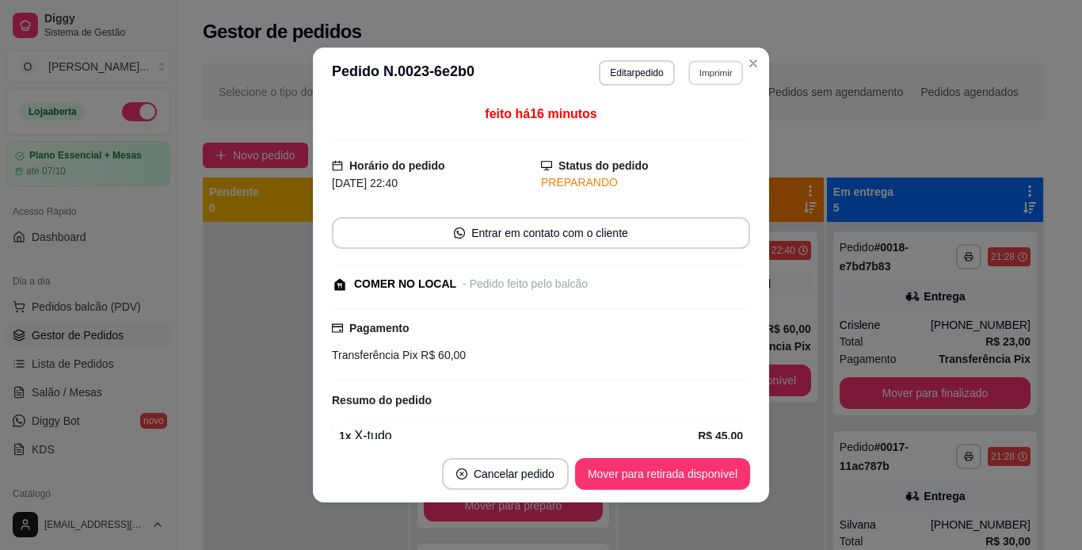
click at [696, 84] on button "Imprimir" at bounding box center [716, 72] width 55 height 25
click at [749, 64] on section "**********" at bounding box center [541, 275] width 456 height 455
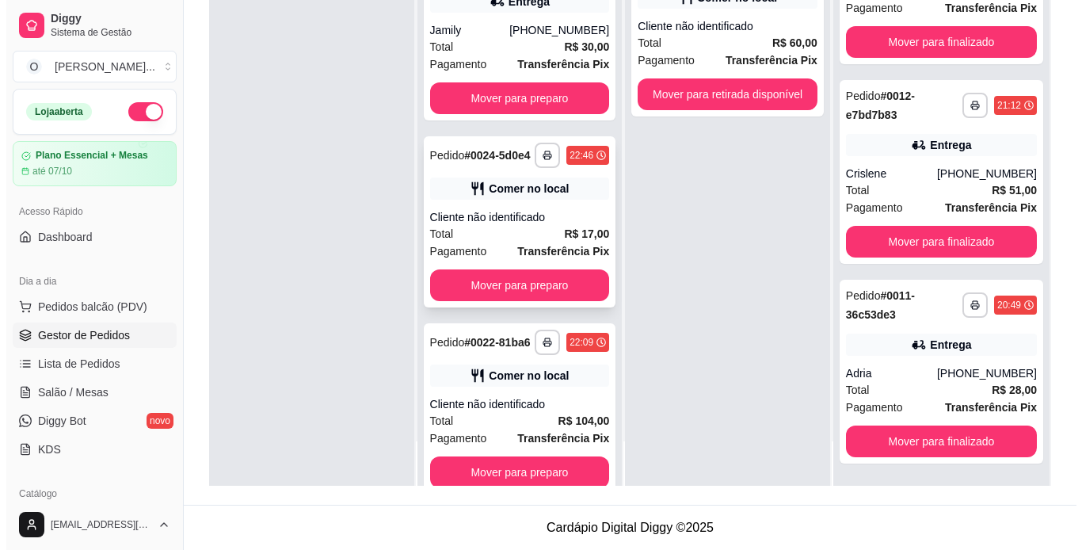
scroll to position [265, 0]
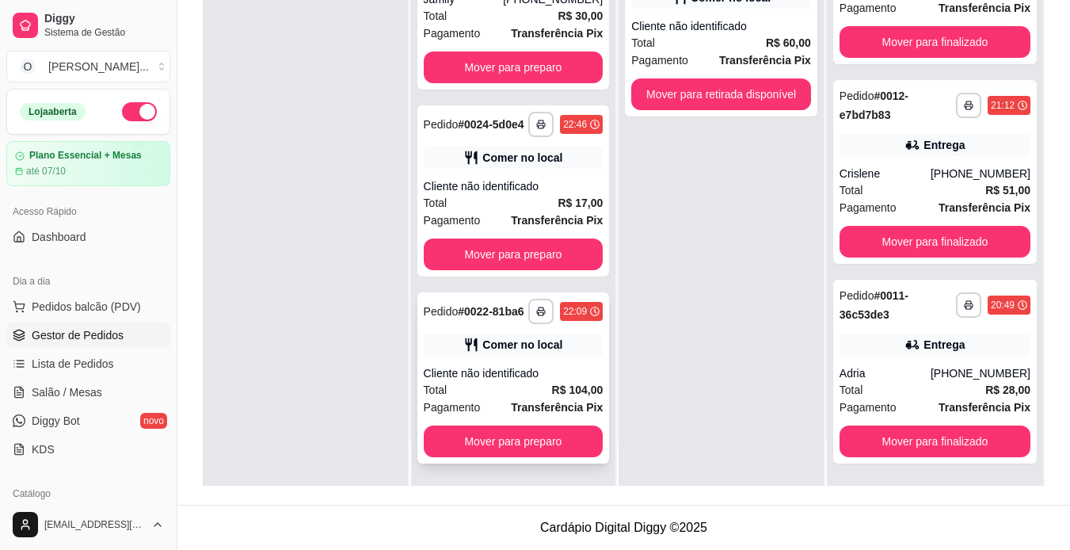
click at [519, 349] on div "Comer no local" at bounding box center [523, 345] width 80 height 16
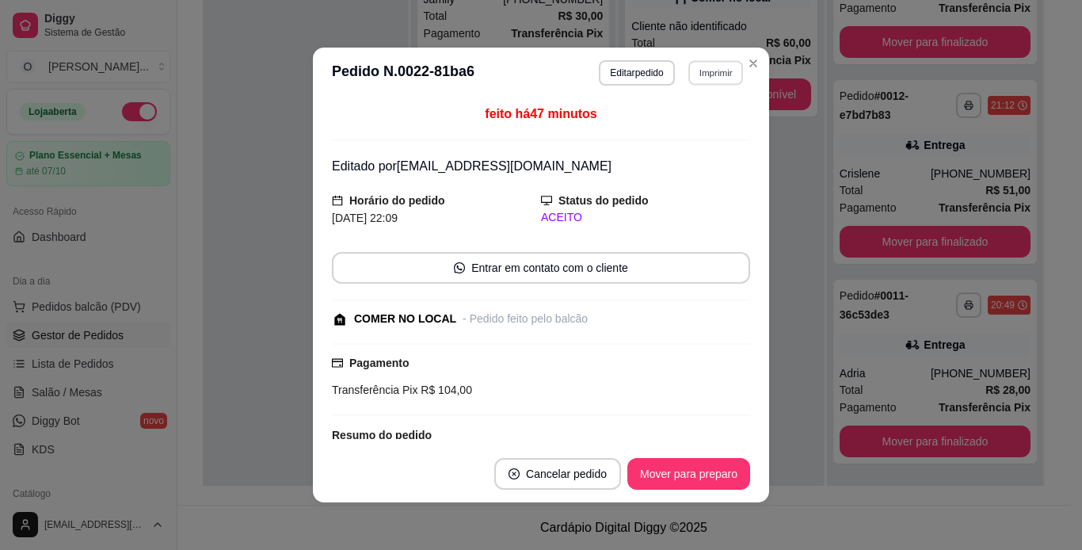
click at [706, 72] on button "Imprimir" at bounding box center [716, 72] width 55 height 25
click at [686, 122] on button "IMPRESSORA" at bounding box center [681, 128] width 111 height 25
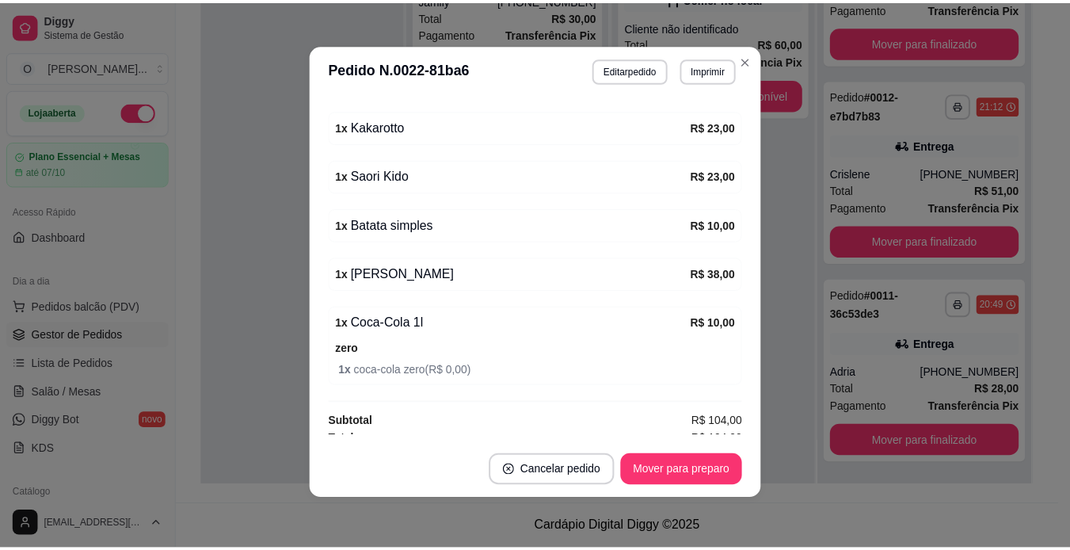
scroll to position [353, 0]
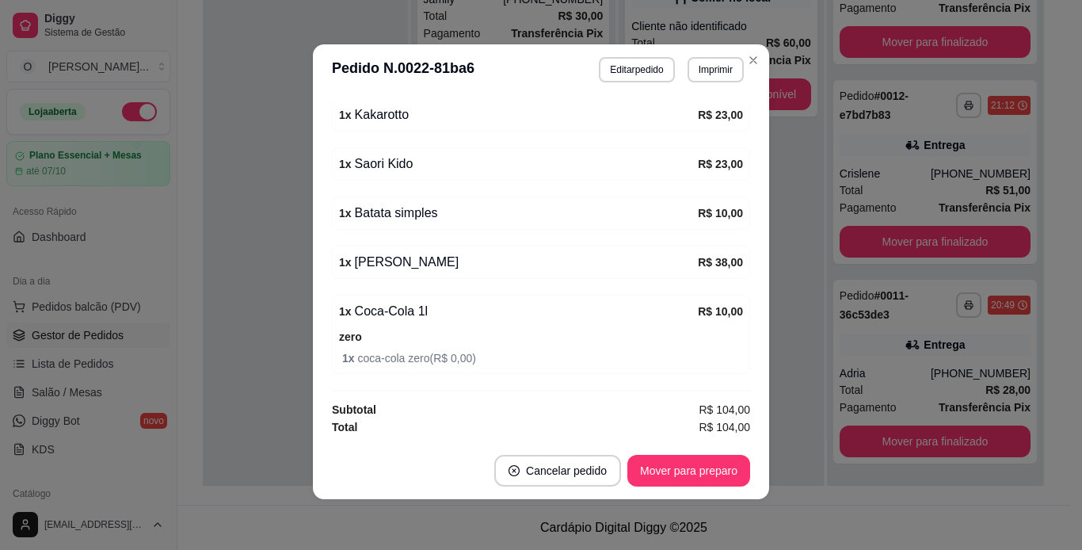
click at [490, 378] on div "feito há 48 minutos Editado por otakussteakburguer@gmail.com Horário do pedido …" at bounding box center [541, 268] width 418 height 334
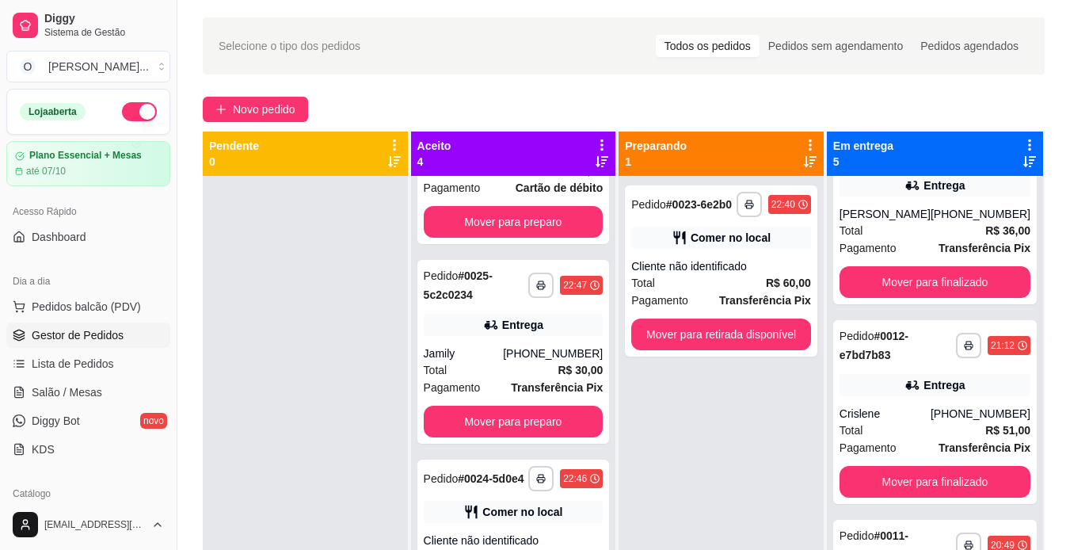
scroll to position [126, 0]
click at [533, 478] on button "button" at bounding box center [541, 477] width 25 height 25
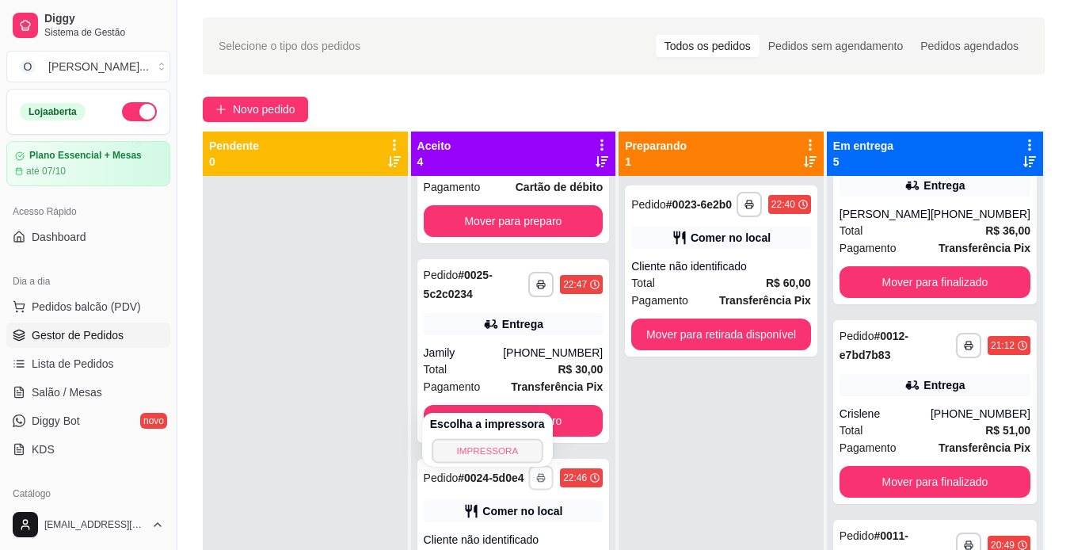
click at [505, 451] on button "IMPRESSORA" at bounding box center [487, 450] width 111 height 25
click at [533, 292] on button "button" at bounding box center [541, 284] width 25 height 25
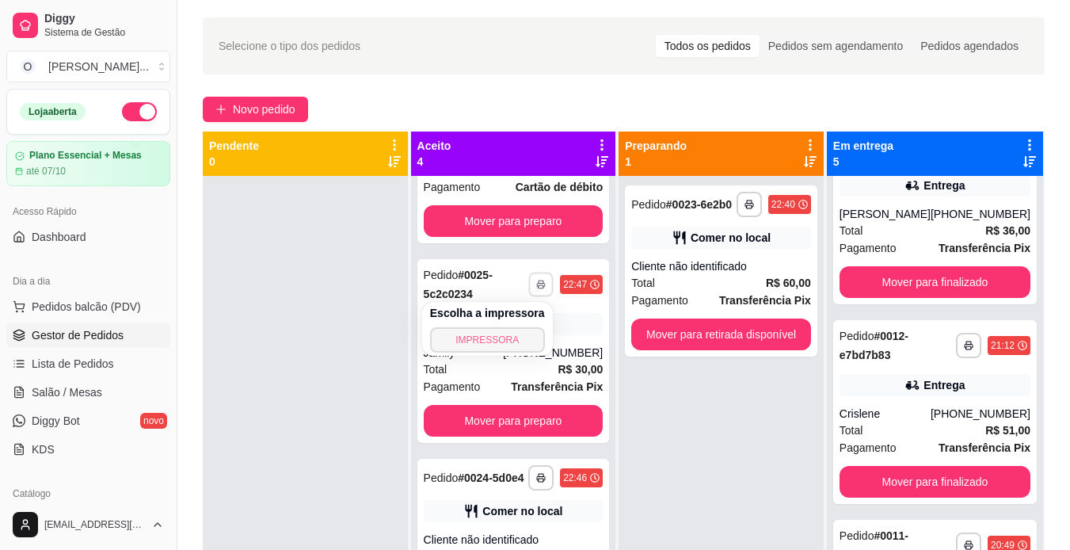
click at [513, 336] on button "IMPRESSORA" at bounding box center [487, 339] width 115 height 25
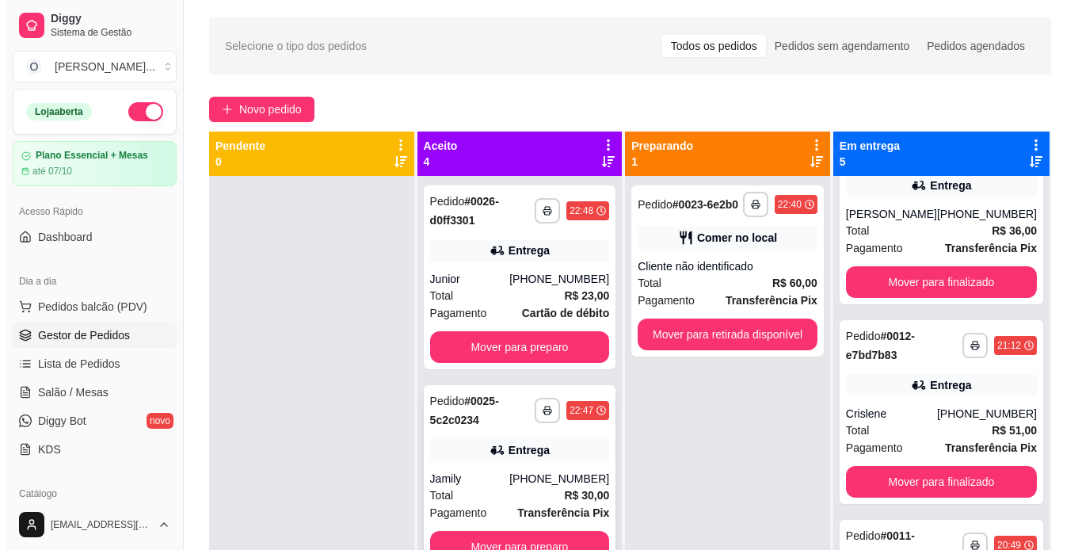
scroll to position [0, 0]
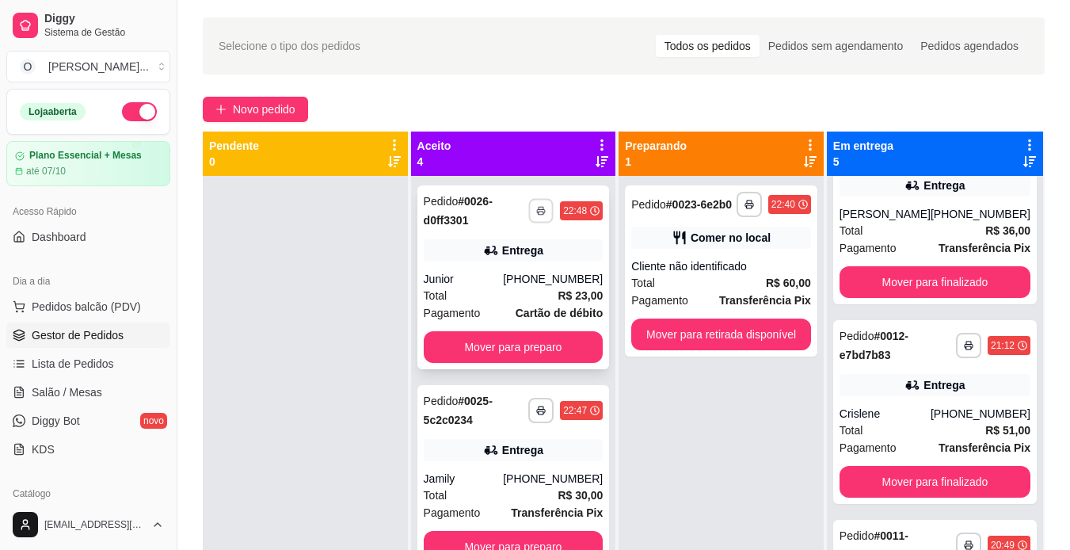
click at [538, 209] on button "button" at bounding box center [541, 210] width 25 height 25
click at [518, 265] on button "IMPRESSORA" at bounding box center [487, 266] width 115 height 25
click at [281, 112] on span "Novo pedido" at bounding box center [264, 109] width 63 height 17
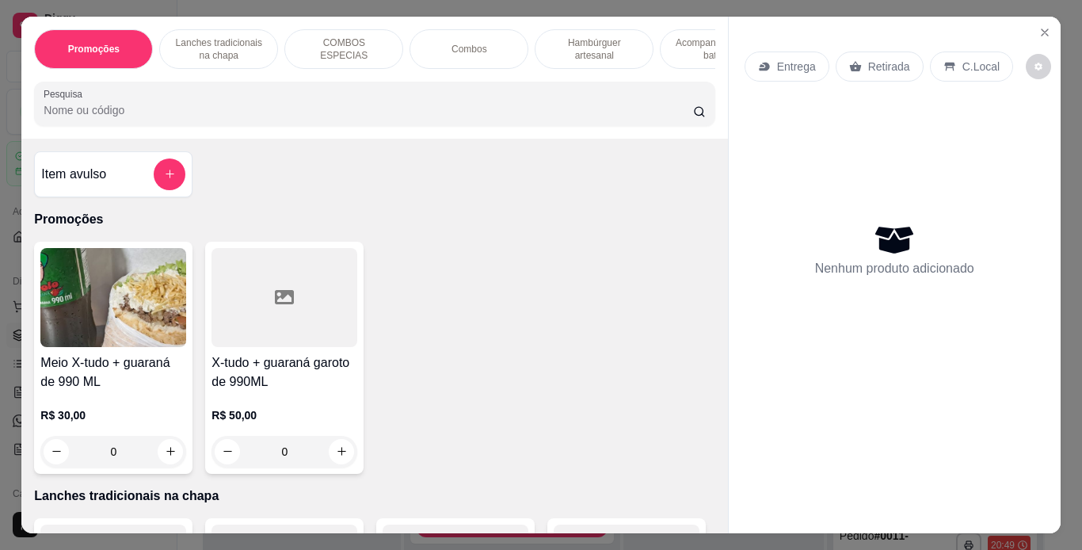
click at [601, 47] on p "Hambúrguer artesanal" at bounding box center [594, 48] width 92 height 25
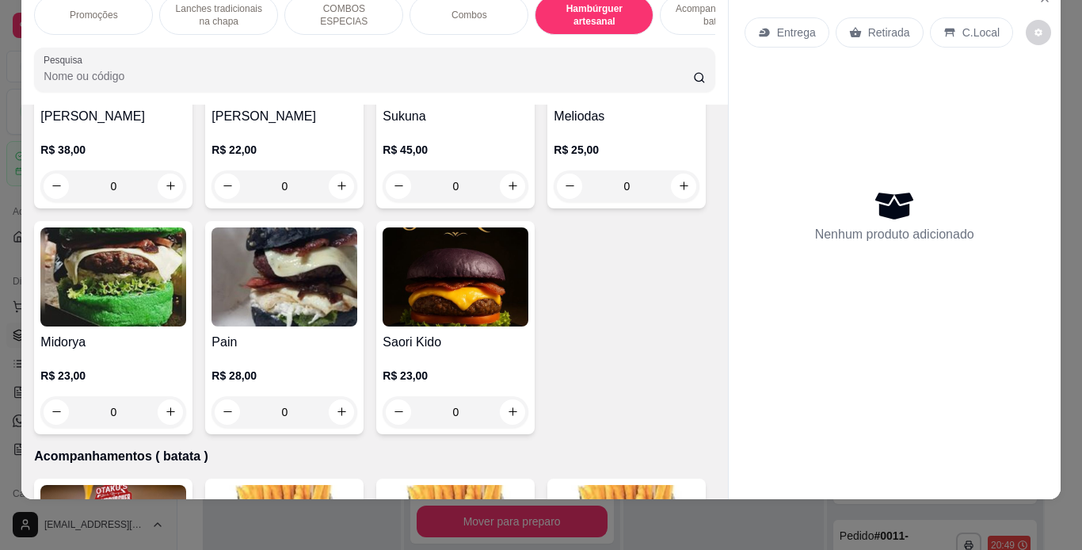
scroll to position [3126, 0]
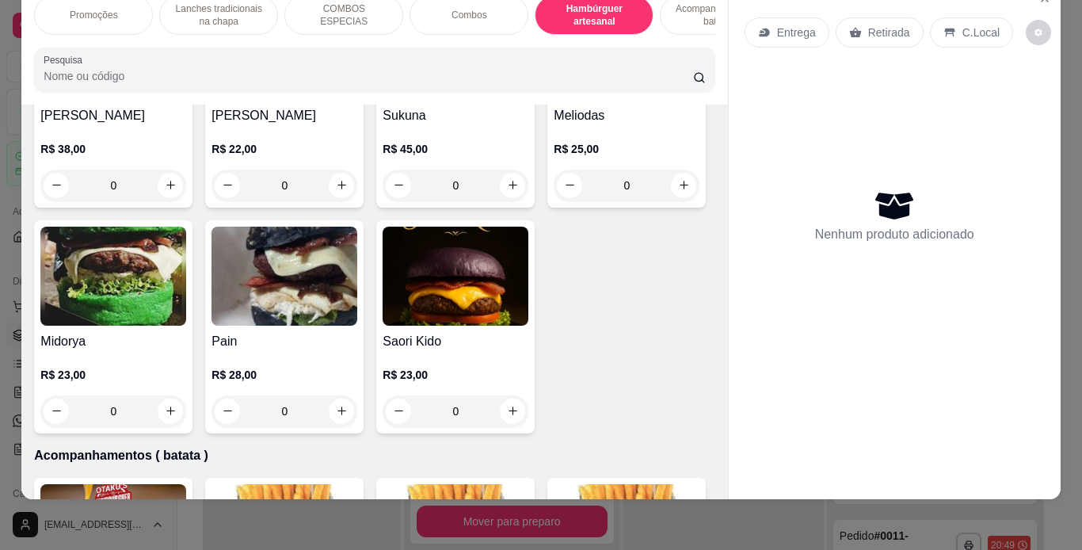
click at [186, 201] on div "0" at bounding box center [113, 186] width 146 height 32
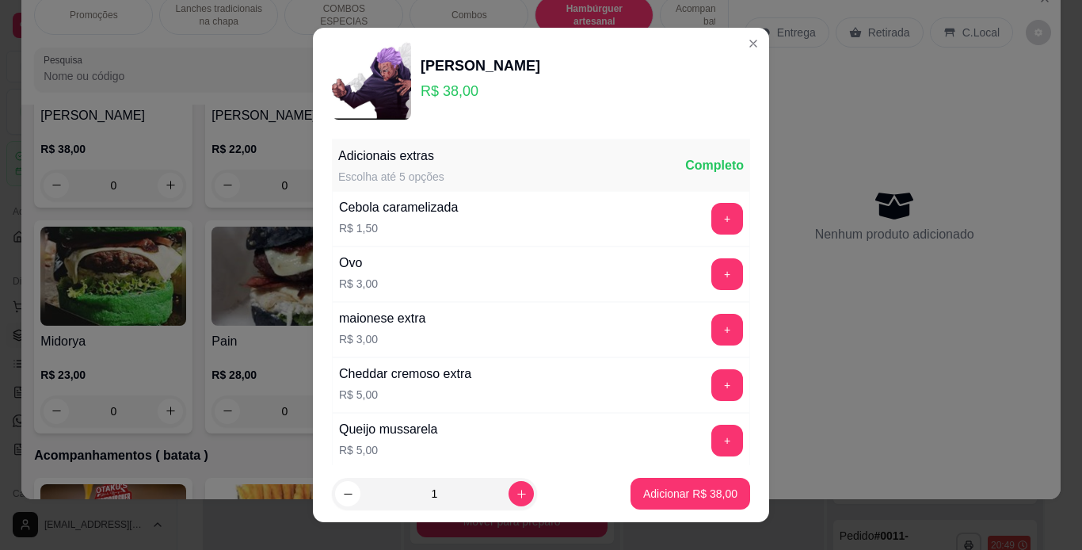
click at [483, 362] on div "Cheddar cremoso extra R$ 5,00 +" at bounding box center [541, 384] width 418 height 55
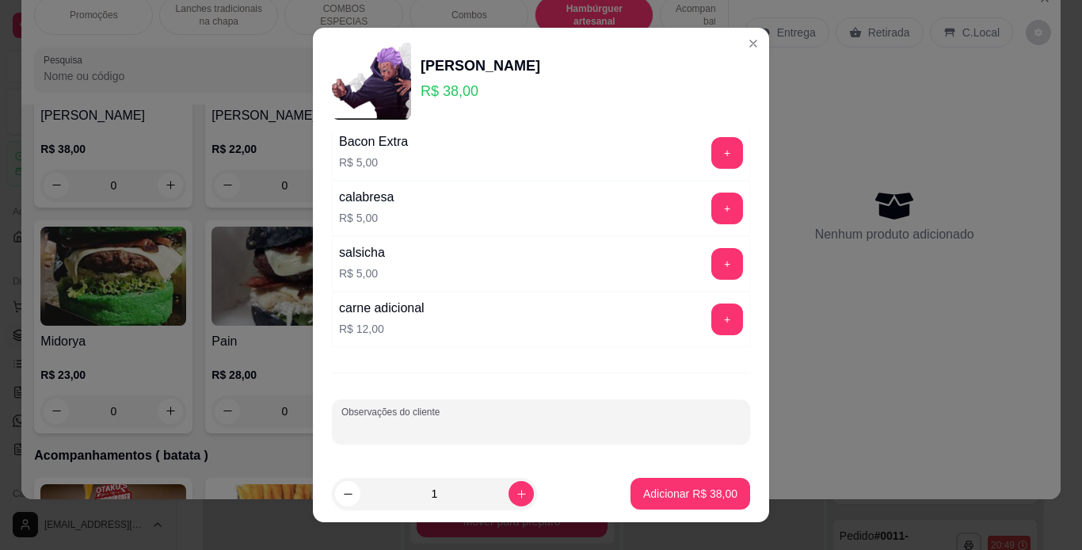
click at [466, 428] on input "Observações do cliente" at bounding box center [540, 428] width 399 height 16
type input "sem repolho"
click at [645, 486] on p "Adicionar R$ 38,00" at bounding box center [691, 493] width 92 height 15
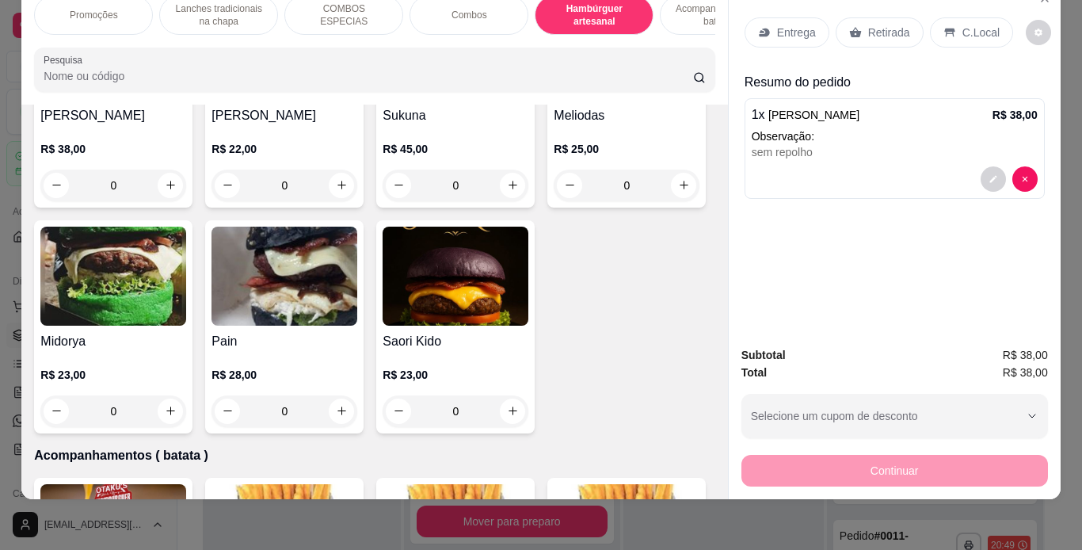
click at [186, 201] on div "0" at bounding box center [113, 186] width 146 height 32
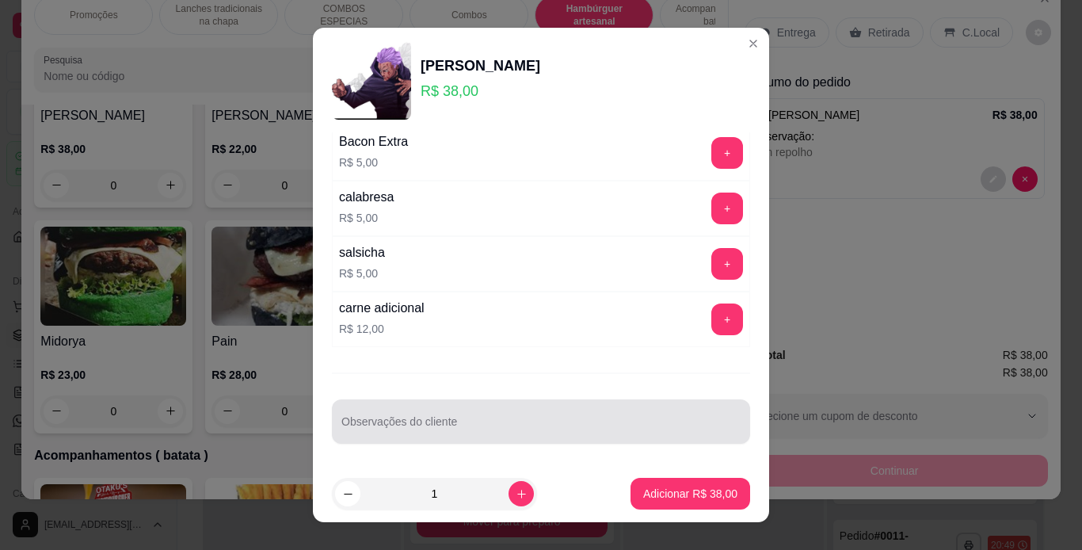
click at [451, 418] on div at bounding box center [540, 422] width 399 height 32
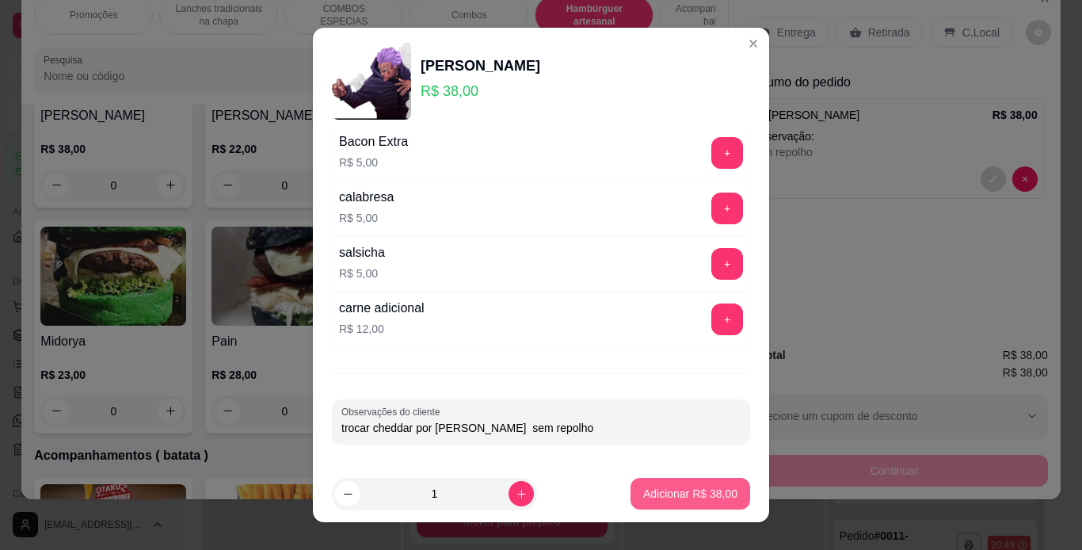
type input "trocar cheddar por mussarela sem repolho"
click at [680, 490] on p "Adicionar R$ 38,00" at bounding box center [691, 493] width 92 height 15
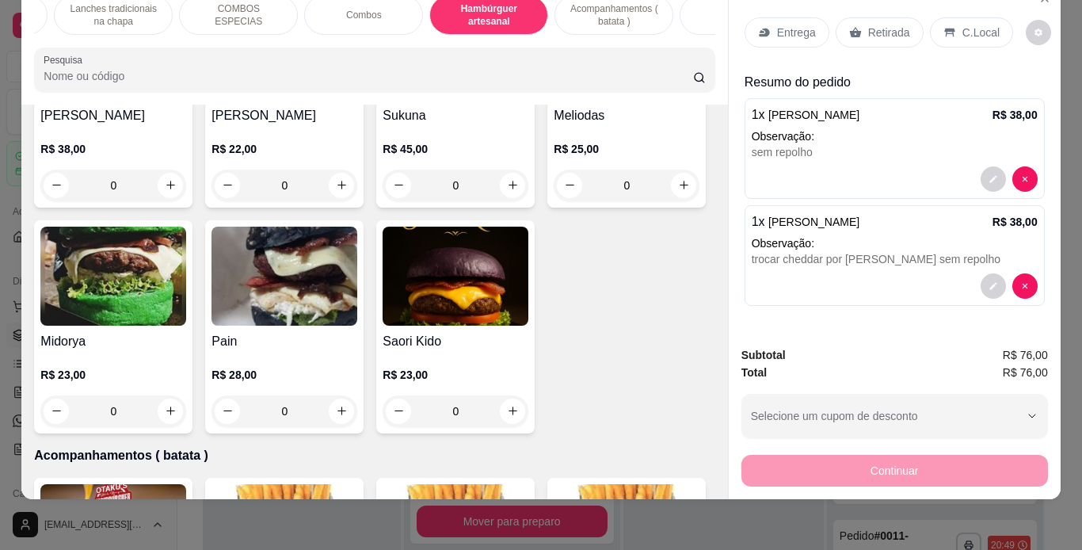
scroll to position [0, 105]
click at [682, 12] on div "Bebidas" at bounding box center [739, 15] width 119 height 40
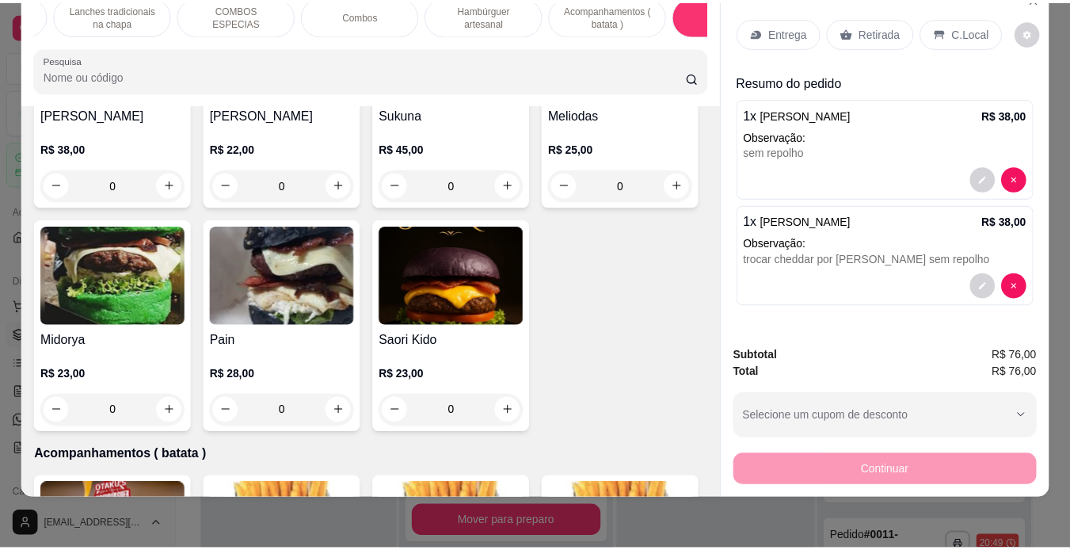
scroll to position [4640, 0]
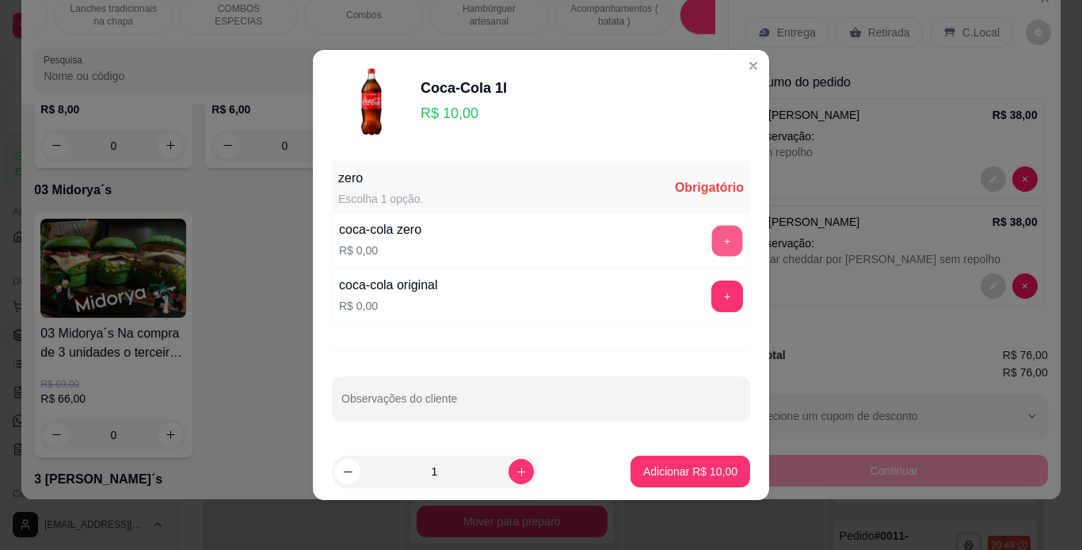
click at [712, 235] on button "+" at bounding box center [727, 241] width 31 height 31
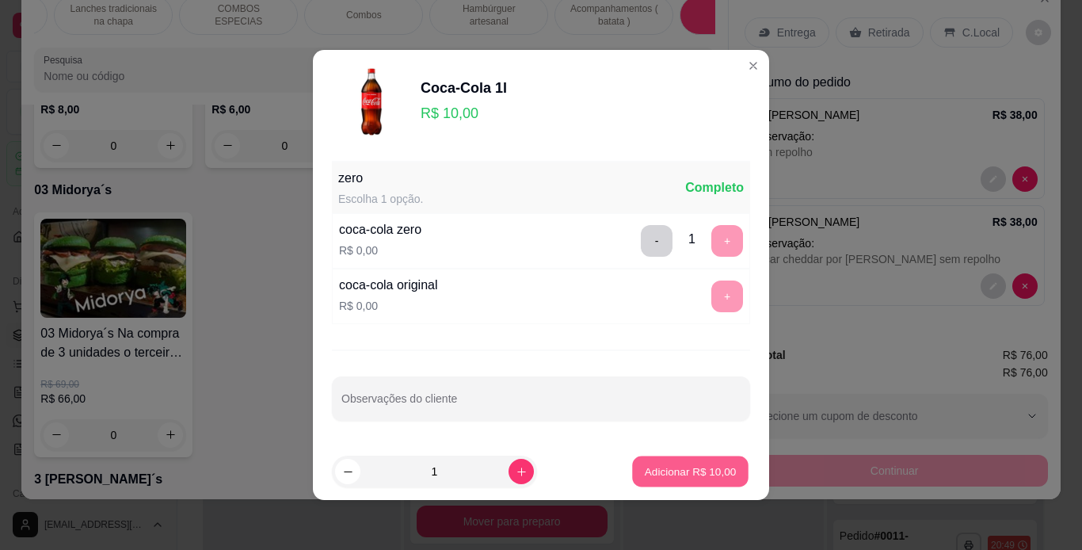
click at [674, 465] on p "Adicionar R$ 10,00" at bounding box center [691, 470] width 92 height 15
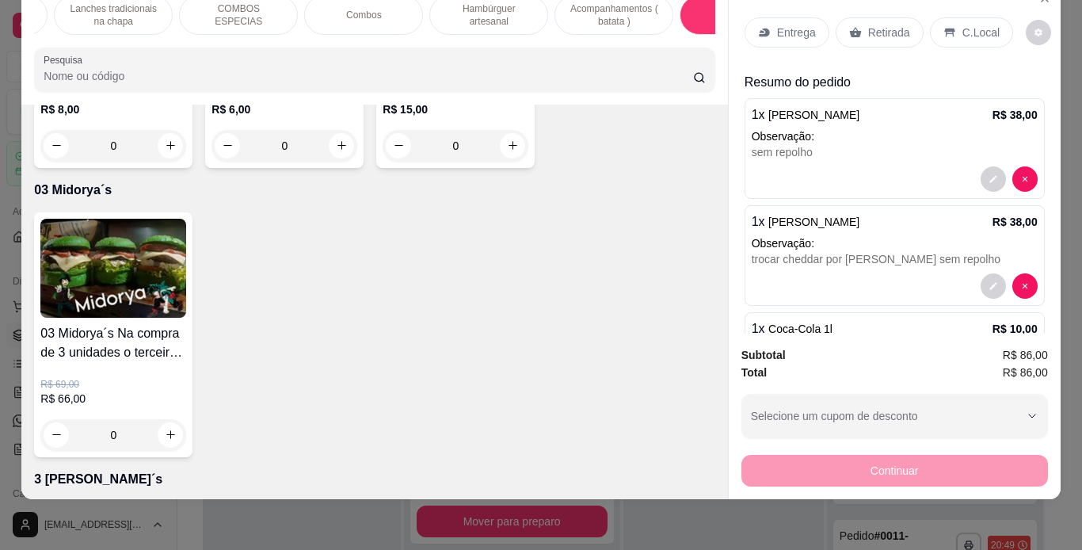
click at [944, 28] on icon at bounding box center [949, 32] width 10 height 9
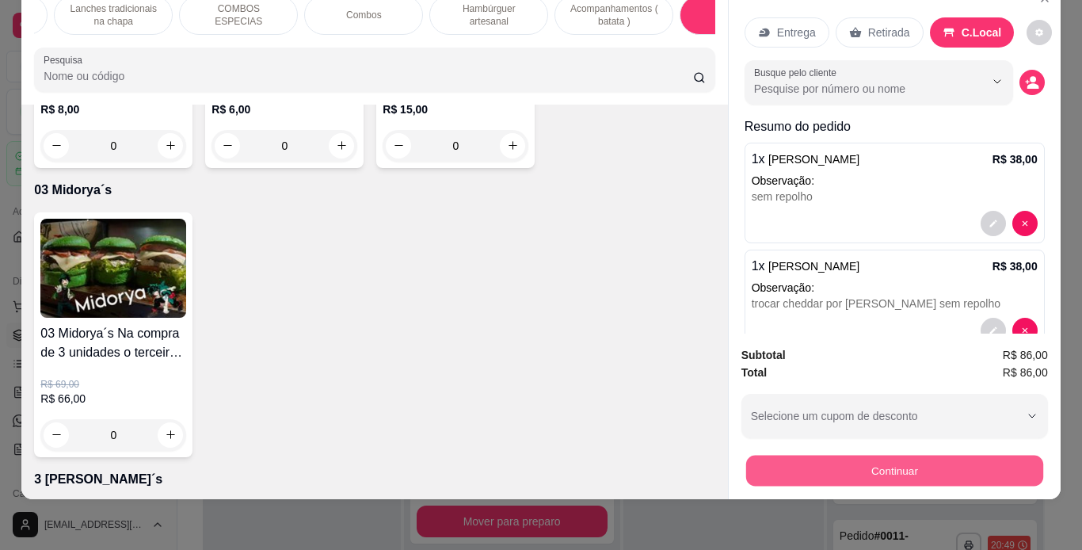
click at [914, 456] on button "Continuar" at bounding box center [894, 471] width 297 height 31
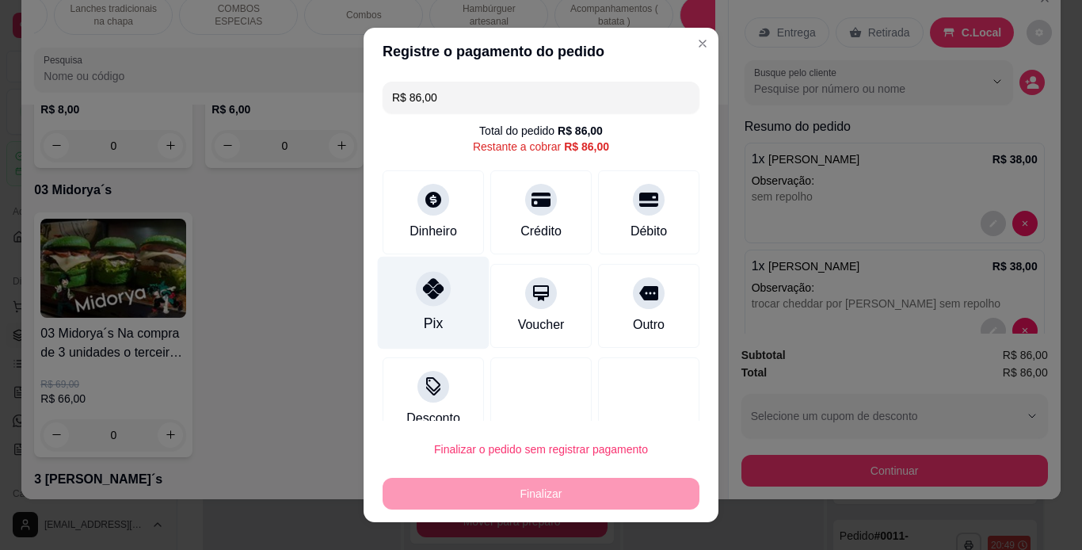
click at [423, 291] on icon at bounding box center [433, 288] width 21 height 21
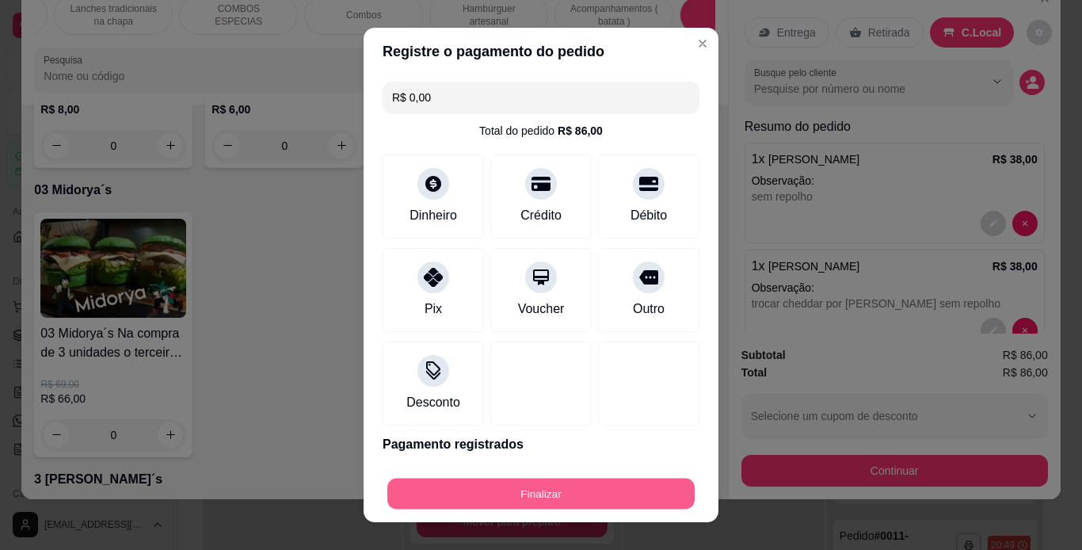
click at [491, 498] on button "Finalizar" at bounding box center [540, 494] width 307 height 31
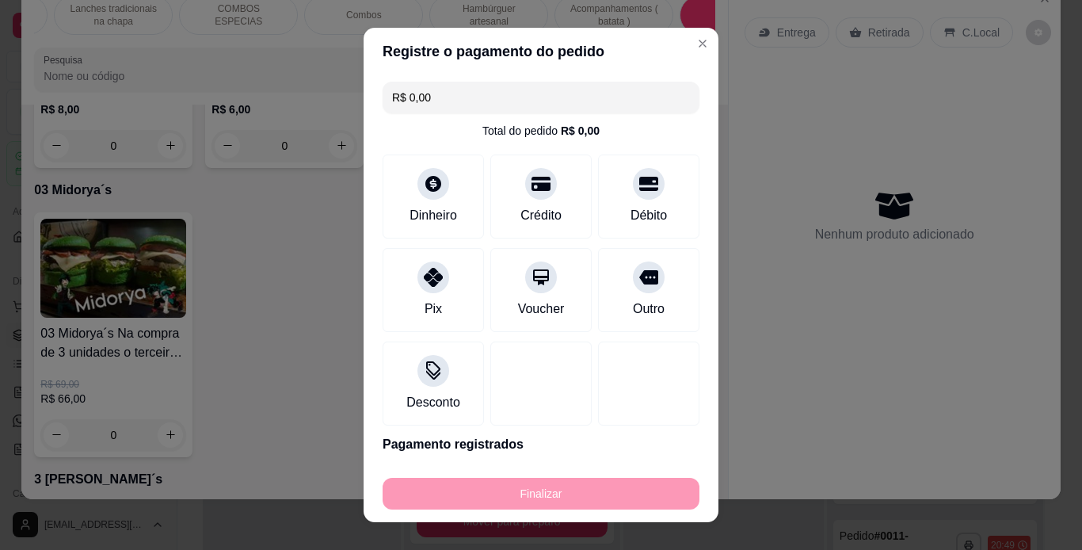
type input "-R$ 86,00"
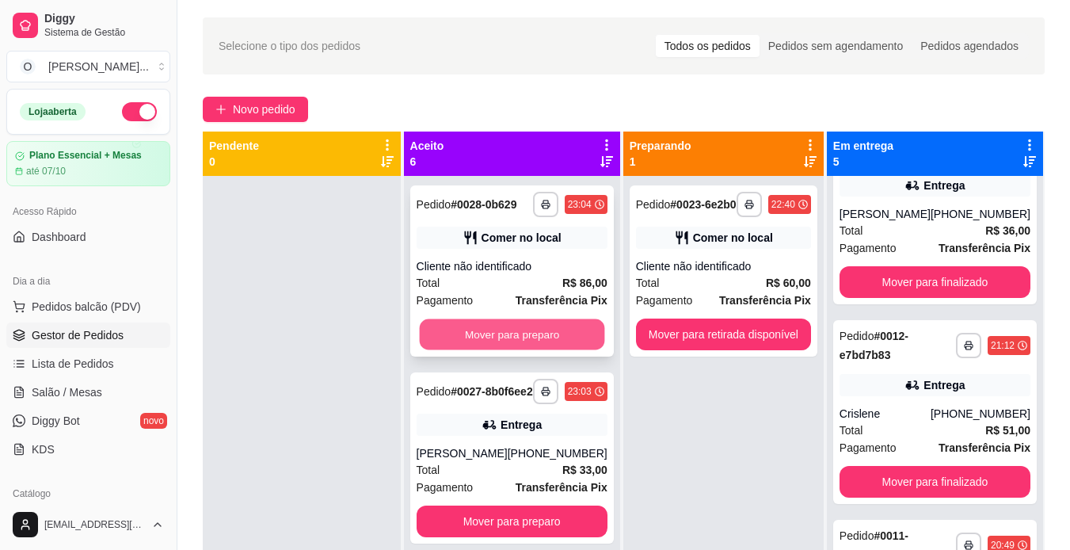
click at [540, 350] on button "Mover para preparo" at bounding box center [511, 334] width 185 height 31
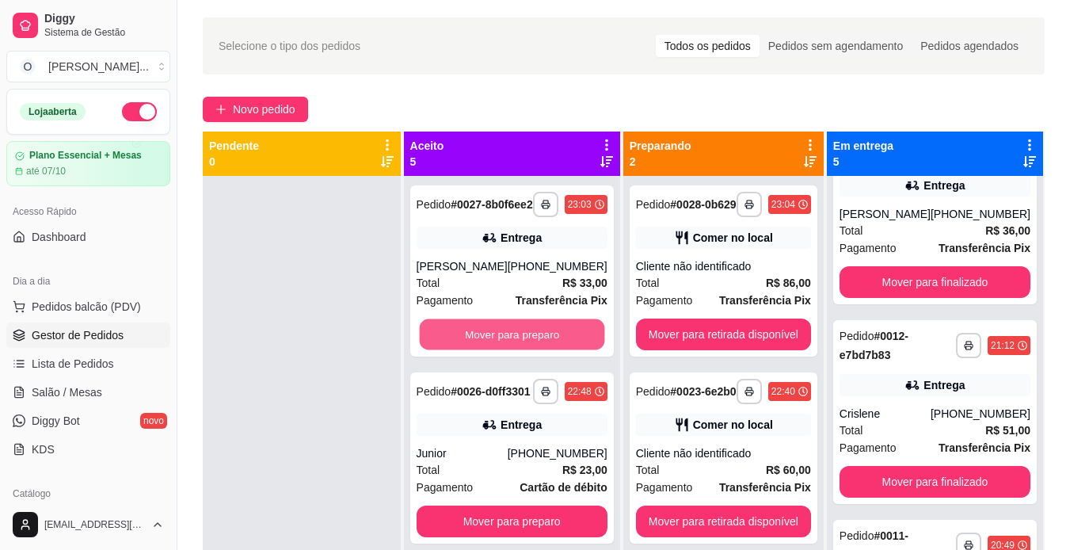
click at [540, 350] on button "Mover para preparo" at bounding box center [511, 334] width 185 height 31
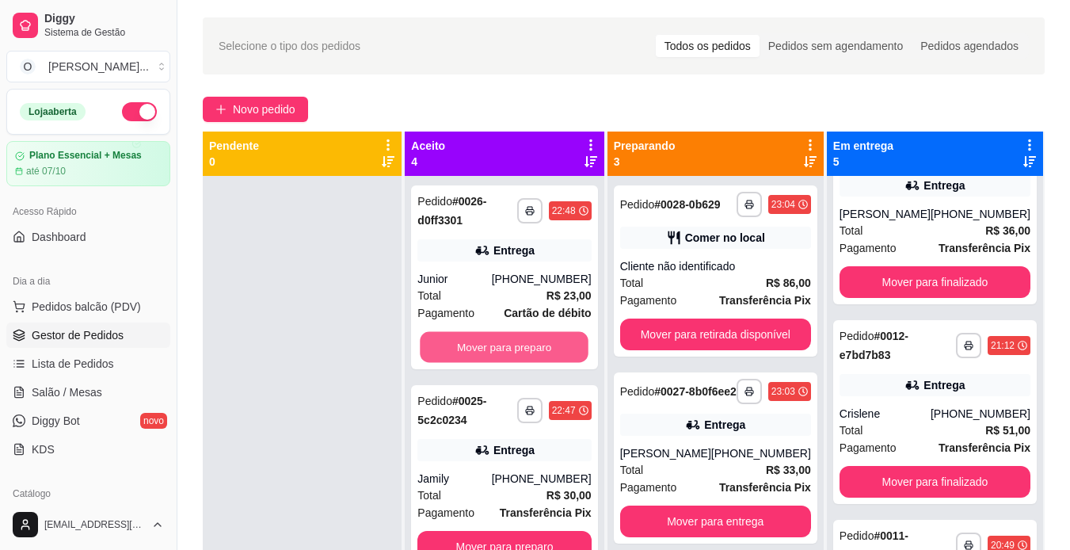
click at [540, 353] on button "Mover para preparo" at bounding box center [505, 347] width 169 height 31
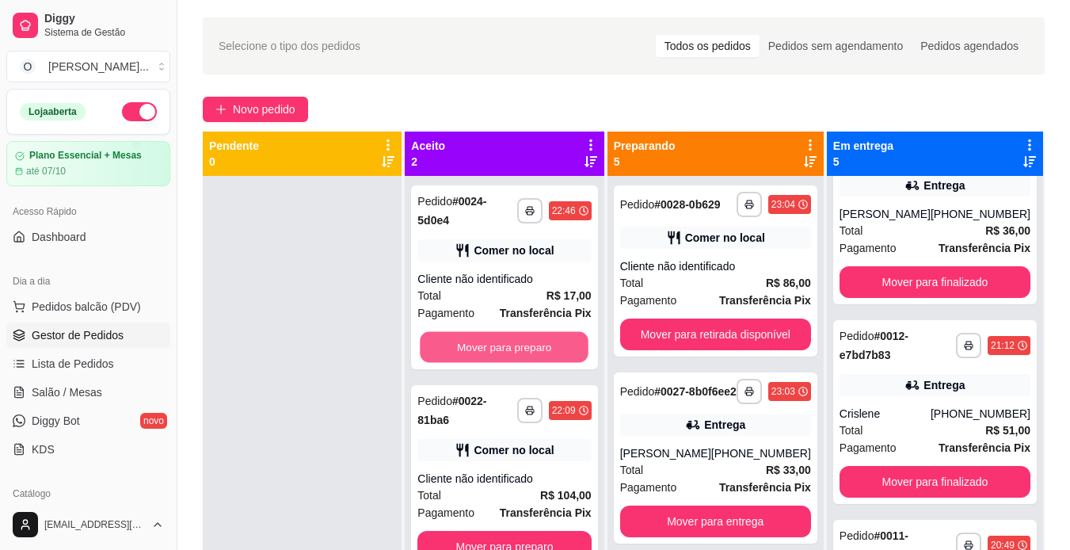
click at [540, 353] on button "Mover para preparo" at bounding box center [505, 347] width 169 height 31
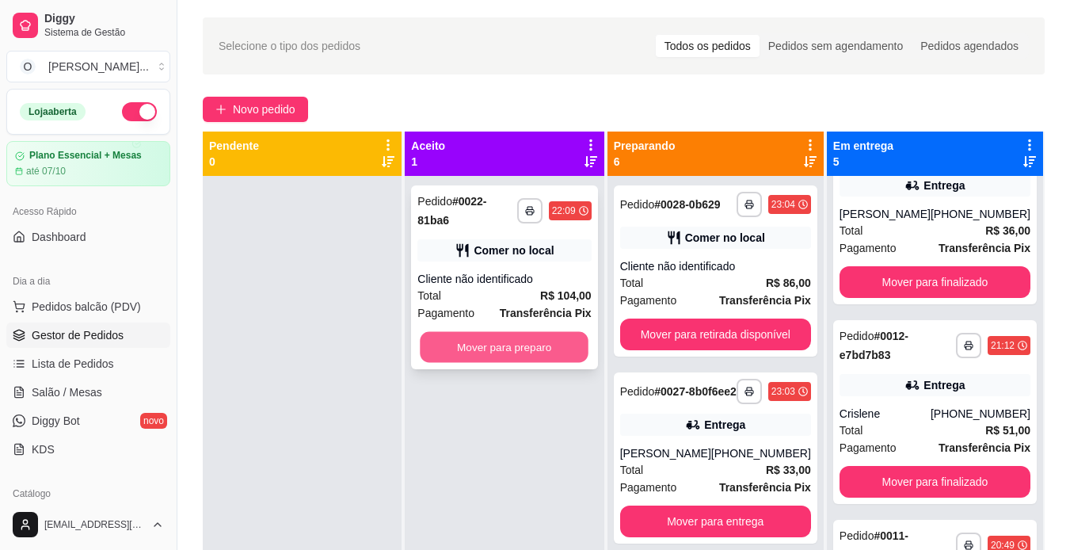
click at [536, 336] on button "Mover para preparo" at bounding box center [505, 347] width 169 height 31
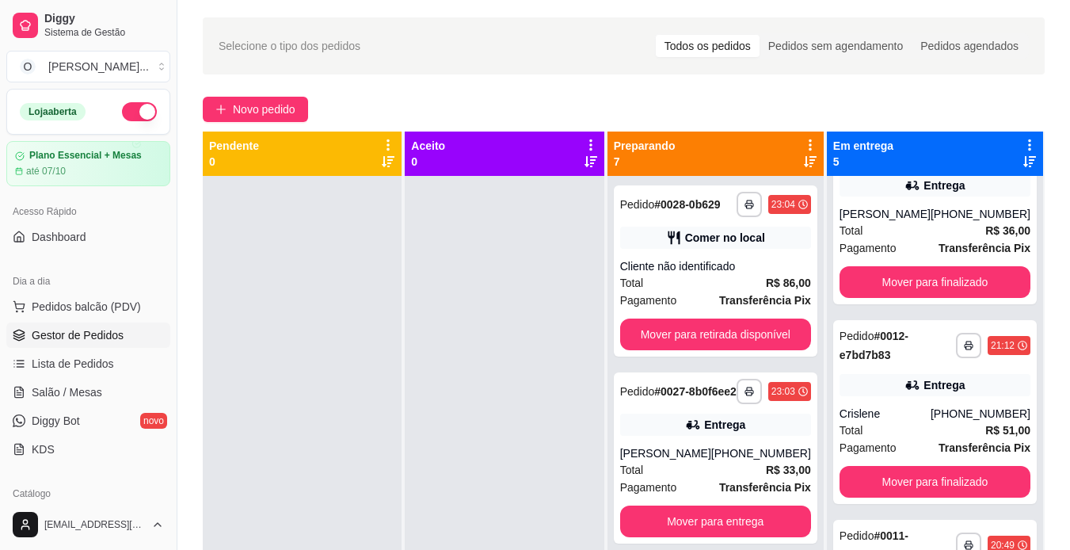
scroll to position [44, 0]
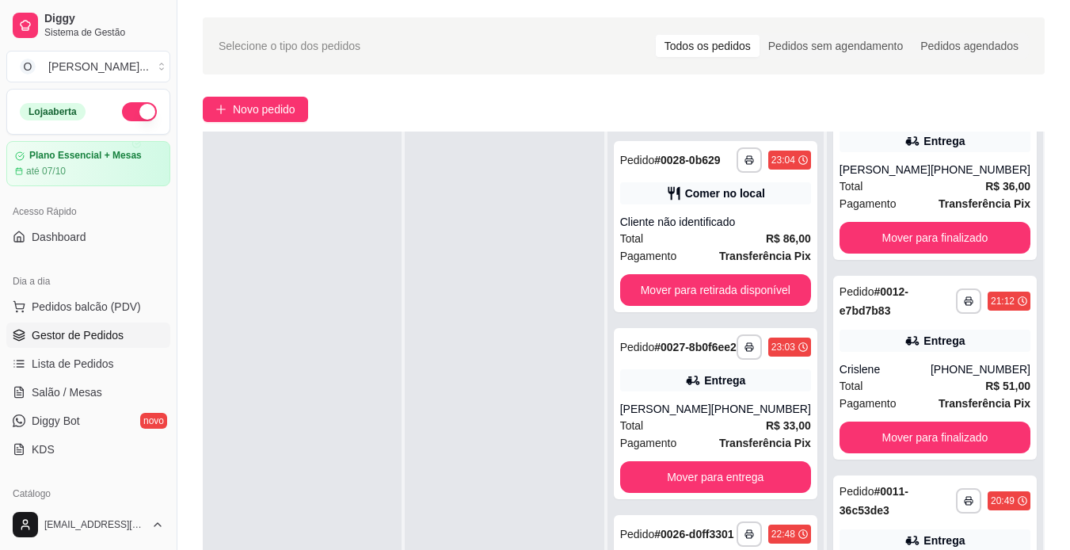
drag, startPoint x: 586, startPoint y: 490, endPoint x: 527, endPoint y: 414, distance: 96.5
click at [527, 414] on div at bounding box center [504, 407] width 199 height 550
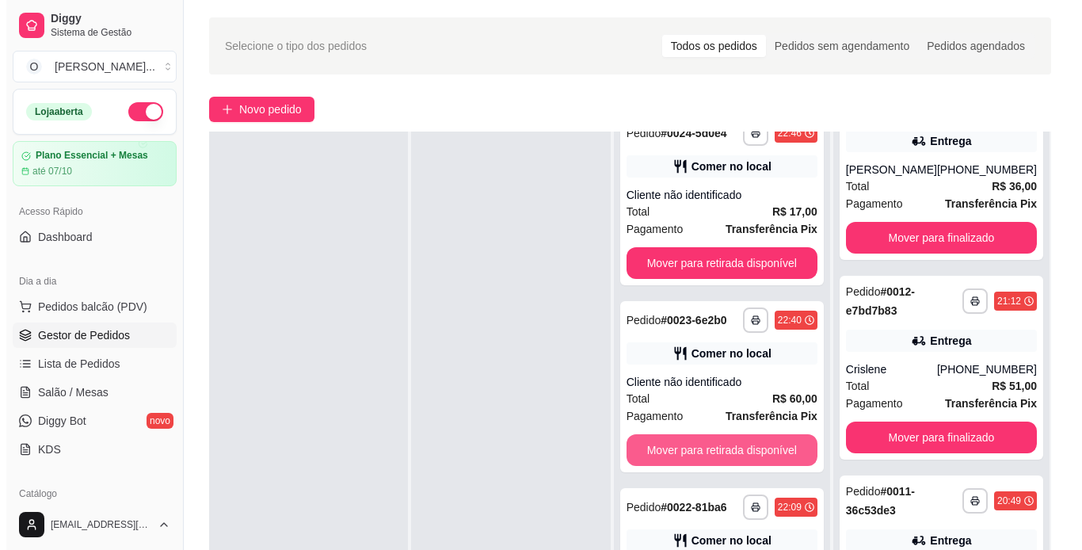
scroll to position [242, 0]
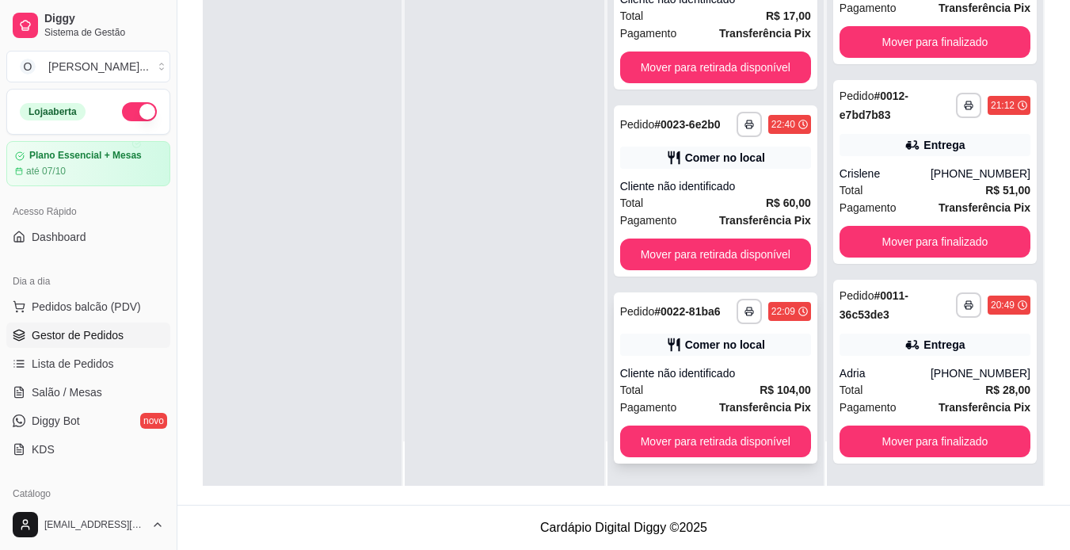
click at [759, 366] on div "Cliente não identificado" at bounding box center [715, 373] width 191 height 16
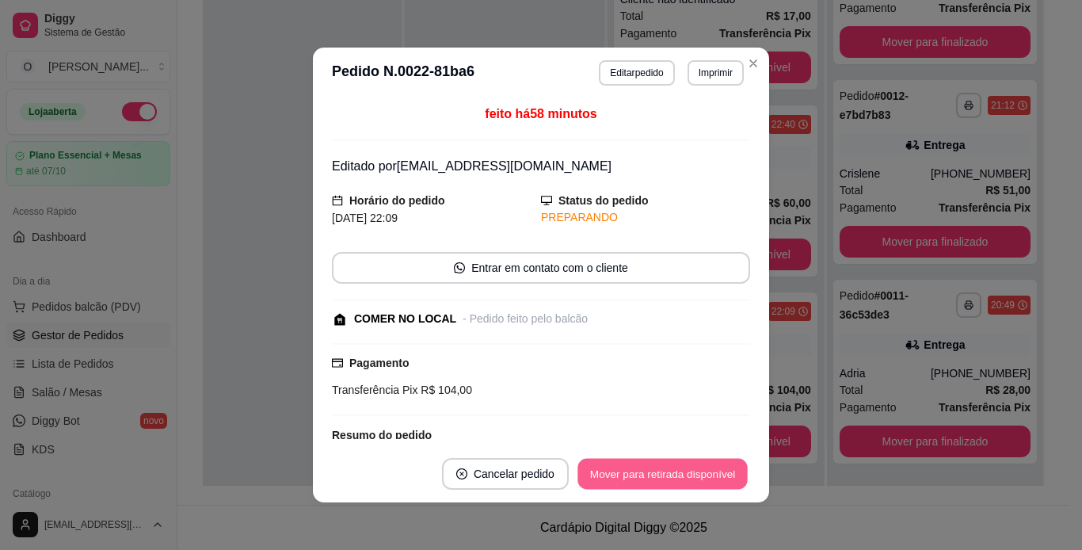
click at [693, 475] on button "Mover para retirada disponível" at bounding box center [663, 474] width 170 height 31
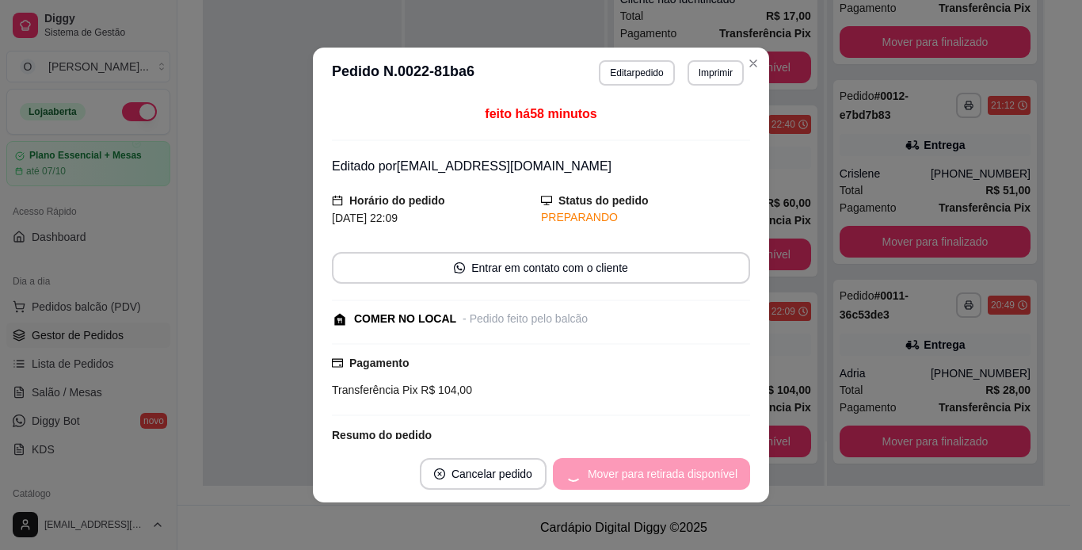
scroll to position [664, 0]
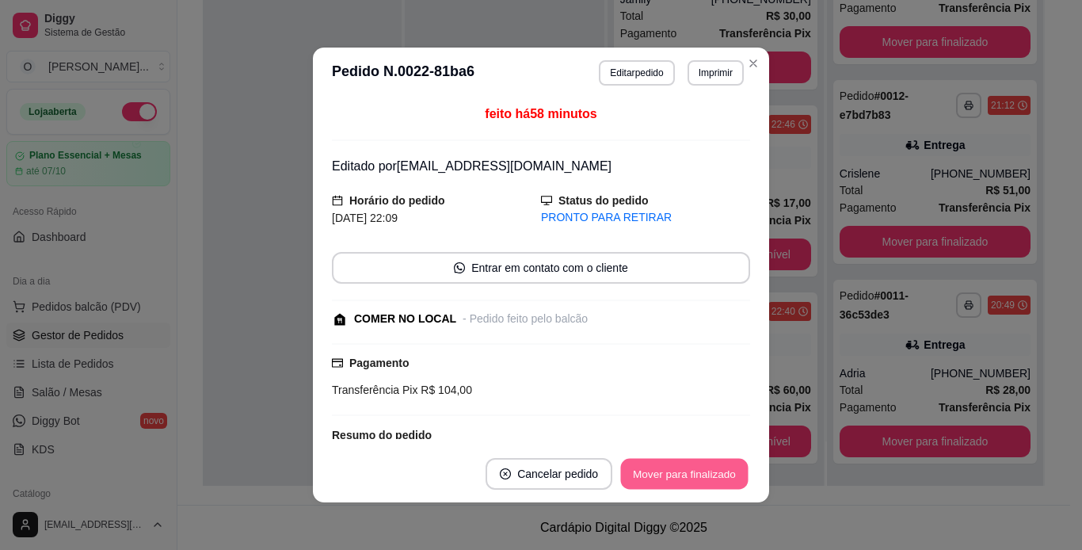
click at [693, 475] on button "Mover para finalizado" at bounding box center [685, 474] width 128 height 31
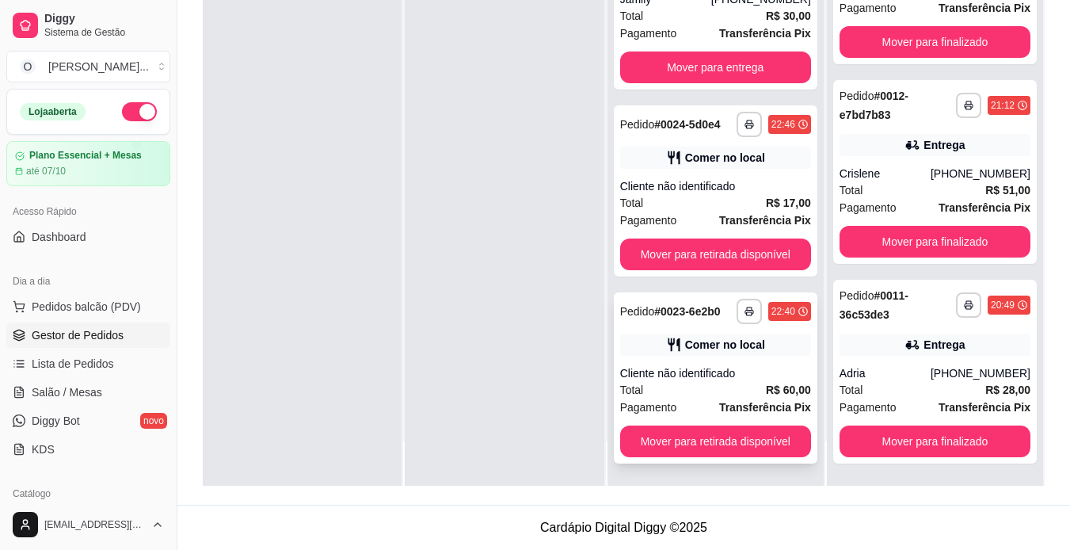
click at [750, 376] on div "Cliente não identificado" at bounding box center [715, 373] width 191 height 16
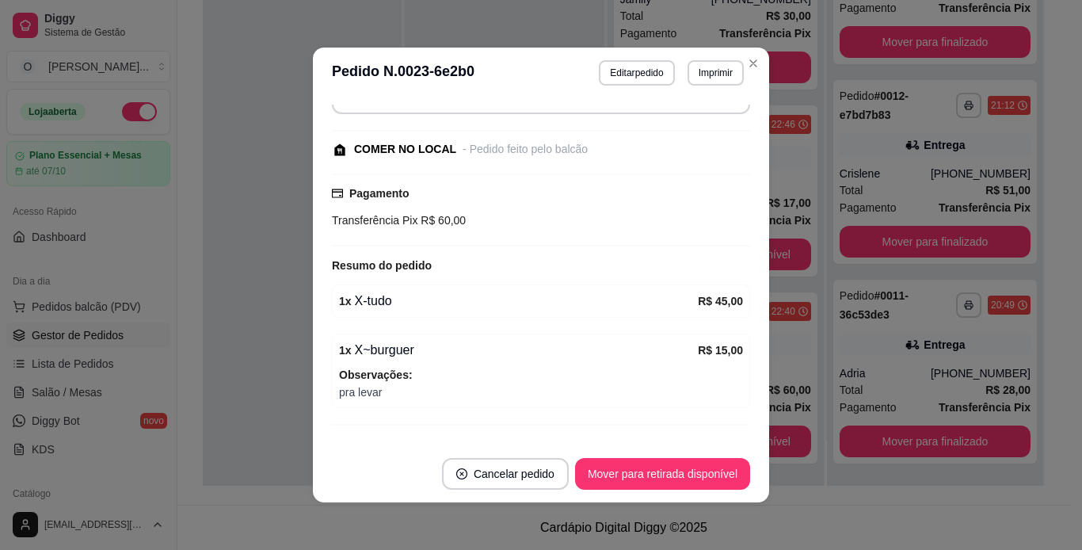
scroll to position [166, 0]
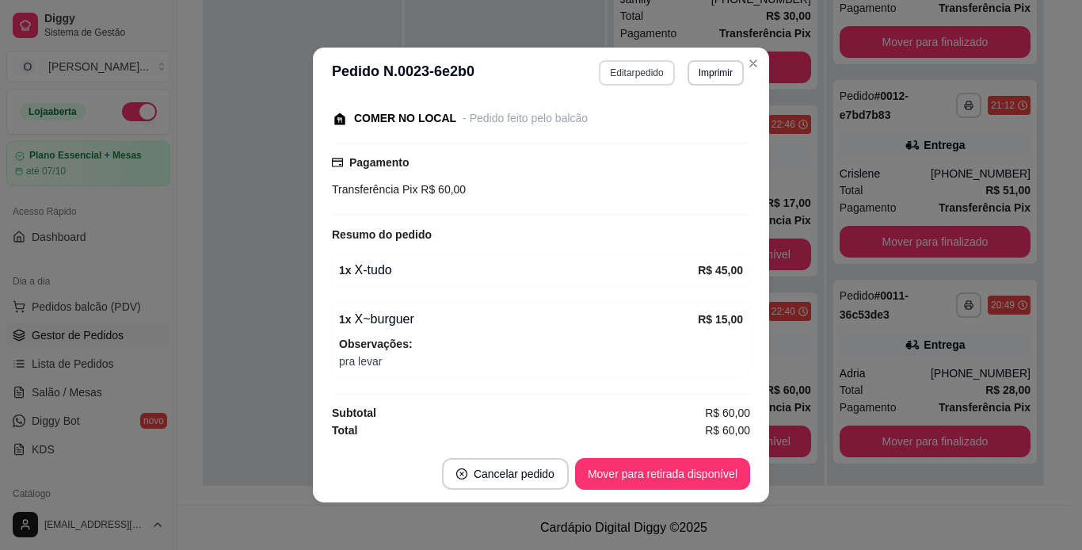
click at [639, 74] on button "Editar pedido" at bounding box center [636, 72] width 75 height 25
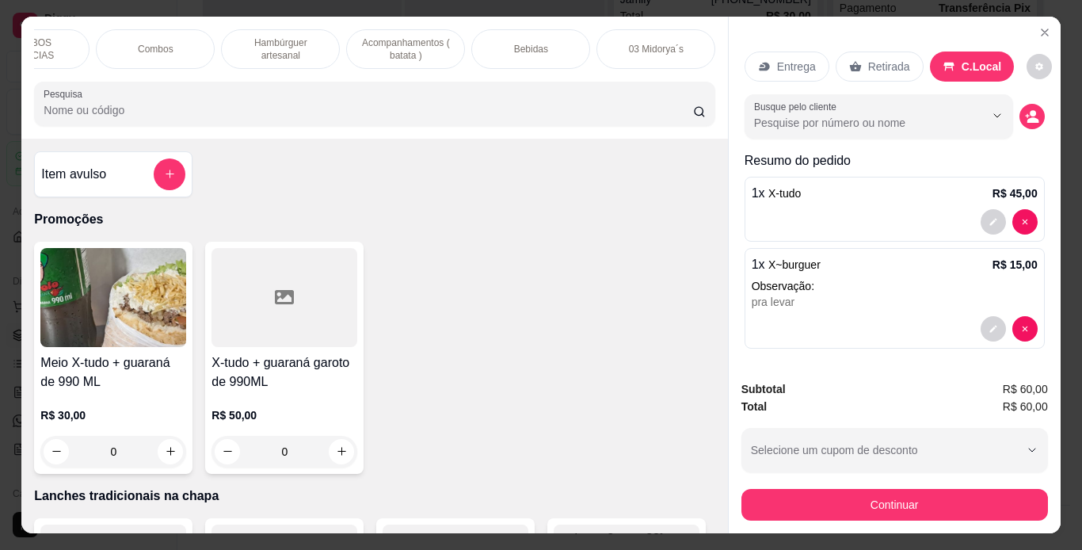
scroll to position [0, 313]
click at [544, 41] on div "Bebidas" at bounding box center [531, 49] width 119 height 40
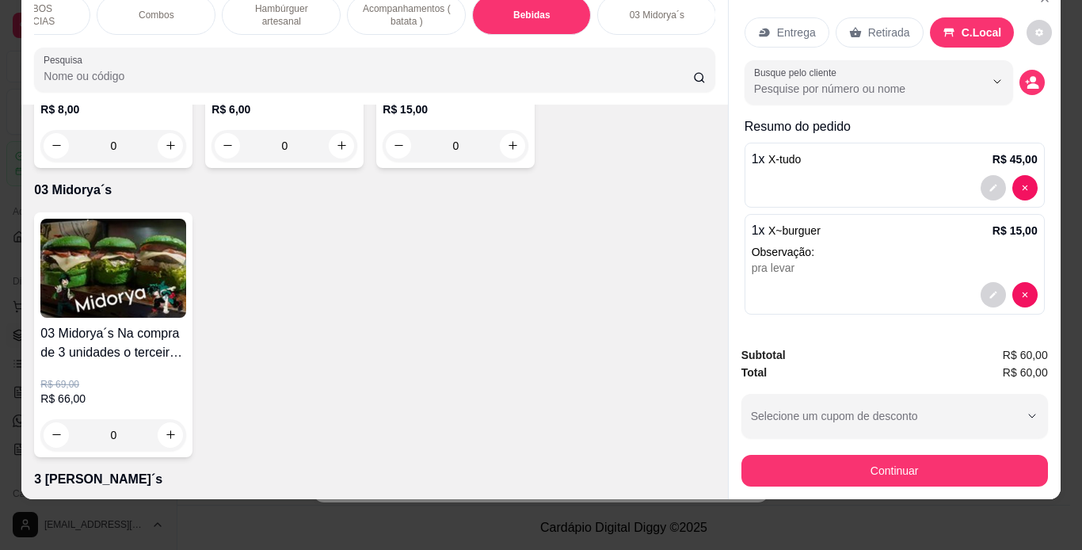
type input "1"
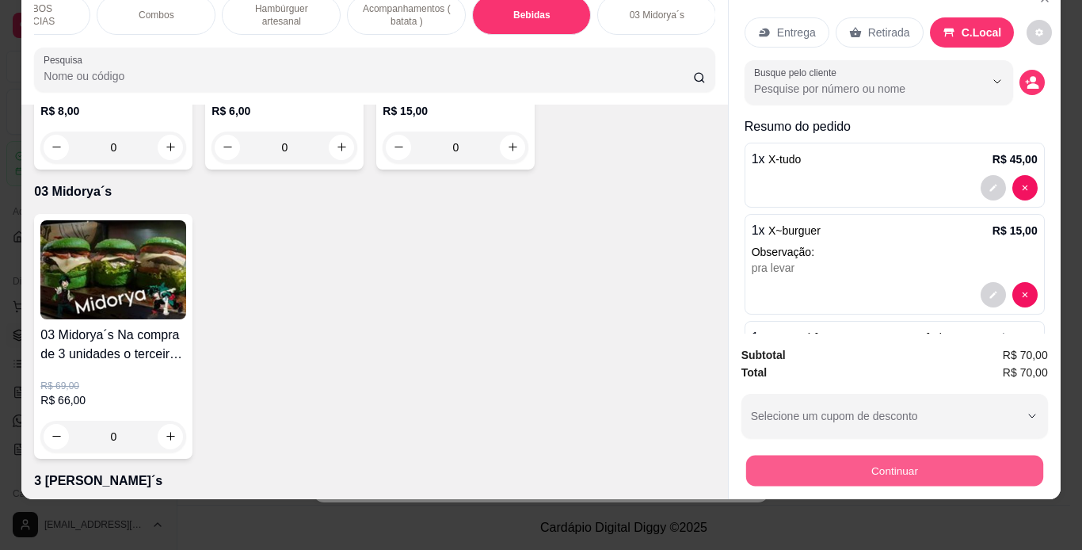
click at [822, 457] on button "Continuar" at bounding box center [894, 471] width 297 height 31
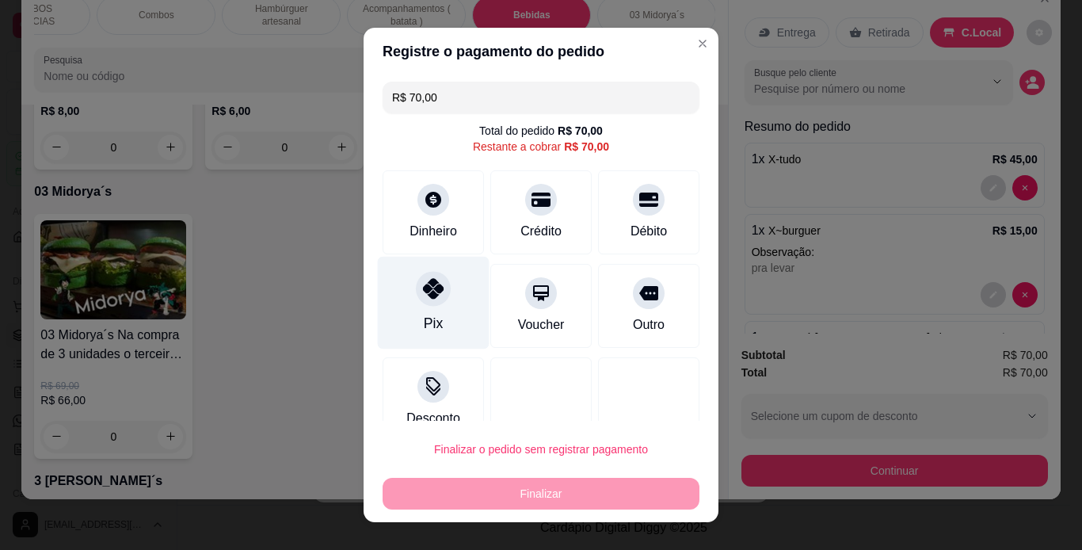
click at [434, 297] on icon at bounding box center [433, 288] width 21 height 21
type input "R$ 0,00"
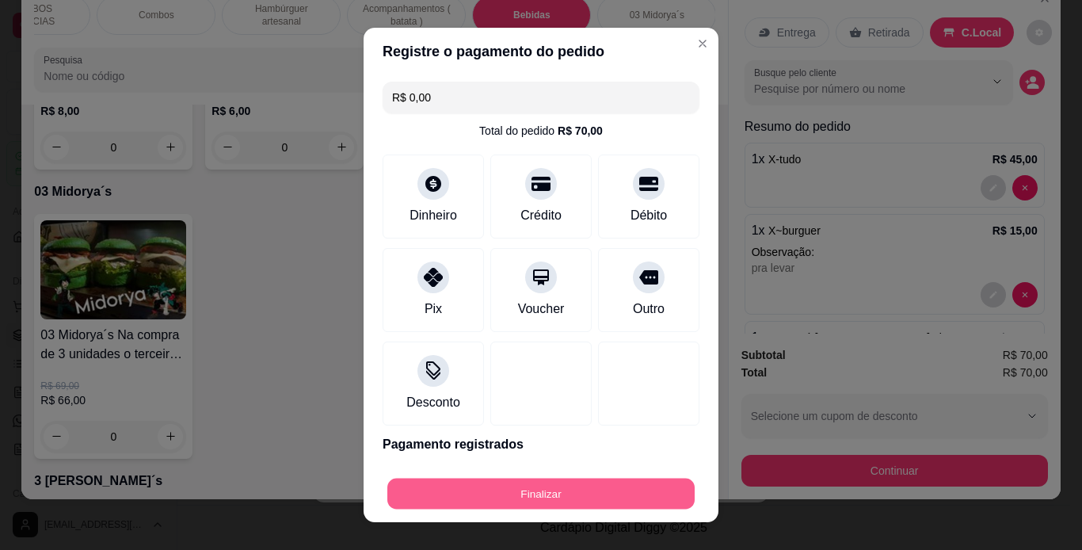
click at [563, 489] on button "Finalizar" at bounding box center [540, 494] width 307 height 31
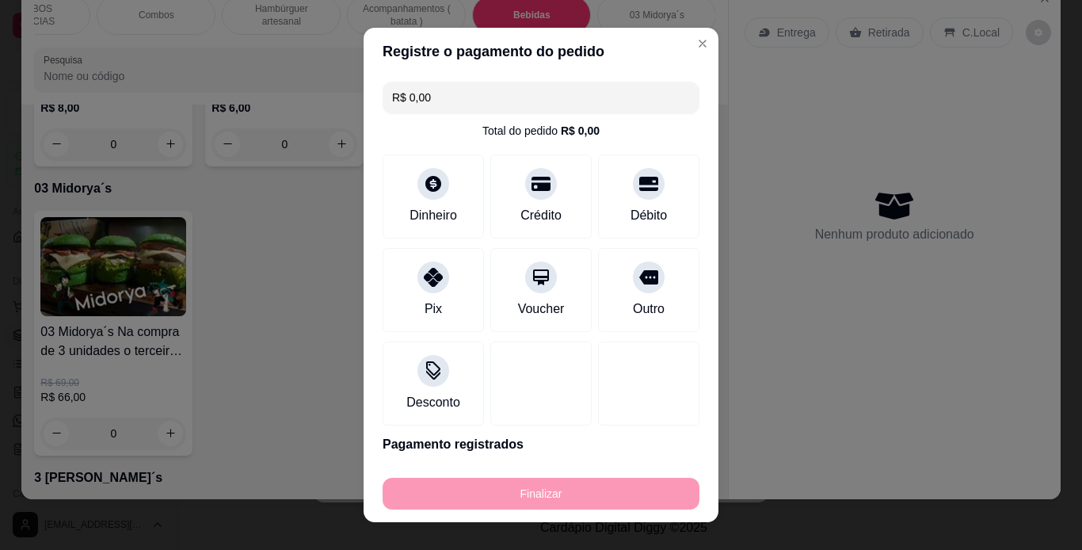
type input "0"
type input "-R$ 70,00"
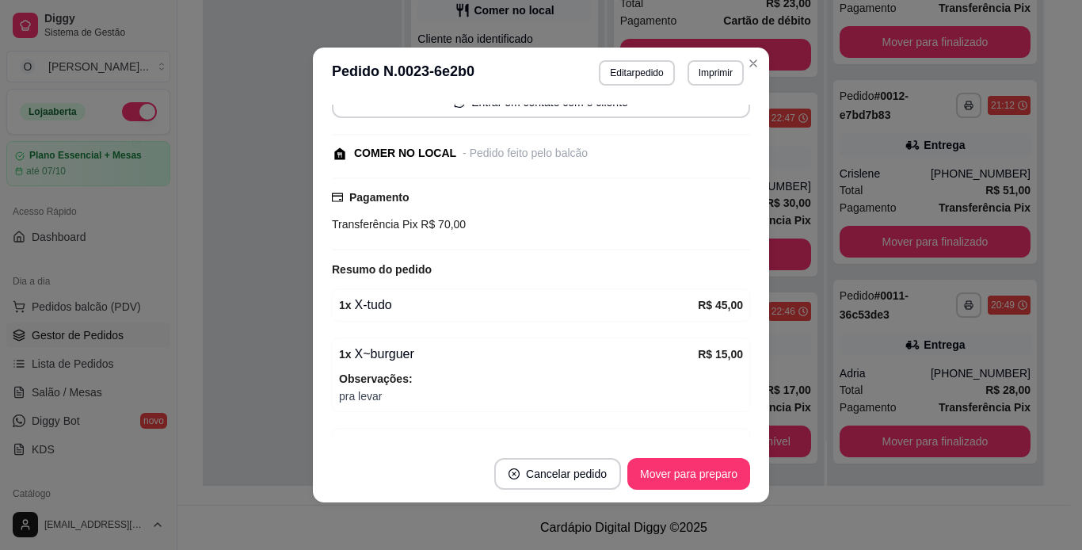
scroll to position [200, 0]
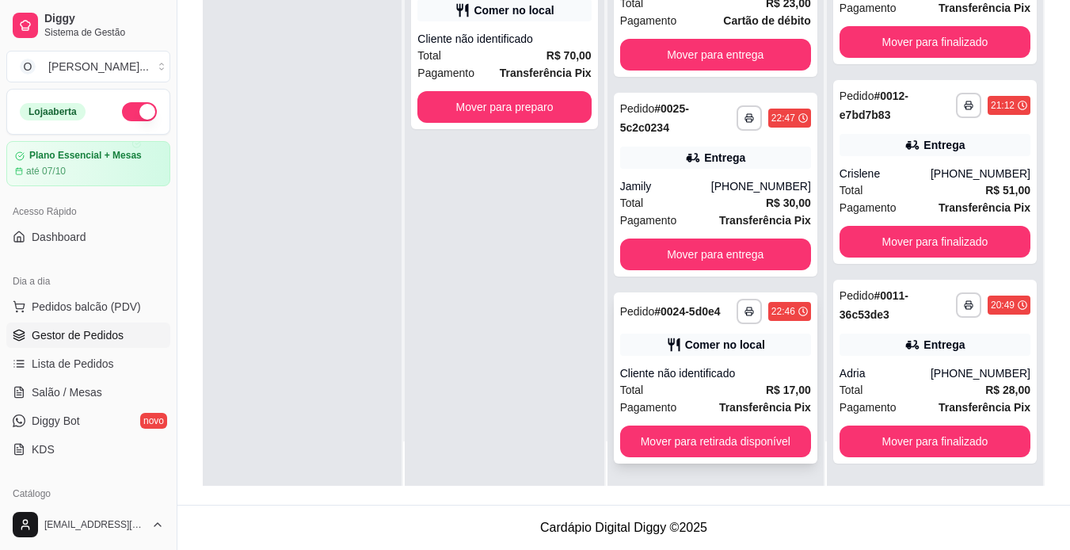
click at [766, 360] on div "**********" at bounding box center [716, 377] width 204 height 171
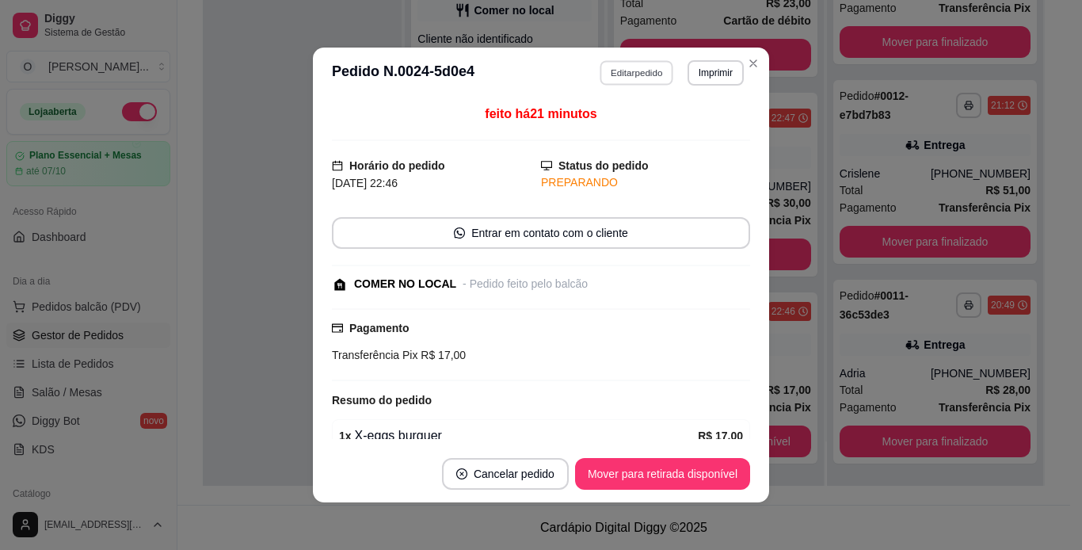
click at [650, 74] on button "Editar pedido" at bounding box center [638, 72] width 74 height 25
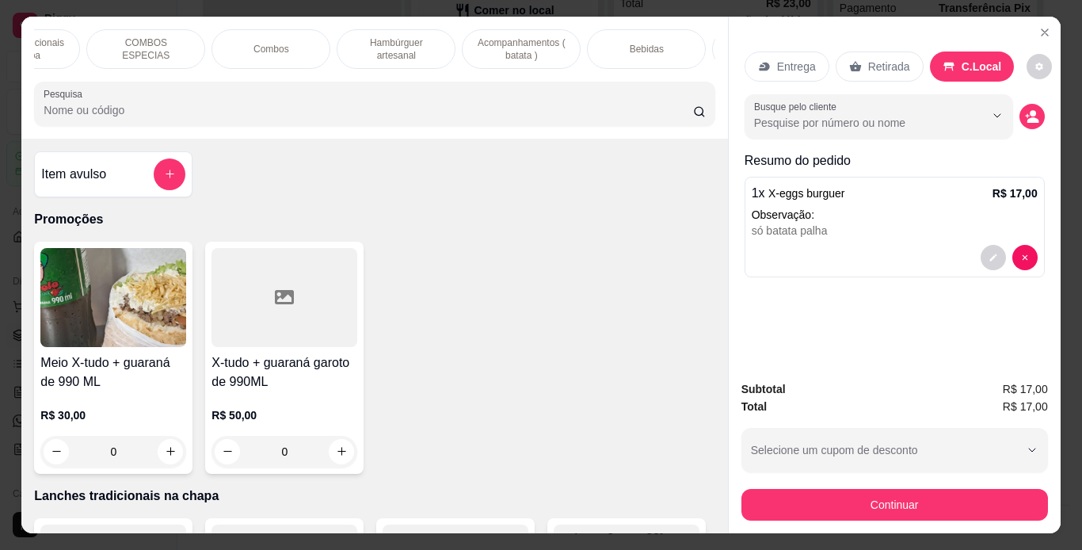
scroll to position [0, 199]
click at [653, 32] on div "Bebidas" at bounding box center [645, 49] width 119 height 40
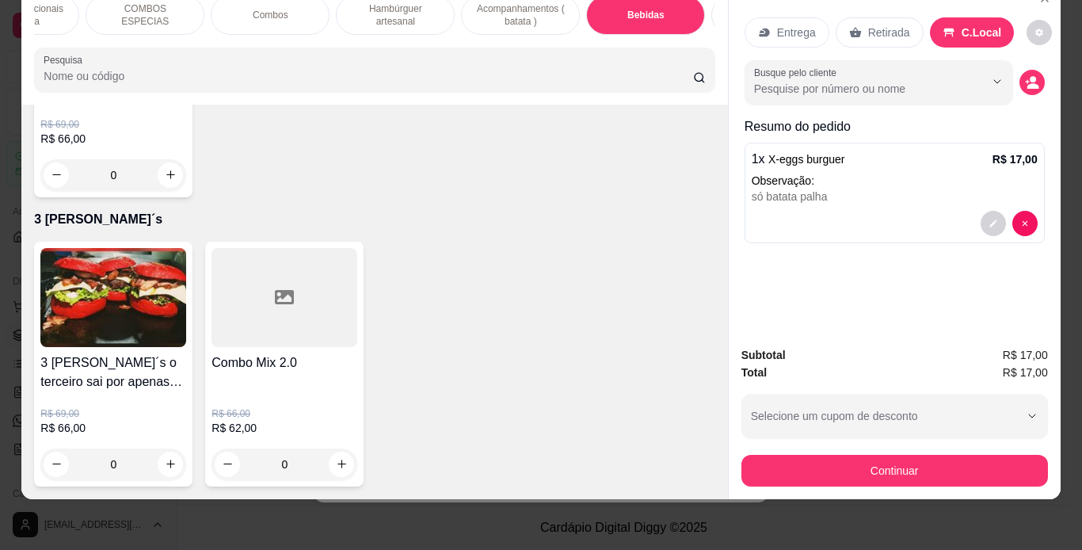
scroll to position [5023, 0]
type input "1"
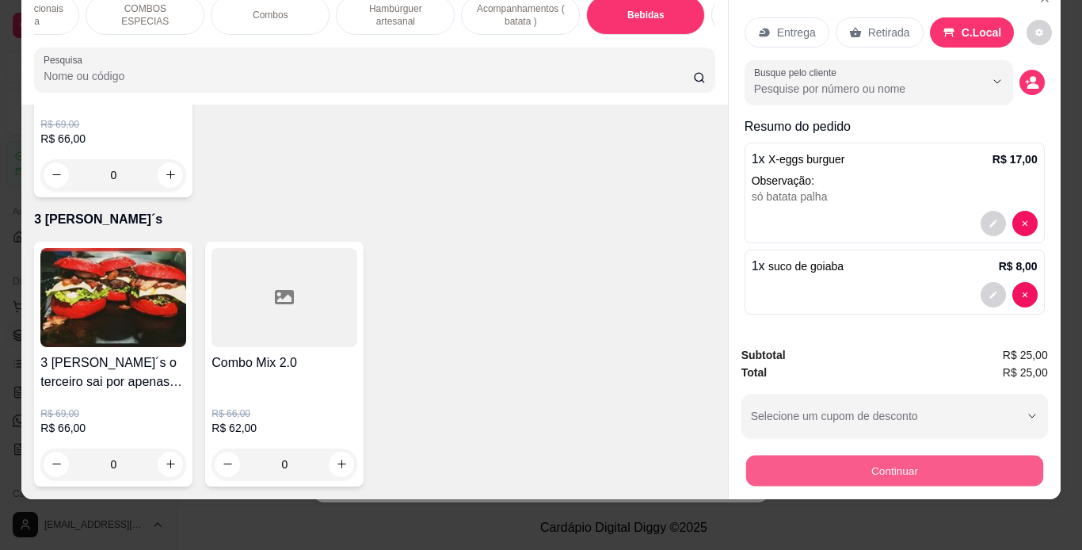
click at [757, 456] on button "Continuar" at bounding box center [894, 471] width 297 height 31
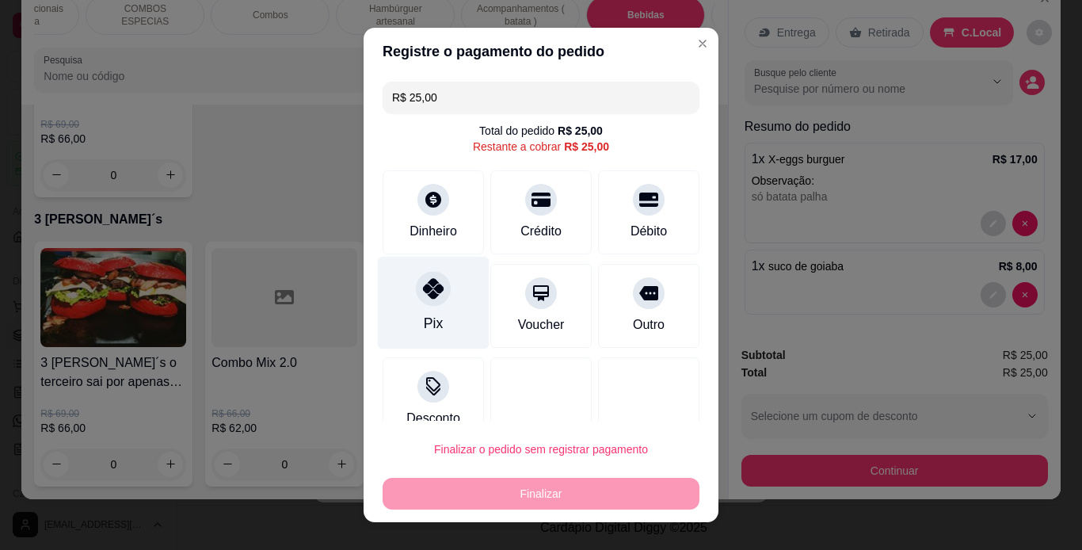
click at [430, 296] on icon at bounding box center [433, 288] width 21 height 21
type input "R$ 0,00"
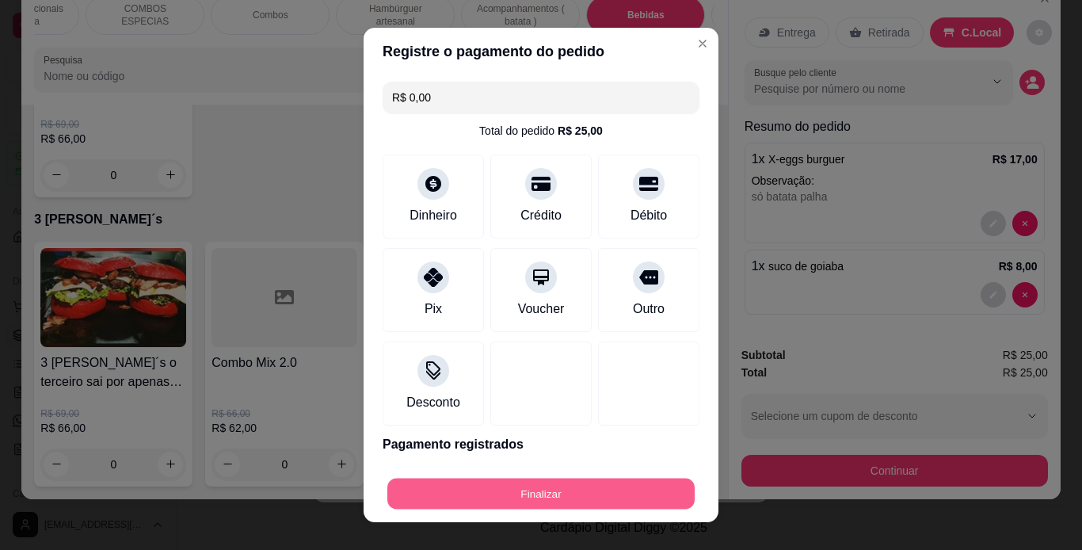
click at [589, 494] on button "Finalizar" at bounding box center [540, 494] width 307 height 31
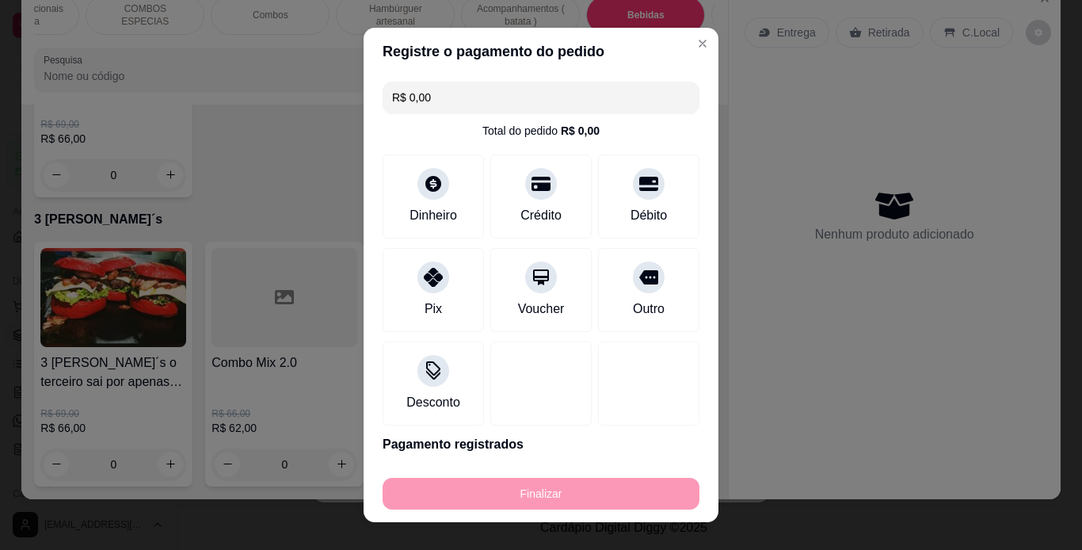
type input "0"
type input "-R$ 25,00"
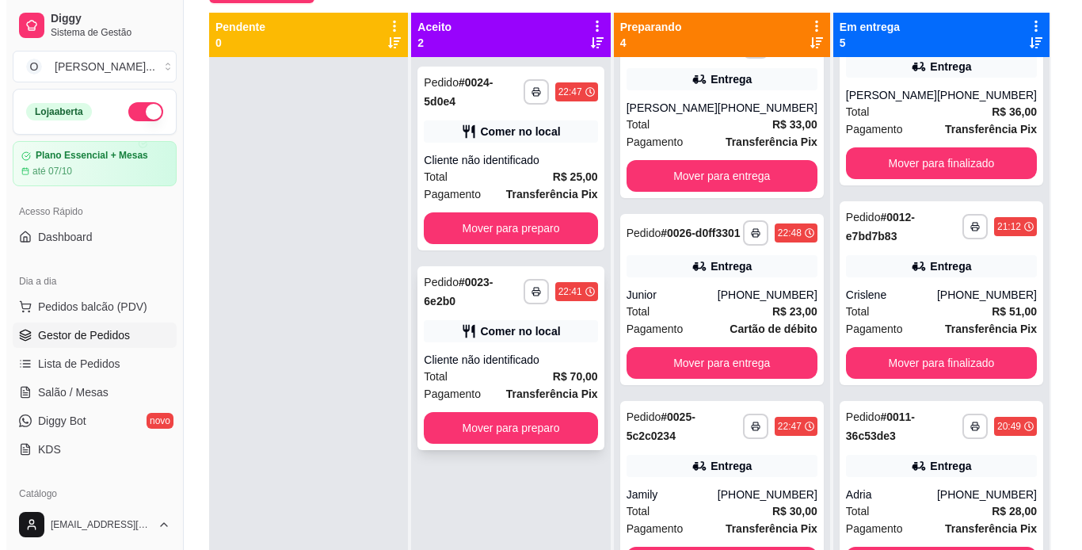
scroll to position [175, 0]
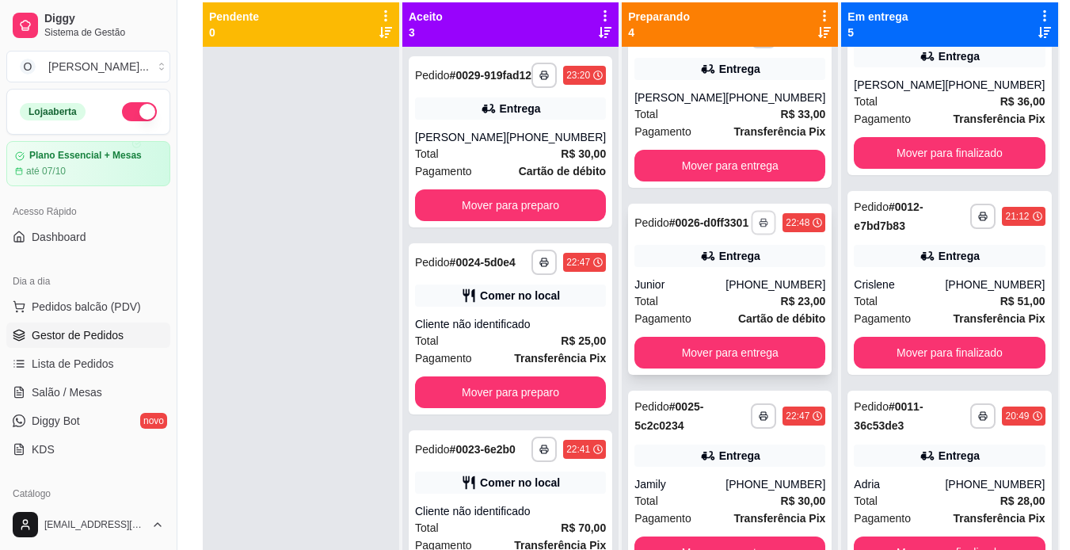
click at [759, 218] on icon "button" at bounding box center [764, 223] width 10 height 10
click at [717, 270] on button "IMPRESSORA" at bounding box center [698, 271] width 111 height 25
click at [717, 270] on div "**********" at bounding box center [730, 289] width 204 height 171
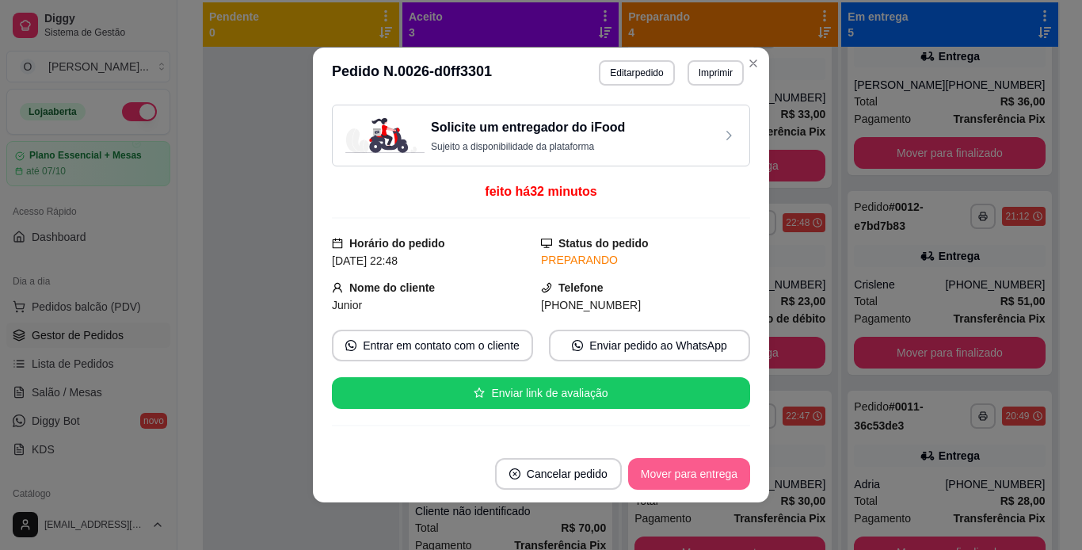
click at [700, 478] on button "Mover para entrega" at bounding box center [689, 474] width 122 height 32
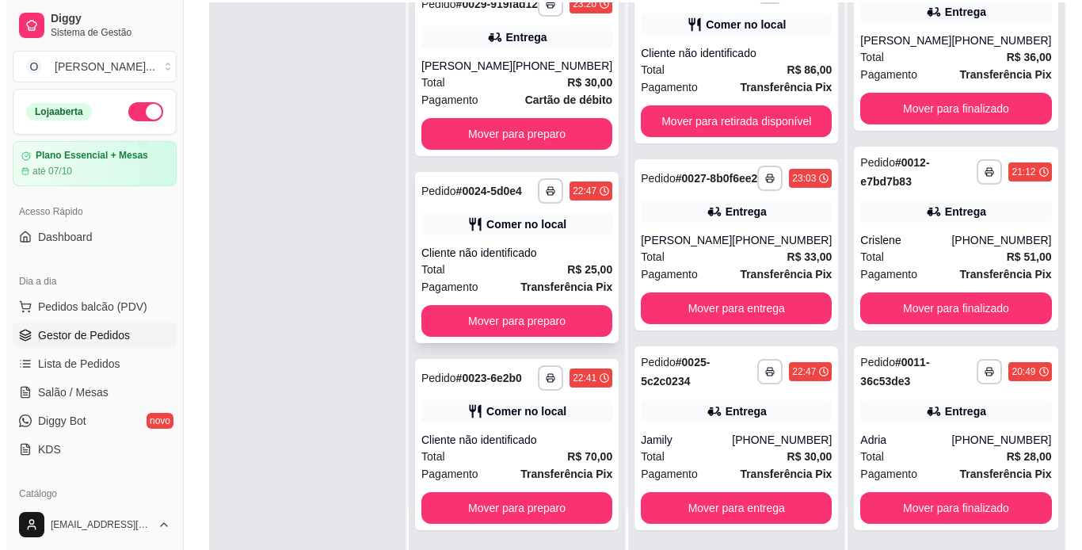
scroll to position [44, 0]
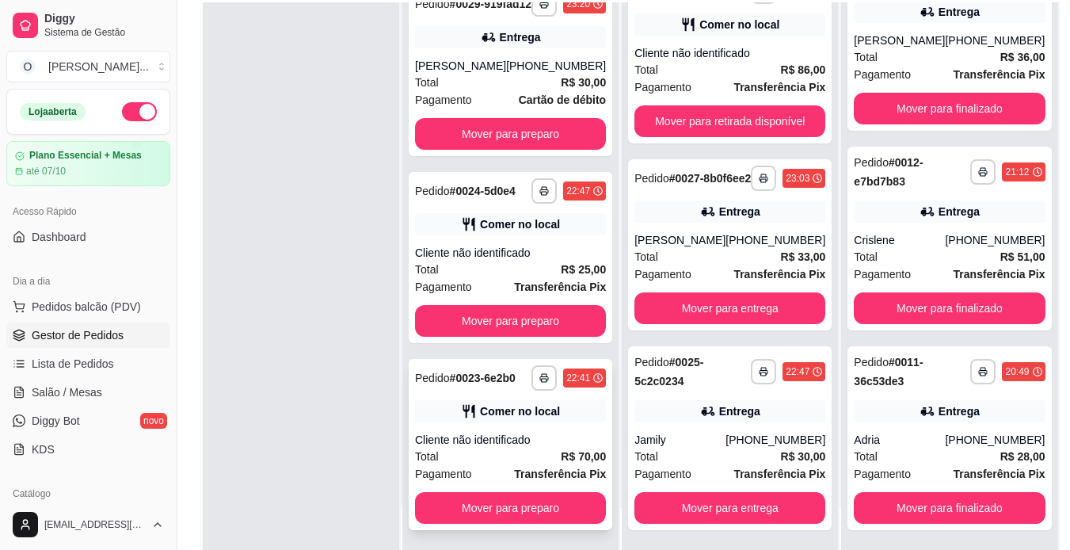
click at [550, 444] on div "Cliente não identificado" at bounding box center [510, 440] width 191 height 16
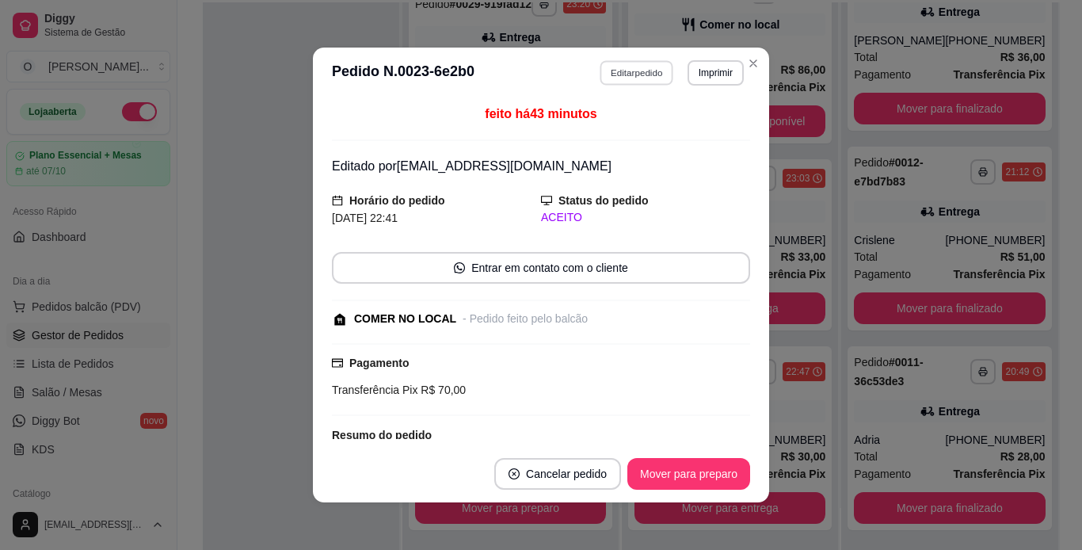
click at [601, 72] on button "Editar pedido" at bounding box center [638, 72] width 74 height 25
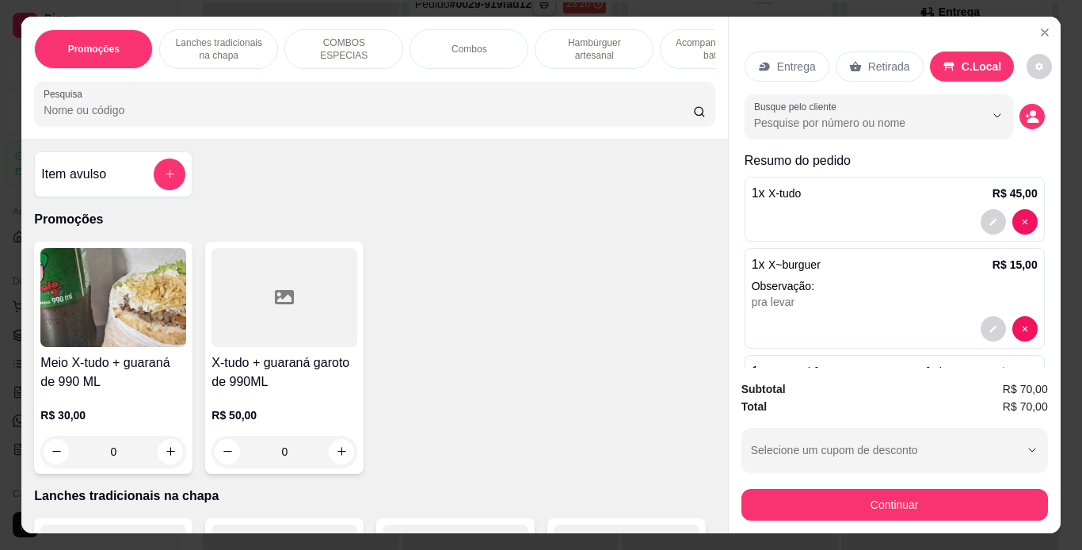
scroll to position [0, 196]
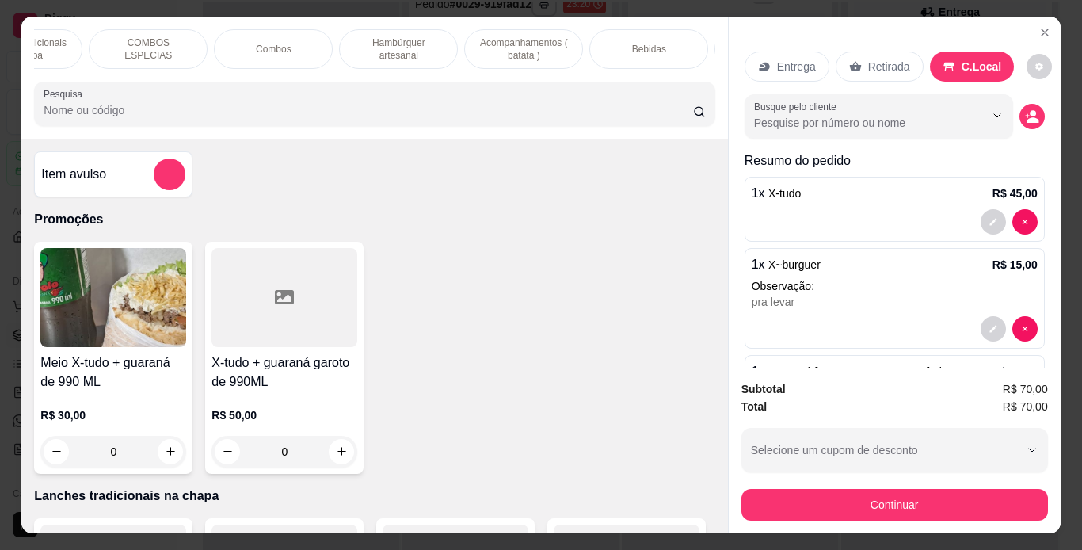
click at [646, 49] on p "Bebidas" at bounding box center [649, 49] width 34 height 13
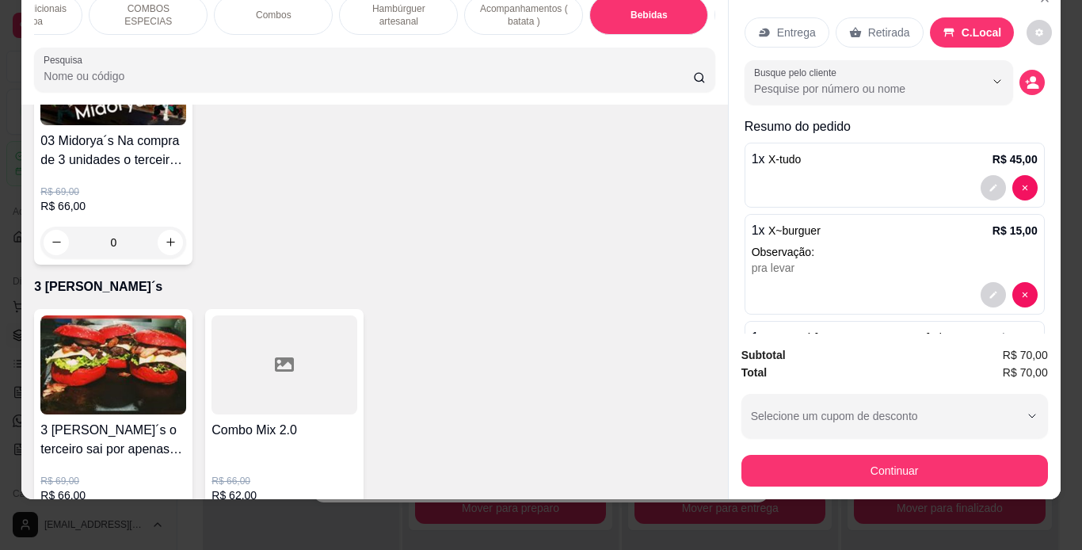
scroll to position [4837, 0]
type input "1"
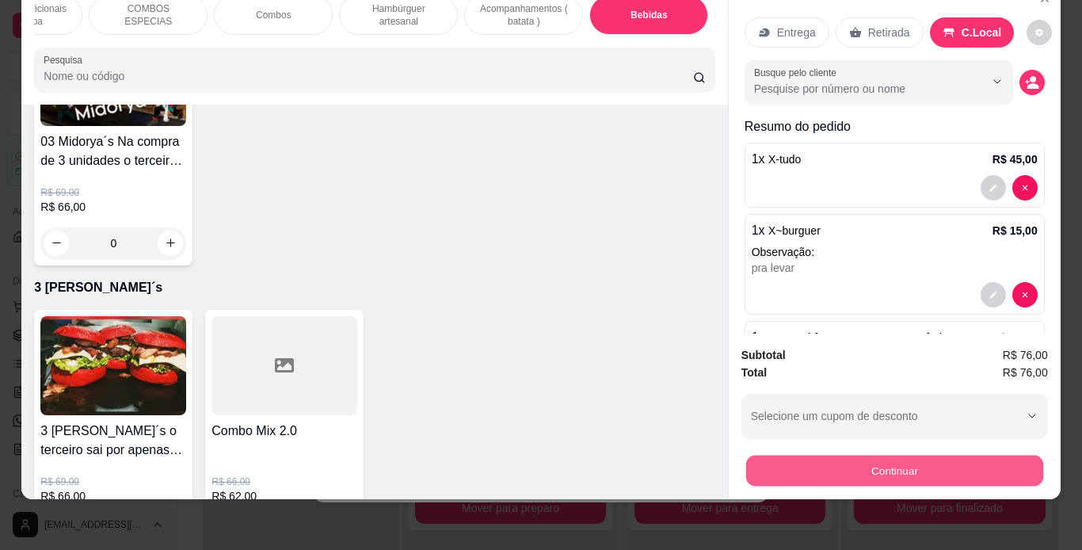
click at [811, 456] on button "Continuar" at bounding box center [894, 471] width 297 height 31
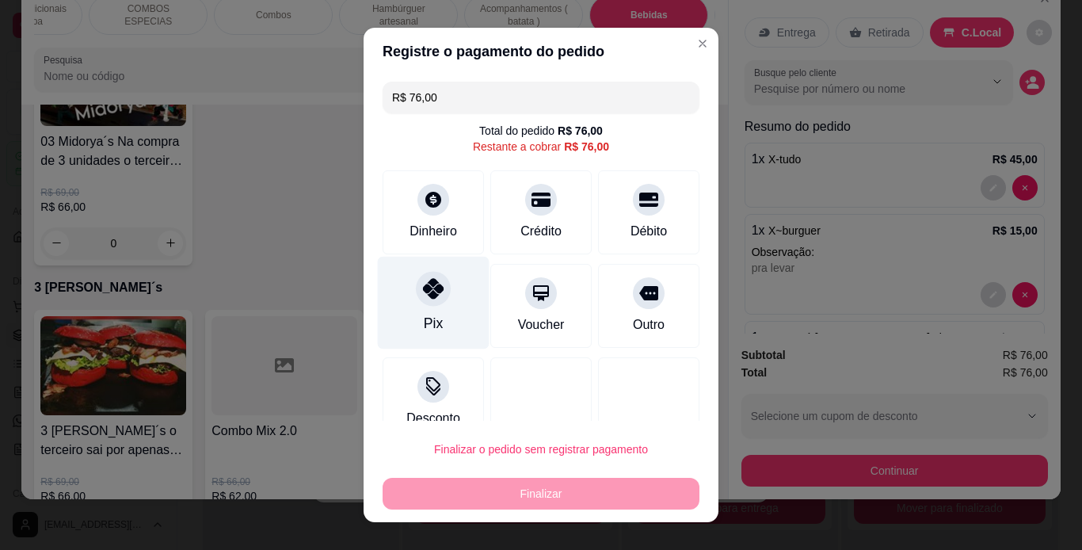
click at [423, 297] on icon at bounding box center [433, 288] width 21 height 21
type input "R$ 0,00"
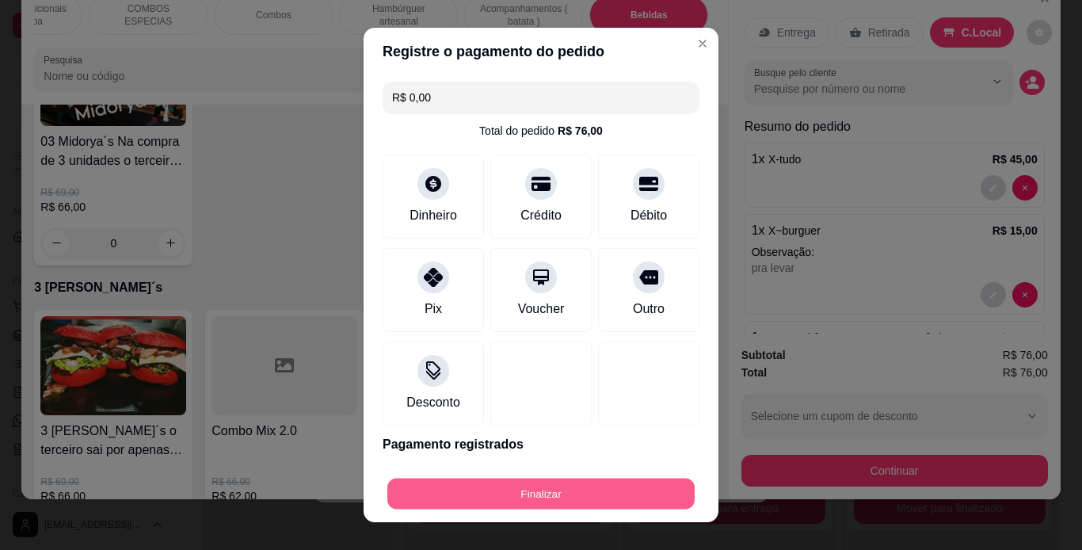
click at [575, 483] on button "Finalizar" at bounding box center [540, 494] width 307 height 31
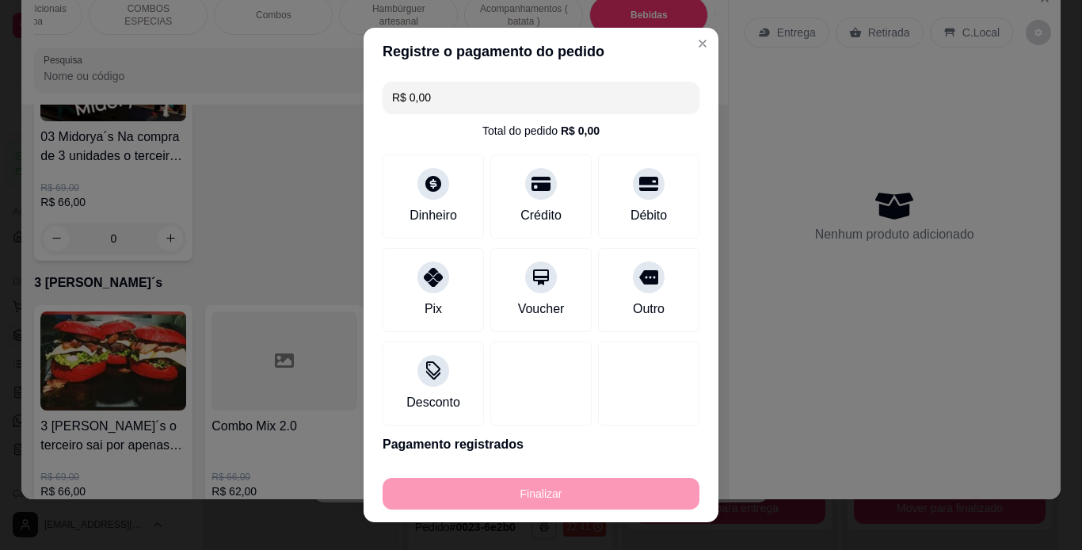
type input "0"
type input "-R$ 76,00"
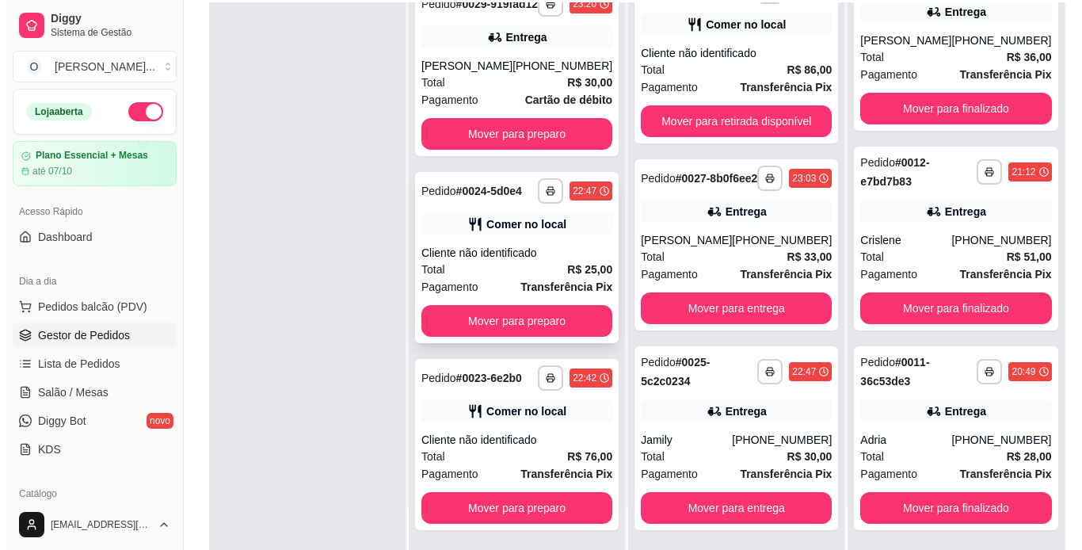
scroll to position [242, 0]
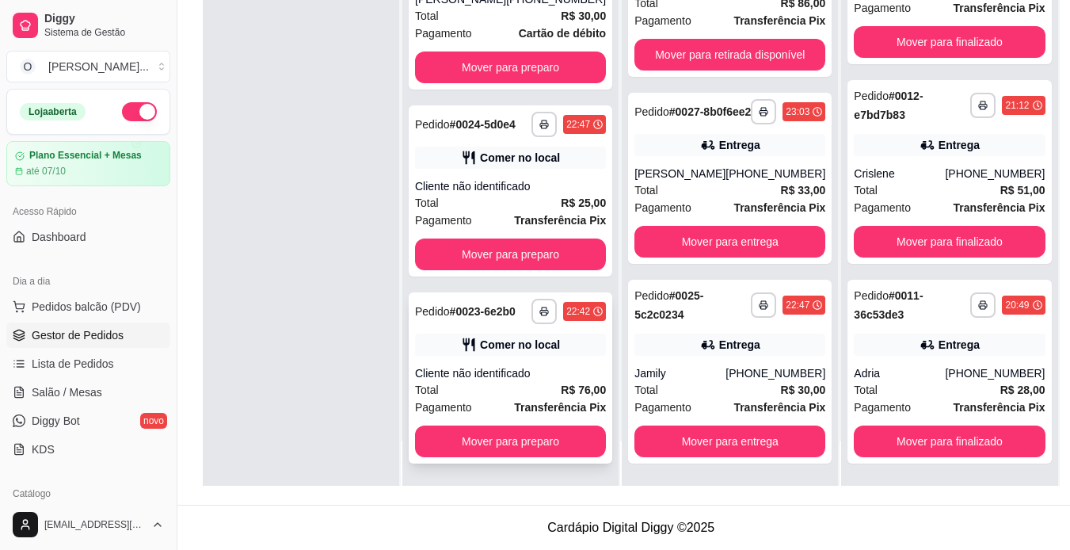
click at [519, 340] on div "Comer no local" at bounding box center [520, 345] width 80 height 16
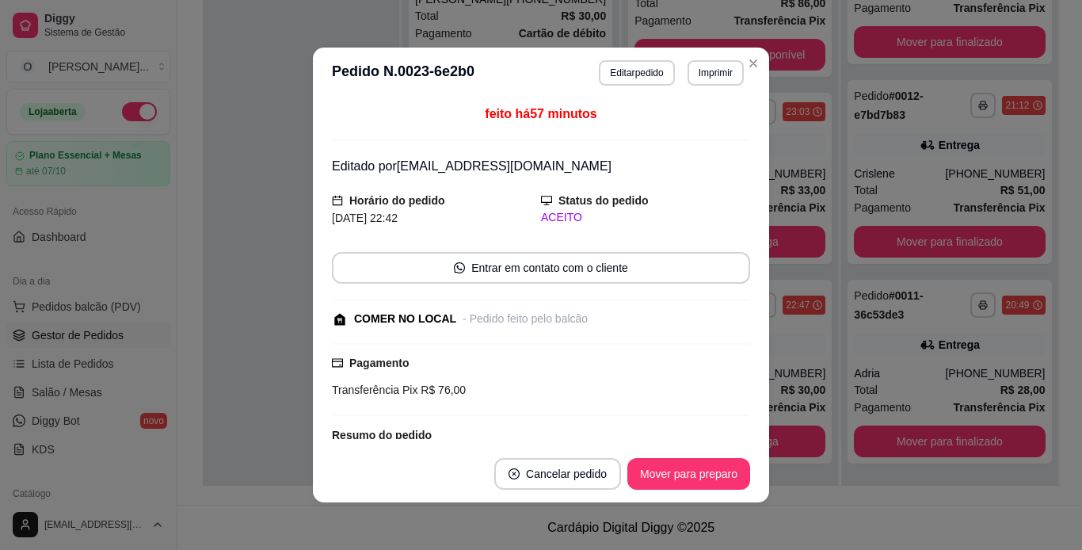
scroll to position [265, 0]
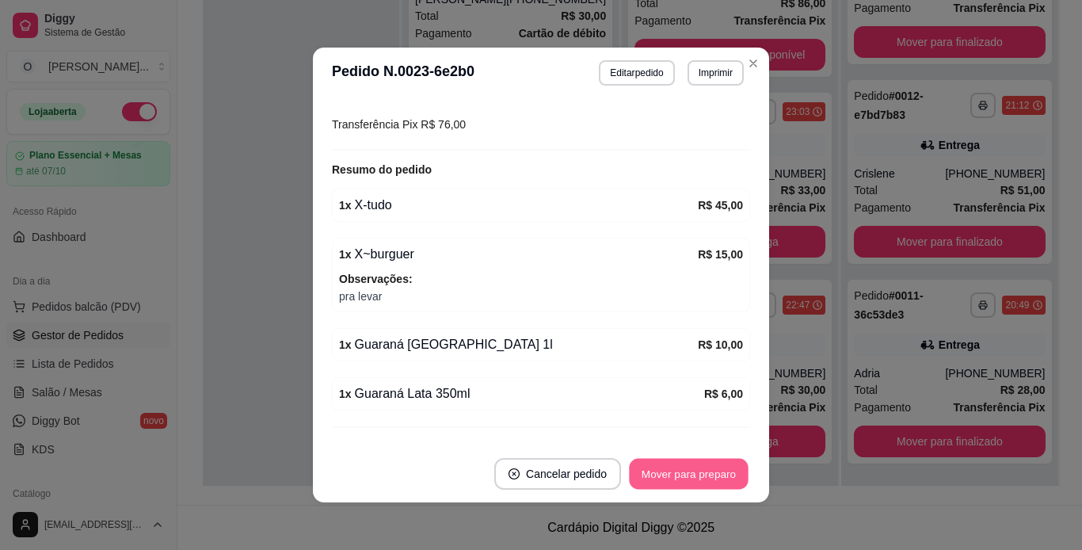
click at [725, 480] on button "Mover para preparo" at bounding box center [688, 474] width 119 height 31
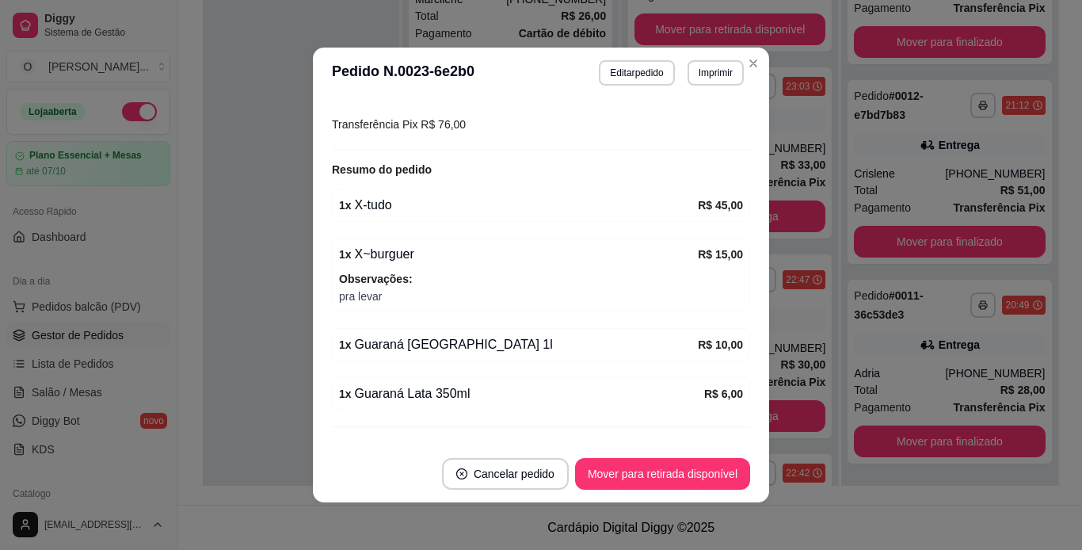
scroll to position [265, 0]
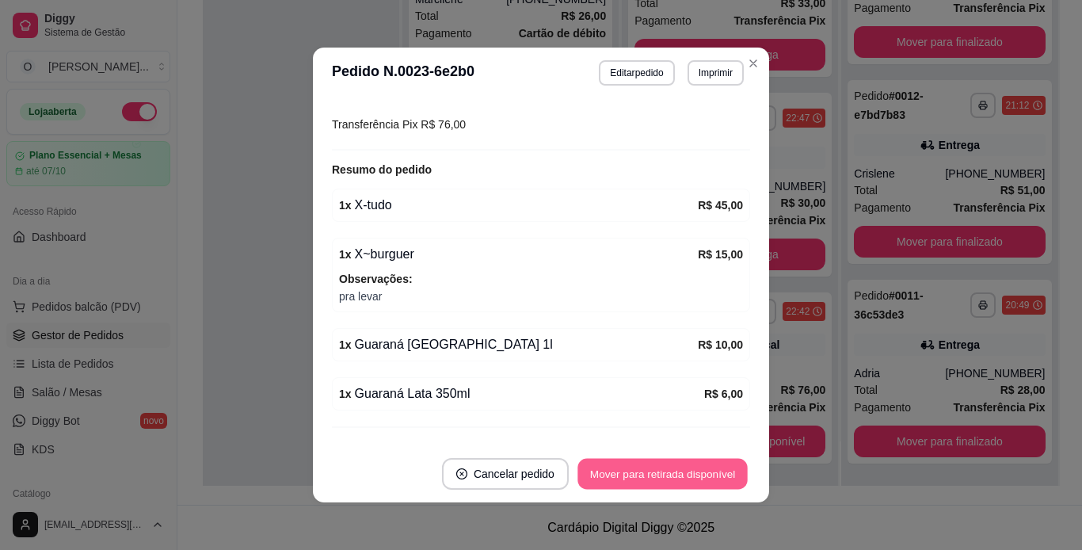
click at [725, 480] on button "Mover para retirada disponível" at bounding box center [663, 474] width 170 height 31
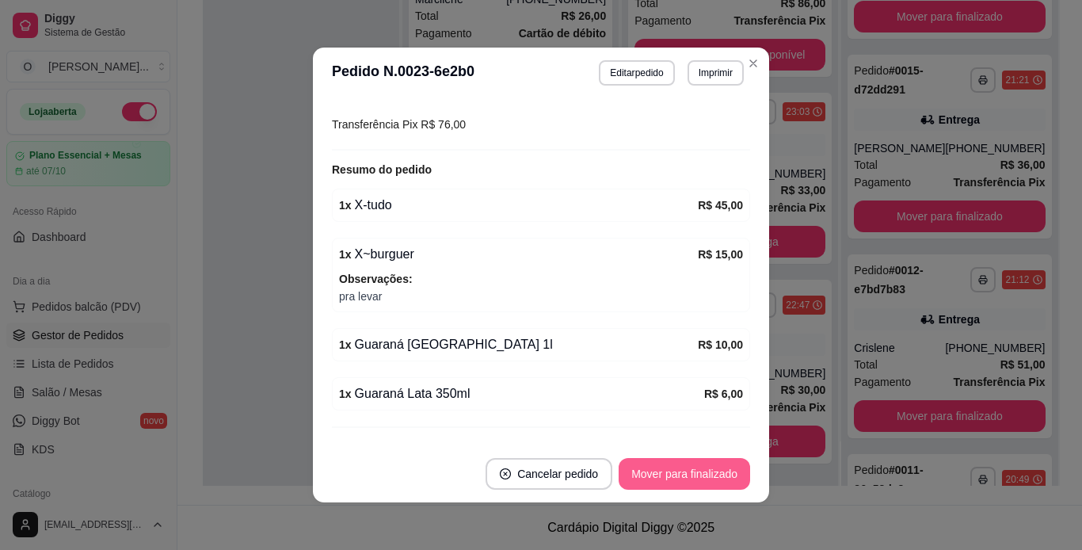
scroll to position [864, 0]
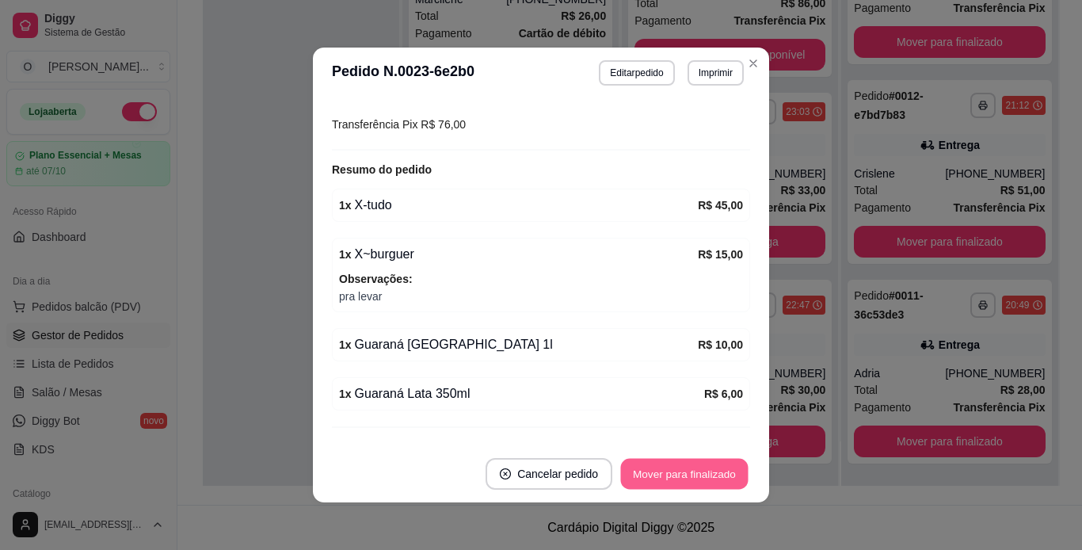
click at [725, 480] on button "Mover para finalizado" at bounding box center [685, 474] width 128 height 31
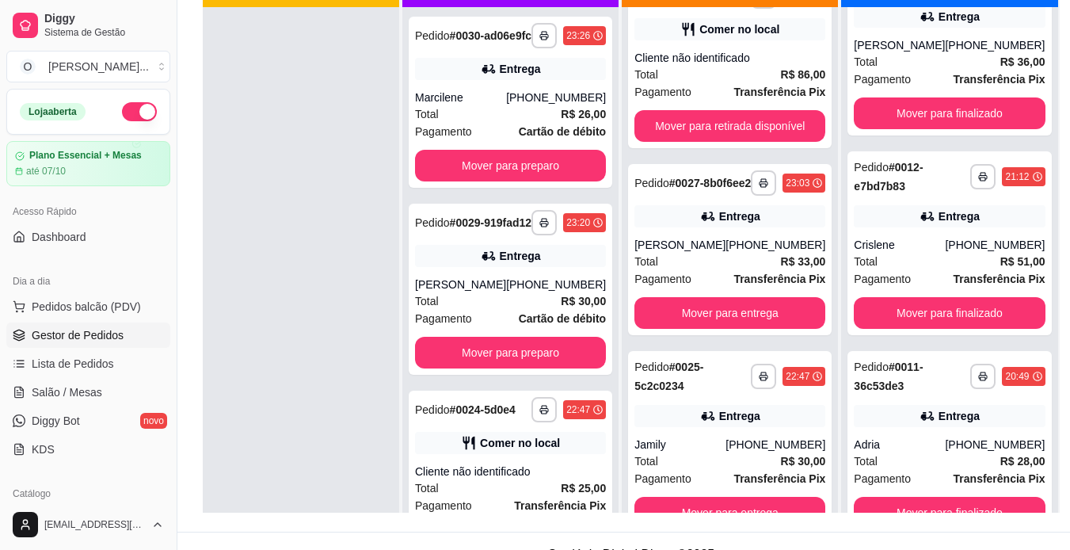
scroll to position [216, 0]
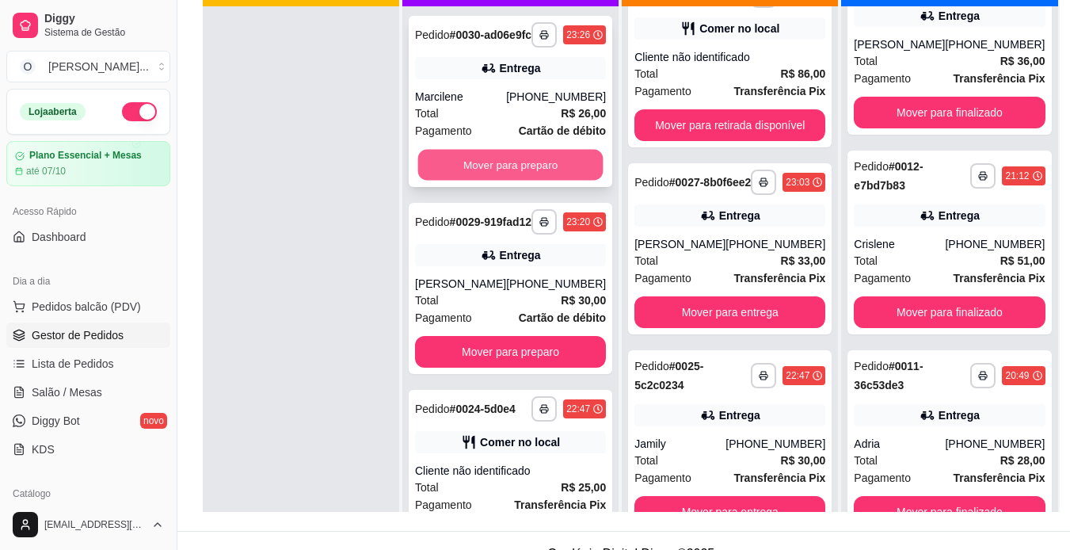
click at [571, 170] on button "Mover para preparo" at bounding box center [510, 165] width 185 height 31
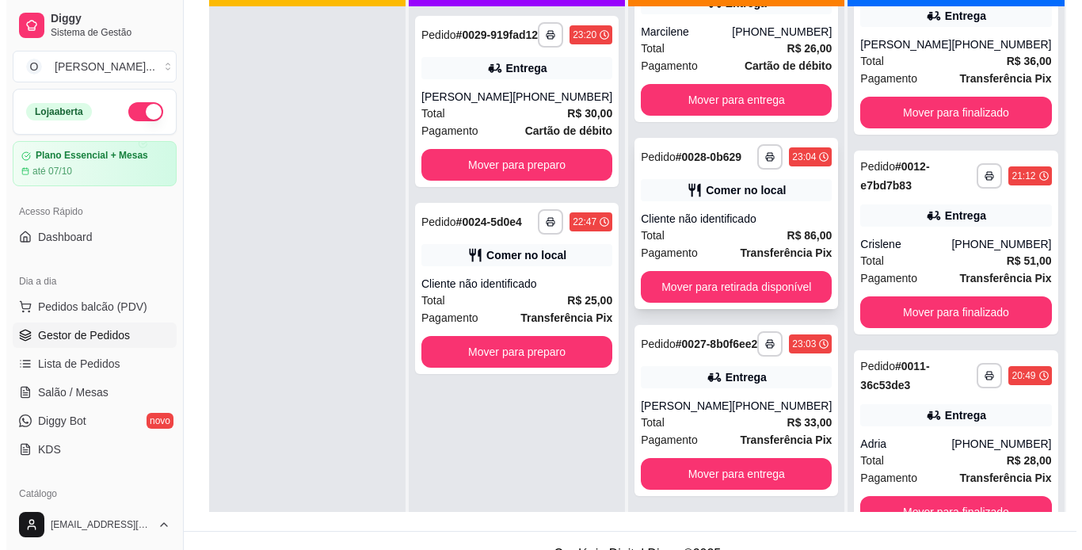
scroll to position [265, 0]
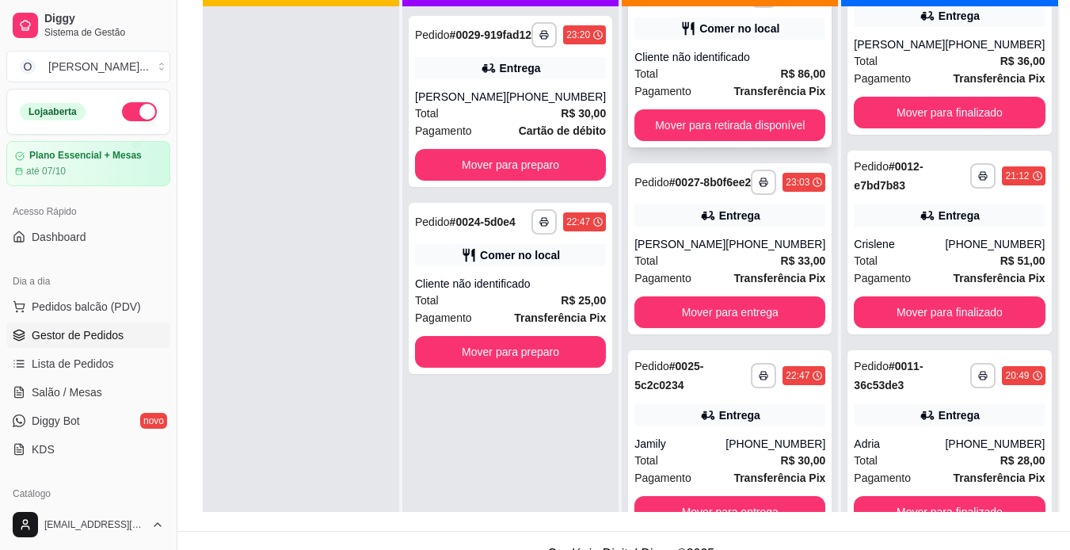
click at [759, 49] on div "Cliente não identificado" at bounding box center [730, 57] width 191 height 16
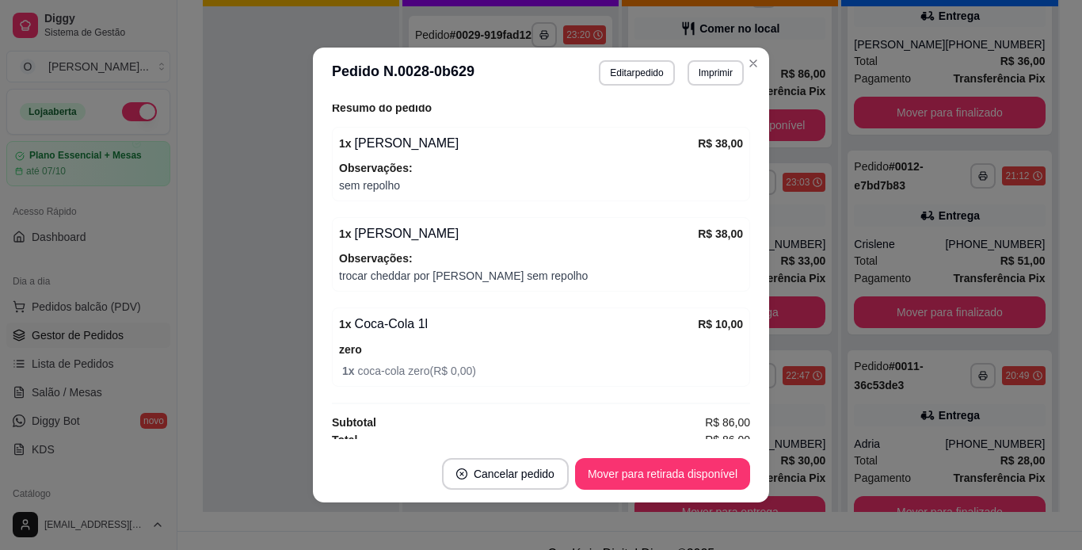
scroll to position [302, 0]
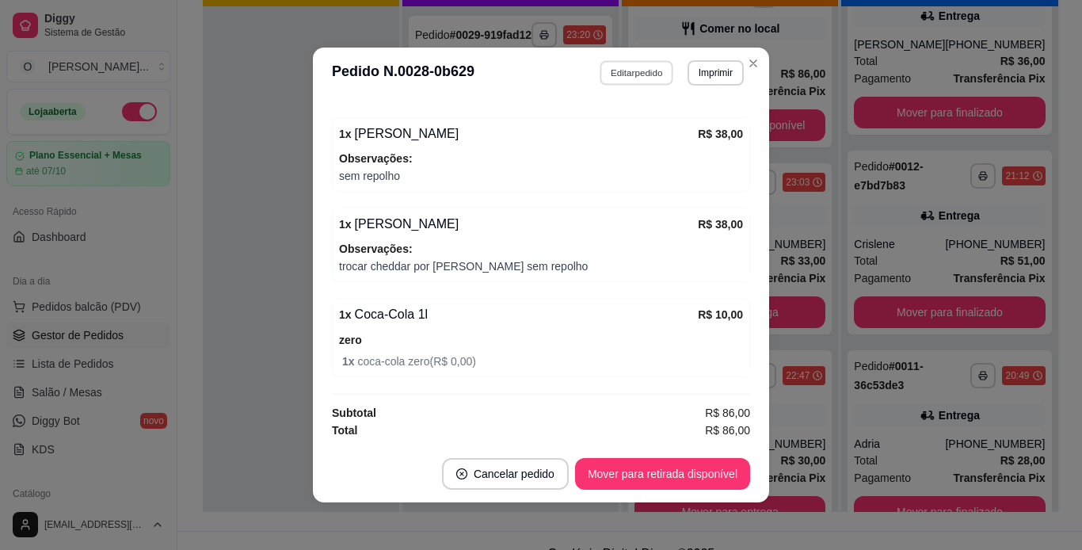
click at [628, 73] on button "Editar pedido" at bounding box center [638, 72] width 74 height 25
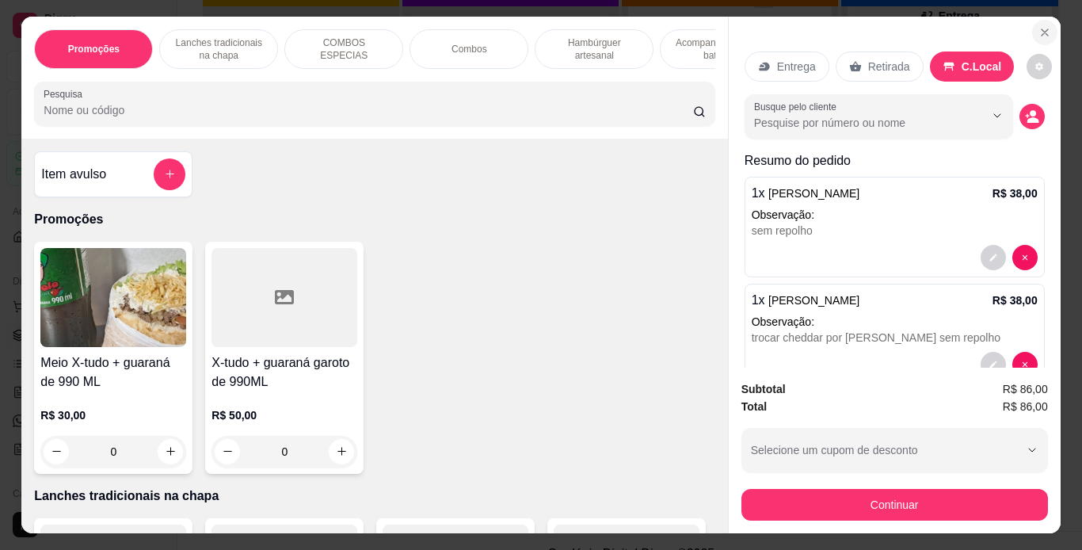
click at [1039, 26] on icon "Close" at bounding box center [1045, 32] width 13 height 13
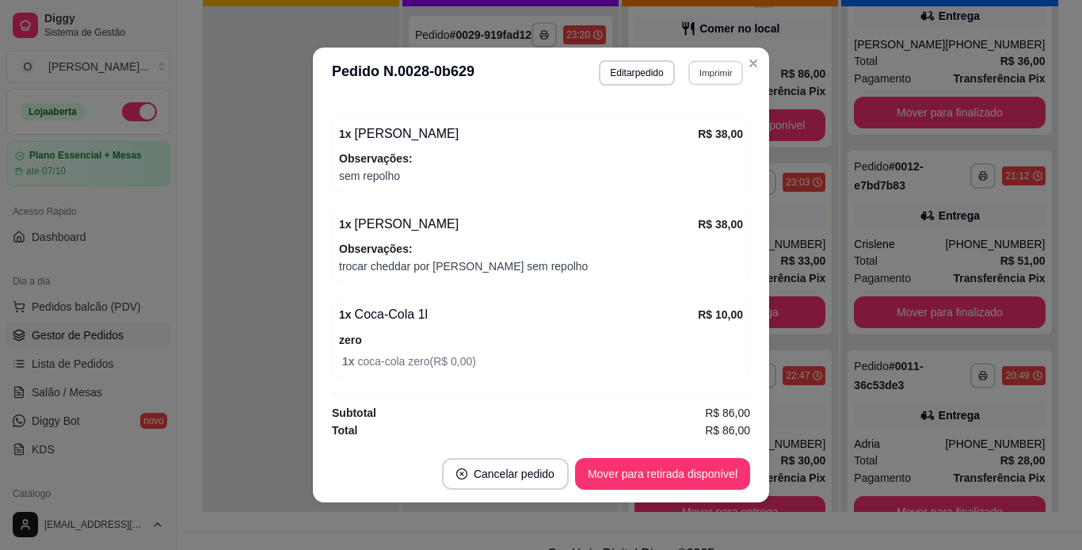
click at [718, 79] on button "Imprimir" at bounding box center [716, 72] width 55 height 25
click at [696, 125] on button "IMPRESSORA" at bounding box center [681, 128] width 111 height 25
click at [681, 467] on button "Mover para retirada disponível" at bounding box center [663, 474] width 170 height 31
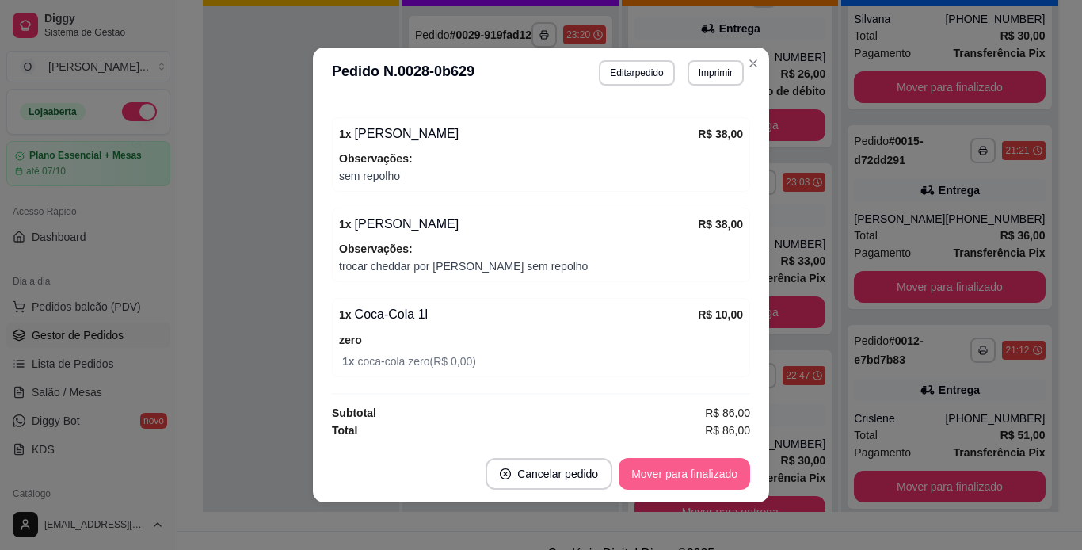
scroll to position [864, 0]
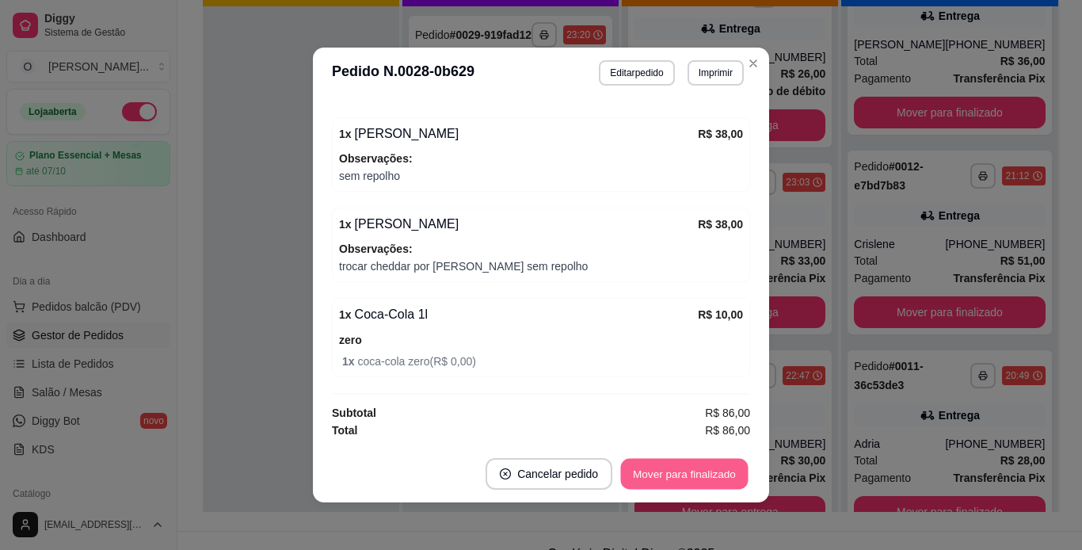
click at [681, 467] on button "Mover para finalizado" at bounding box center [685, 474] width 128 height 31
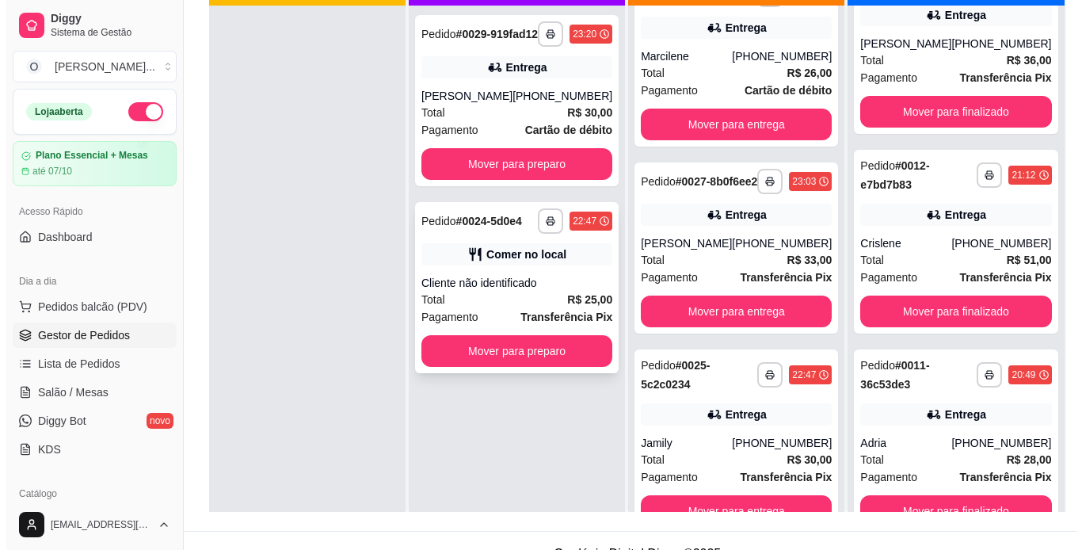
scroll to position [1, 0]
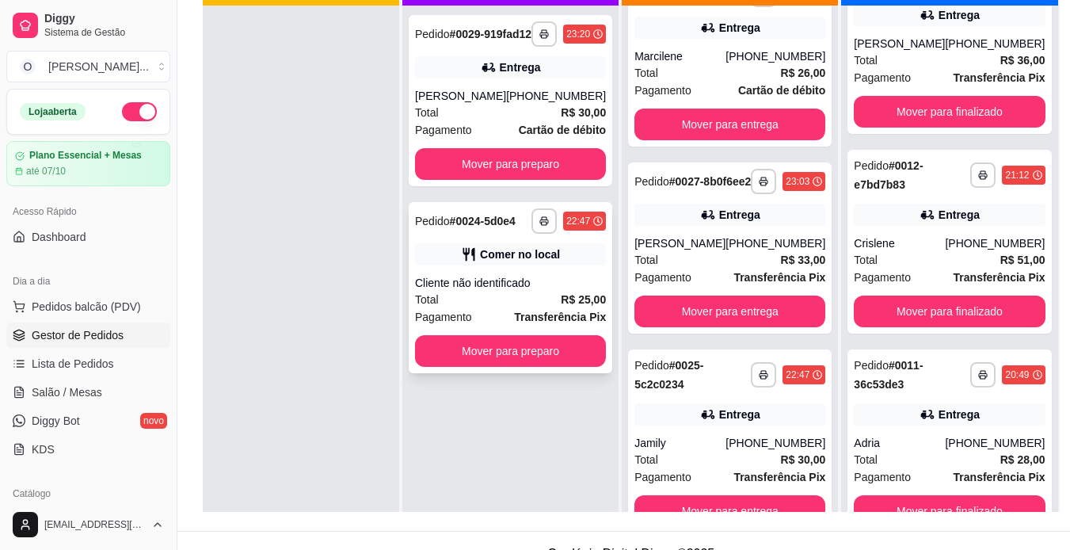
click at [570, 254] on div "**********" at bounding box center [511, 287] width 204 height 171
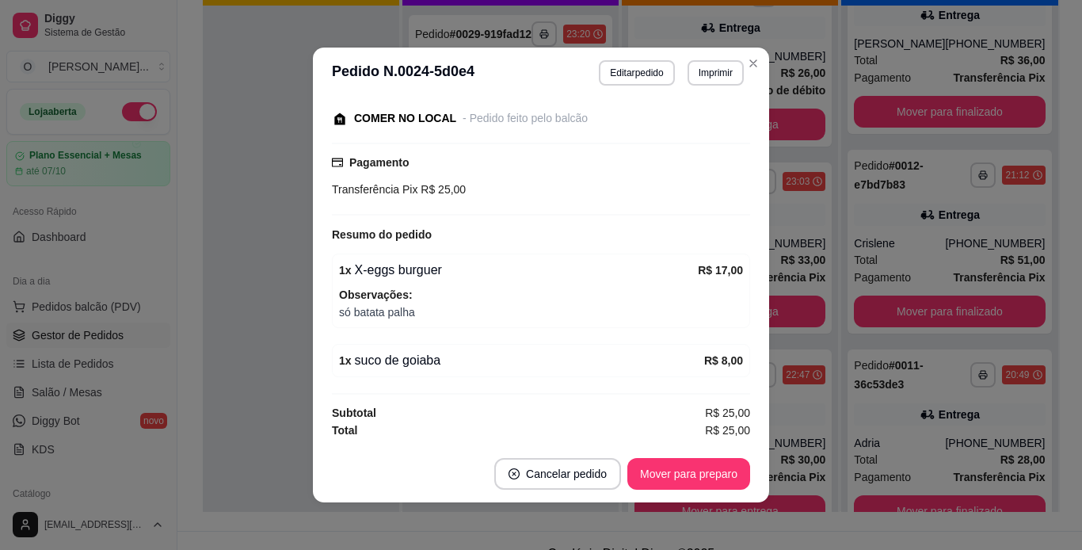
scroll to position [200, 0]
click at [722, 485] on button "Mover para preparo" at bounding box center [688, 474] width 119 height 31
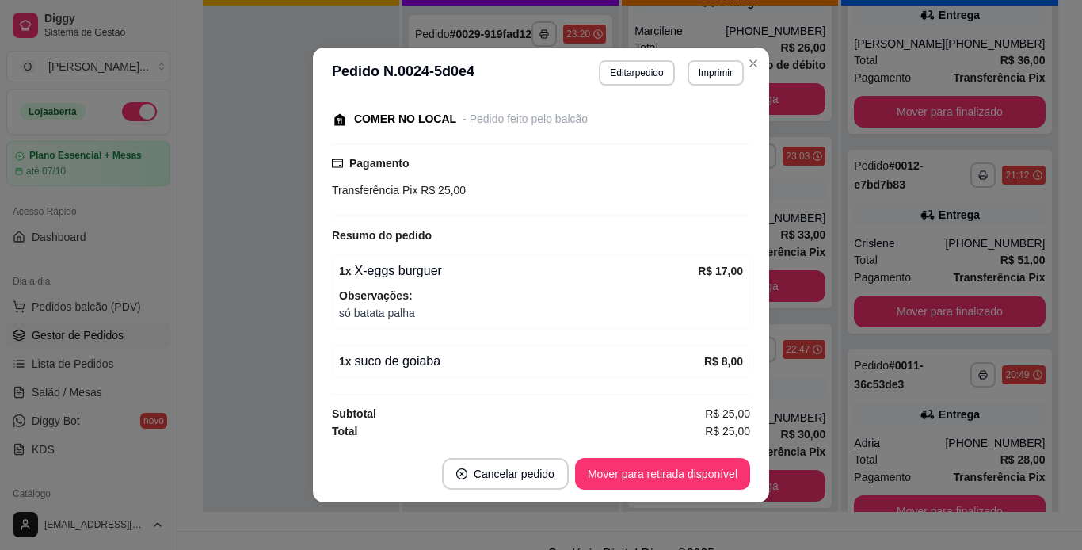
scroll to position [265, 0]
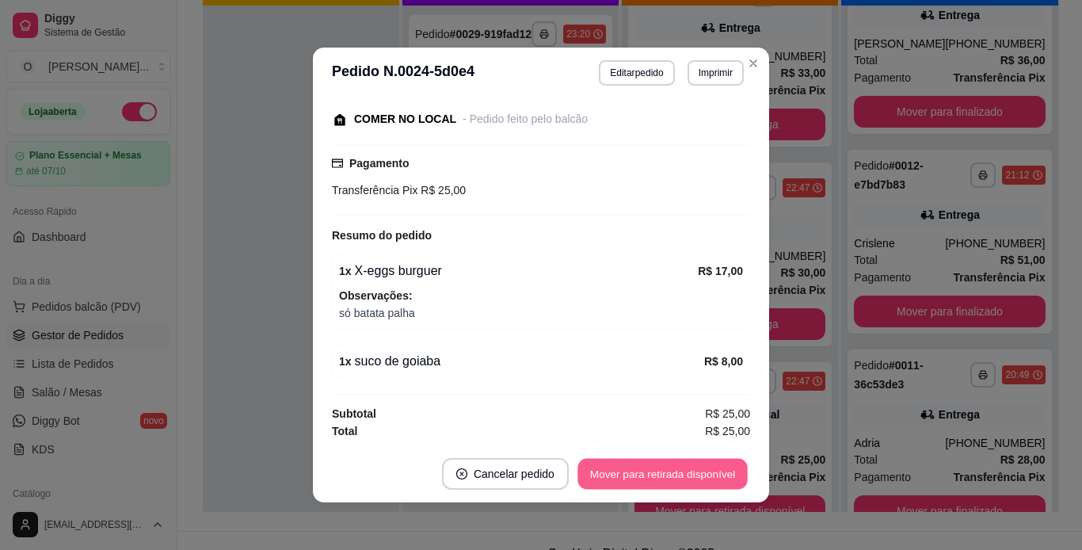
click at [722, 485] on button "Mover para retirada disponível" at bounding box center [663, 474] width 170 height 31
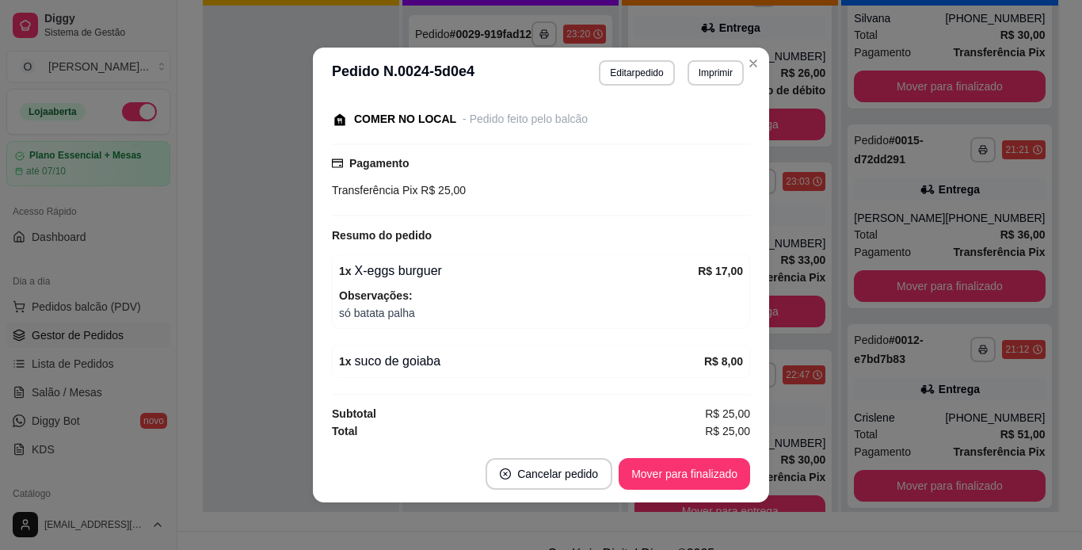
scroll to position [864, 0]
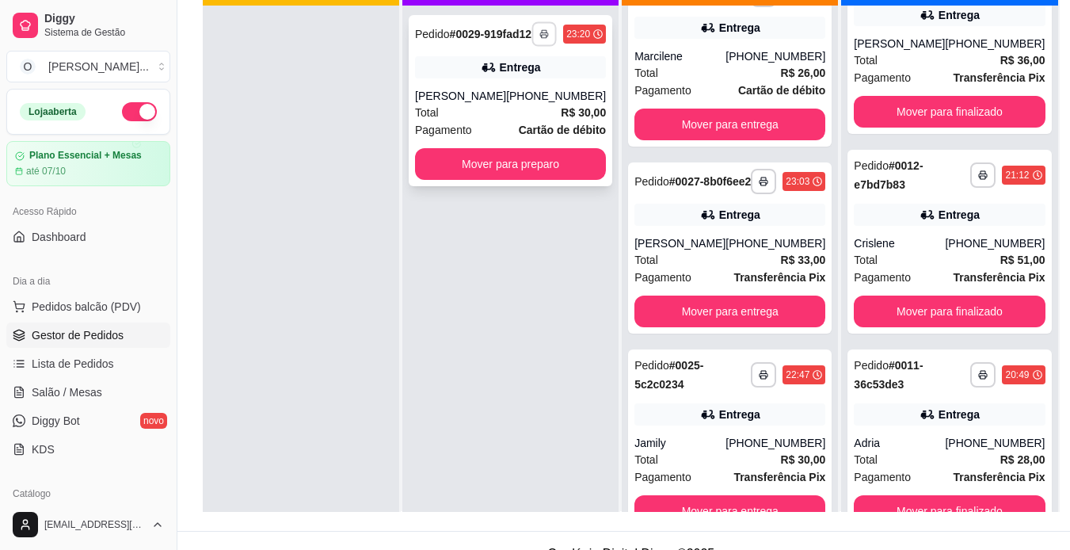
click at [544, 39] on icon "button" at bounding box center [545, 34] width 10 height 10
click at [519, 94] on button "IMPRESSORA" at bounding box center [499, 95] width 111 height 25
click at [519, 94] on div "**********" at bounding box center [511, 100] width 204 height 171
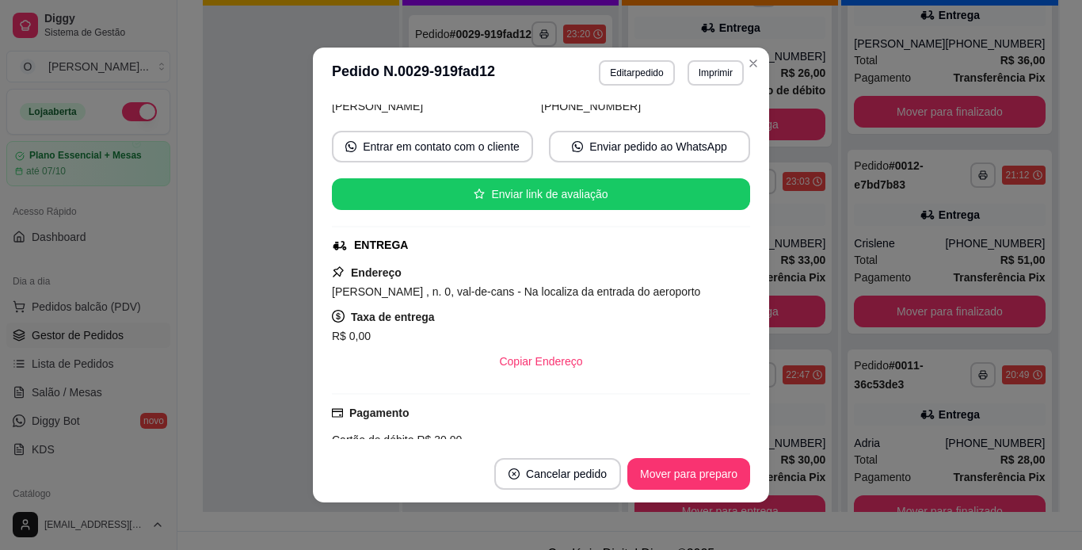
scroll to position [359, 0]
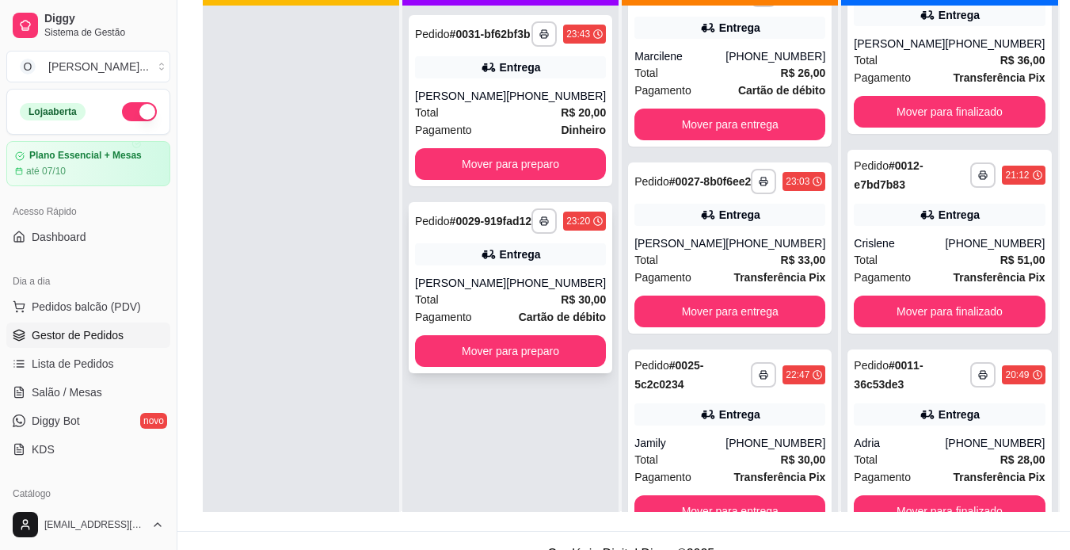
click at [509, 231] on div "Pedido # 0029-919fad12" at bounding box center [473, 221] width 116 height 19
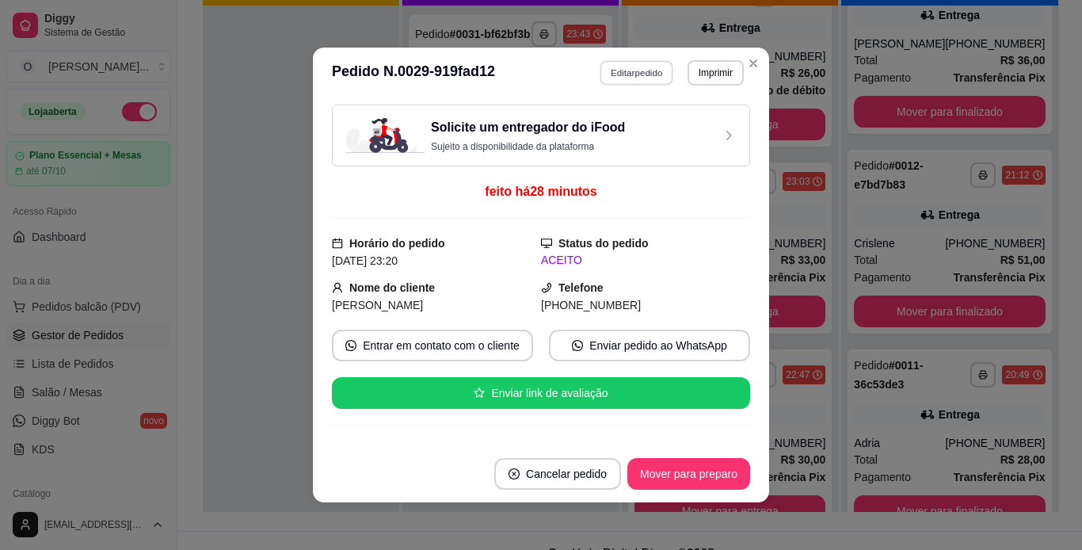
click at [635, 65] on button "Editar pedido" at bounding box center [638, 72] width 74 height 25
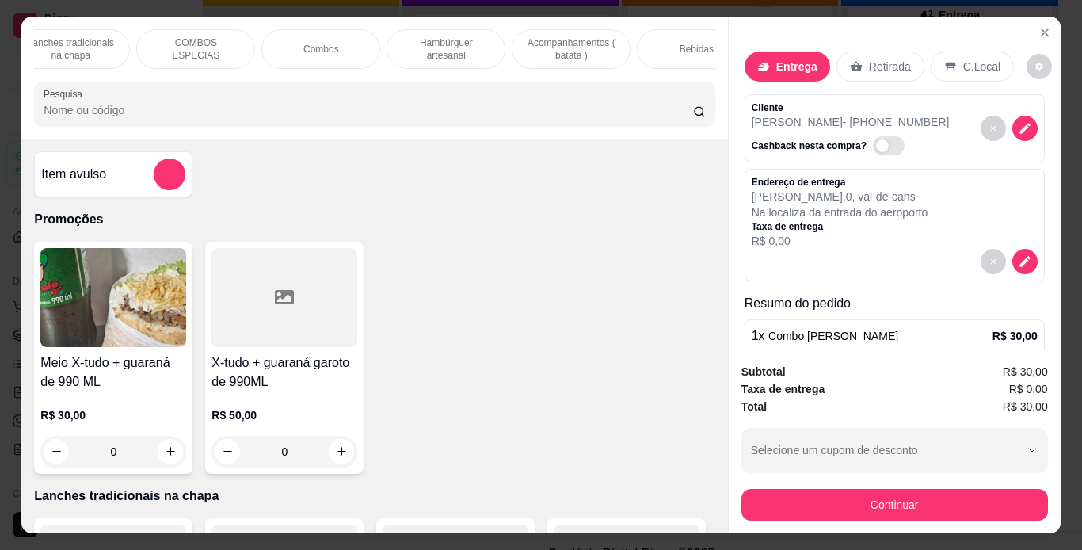
scroll to position [0, 148]
click at [424, 44] on p "Hambúrguer artesanal" at bounding box center [446, 48] width 92 height 25
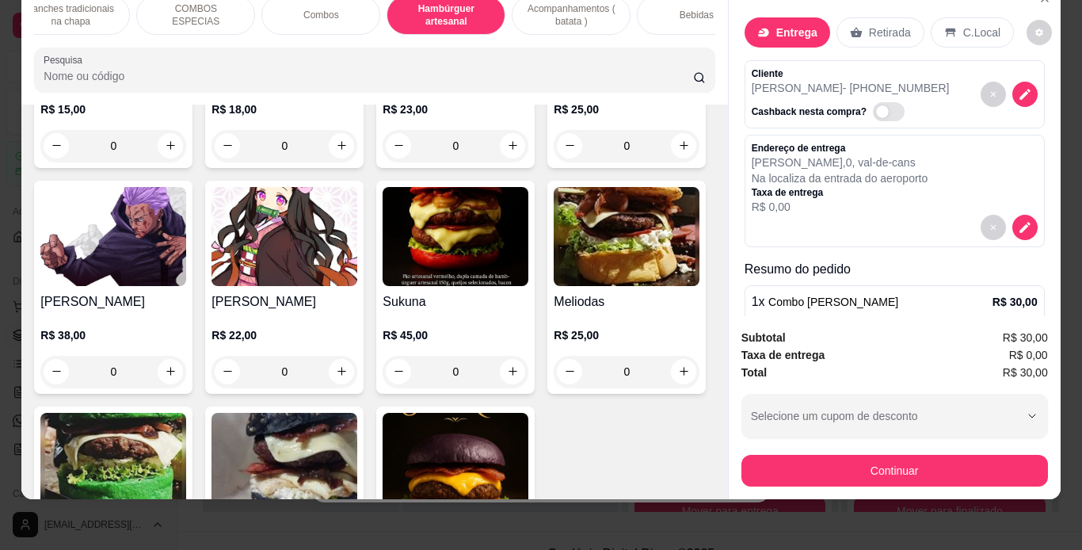
click at [338, 162] on div "0" at bounding box center [285, 146] width 146 height 32
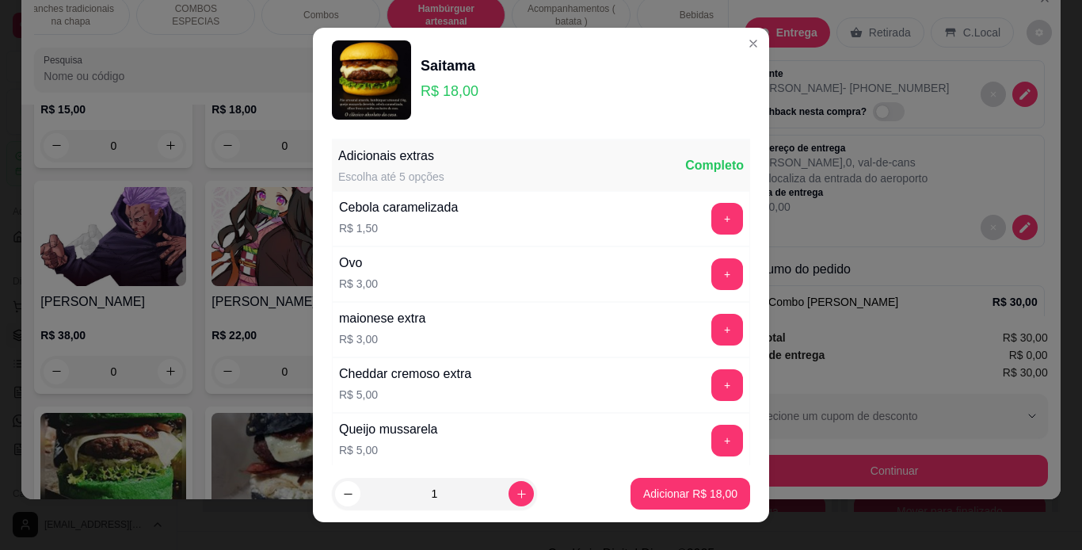
scroll to position [343, 0]
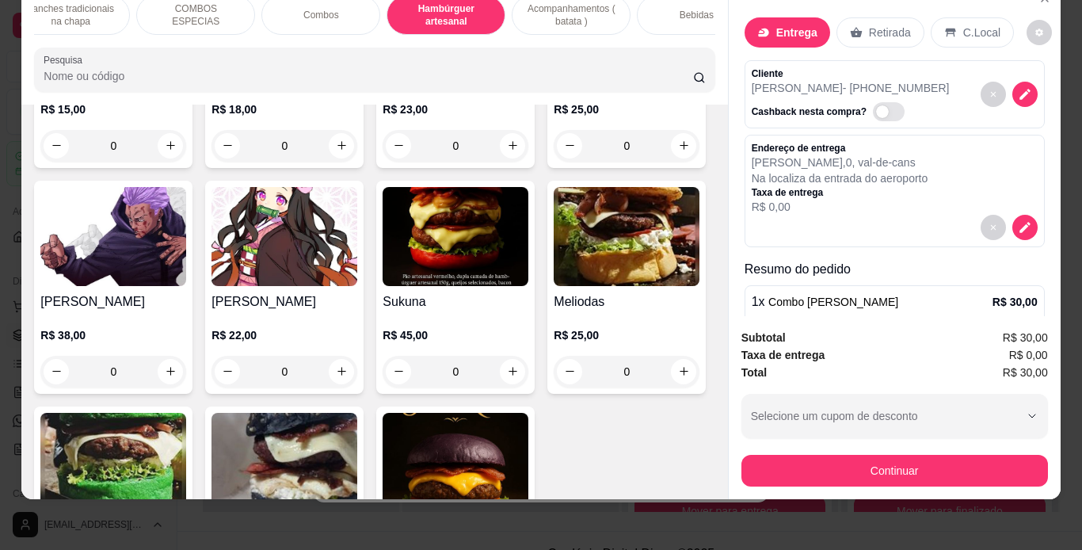
click at [803, 509] on div "Promoções Lanches tradicionais na chapa COMBOS ESPECIAS Combos Hambúrguer artes…" at bounding box center [541, 275] width 1082 height 550
click at [816, 495] on div "Promoções Lanches tradicionais na chapa COMBOS ESPECIAS Combos Hambúrguer artes…" at bounding box center [541, 275] width 1082 height 550
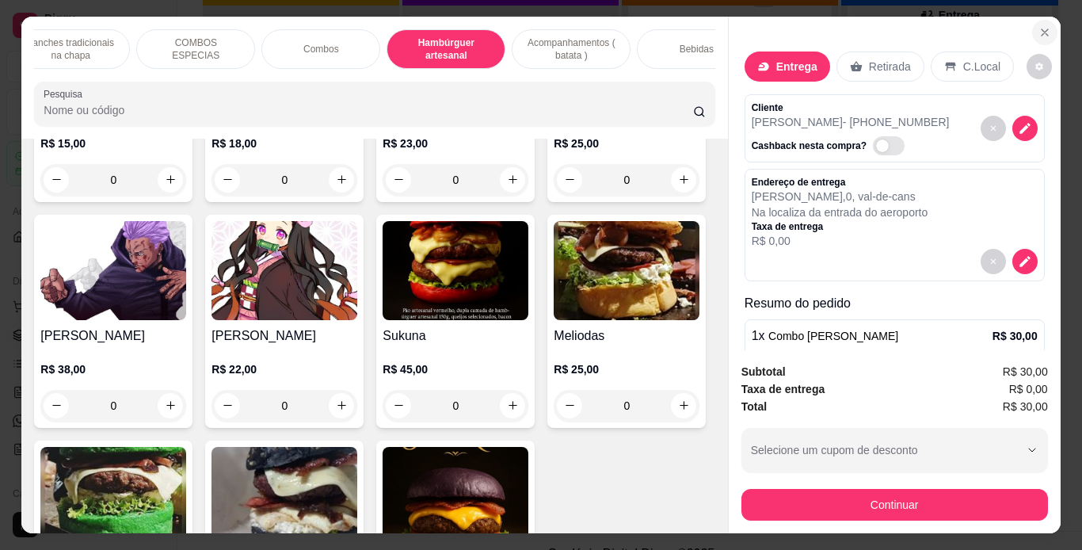
click at [1042, 29] on icon "Close" at bounding box center [1045, 32] width 6 height 6
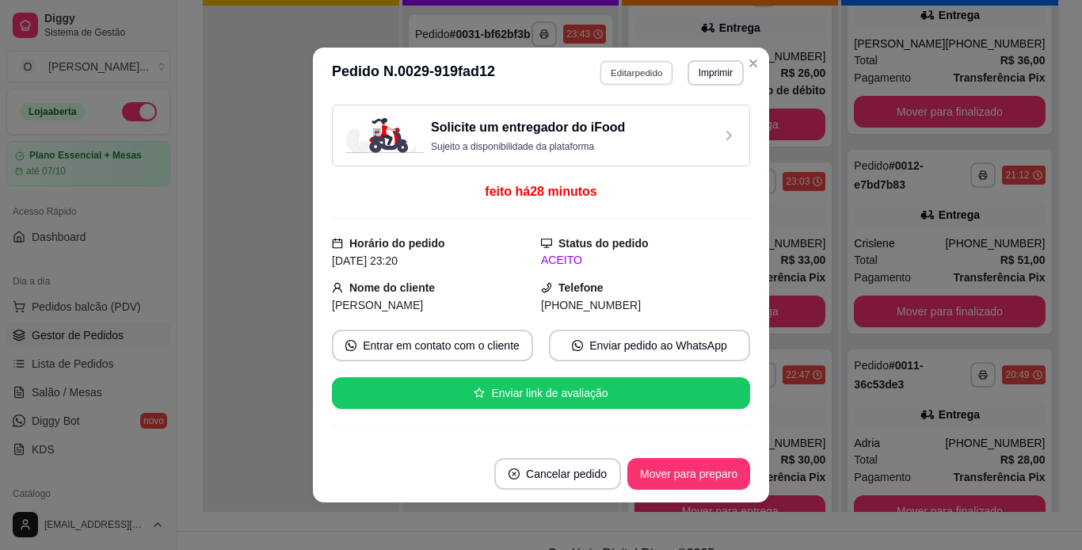
click at [660, 74] on button "Editar pedido" at bounding box center [638, 72] width 74 height 25
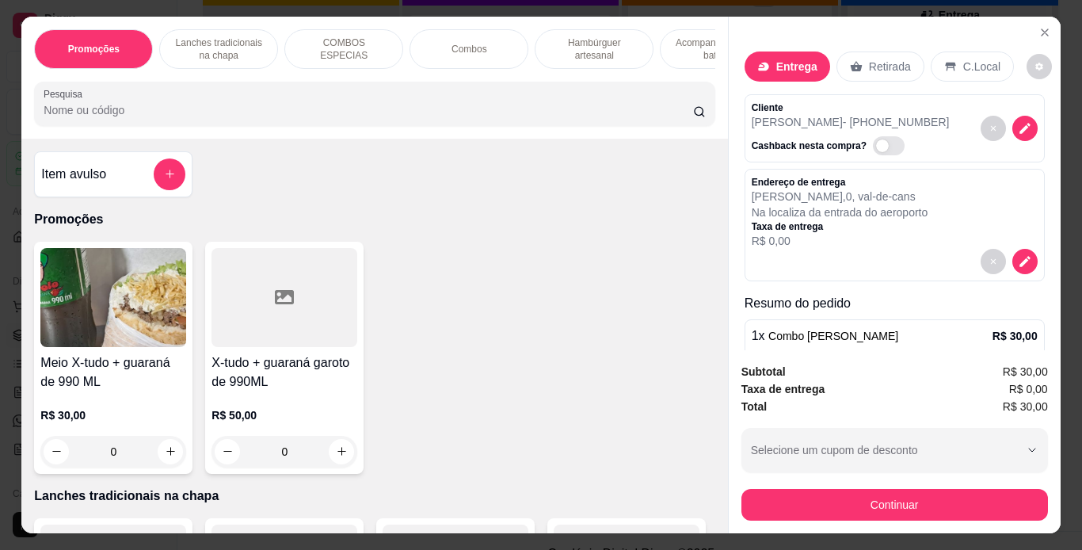
click at [590, 51] on p "Hambúrguer artesanal" at bounding box center [594, 48] width 92 height 25
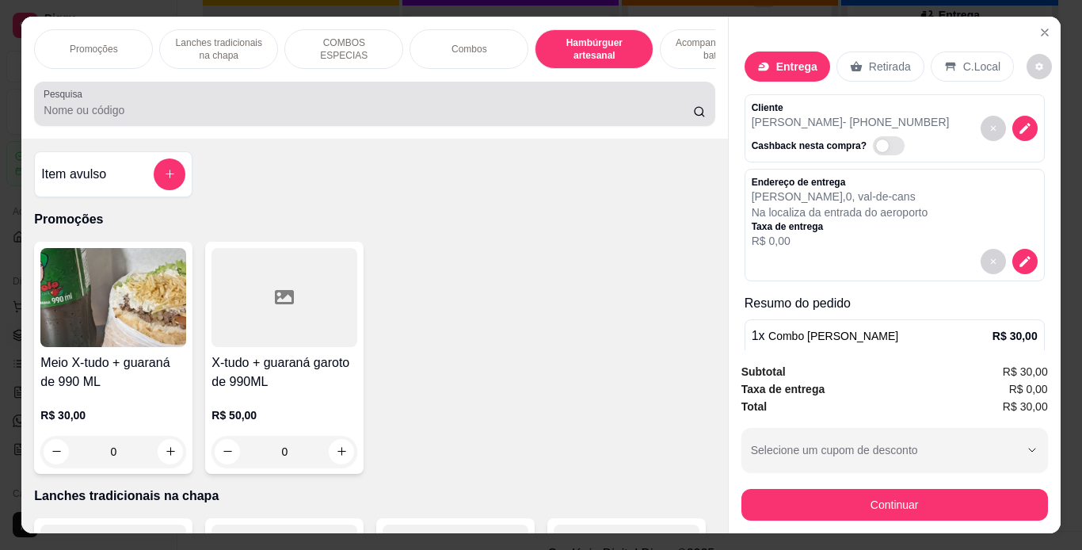
scroll to position [40, 0]
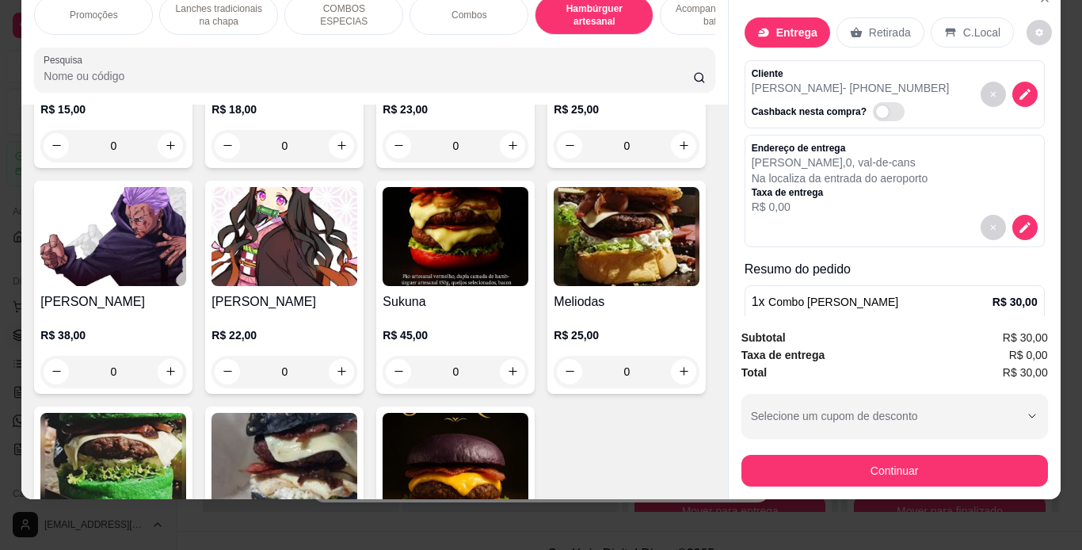
click at [326, 162] on div "0" at bounding box center [285, 146] width 146 height 32
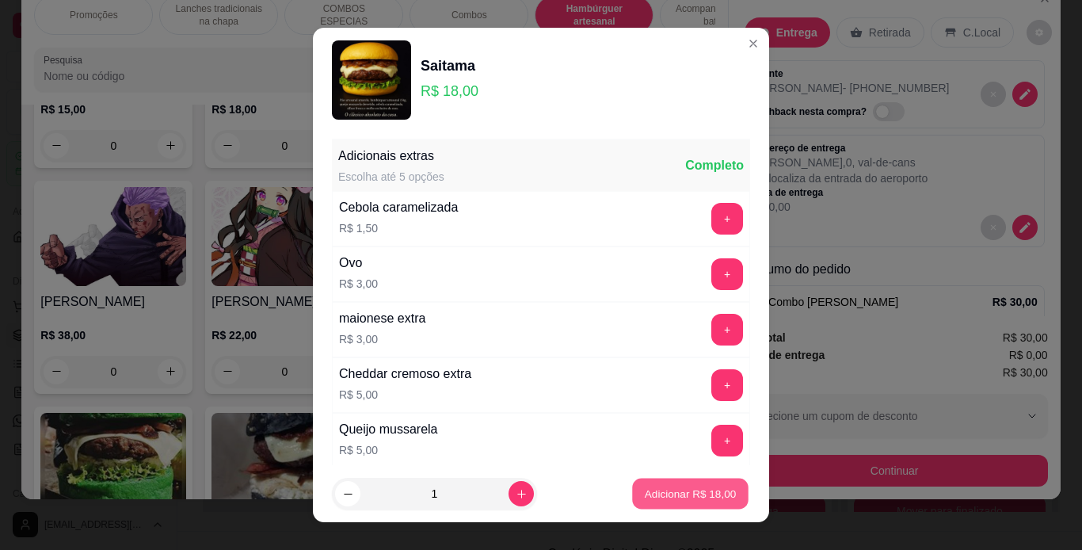
click at [680, 498] on p "Adicionar R$ 18,00" at bounding box center [691, 493] width 92 height 15
type input "1"
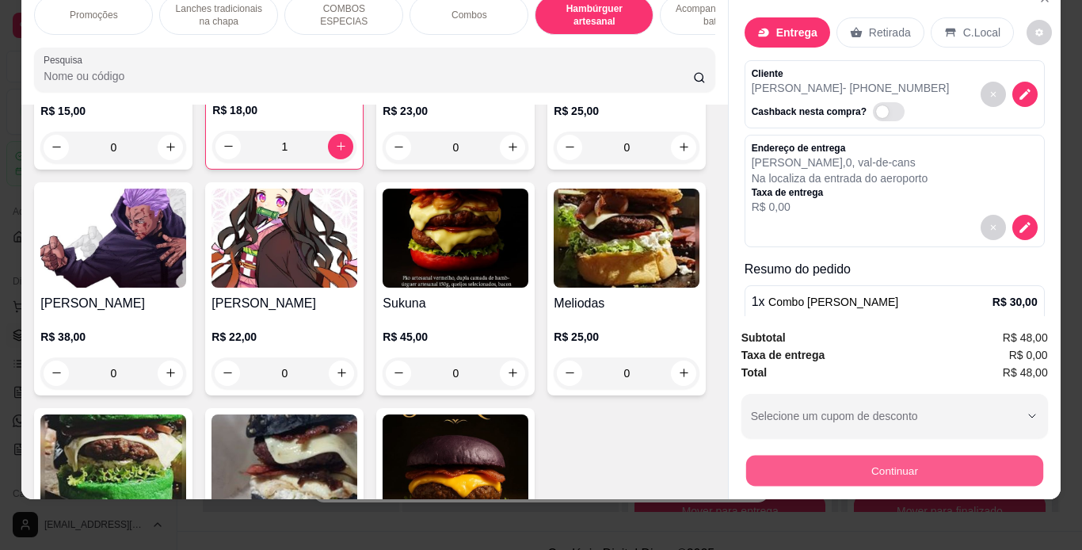
click at [753, 463] on button "Continuar" at bounding box center [894, 471] width 297 height 31
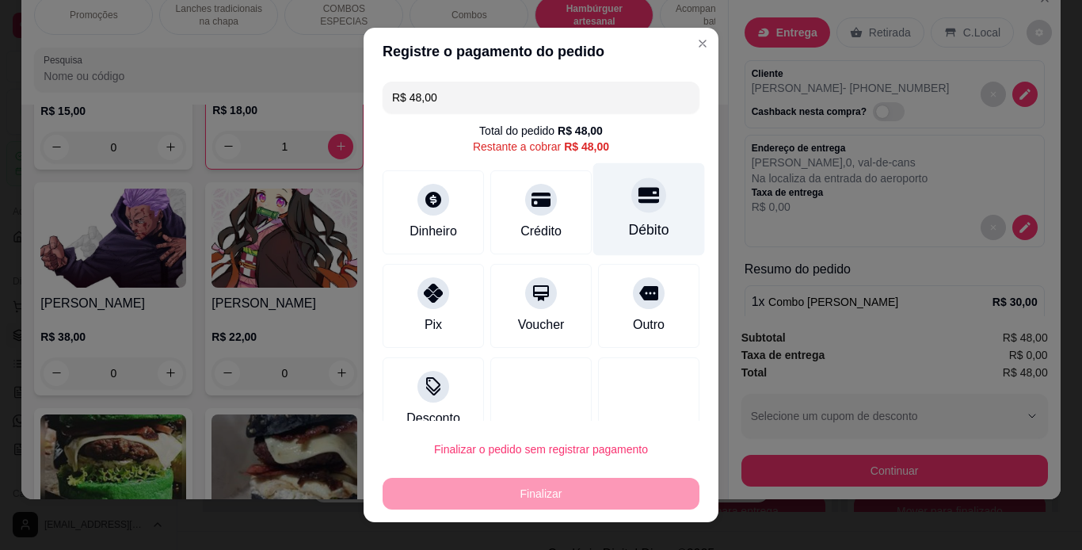
click at [639, 201] on icon at bounding box center [649, 195] width 21 height 16
type input "R$ 0,00"
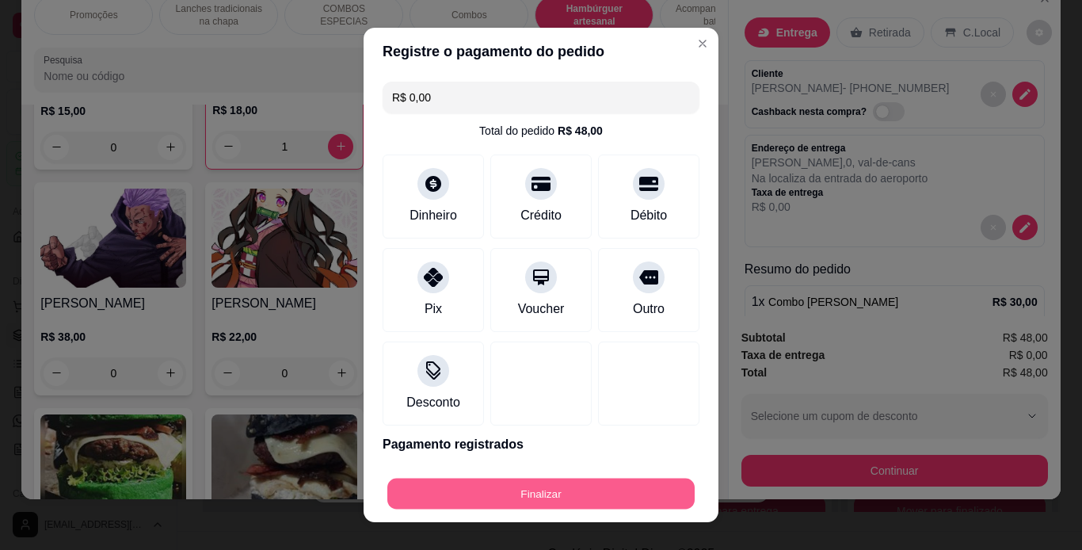
click at [616, 507] on button "Finalizar" at bounding box center [540, 494] width 307 height 31
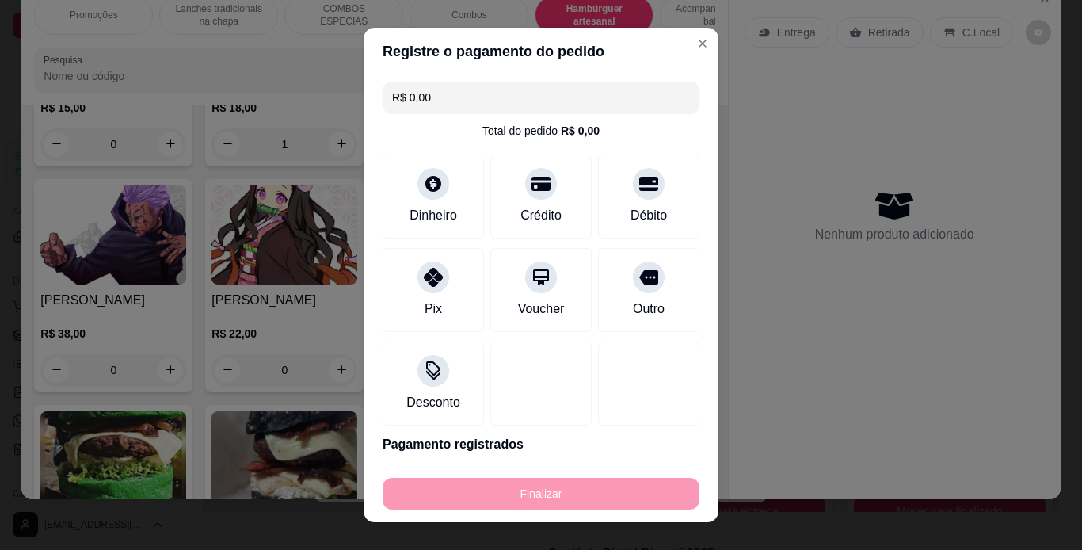
type input "0"
type input "-R$ 48,00"
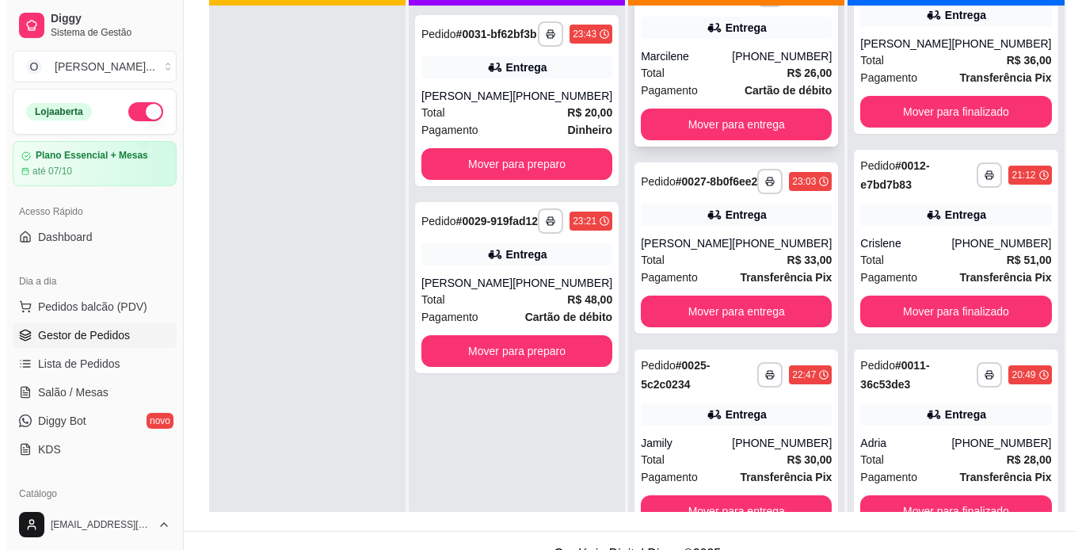
scroll to position [0, 0]
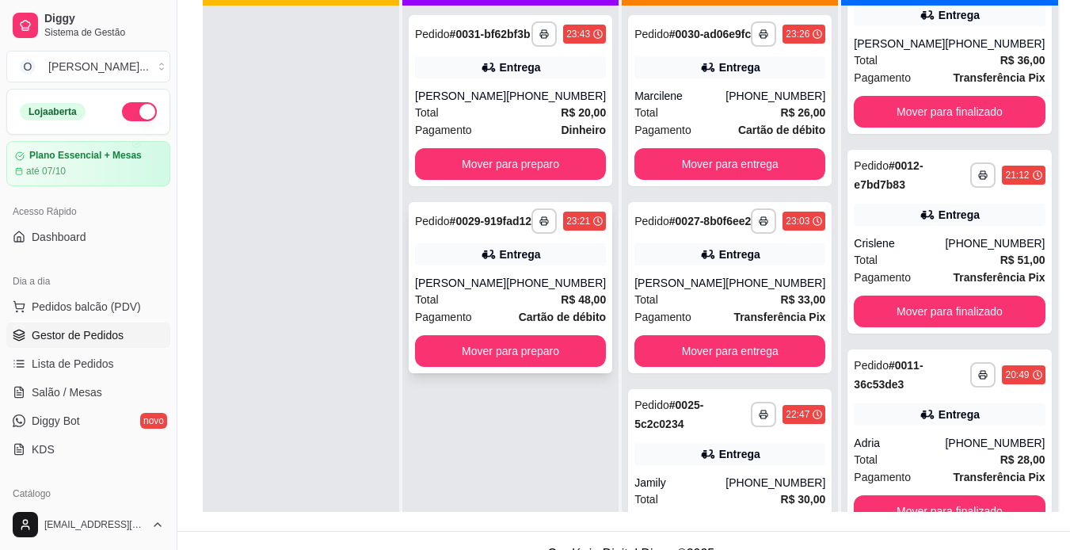
click at [576, 265] on div "Entrega" at bounding box center [510, 254] width 191 height 22
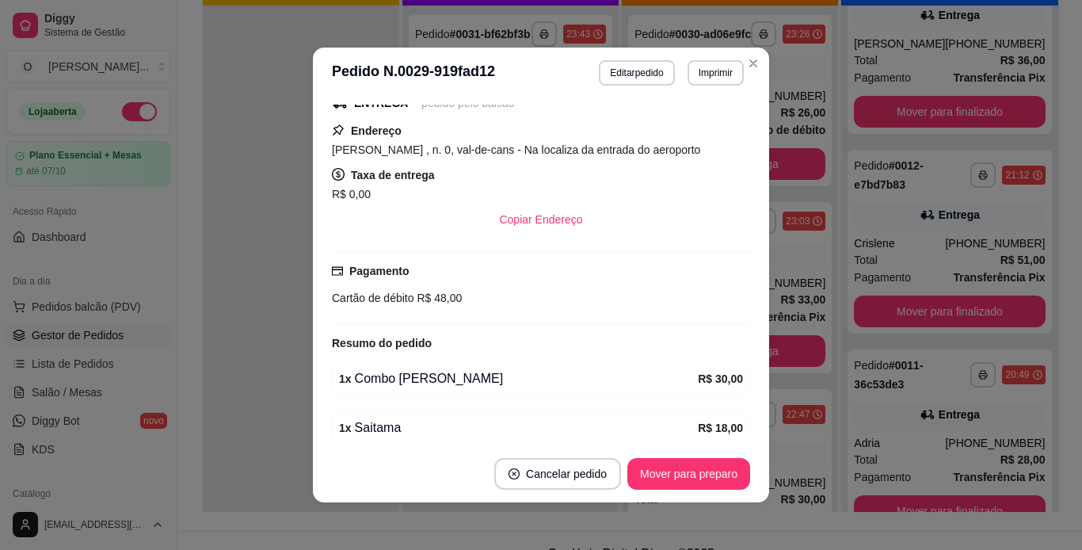
scroll to position [395, 0]
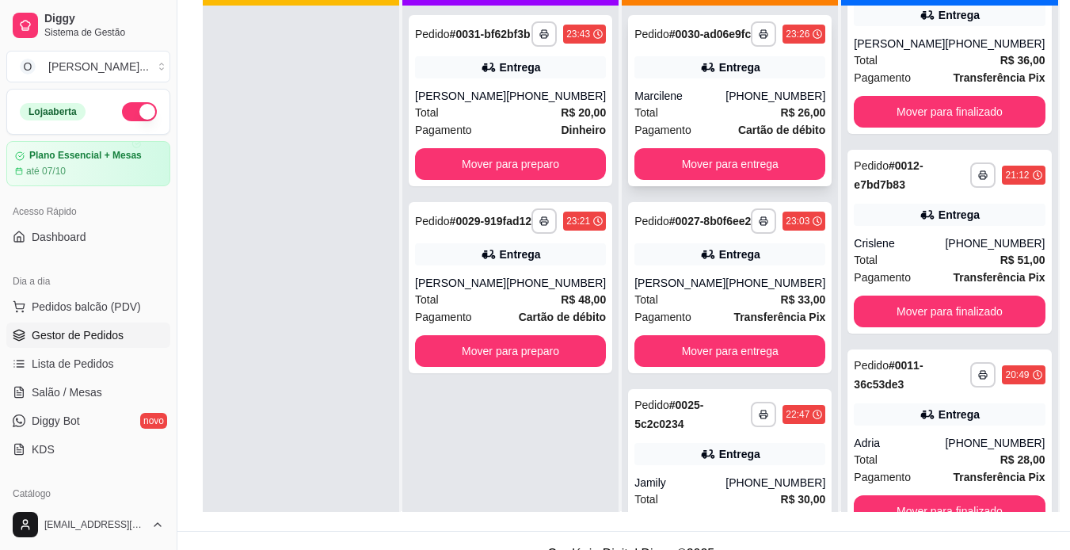
click at [772, 93] on div "**********" at bounding box center [730, 100] width 204 height 171
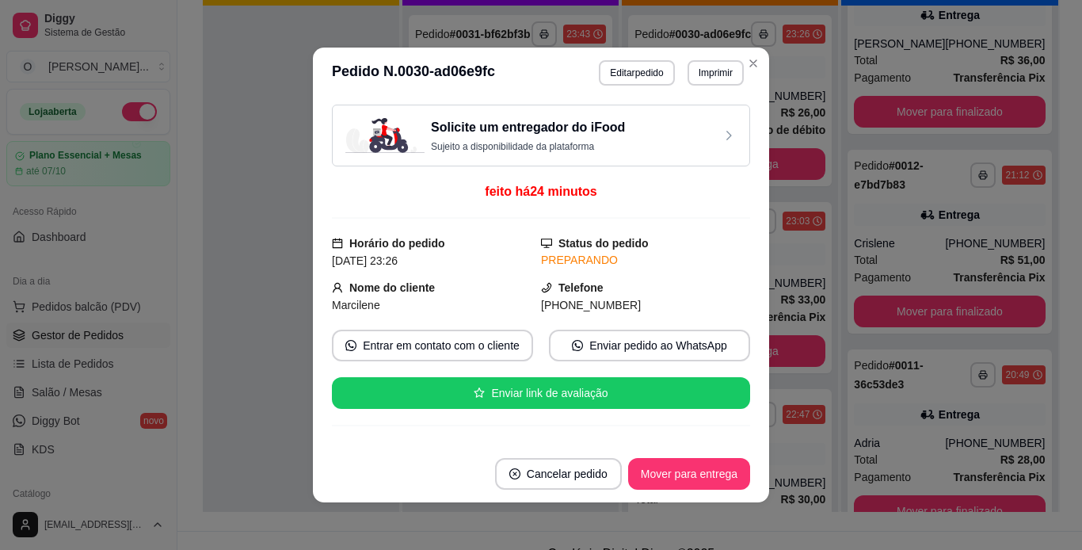
scroll to position [446, 0]
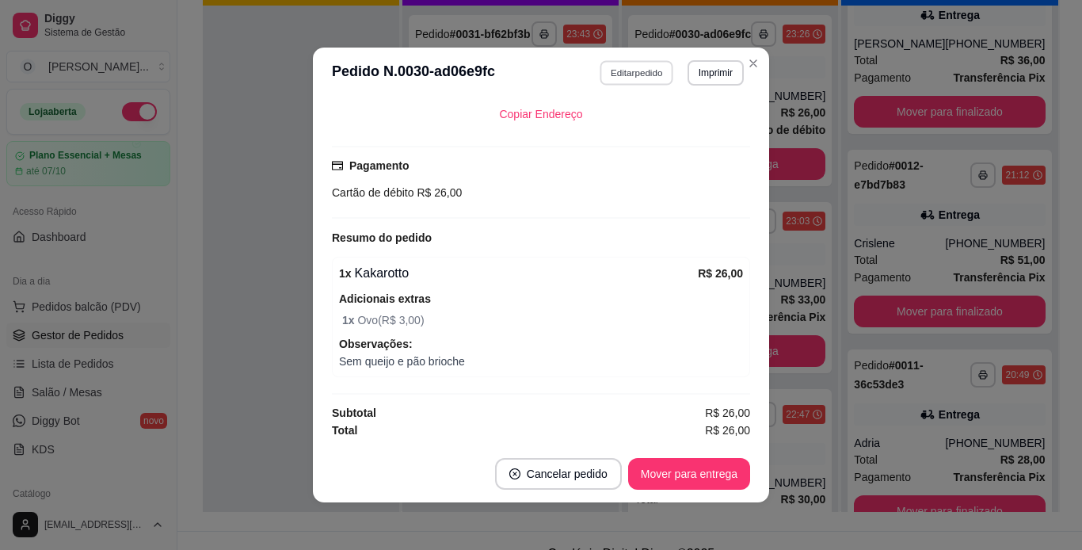
click at [648, 80] on button "Editar pedido" at bounding box center [638, 72] width 74 height 25
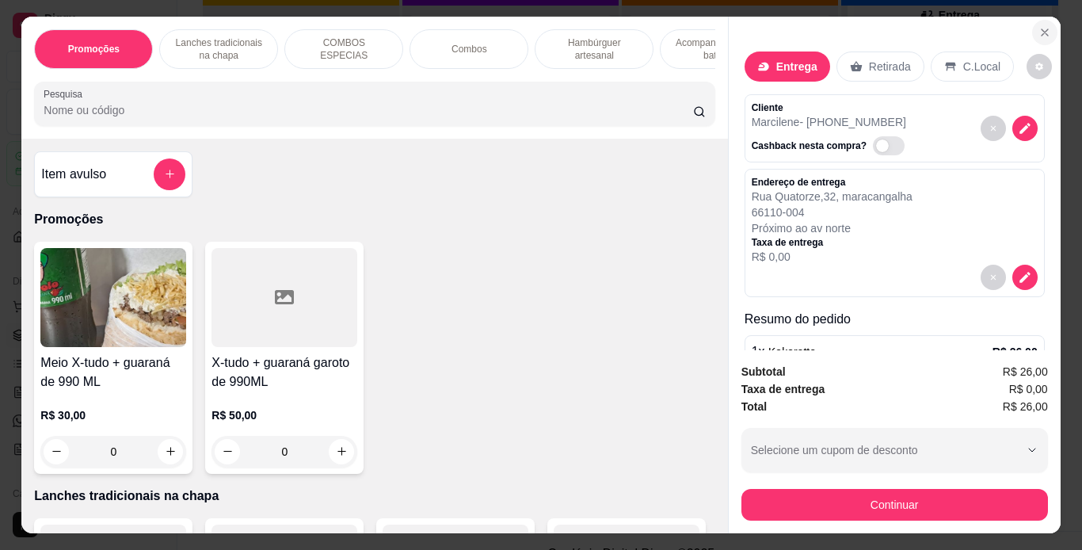
click at [1040, 26] on icon "Close" at bounding box center [1045, 32] width 13 height 13
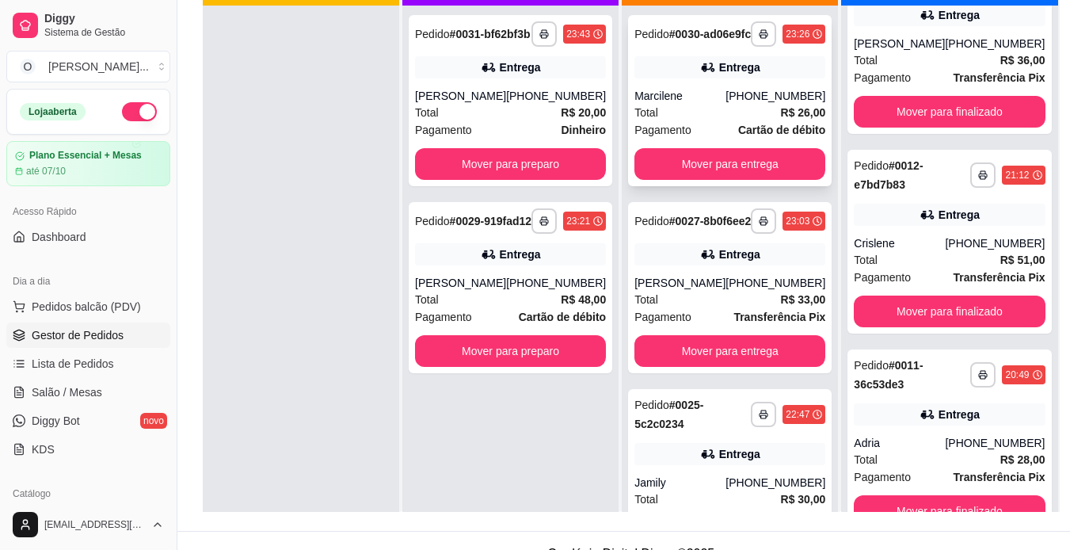
click at [747, 78] on div "Entrega" at bounding box center [730, 67] width 191 height 22
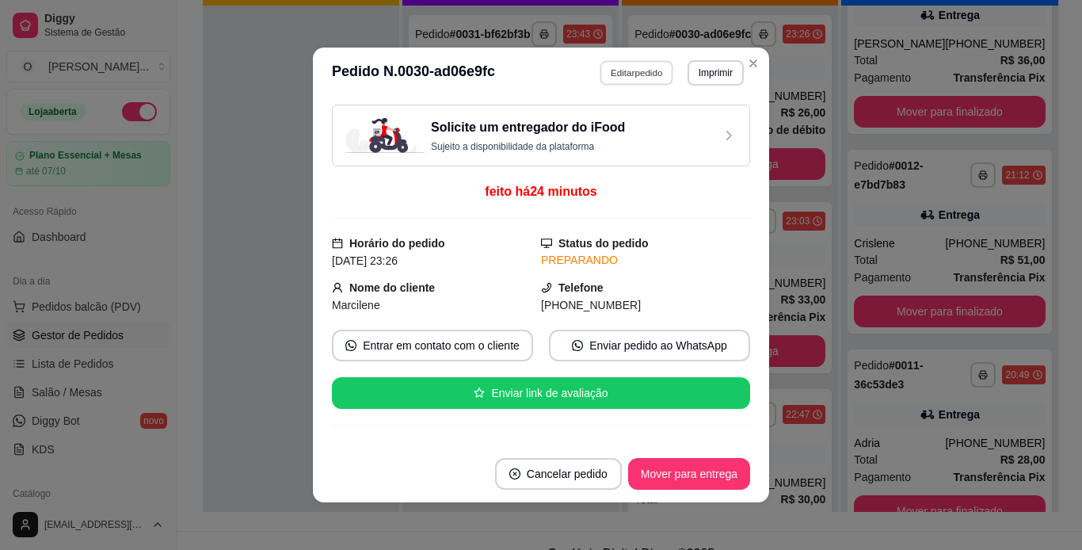
click at [635, 74] on button "Editar pedido" at bounding box center [638, 72] width 74 height 25
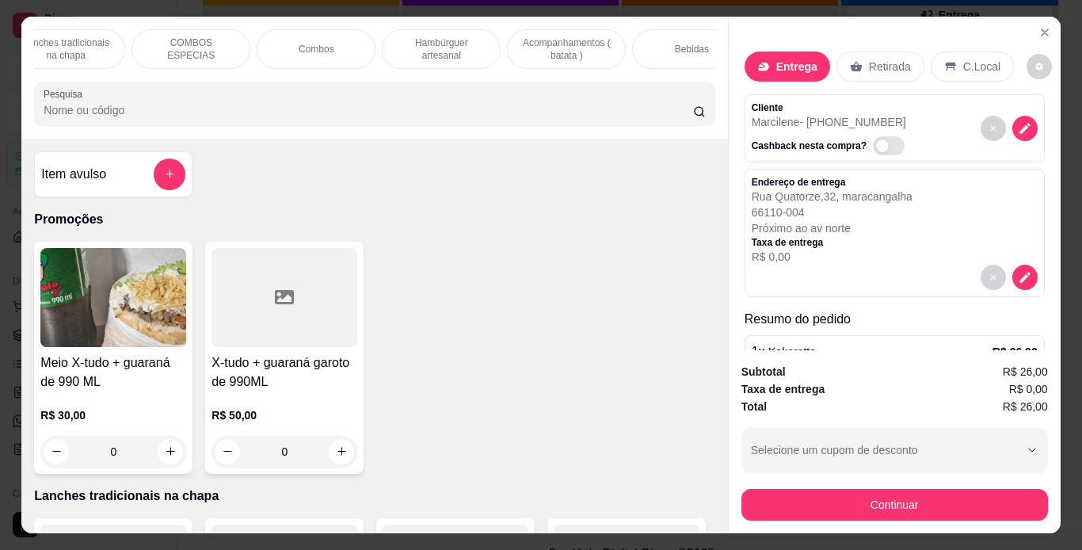
scroll to position [0, 153]
click at [536, 48] on p "Acompanhamentos ( batata )" at bounding box center [567, 48] width 92 height 25
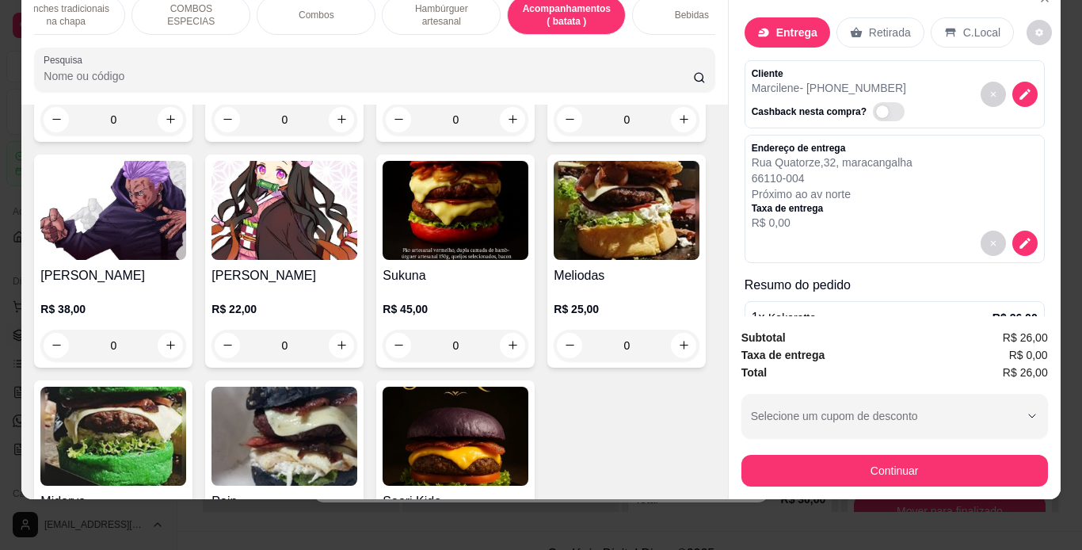
scroll to position [2965, 0]
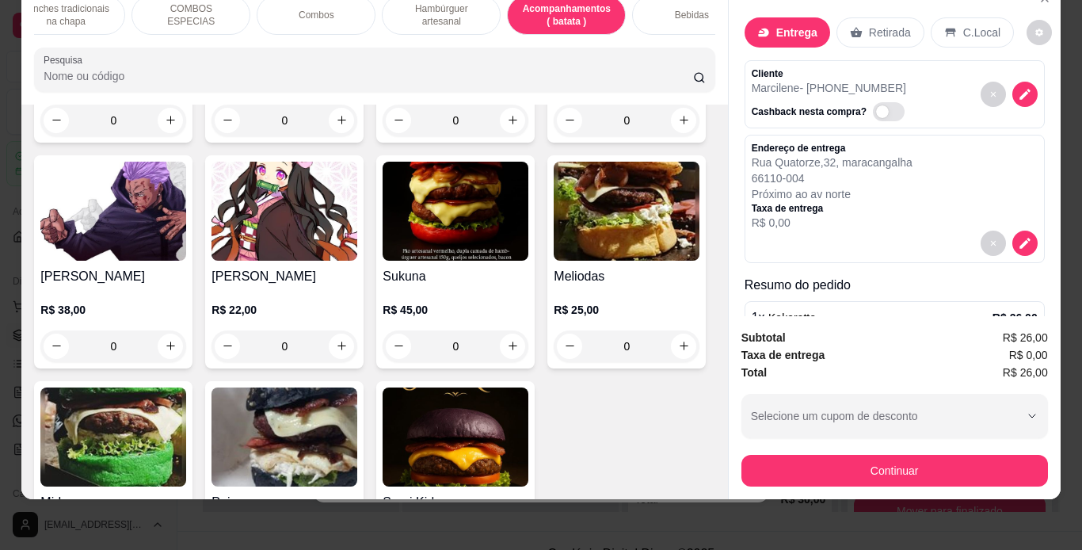
click at [337, 136] on div "0" at bounding box center [285, 121] width 146 height 32
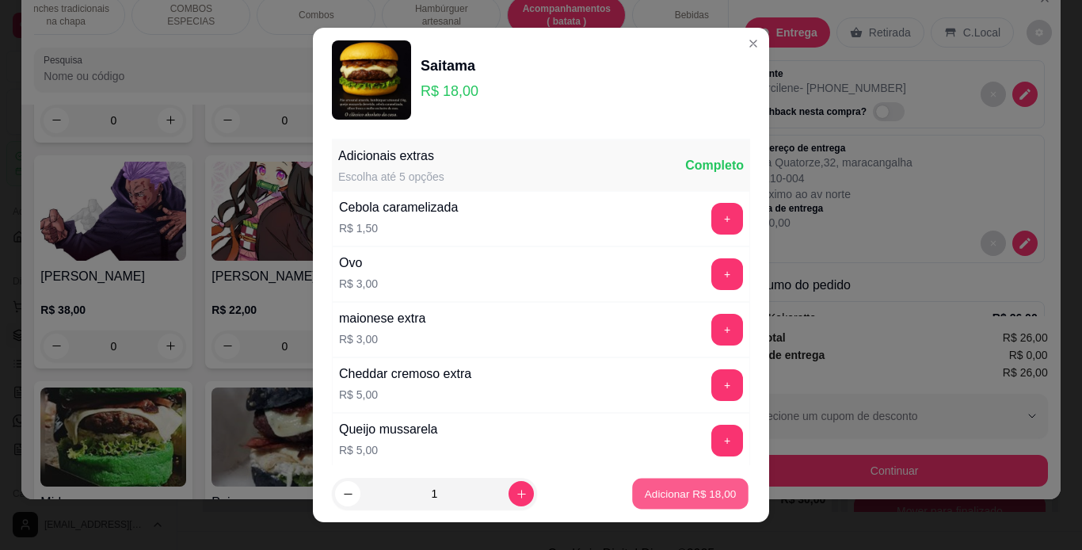
click at [632, 484] on button "Adicionar R$ 18,00" at bounding box center [690, 494] width 116 height 31
type input "1"
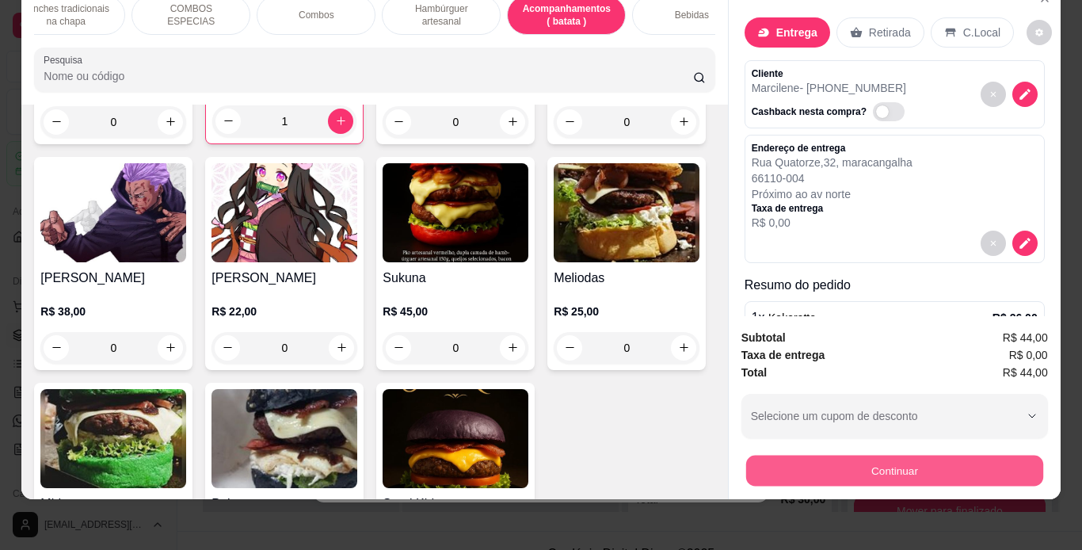
click at [764, 456] on button "Continuar" at bounding box center [894, 471] width 297 height 31
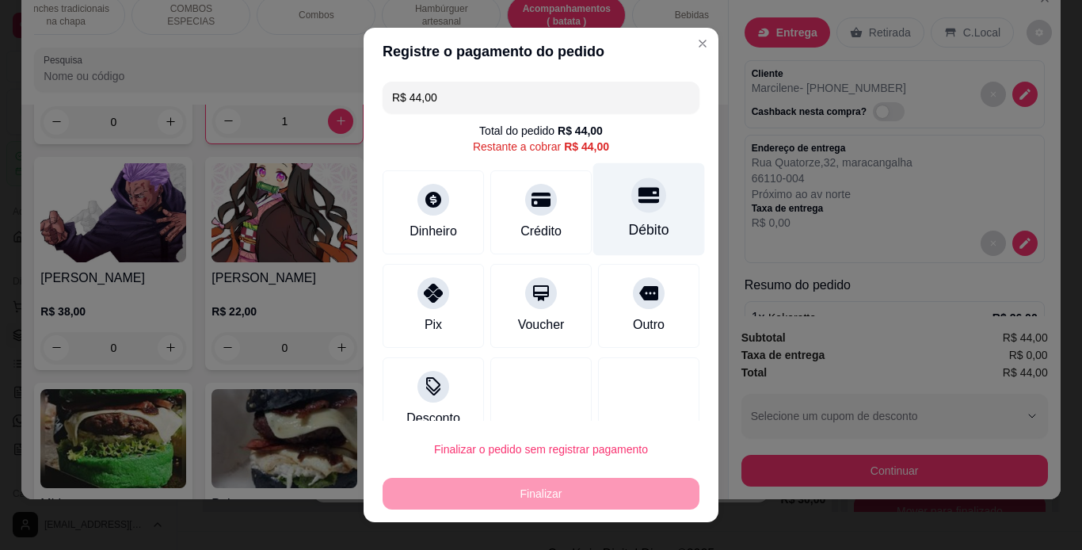
click at [631, 207] on div at bounding box center [648, 194] width 35 height 35
type input "R$ 0,00"
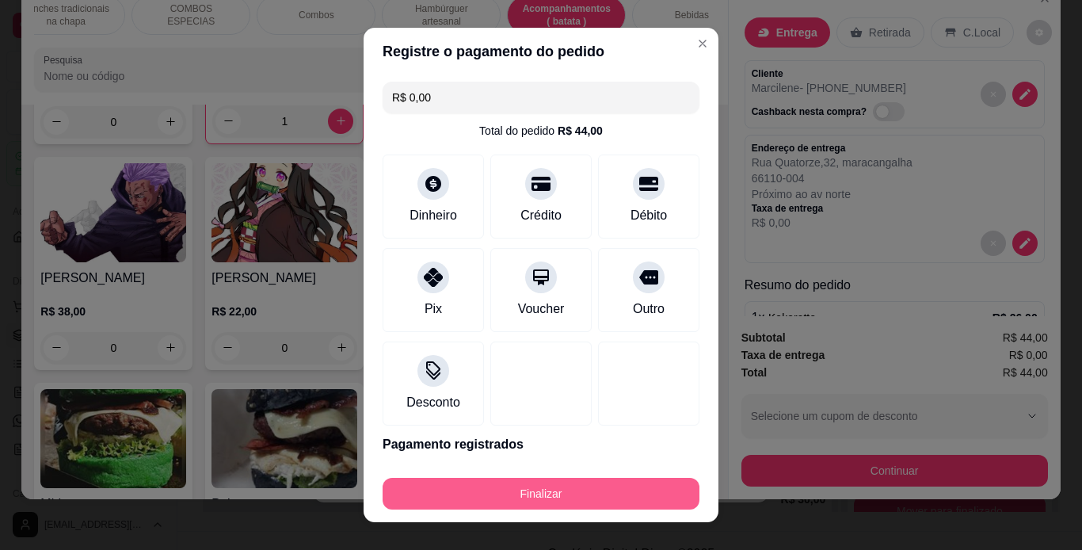
click at [582, 490] on button "Finalizar" at bounding box center [541, 494] width 317 height 32
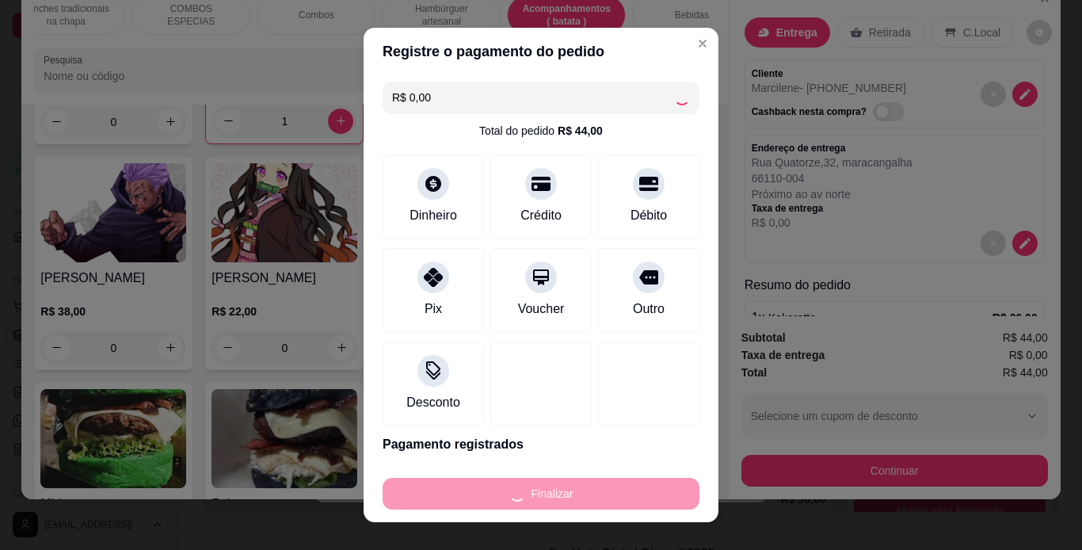
type input "0"
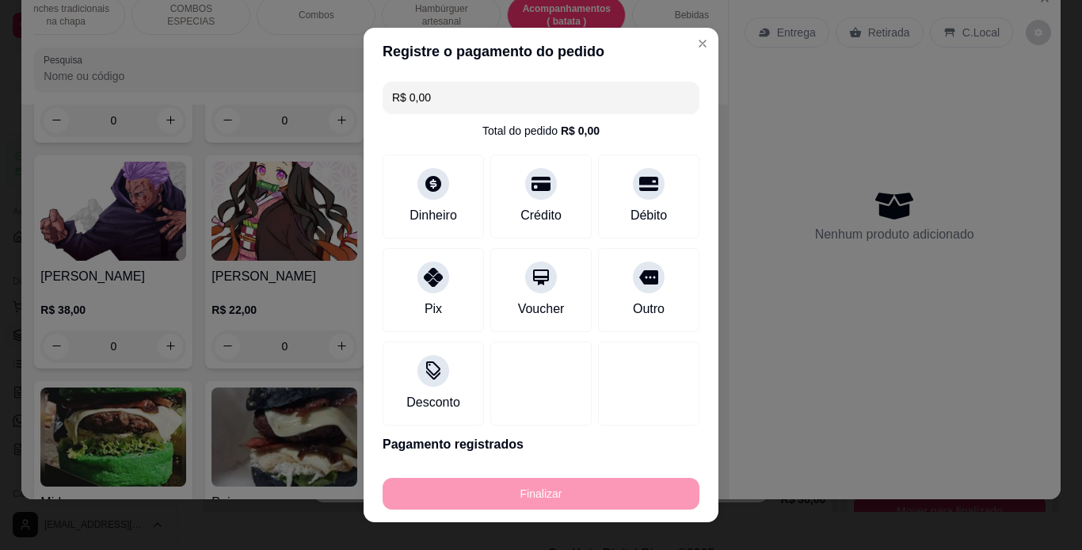
type input "-R$ 44,00"
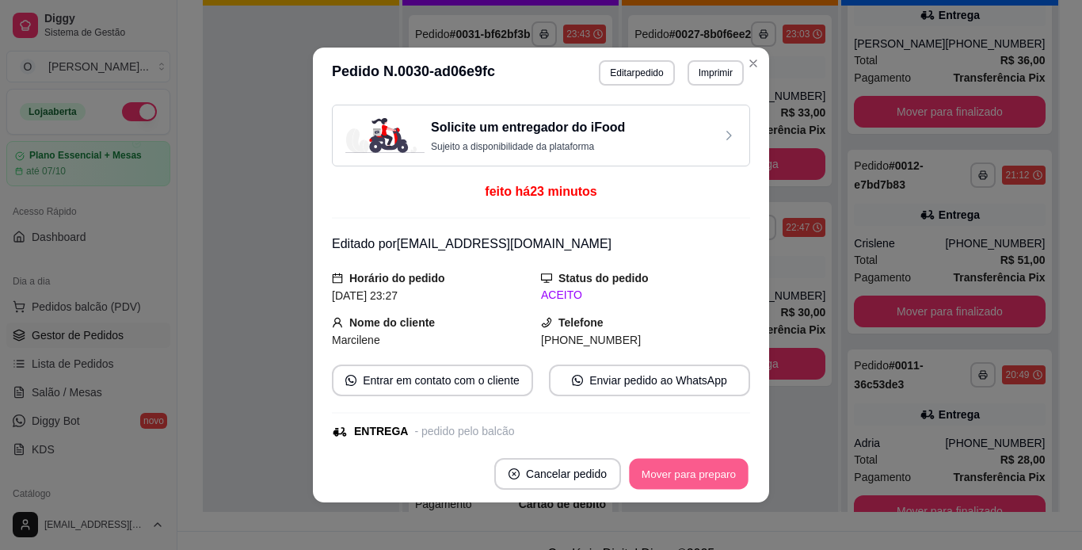
click at [708, 483] on button "Mover para preparo" at bounding box center [688, 474] width 119 height 31
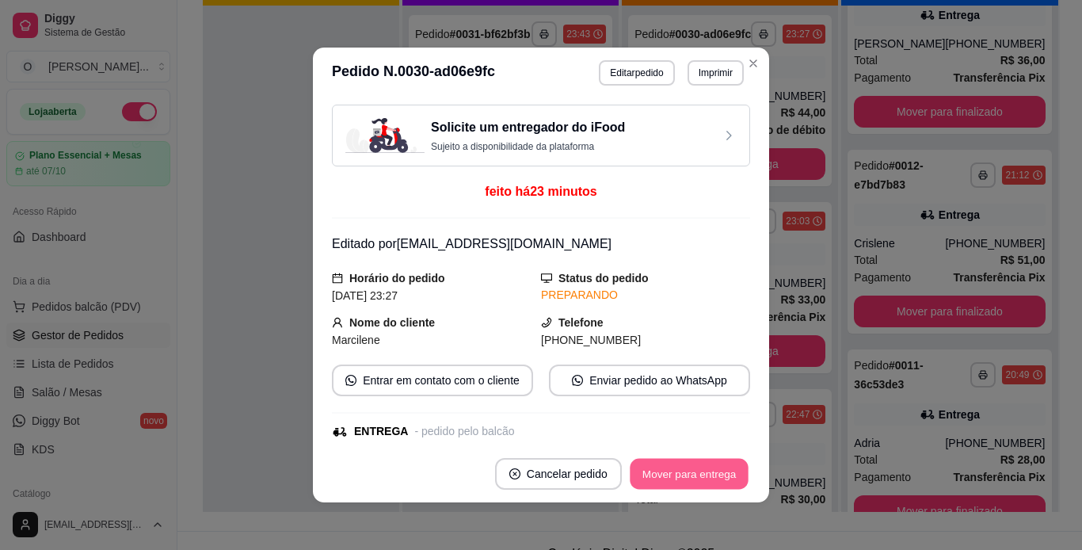
click at [708, 483] on button "Mover para entrega" at bounding box center [689, 474] width 119 height 31
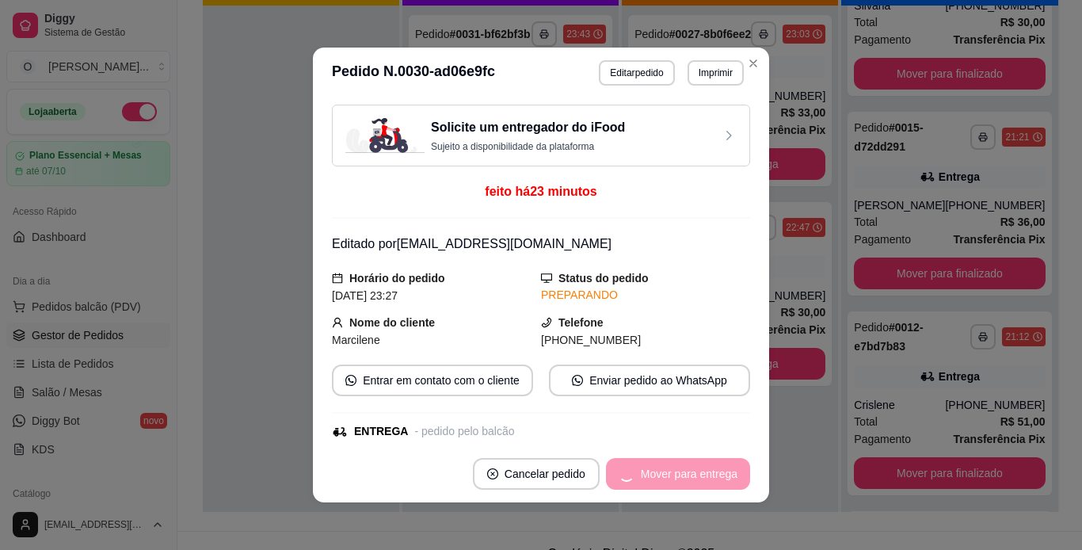
scroll to position [1063, 0]
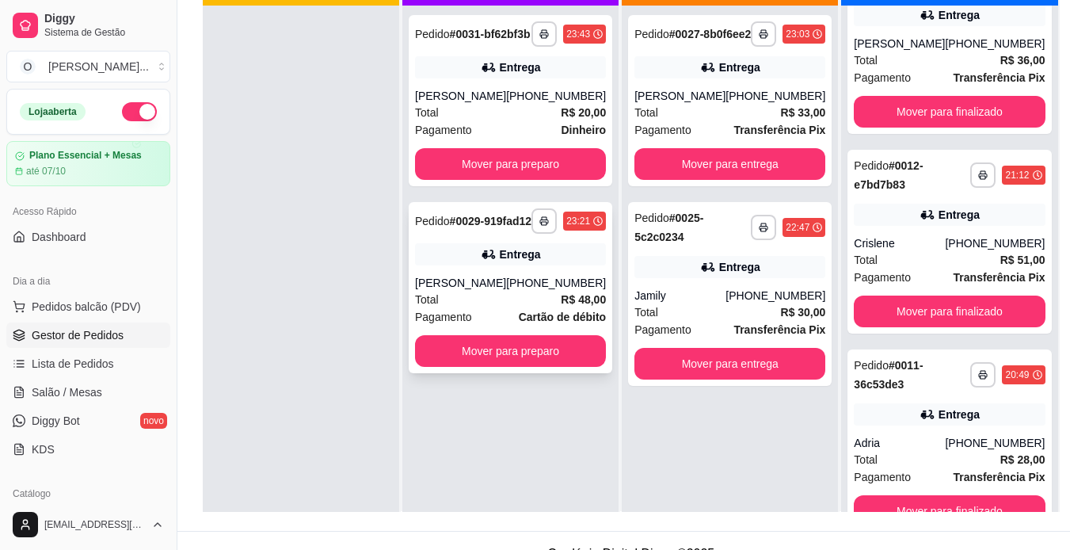
click at [555, 292] on div "**********" at bounding box center [511, 287] width 204 height 171
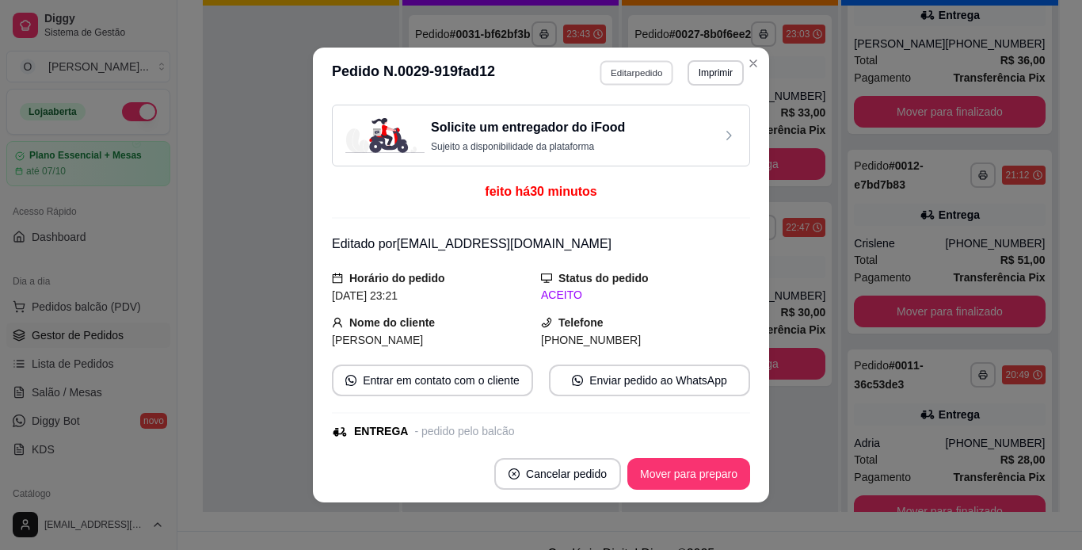
click at [640, 74] on button "Editar pedido" at bounding box center [638, 72] width 74 height 25
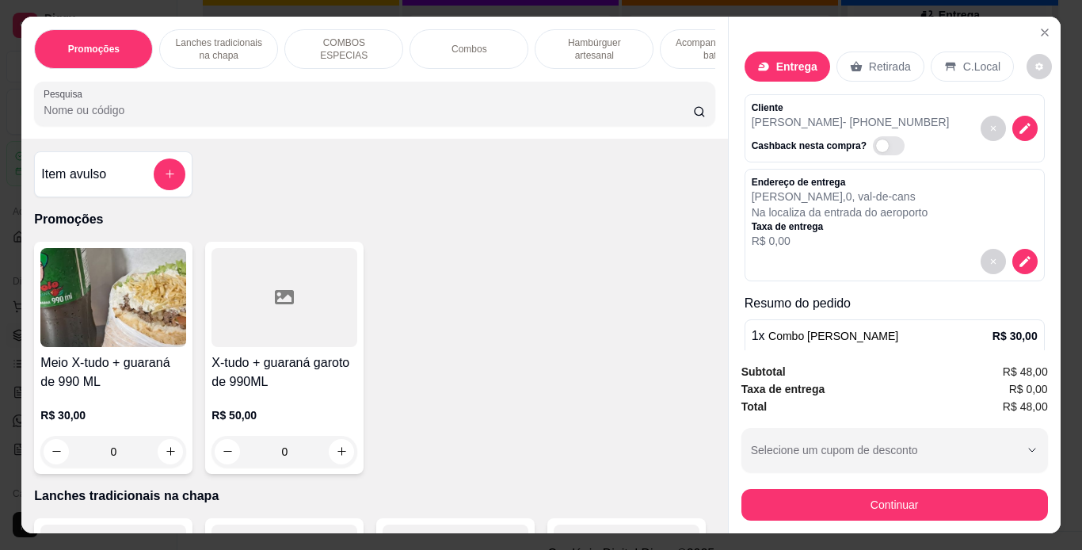
scroll to position [127, 0]
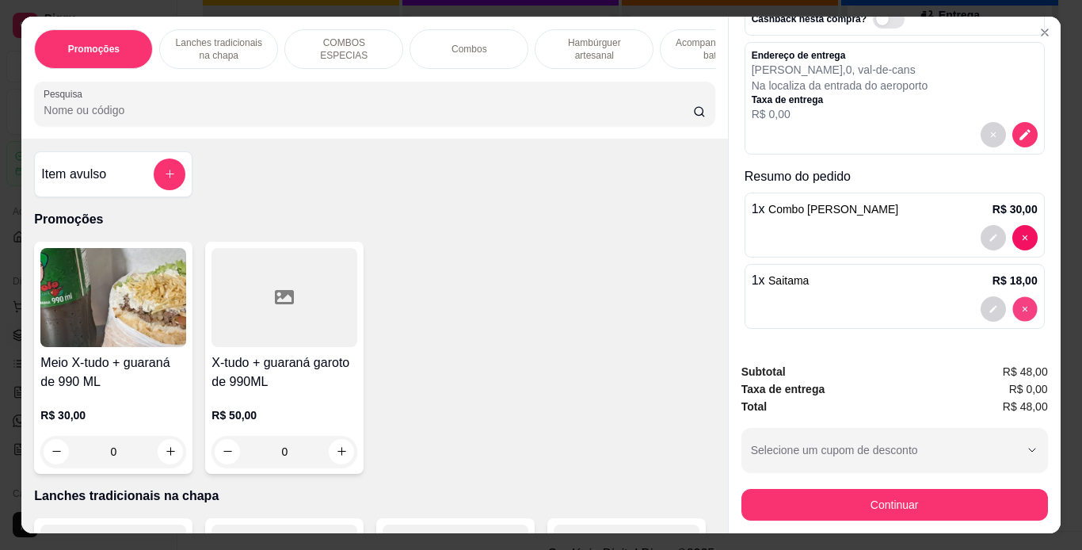
type input "0"
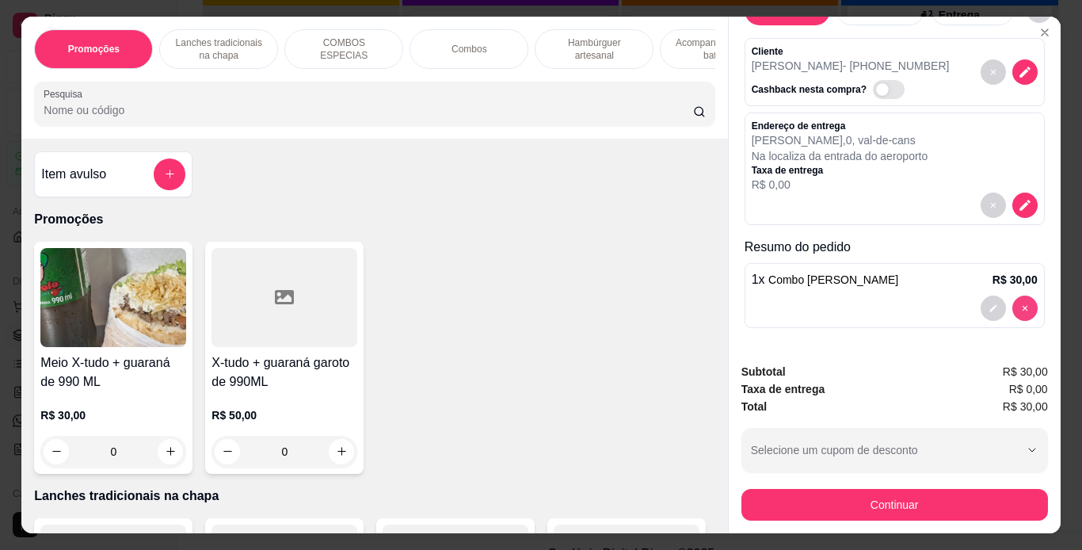
scroll to position [56, 0]
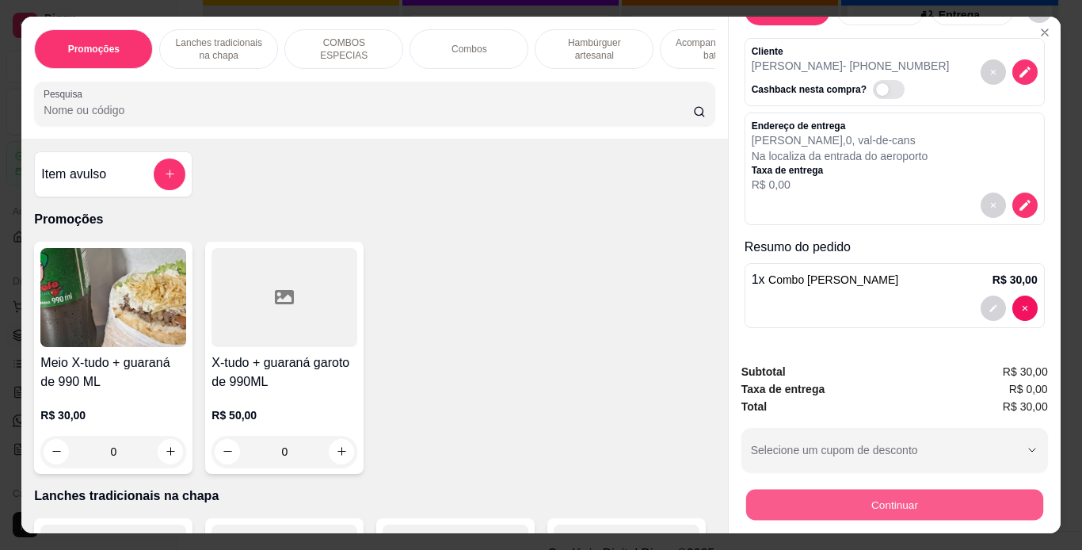
click at [935, 503] on button "Continuar" at bounding box center [894, 505] width 297 height 31
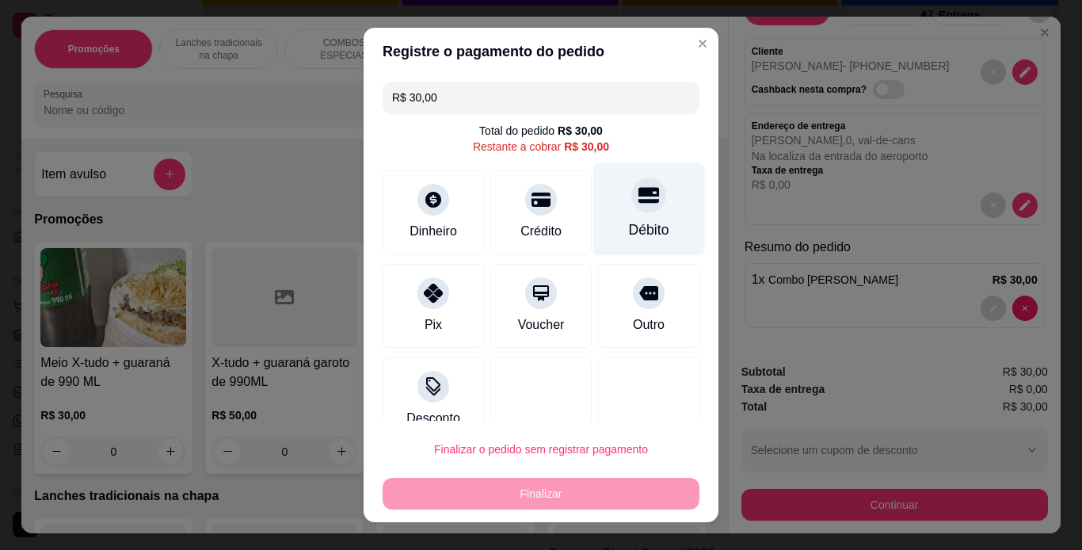
click at [629, 237] on div "Débito" at bounding box center [649, 229] width 40 height 21
type input "R$ 0,00"
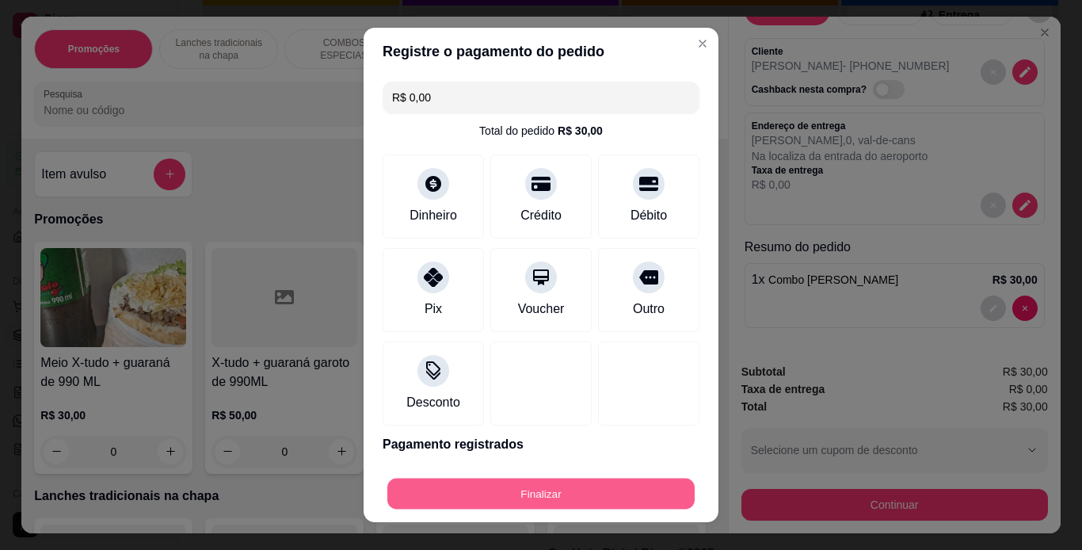
click at [600, 499] on button "Finalizar" at bounding box center [540, 494] width 307 height 31
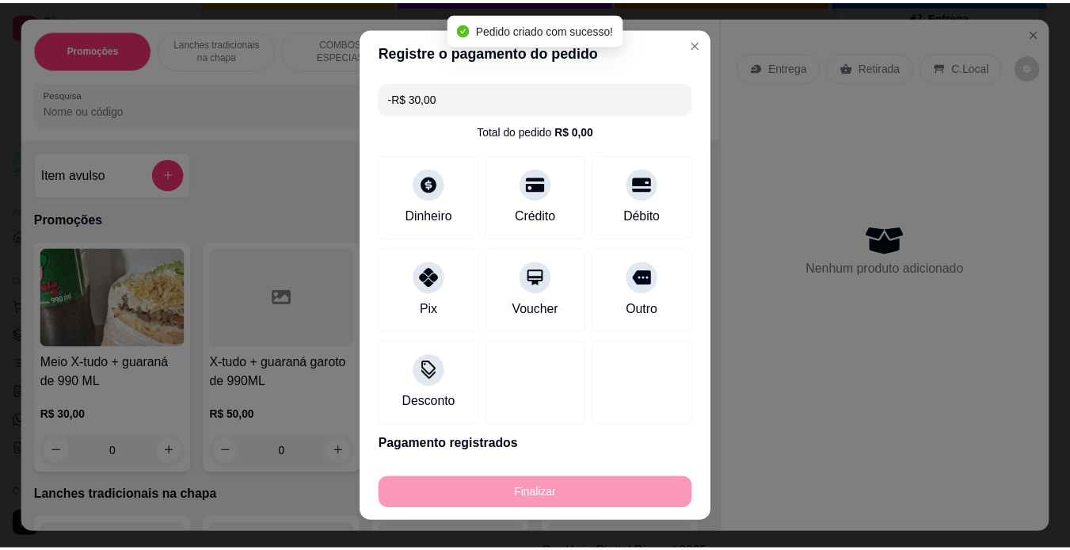
scroll to position [0, 0]
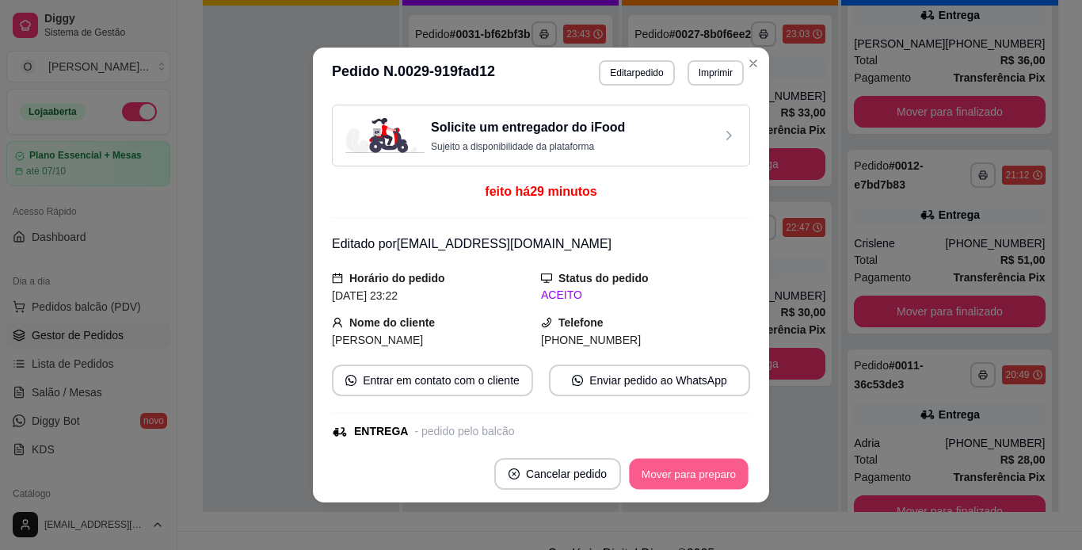
click at [724, 470] on button "Mover para preparo" at bounding box center [688, 474] width 119 height 31
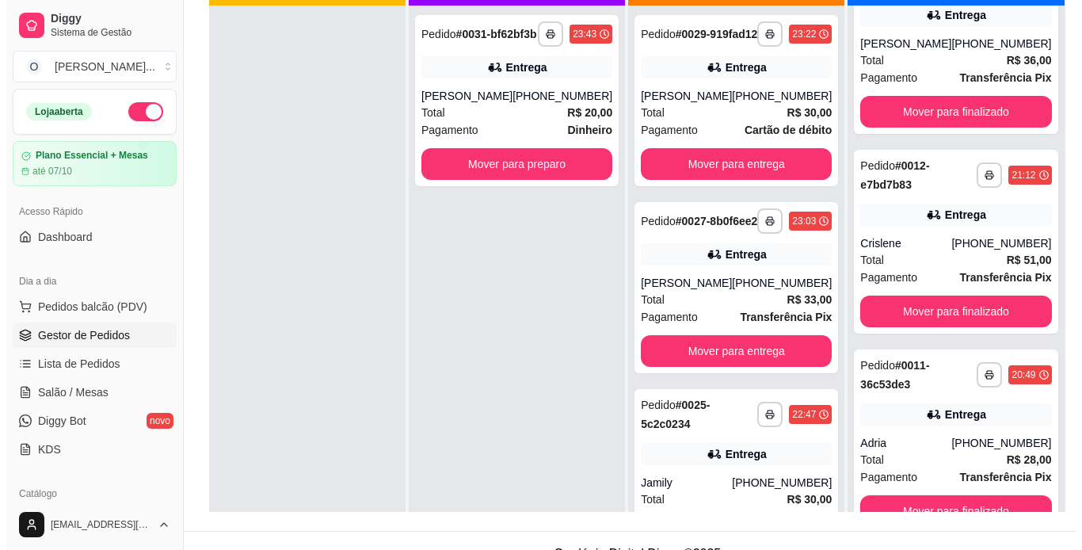
scroll to position [65, 0]
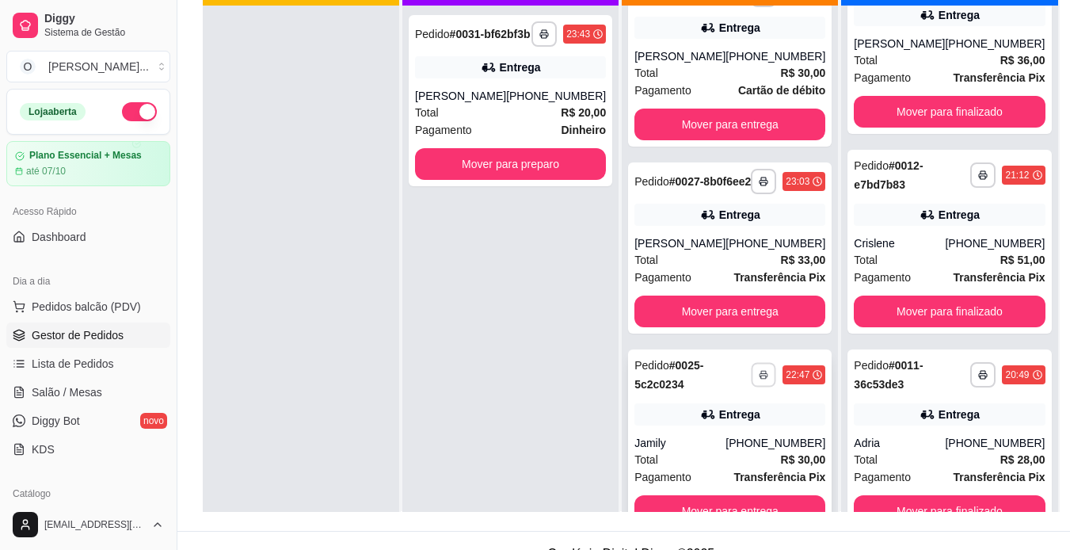
click at [761, 376] on rect "button" at bounding box center [763, 377] width 5 height 3
click at [705, 433] on button "IMPRESSORA" at bounding box center [694, 430] width 111 height 25
click at [787, 436] on div "[PHONE_NUMBER]" at bounding box center [776, 443] width 100 height 16
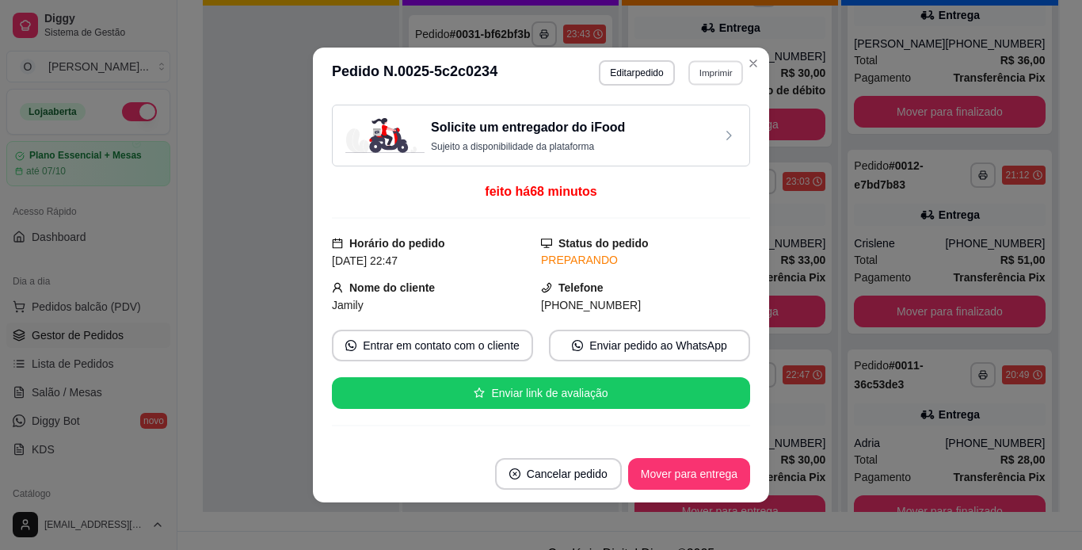
click at [708, 71] on button "Imprimir" at bounding box center [716, 72] width 55 height 25
click at [697, 122] on button "IMPRESSORA" at bounding box center [681, 128] width 111 height 25
click at [723, 466] on button "Mover para entrega" at bounding box center [689, 474] width 119 height 31
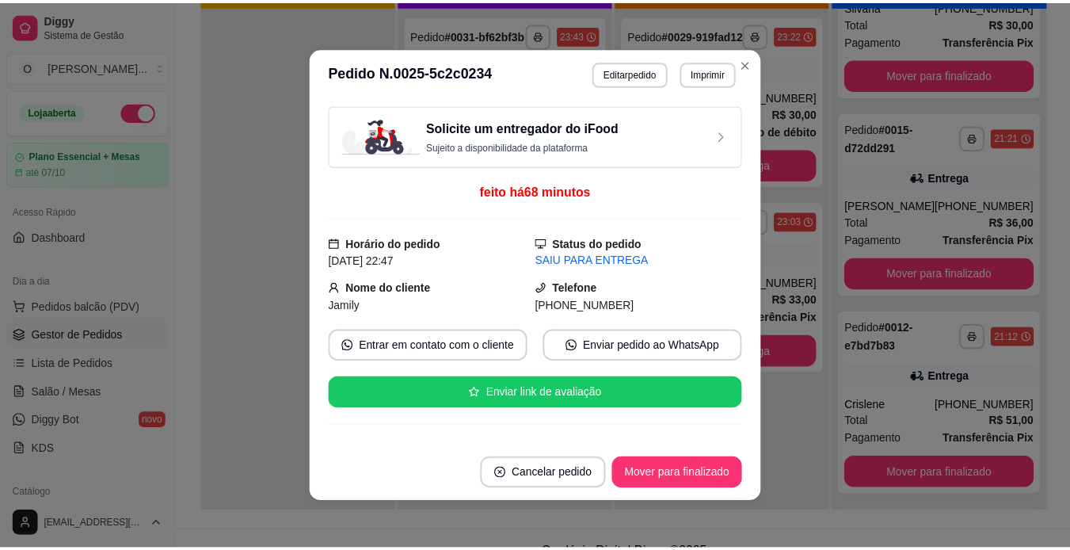
scroll to position [1263, 0]
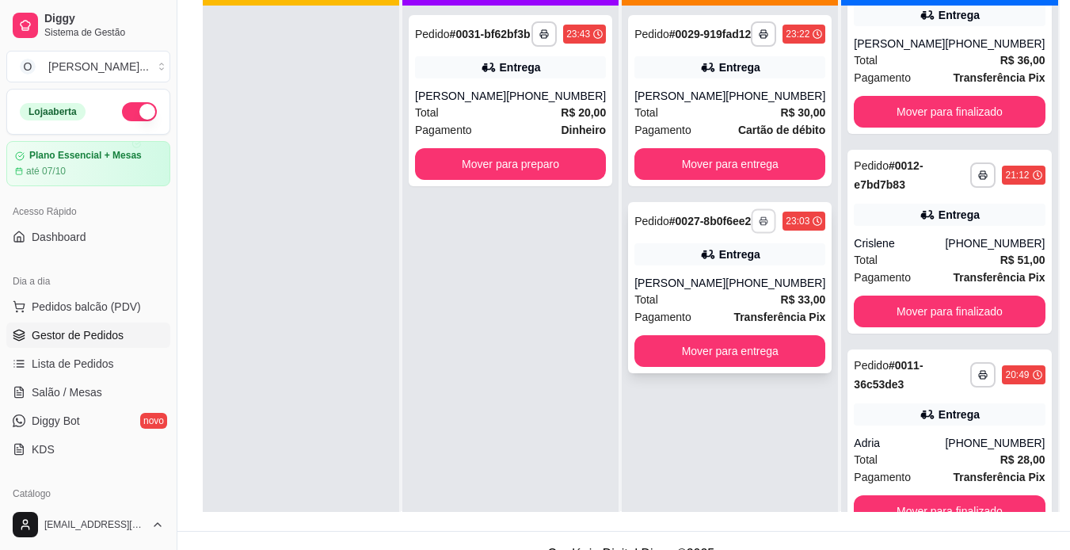
click at [760, 223] on icon "button" at bounding box center [764, 221] width 8 height 3
click at [736, 291] on button "IMPRESSORA" at bounding box center [706, 295] width 111 height 25
click at [752, 34] on button "button" at bounding box center [764, 33] width 25 height 25
click at [734, 100] on button "IMPRESSORA" at bounding box center [707, 95] width 115 height 25
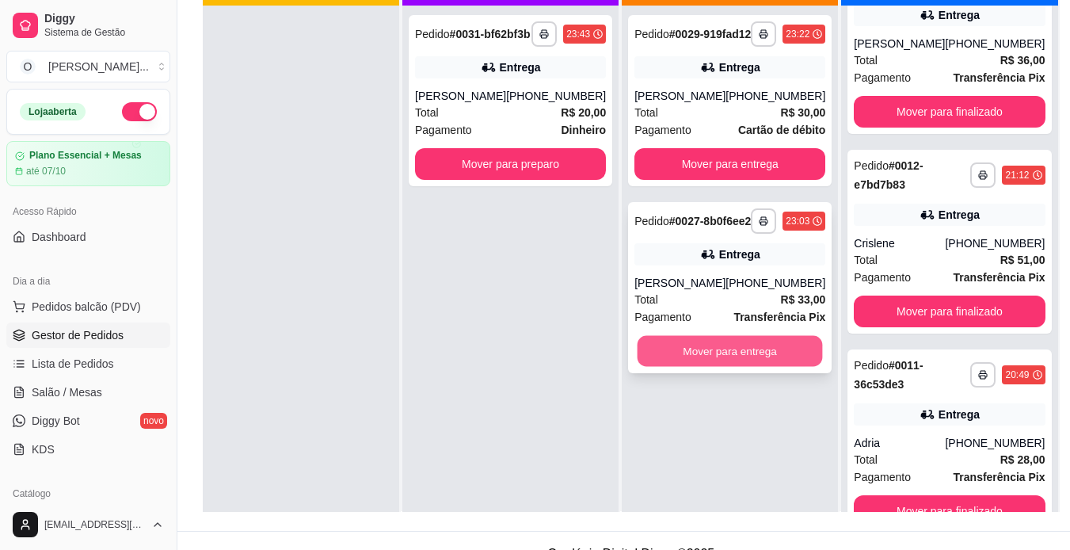
click at [754, 367] on button "Mover para entrega" at bounding box center [730, 351] width 185 height 31
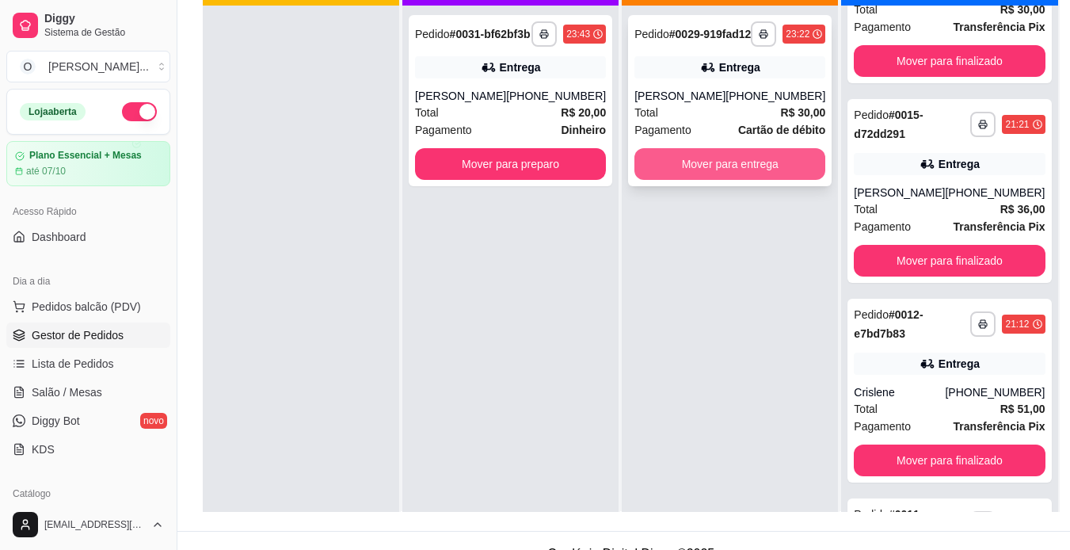
scroll to position [1463, 0]
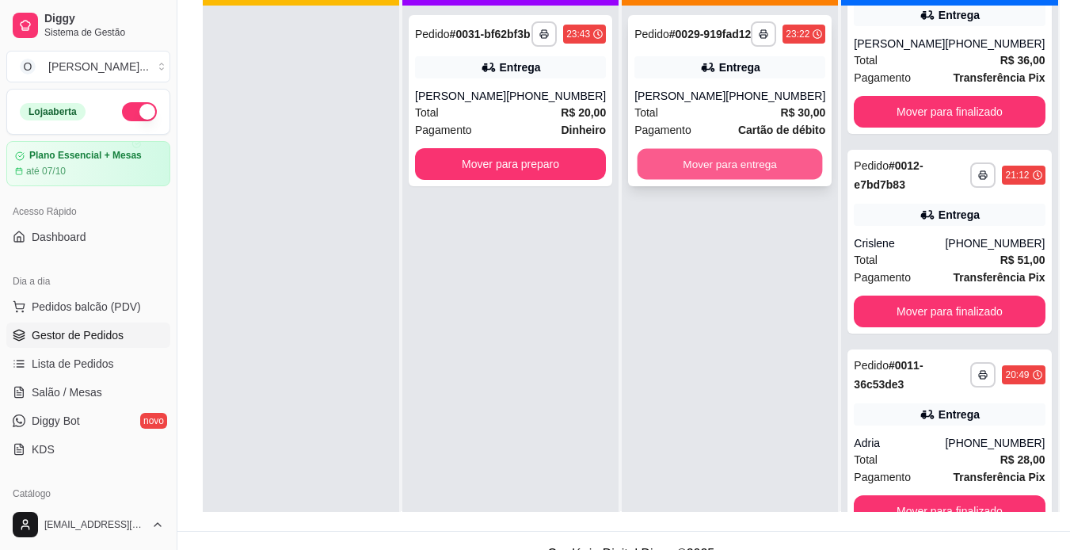
click at [764, 180] on button "Mover para entrega" at bounding box center [730, 164] width 185 height 31
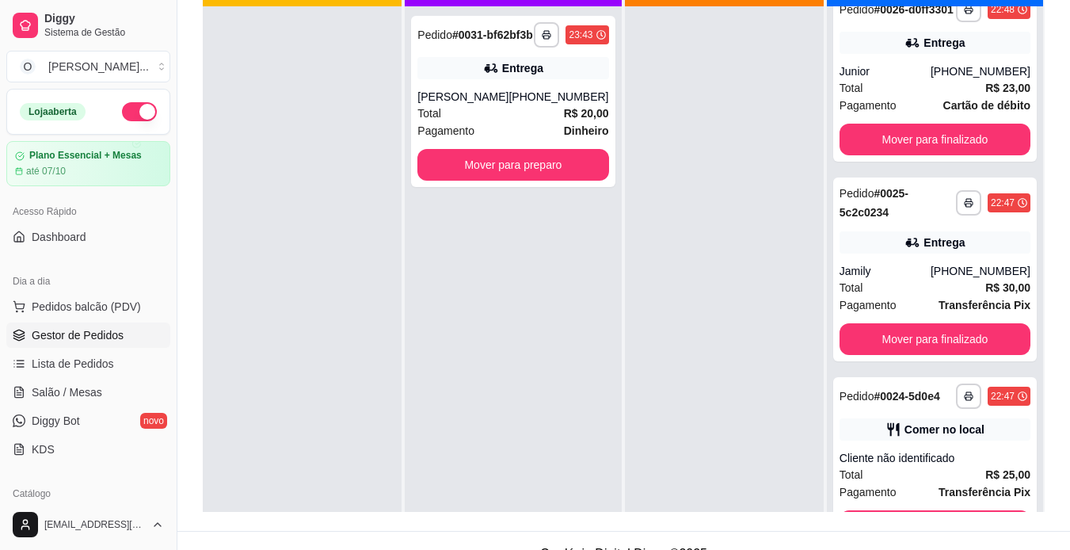
scroll to position [594, 0]
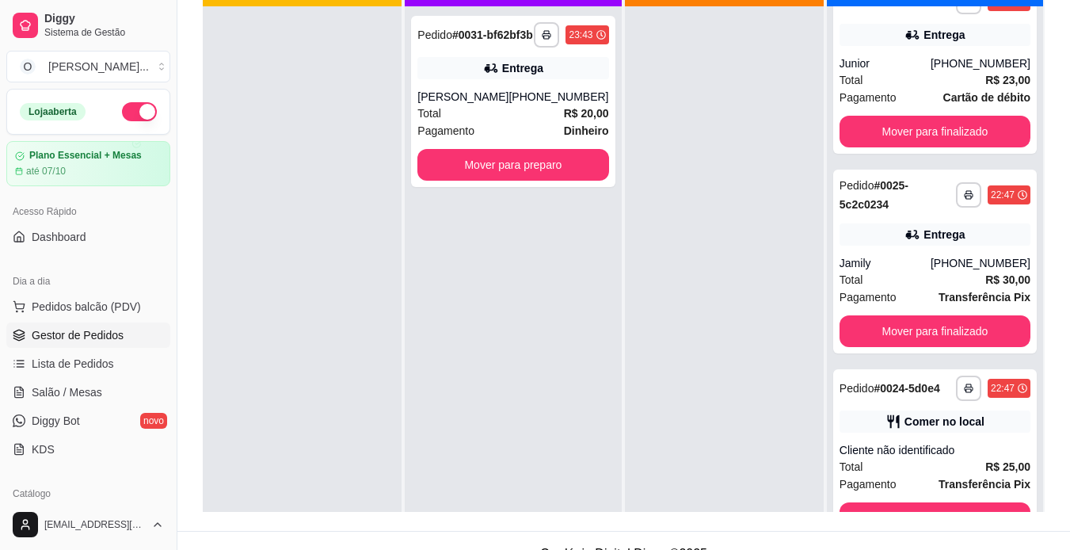
click at [945, 246] on div "Entrega" at bounding box center [935, 234] width 191 height 22
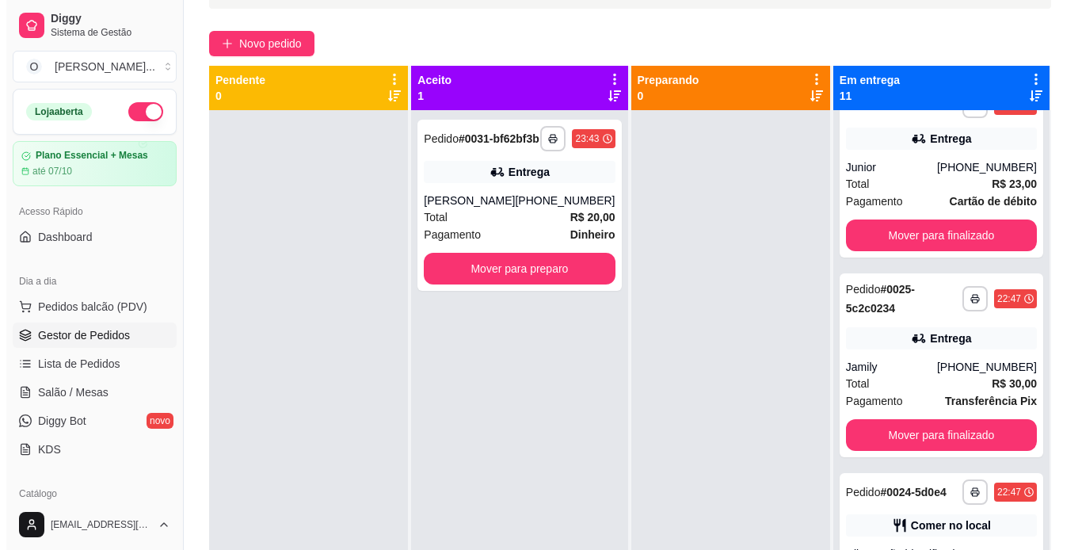
scroll to position [111, 0]
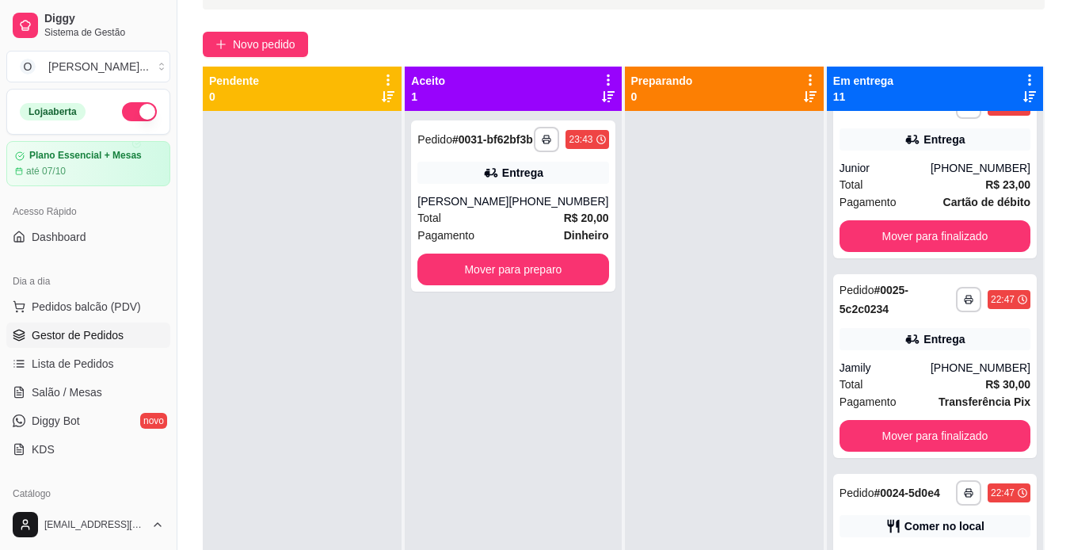
click at [663, 361] on div at bounding box center [724, 386] width 199 height 550
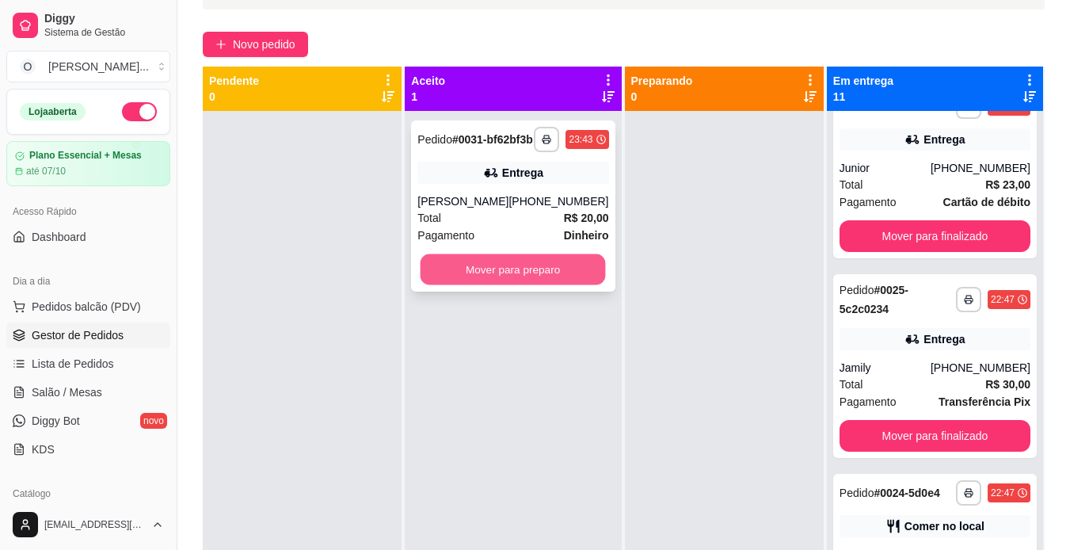
click at [561, 282] on button "Mover para preparo" at bounding box center [513, 269] width 185 height 31
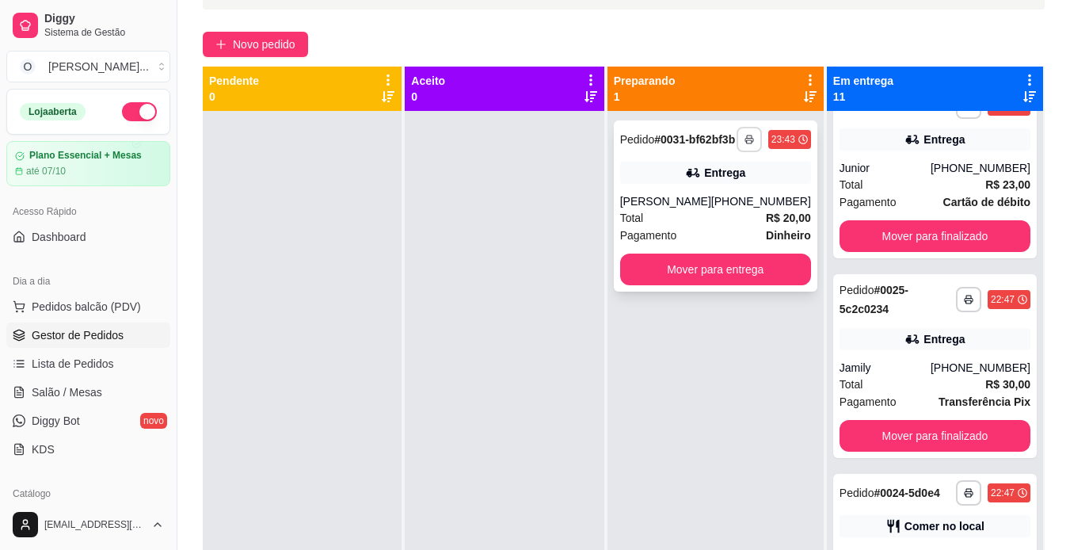
click at [748, 144] on icon "button" at bounding box center [750, 140] width 10 height 10
click at [732, 199] on button "IMPRESSORA" at bounding box center [706, 201] width 111 height 25
click at [369, 292] on div at bounding box center [302, 386] width 199 height 550
click at [303, 48] on button "Novo pedido" at bounding box center [255, 44] width 105 height 25
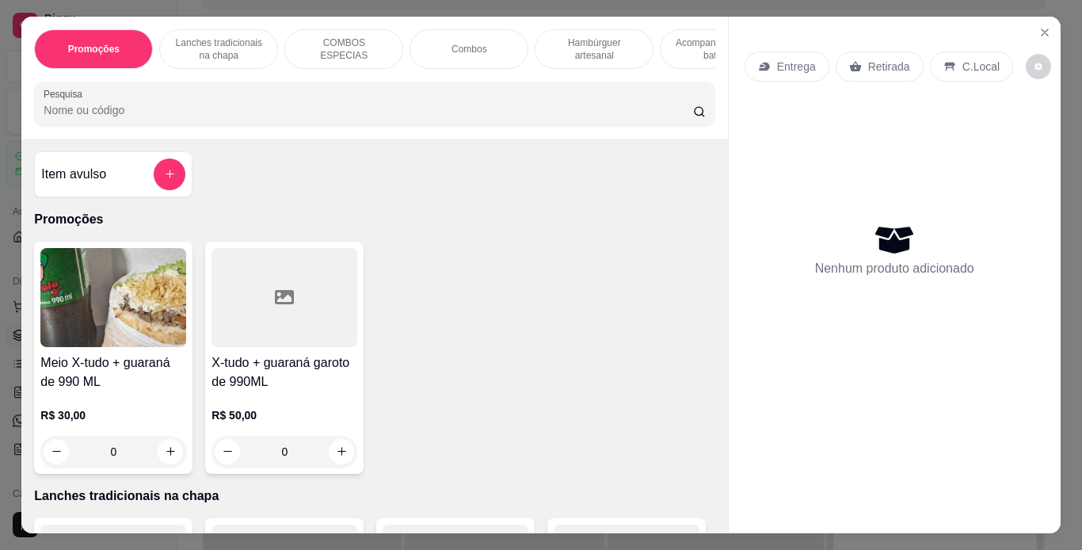
click at [275, 45] on div "Promoções Lanches tradicionais na chapa COMBOS ESPECIAS Combos Hambúrguer artes…" at bounding box center [374, 49] width 681 height 40
click at [584, 48] on p "Hambúrguer artesanal" at bounding box center [594, 48] width 92 height 25
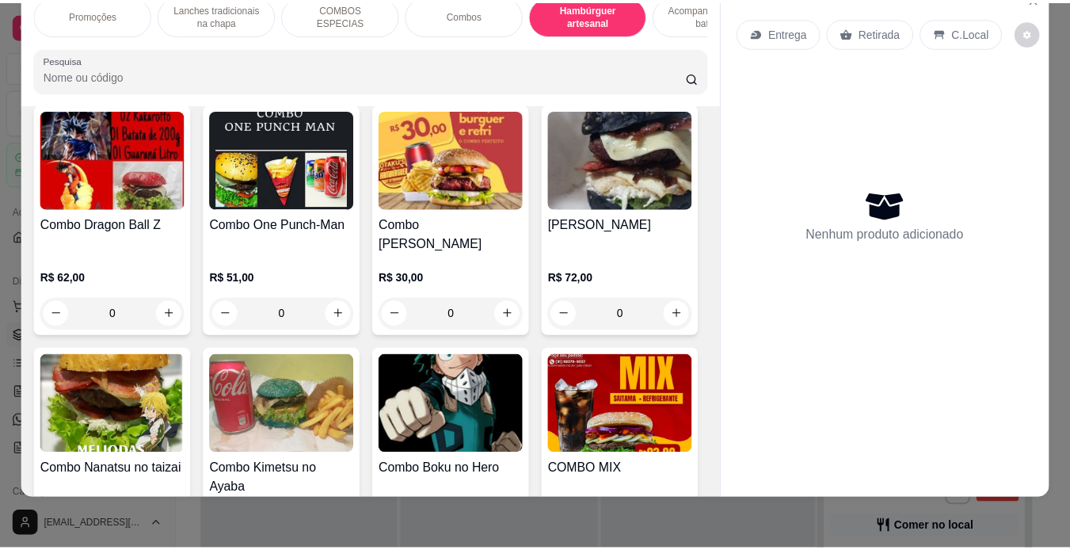
scroll to position [2043, 0]
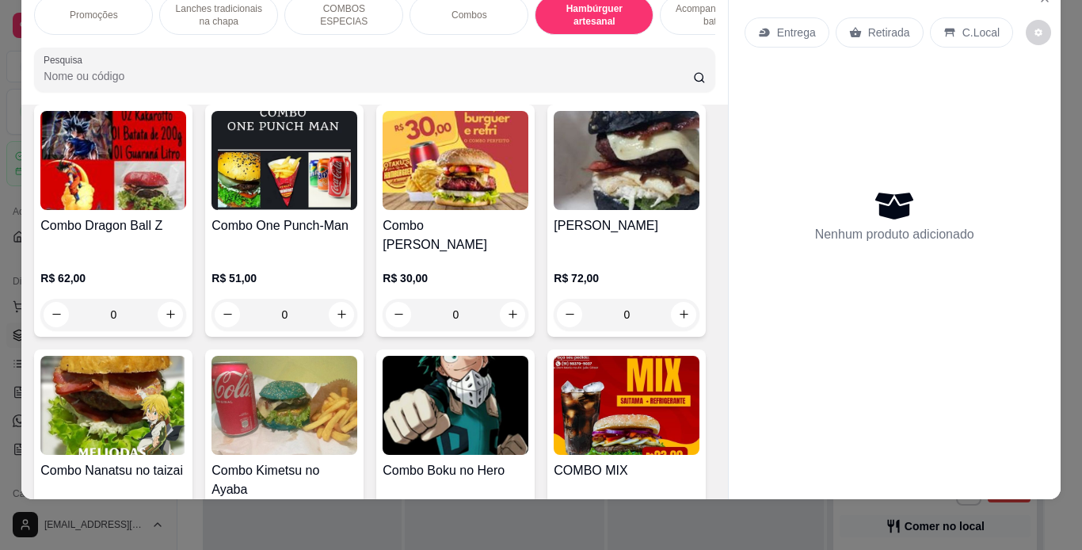
click at [120, 210] on img at bounding box center [113, 160] width 146 height 99
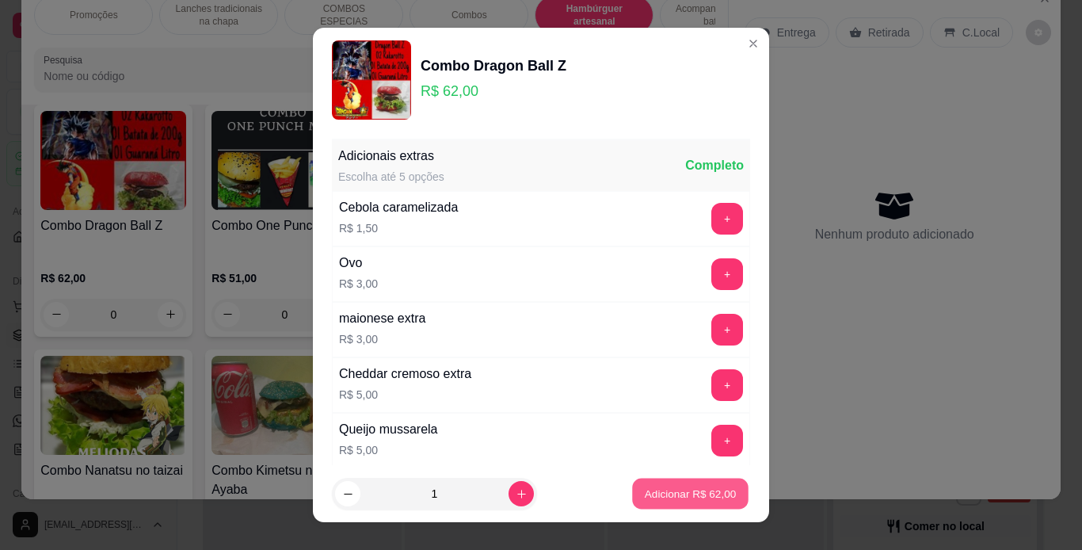
click at [659, 490] on p "Adicionar R$ 62,00" at bounding box center [691, 493] width 92 height 15
type input "1"
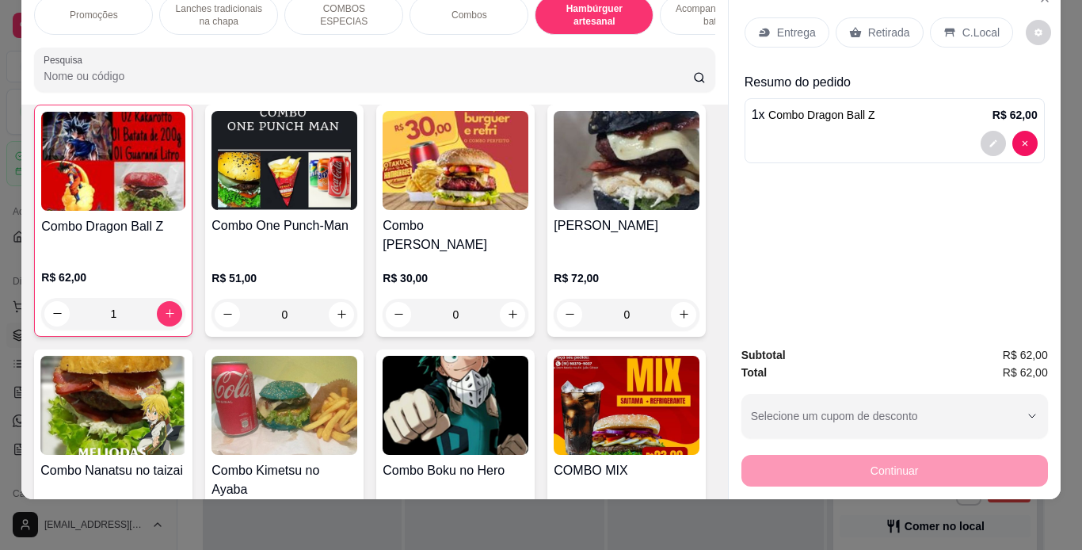
click at [966, 26] on p "C.Local" at bounding box center [981, 33] width 37 height 16
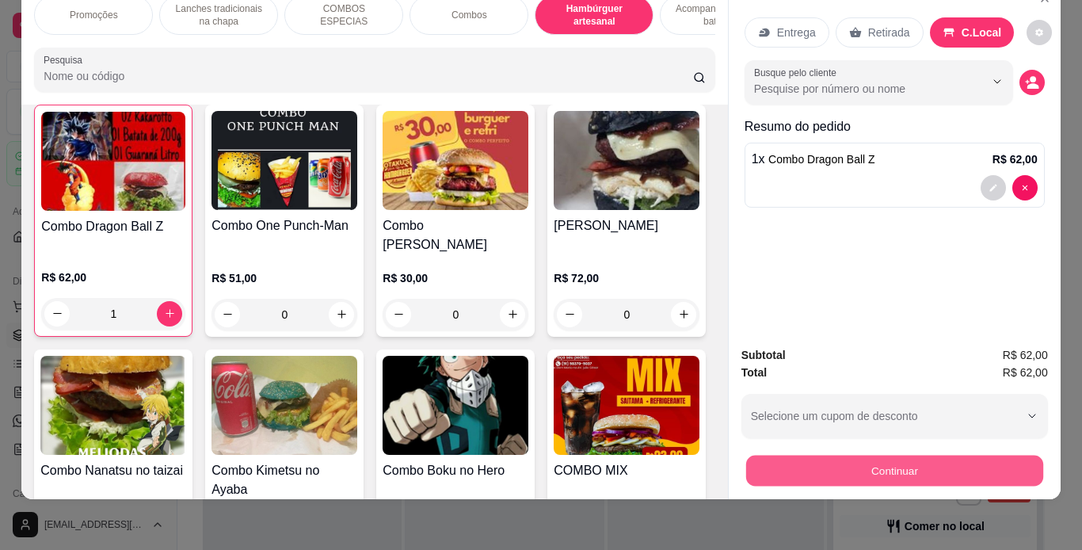
click at [917, 465] on button "Continuar" at bounding box center [894, 471] width 297 height 31
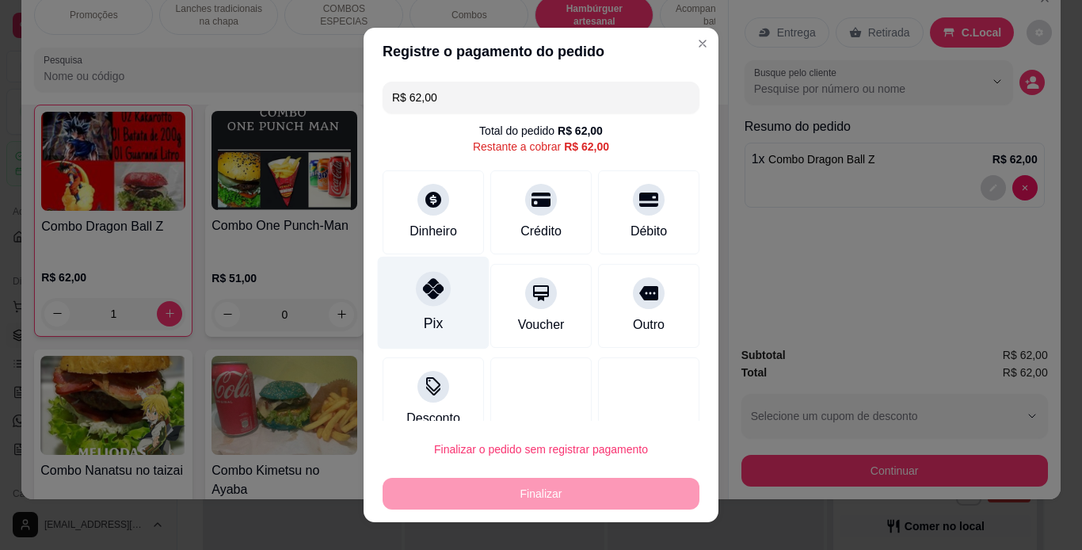
click at [436, 294] on div at bounding box center [433, 288] width 35 height 35
type input "R$ 0,00"
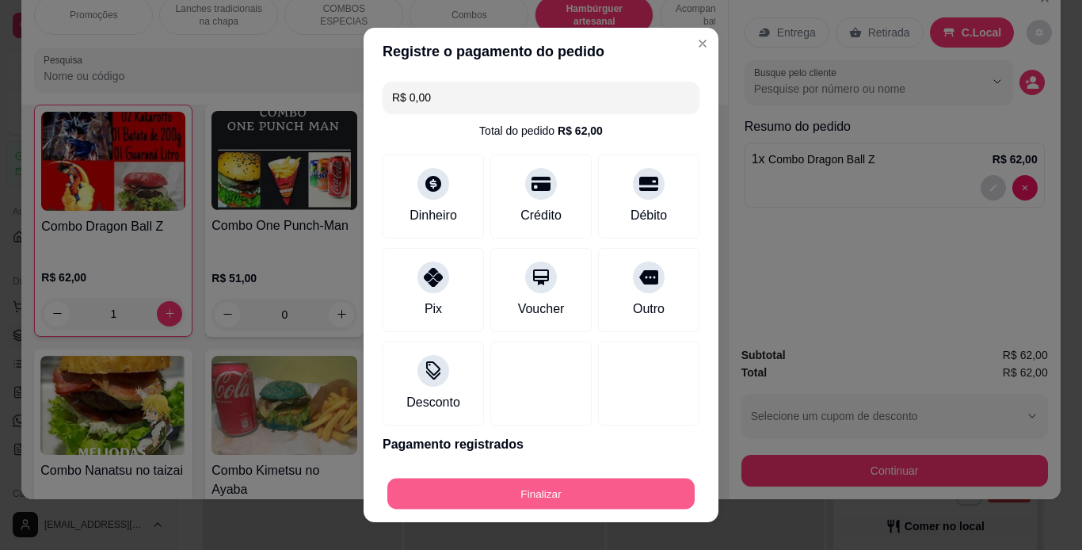
click at [616, 496] on button "Finalizar" at bounding box center [540, 494] width 307 height 31
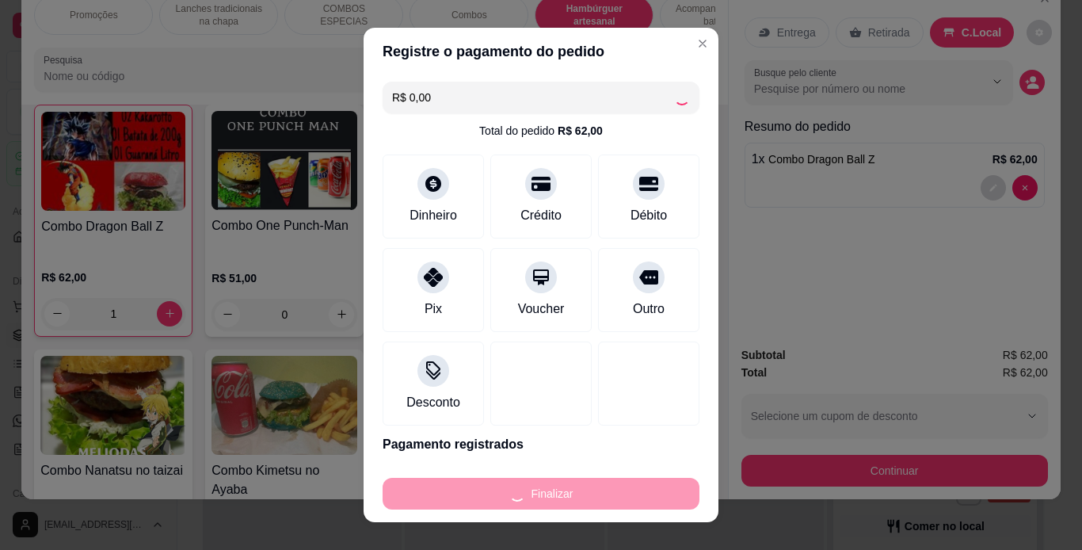
type input "0"
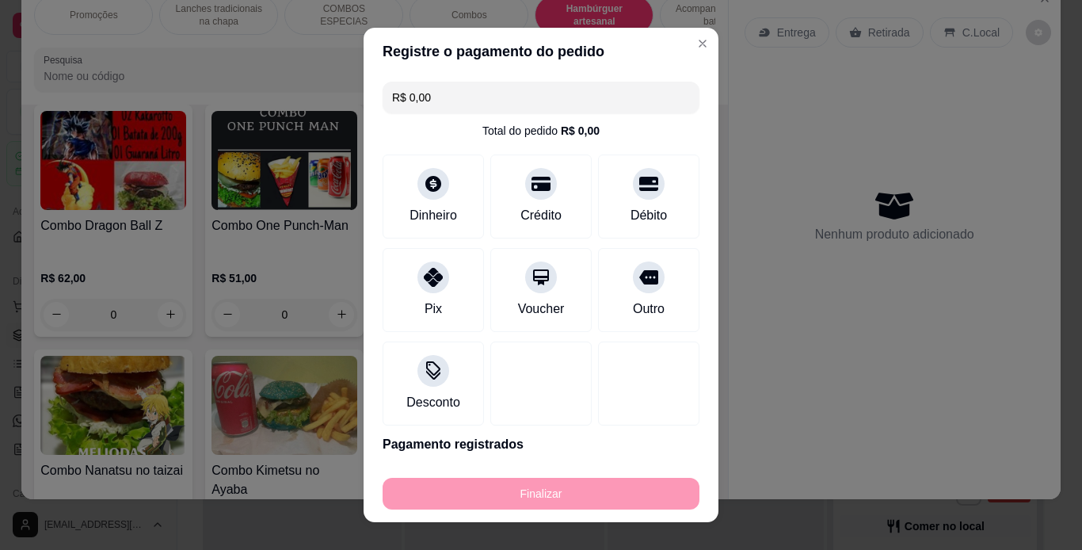
type input "-R$ 62,00"
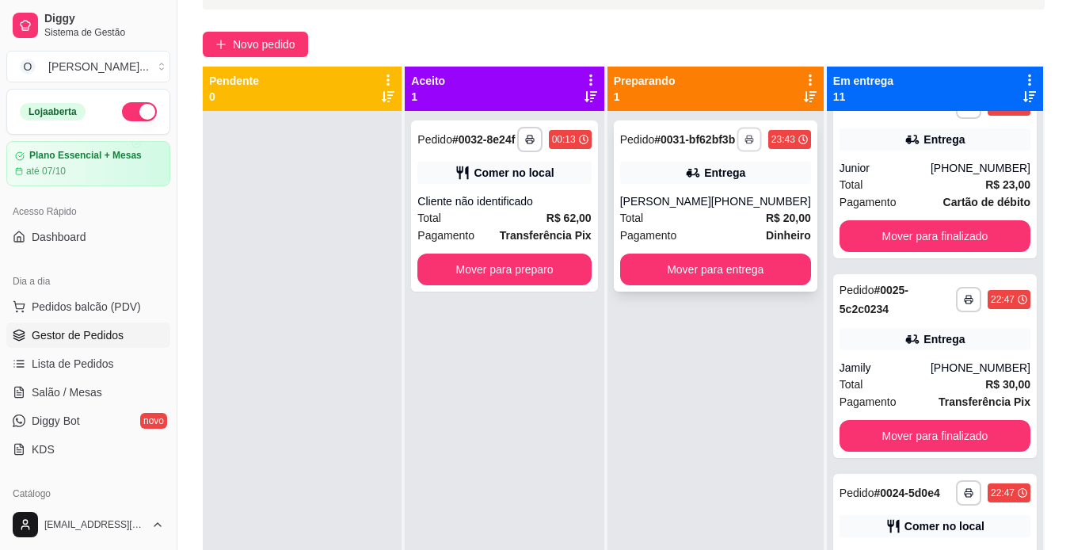
click at [747, 142] on icon "button" at bounding box center [750, 140] width 10 height 10
click at [725, 199] on button "IMPRESSORA" at bounding box center [706, 201] width 111 height 25
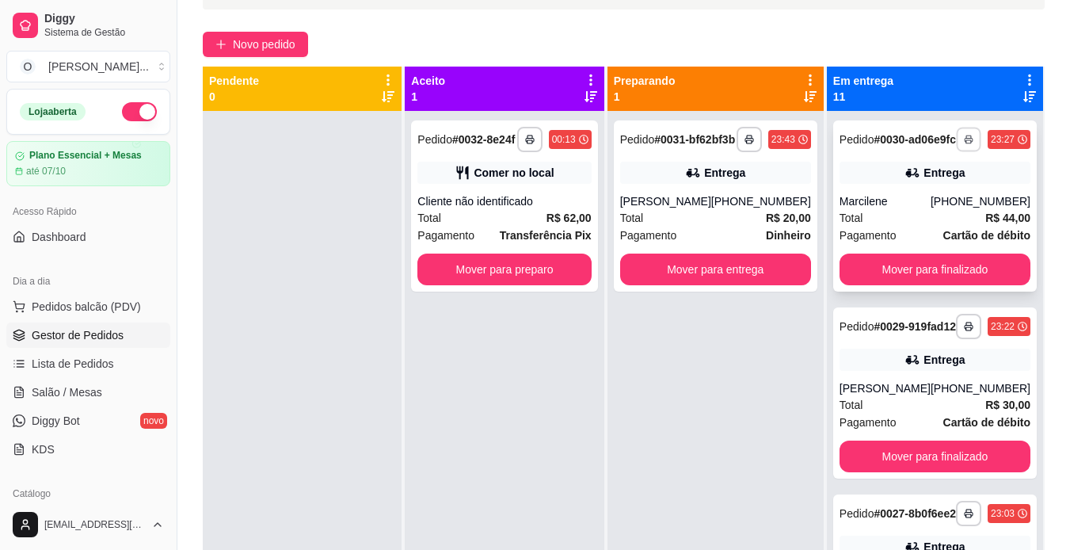
click at [964, 142] on icon "button" at bounding box center [969, 140] width 10 height 10
click at [925, 200] on button "IMPRESSORA" at bounding box center [903, 201] width 111 height 25
click at [770, 224] on strong "R$ 20,00" at bounding box center [788, 218] width 45 height 13
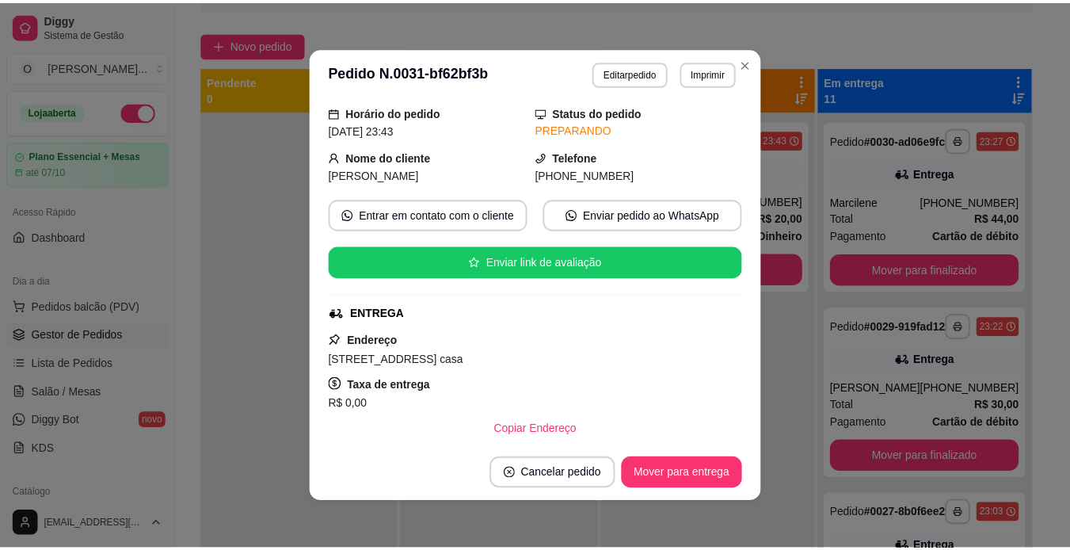
scroll to position [130, 0]
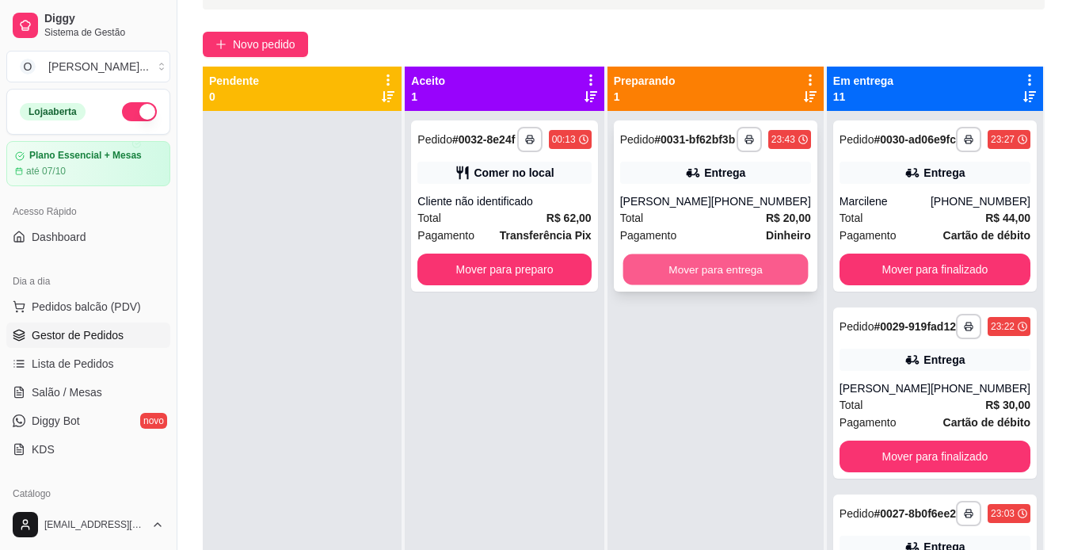
click at [782, 285] on button "Mover para entrega" at bounding box center [715, 269] width 185 height 31
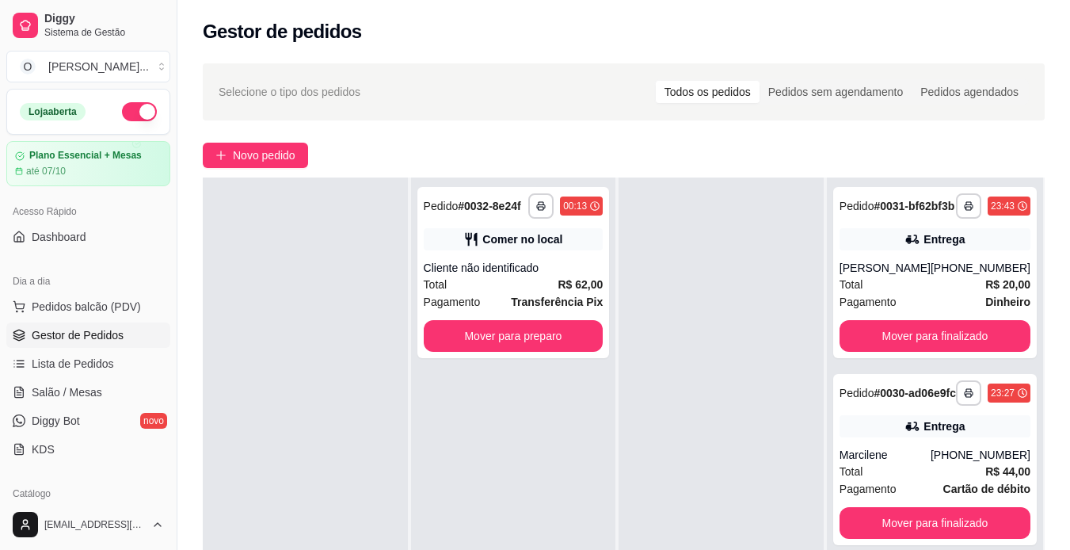
scroll to position [0, 0]
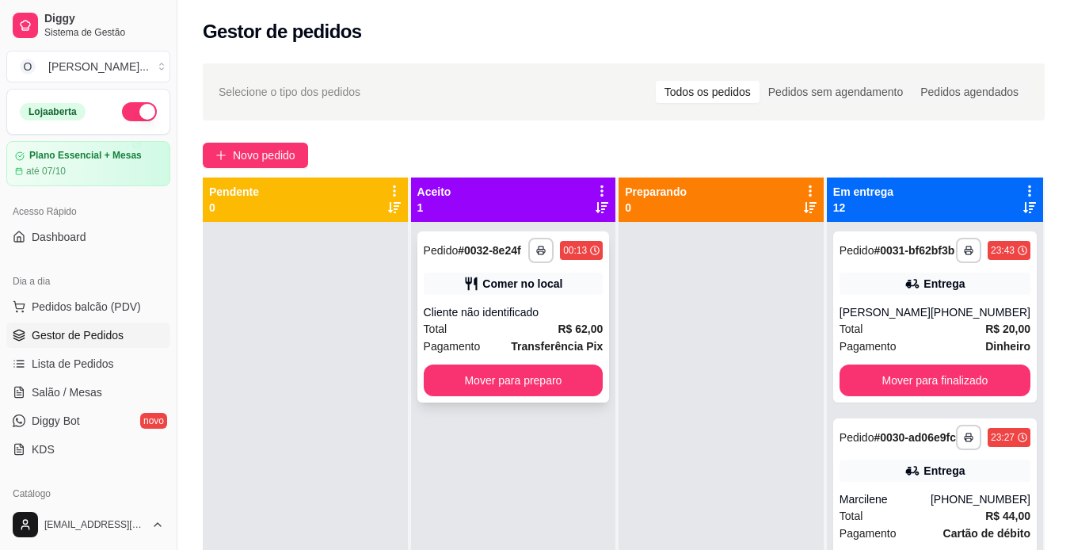
click at [498, 308] on div "Cliente não identificado" at bounding box center [514, 312] width 180 height 16
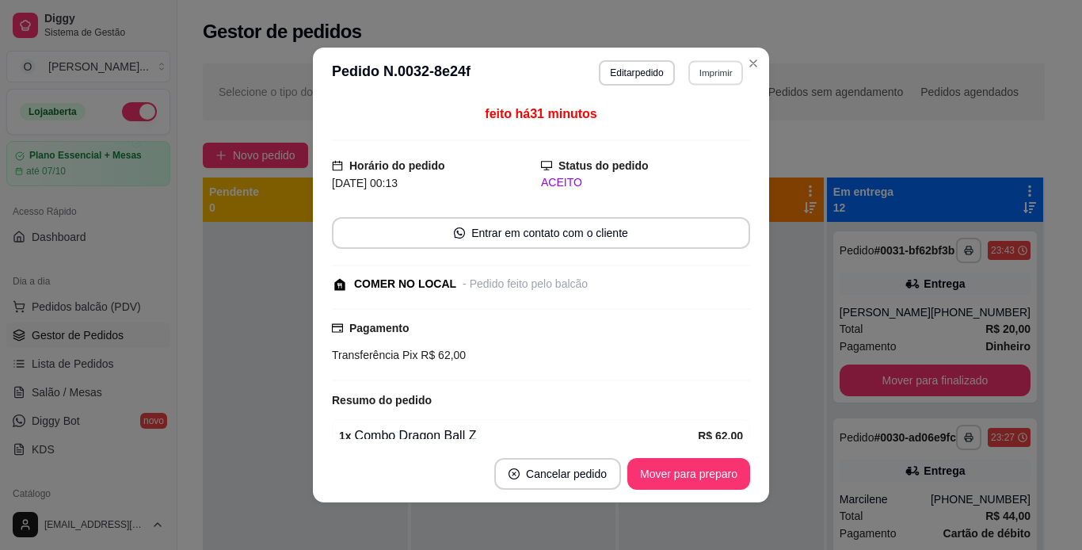
click at [695, 74] on button "Imprimir" at bounding box center [716, 72] width 55 height 25
click at [695, 124] on button "IMPRESSORA" at bounding box center [681, 128] width 111 height 25
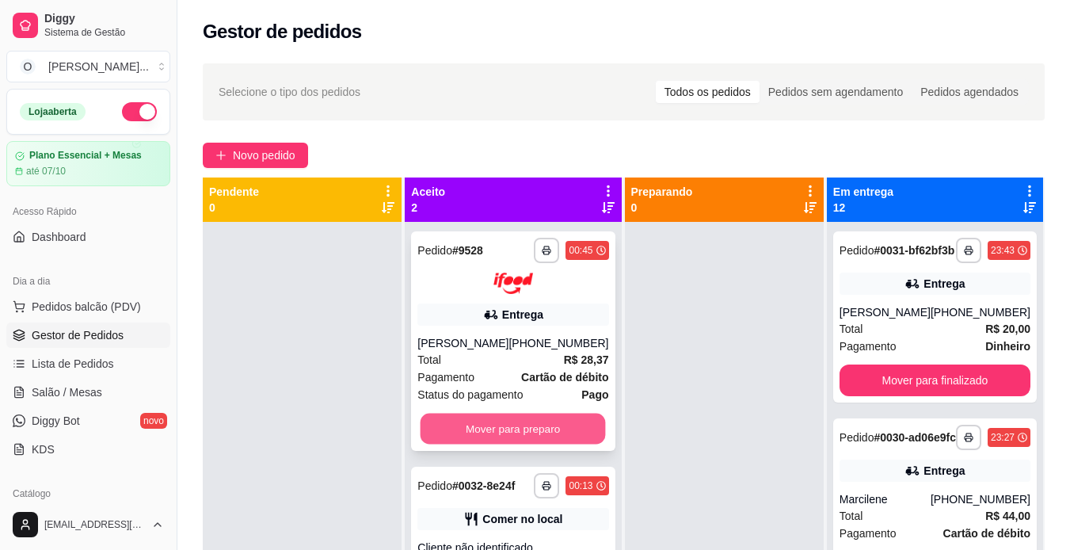
click at [589, 435] on button "Mover para preparo" at bounding box center [513, 428] width 185 height 31
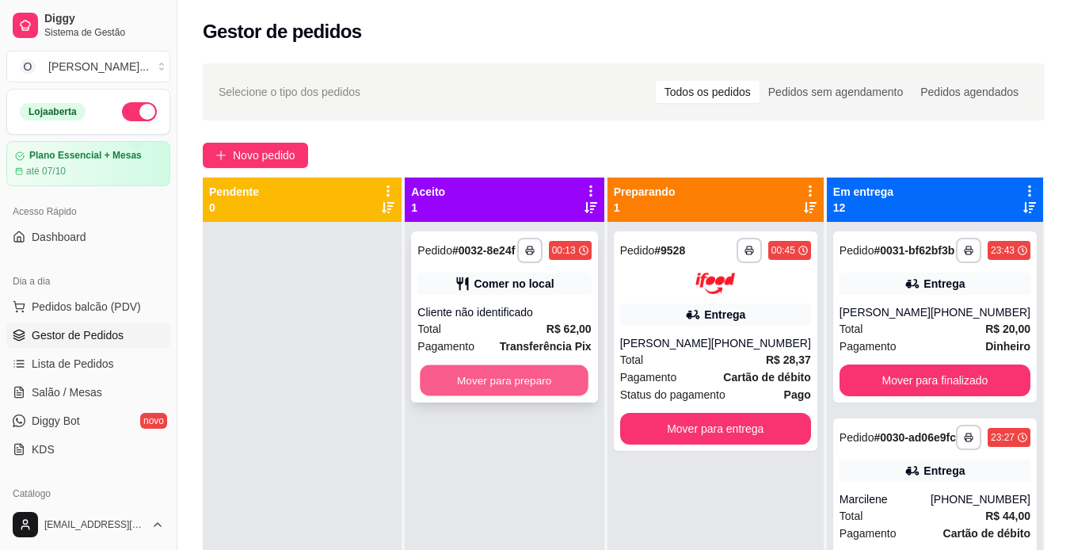
click at [556, 378] on button "Mover para preparo" at bounding box center [505, 380] width 169 height 31
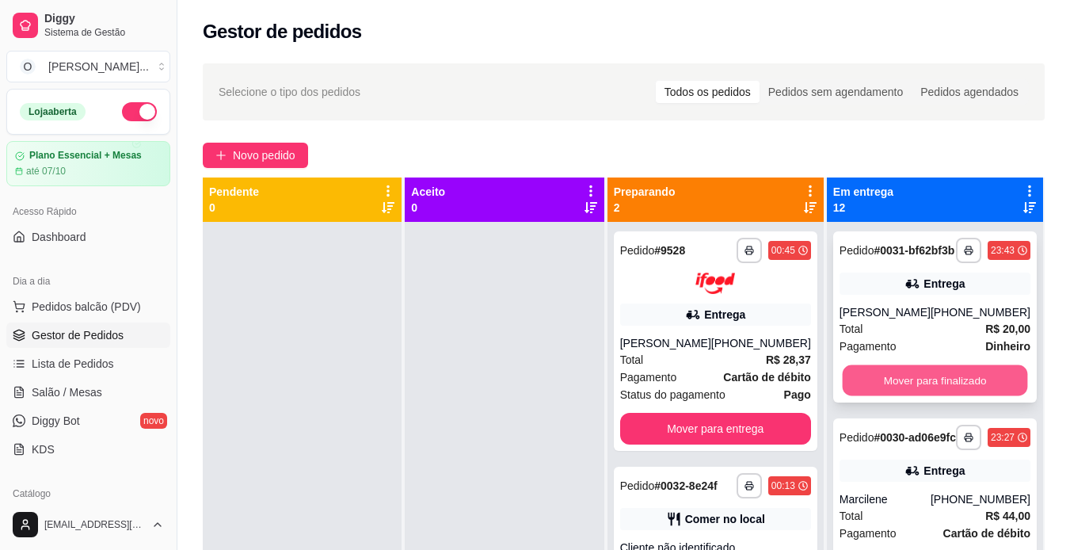
click at [884, 396] on button "Mover para finalizado" at bounding box center [934, 380] width 185 height 31
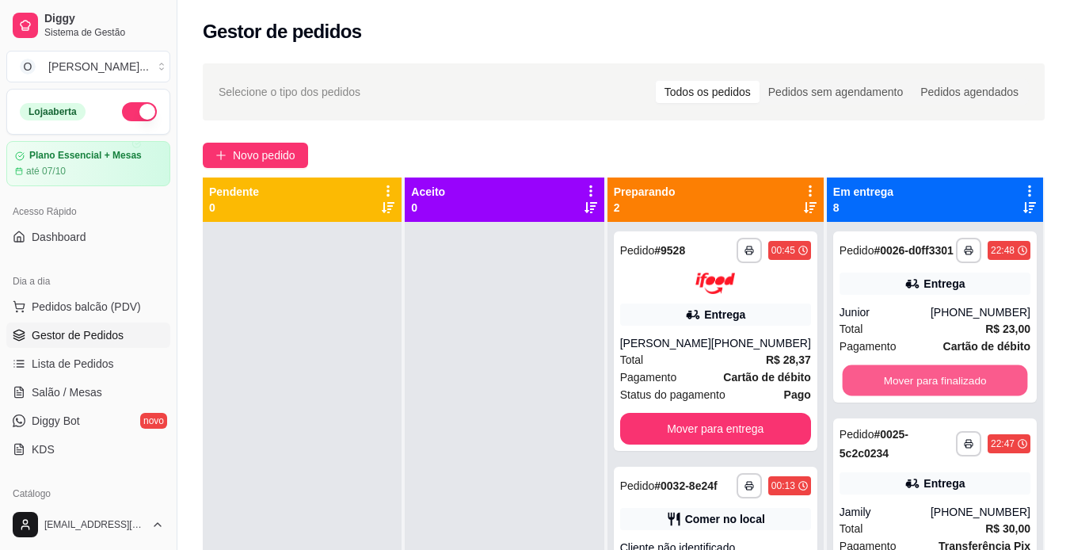
click at [884, 396] on button "Mover para finalizado" at bounding box center [934, 380] width 185 height 31
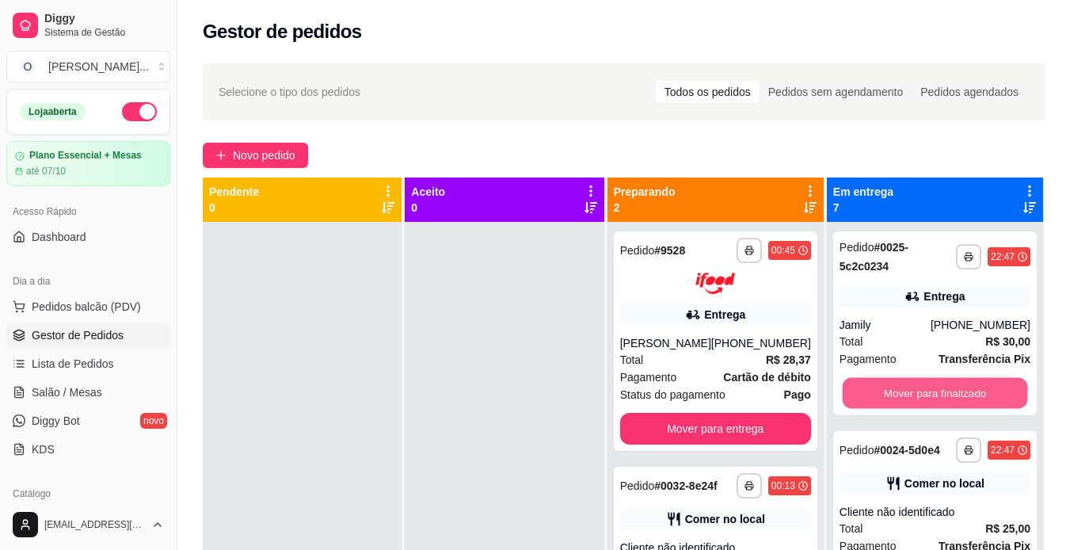
click at [884, 396] on button "Mover para finalizado" at bounding box center [934, 393] width 185 height 31
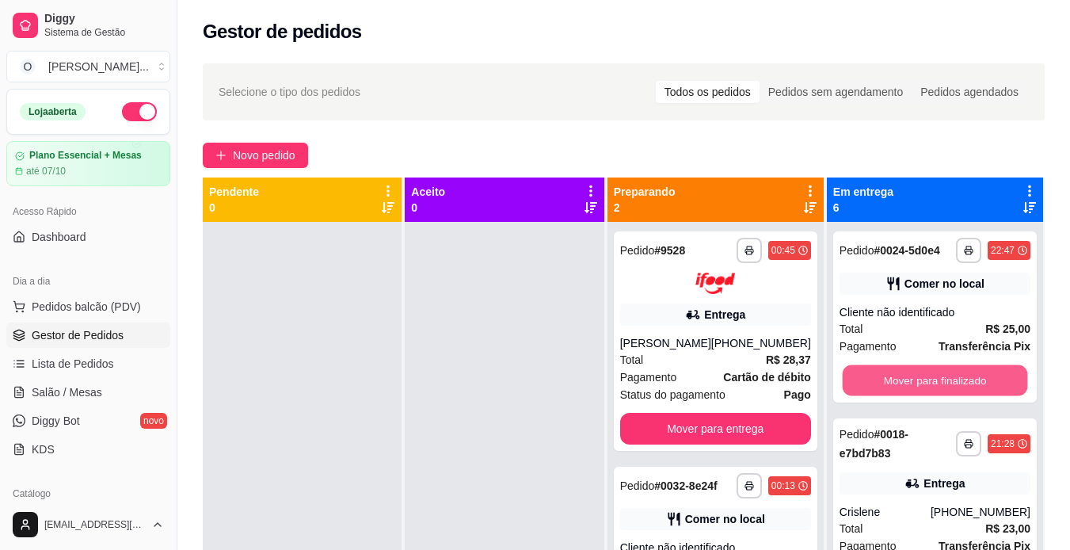
click at [884, 396] on button "Mover para finalizado" at bounding box center [934, 380] width 185 height 31
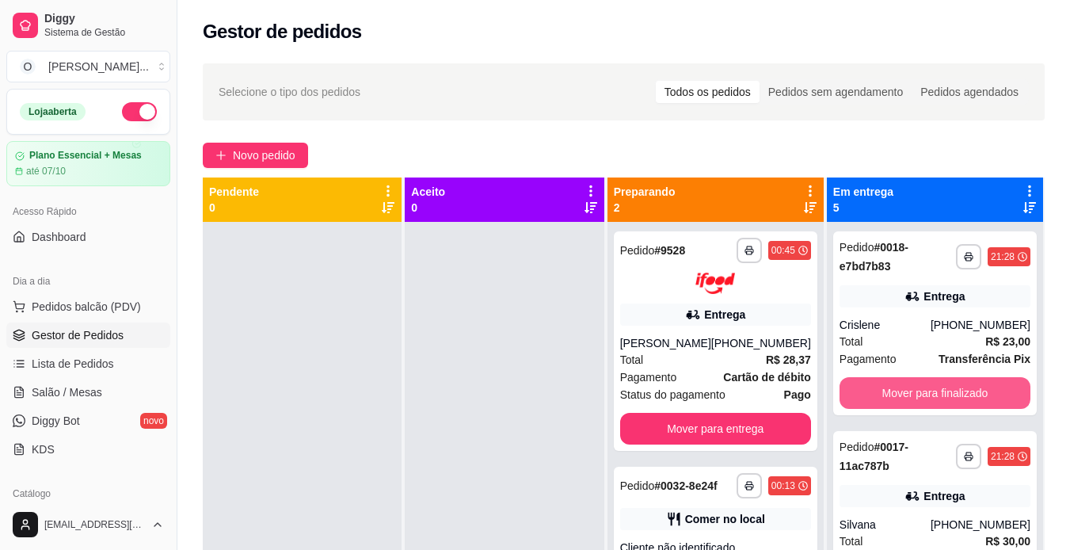
click at [884, 396] on button "Mover para finalizado" at bounding box center [935, 393] width 191 height 32
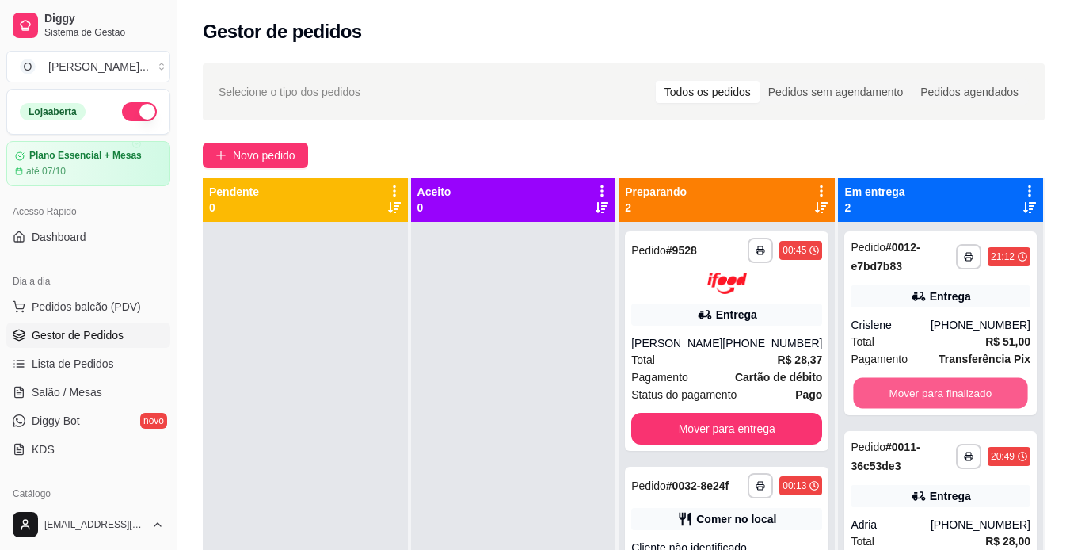
click at [884, 396] on button "Mover para finalizado" at bounding box center [941, 393] width 174 height 31
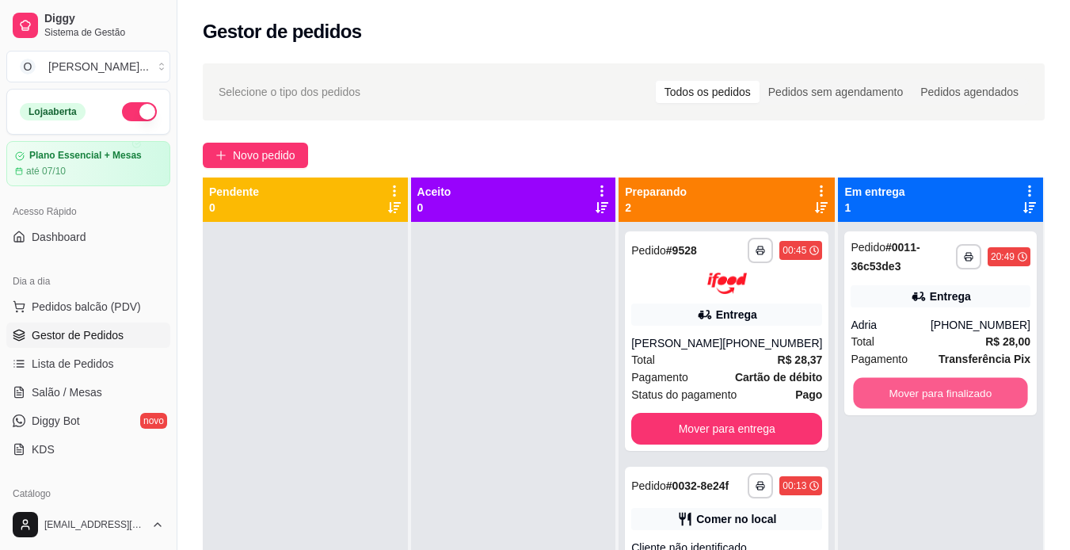
click at [884, 396] on button "Mover para finalizado" at bounding box center [941, 393] width 174 height 31
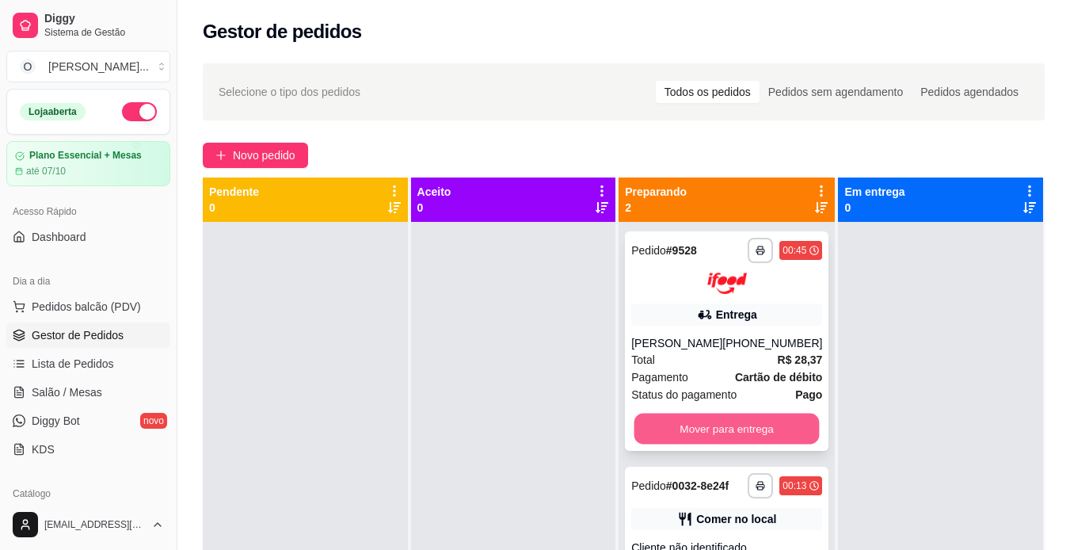
click at [704, 428] on button "Mover para entrega" at bounding box center [727, 428] width 185 height 31
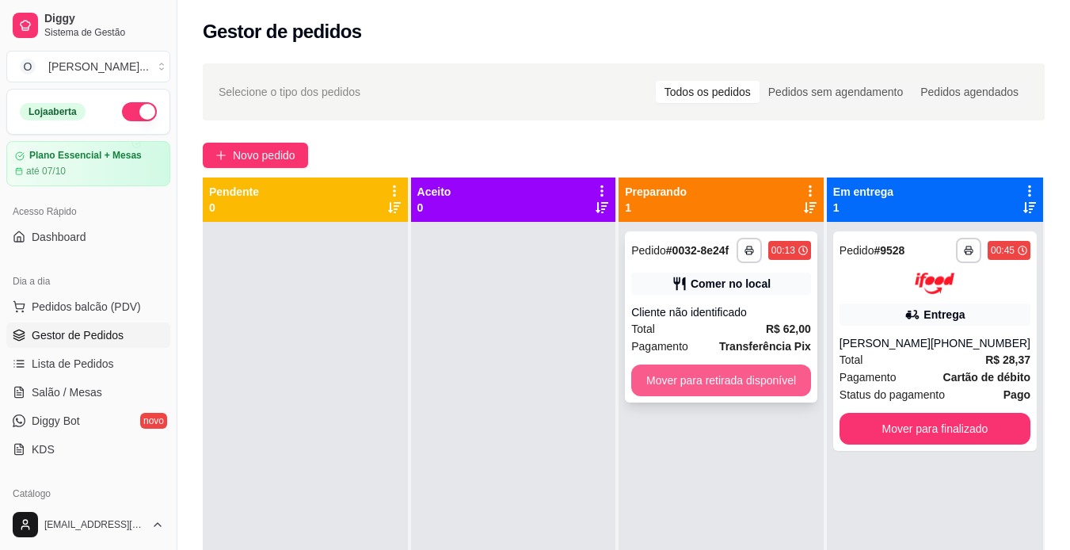
click at [715, 376] on button "Mover para retirada disponível" at bounding box center [721, 380] width 180 height 32
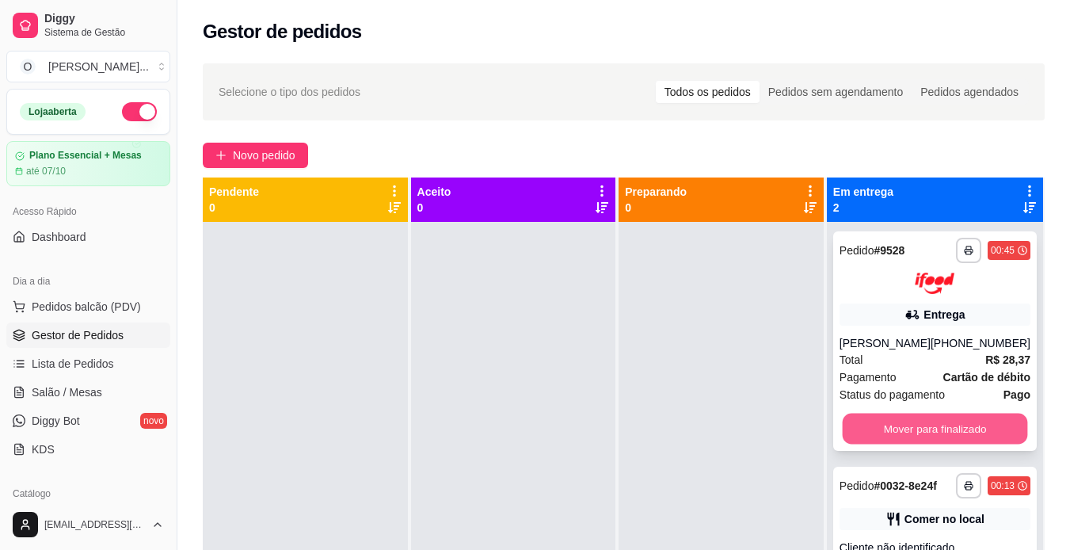
click at [864, 429] on button "Mover para finalizado" at bounding box center [934, 428] width 185 height 31
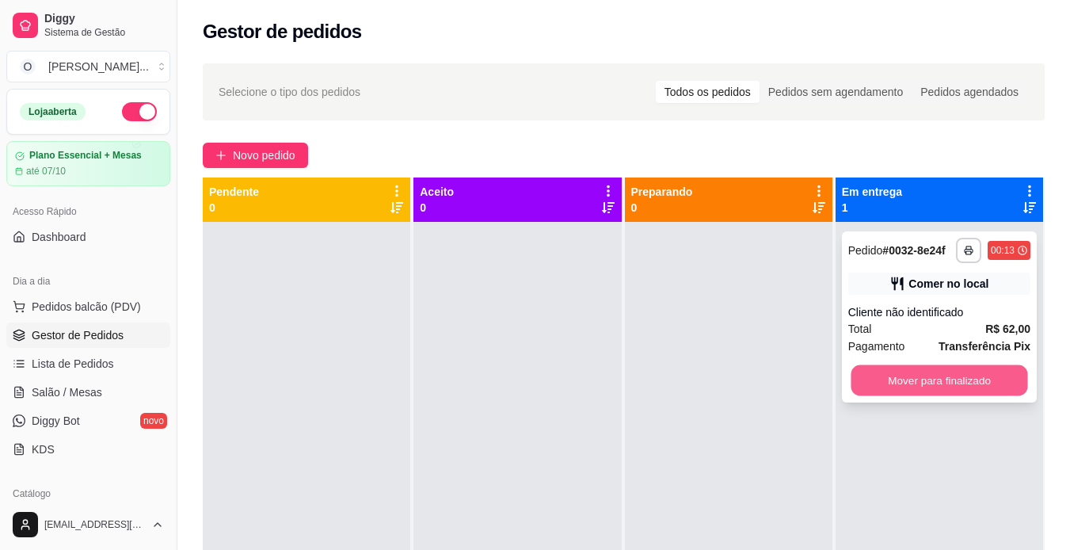
click at [874, 371] on button "Mover para finalizado" at bounding box center [939, 380] width 177 height 31
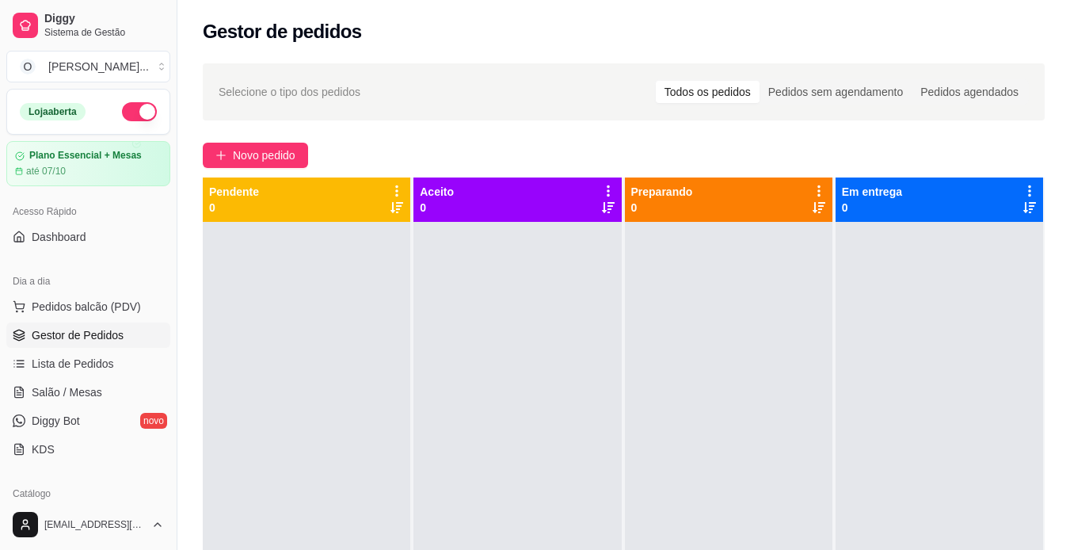
click at [122, 108] on button "button" at bounding box center [139, 111] width 35 height 19
